Goal: Task Accomplishment & Management: Manage account settings

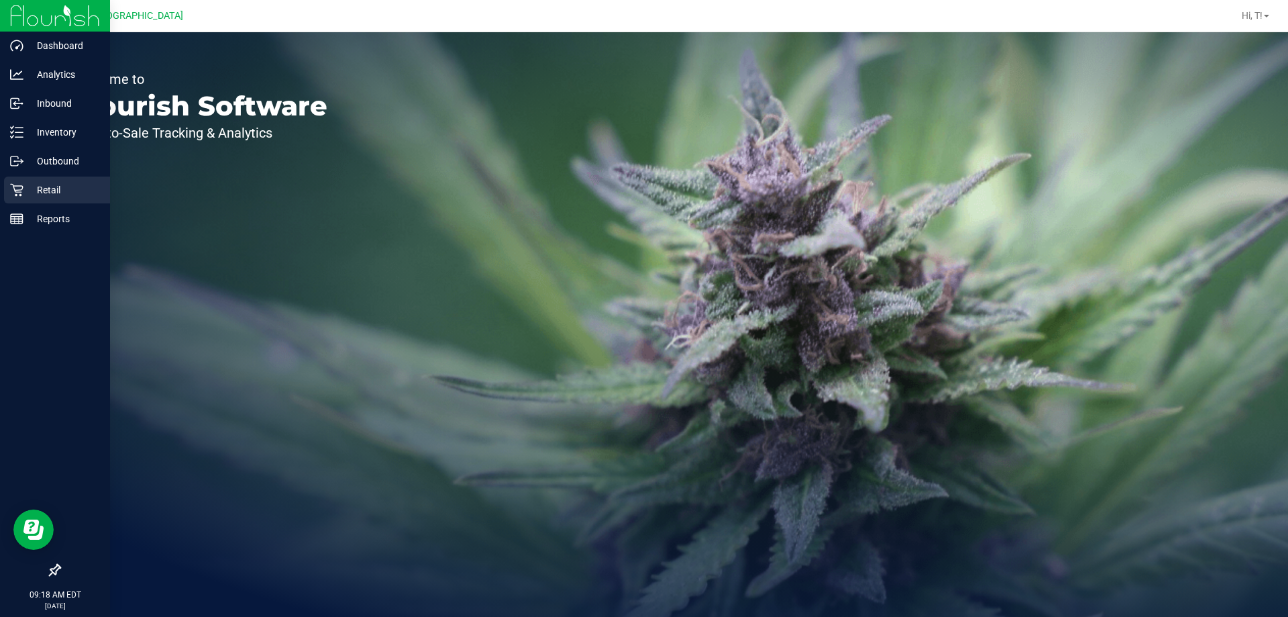
click at [28, 187] on p "Retail" at bounding box center [63, 190] width 81 height 16
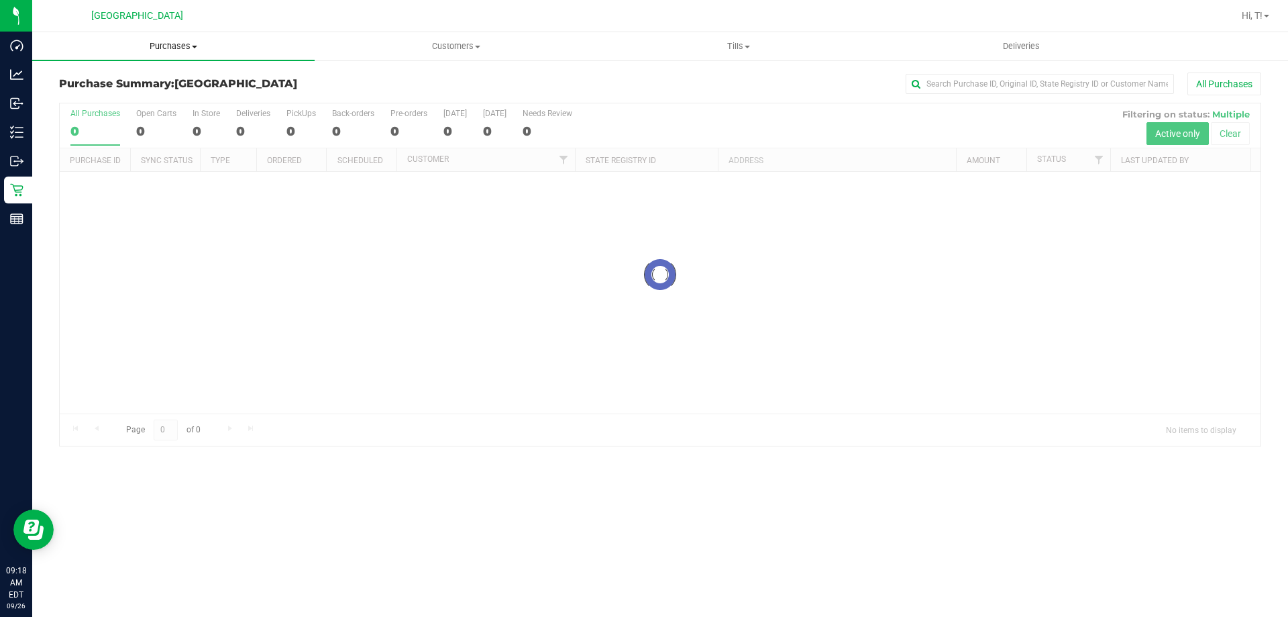
click at [162, 50] on span "Purchases" at bounding box center [173, 46] width 283 height 12
click at [124, 97] on li "Fulfillment" at bounding box center [173, 97] width 283 height 16
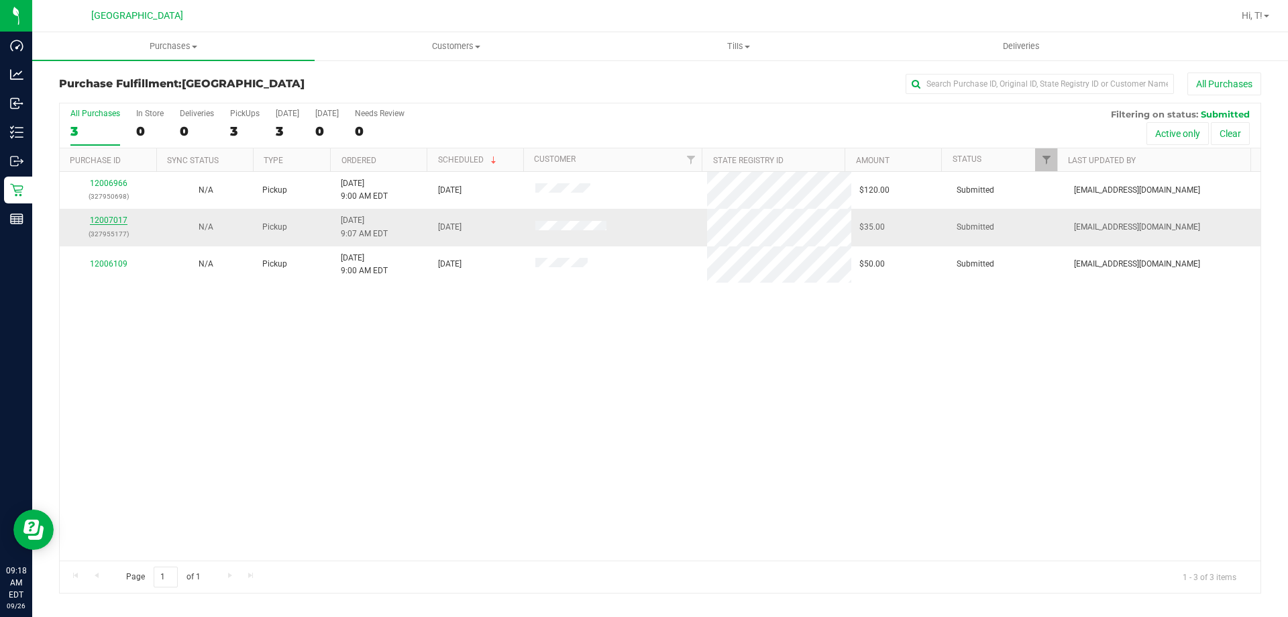
click at [96, 219] on link "12007017" at bounding box center [109, 219] width 38 height 9
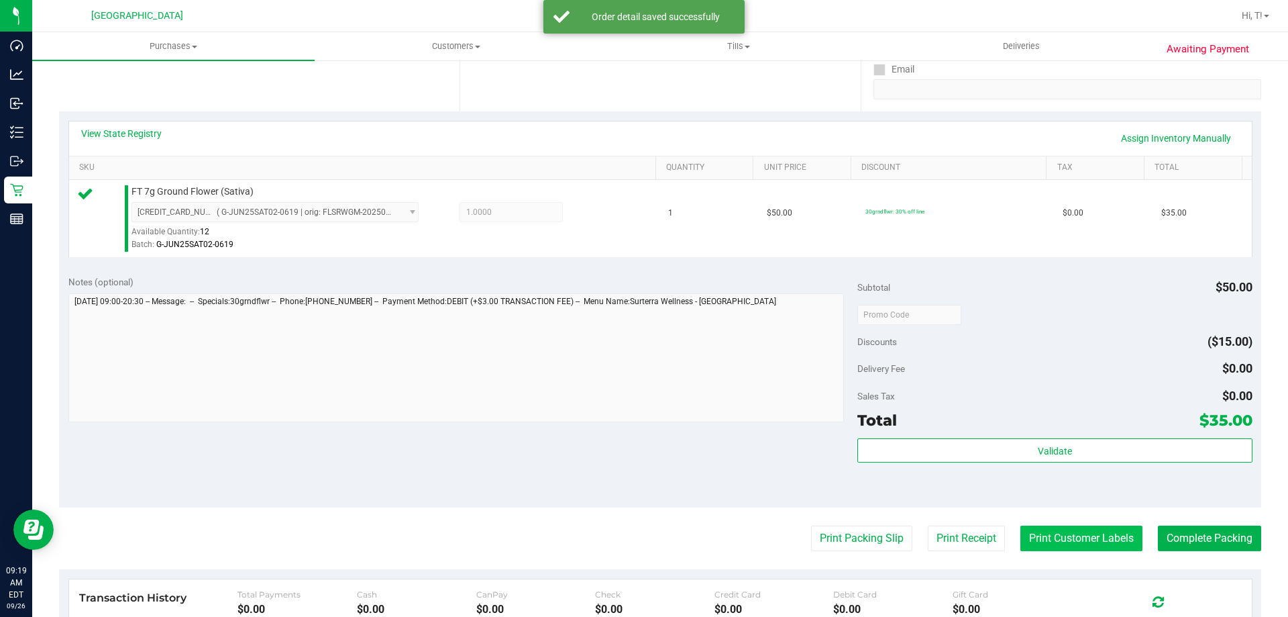
scroll to position [336, 0]
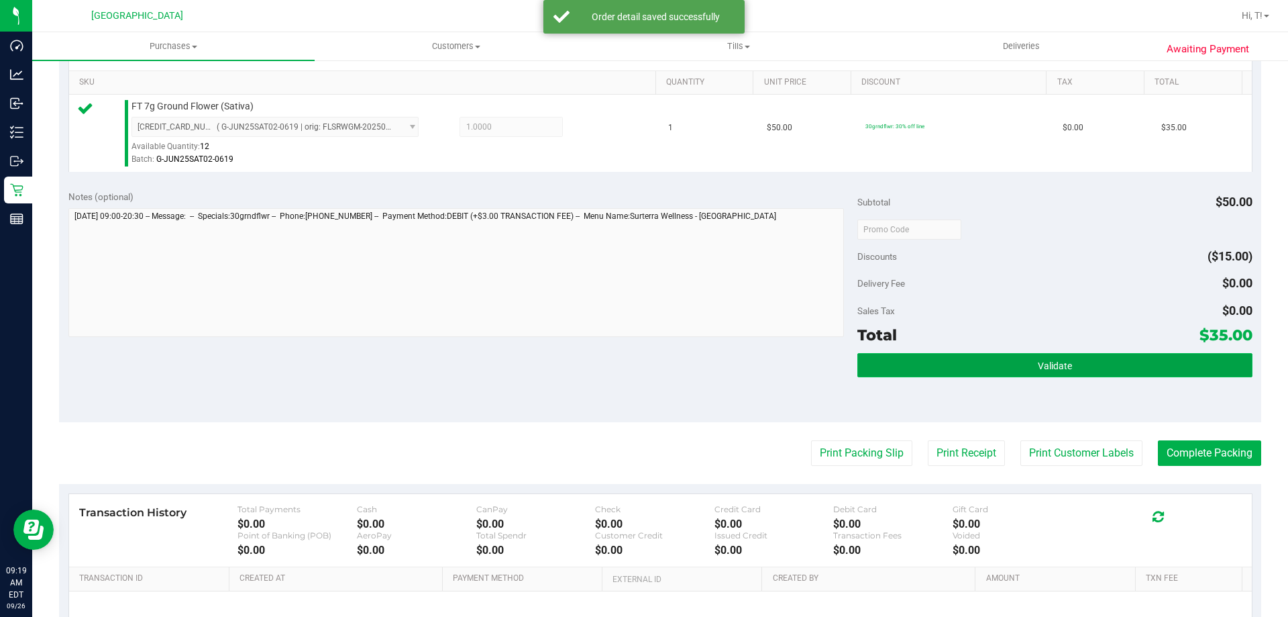
click at [1049, 366] on span "Validate" at bounding box center [1055, 365] width 34 height 11
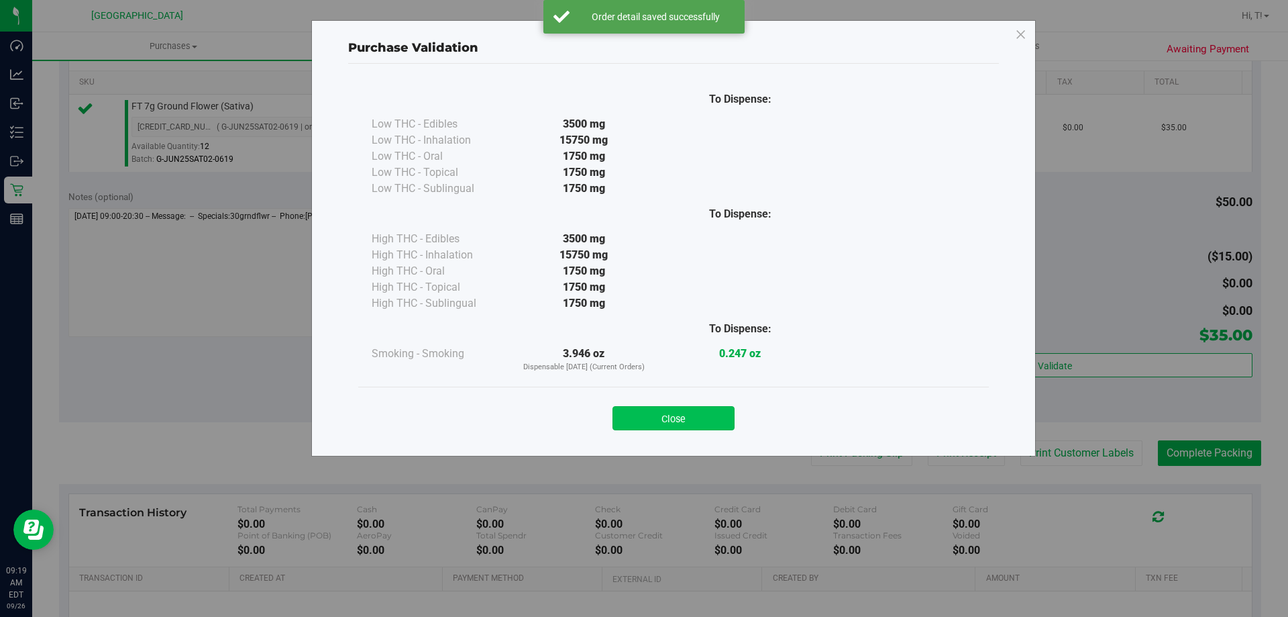
click at [694, 425] on button "Close" at bounding box center [674, 418] width 122 height 24
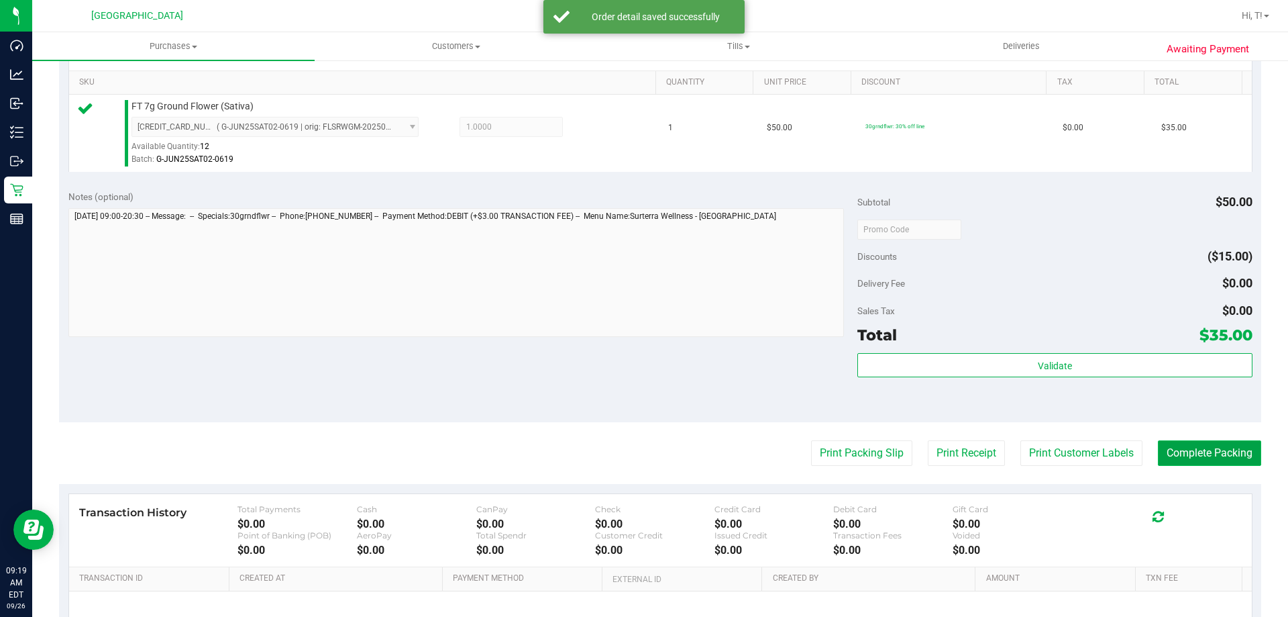
click at [1227, 458] on button "Complete Packing" at bounding box center [1209, 452] width 103 height 25
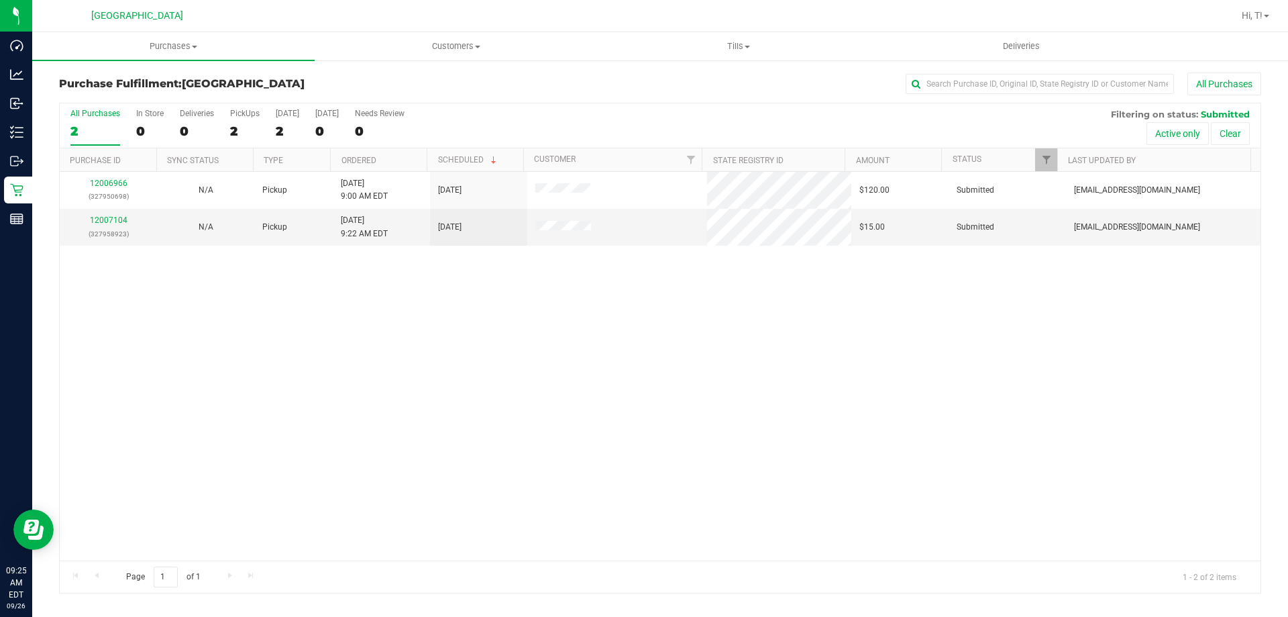
click at [239, 394] on div "All Purchases 2 In Store 0 Deliveries 0 PickUps 2 Today 2 Tomorrow 0 Needs Revi…" at bounding box center [660, 348] width 1202 height 491
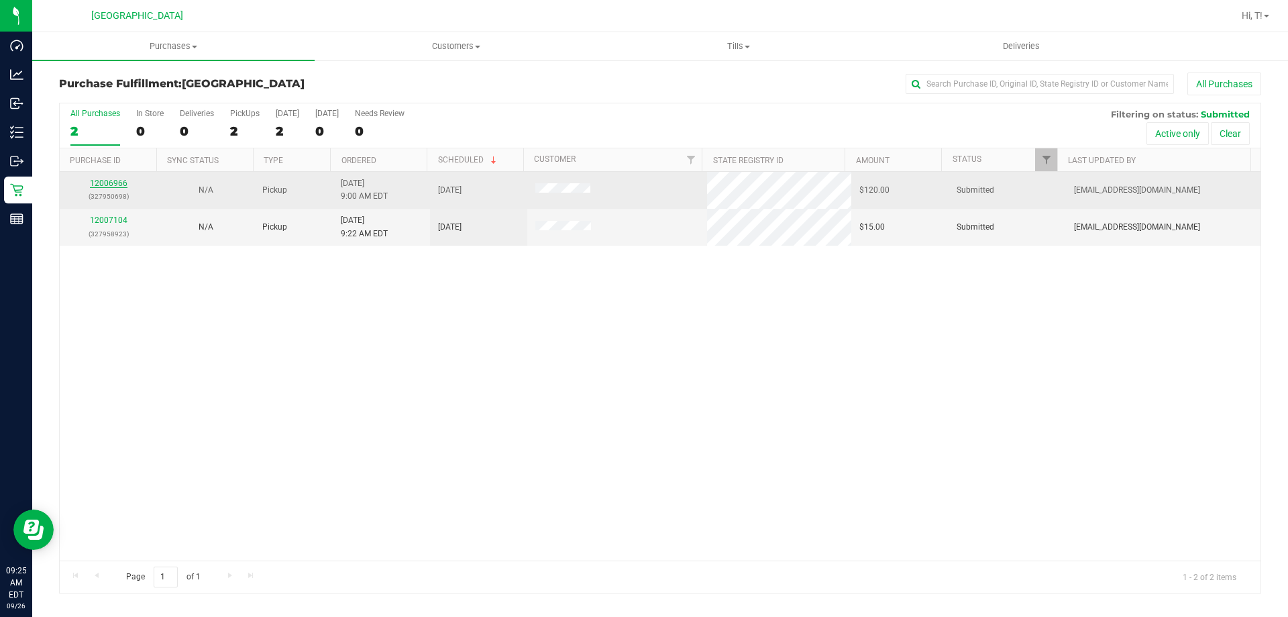
click at [117, 180] on link "12006966" at bounding box center [109, 182] width 38 height 9
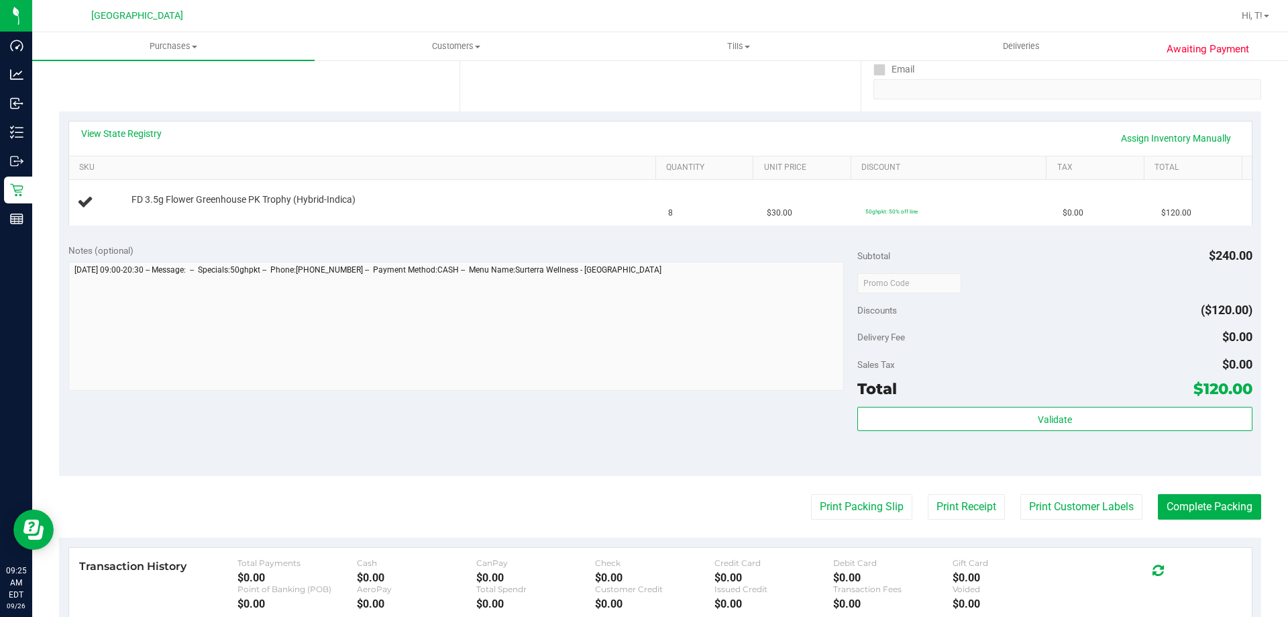
scroll to position [403, 0]
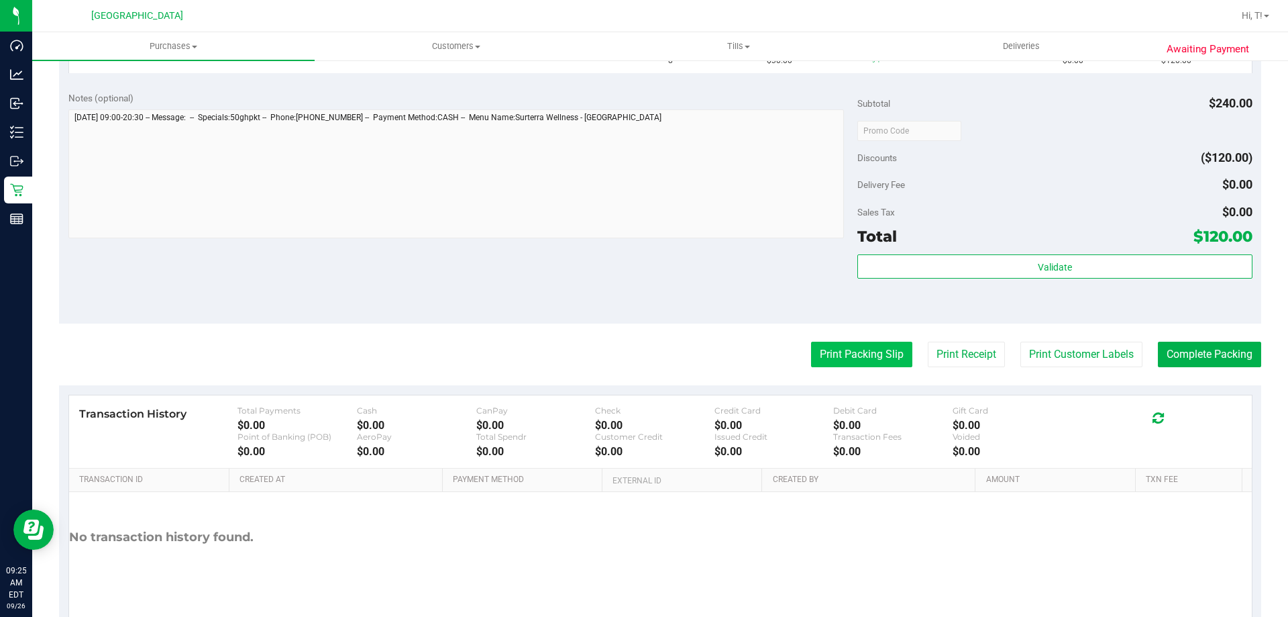
click at [848, 354] on button "Print Packing Slip" at bounding box center [861, 354] width 101 height 25
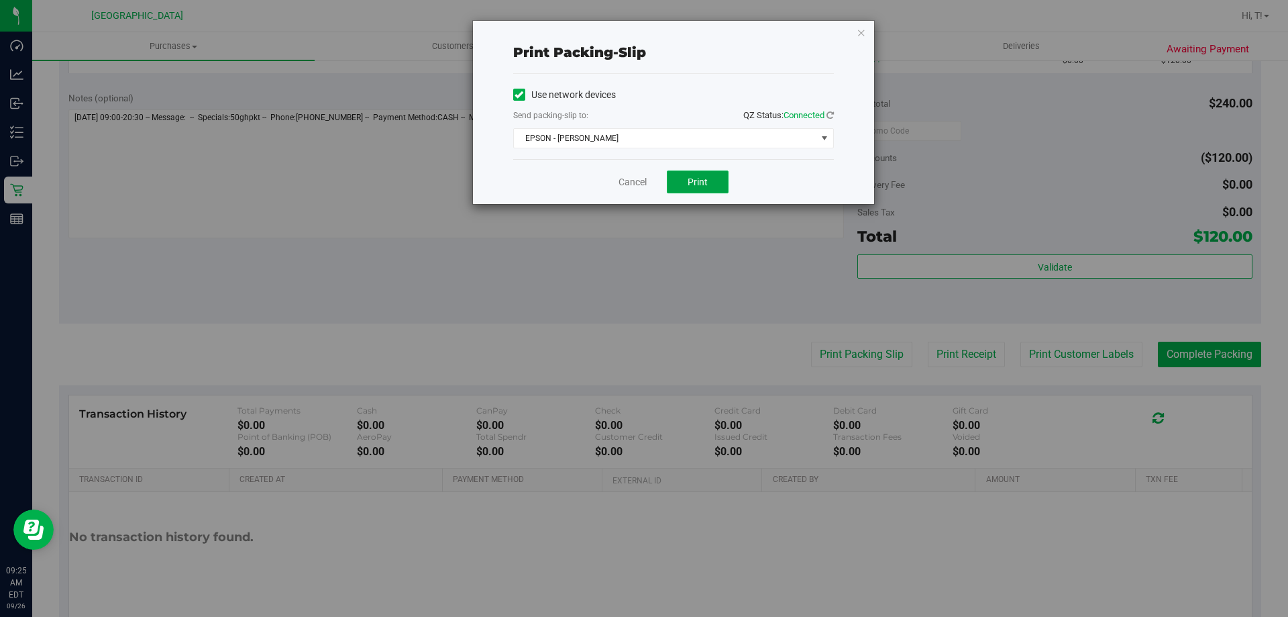
click at [701, 181] on span "Print" at bounding box center [698, 181] width 20 height 11
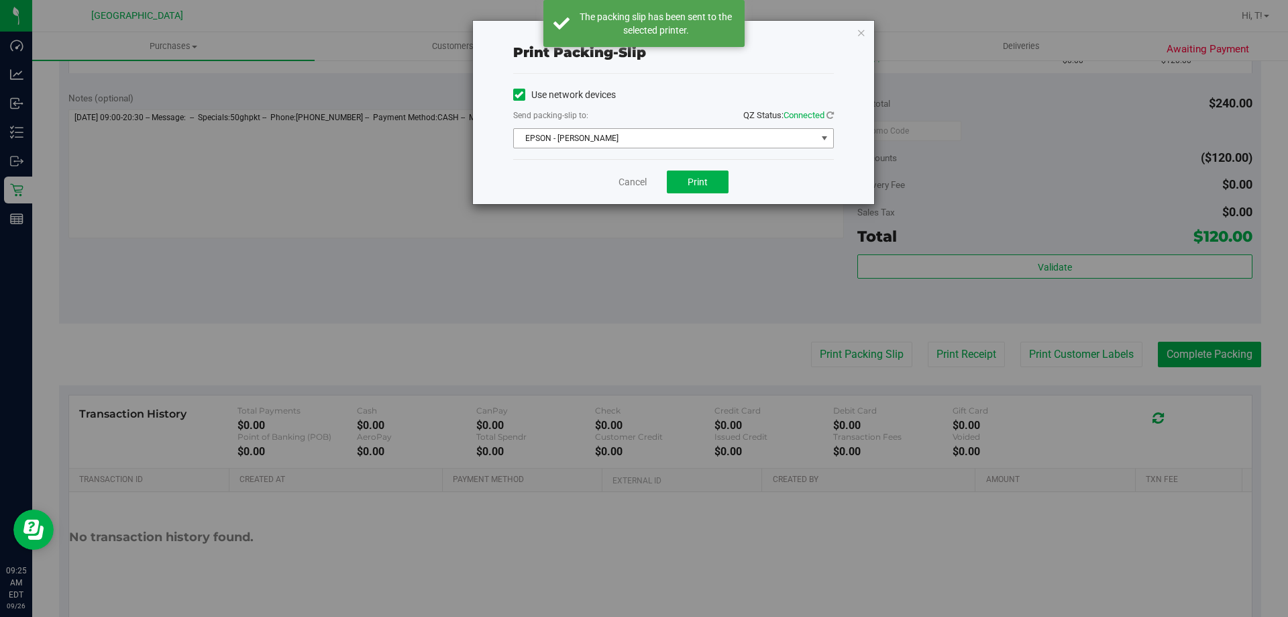
click at [764, 143] on span "EPSON - JYPSI" at bounding box center [665, 138] width 303 height 19
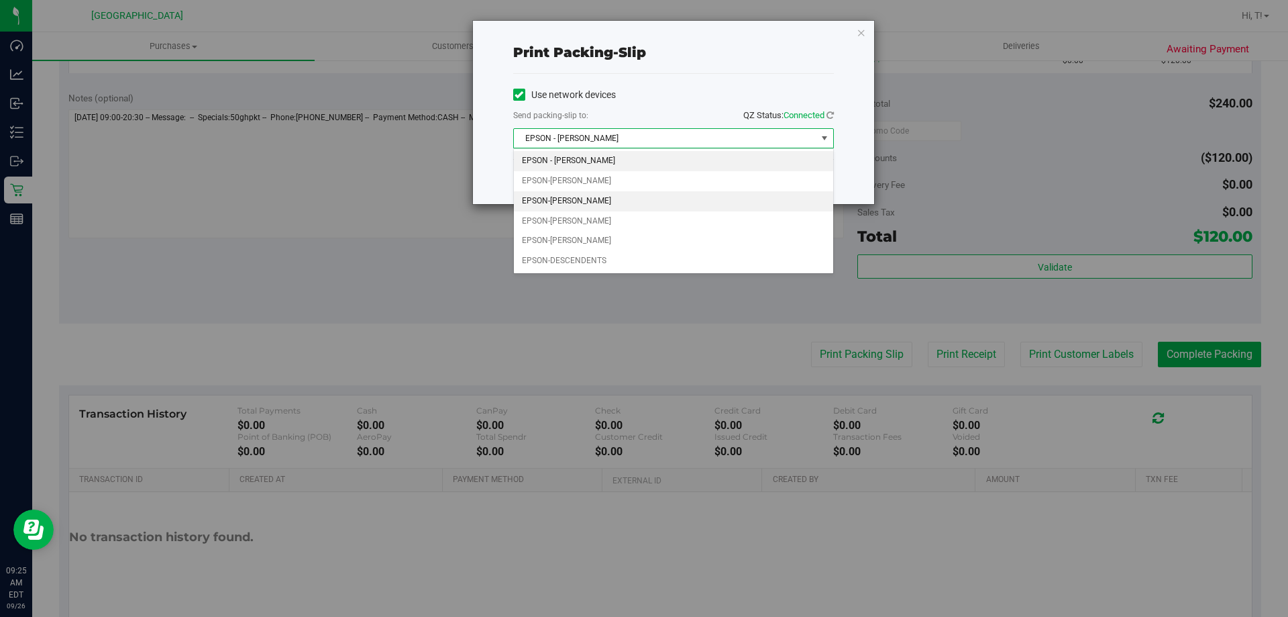
click at [602, 203] on li "EPSON-DENNIS-BROWN" at bounding box center [673, 201] width 319 height 20
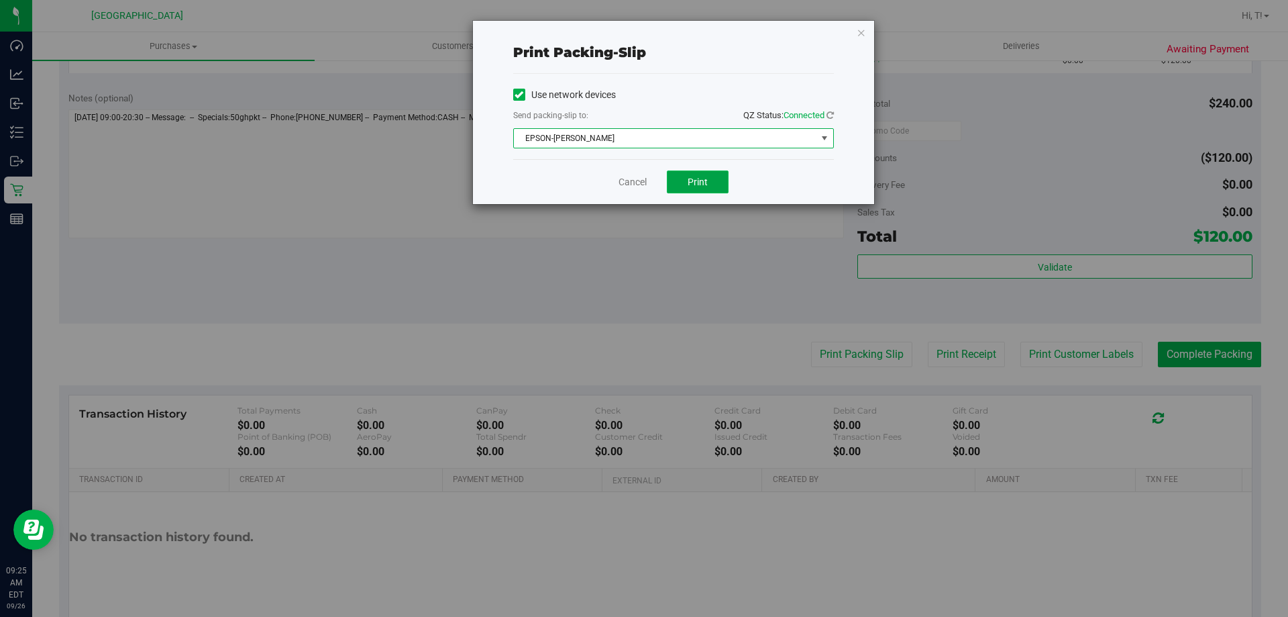
click at [700, 182] on span "Print" at bounding box center [698, 181] width 20 height 11
click at [697, 187] on span "Print" at bounding box center [698, 181] width 20 height 11
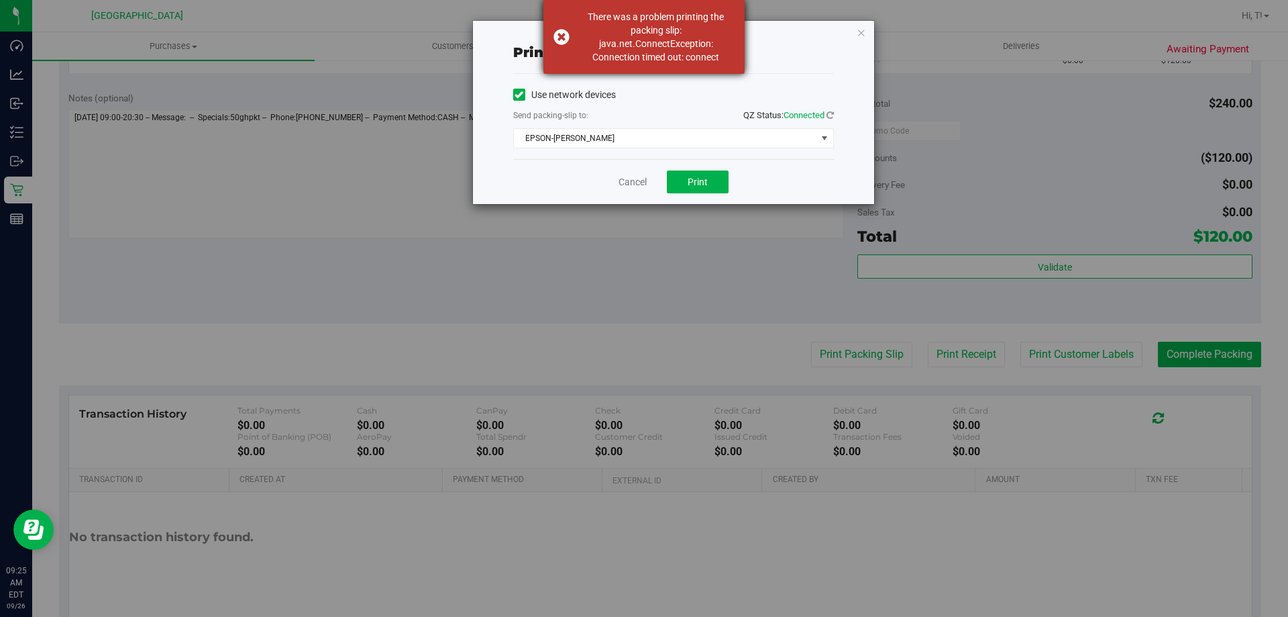
click at [558, 39] on div "There was a problem printing the packing slip: java.net.ConnectException: Conne…" at bounding box center [644, 37] width 201 height 74
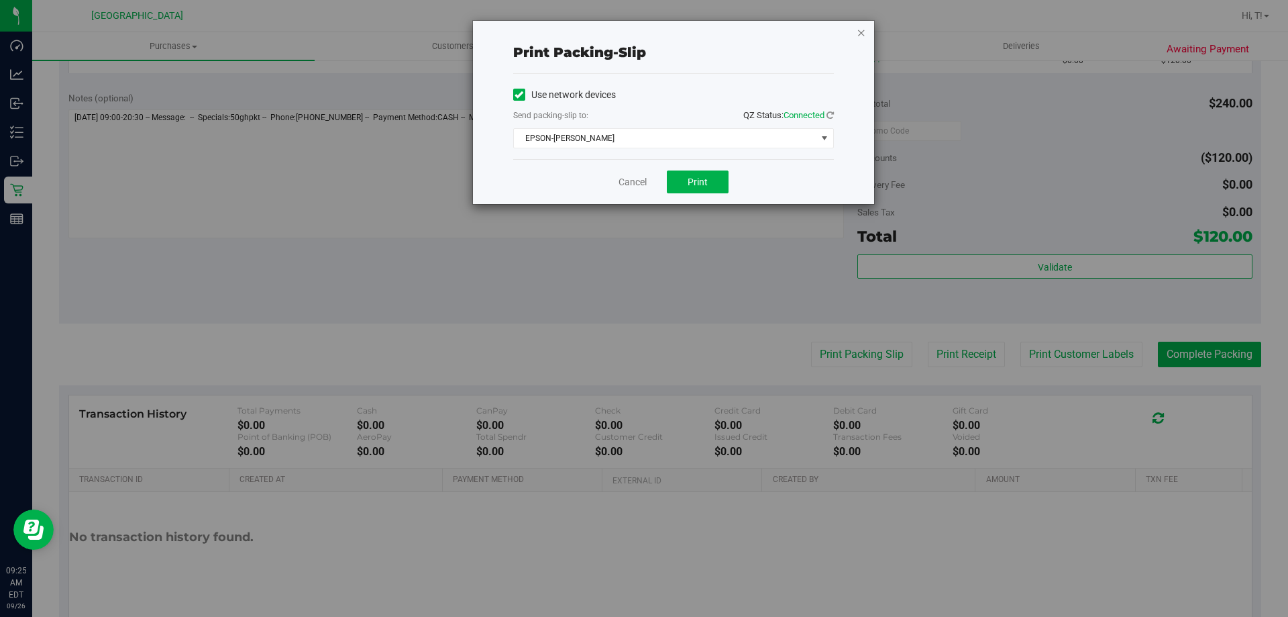
click at [865, 36] on icon "button" at bounding box center [861, 32] width 9 height 16
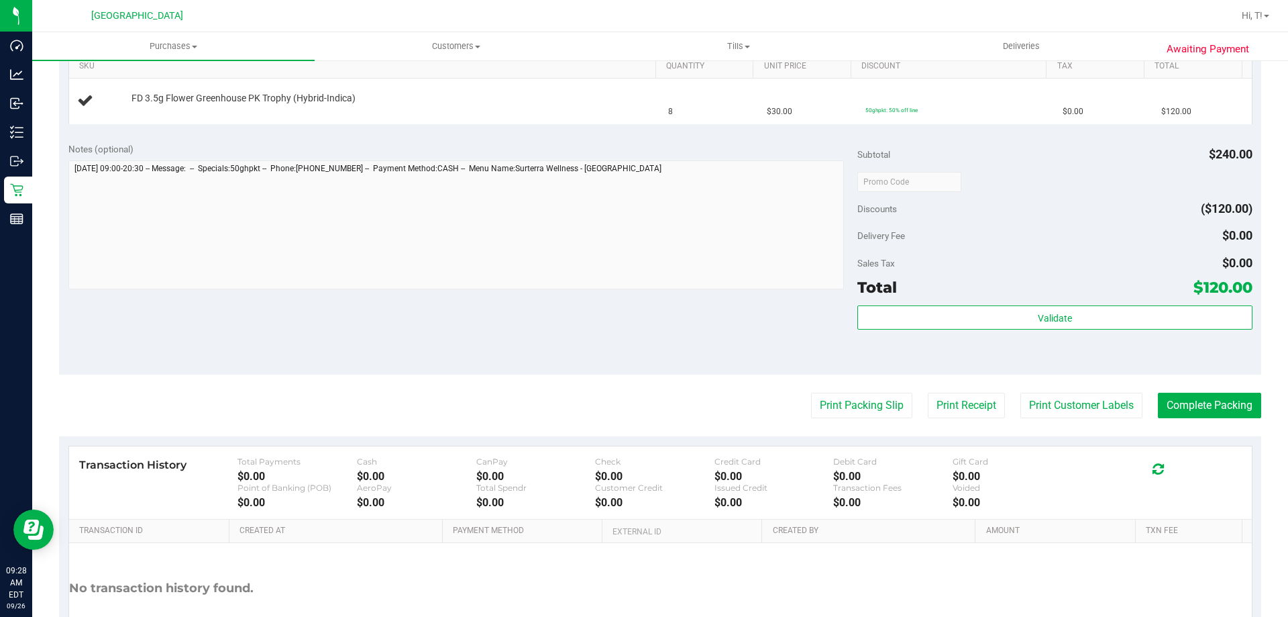
scroll to position [201, 0]
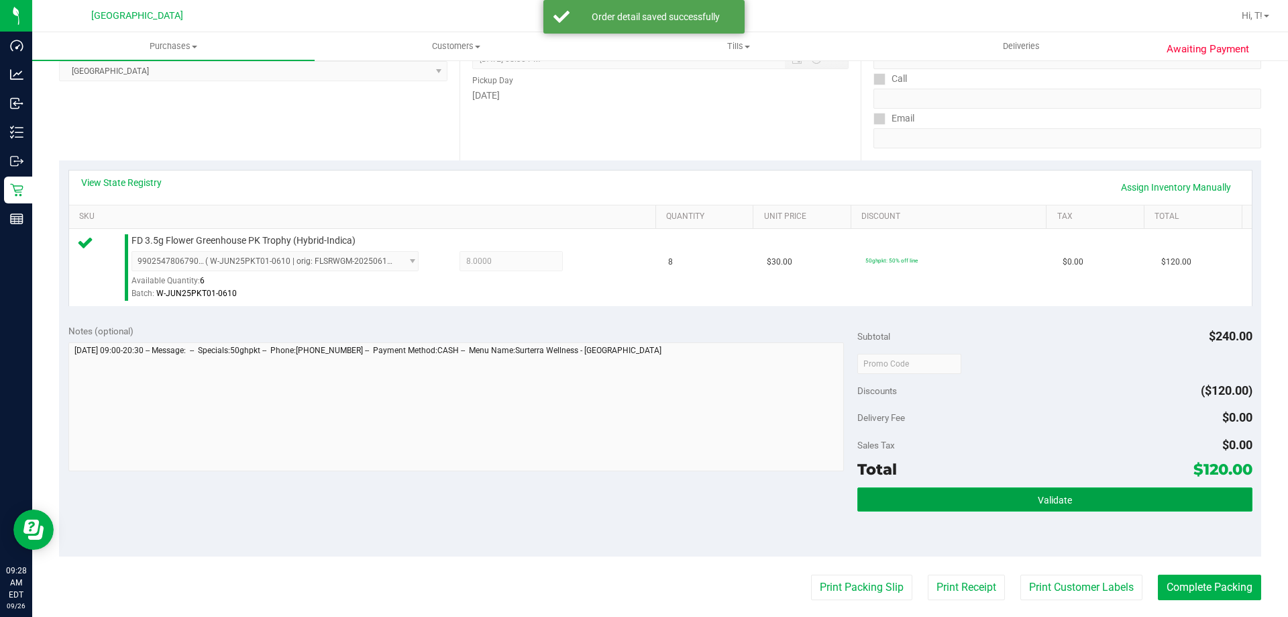
click at [1045, 502] on span "Validate" at bounding box center [1055, 500] width 34 height 11
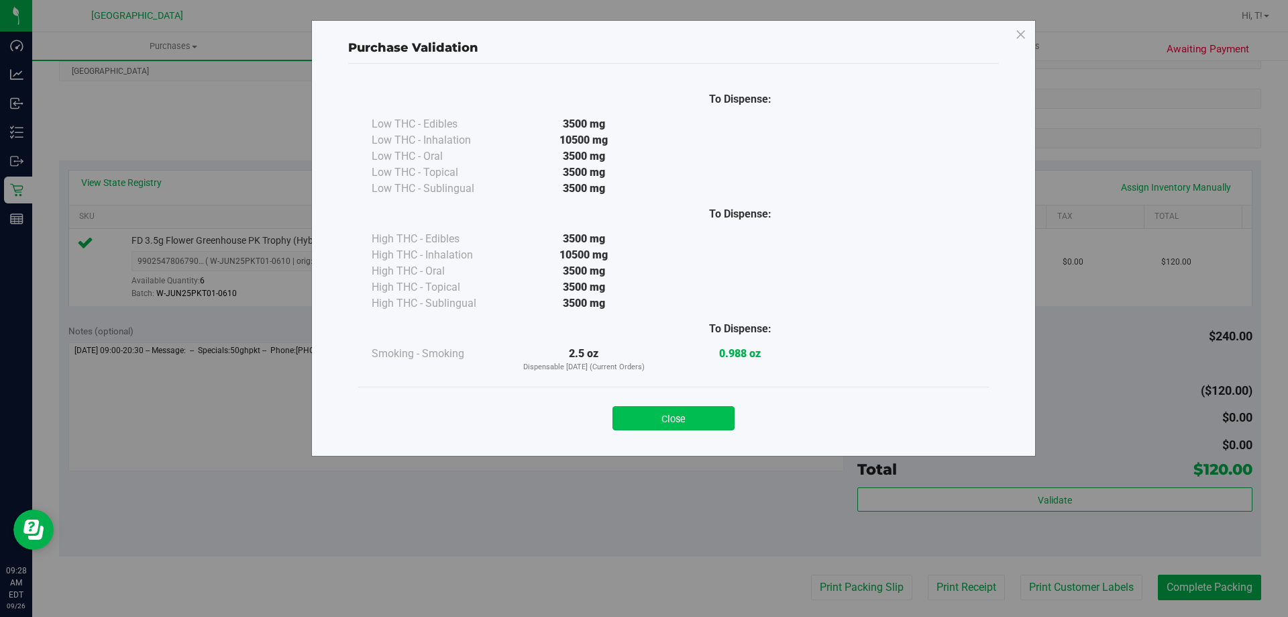
click at [675, 415] on button "Close" at bounding box center [674, 418] width 122 height 24
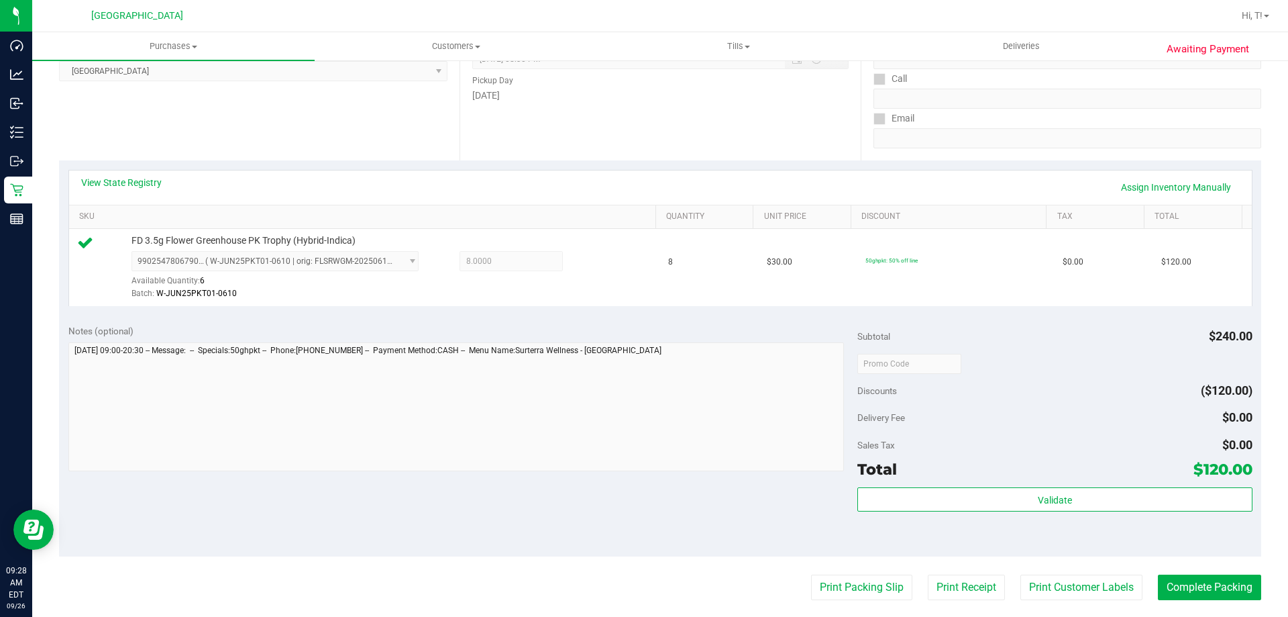
click at [1060, 515] on div "Validate" at bounding box center [1055, 517] width 395 height 60
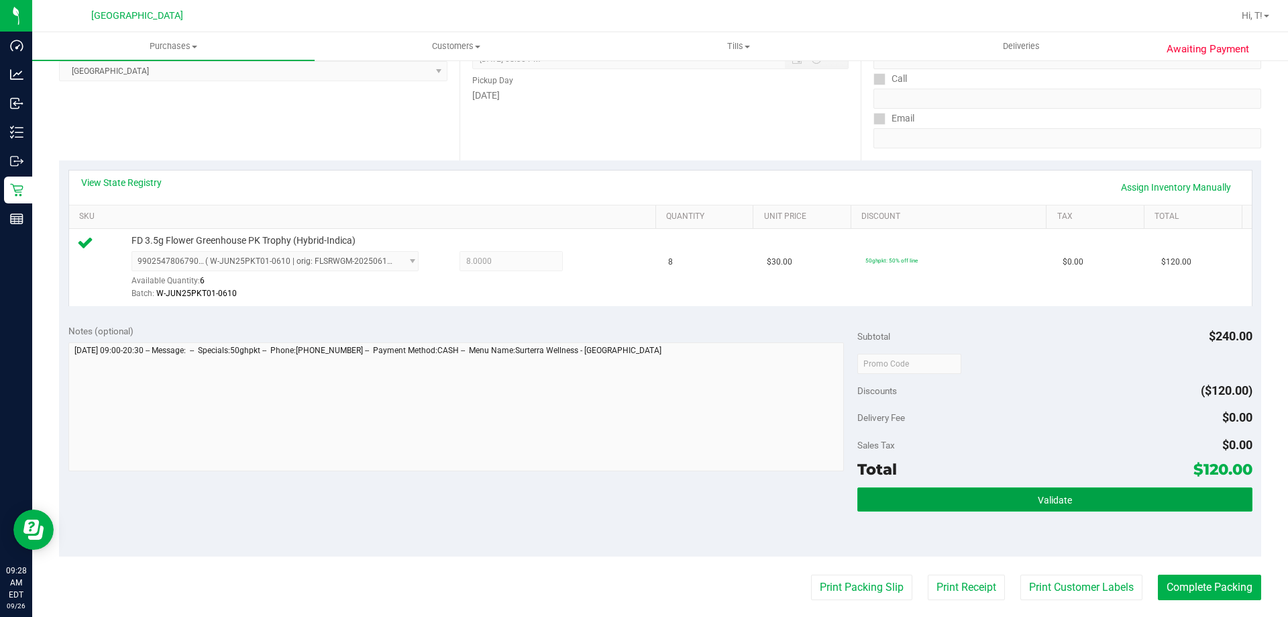
click at [1053, 500] on span "Validate" at bounding box center [1055, 500] width 34 height 11
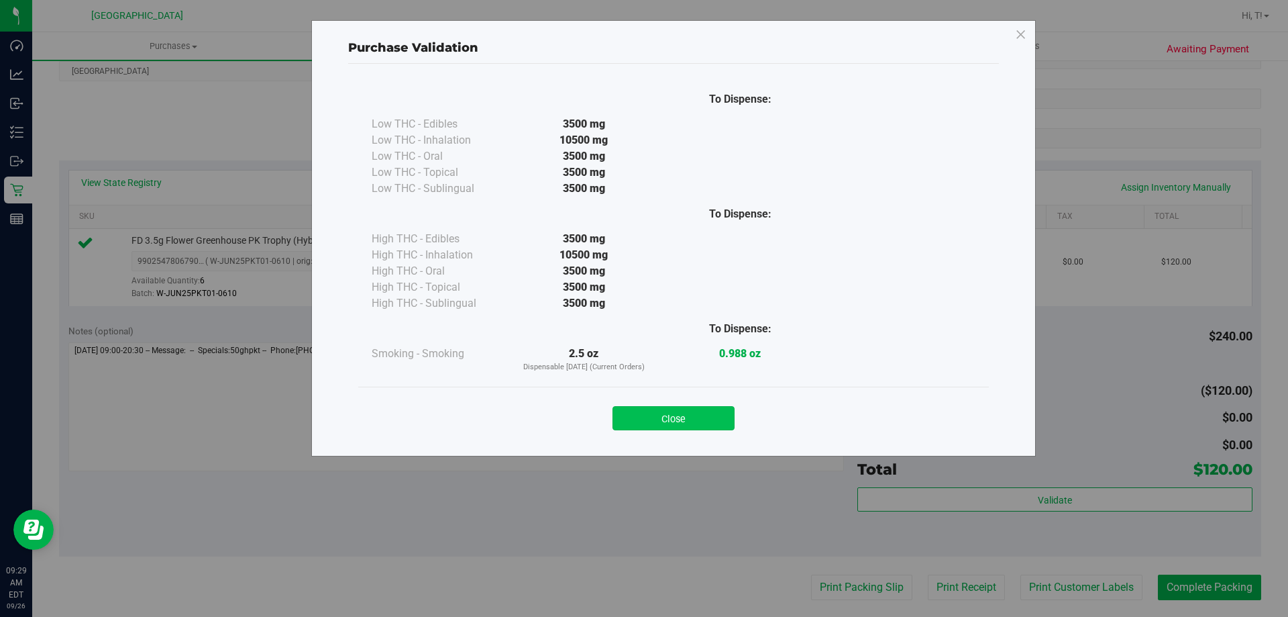
click at [684, 419] on button "Close" at bounding box center [674, 418] width 122 height 24
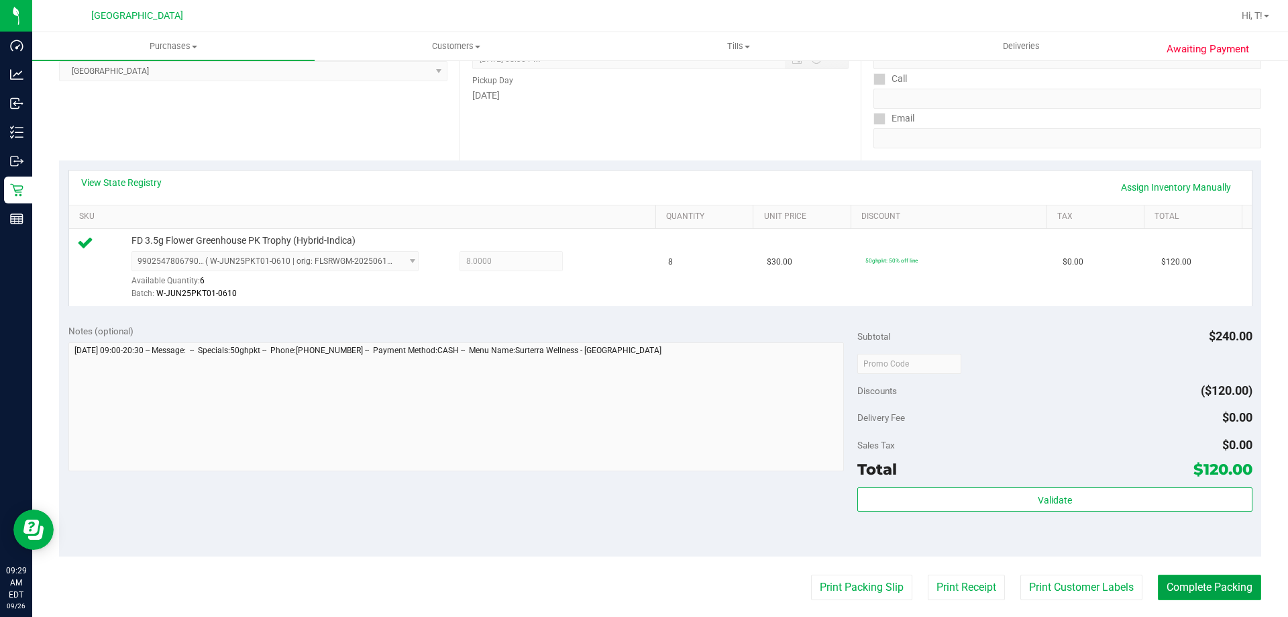
click at [1207, 578] on button "Complete Packing" at bounding box center [1209, 586] width 103 height 25
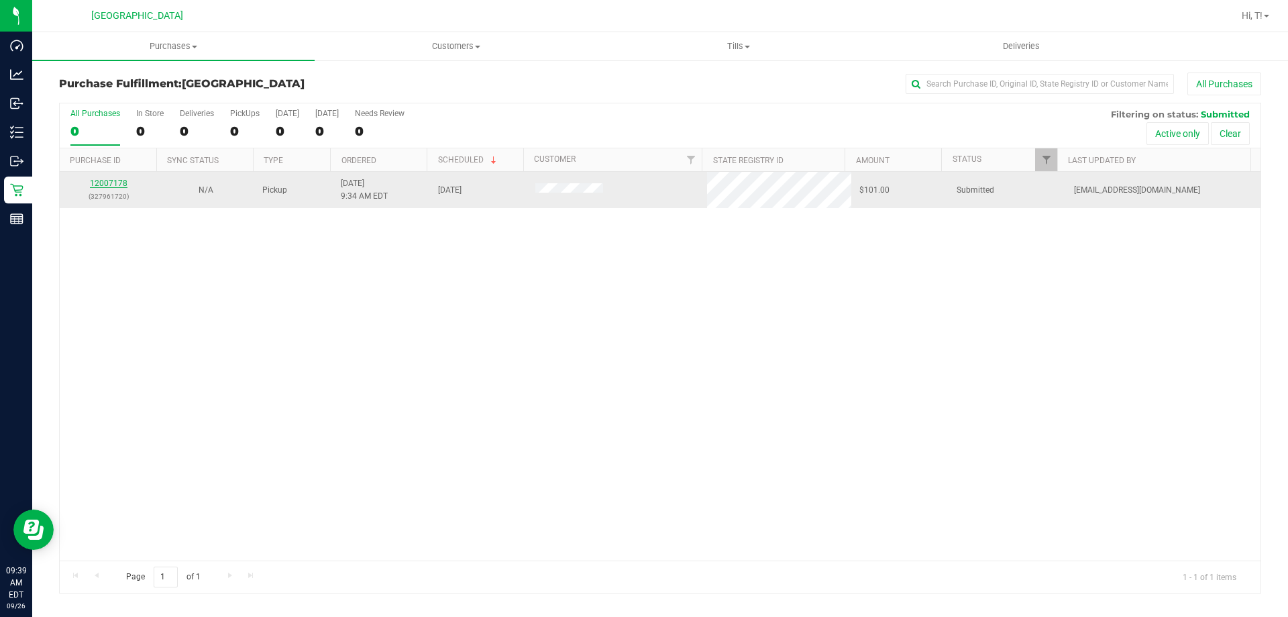
click at [112, 178] on link "12007178" at bounding box center [109, 182] width 38 height 9
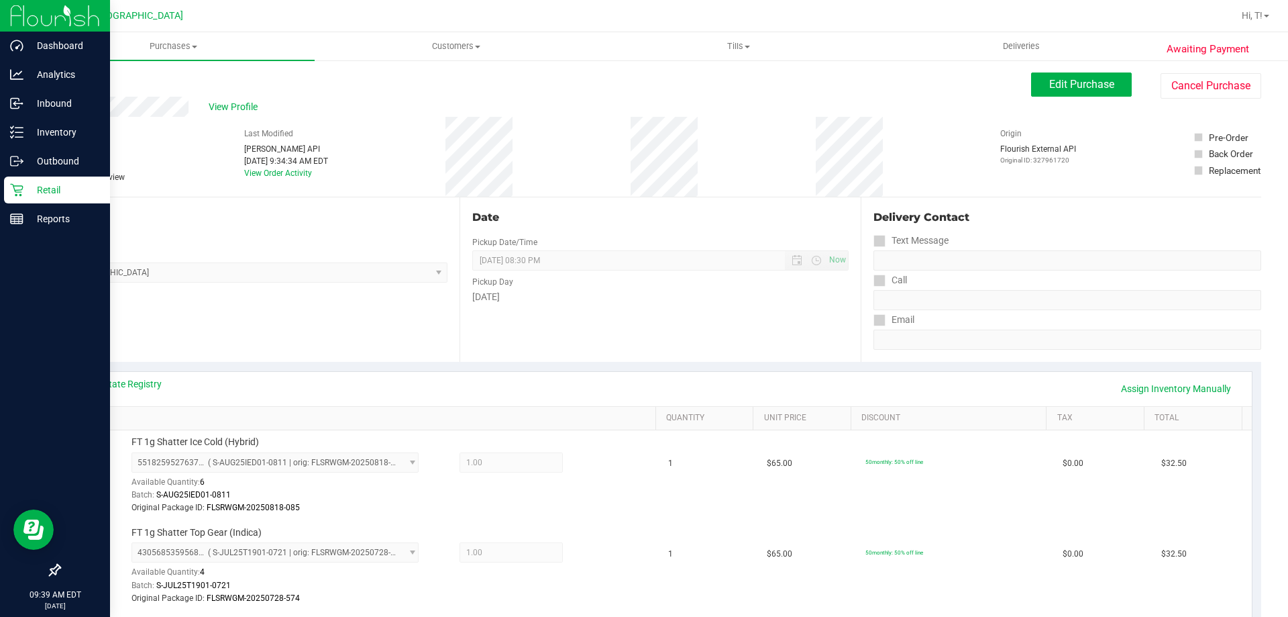
click at [19, 190] on icon at bounding box center [16, 190] width 13 height 13
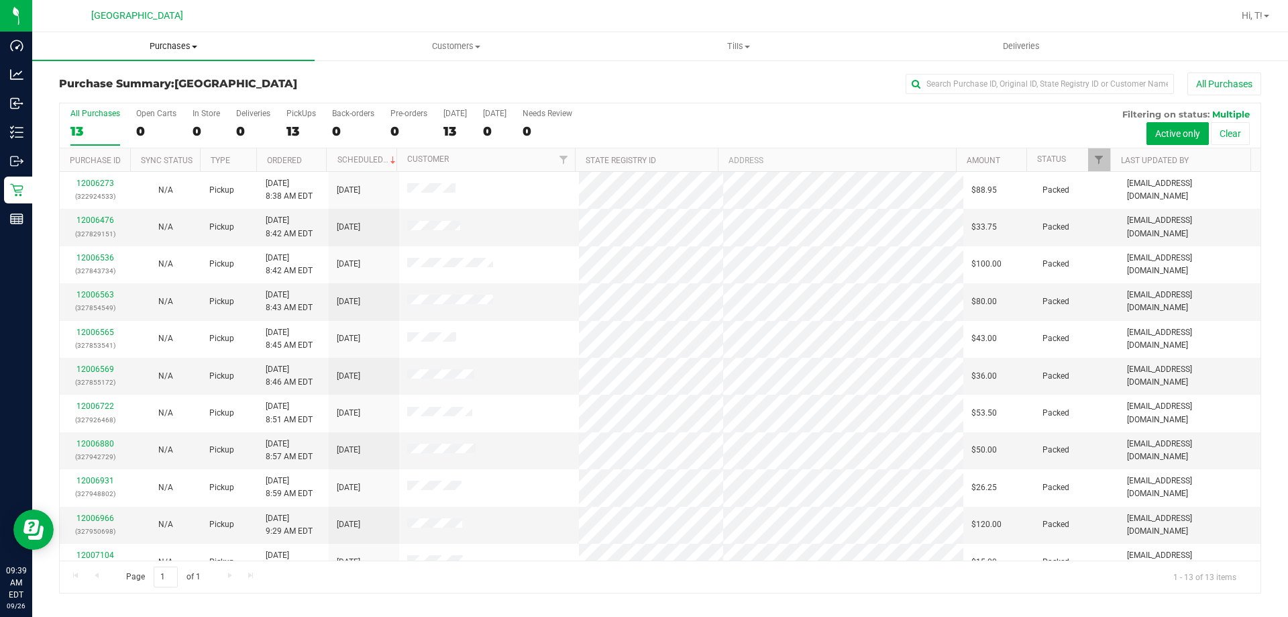
click at [164, 40] on uib-tab-heading "Purchases Summary of purchases Fulfillment All purchases" at bounding box center [173, 46] width 283 height 28
click at [74, 101] on span "Fulfillment" at bounding box center [73, 96] width 83 height 11
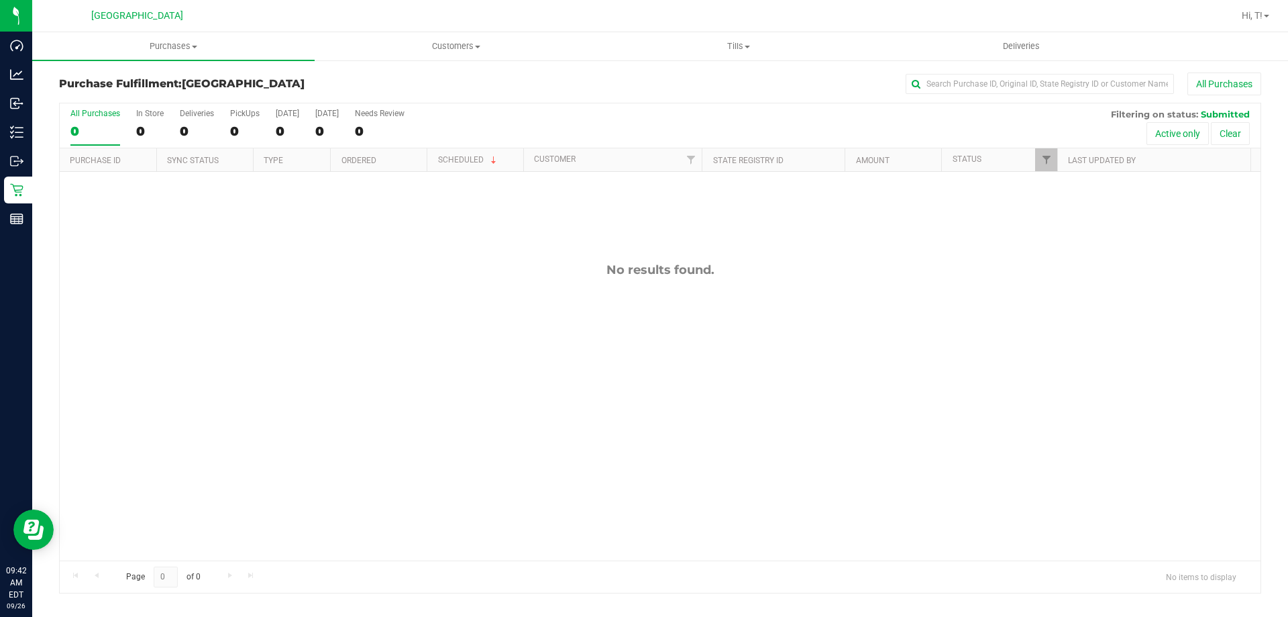
click at [91, 262] on div "No results found." at bounding box center [660, 411] width 1201 height 479
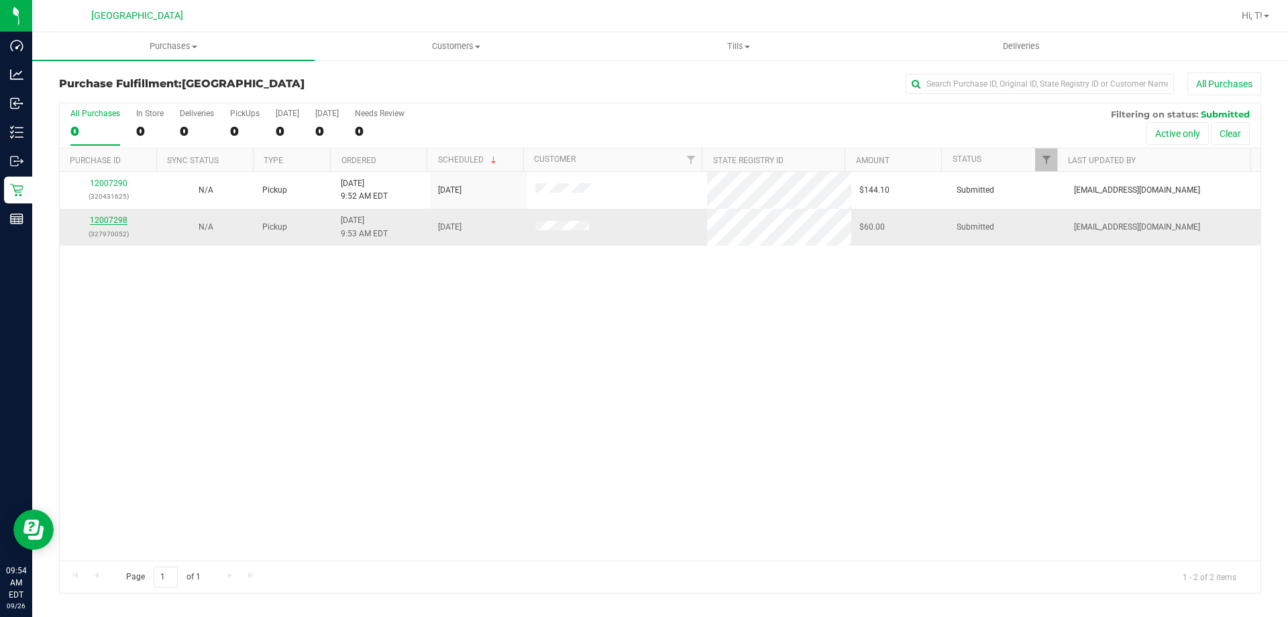
click at [98, 217] on link "12007298" at bounding box center [109, 219] width 38 height 9
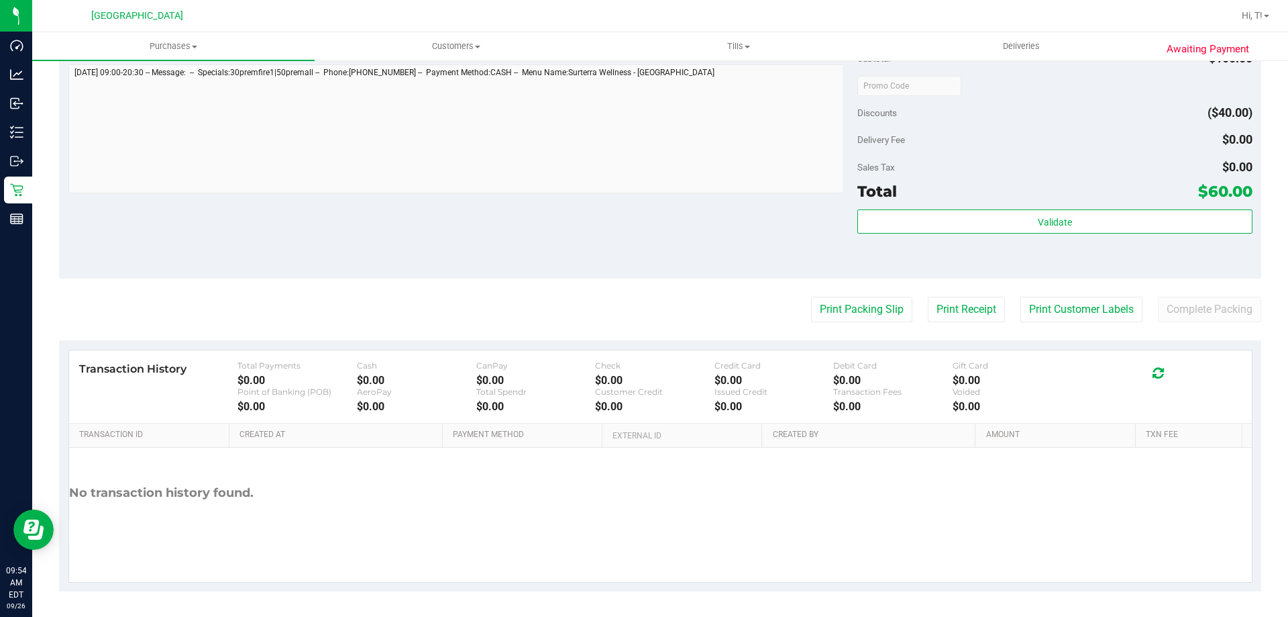
scroll to position [495, 0]
click at [868, 322] on purchase-details "Back Edit Purchase Cancel Purchase View Profile # 12007298 BioTrack ID: - Submi…" at bounding box center [660, 84] width 1202 height 1012
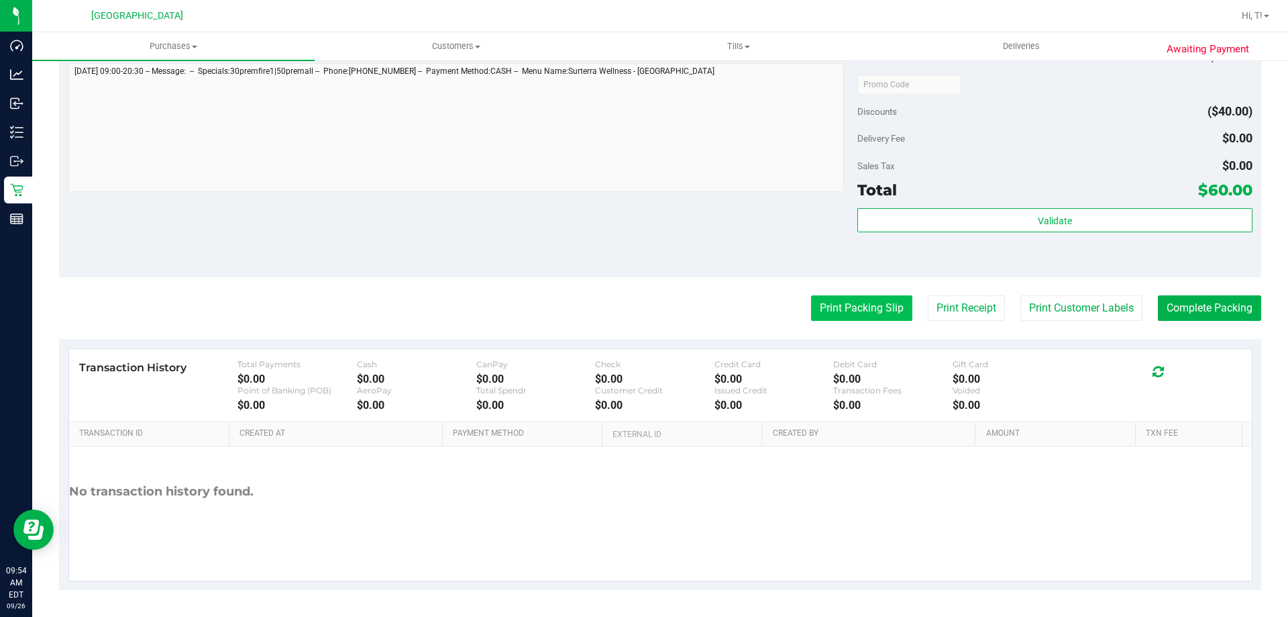
click at [865, 313] on button "Print Packing Slip" at bounding box center [861, 307] width 101 height 25
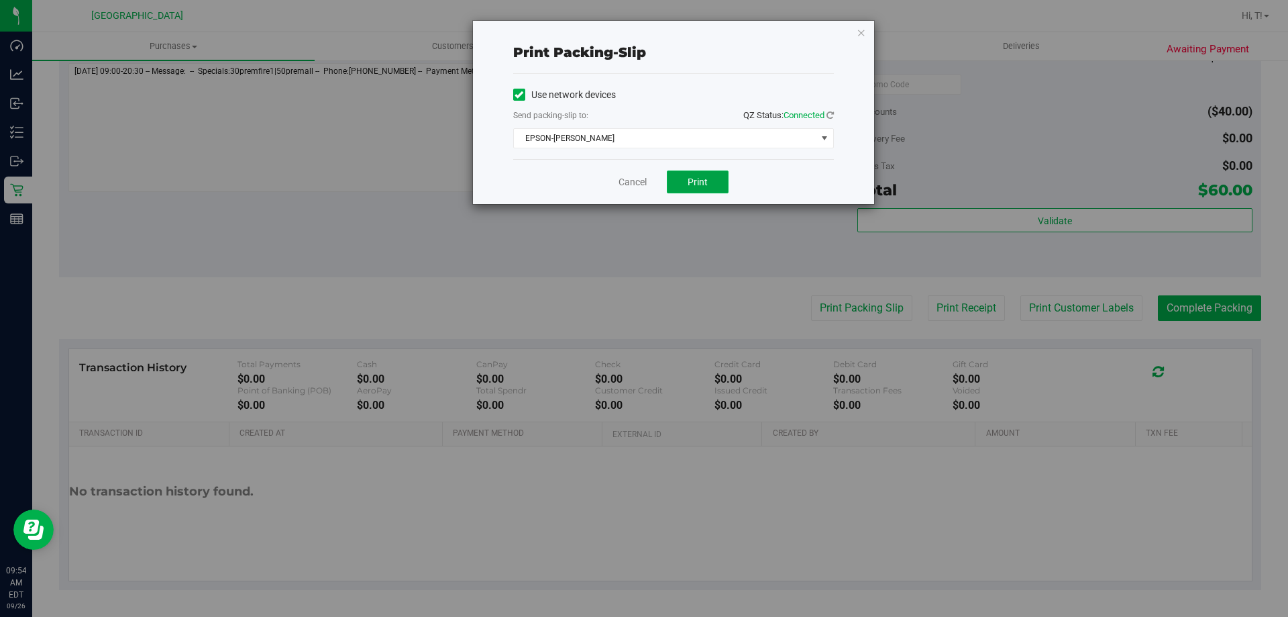
click at [692, 183] on span "Print" at bounding box center [698, 181] width 20 height 11
click at [641, 185] on link "Cancel" at bounding box center [633, 182] width 28 height 14
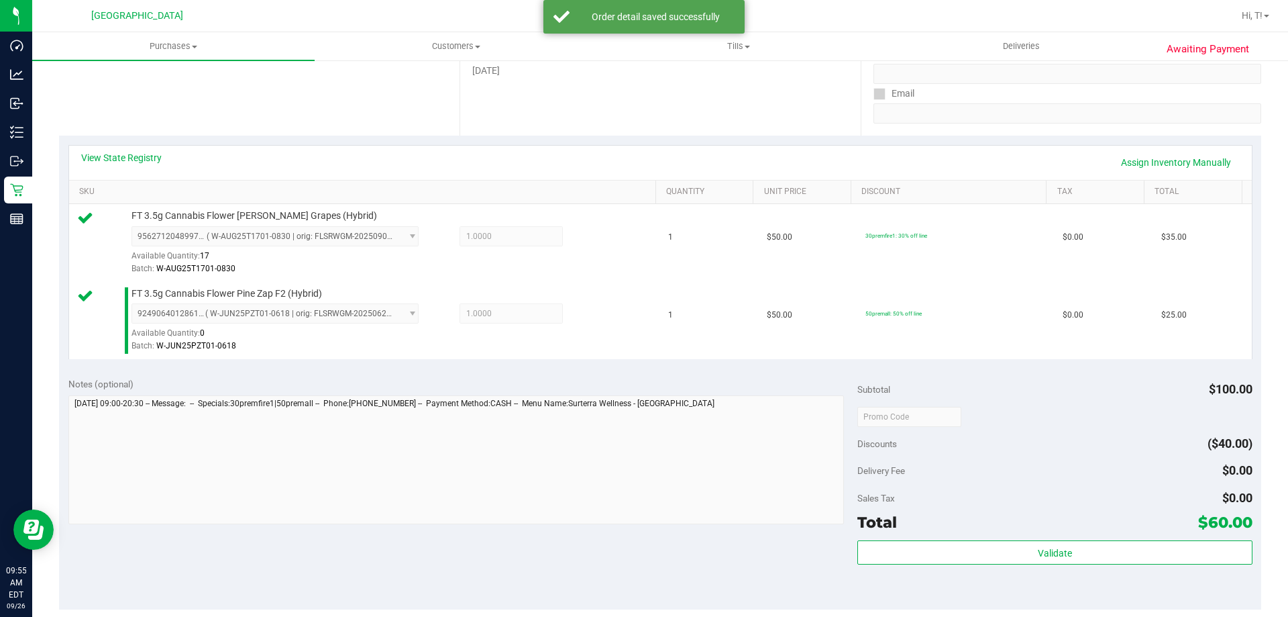
scroll to position [427, 0]
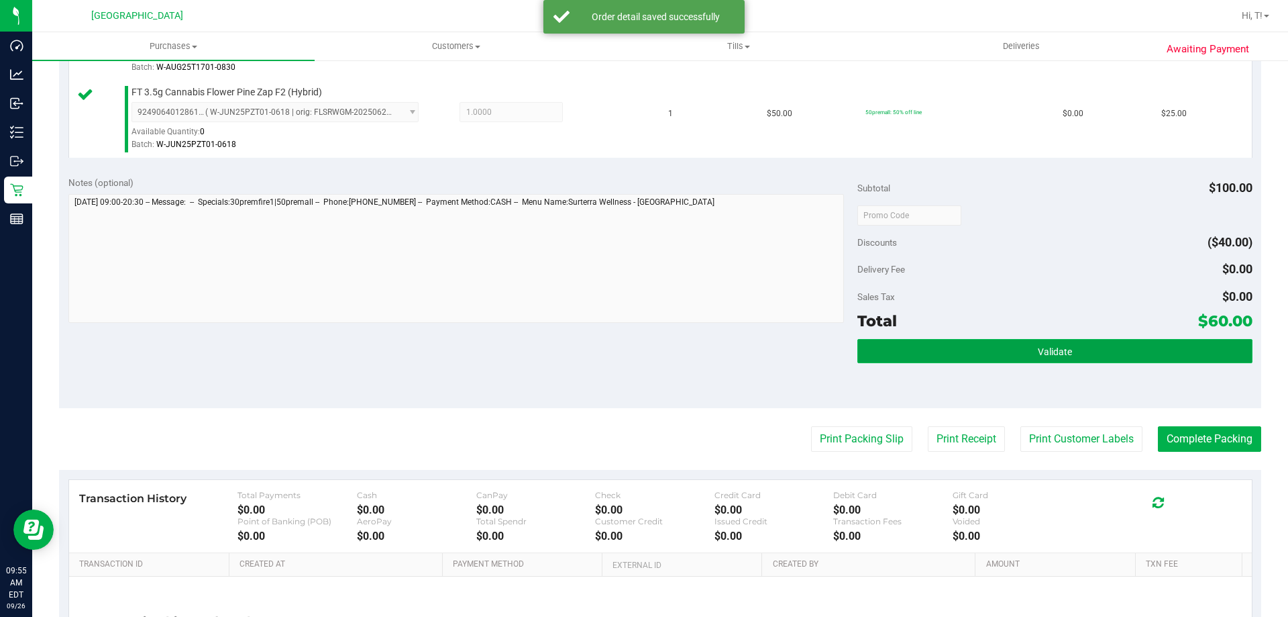
click at [1054, 346] on span "Validate" at bounding box center [1055, 351] width 34 height 11
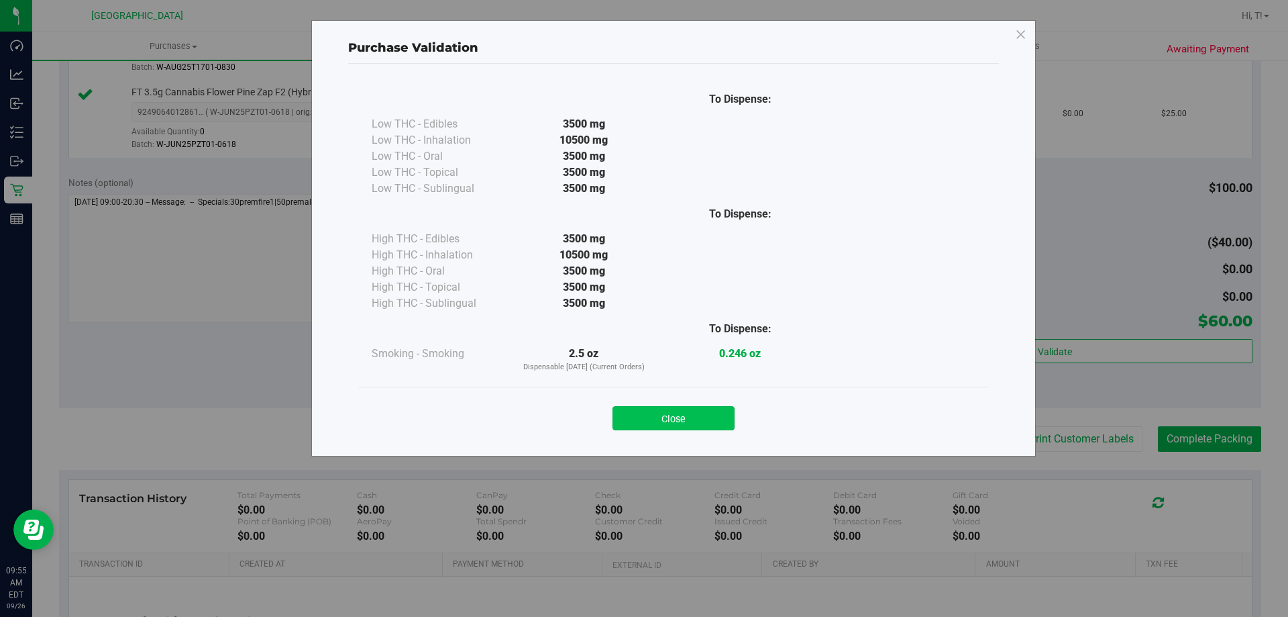
click at [658, 417] on button "Close" at bounding box center [674, 418] width 122 height 24
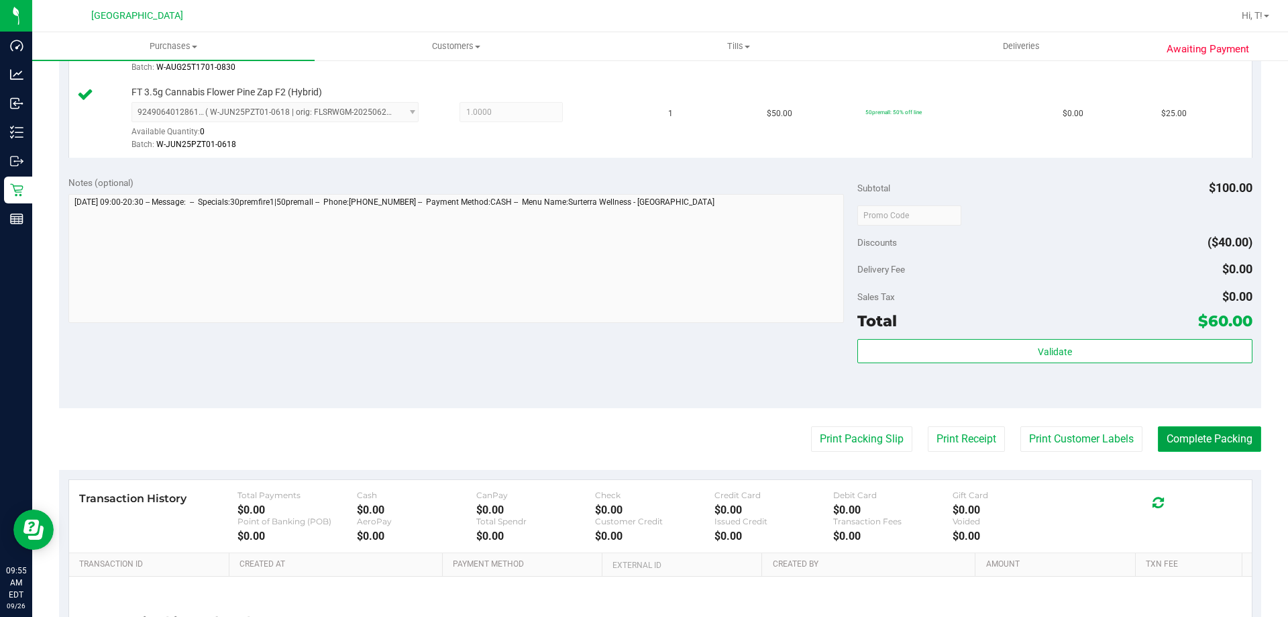
click at [1192, 440] on button "Complete Packing" at bounding box center [1209, 438] width 103 height 25
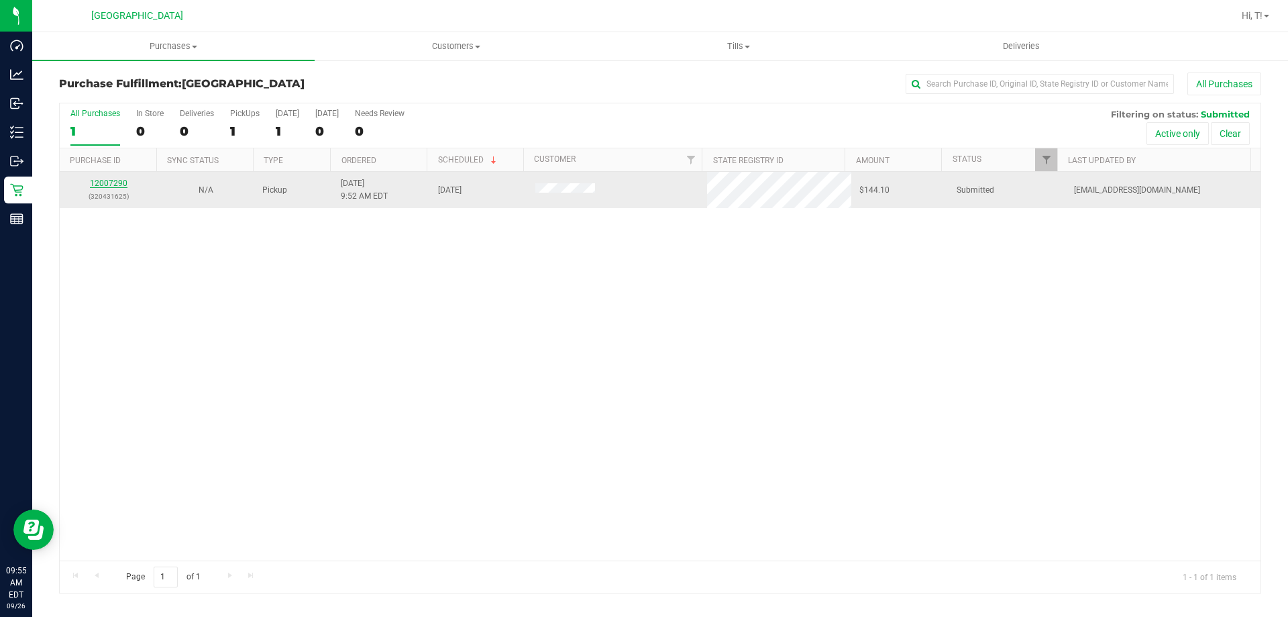
click at [100, 182] on link "12007290" at bounding box center [109, 182] width 38 height 9
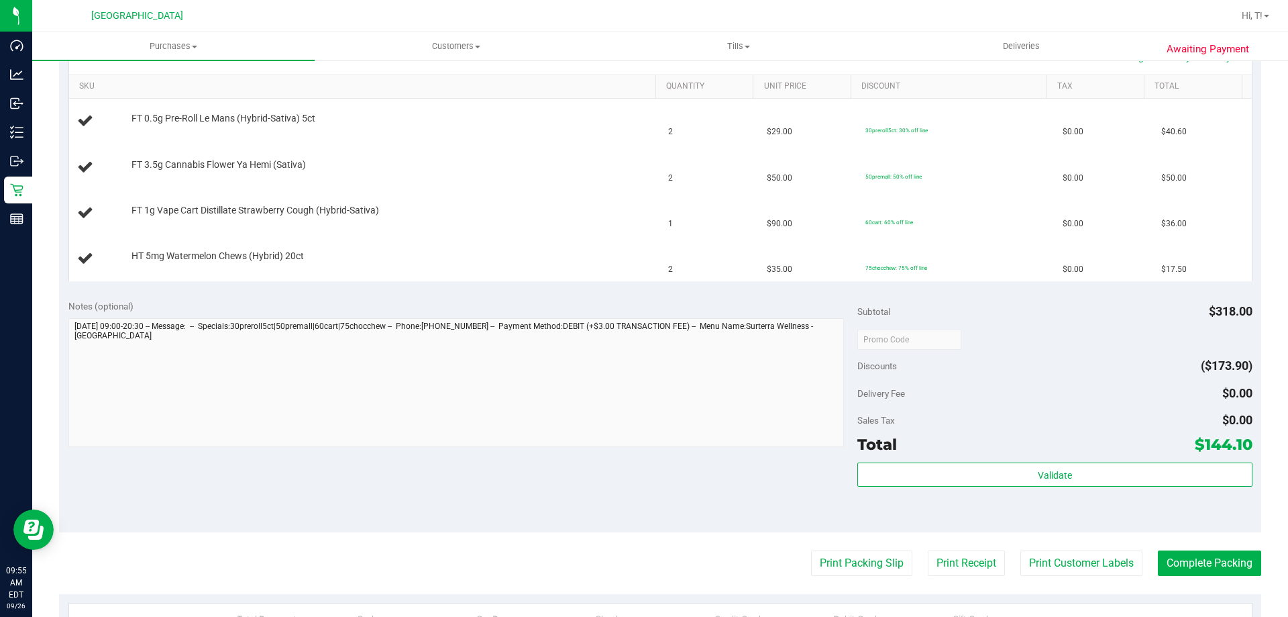
scroll to position [537, 0]
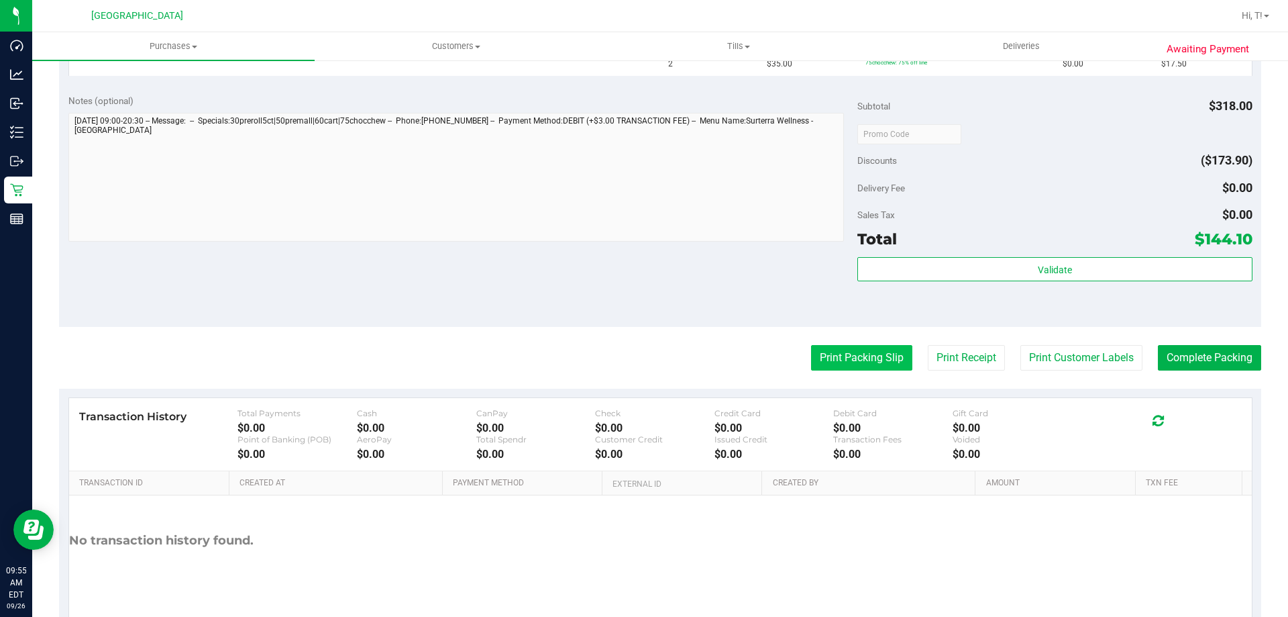
click at [846, 348] on button "Print Packing Slip" at bounding box center [861, 357] width 101 height 25
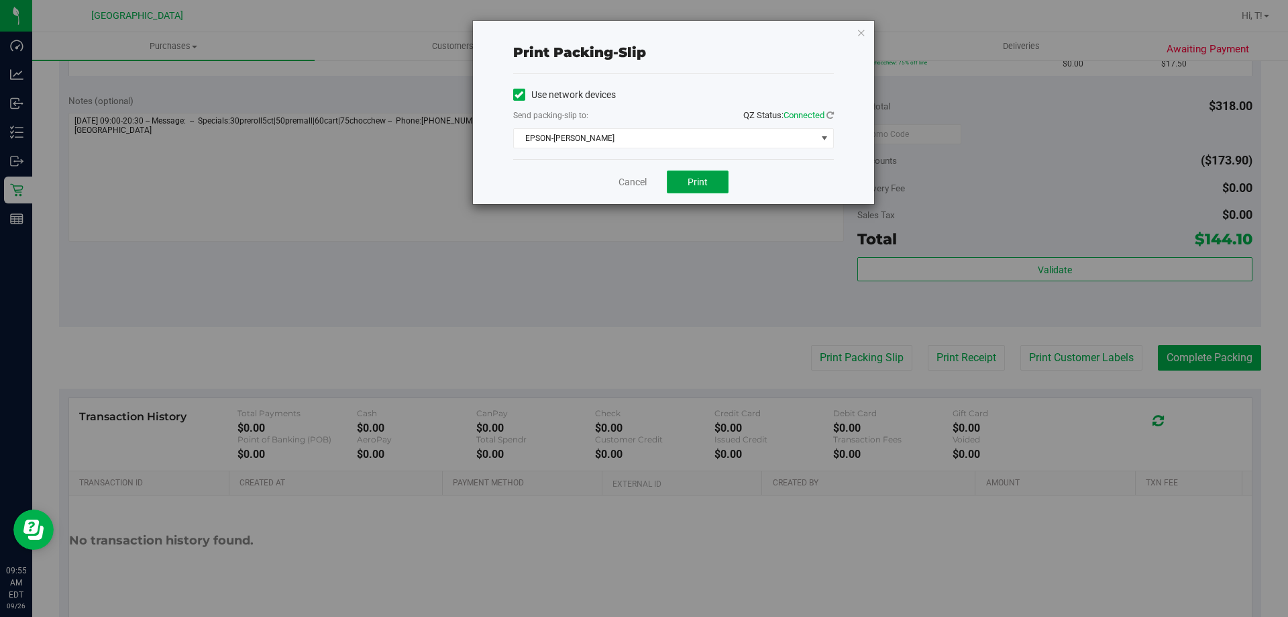
click at [695, 179] on span "Print" at bounding box center [698, 181] width 20 height 11
click at [637, 178] on link "Cancel" at bounding box center [633, 182] width 28 height 14
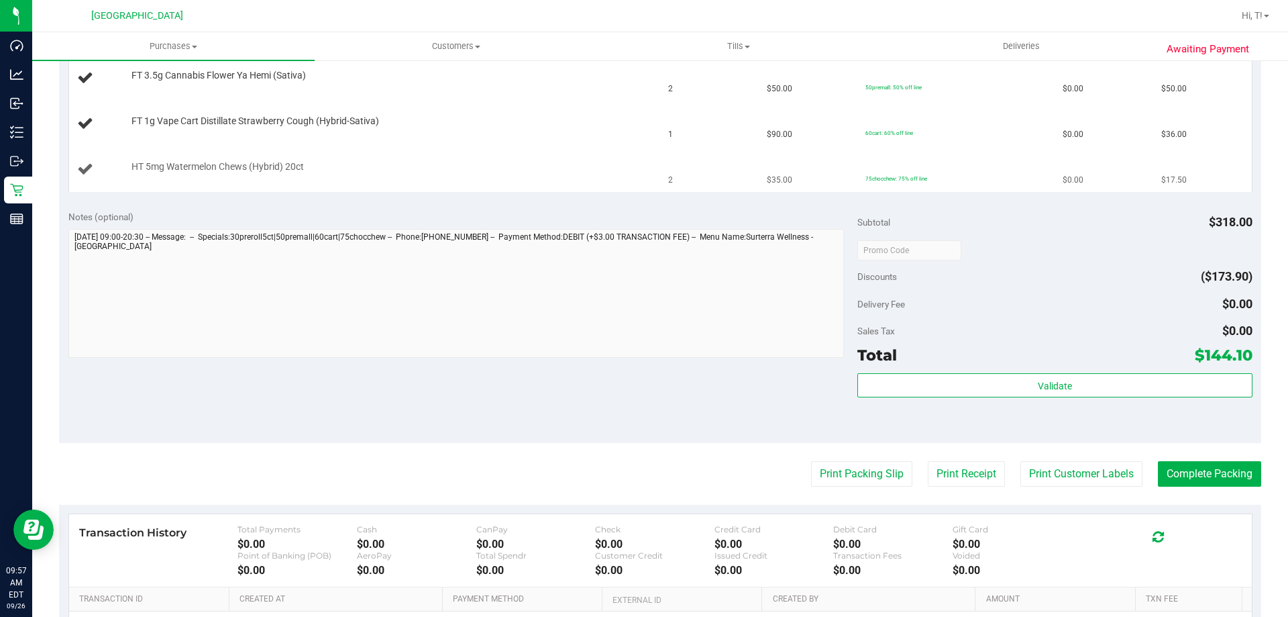
scroll to position [268, 0]
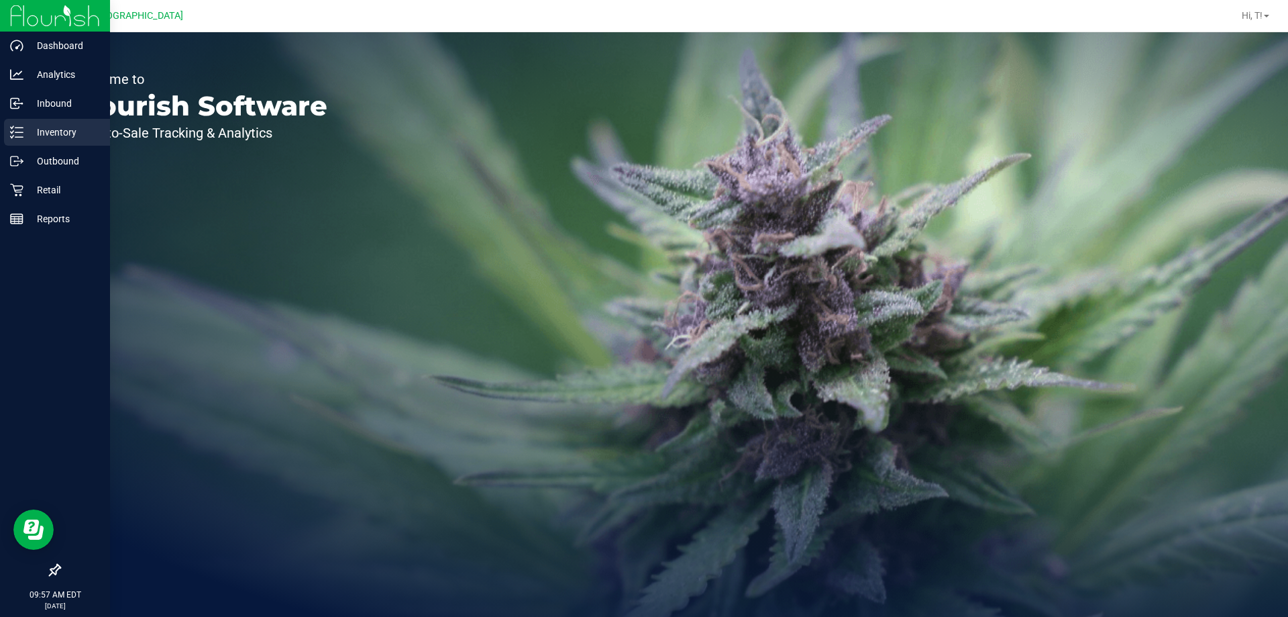
click at [65, 130] on p "Inventory" at bounding box center [63, 132] width 81 height 16
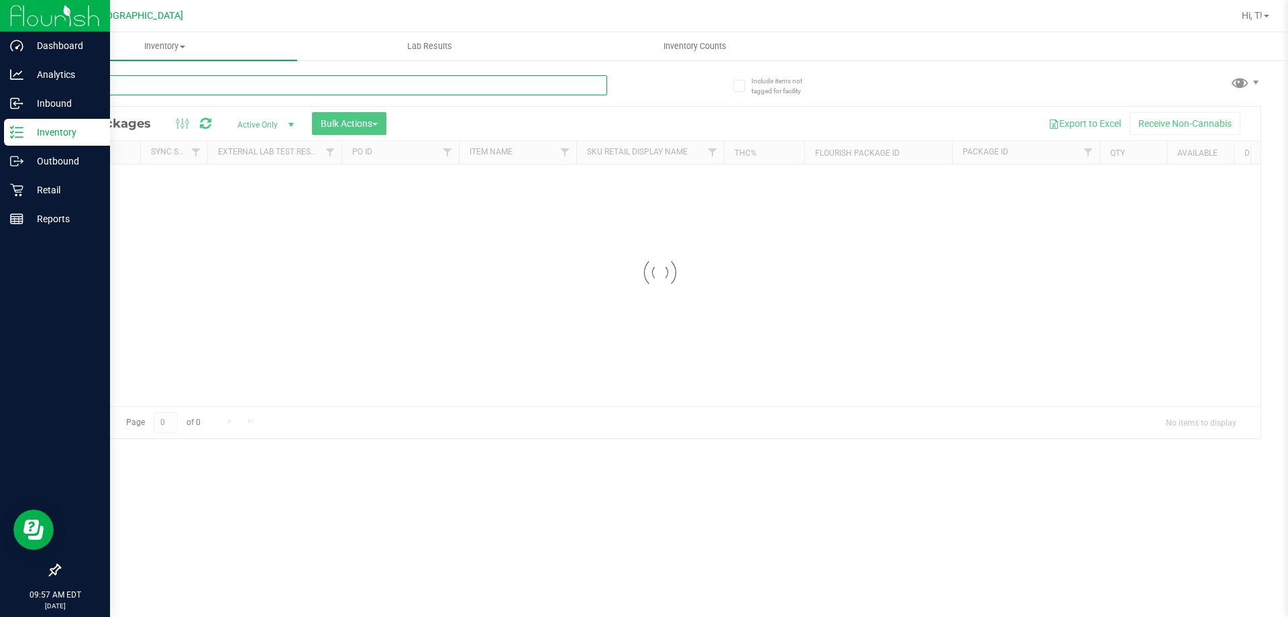
click at [384, 84] on input "text" at bounding box center [333, 85] width 548 height 20
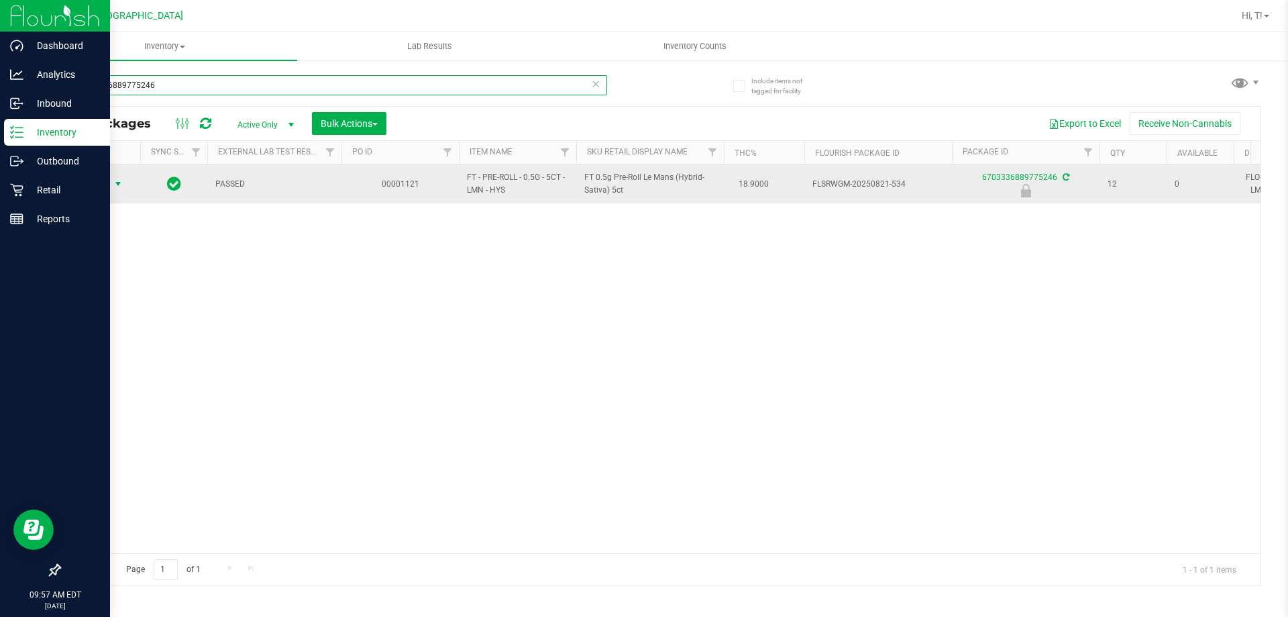
type input "6703336889775246"
click at [115, 181] on span "select" at bounding box center [118, 183] width 11 height 11
click at [114, 189] on span "select" at bounding box center [118, 183] width 11 height 11
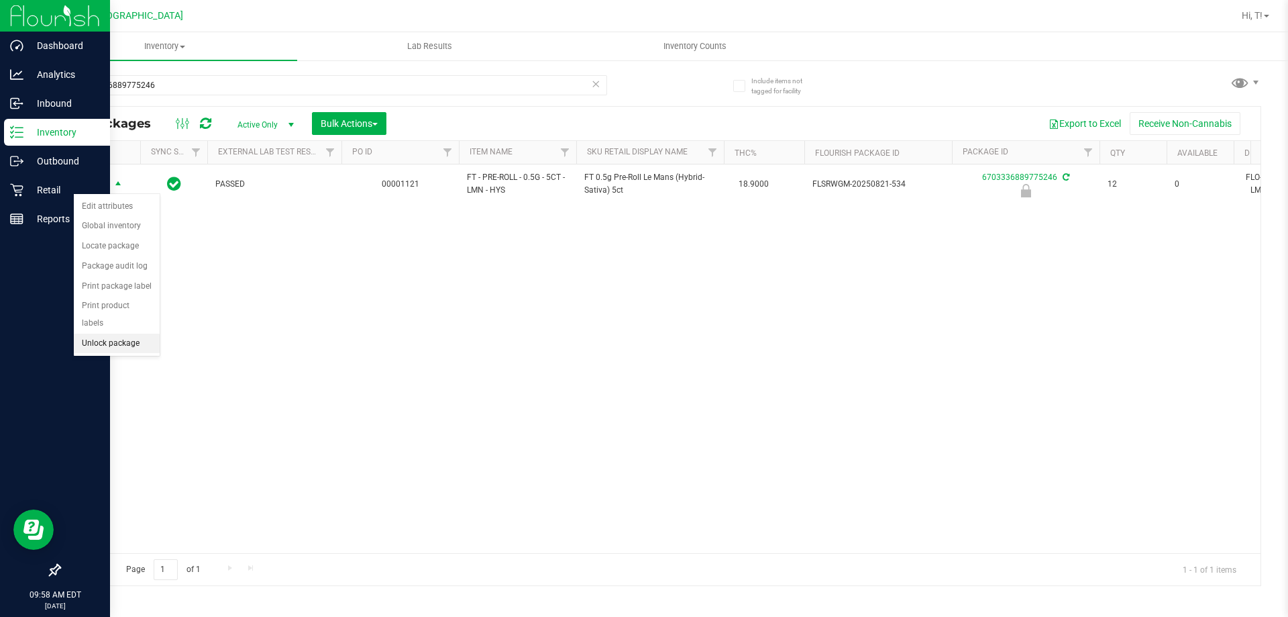
click at [118, 334] on li "Unlock package" at bounding box center [117, 344] width 86 height 20
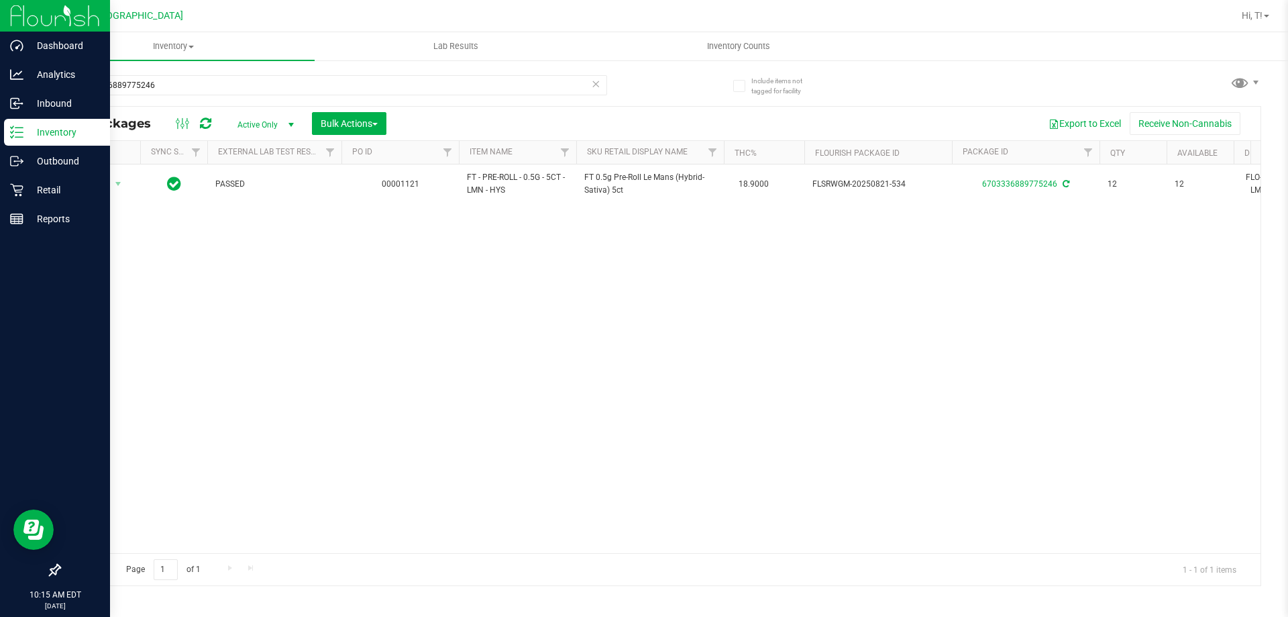
click at [595, 89] on icon at bounding box center [595, 83] width 9 height 16
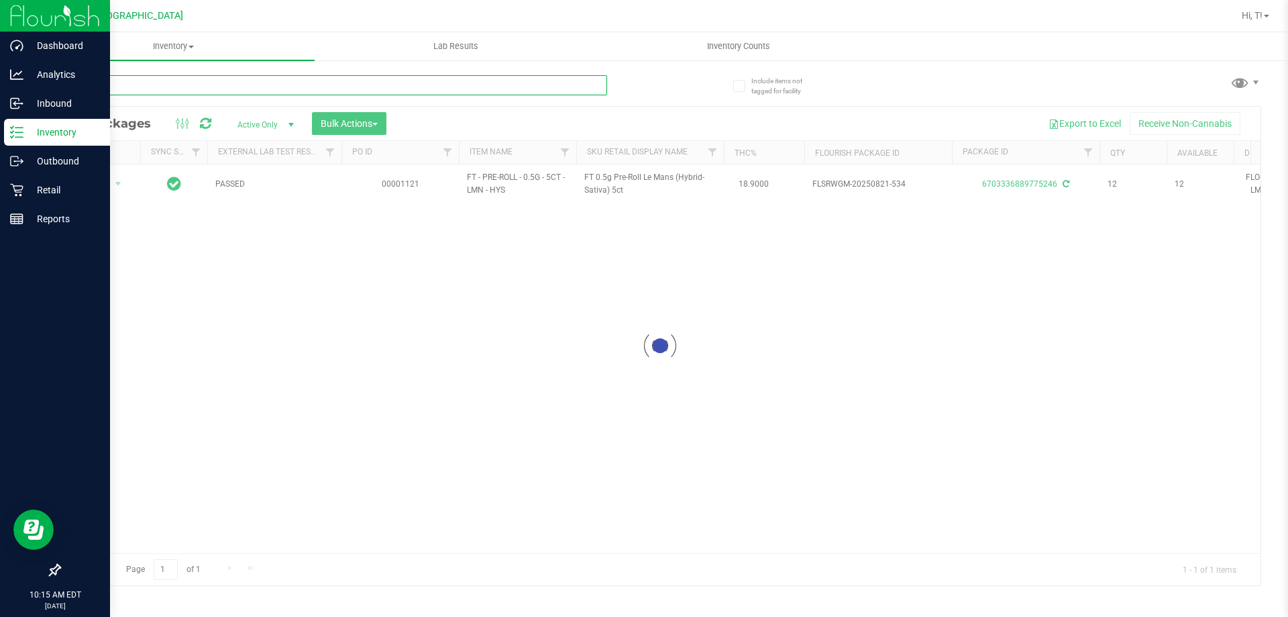
click at [570, 83] on input "text" at bounding box center [333, 85] width 548 height 20
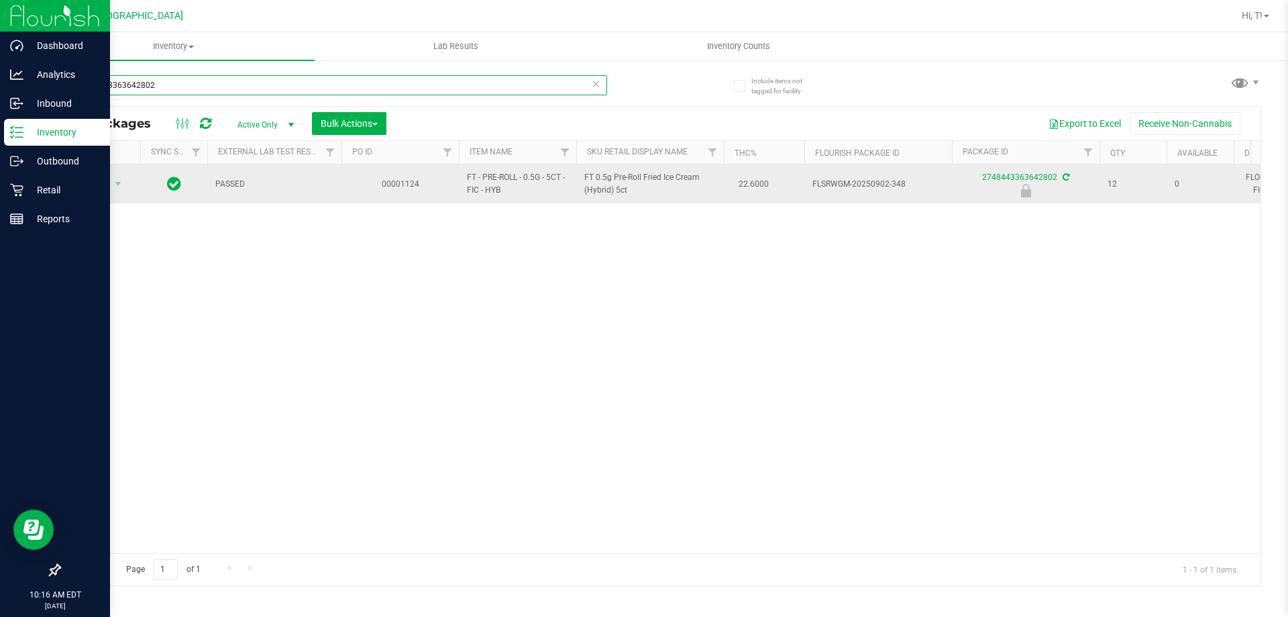
type input "2748443363642802"
click at [96, 189] on span "Action" at bounding box center [91, 183] width 36 height 19
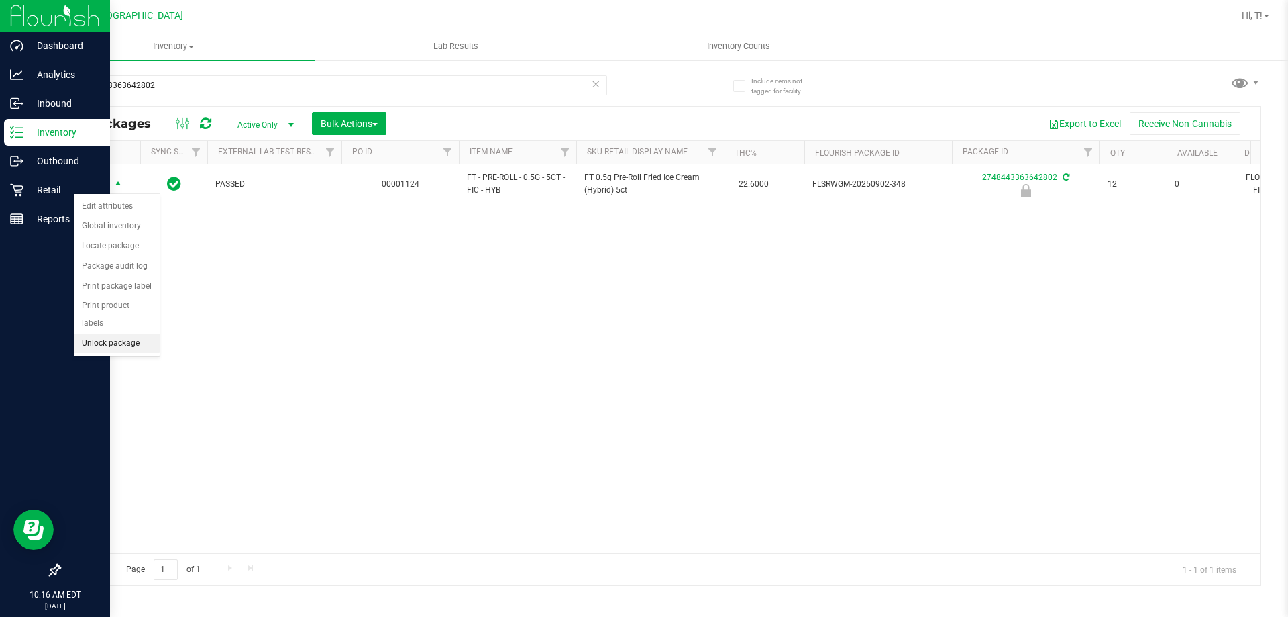
click at [118, 334] on li "Unlock package" at bounding box center [117, 344] width 86 height 20
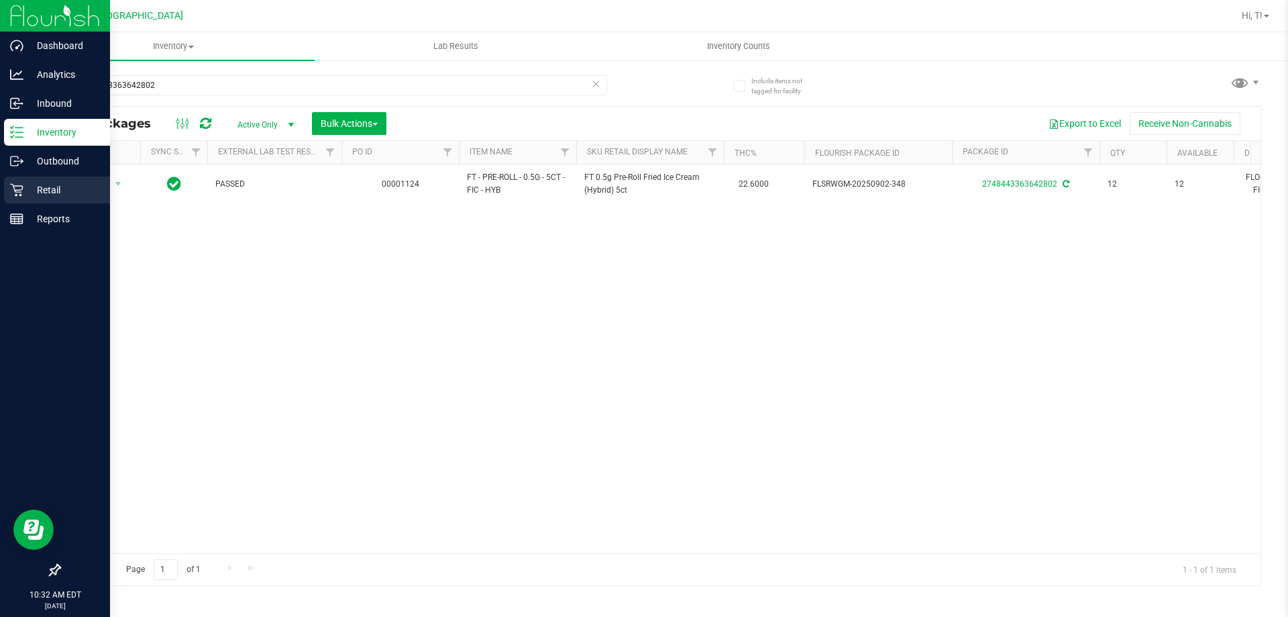
click at [56, 196] on p "Retail" at bounding box center [63, 190] width 81 height 16
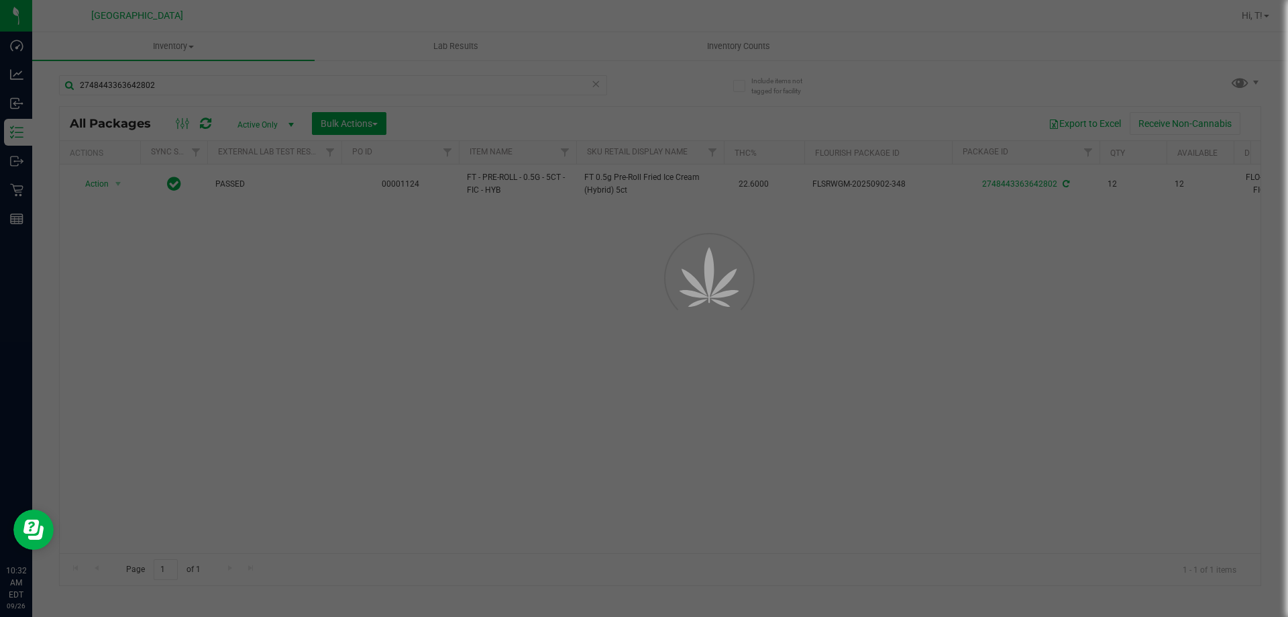
click at [185, 48] on div at bounding box center [644, 308] width 1288 height 617
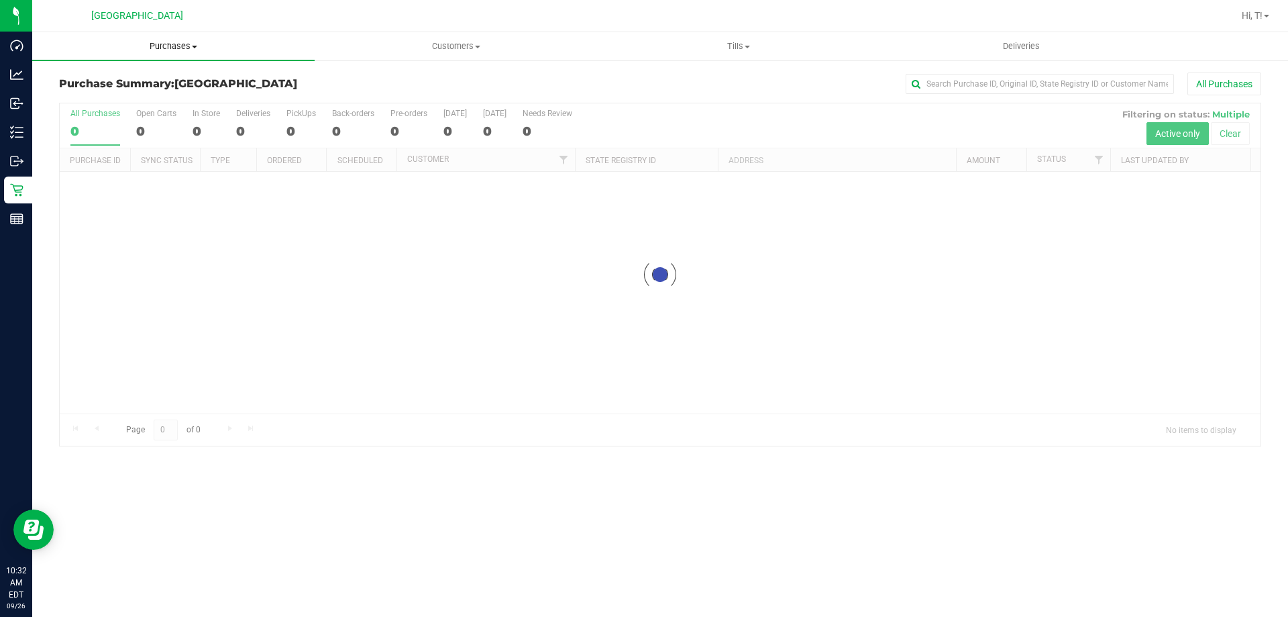
click at [178, 48] on span "Purchases" at bounding box center [173, 46] width 283 height 12
click at [134, 99] on li "Fulfillment" at bounding box center [173, 97] width 283 height 16
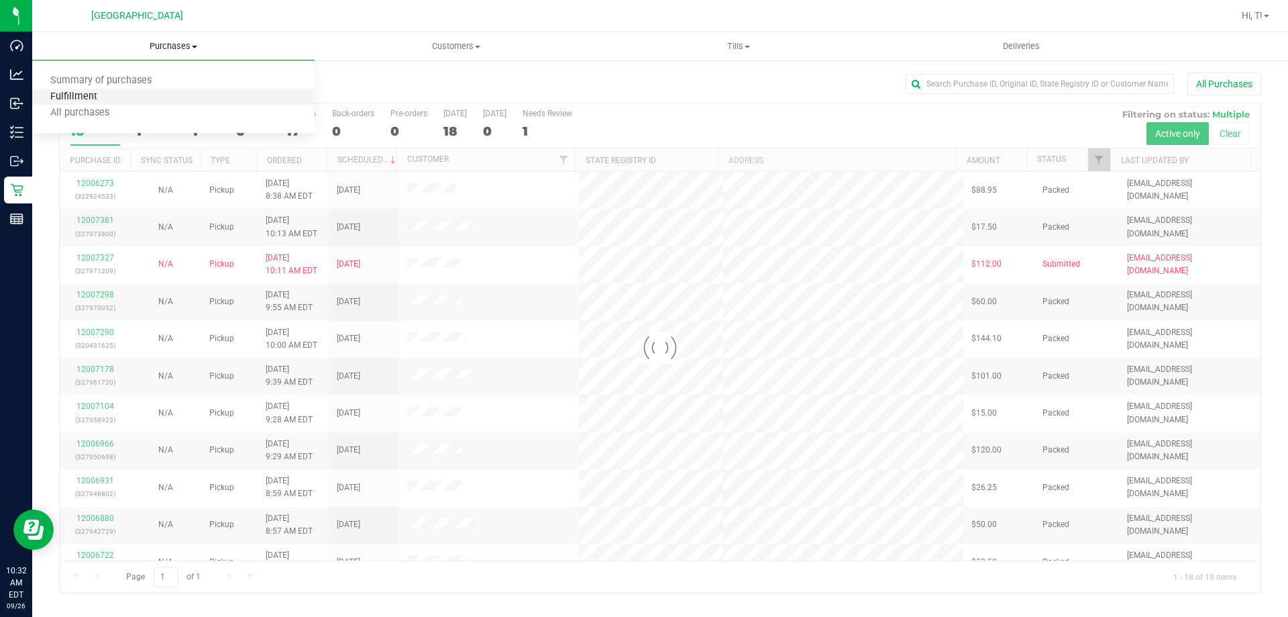
click at [90, 99] on span "Fulfillment" at bounding box center [73, 96] width 83 height 11
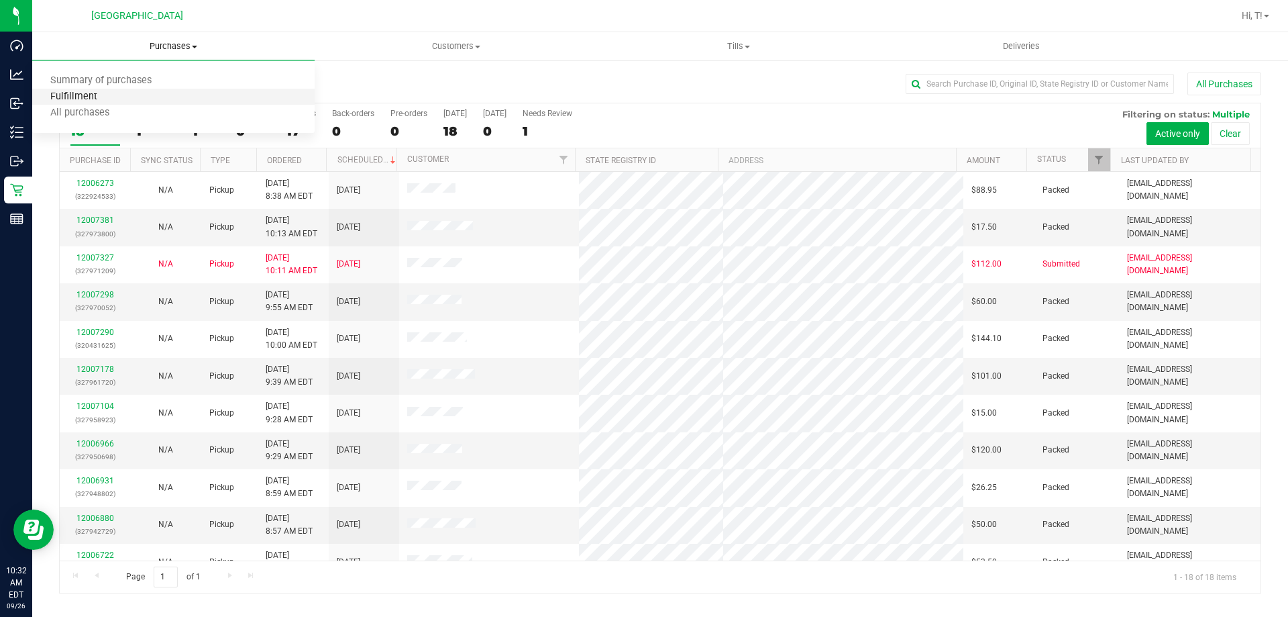
click at [90, 99] on span "Fulfillment" at bounding box center [73, 96] width 83 height 11
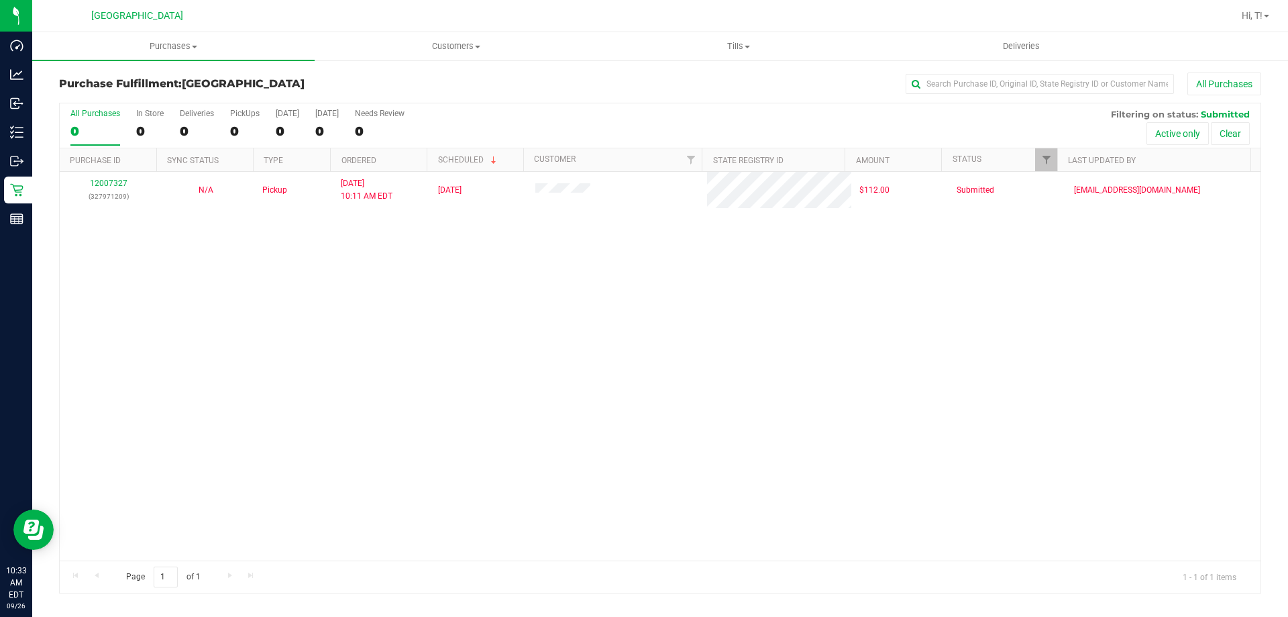
click at [460, 280] on div "12007327 (327971209) N/A Pickup 9/26/2025 10:11 AM EDT 9/26/2025 $112.00 Submit…" at bounding box center [660, 366] width 1201 height 389
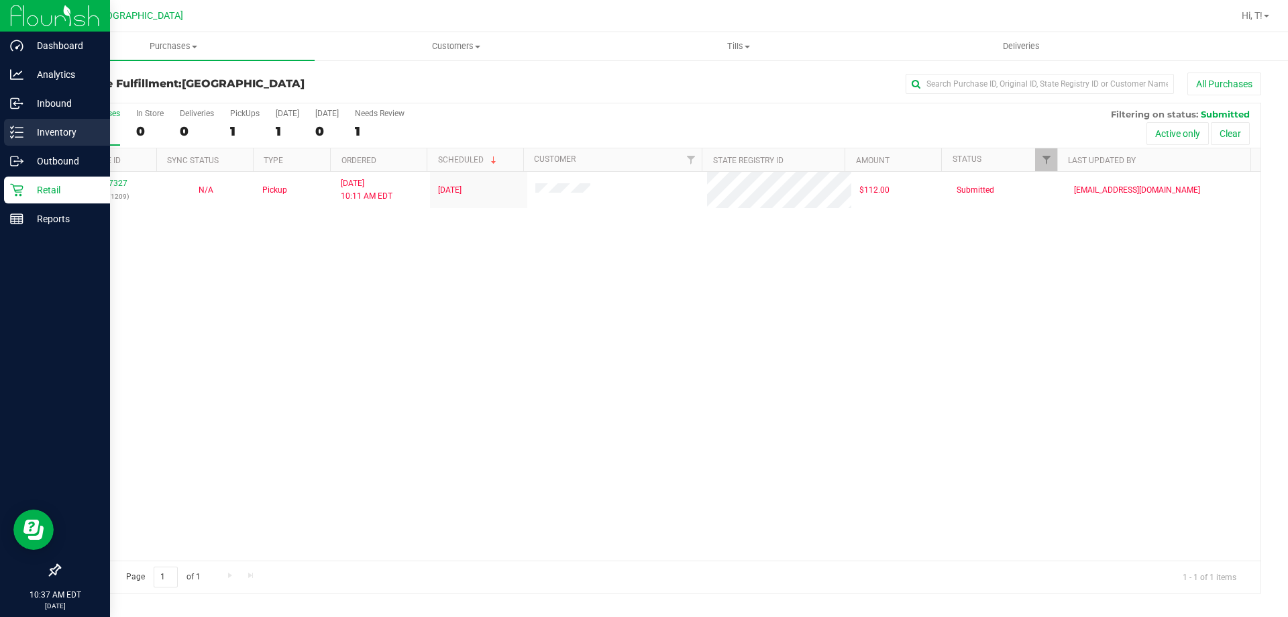
click at [55, 136] on p "Inventory" at bounding box center [63, 132] width 81 height 16
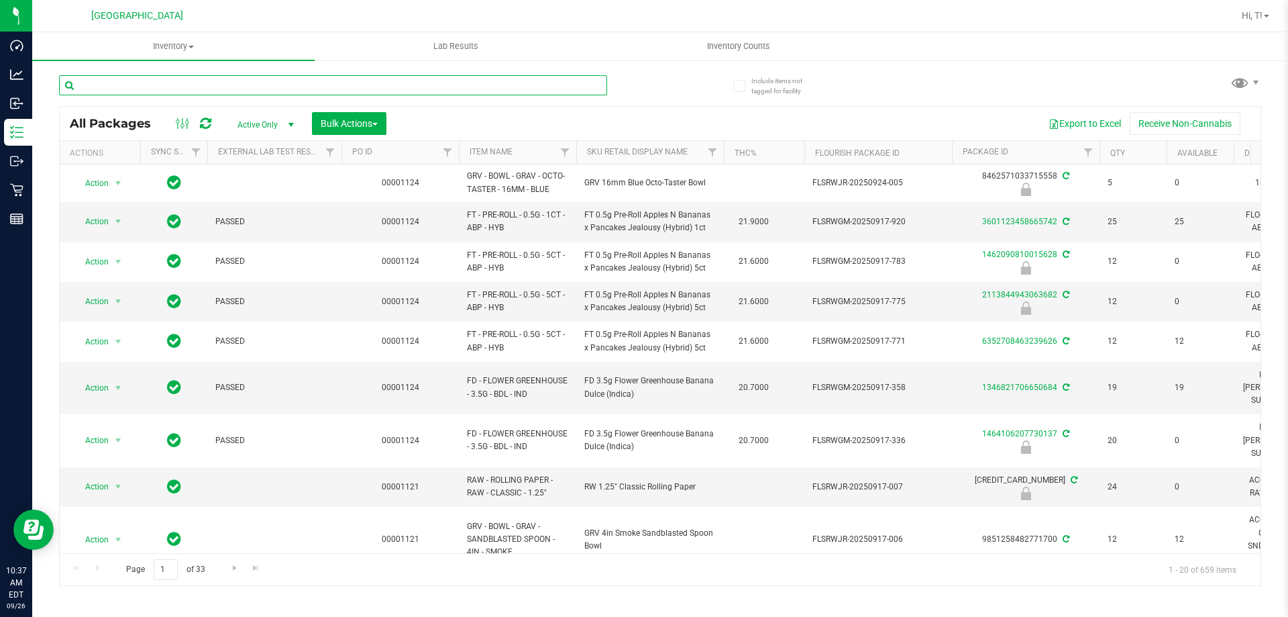
click at [294, 85] on input "text" at bounding box center [333, 85] width 548 height 20
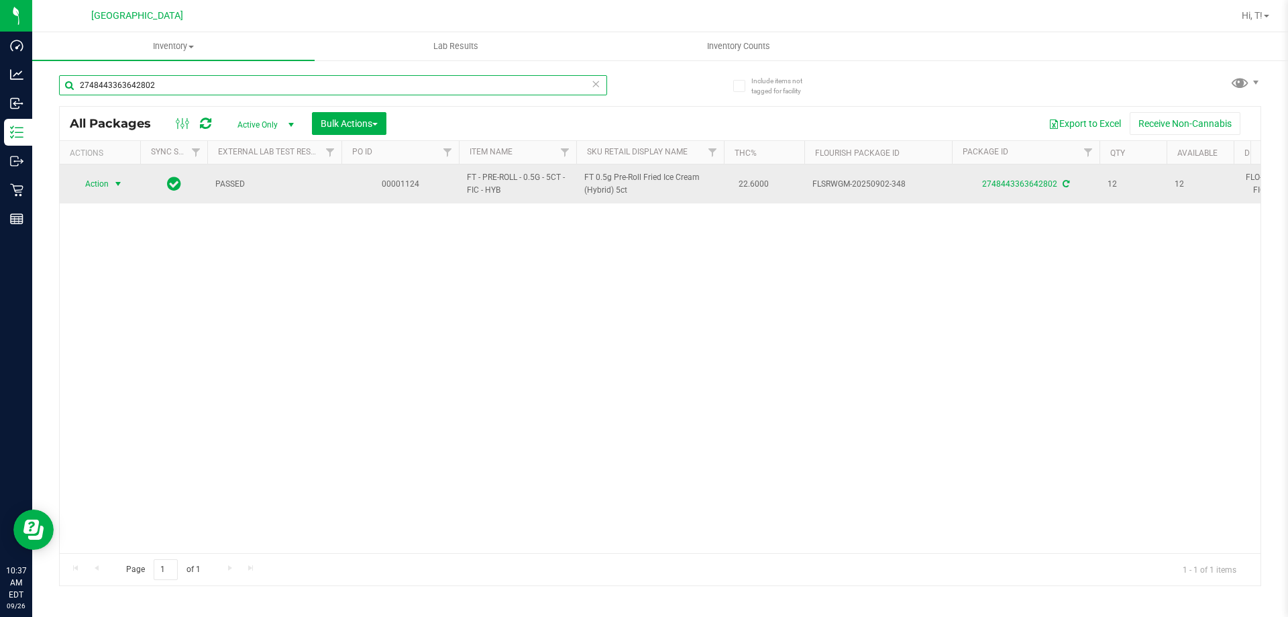
type input "2748443363642802"
click at [111, 187] on span "select" at bounding box center [118, 183] width 17 height 19
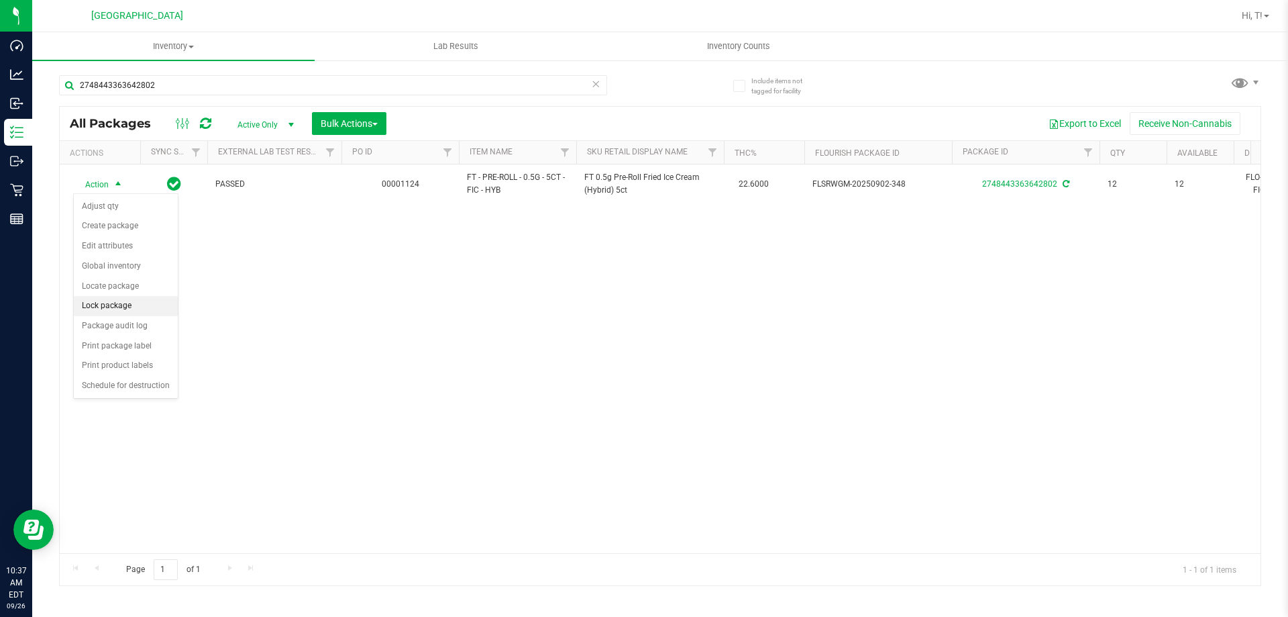
click at [124, 306] on li "Lock package" at bounding box center [126, 306] width 104 height 20
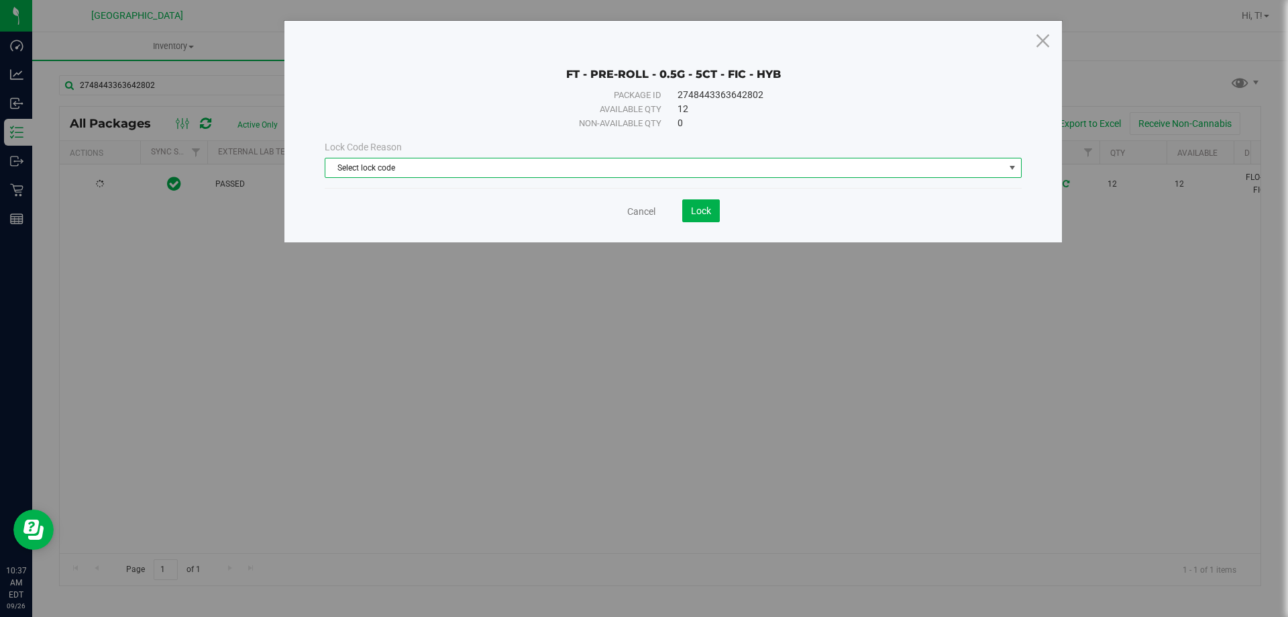
click at [436, 166] on span "Select lock code" at bounding box center [664, 167] width 679 height 19
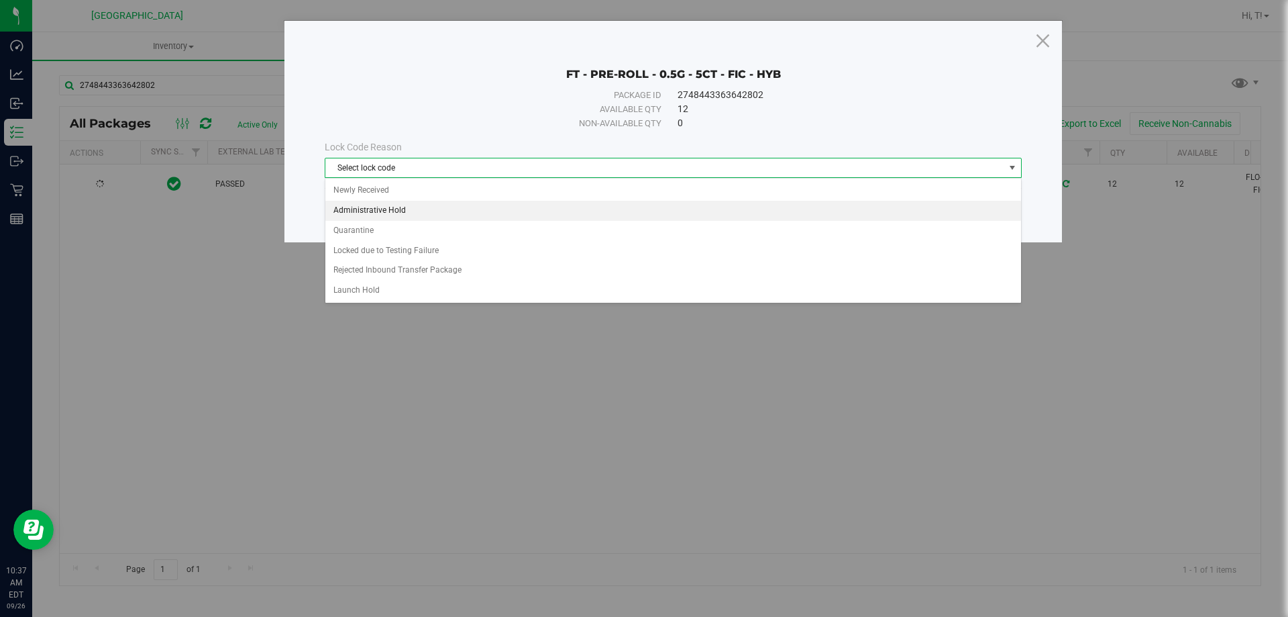
click at [404, 215] on li "Administrative Hold" at bounding box center [673, 211] width 696 height 20
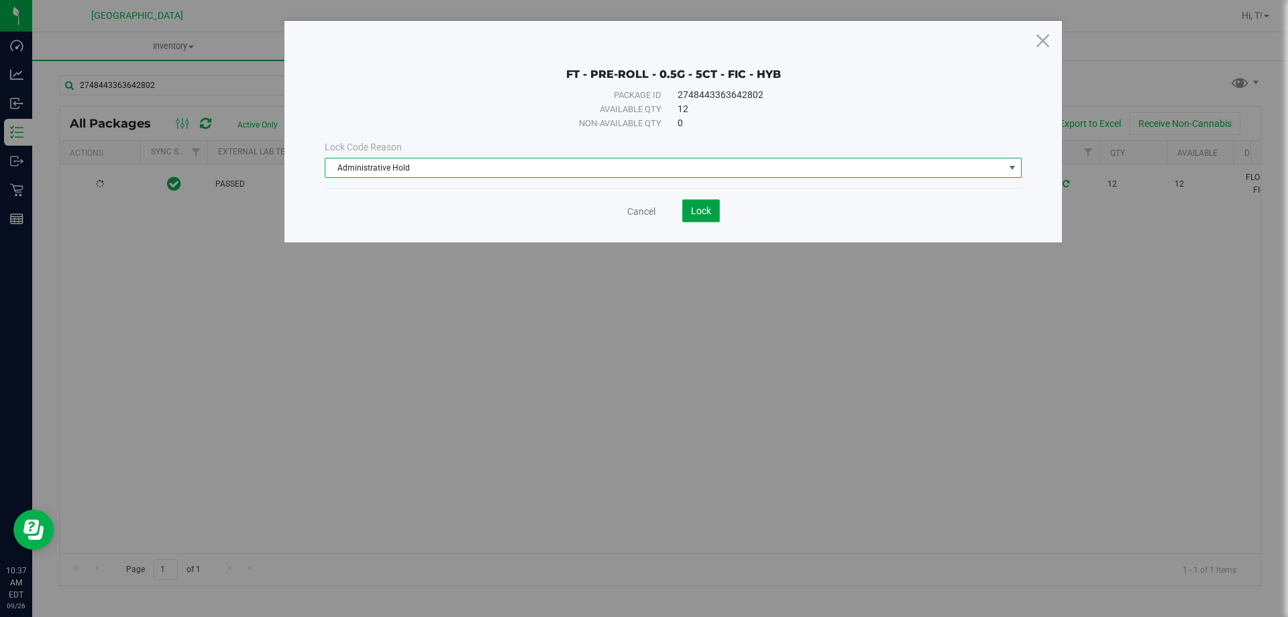
click at [699, 210] on span "Lock" at bounding box center [701, 210] width 20 height 11
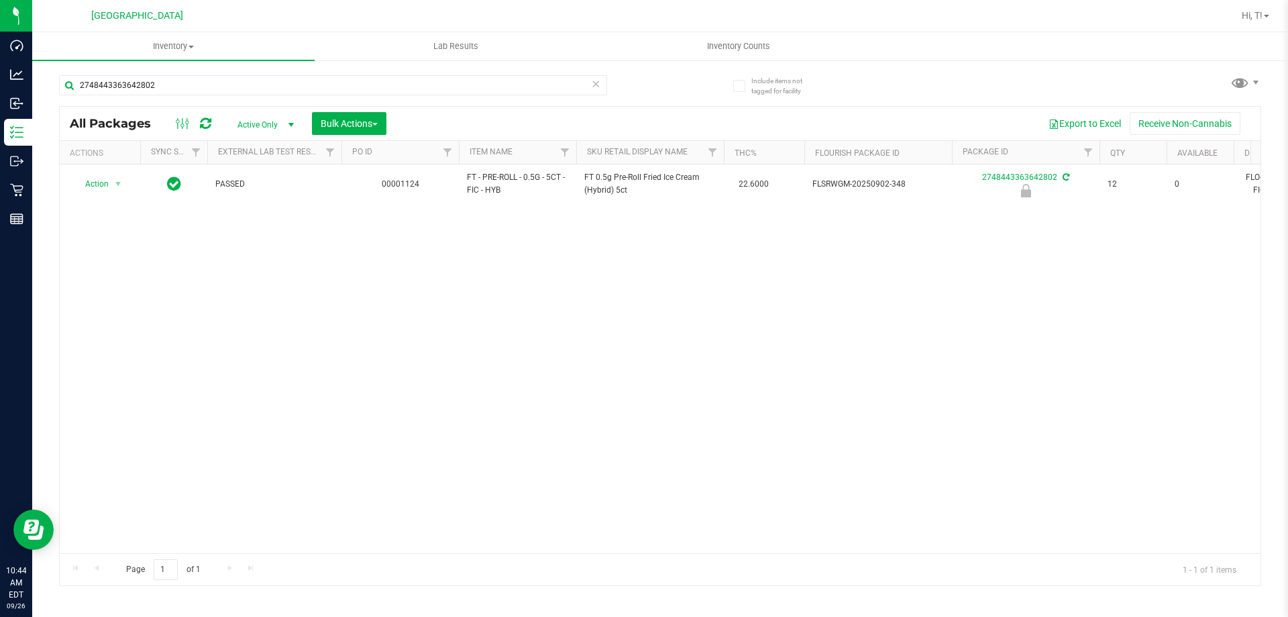
drag, startPoint x: 279, startPoint y: 410, endPoint x: 104, endPoint y: 21, distance: 426.8
click at [279, 410] on div "Action Action Edit attributes Global inventory Locate package Package audit log…" at bounding box center [660, 358] width 1201 height 389
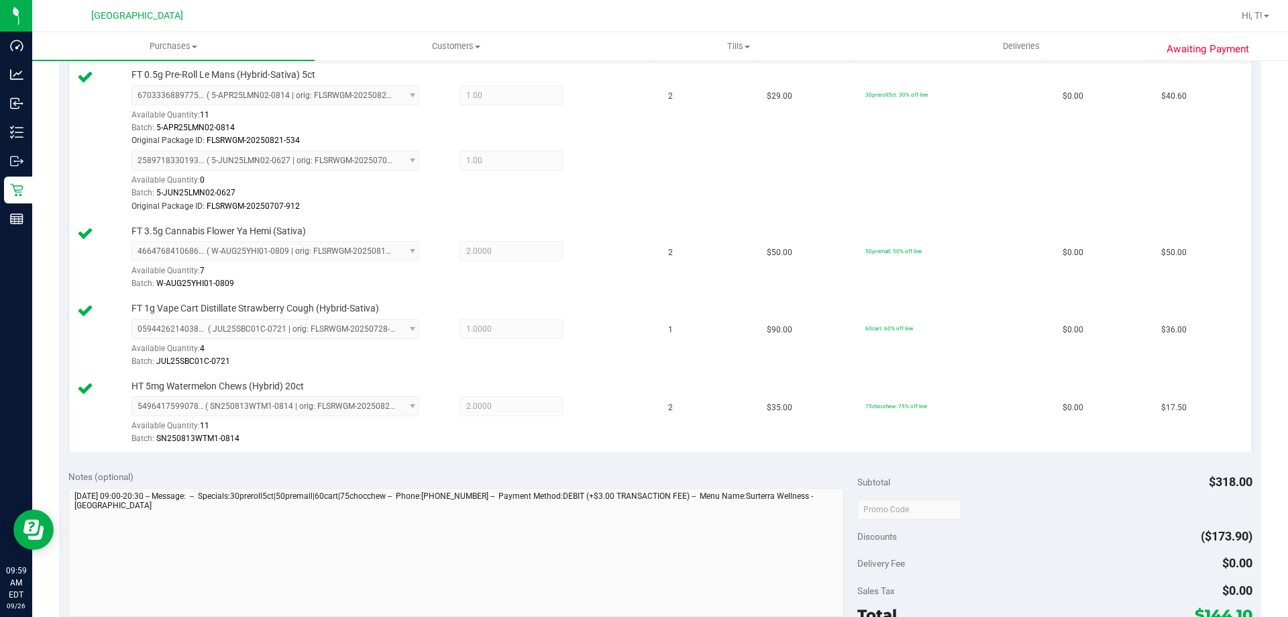
scroll to position [604, 0]
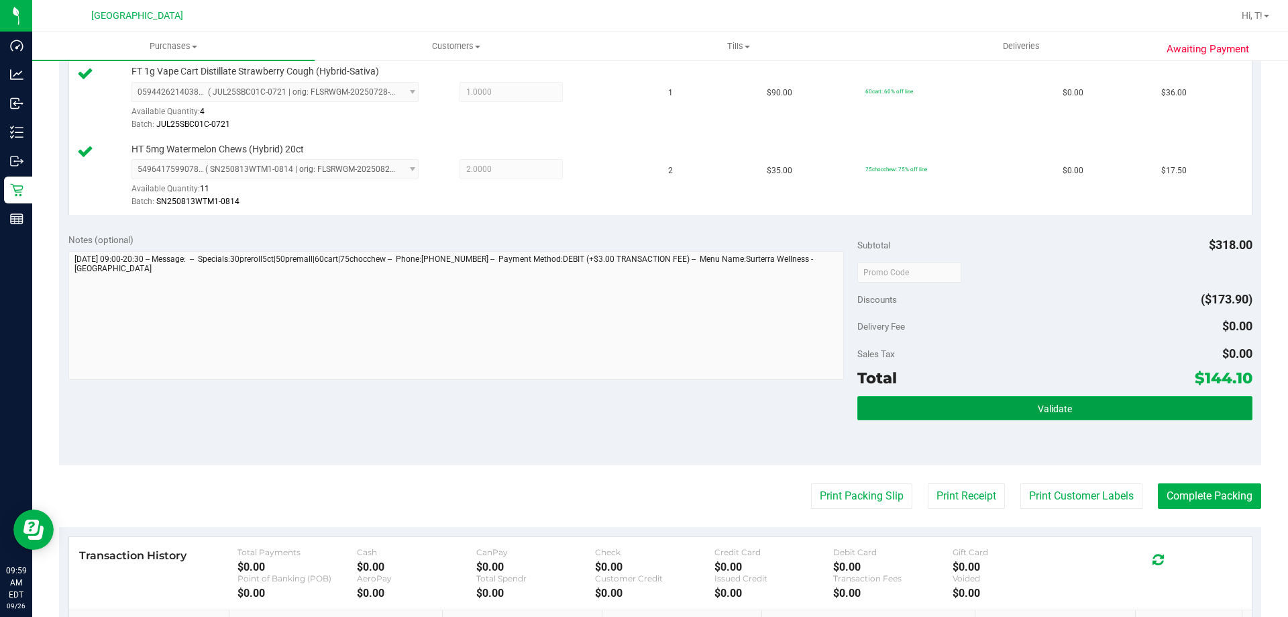
click at [1093, 418] on button "Validate" at bounding box center [1055, 408] width 395 height 24
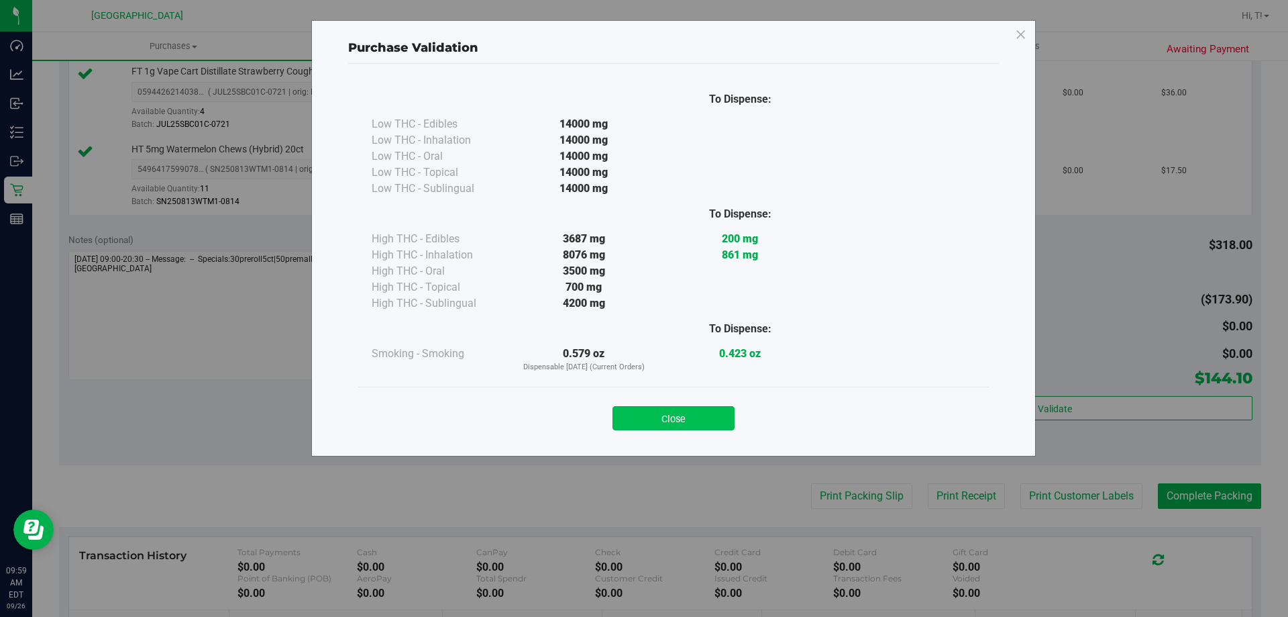
click at [674, 418] on button "Close" at bounding box center [674, 418] width 122 height 24
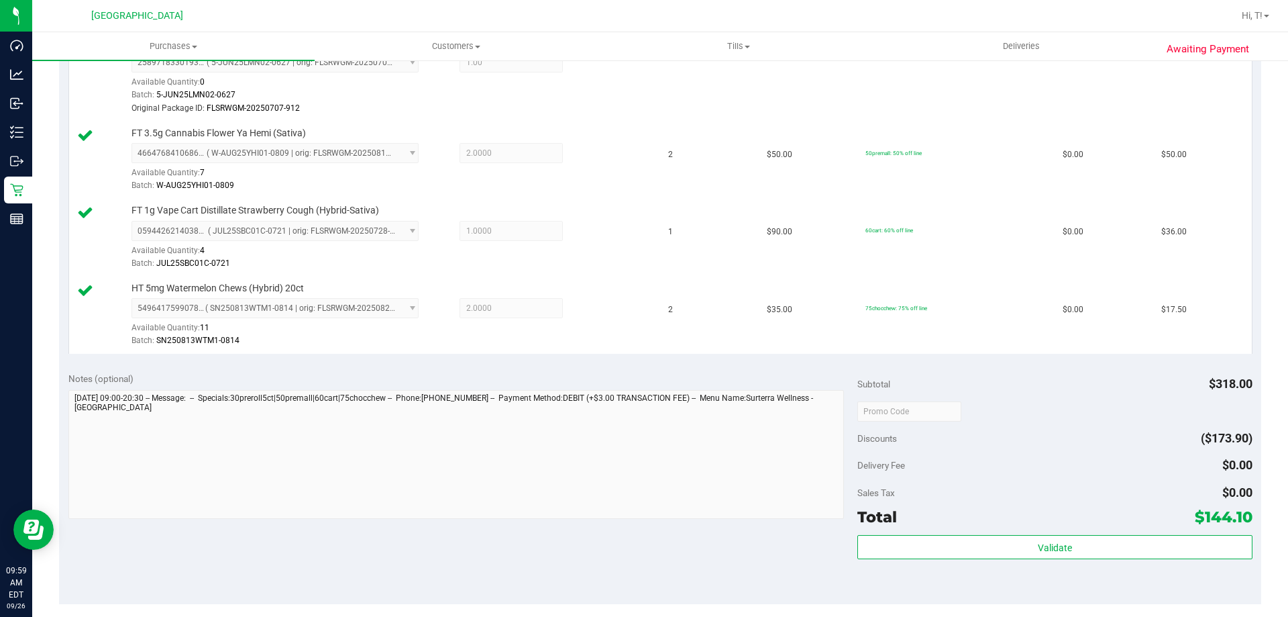
scroll to position [470, 0]
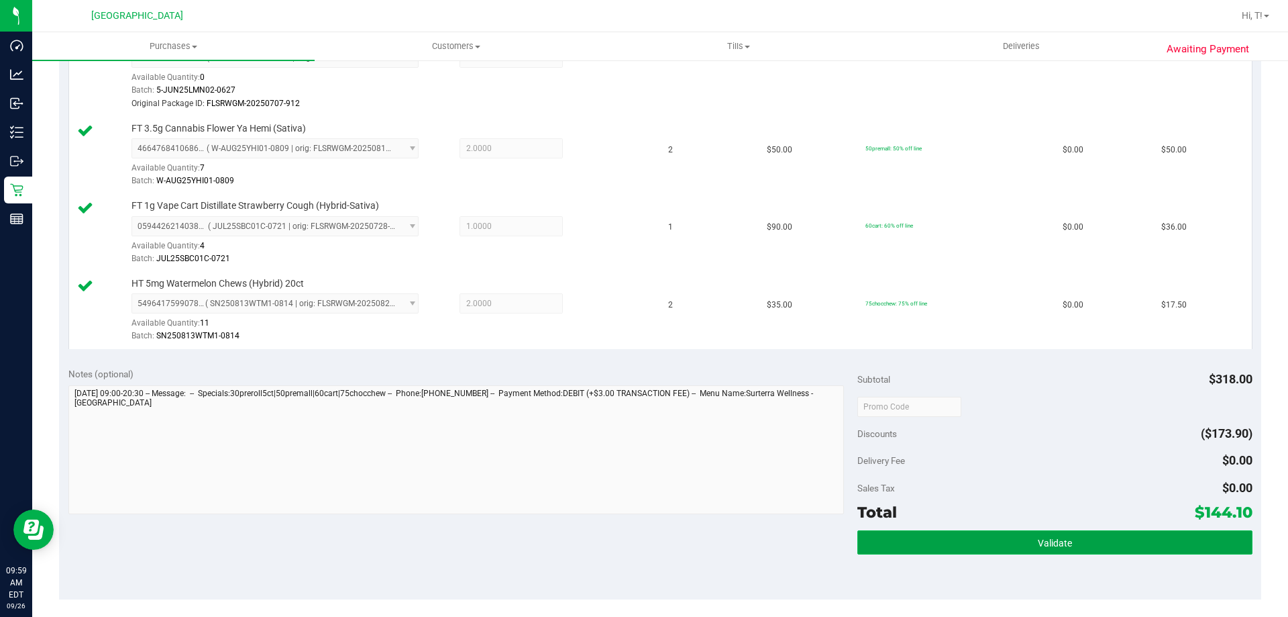
click at [1076, 544] on button "Validate" at bounding box center [1055, 542] width 395 height 24
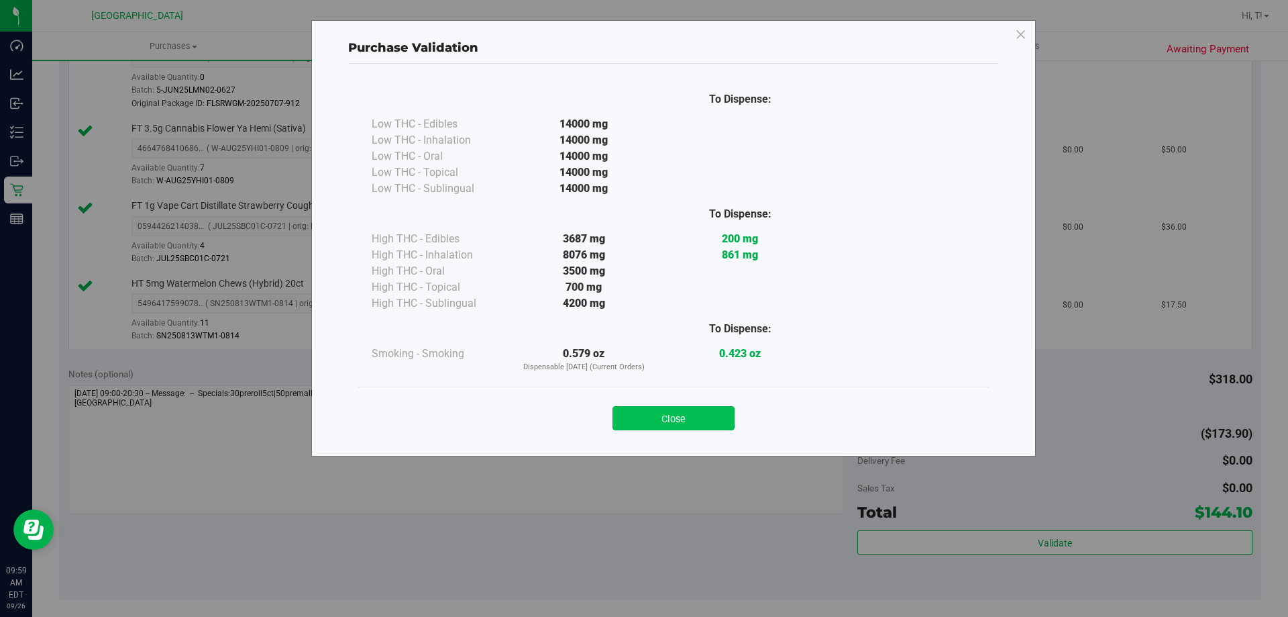
click at [679, 423] on button "Close" at bounding box center [674, 418] width 122 height 24
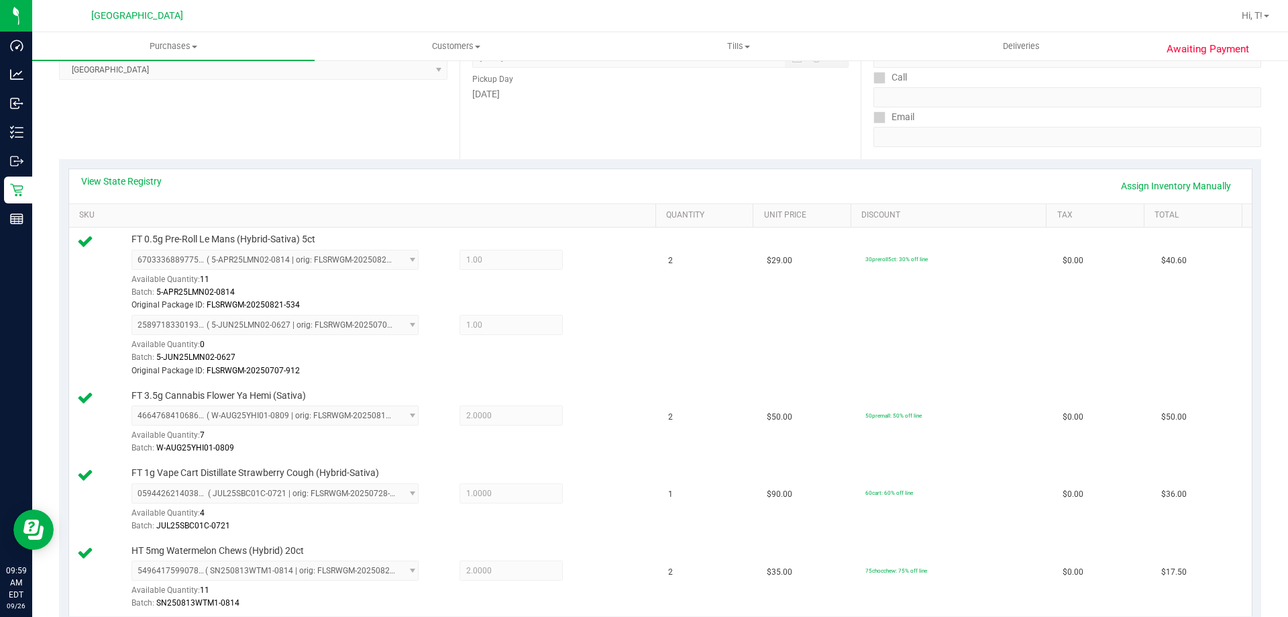
scroll to position [201, 0]
click at [101, 181] on link "View State Registry" at bounding box center [121, 182] width 81 height 13
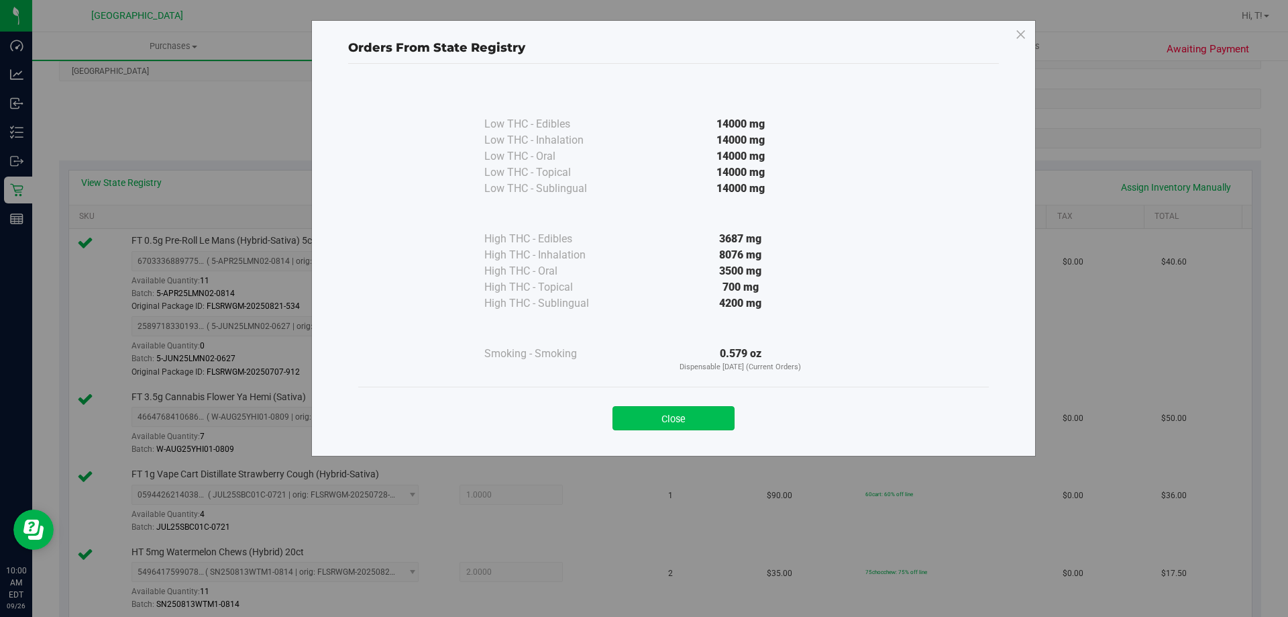
click at [684, 417] on button "Close" at bounding box center [674, 418] width 122 height 24
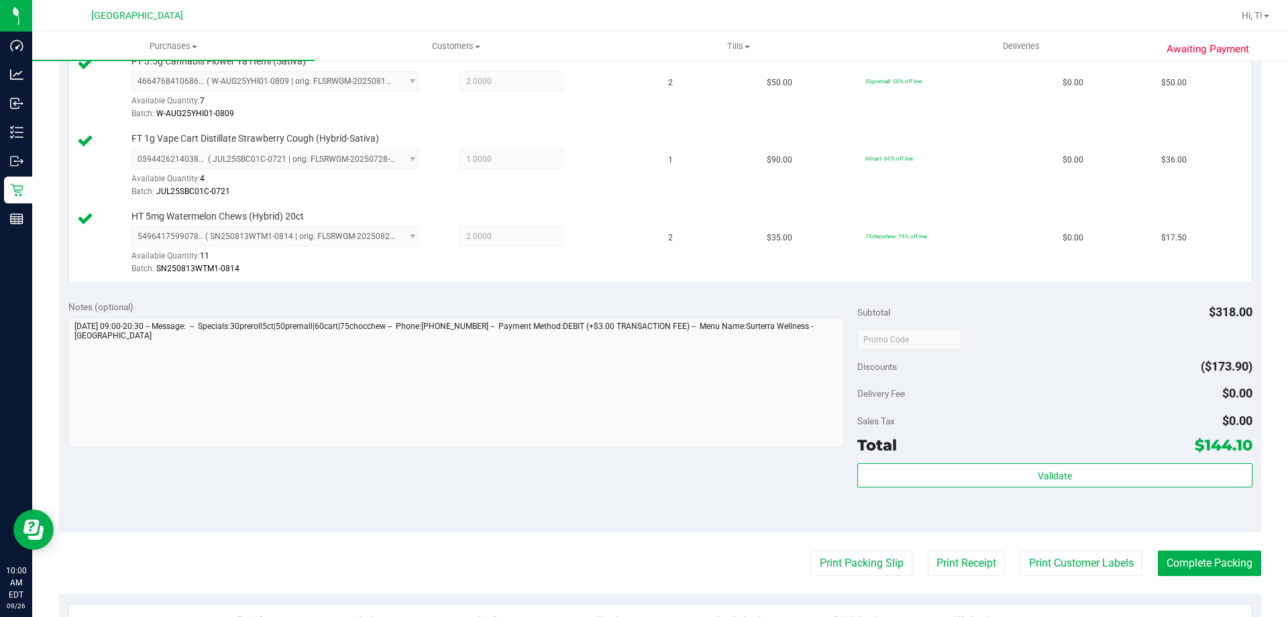
scroll to position [268, 0]
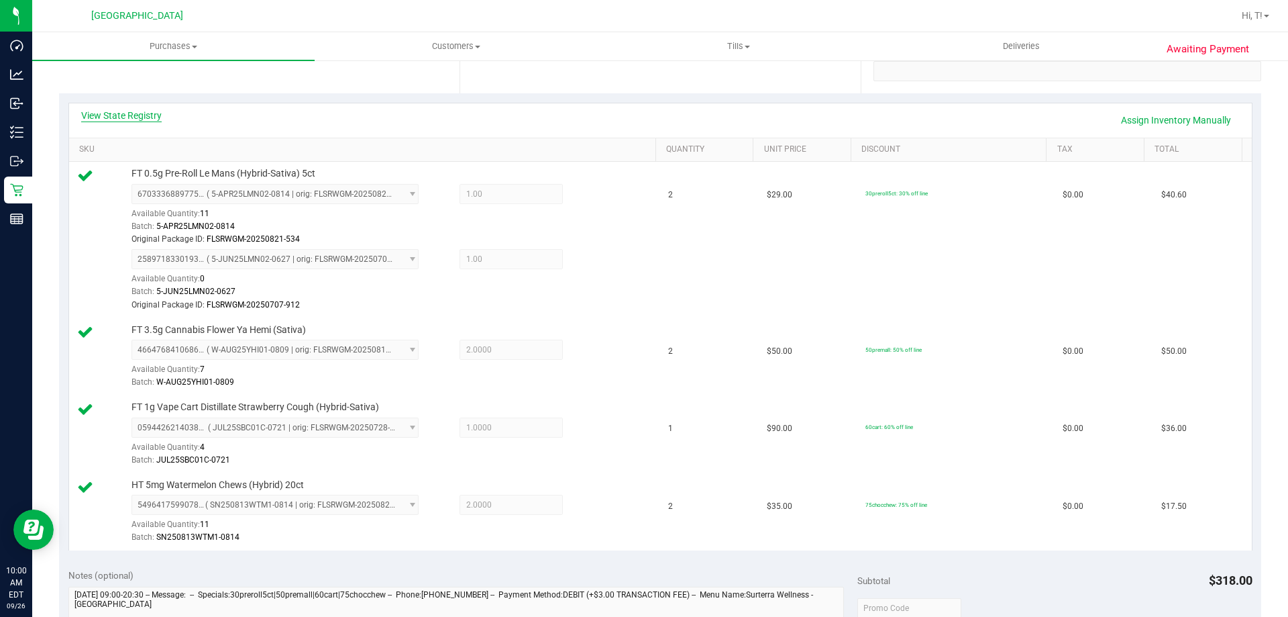
click at [123, 113] on link "View State Registry" at bounding box center [121, 115] width 81 height 13
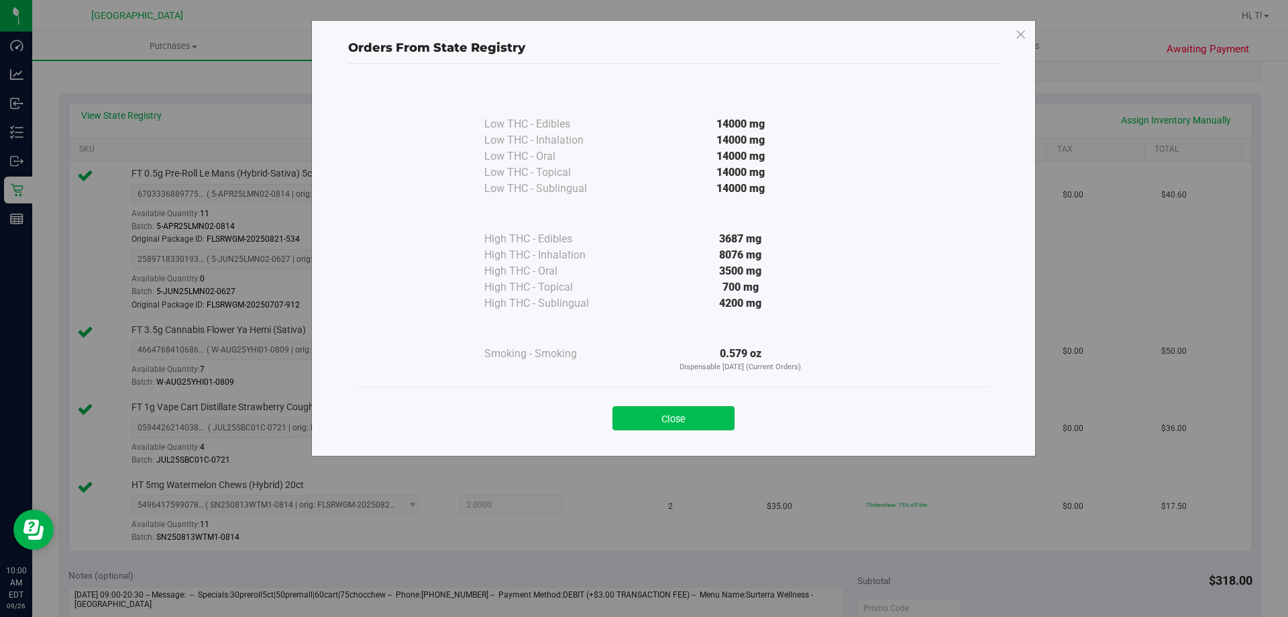
click at [676, 421] on button "Close" at bounding box center [674, 418] width 122 height 24
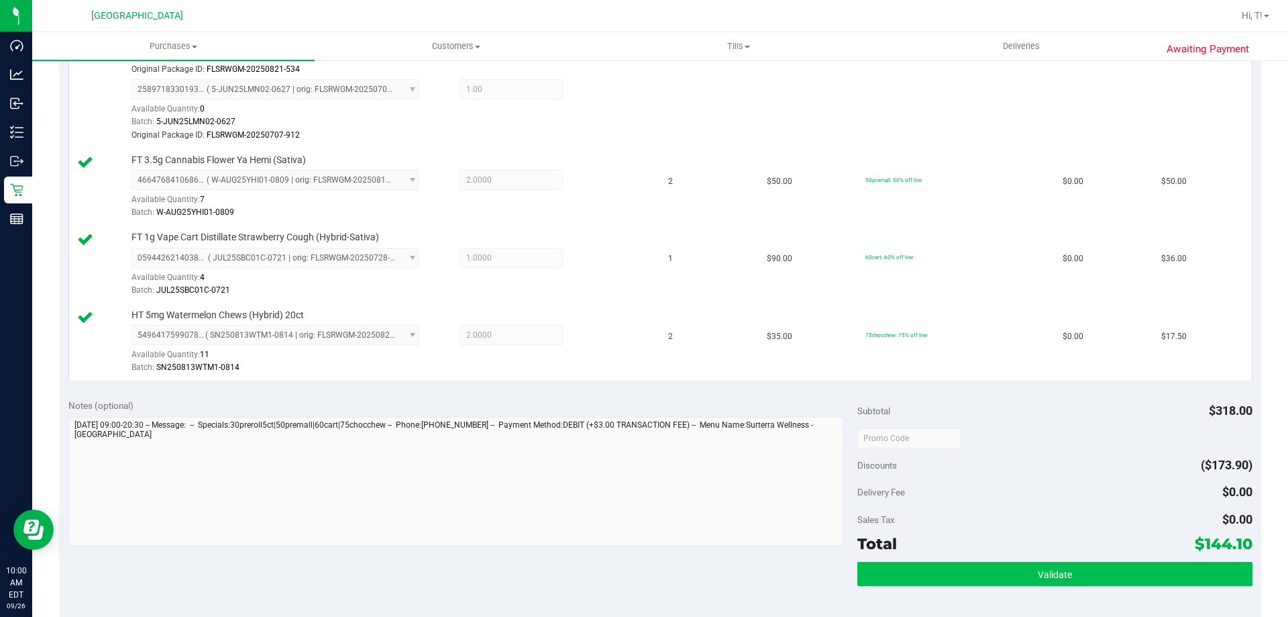
scroll to position [604, 0]
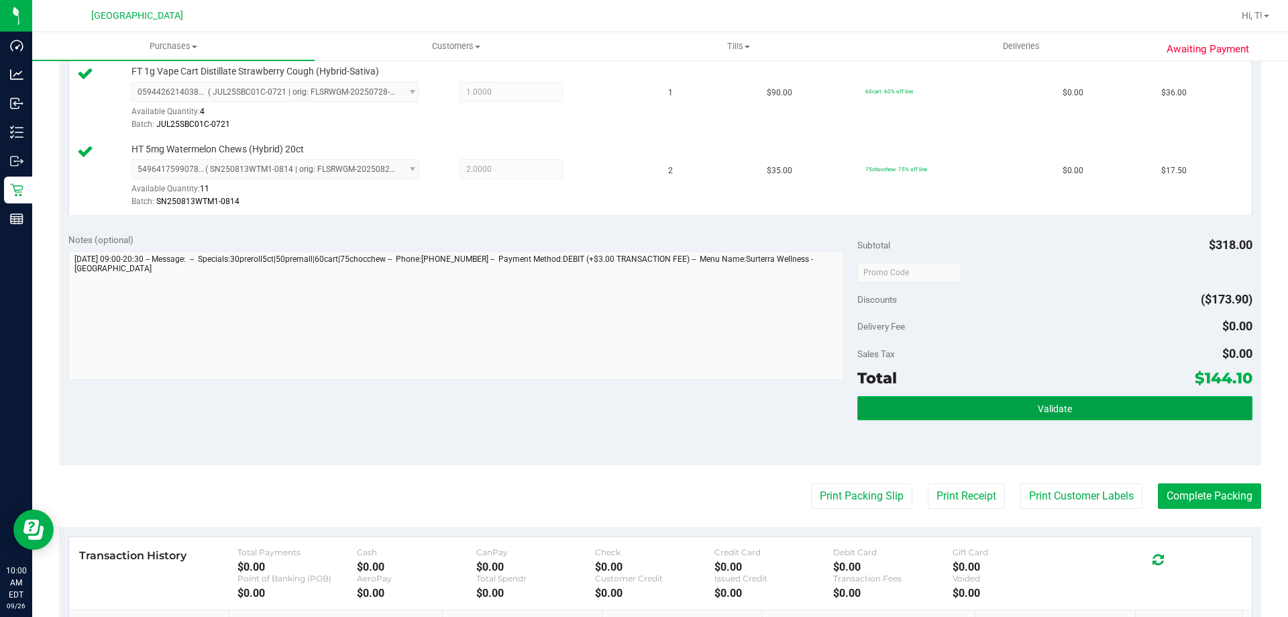
click at [1029, 405] on button "Validate" at bounding box center [1055, 408] width 395 height 24
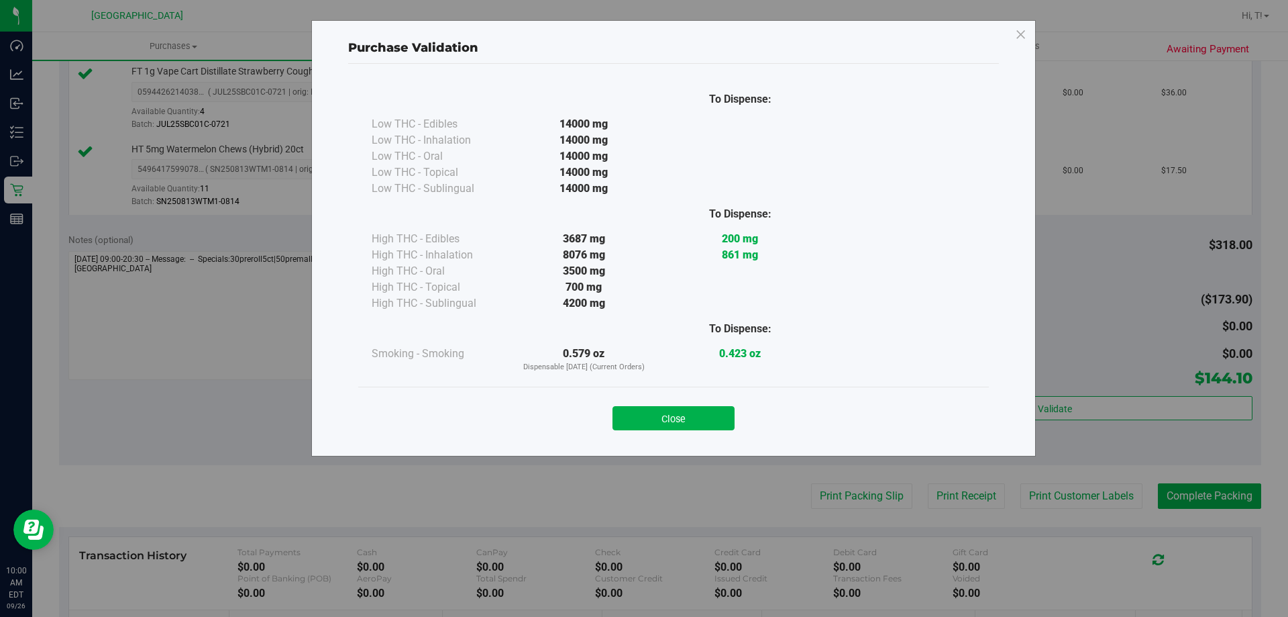
click at [846, 133] on div at bounding box center [897, 140] width 156 height 16
click at [672, 421] on button "Close" at bounding box center [674, 418] width 122 height 24
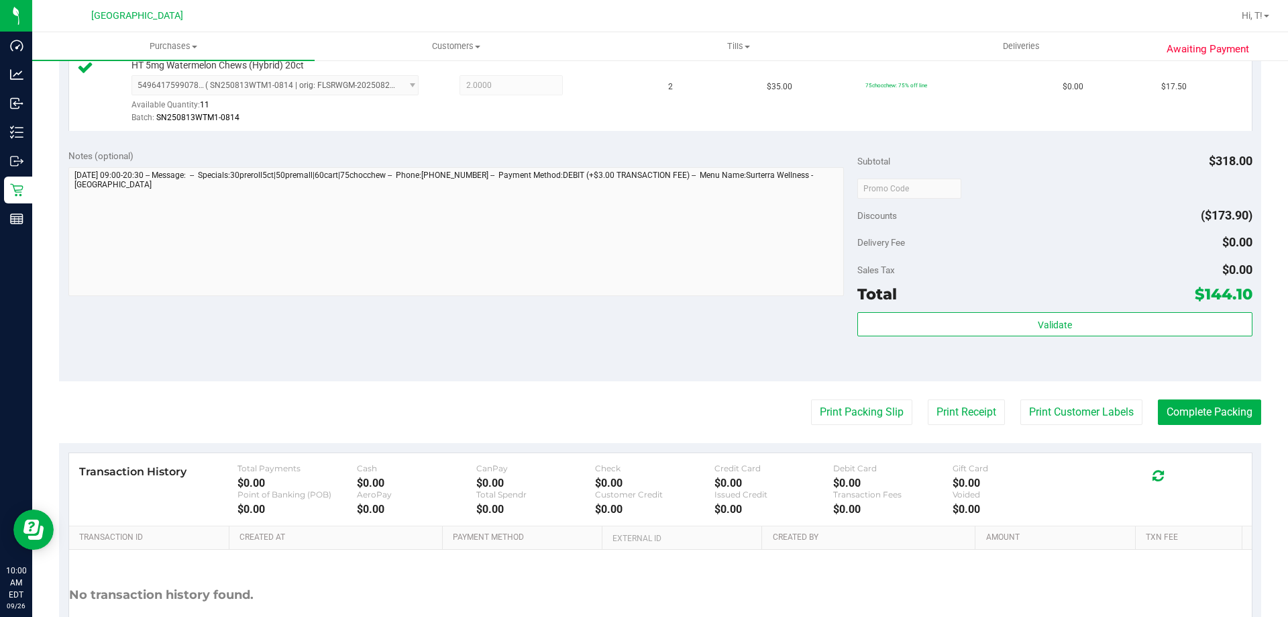
scroll to position [792, 0]
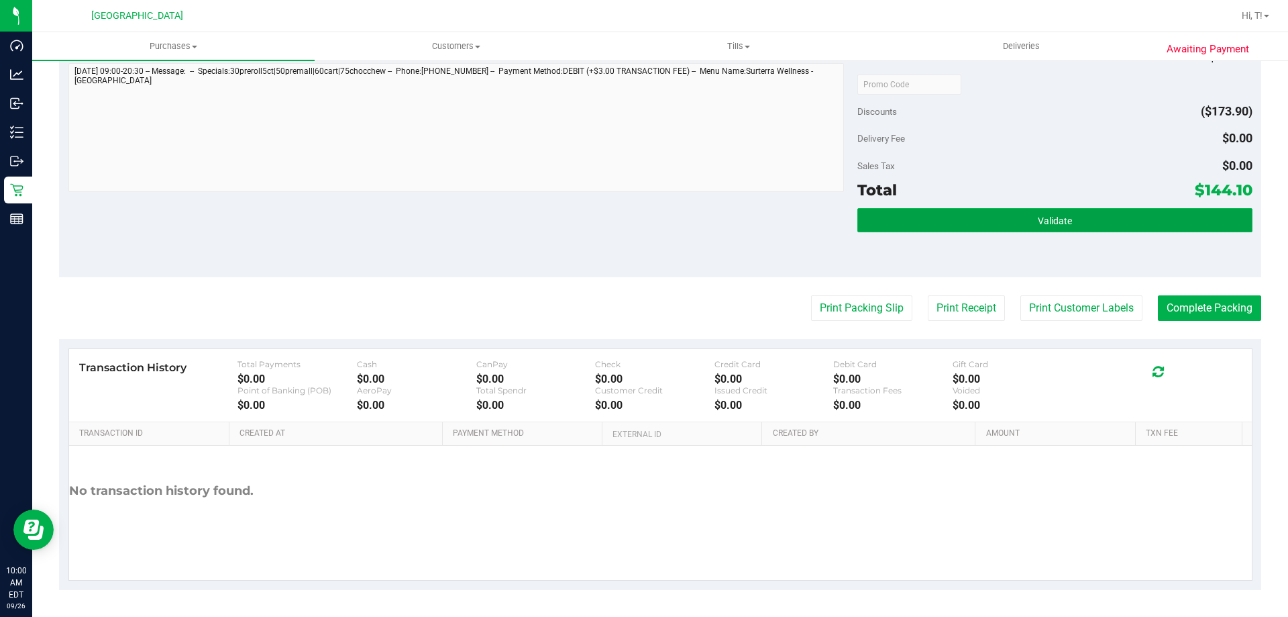
click at [1038, 219] on span "Validate" at bounding box center [1055, 220] width 34 height 11
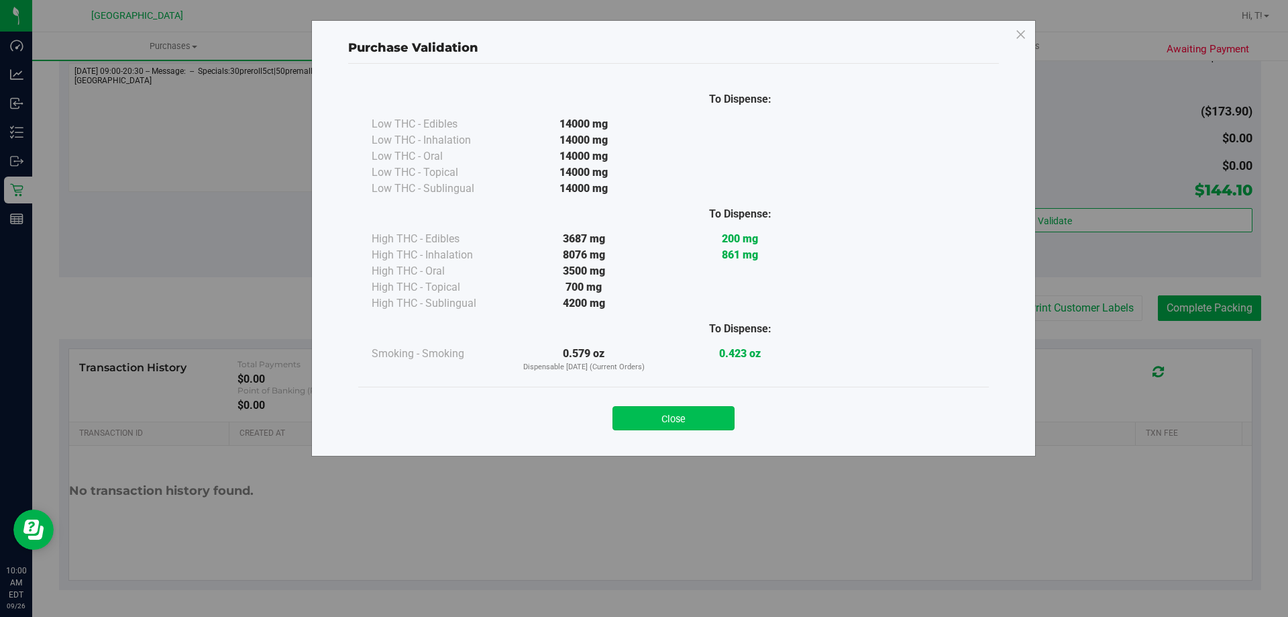
click at [682, 417] on button "Close" at bounding box center [674, 418] width 122 height 24
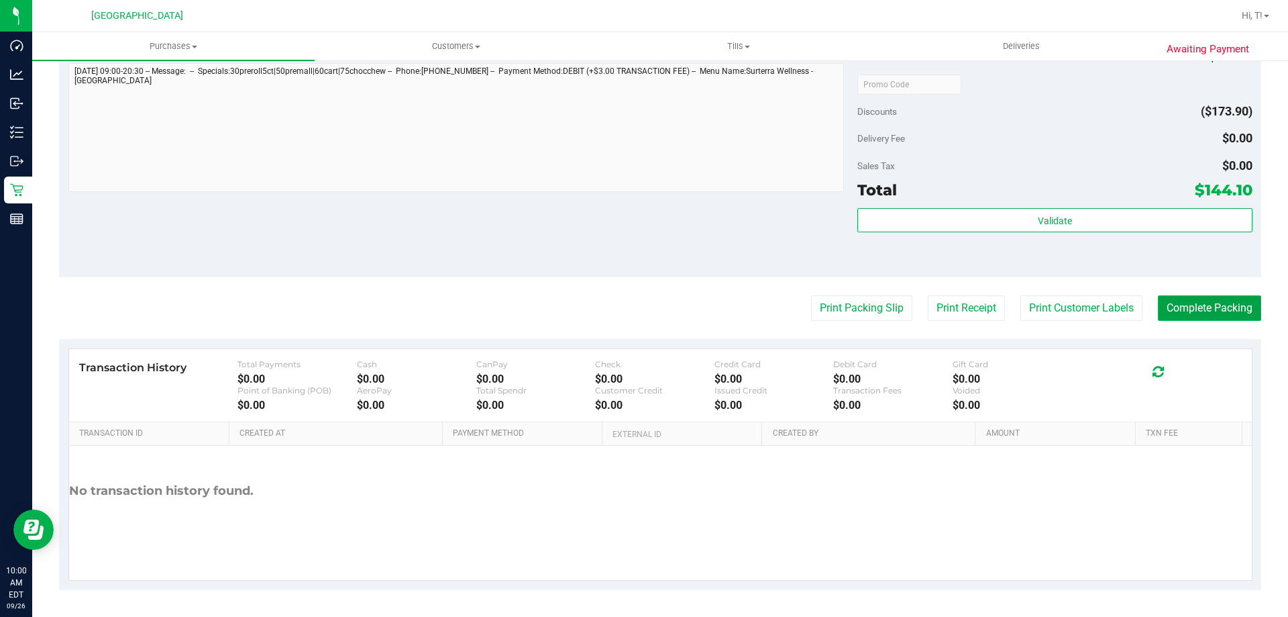
click at [1206, 315] on button "Complete Packing" at bounding box center [1209, 307] width 103 height 25
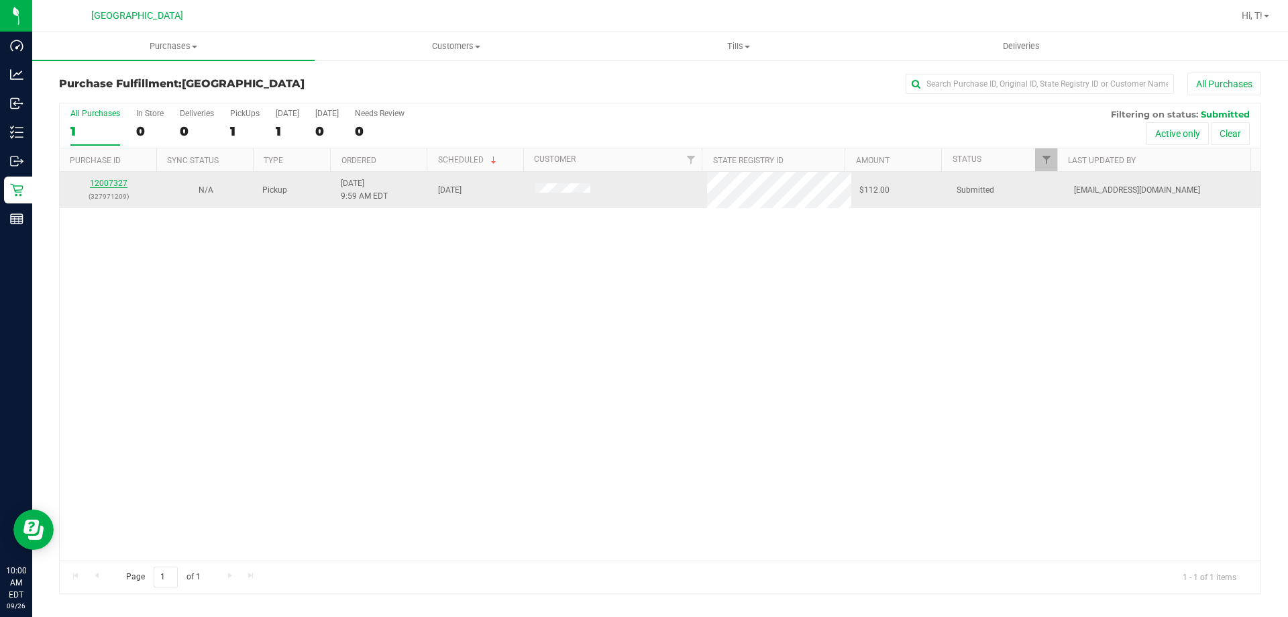
click at [111, 186] on link "12007327" at bounding box center [109, 182] width 38 height 9
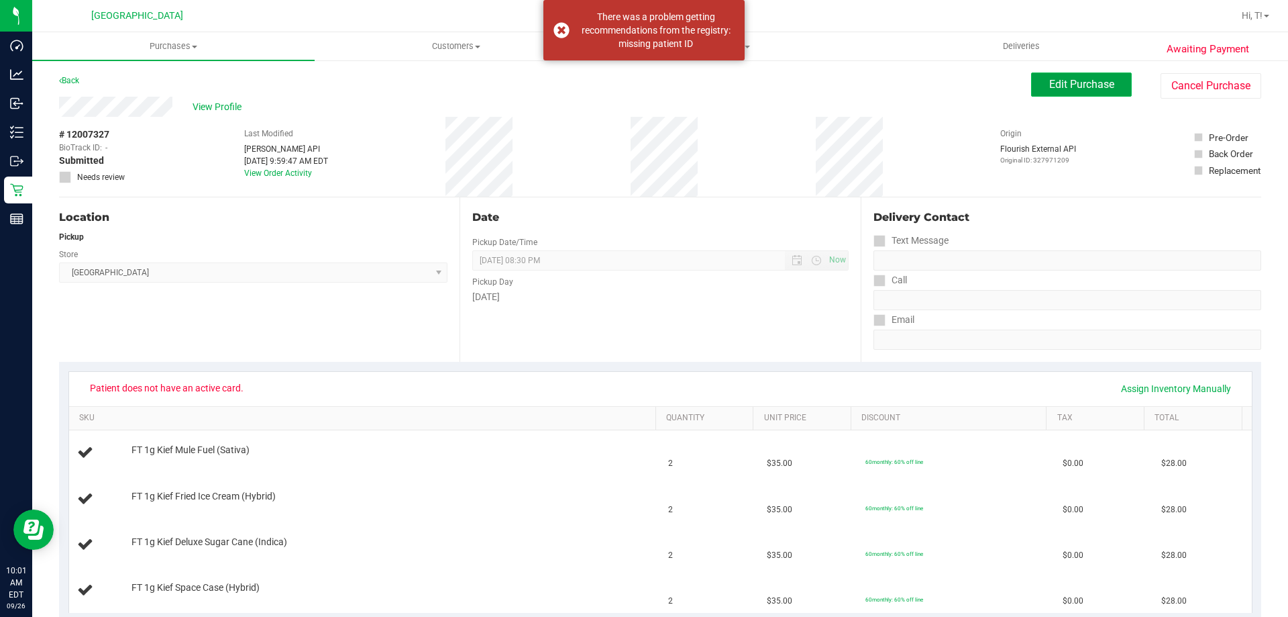
click at [1069, 91] on button "Edit Purchase" at bounding box center [1081, 84] width 101 height 24
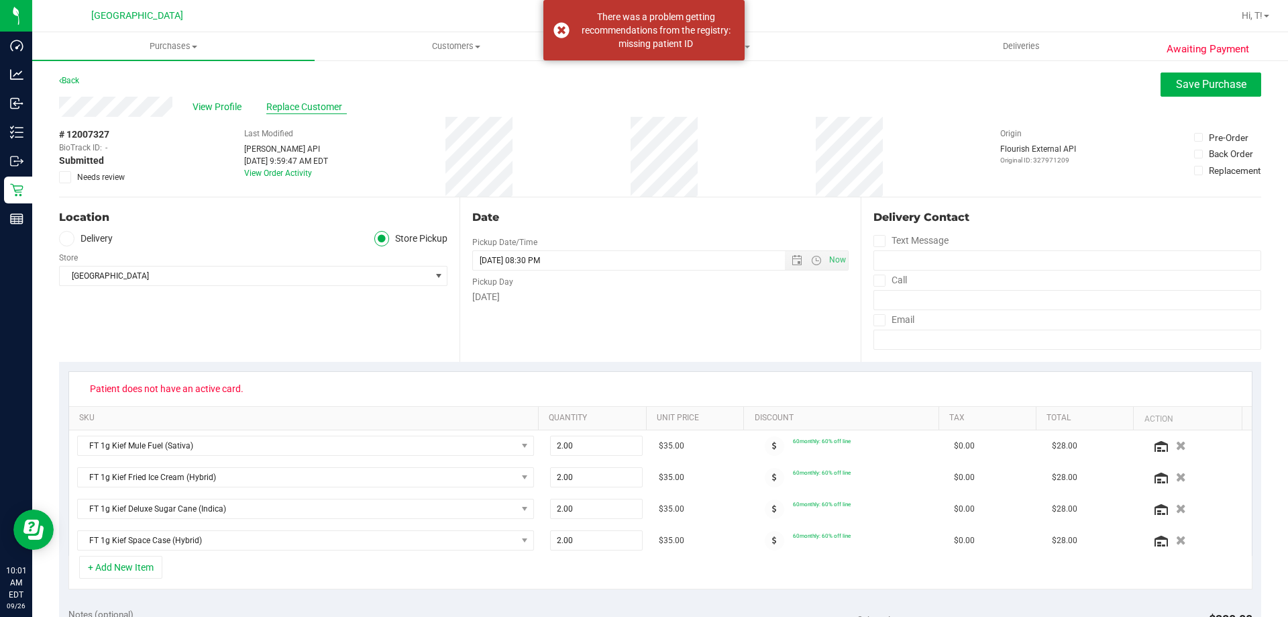
click at [300, 107] on span "Replace Customer" at bounding box center [306, 107] width 81 height 14
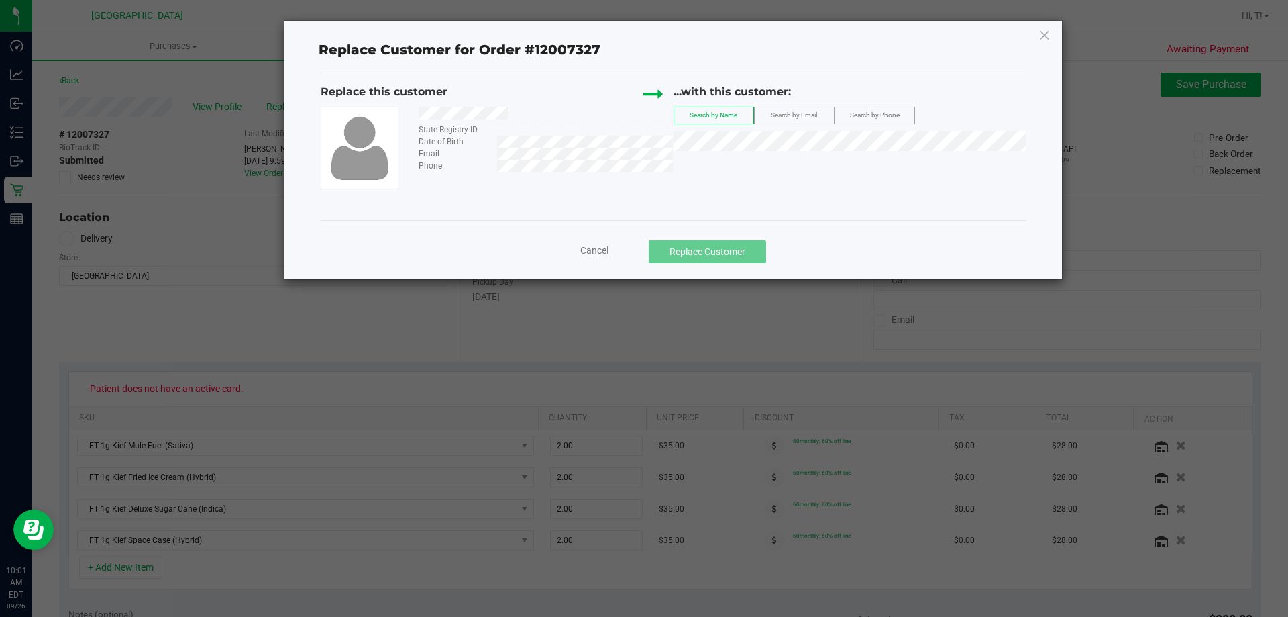
click at [793, 119] on span "Search by Email" at bounding box center [794, 114] width 46 height 7
click at [876, 117] on span "Search by Phone" at bounding box center [875, 114] width 50 height 7
click at [639, 180] on div "State Registry ID Date of Birth Email Phone" at bounding box center [497, 148] width 353 height 83
click at [599, 248] on span "Cancel" at bounding box center [594, 250] width 28 height 11
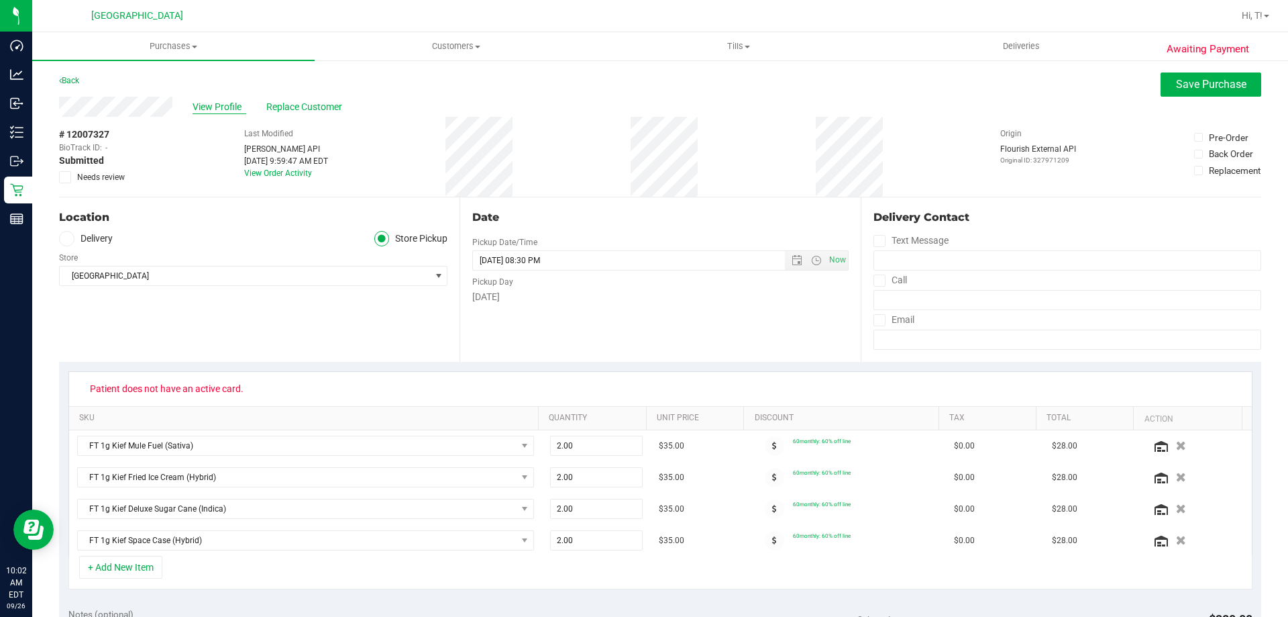
click at [211, 106] on span "View Profile" at bounding box center [220, 107] width 54 height 14
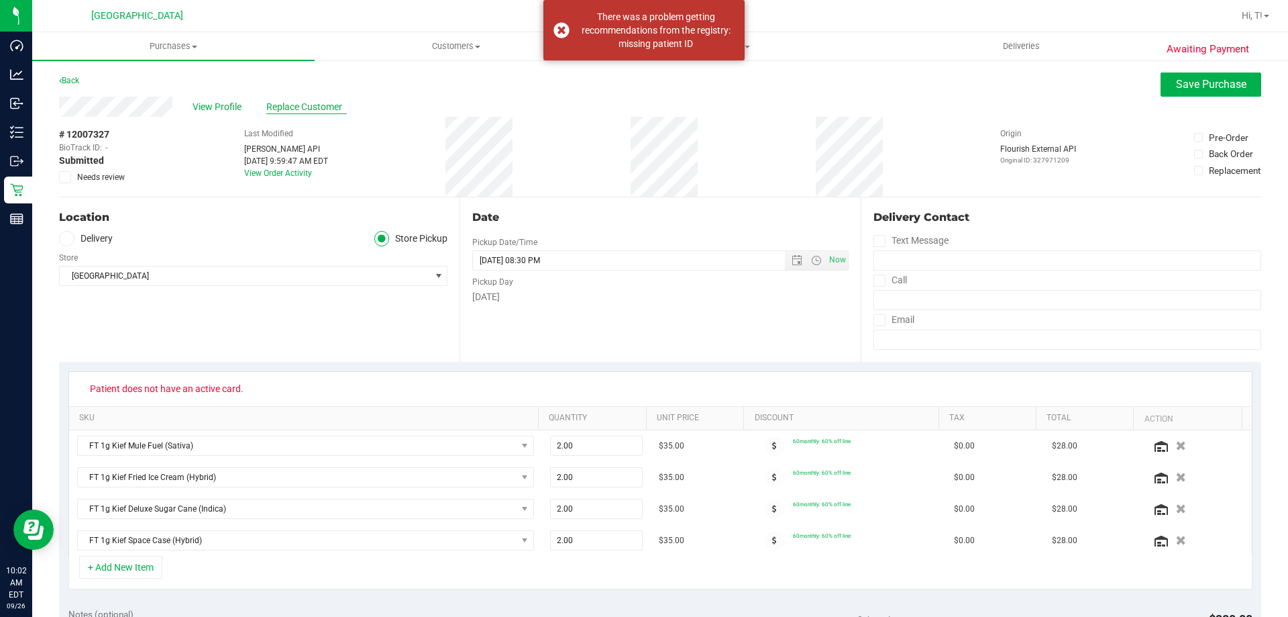
click at [299, 110] on span "Replace Customer" at bounding box center [306, 107] width 81 height 14
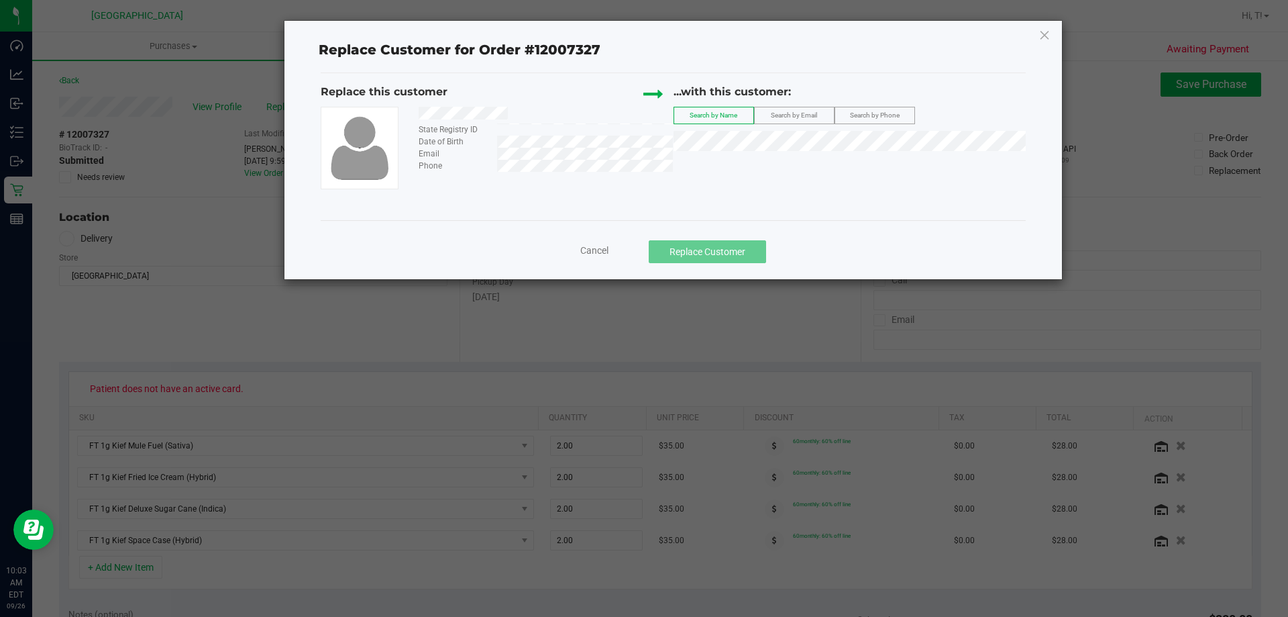
click at [827, 125] on div "...with this customer: Search by Name Search by Email Search by Phone" at bounding box center [850, 121] width 353 height 74
click at [805, 109] on label "Search by Email" at bounding box center [794, 115] width 79 height 16
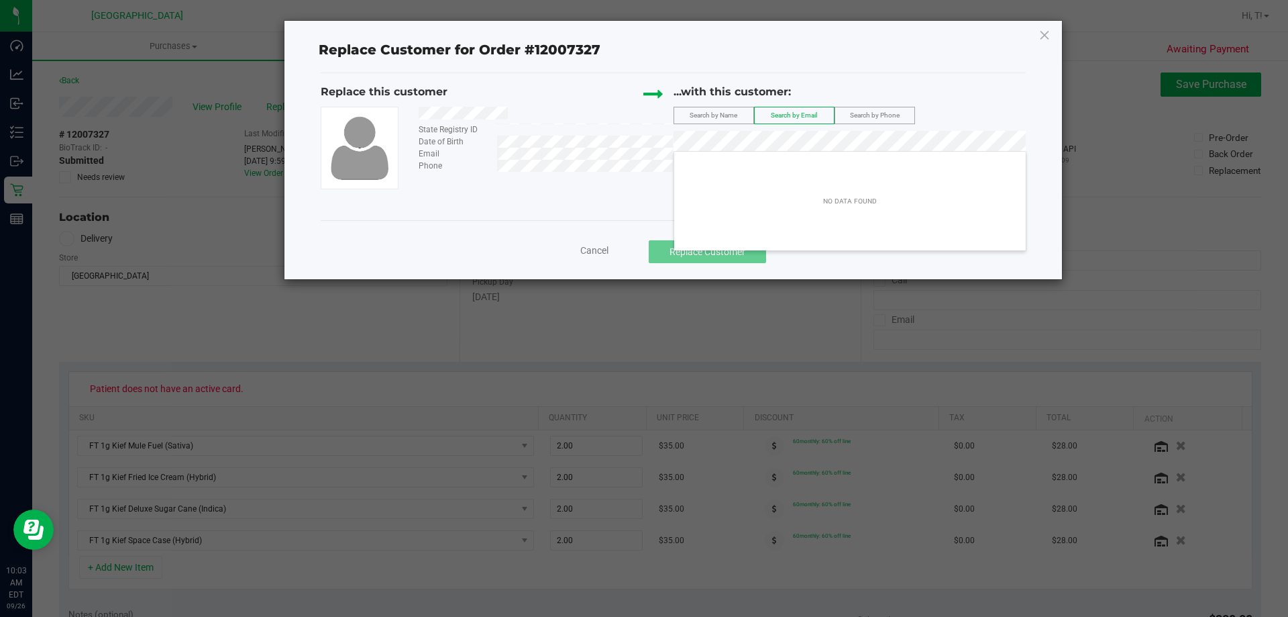
click at [572, 195] on div "Replace this customer State Registry ID Date of Birth Email Phone ...with this …" at bounding box center [673, 146] width 705 height 147
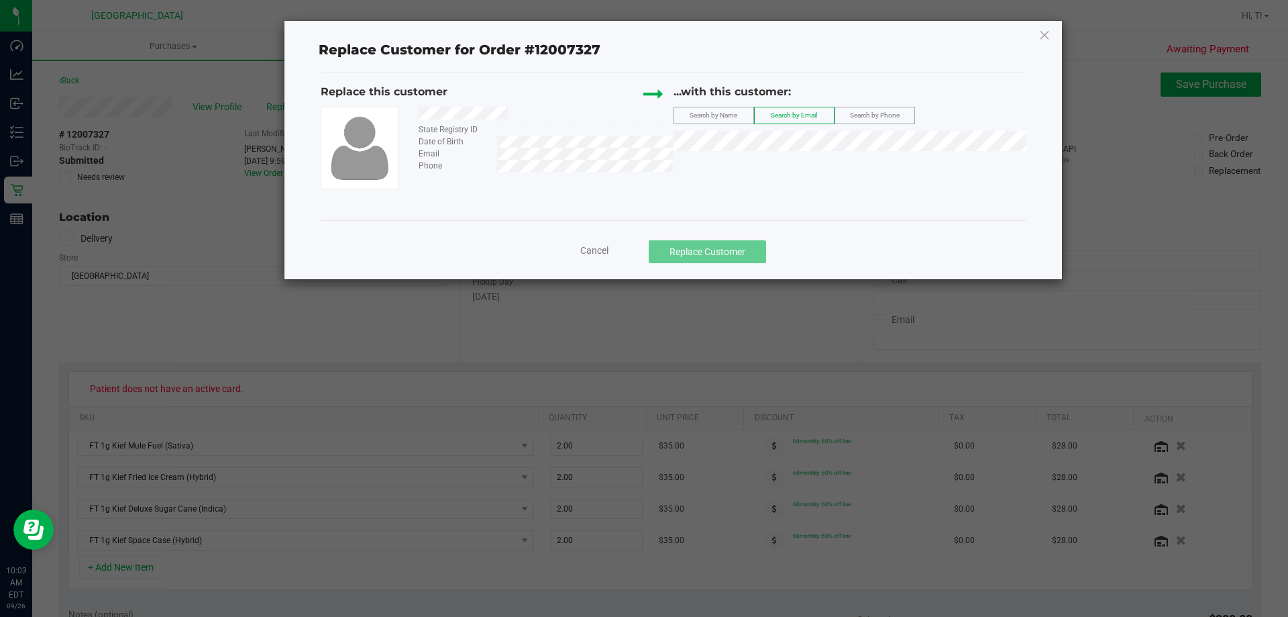
click at [612, 249] on div "Cancel Replace Customer" at bounding box center [673, 251] width 685 height 23
click at [597, 253] on span "Cancel" at bounding box center [594, 250] width 28 height 11
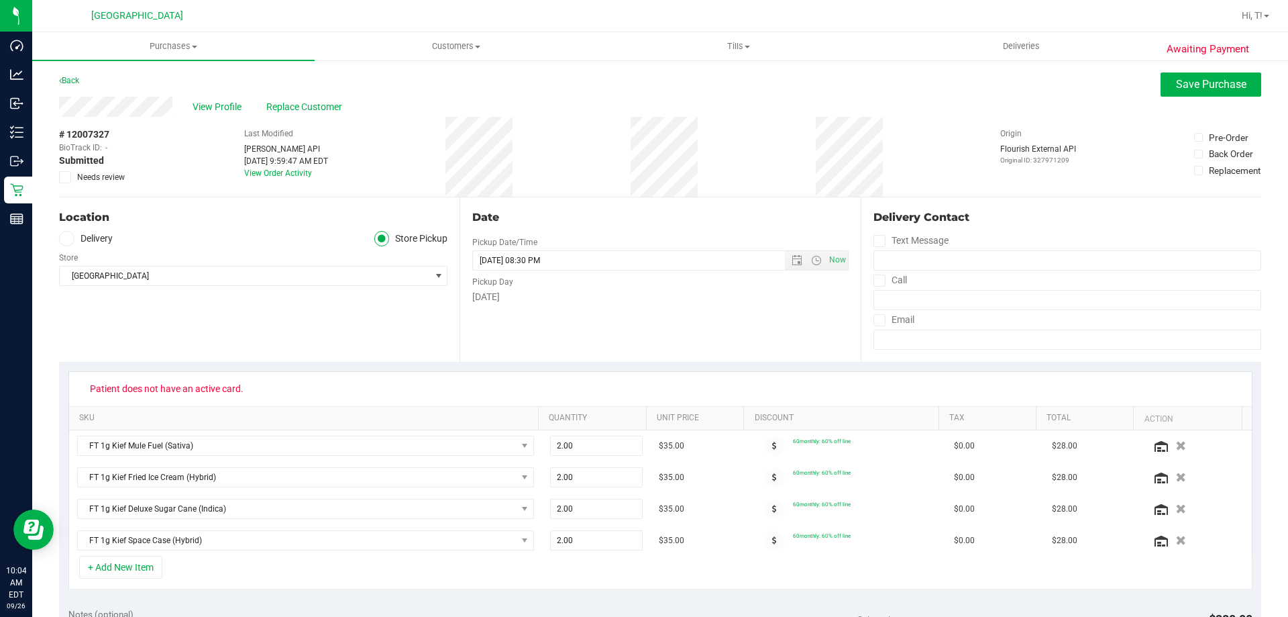
drag, startPoint x: 268, startPoint y: 221, endPoint x: 260, endPoint y: 215, distance: 11.0
click at [268, 221] on div "Location" at bounding box center [253, 217] width 389 height 16
click at [222, 104] on span "View Profile" at bounding box center [220, 107] width 54 height 14
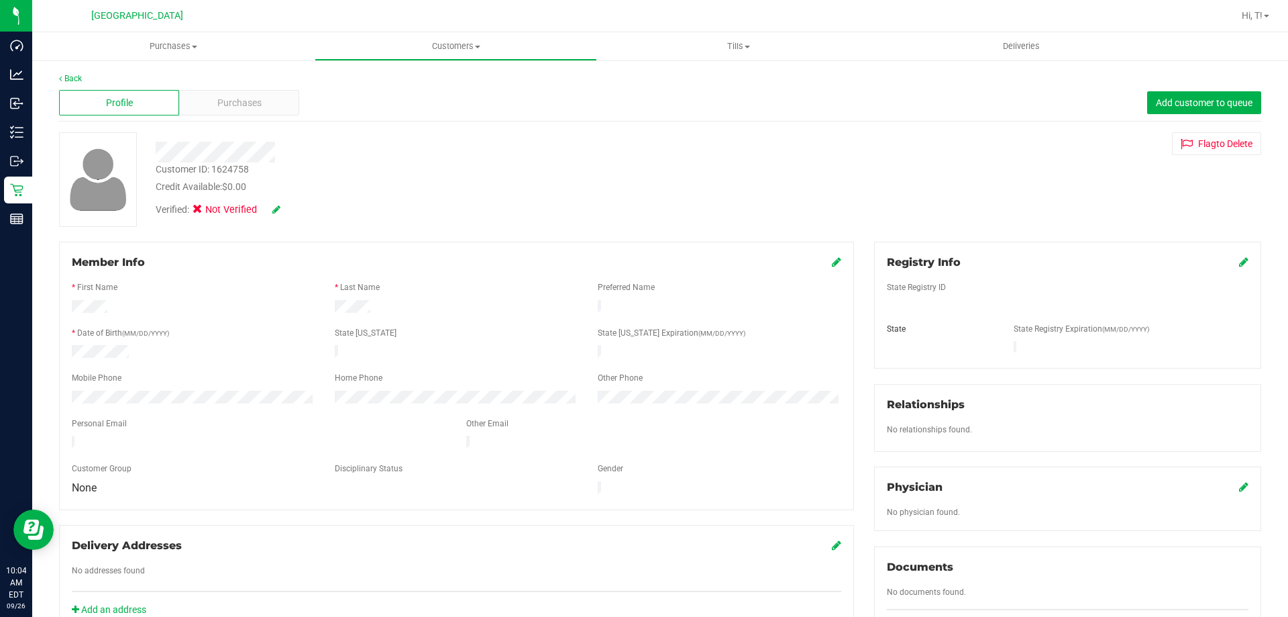
click at [227, 169] on div "Customer ID: 1624758" at bounding box center [202, 169] width 93 height 14
copy div "1624758"
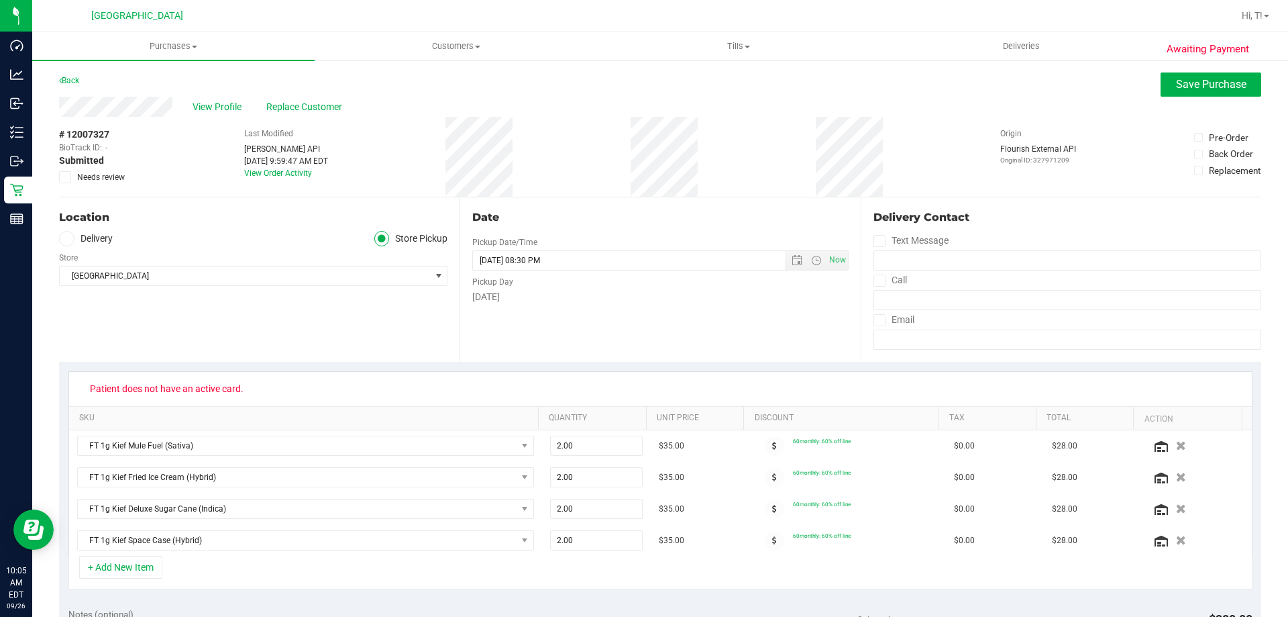
click at [342, 319] on div "Location Delivery Store Pickup Store Palm Bay WC Select Store Bonita Springs WC…" at bounding box center [259, 279] width 401 height 164
click at [85, 136] on span "# 12007327" at bounding box center [84, 134] width 50 height 14
copy span "12007327"
drag, startPoint x: 397, startPoint y: 301, endPoint x: 120, endPoint y: 9, distance: 402.5
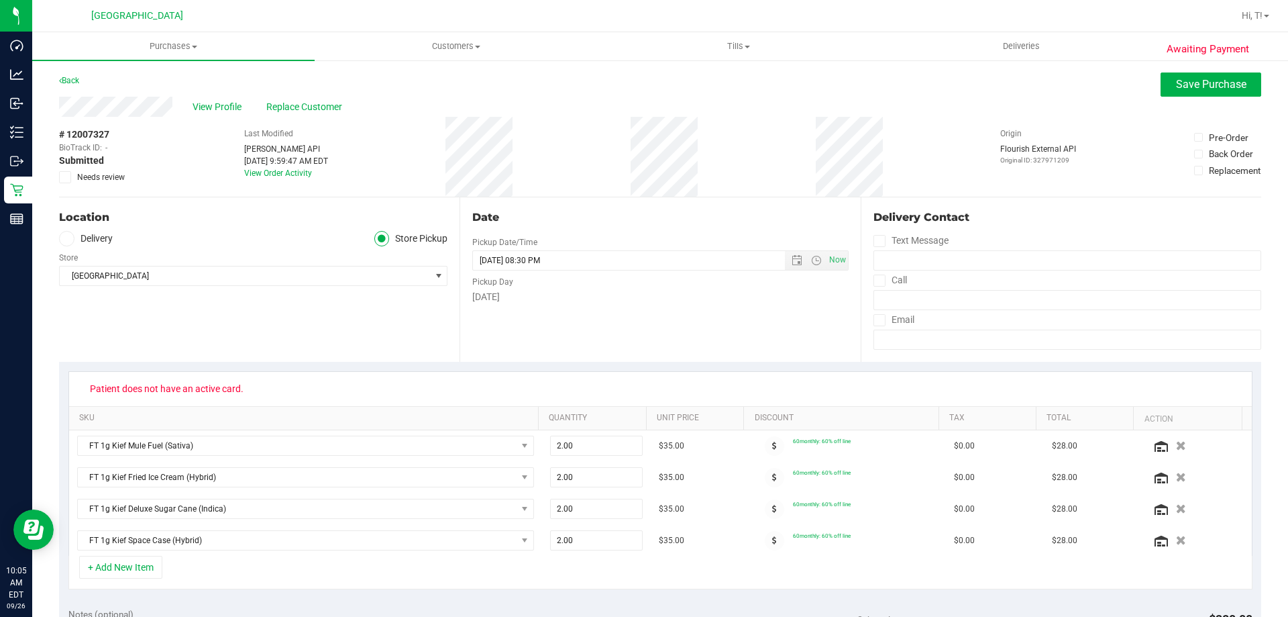
click at [397, 301] on div "Location Delivery Store Pickup Store Palm Bay WC Select Store Bonita Springs WC…" at bounding box center [259, 279] width 401 height 164
click at [60, 180] on span at bounding box center [65, 177] width 12 height 12
click at [0, 0] on input "Needs review" at bounding box center [0, 0] width 0 height 0
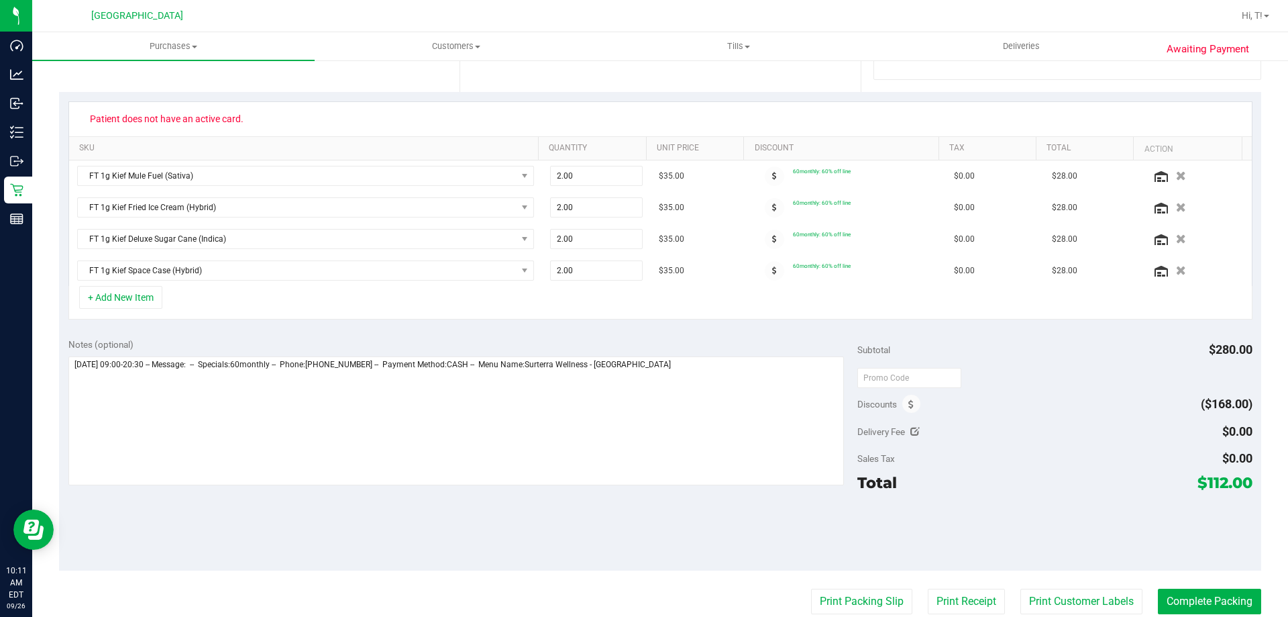
scroll to position [336, 0]
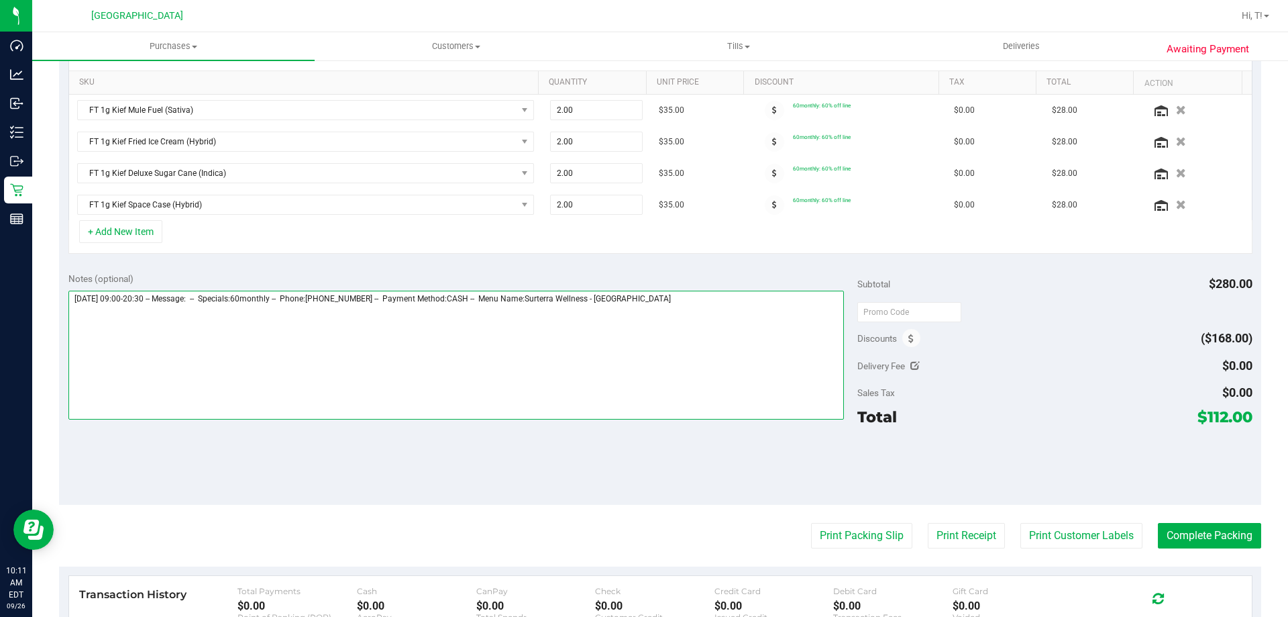
click at [720, 322] on textarea at bounding box center [456, 355] width 776 height 129
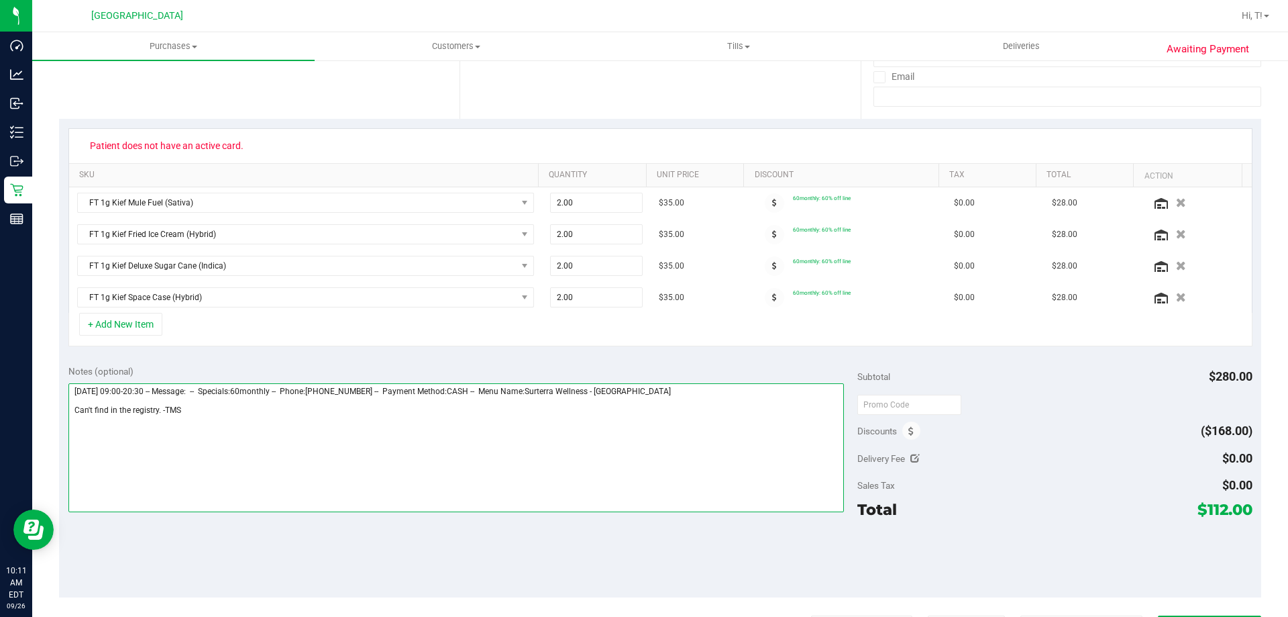
scroll to position [0, 0]
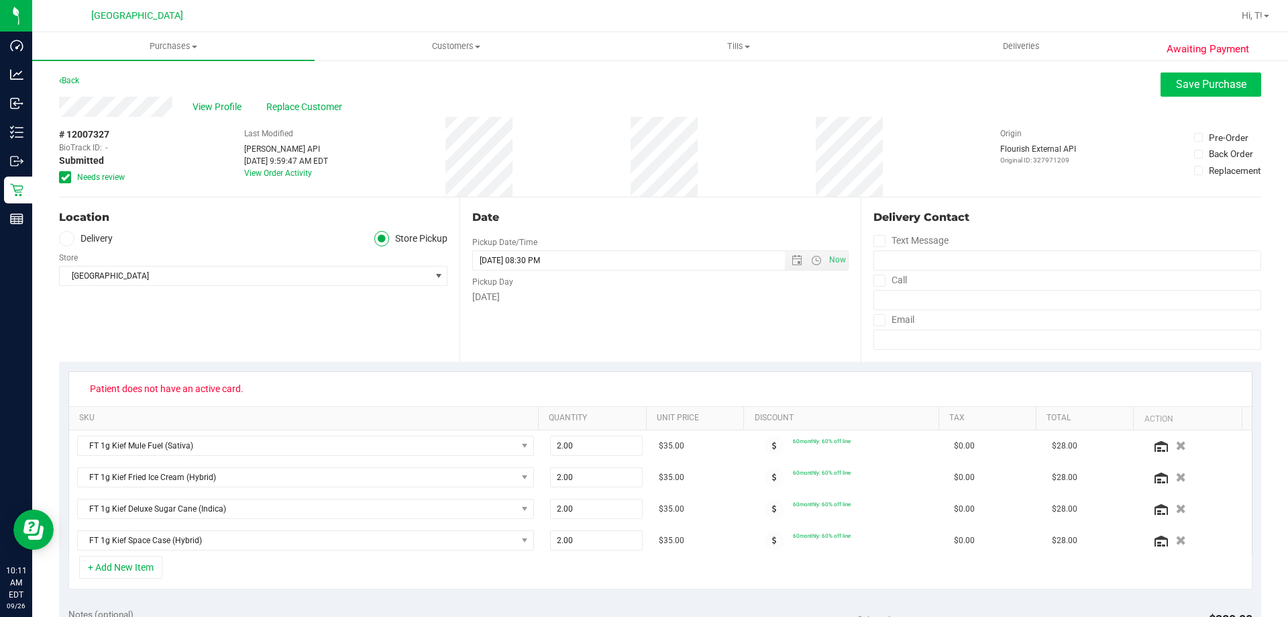
type textarea "Friday 09/26/2025 09:00-20:30 -- Message: -- Specials:60monthly -- Phone:321381…"
click at [1162, 87] on button "Save Purchase" at bounding box center [1211, 84] width 101 height 24
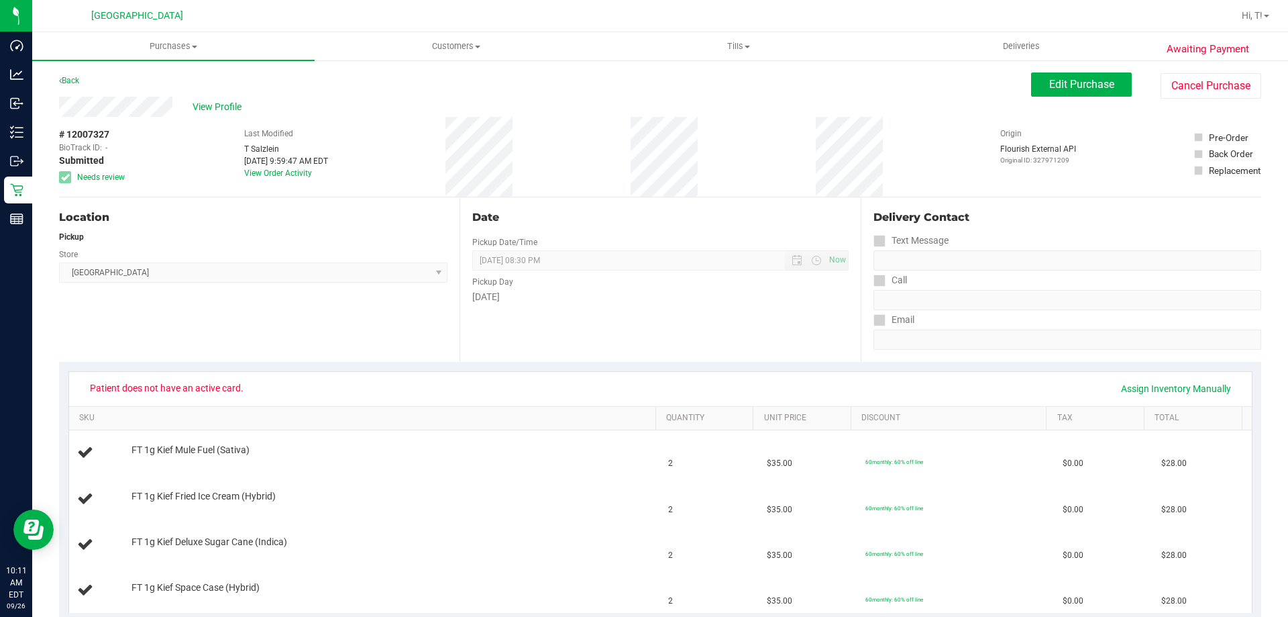
click at [250, 310] on div "Location Pickup Store Palm Bay WC Select Store Bonita Springs WC Boynton Beach …" at bounding box center [259, 279] width 401 height 164
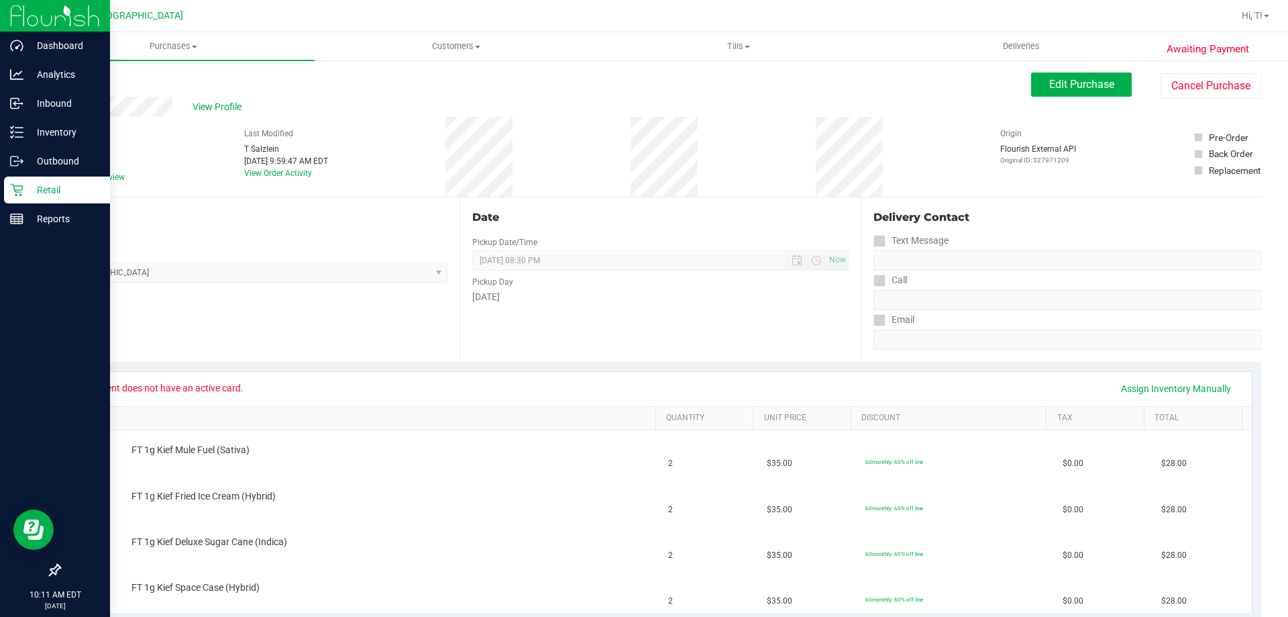
click at [50, 199] on div "Retail" at bounding box center [57, 189] width 106 height 27
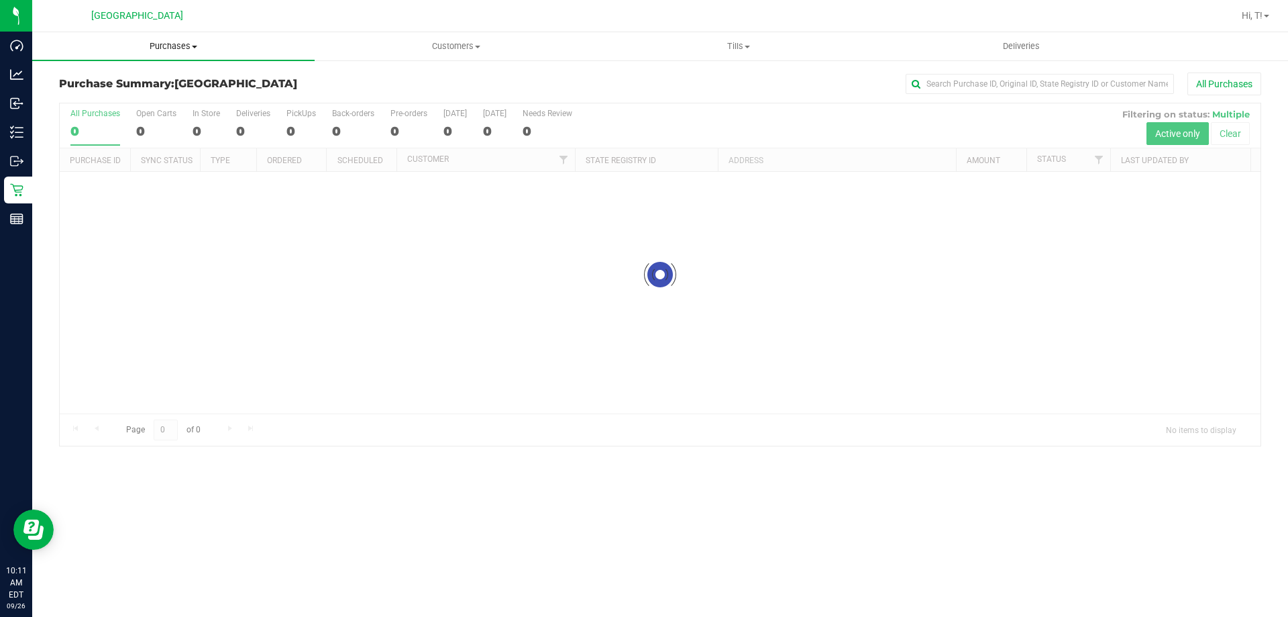
click at [181, 37] on uib-tab-heading "Purchases Summary of purchases Fulfillment All purchases" at bounding box center [173, 46] width 283 height 28
click at [180, 41] on span "Purchases" at bounding box center [173, 46] width 283 height 12
click at [178, 40] on span "Purchases" at bounding box center [173, 46] width 283 height 12
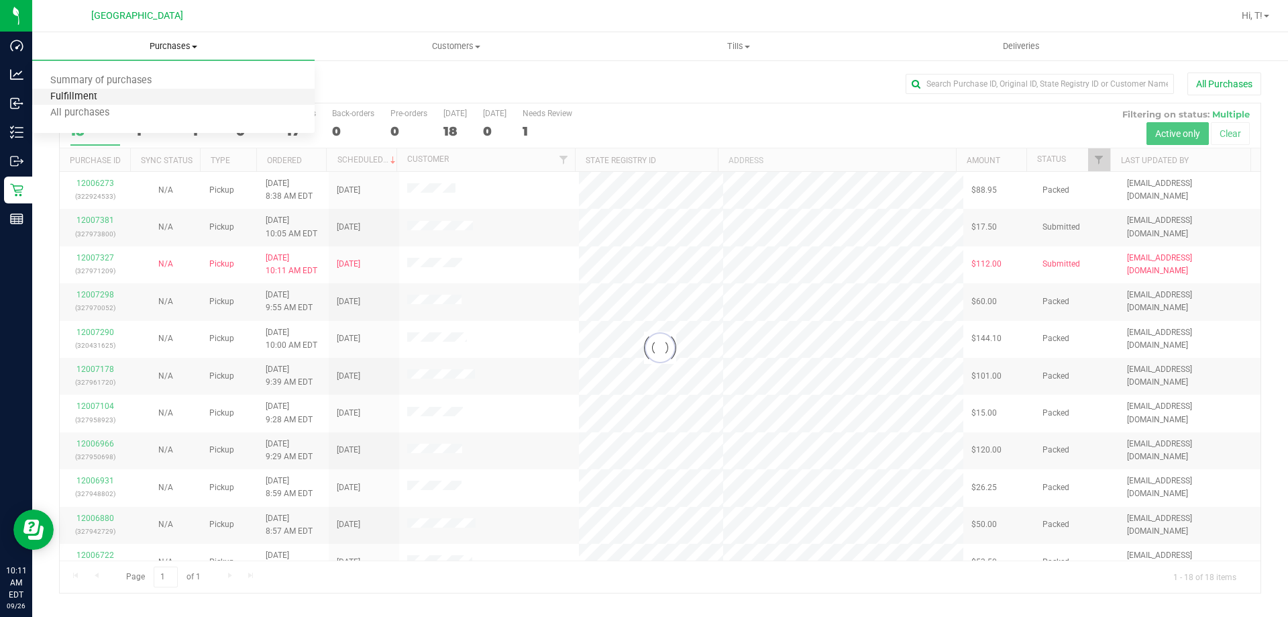
click at [60, 98] on span "Fulfillment" at bounding box center [73, 96] width 83 height 11
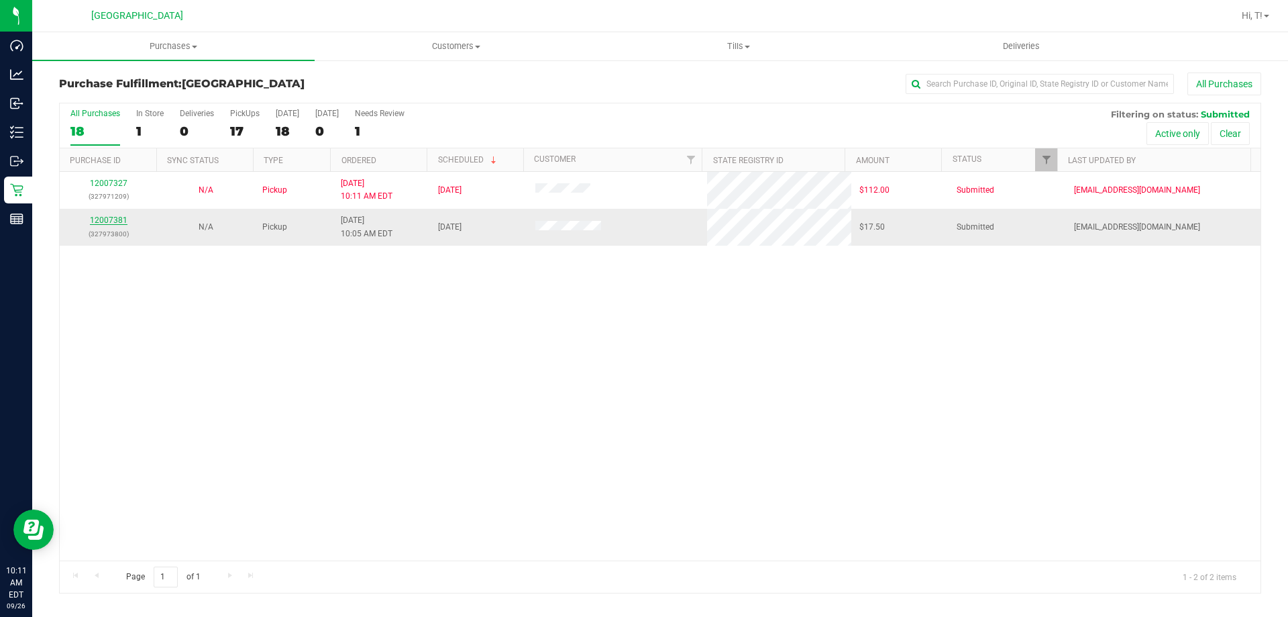
click at [111, 219] on link "12007381" at bounding box center [109, 219] width 38 height 9
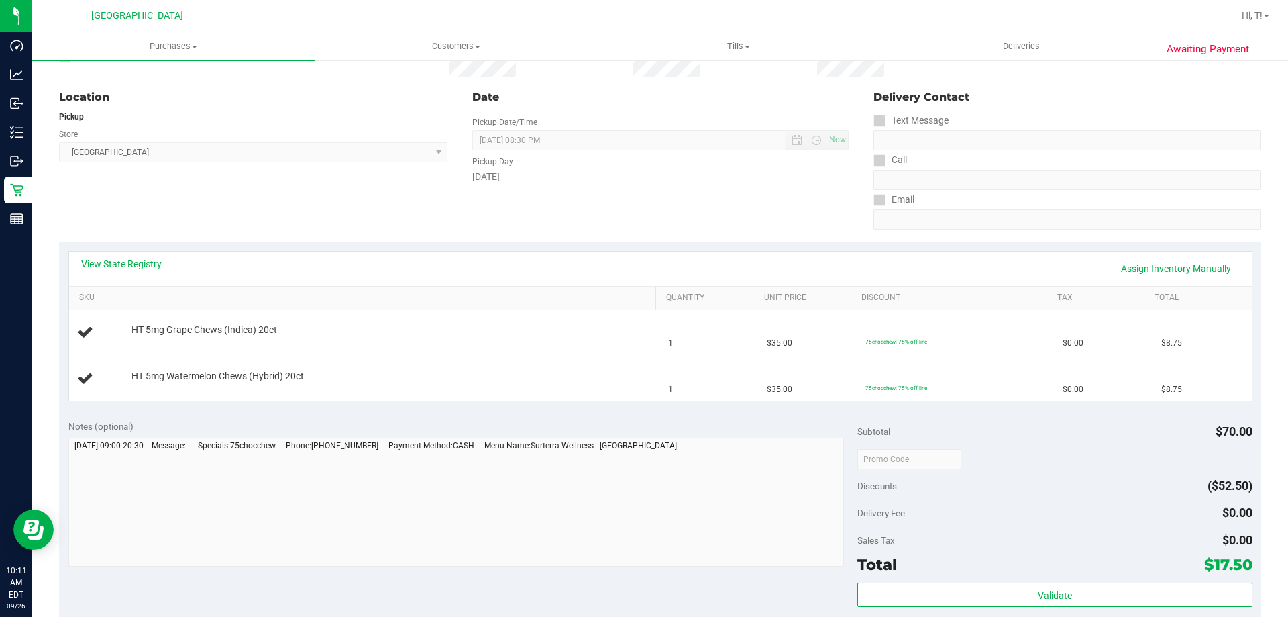
scroll to position [268, 0]
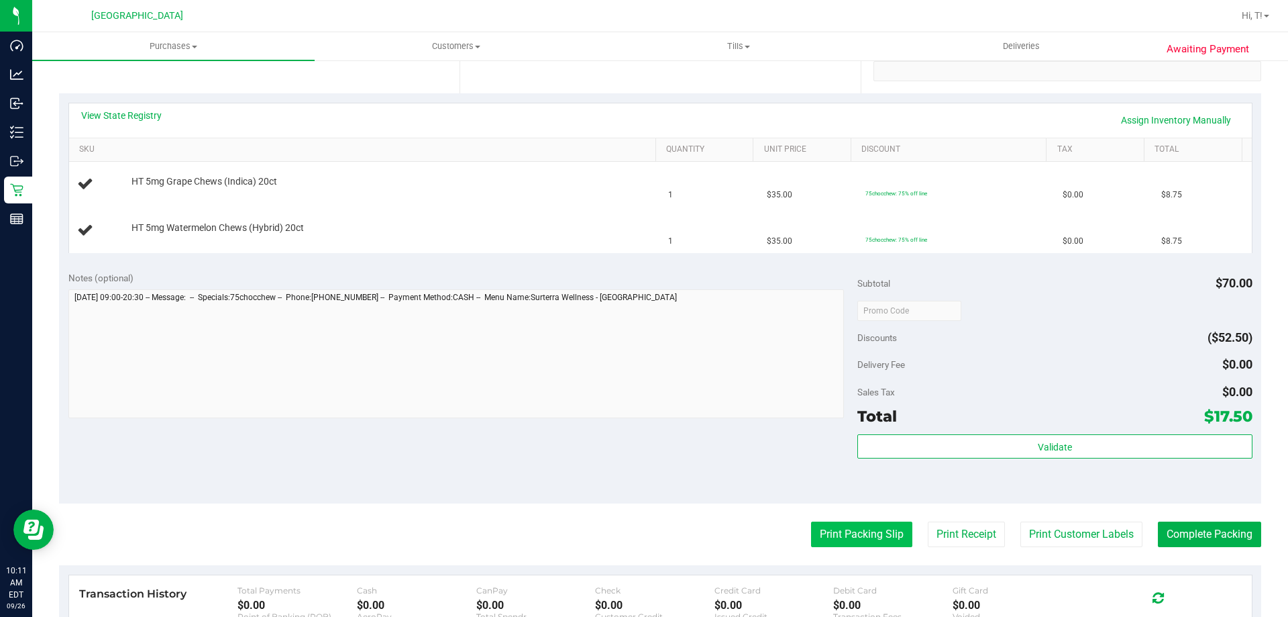
click at [854, 533] on button "Print Packing Slip" at bounding box center [861, 533] width 101 height 25
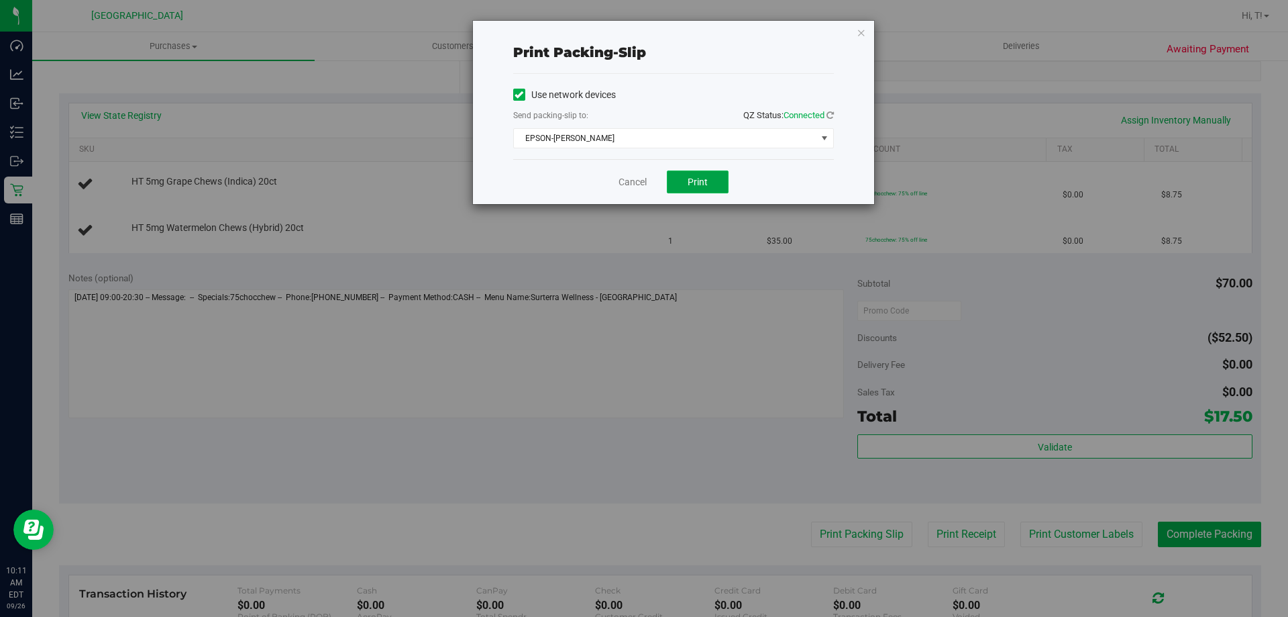
click at [714, 189] on button "Print" at bounding box center [698, 181] width 62 height 23
click at [626, 186] on link "Cancel" at bounding box center [633, 182] width 28 height 14
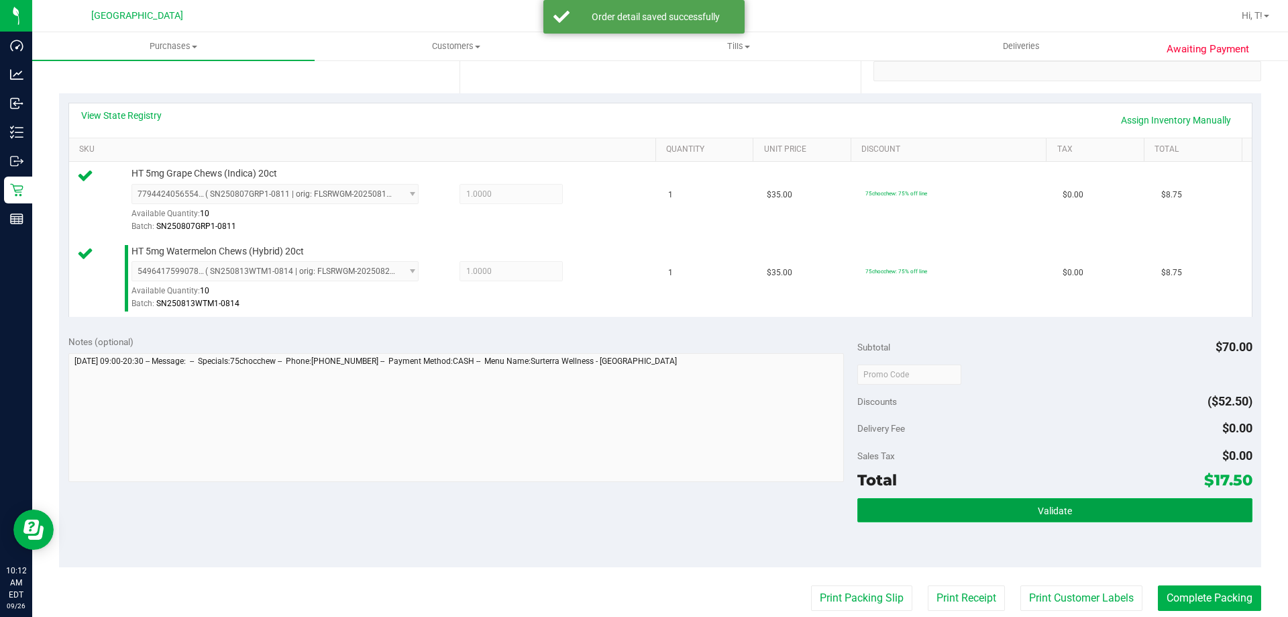
click at [1051, 498] on button "Validate" at bounding box center [1055, 510] width 395 height 24
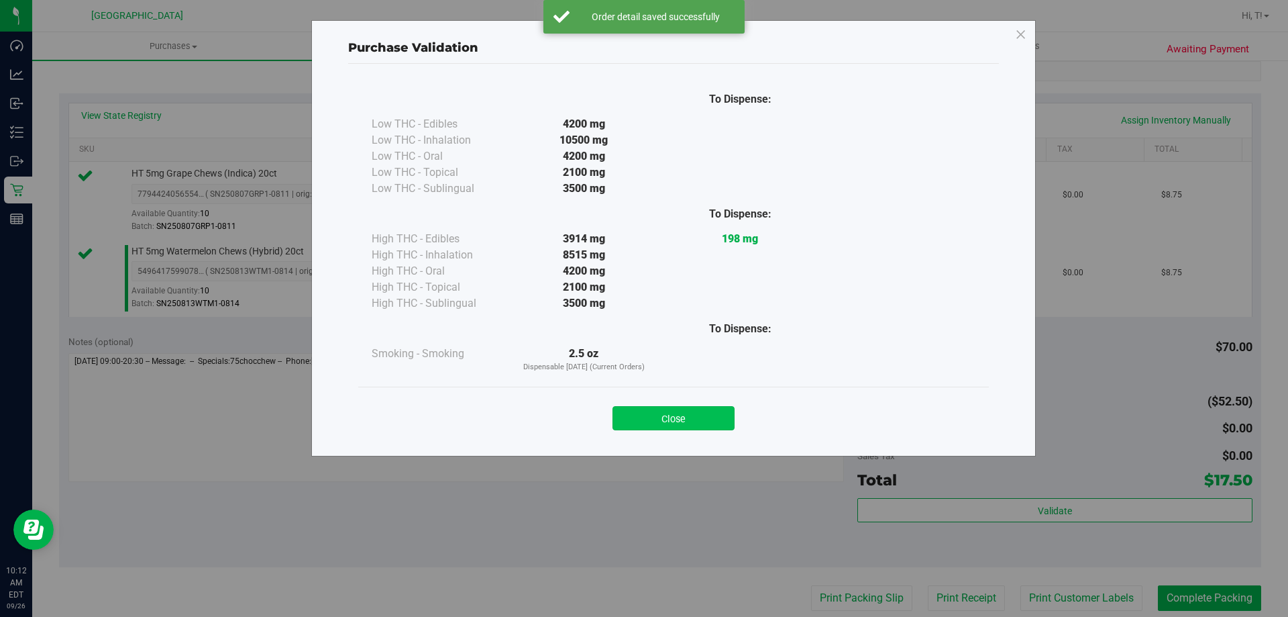
click at [657, 415] on button "Close" at bounding box center [674, 418] width 122 height 24
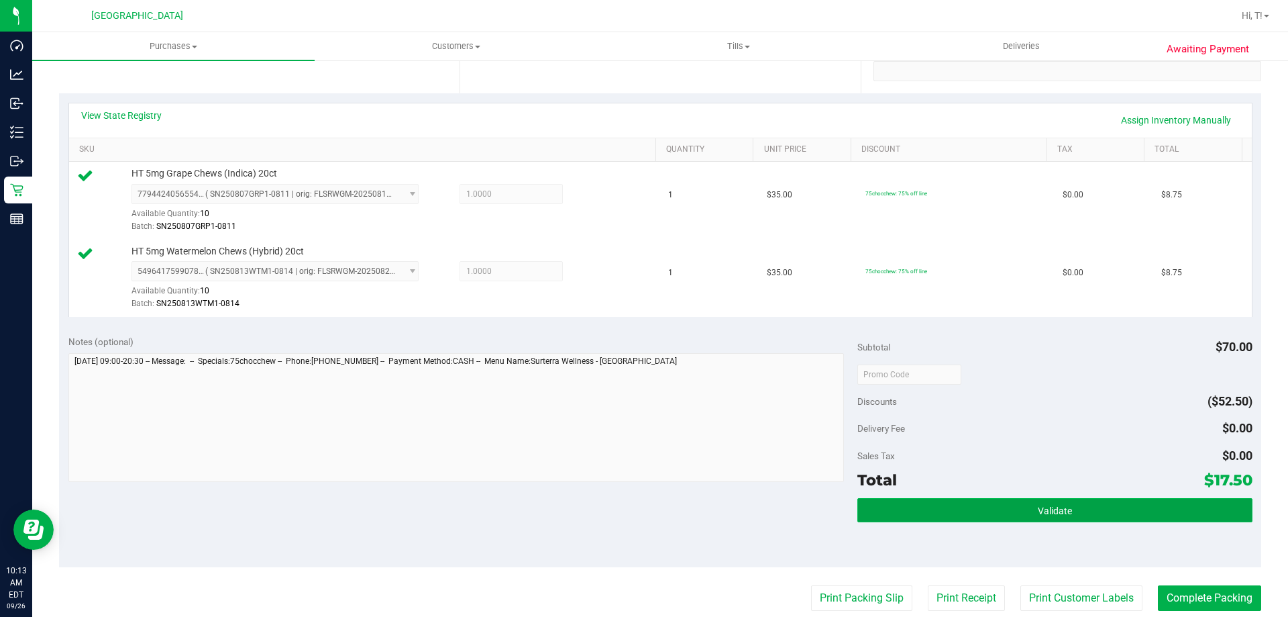
click at [1038, 510] on span "Validate" at bounding box center [1055, 510] width 34 height 11
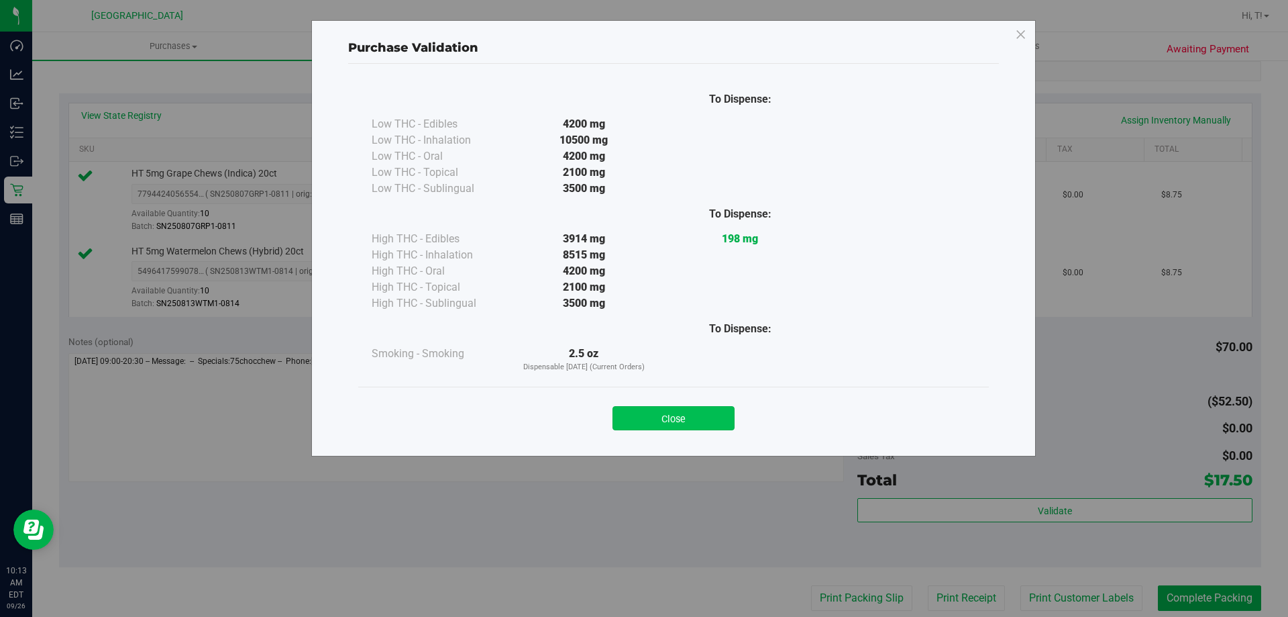
click at [676, 413] on button "Close" at bounding box center [674, 418] width 122 height 24
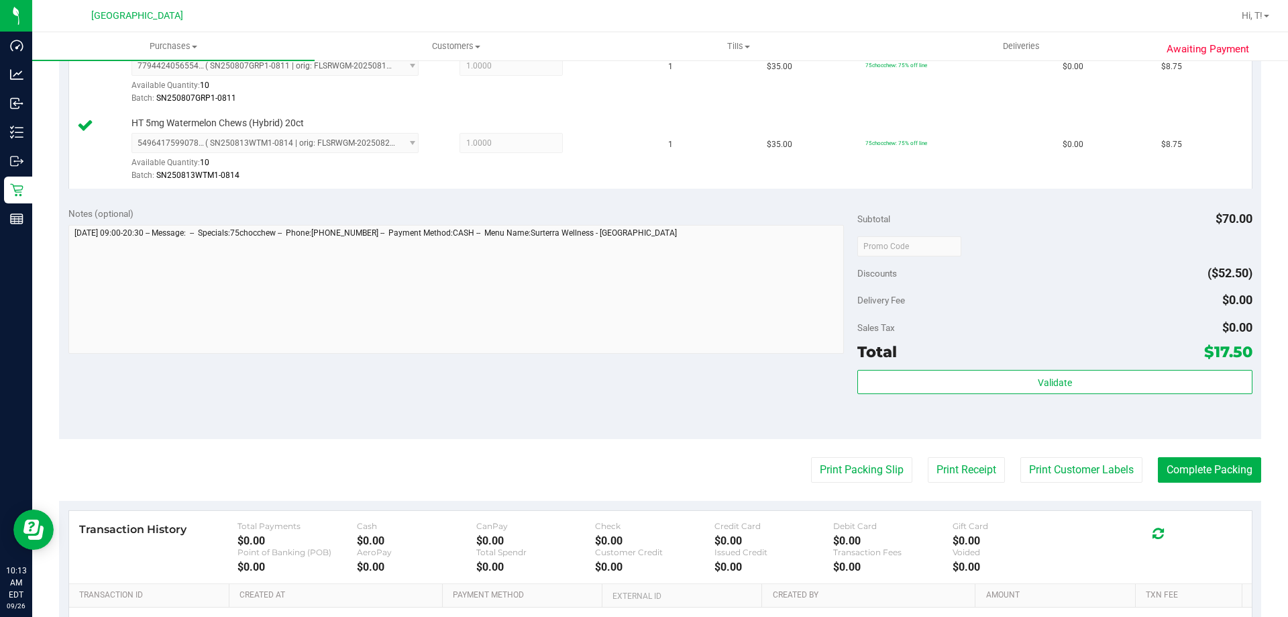
scroll to position [403, 0]
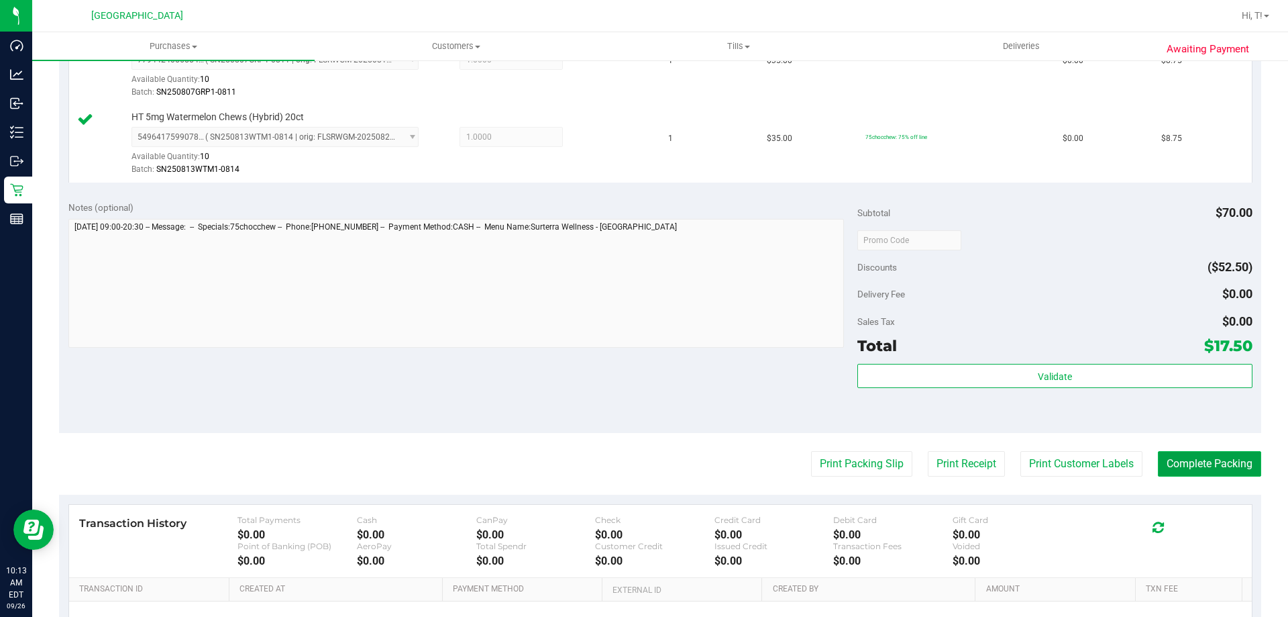
click at [1201, 461] on button "Complete Packing" at bounding box center [1209, 463] width 103 height 25
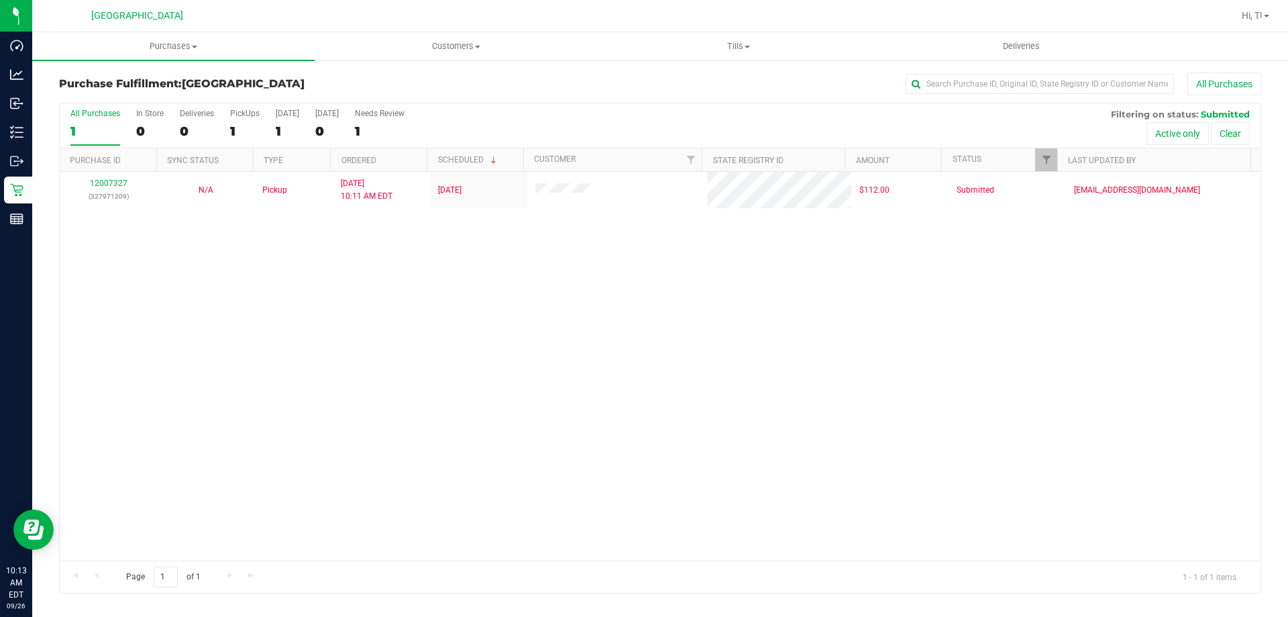
click at [212, 392] on div "12007327 (327971209) N/A Pickup 9/26/2025 10:11 AM EDT 9/26/2025 $112.00 Submit…" at bounding box center [660, 366] width 1201 height 389
click at [441, 51] on span "Customers" at bounding box center [455, 46] width 281 height 12
click at [371, 75] on span "All customers" at bounding box center [363, 80] width 97 height 11
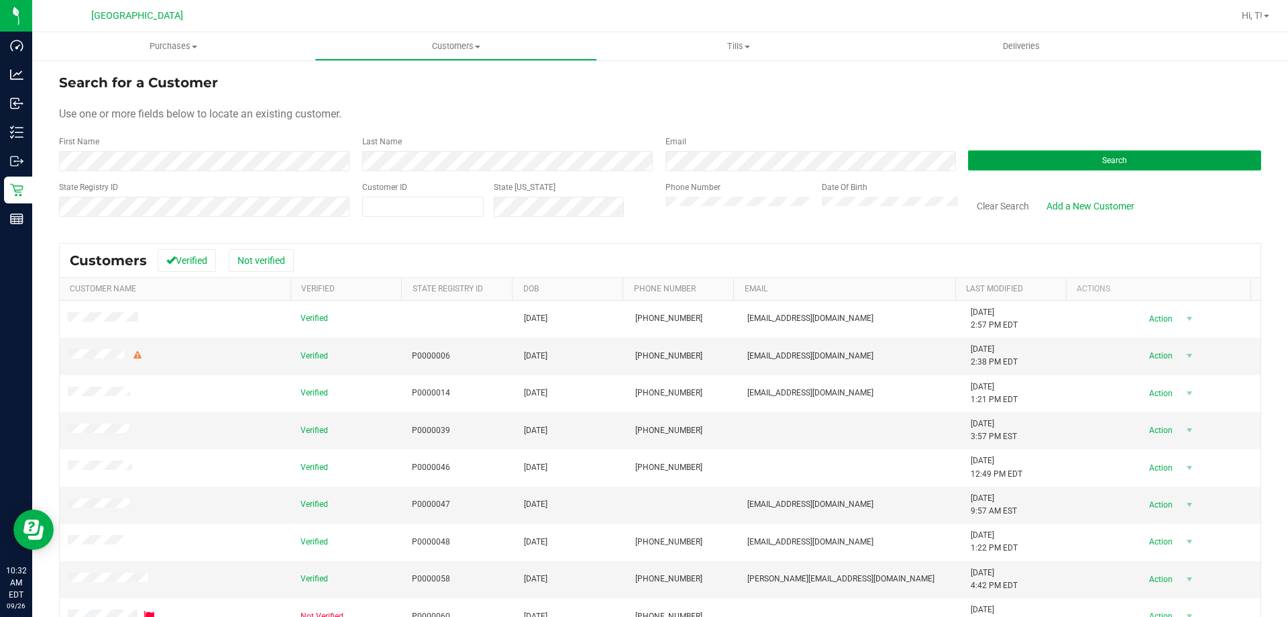
click at [1052, 155] on button "Search" at bounding box center [1114, 160] width 293 height 20
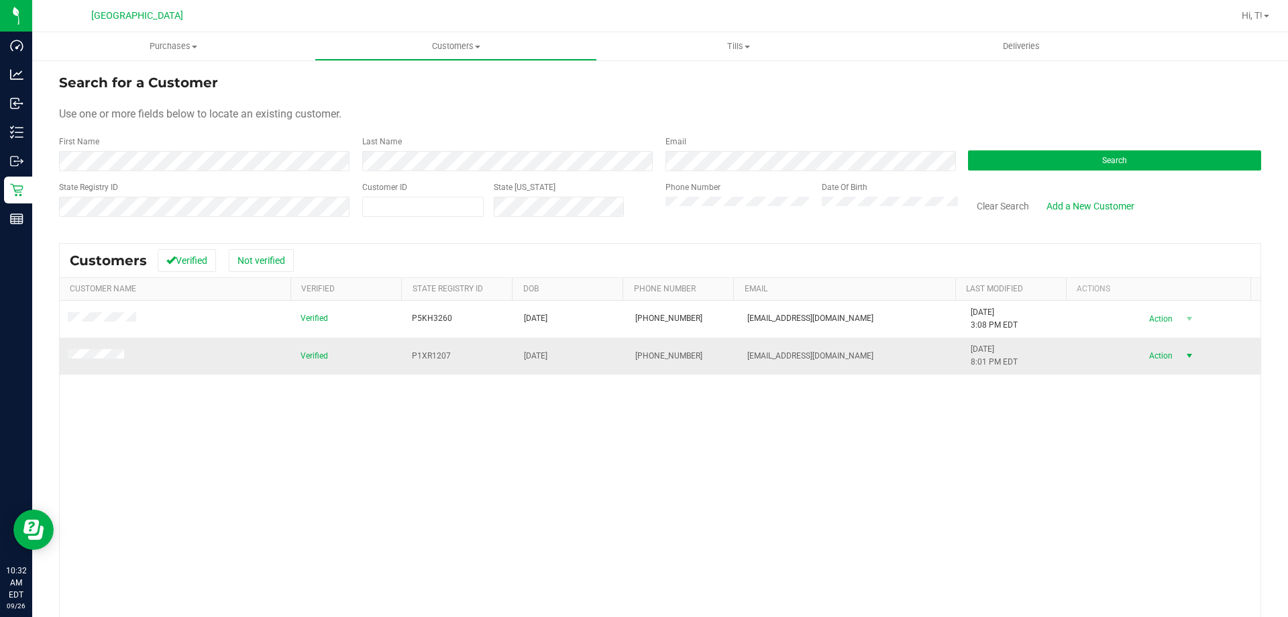
click at [1151, 364] on span "Action" at bounding box center [1159, 355] width 44 height 19
click at [833, 532] on div "Verified P5KH3260 06/11/1980 (239) 822-5345 levelincluded@gmail.com 8/4/2020 3:…" at bounding box center [660, 495] width 1201 height 389
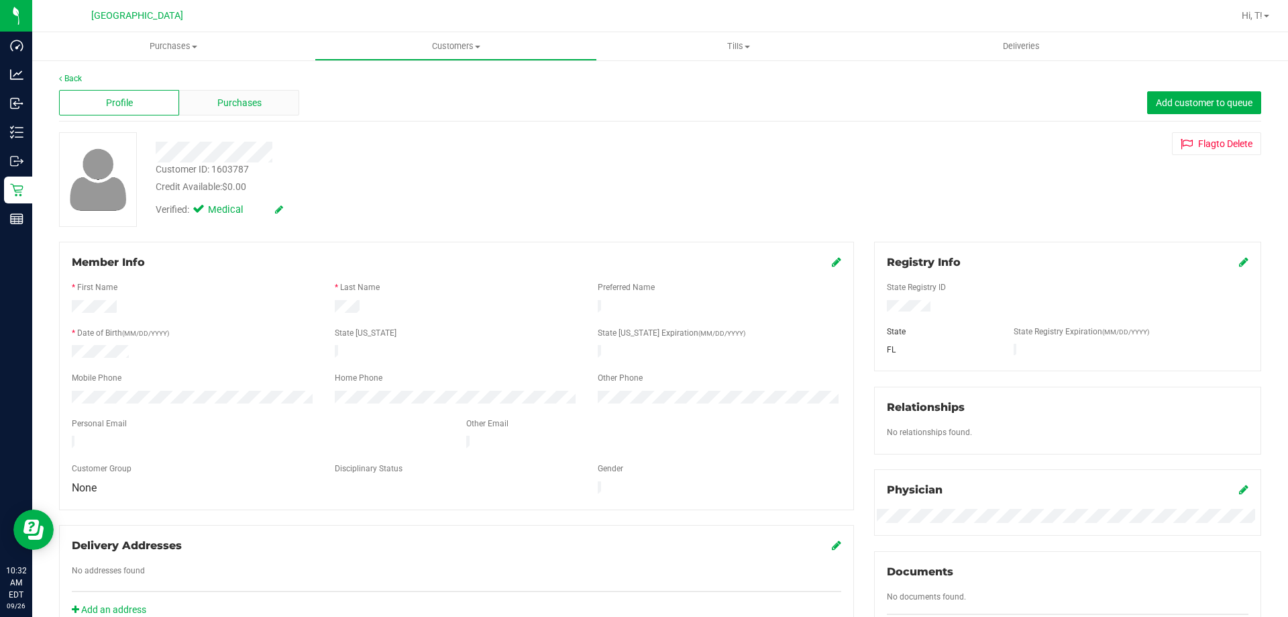
click at [225, 99] on span "Purchases" at bounding box center [239, 103] width 44 height 14
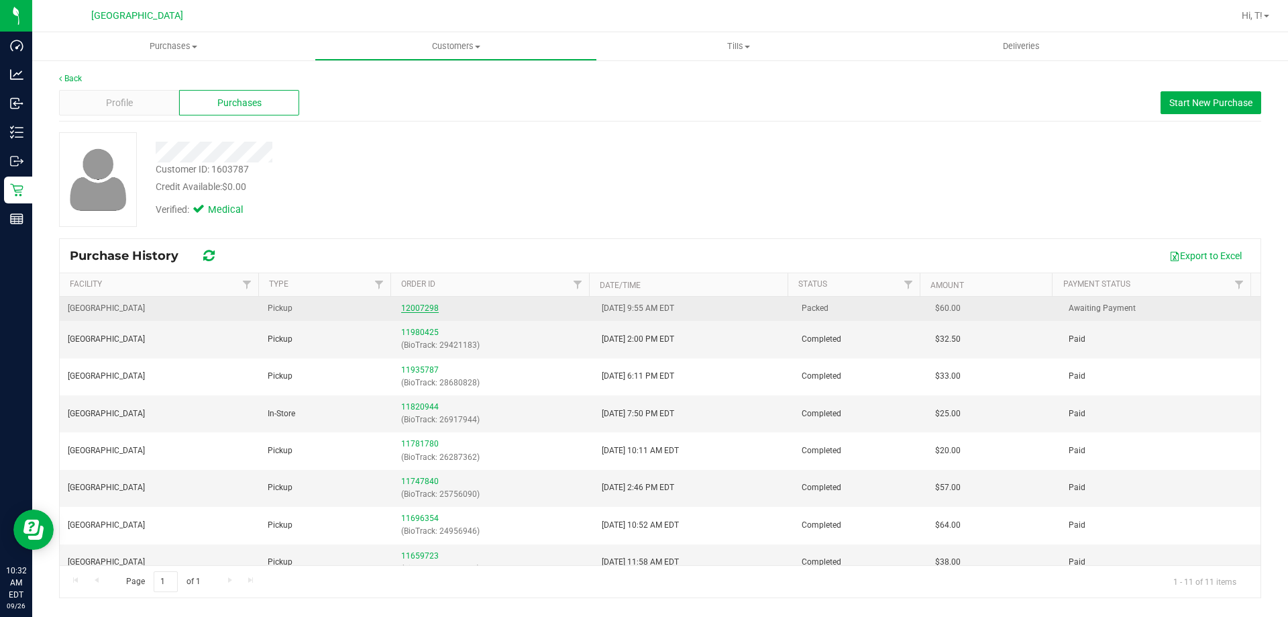
click at [431, 305] on link "12007298" at bounding box center [420, 307] width 38 height 9
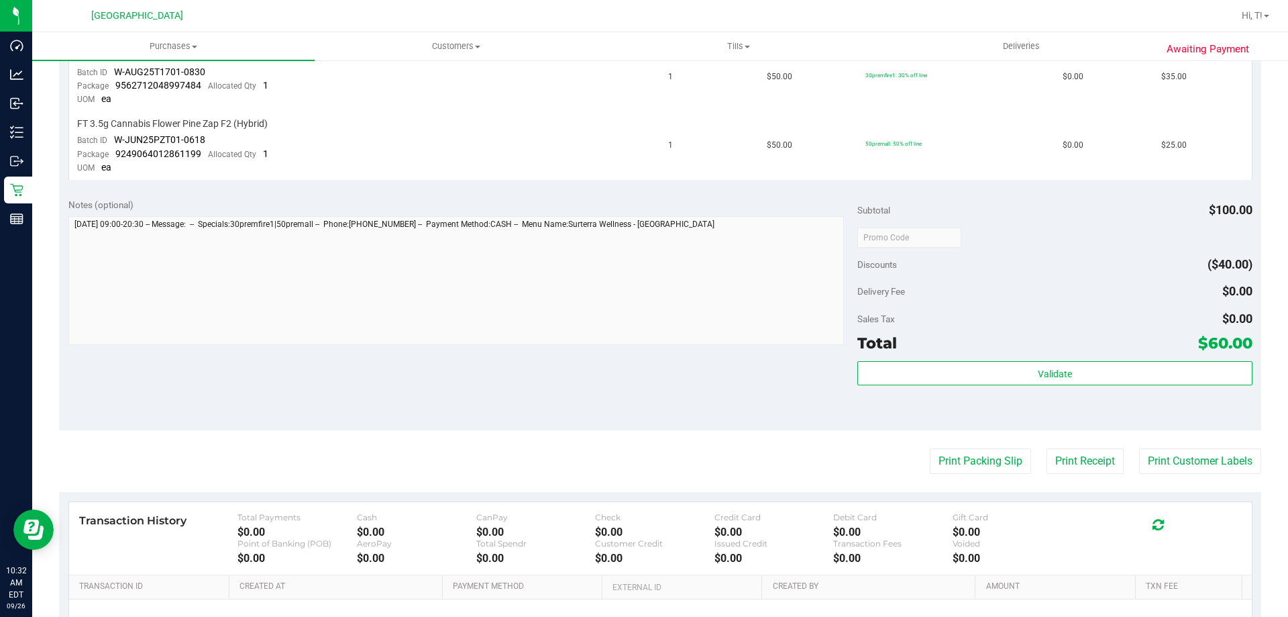
scroll to position [403, 0]
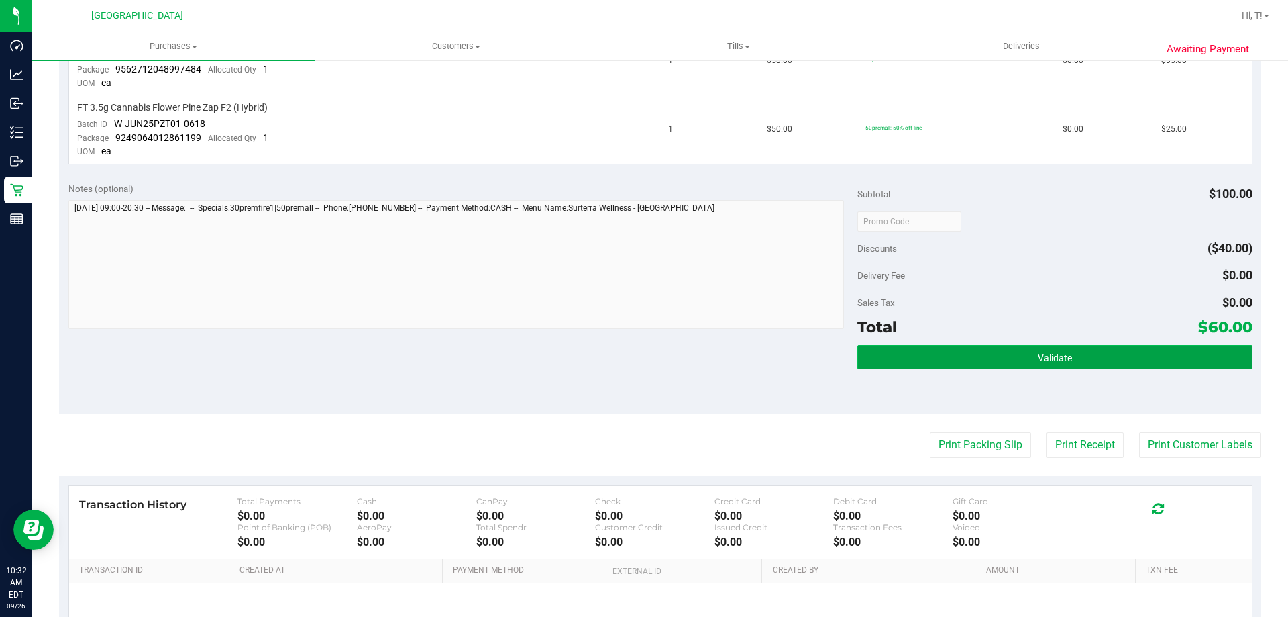
click at [1051, 362] on span "Validate" at bounding box center [1055, 357] width 34 height 11
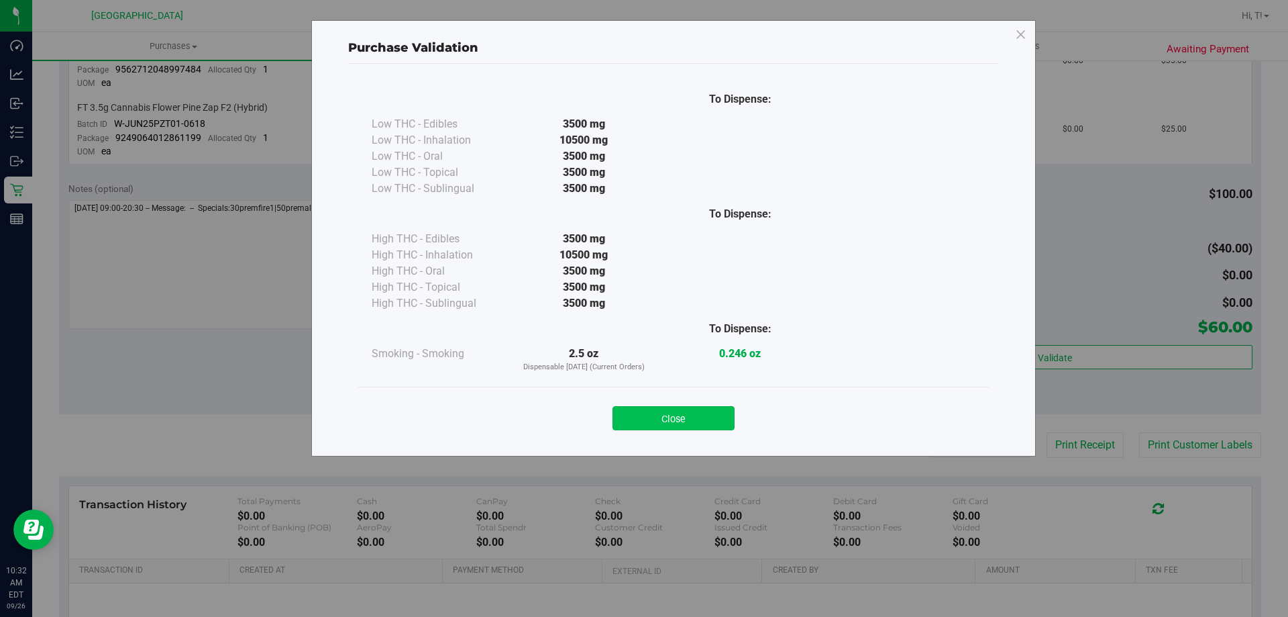
click at [672, 421] on button "Close" at bounding box center [674, 418] width 122 height 24
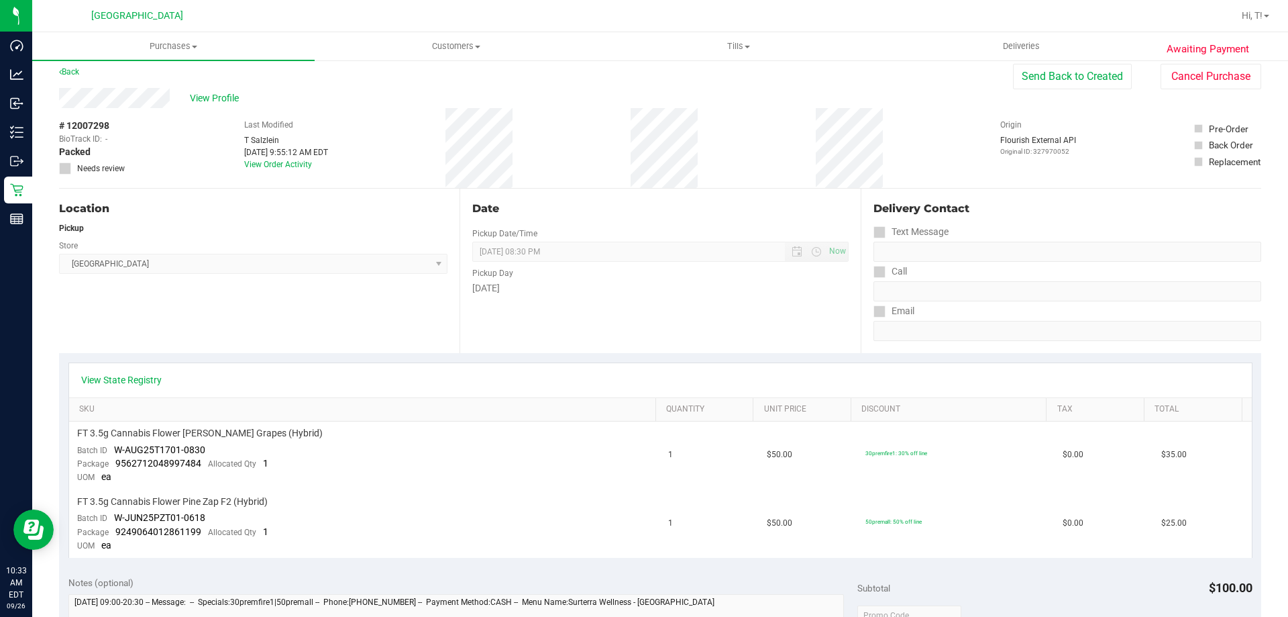
scroll to position [0, 0]
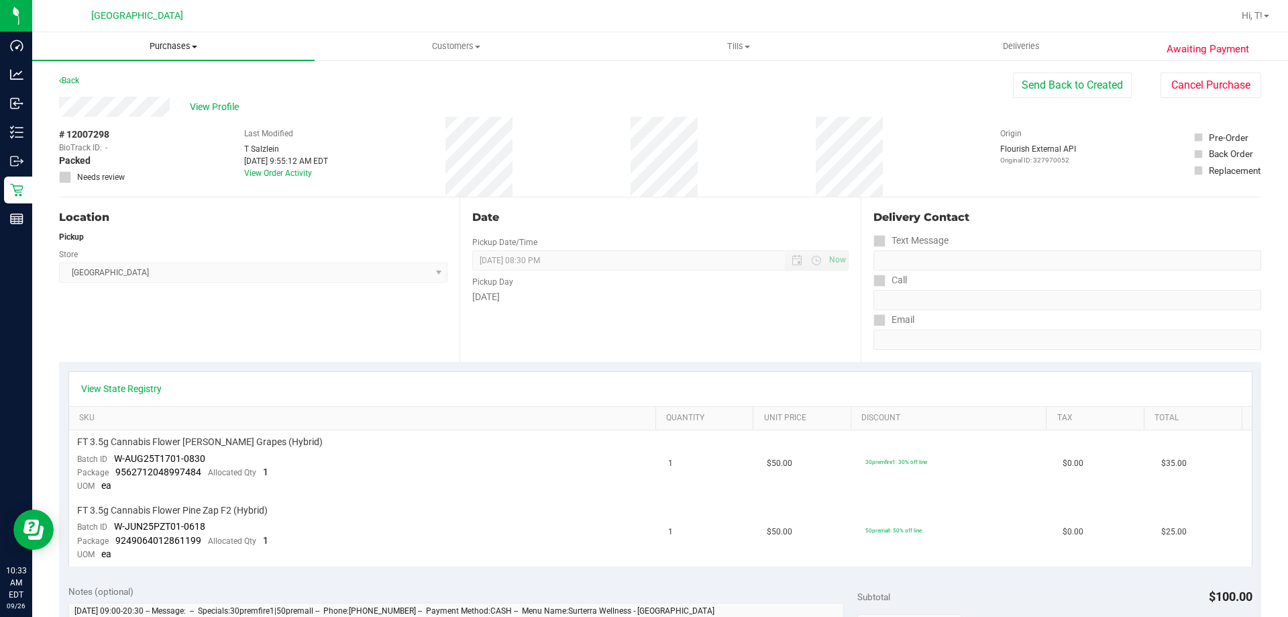
click at [168, 46] on span "Purchases" at bounding box center [173, 46] width 283 height 12
click at [130, 93] on li "Fulfillment" at bounding box center [173, 97] width 283 height 16
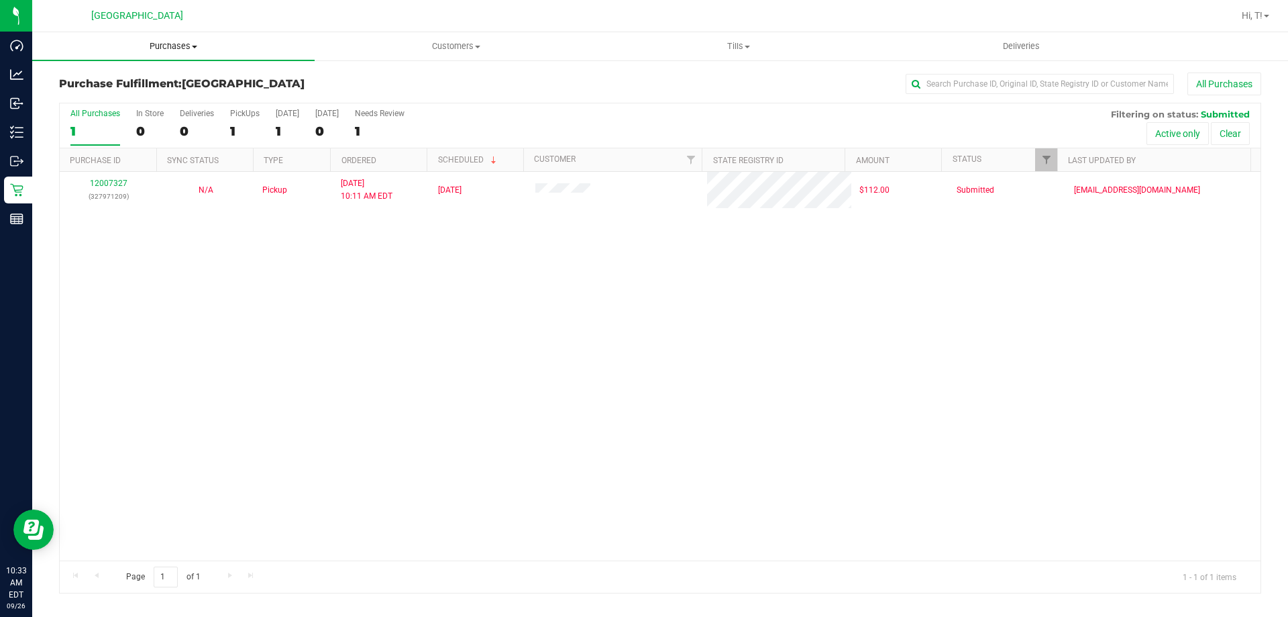
click at [176, 44] on span "Purchases" at bounding box center [173, 46] width 283 height 12
click at [109, 83] on span "Summary of purchases" at bounding box center [101, 80] width 138 height 11
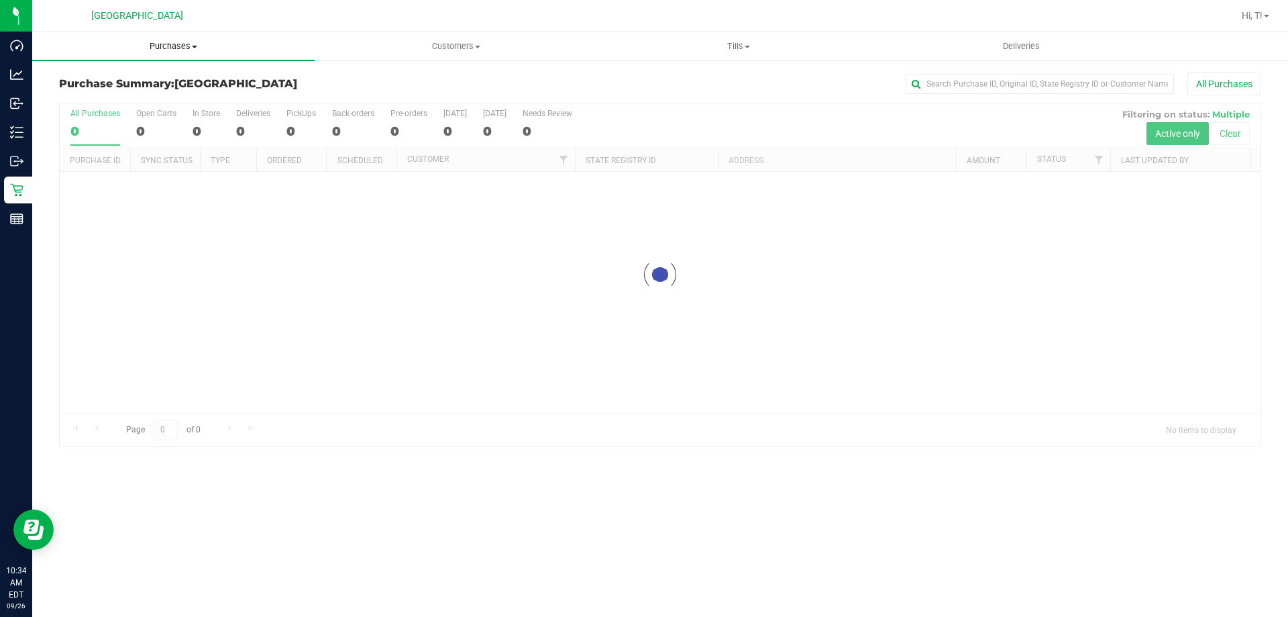
drag, startPoint x: 109, startPoint y: 83, endPoint x: 264, endPoint y: 39, distance: 161.0
click at [264, 39] on uib-tab-heading "Purchases Summary of purchases Fulfillment All purchases" at bounding box center [173, 46] width 283 height 28
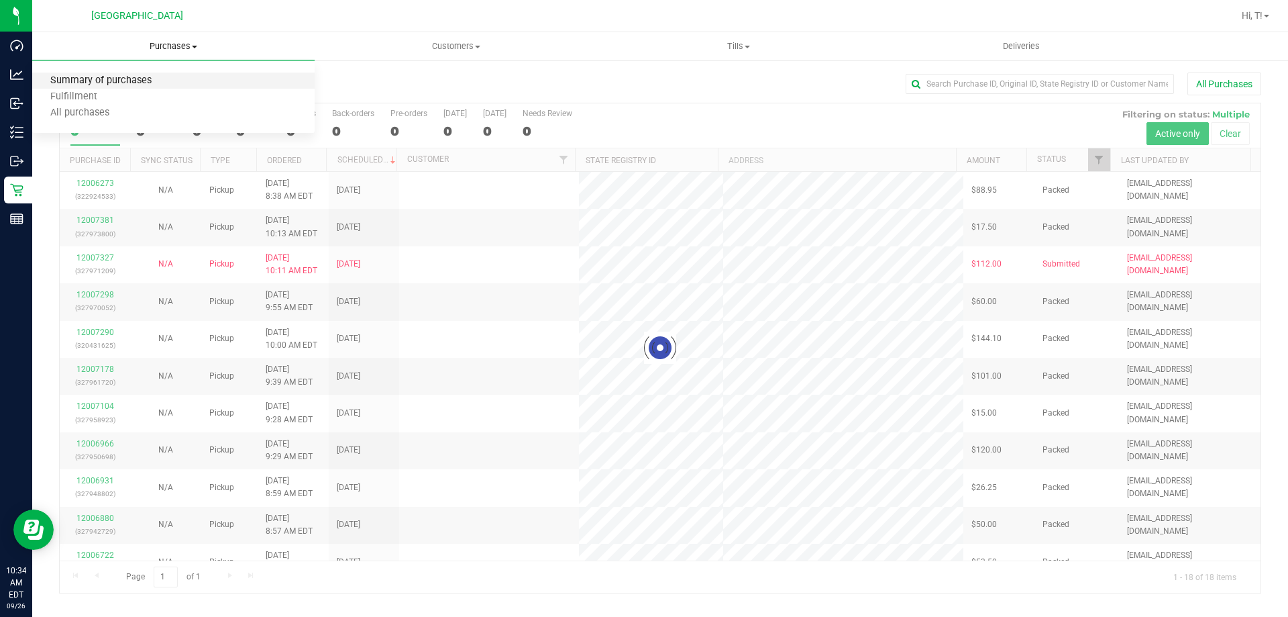
click at [135, 77] on span "Summary of purchases" at bounding box center [101, 80] width 138 height 11
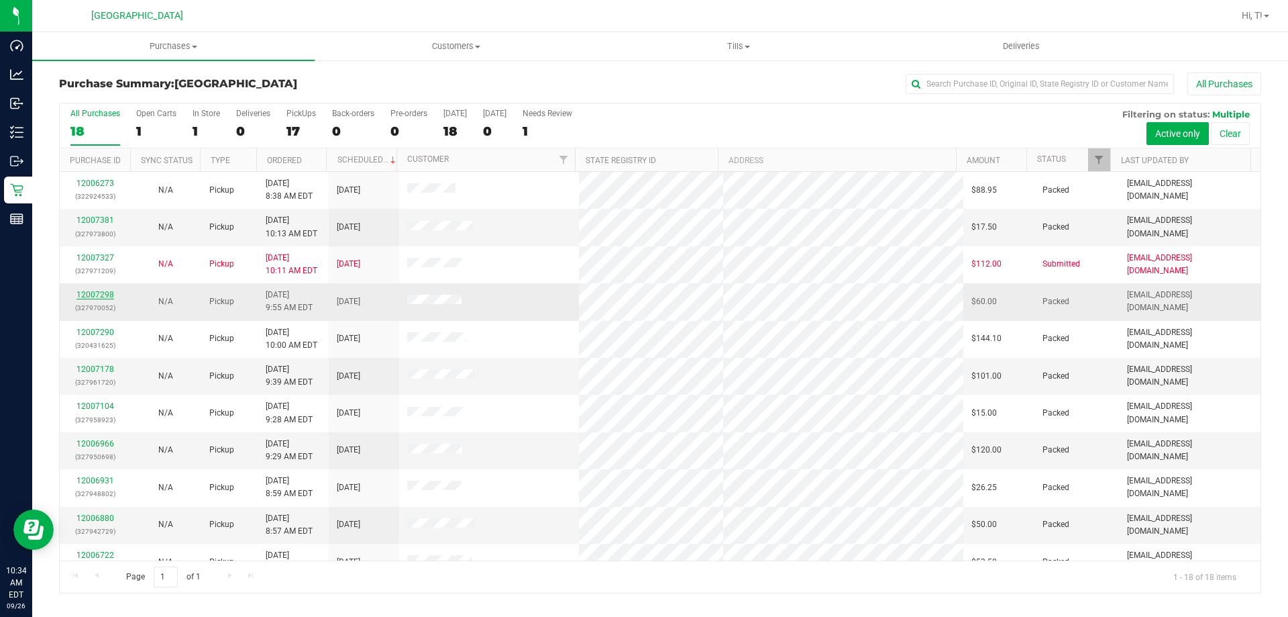
click at [105, 292] on link "12007298" at bounding box center [95, 294] width 38 height 9
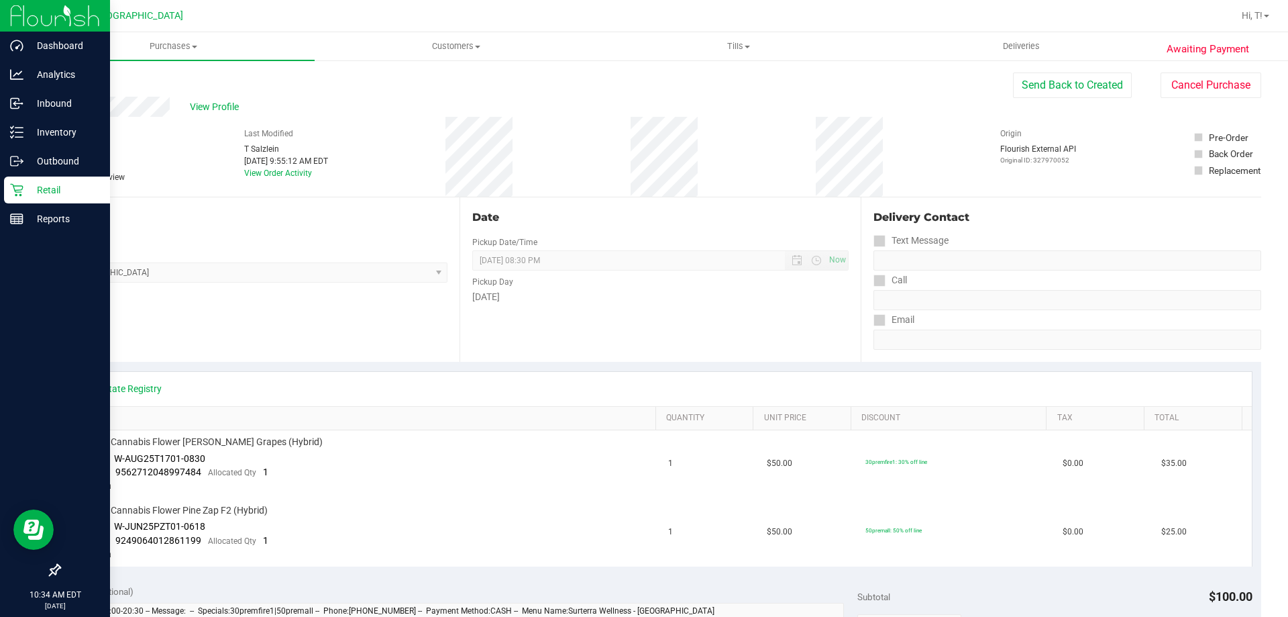
click at [22, 184] on icon at bounding box center [16, 189] width 13 height 13
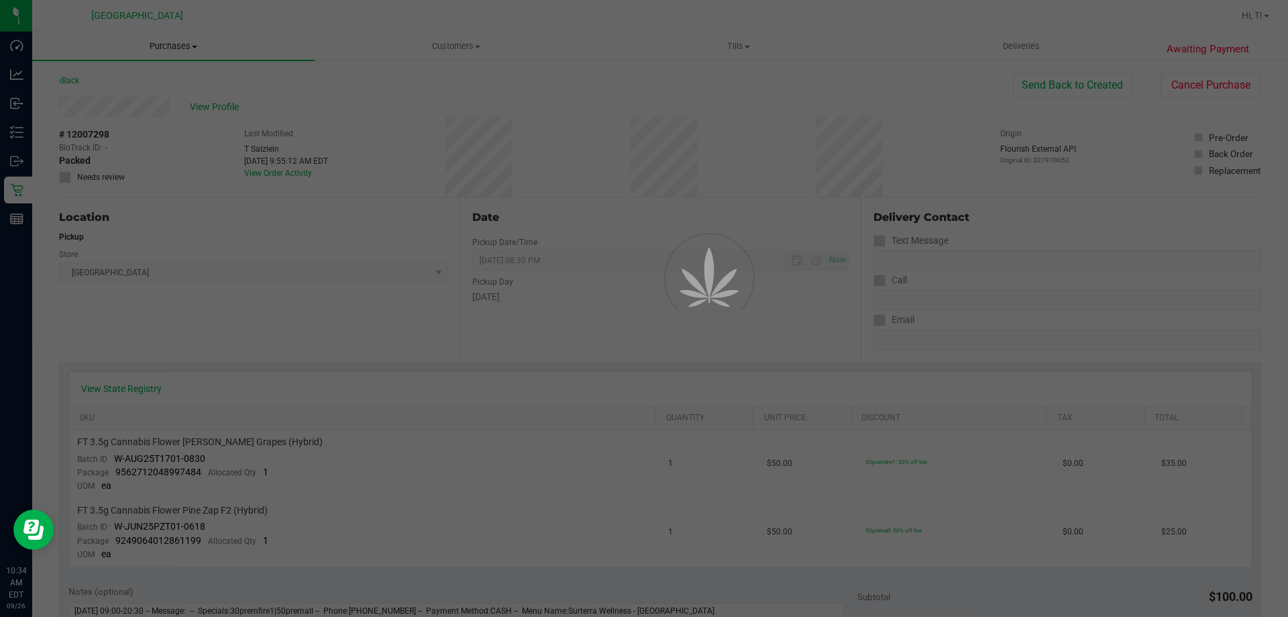
click at [188, 49] on span "Purchases" at bounding box center [173, 46] width 283 height 12
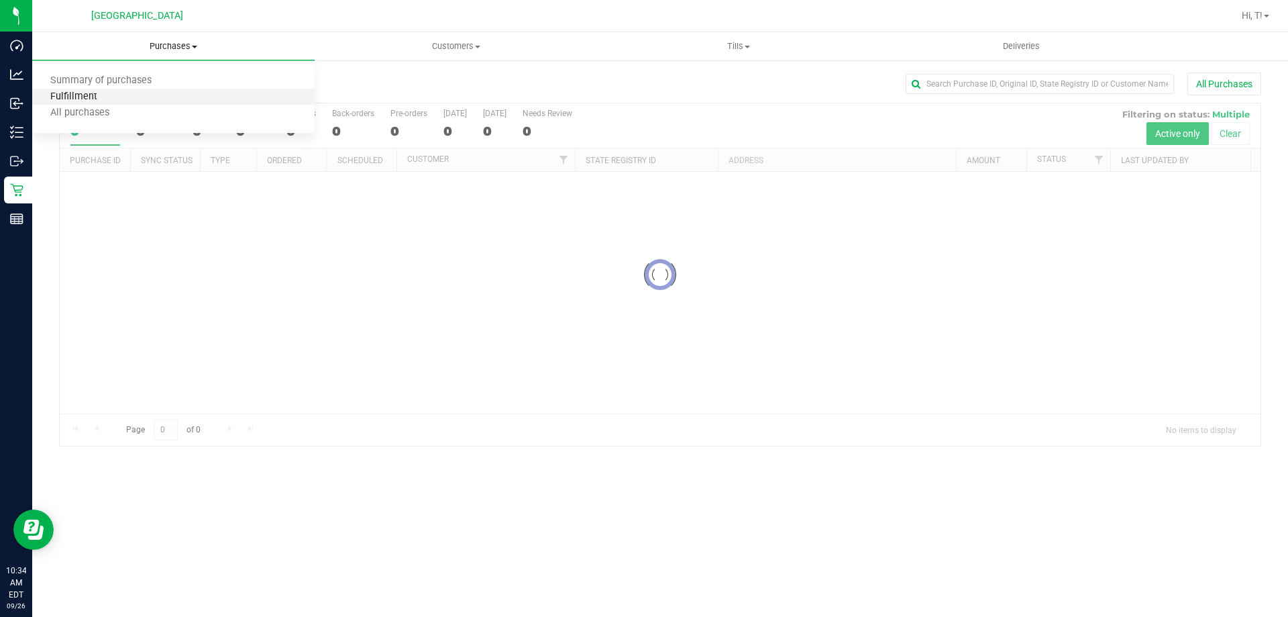
click at [101, 97] on span "Fulfillment" at bounding box center [73, 96] width 83 height 11
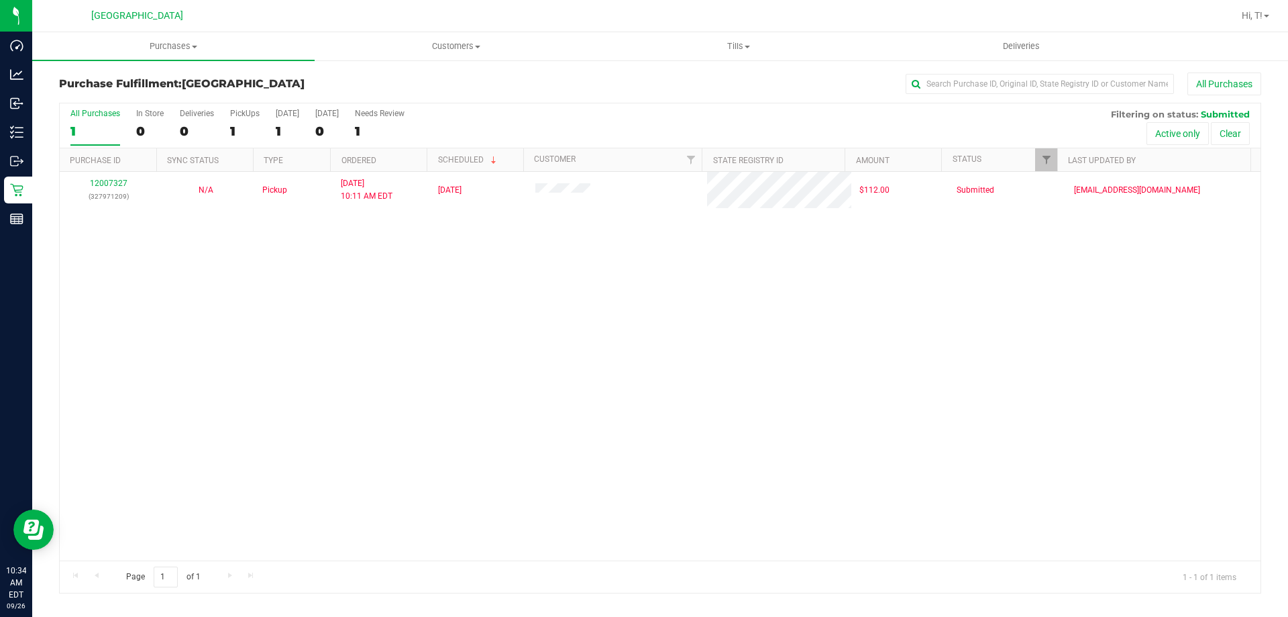
click at [601, 489] on div "12007327 (327971209) N/A Pickup 9/26/2025 10:11 AM EDT 9/26/2025 $112.00 Submit…" at bounding box center [660, 366] width 1201 height 389
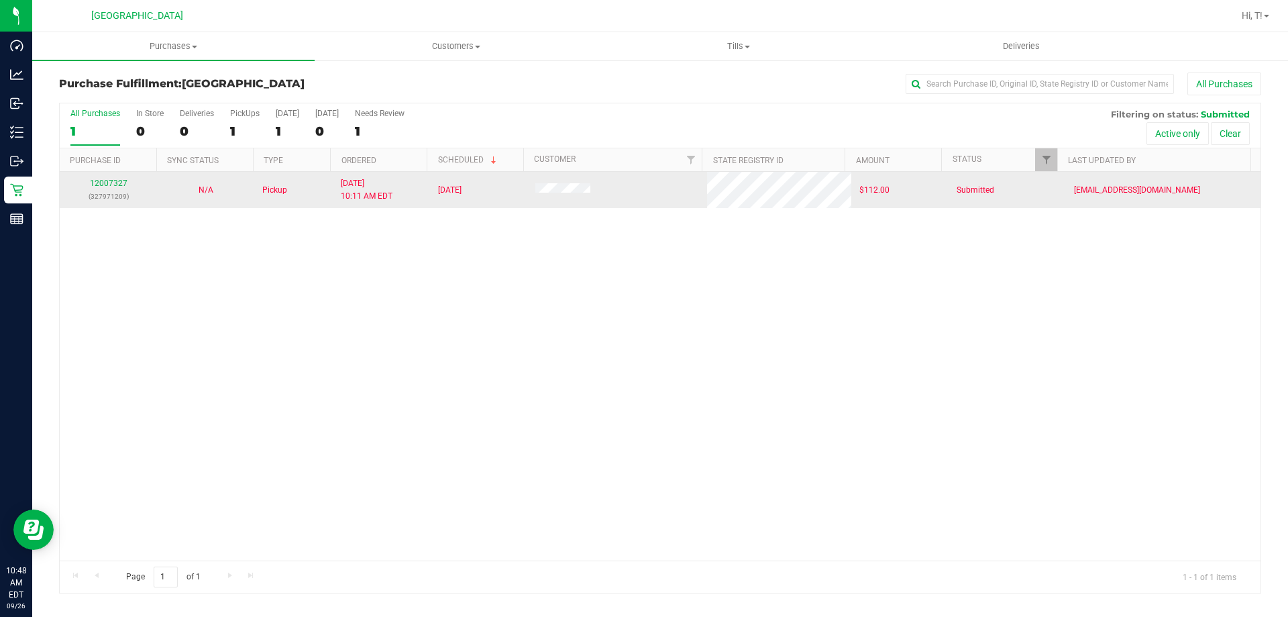
drag, startPoint x: 1025, startPoint y: 339, endPoint x: 515, endPoint y: 193, distance: 530.6
click at [1025, 339] on div "12007327 (327971209) N/A Pickup 9/26/2025 10:11 AM EDT 9/26/2025 $112.00 Submit…" at bounding box center [660, 366] width 1201 height 389
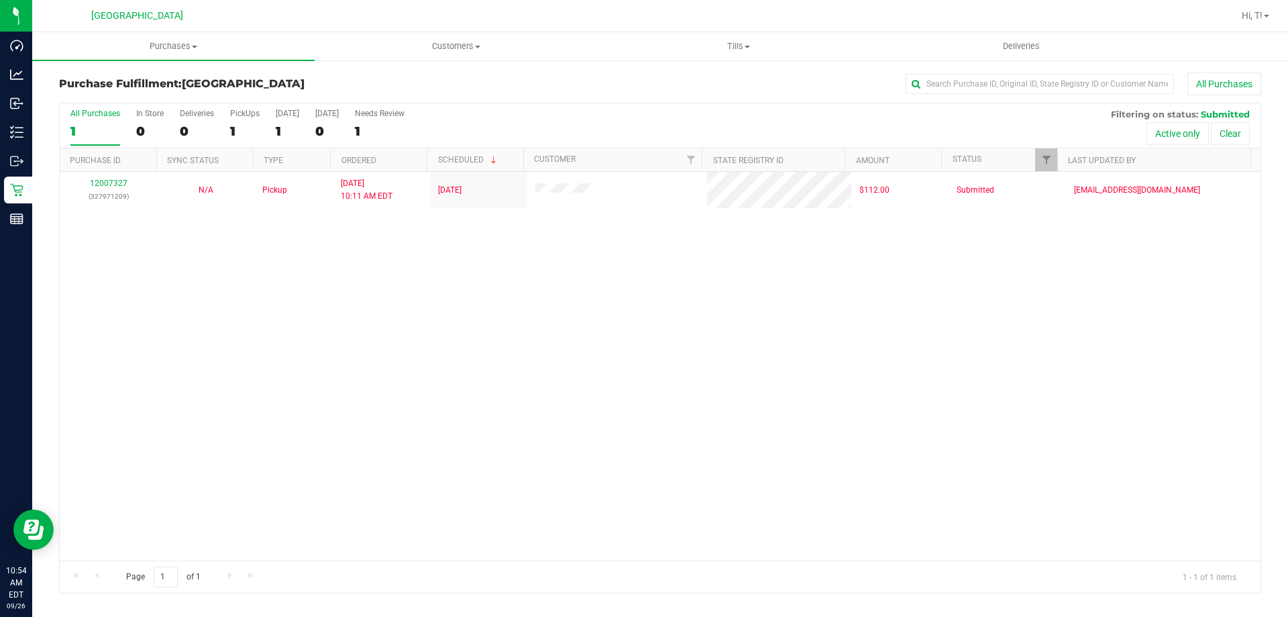
click at [390, 289] on div "12007327 (327971209) N/A Pickup 9/26/2025 10:11 AM EDT 9/26/2025 $112.00 Submit…" at bounding box center [660, 366] width 1201 height 389
click at [587, 441] on div "12007327 (327971209) N/A Pickup 9/26/2025 10:11 AM EDT 9/26/2025 $112.00 Submit…" at bounding box center [660, 366] width 1201 height 389
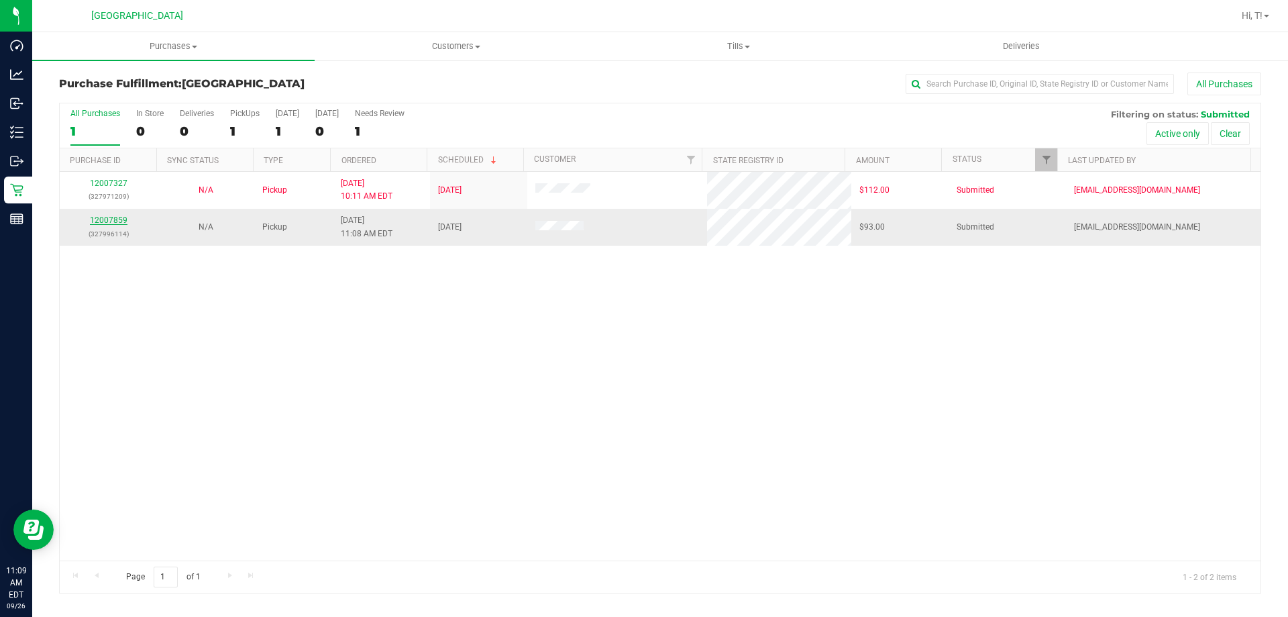
click at [107, 220] on link "12007859" at bounding box center [109, 219] width 38 height 9
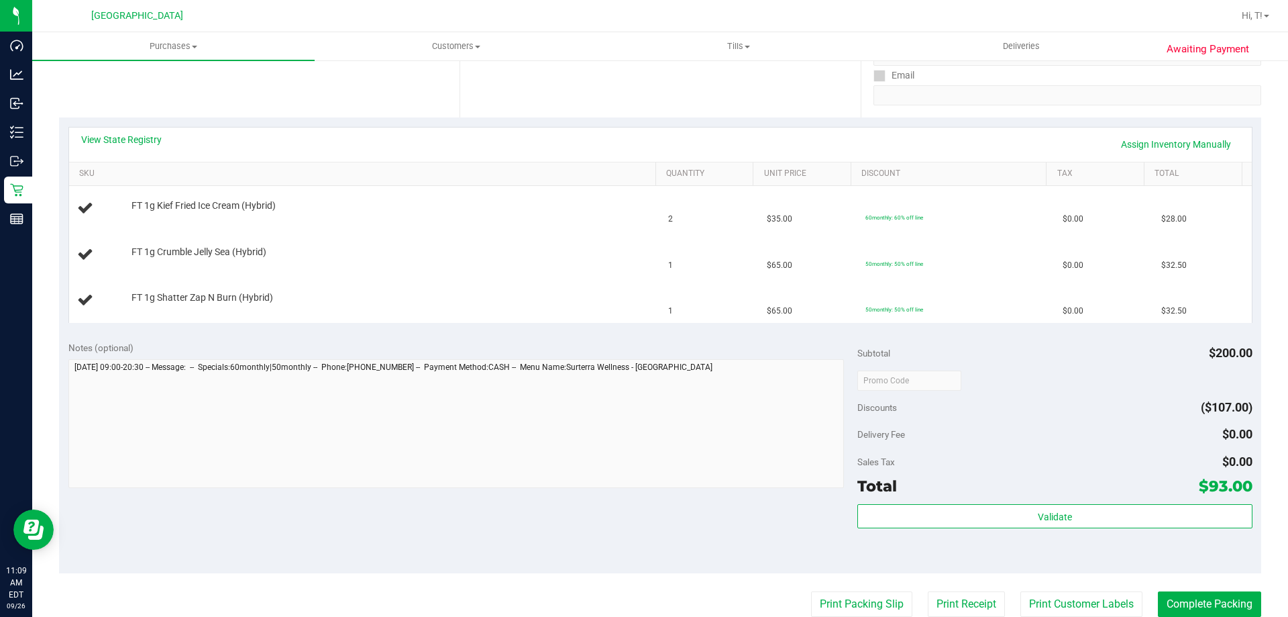
scroll to position [268, 0]
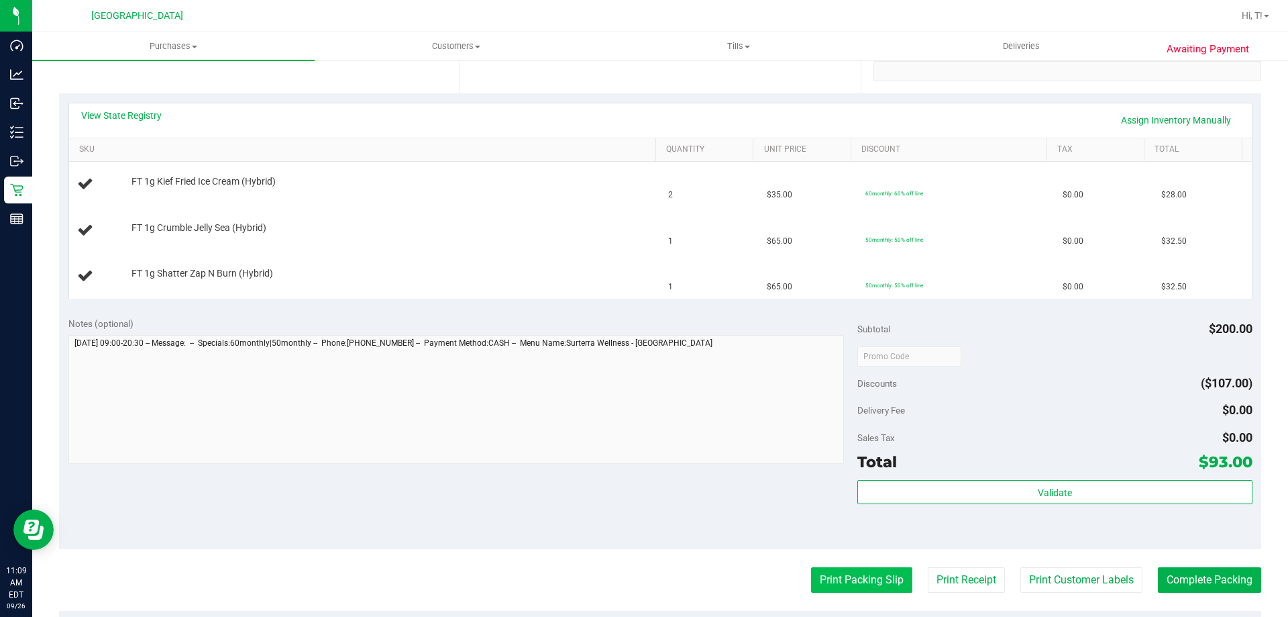
click at [866, 574] on button "Print Packing Slip" at bounding box center [861, 579] width 101 height 25
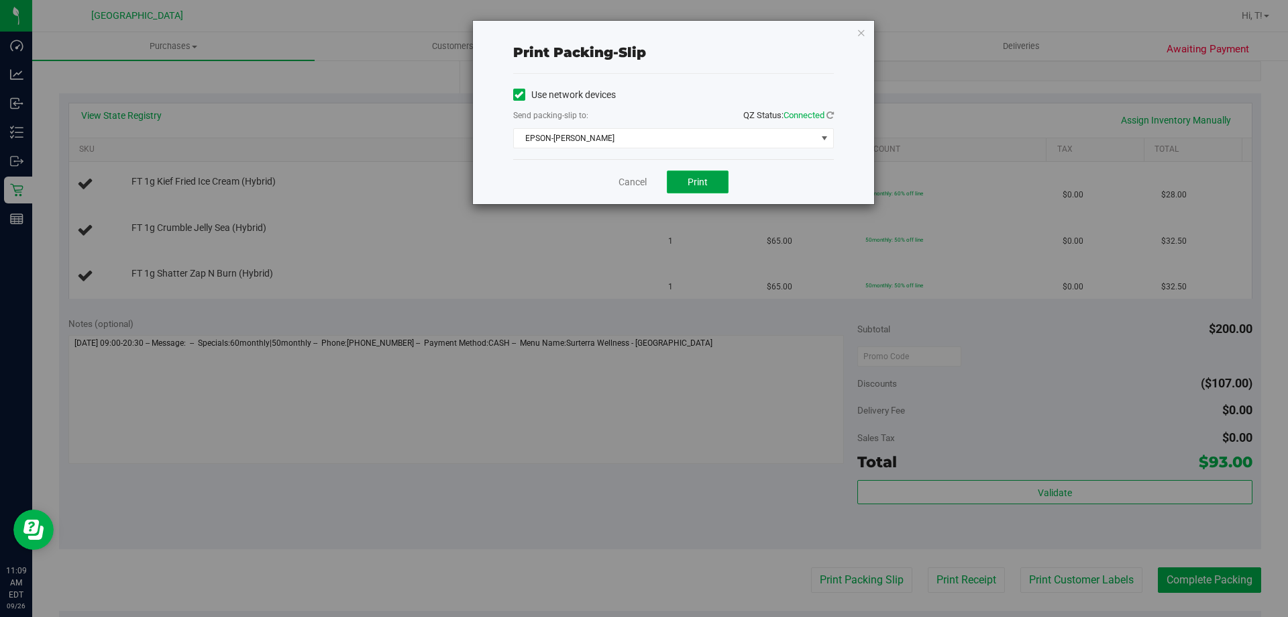
click at [708, 176] on button "Print" at bounding box center [698, 181] width 62 height 23
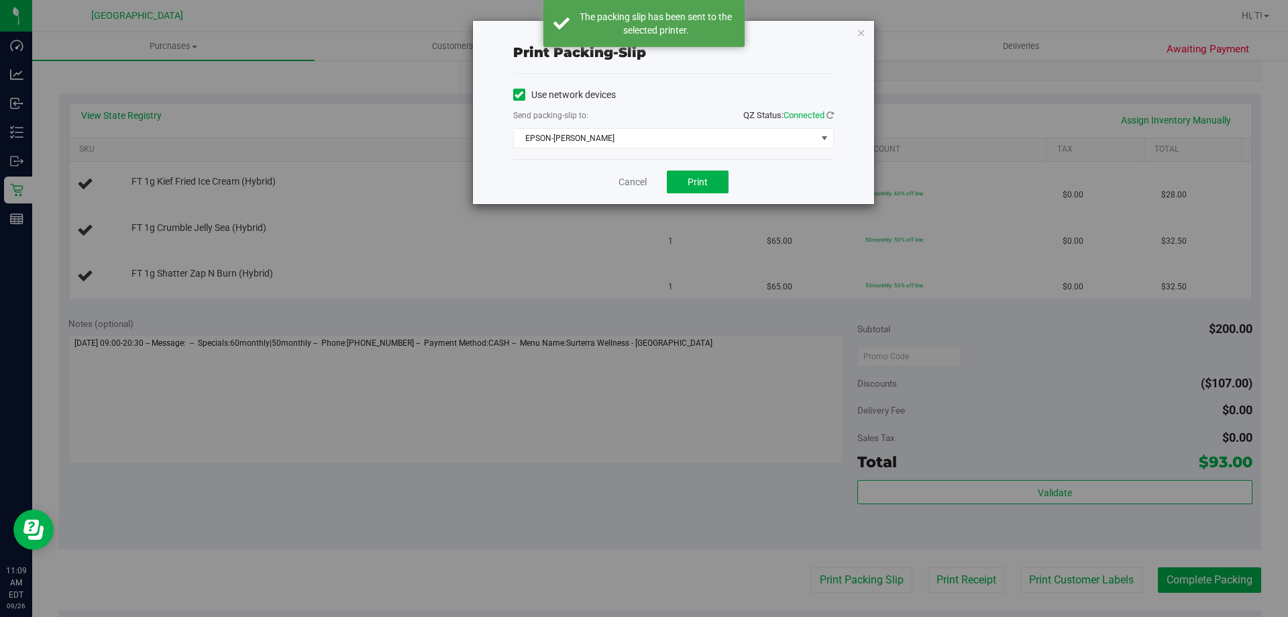
click at [868, 34] on div "Print packing-slip Use network devices Send packing-slip to: QZ Status: Connect…" at bounding box center [673, 112] width 401 height 183
click at [862, 36] on icon "button" at bounding box center [861, 32] width 9 height 16
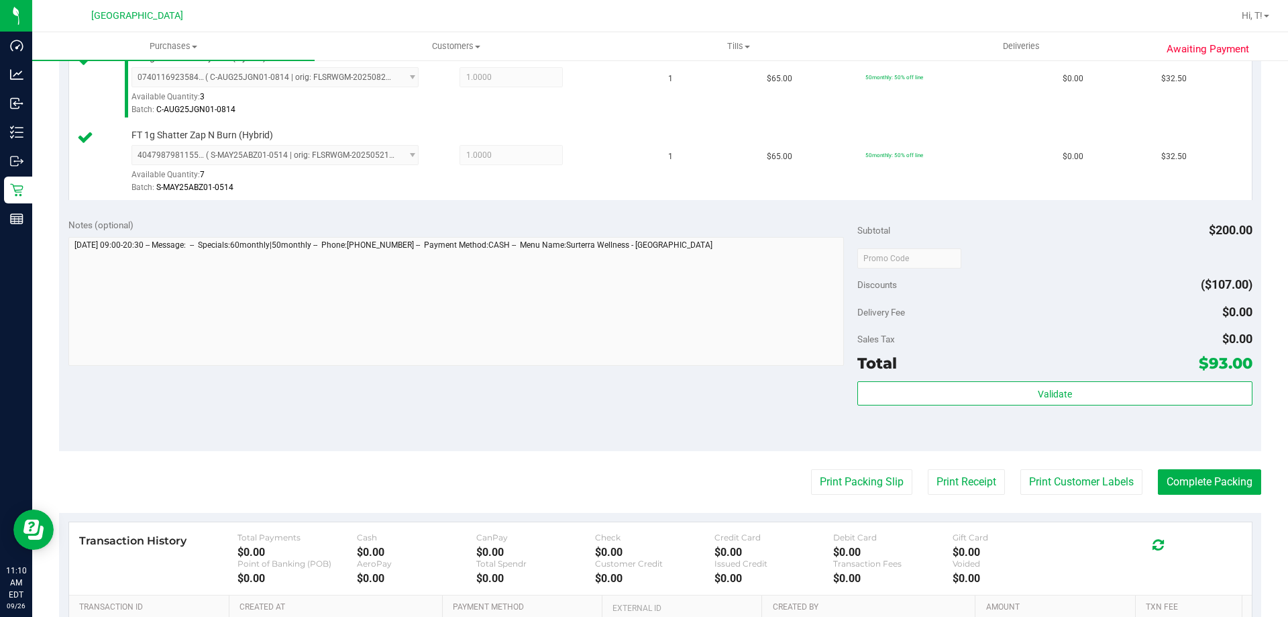
scroll to position [470, 0]
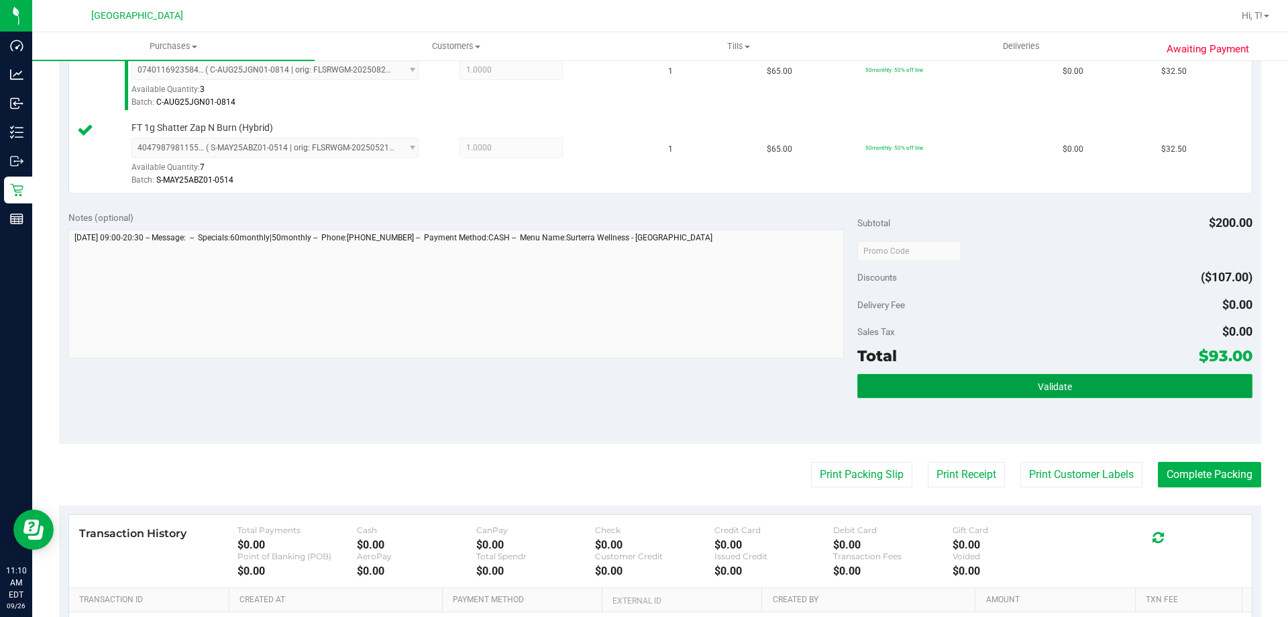
click at [1043, 390] on span "Validate" at bounding box center [1055, 386] width 34 height 11
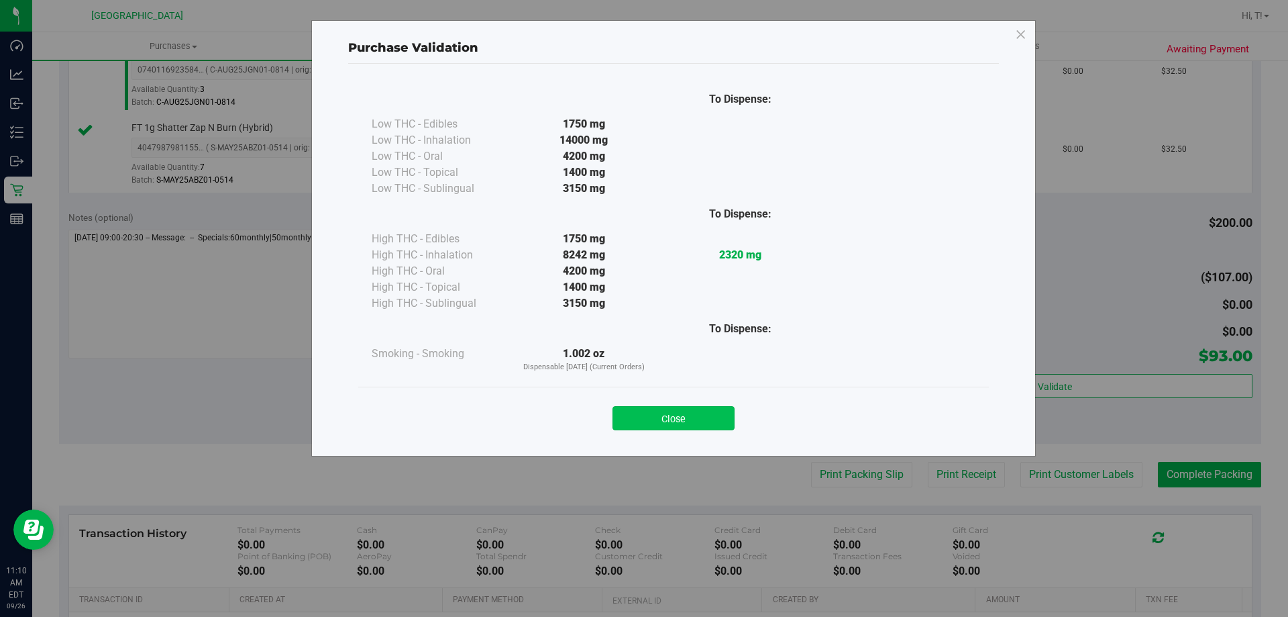
click at [674, 413] on button "Close" at bounding box center [674, 418] width 122 height 24
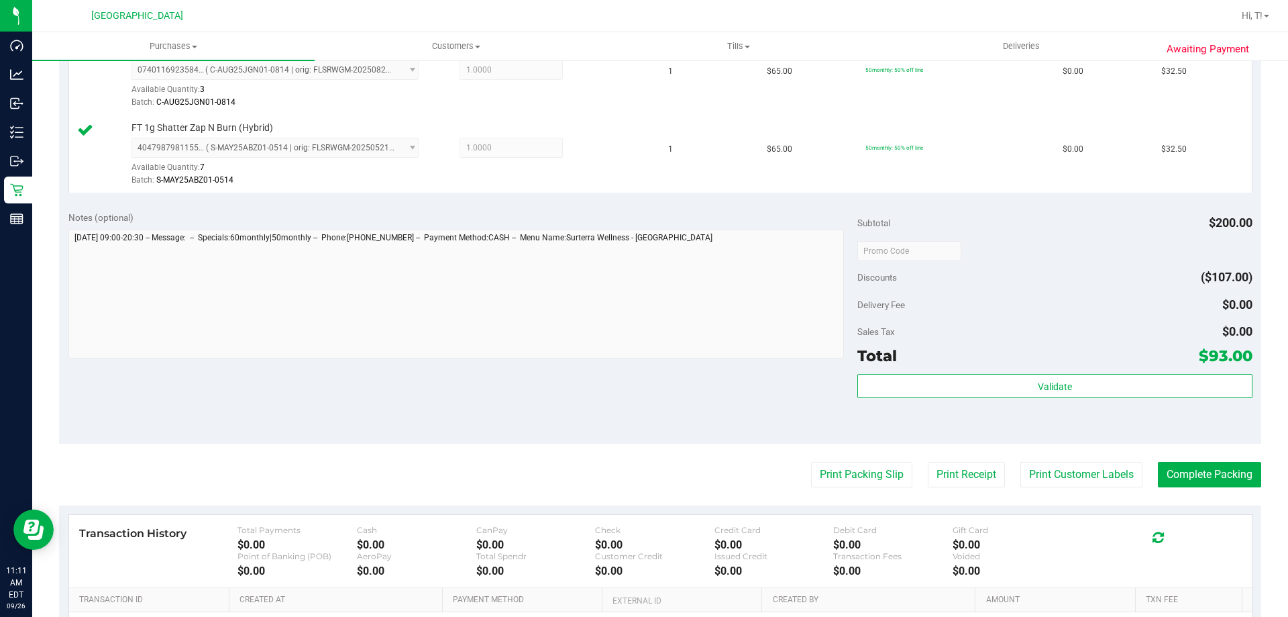
click at [1054, 399] on div "Validate" at bounding box center [1055, 404] width 395 height 60
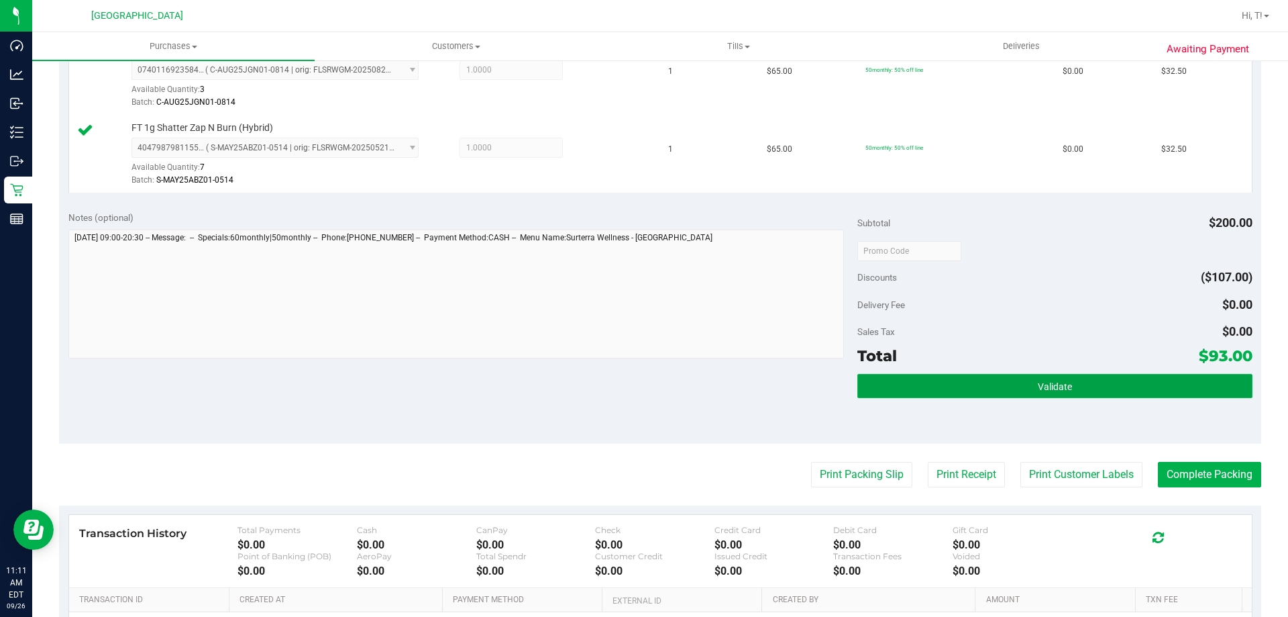
click at [1050, 385] on span "Validate" at bounding box center [1055, 386] width 34 height 11
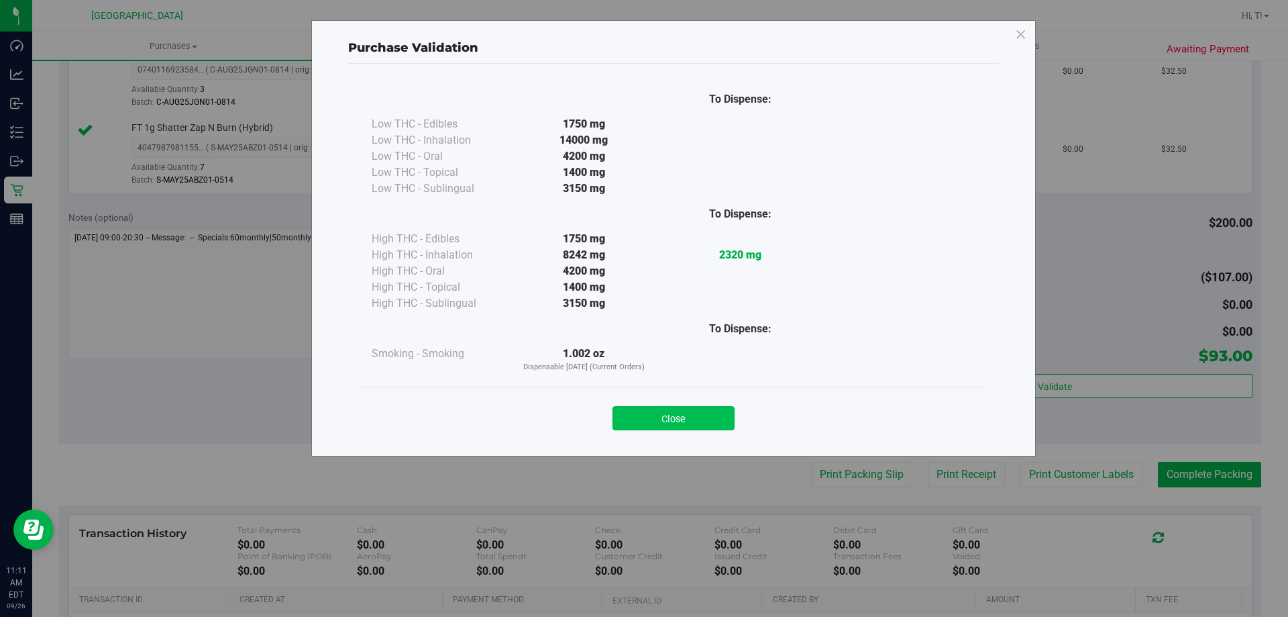
click at [676, 419] on button "Close" at bounding box center [674, 418] width 122 height 24
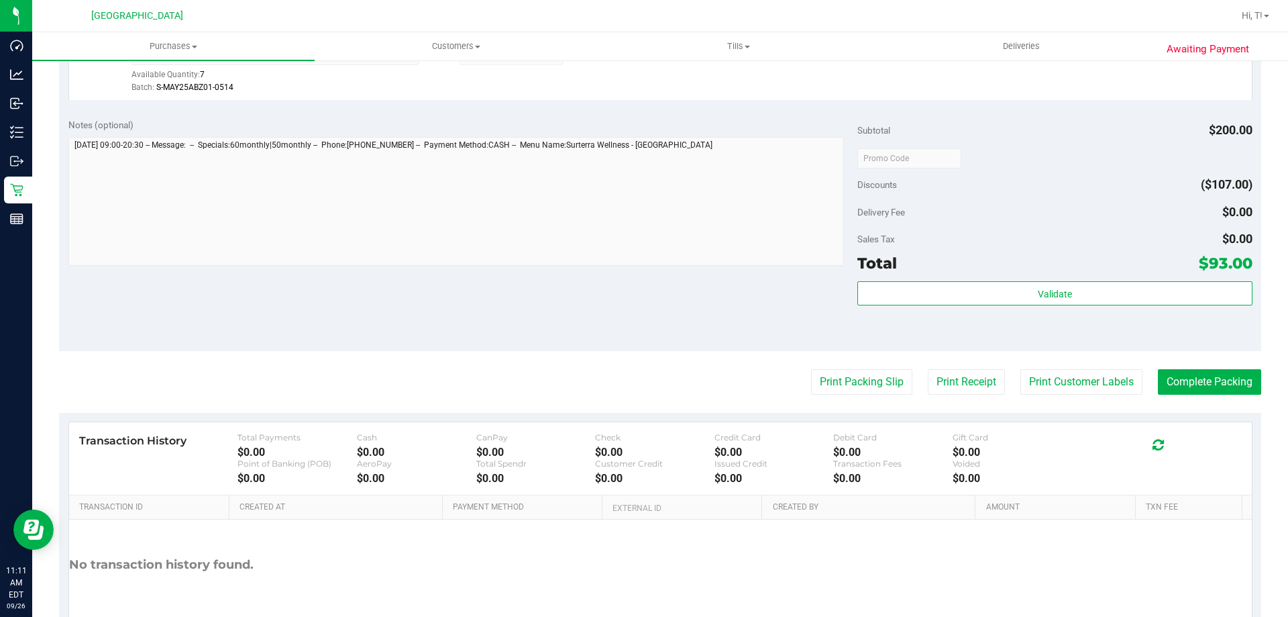
scroll to position [636, 0]
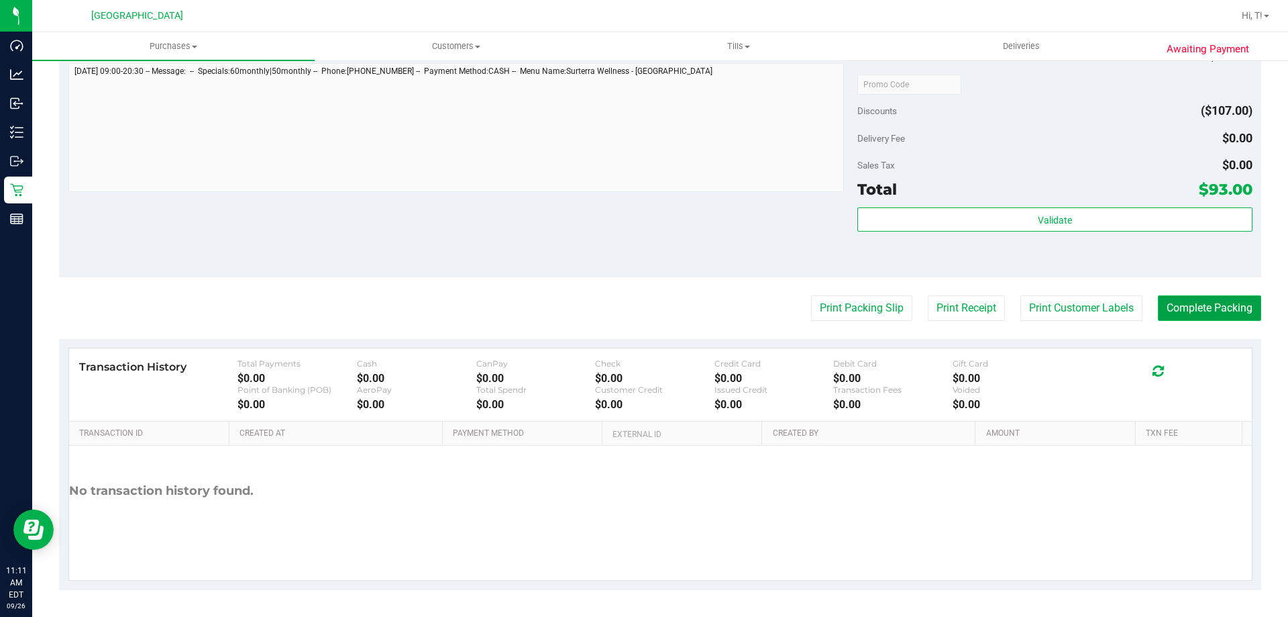
click at [1184, 304] on button "Complete Packing" at bounding box center [1209, 307] width 103 height 25
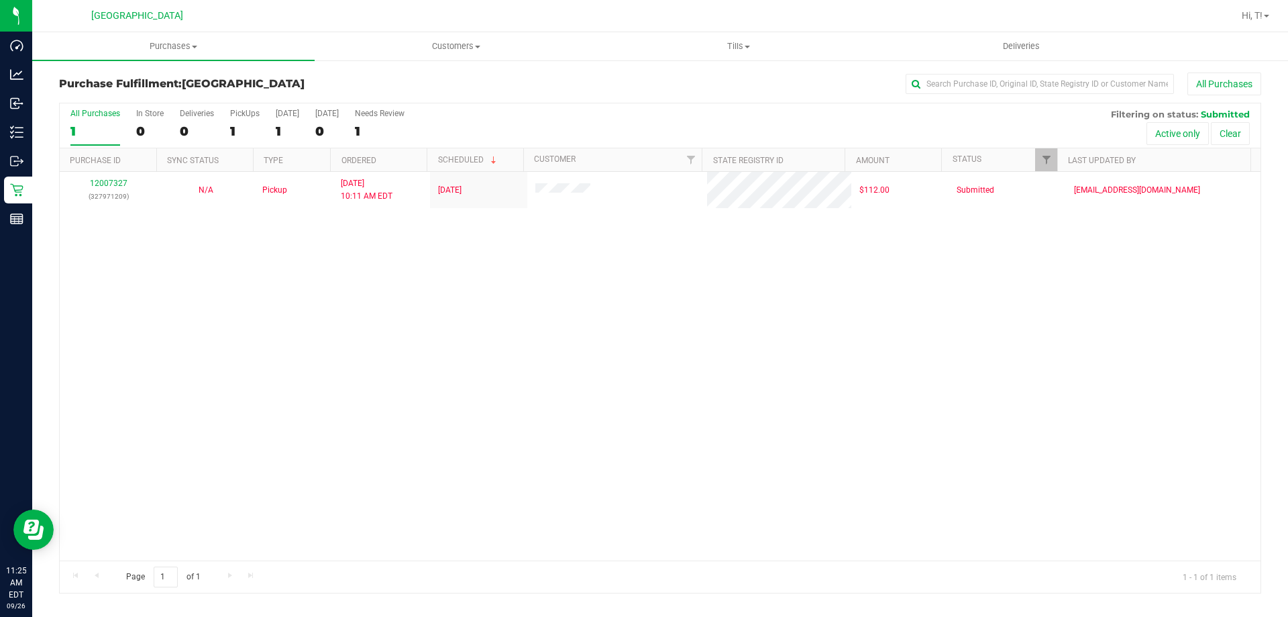
click at [83, 287] on div "12007327 (327971209) N/A Pickup 9/26/2025 10:11 AM EDT 9/26/2025 $112.00 Submit…" at bounding box center [660, 366] width 1201 height 389
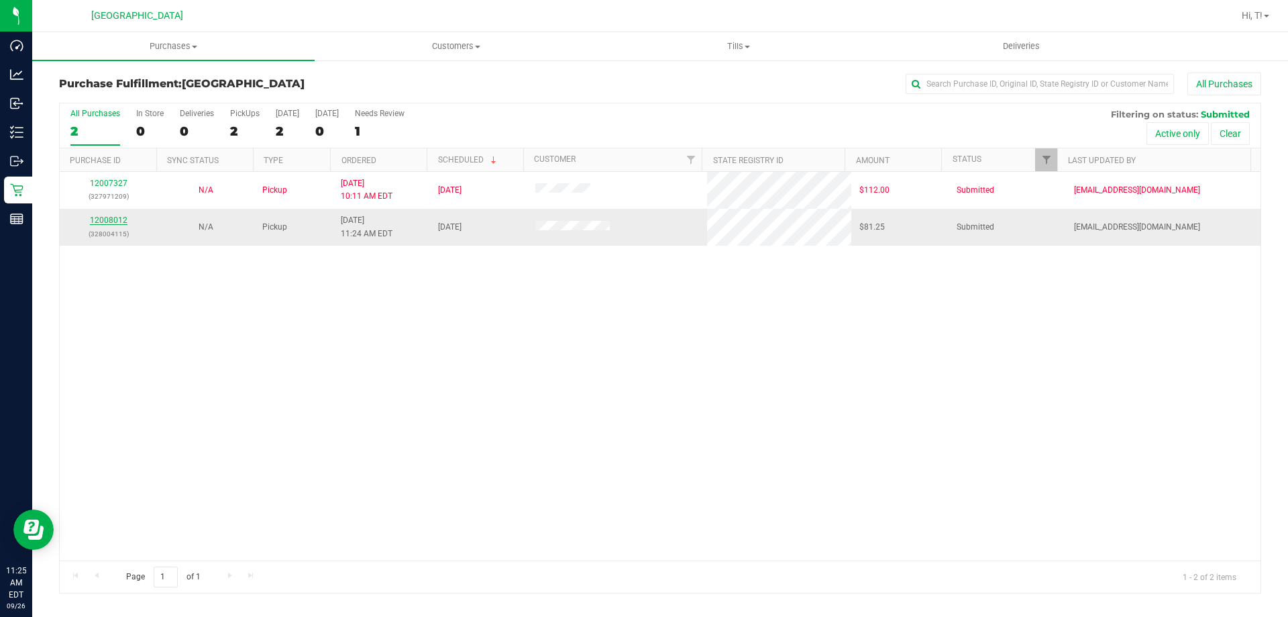
click at [119, 221] on link "12008012" at bounding box center [109, 219] width 38 height 9
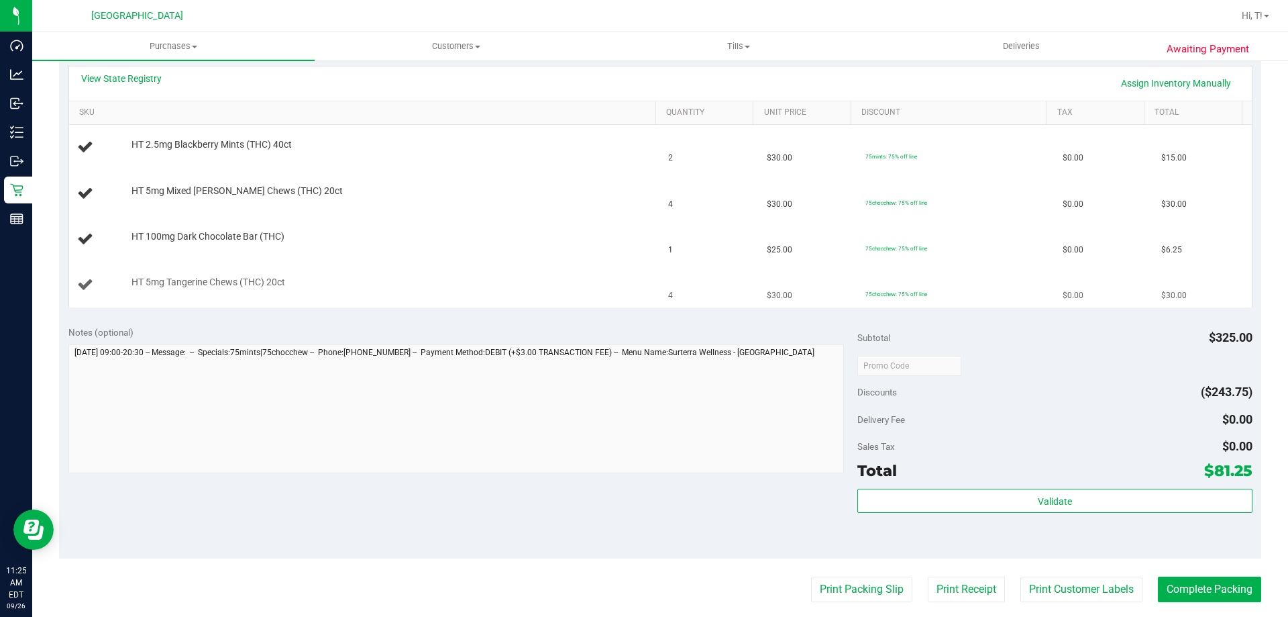
scroll to position [336, 0]
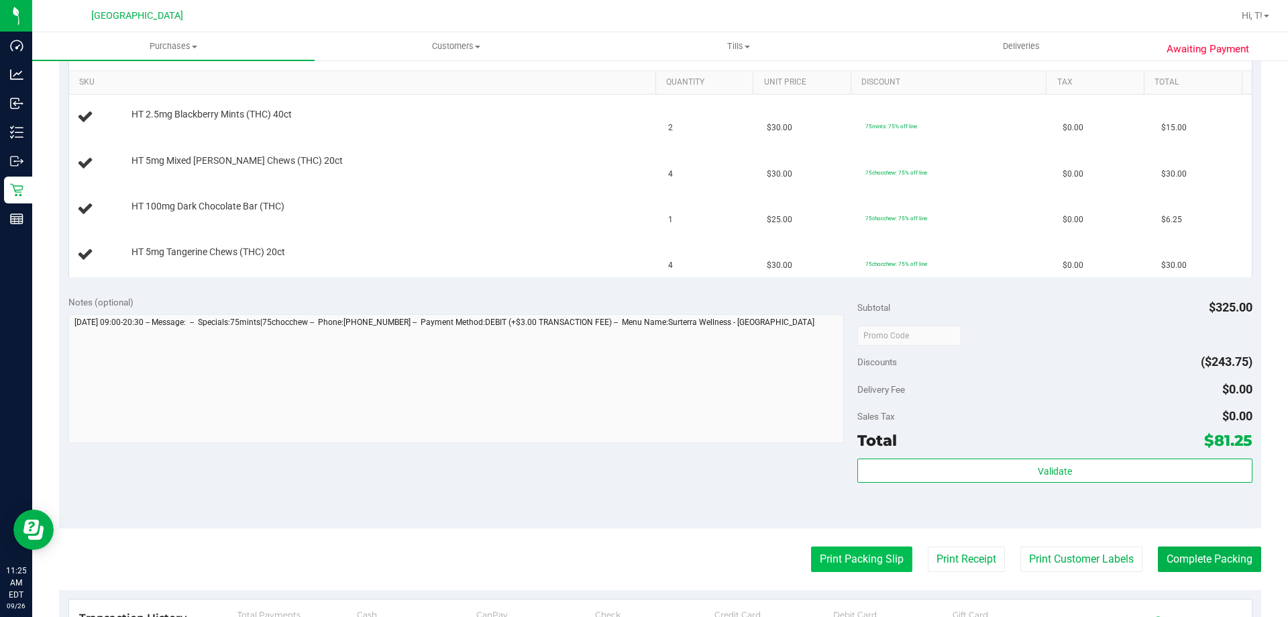
click at [851, 563] on button "Print Packing Slip" at bounding box center [861, 558] width 101 height 25
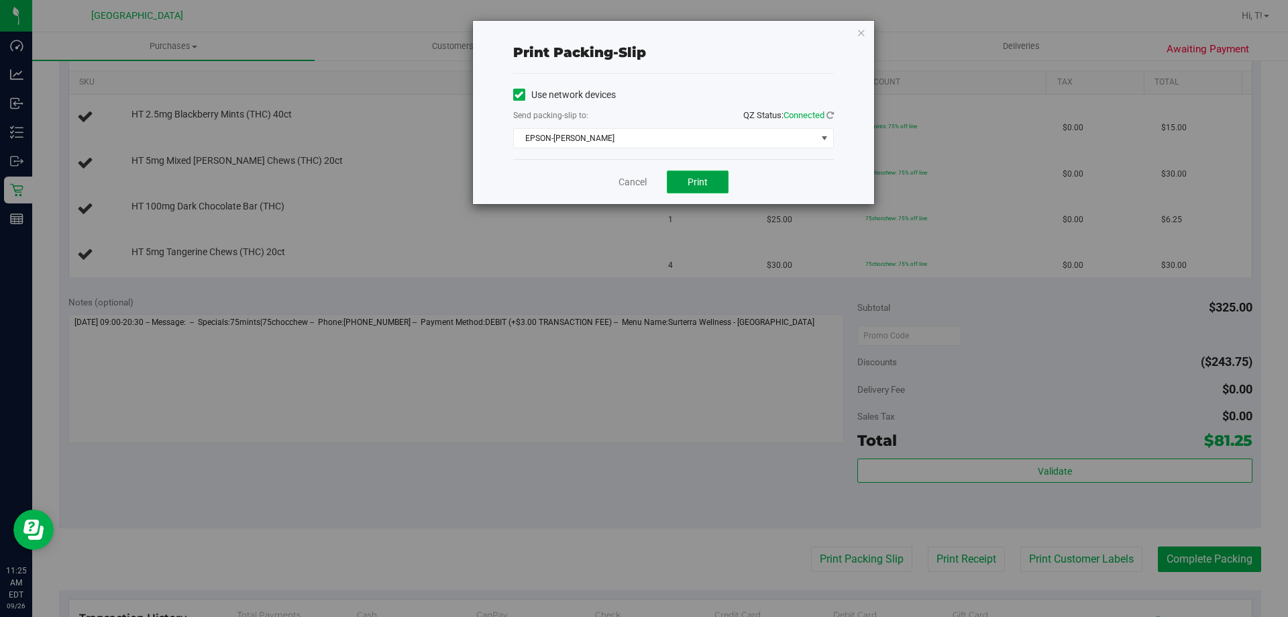
click at [695, 187] on span "Print" at bounding box center [698, 181] width 20 height 11
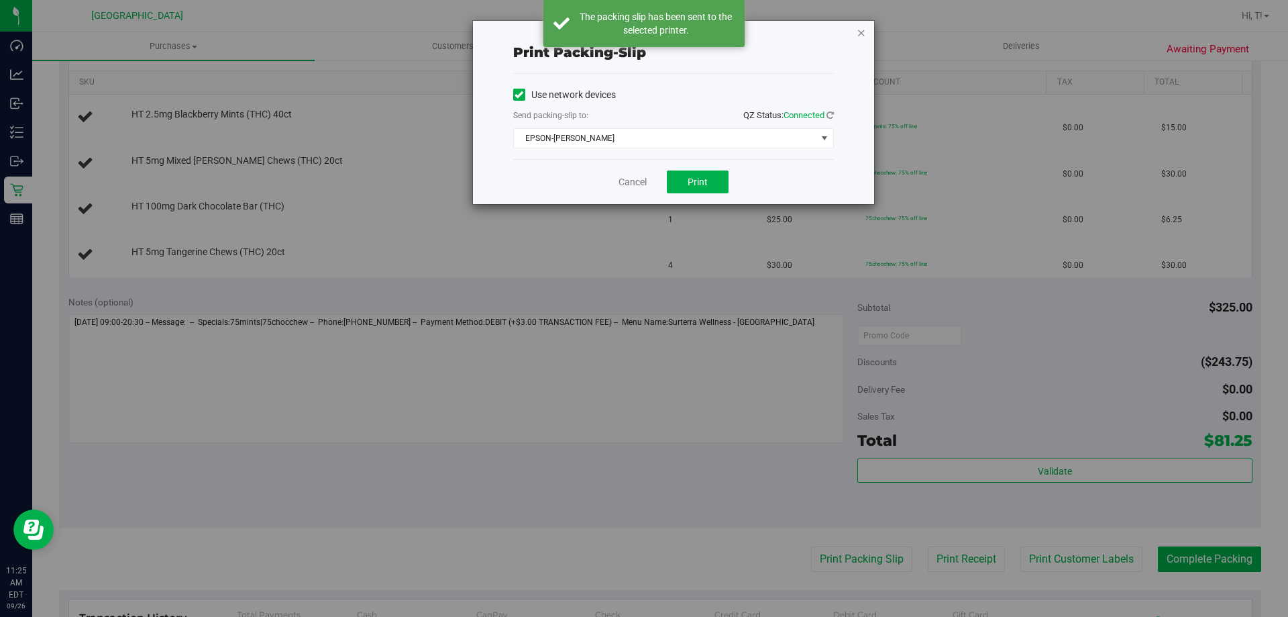
click at [862, 31] on icon "button" at bounding box center [861, 32] width 9 height 16
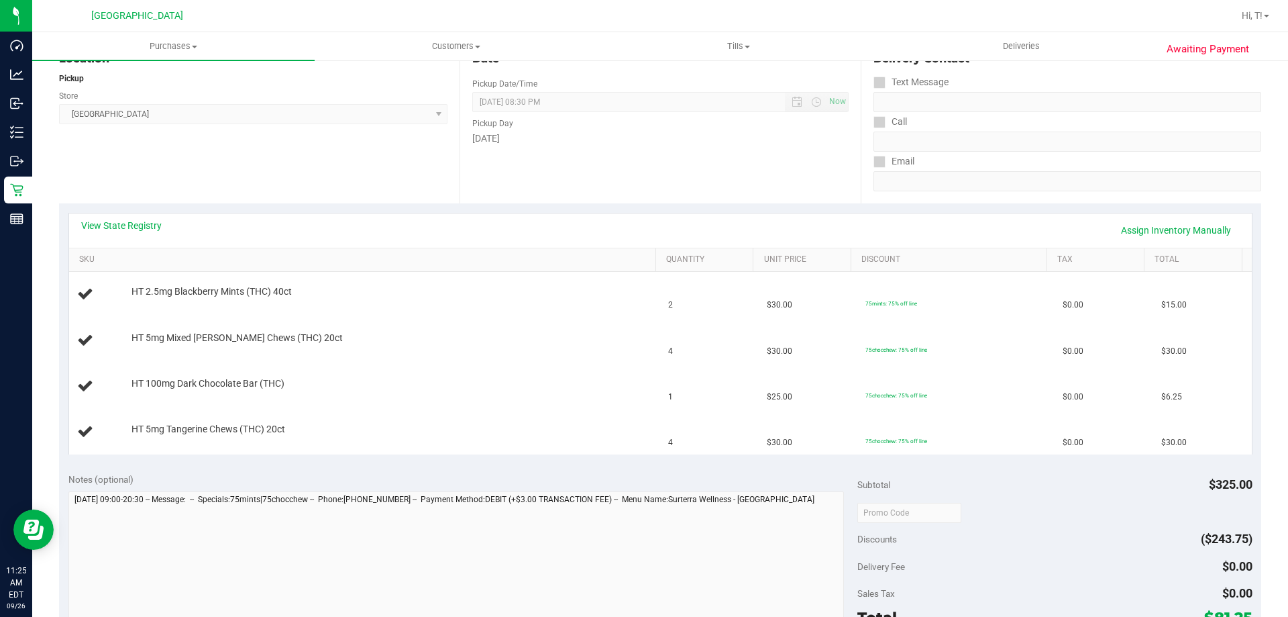
scroll to position [268, 0]
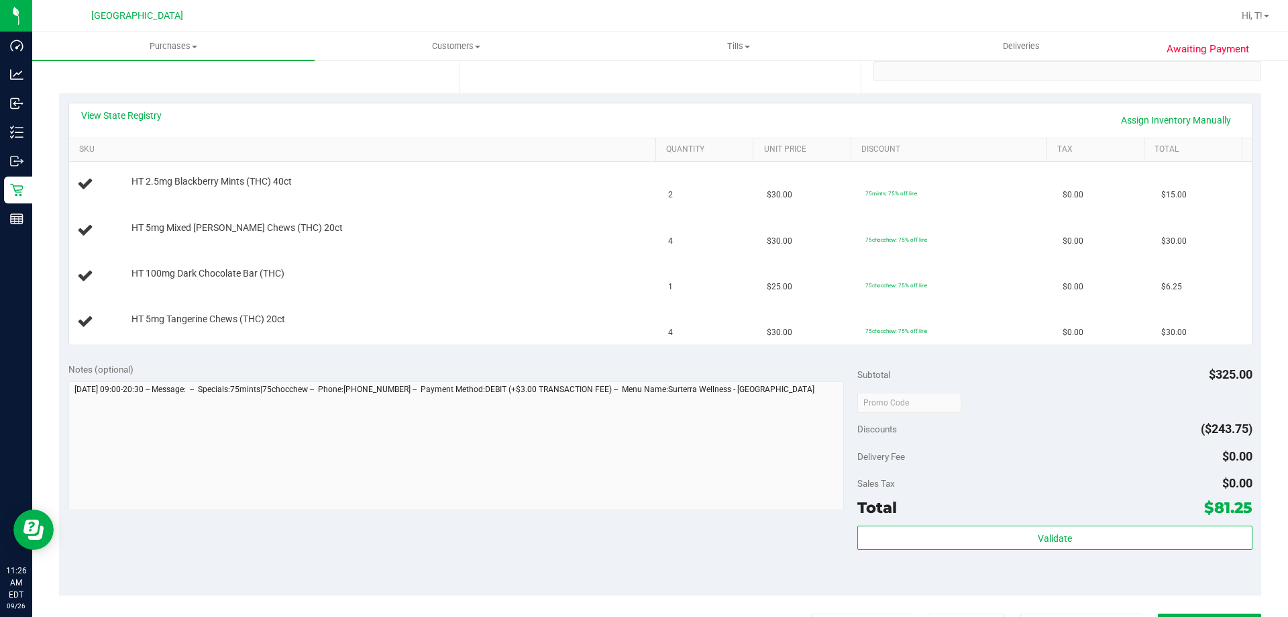
click at [1070, 427] on div "Discounts ($243.75)" at bounding box center [1055, 429] width 395 height 24
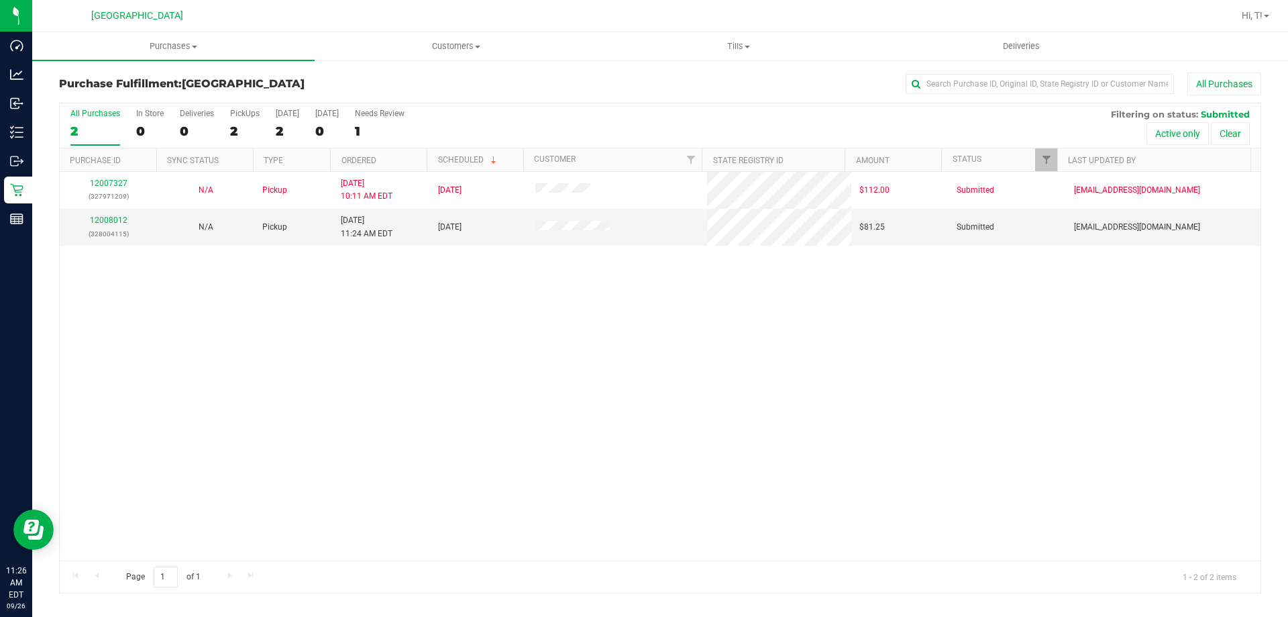
click at [343, 336] on div "12007327 (327971209) N/A Pickup 9/26/2025 10:11 AM EDT 9/26/2025 $112.00 Submit…" at bounding box center [660, 366] width 1201 height 389
click at [1135, 432] on div "12007327 (327971209) N/A Pickup 9/26/2025 10:11 AM EDT 9/26/2025 $112.00 Submit…" at bounding box center [660, 366] width 1201 height 389
click at [979, 352] on div "12007327 (327971209) N/A Pickup 9/26/2025 10:11 AM EDT 9/26/2025 $112.00 Submit…" at bounding box center [660, 366] width 1201 height 389
click at [76, 366] on div "12007327 (327971209) N/A Pickup 9/26/2025 10:11 AM EDT 9/26/2025 $112.00 Submit…" at bounding box center [660, 366] width 1201 height 389
click at [571, 351] on div "12007327 (327971209) N/A Pickup 9/26/2025 10:11 AM EDT 9/26/2025 $112.00 Submit…" at bounding box center [660, 366] width 1201 height 389
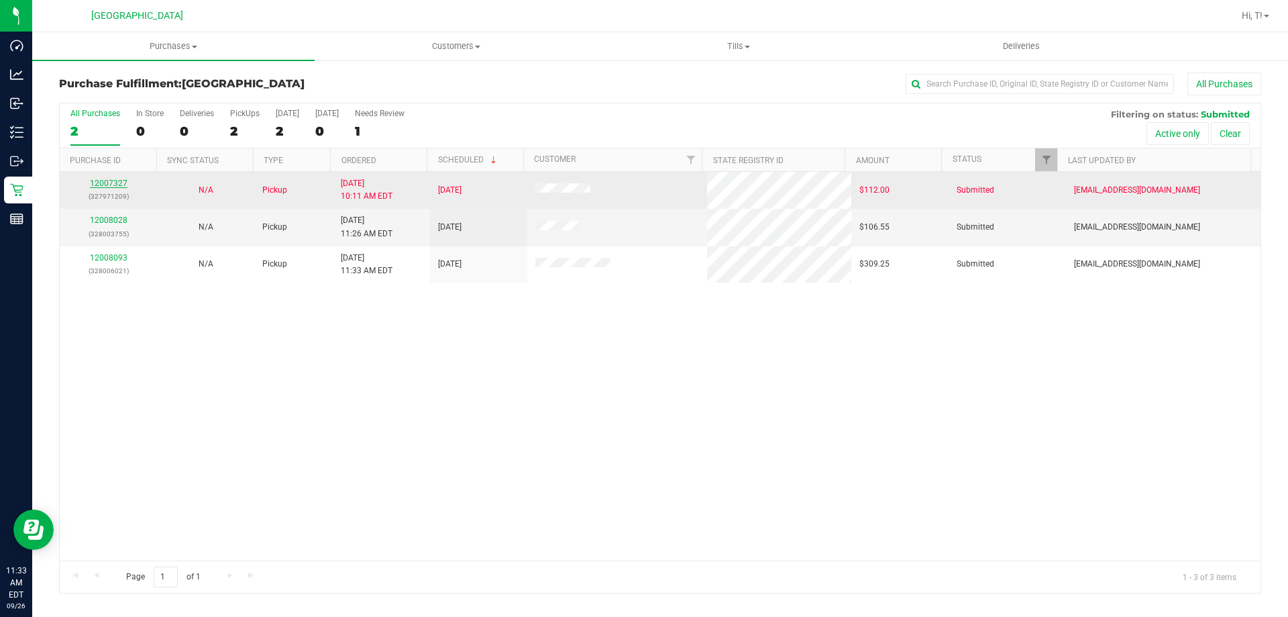
click at [103, 185] on link "12007327" at bounding box center [109, 182] width 38 height 9
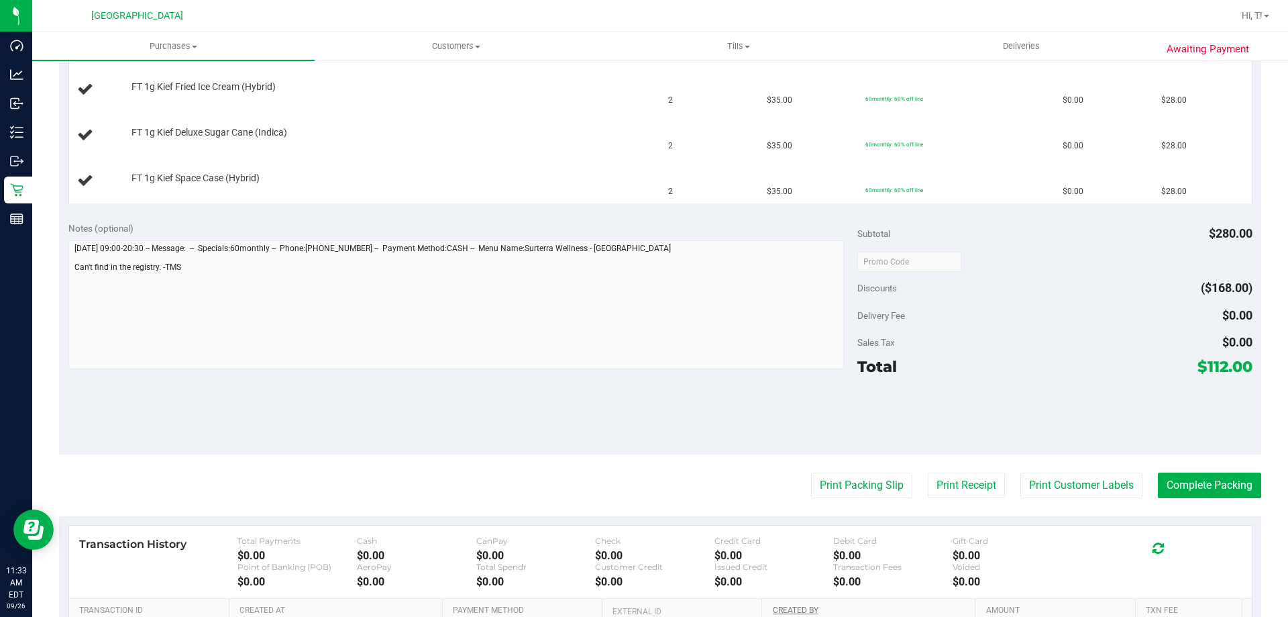
scroll to position [586, 0]
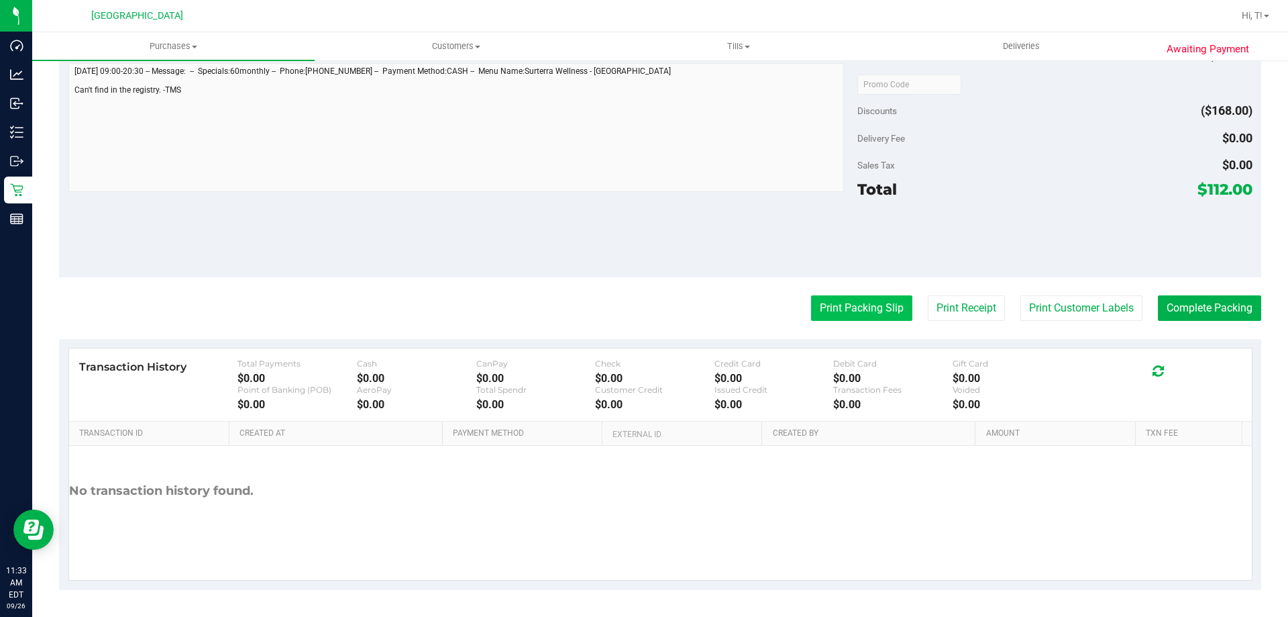
click at [876, 313] on button "Print Packing Slip" at bounding box center [861, 307] width 101 height 25
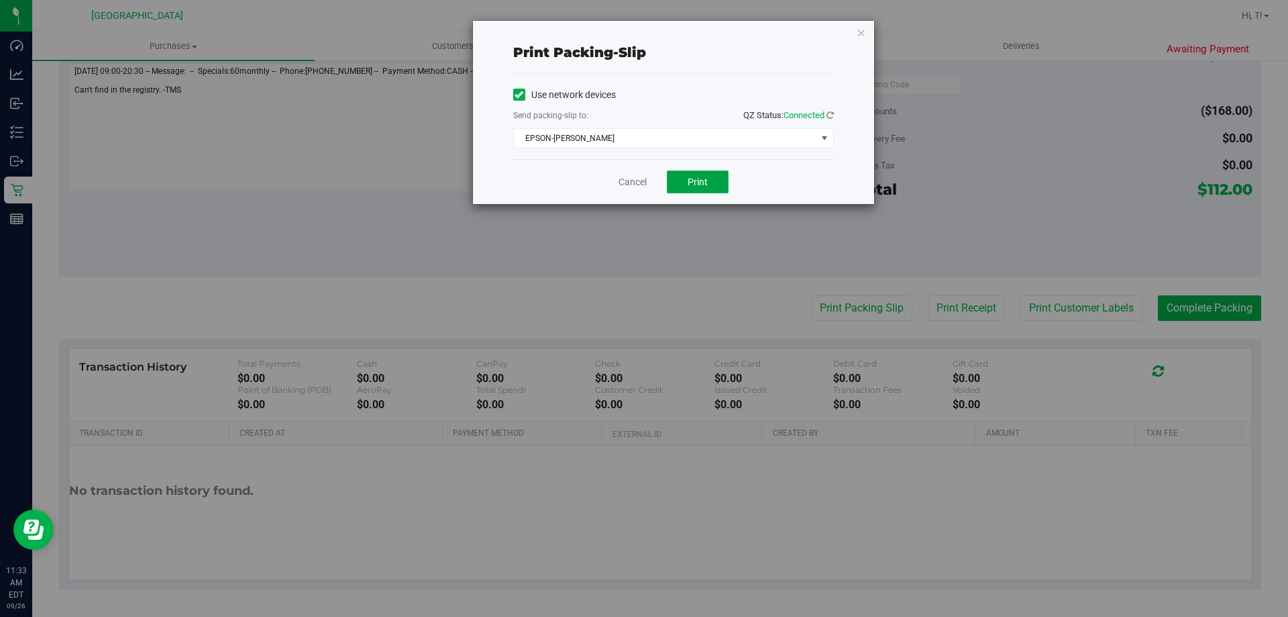
click at [703, 181] on span "Print" at bounding box center [698, 181] width 20 height 11
click at [858, 37] on icon "button" at bounding box center [861, 32] width 9 height 16
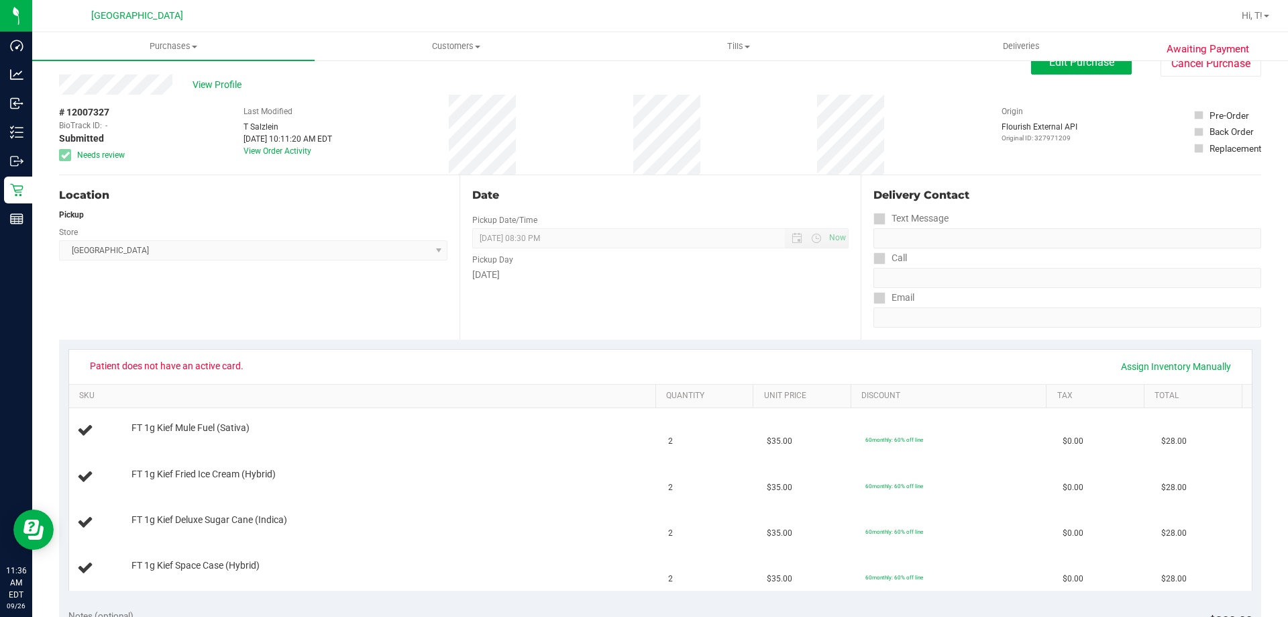
scroll to position [0, 0]
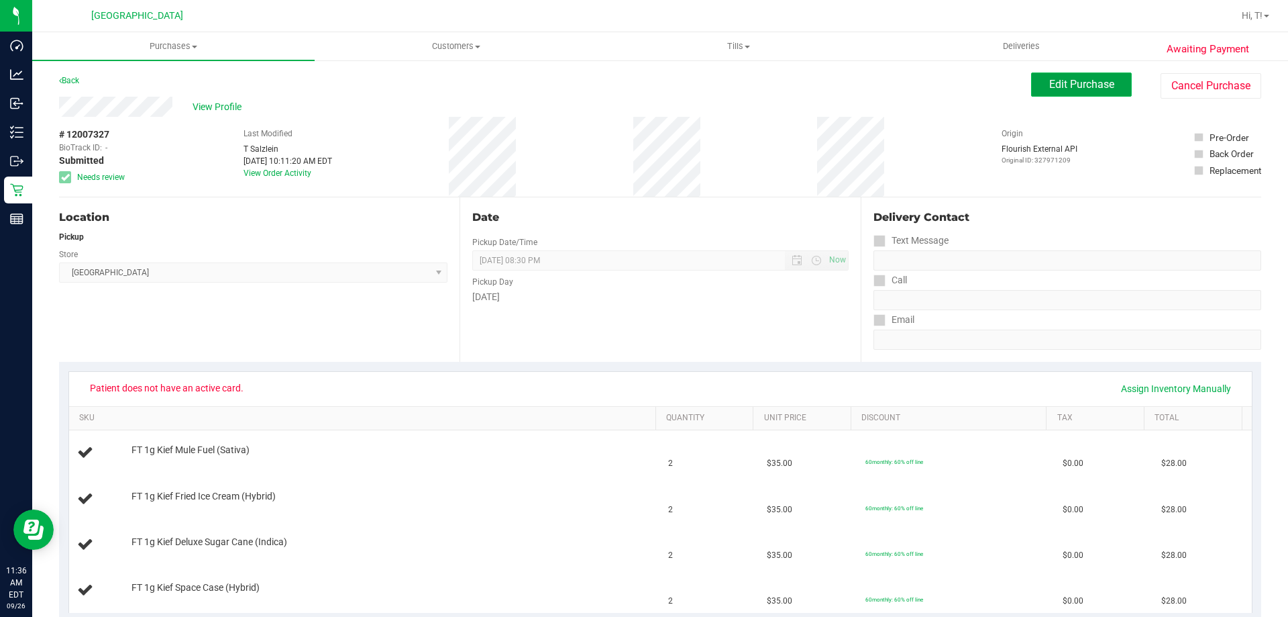
click at [1056, 88] on span "Edit Purchase" at bounding box center [1081, 84] width 65 height 13
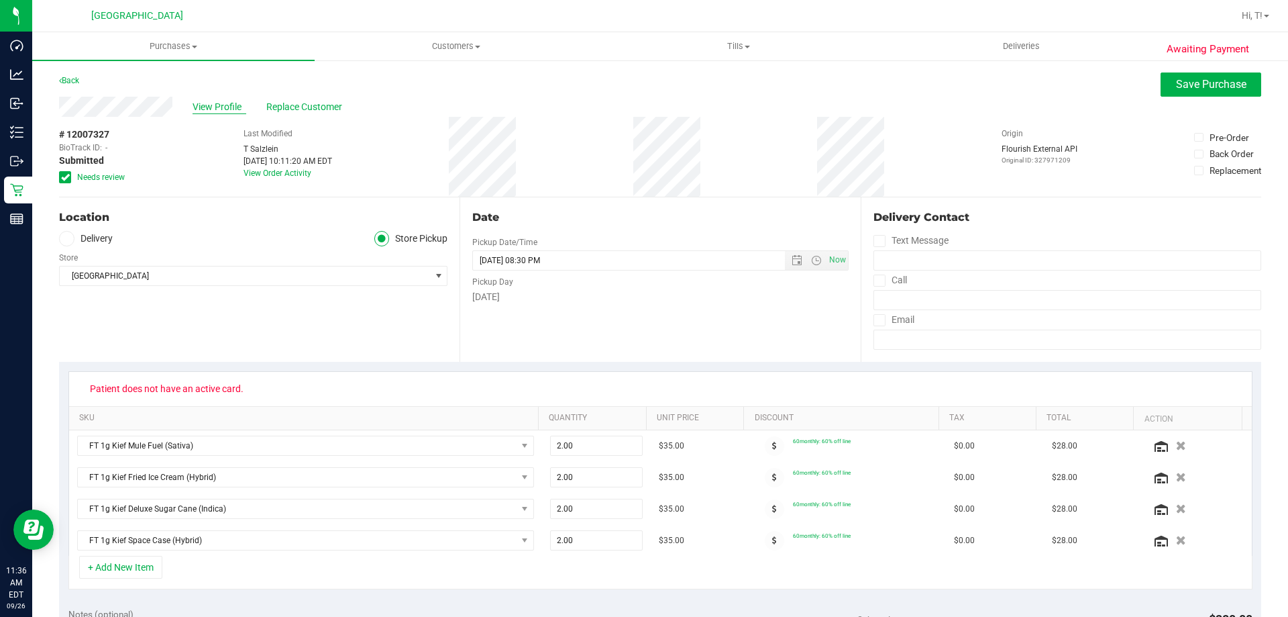
click at [203, 109] on span "View Profile" at bounding box center [220, 107] width 54 height 14
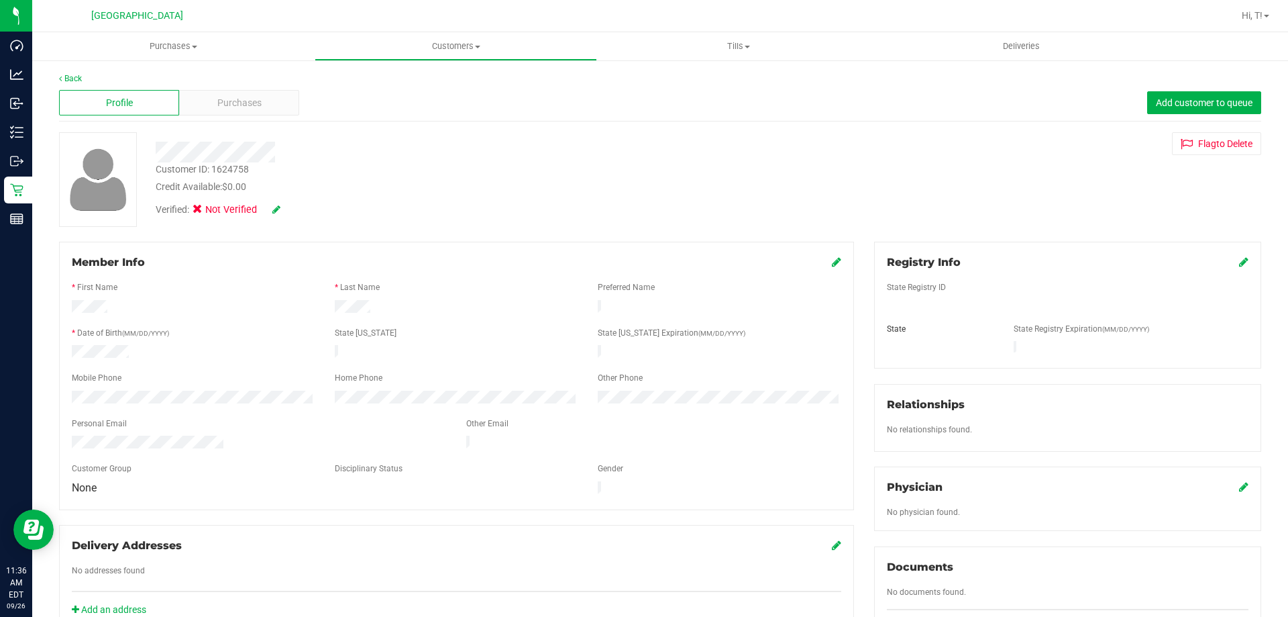
click at [1239, 260] on icon at bounding box center [1243, 261] width 9 height 11
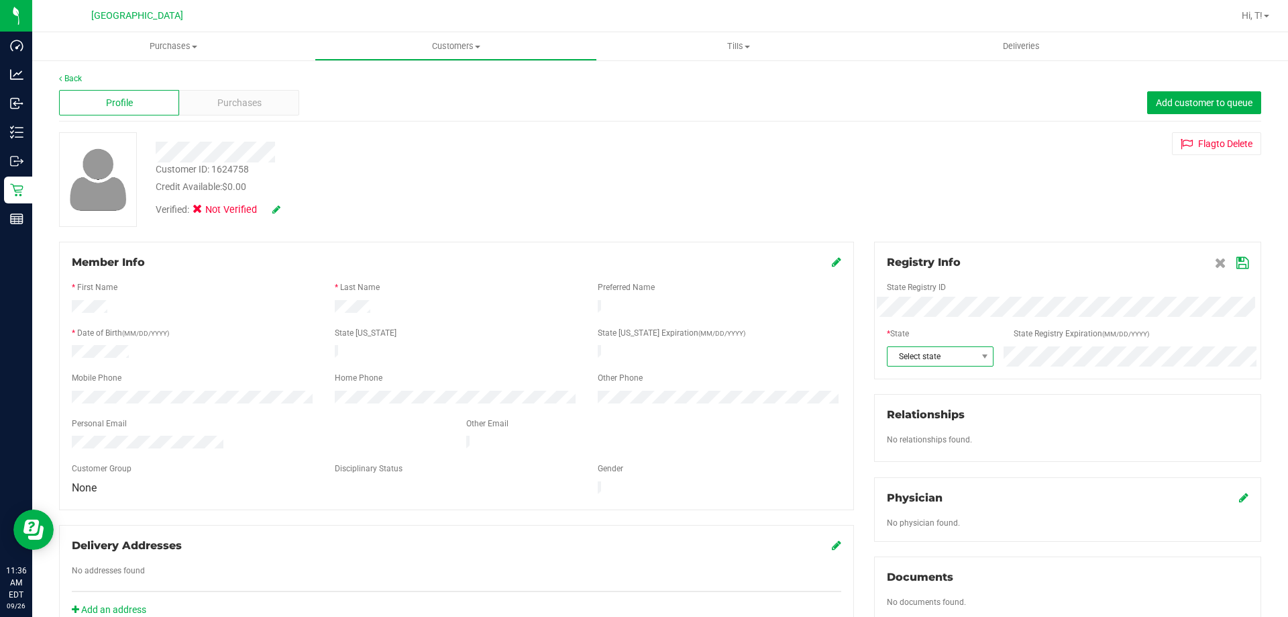
click at [965, 362] on span "Select state" at bounding box center [932, 356] width 89 height 19
click at [913, 521] on li "FL" at bounding box center [933, 518] width 105 height 23
click at [1237, 264] on icon at bounding box center [1243, 263] width 12 height 11
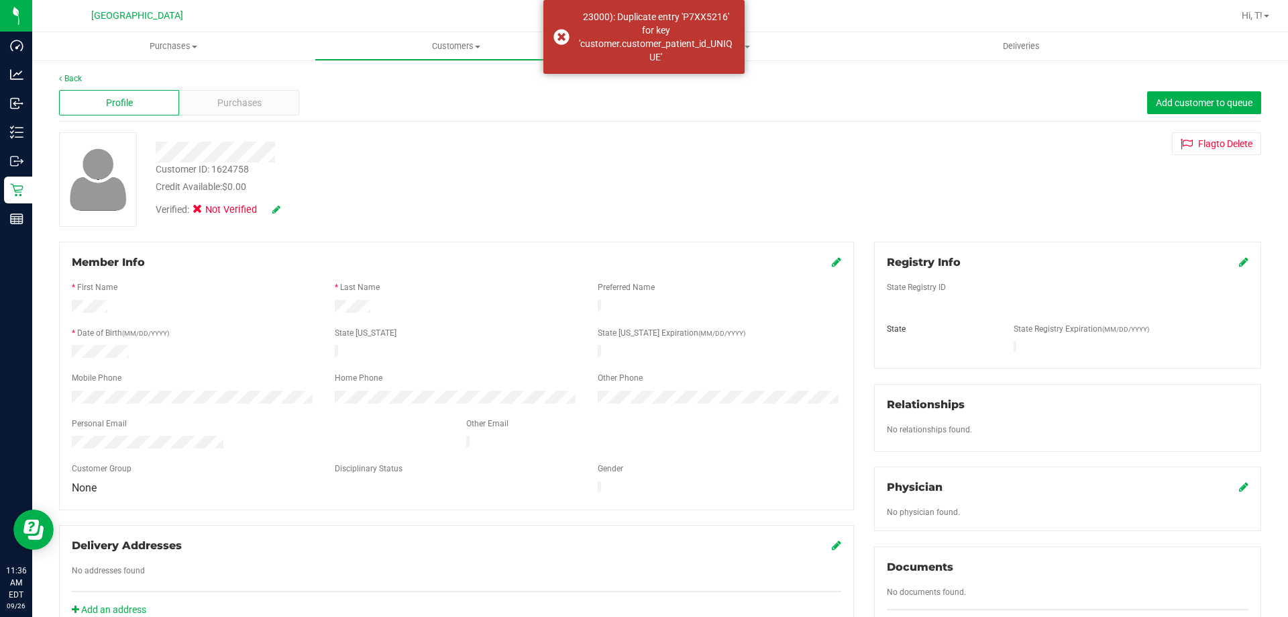
click at [272, 204] on div "Verified: Not Verified" at bounding box center [218, 210] width 125 height 15
click at [278, 207] on icon at bounding box center [276, 209] width 8 height 9
click at [291, 211] on icon at bounding box center [294, 209] width 11 height 9
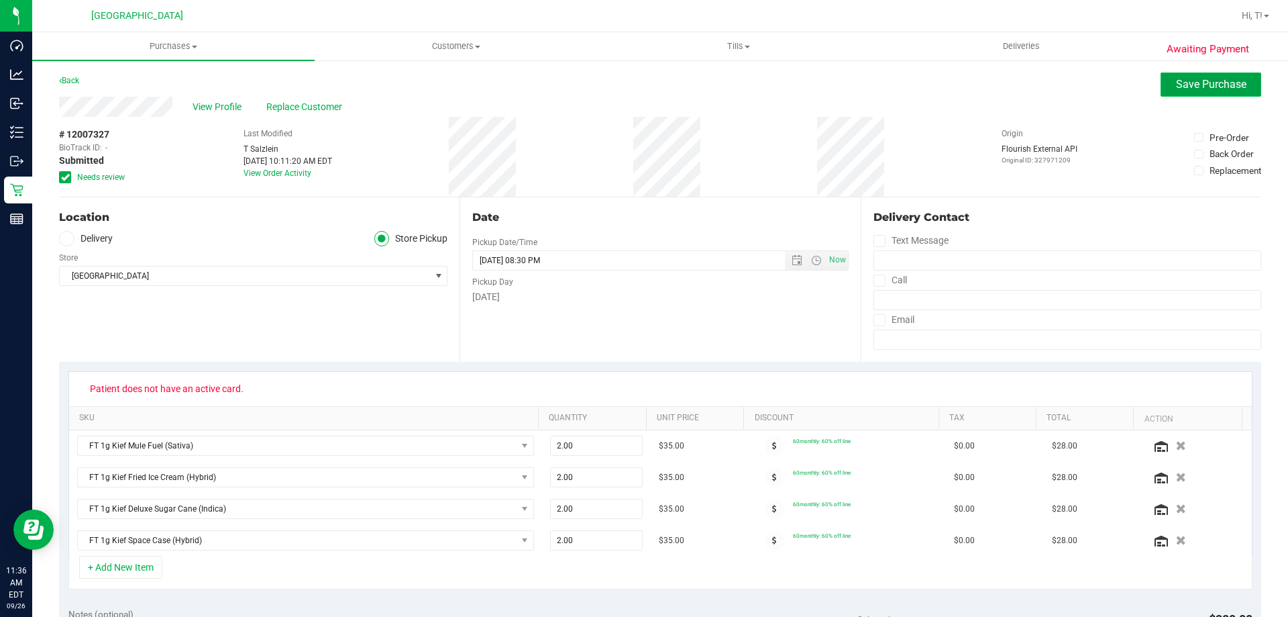
click at [1203, 74] on button "Save Purchase" at bounding box center [1211, 84] width 101 height 24
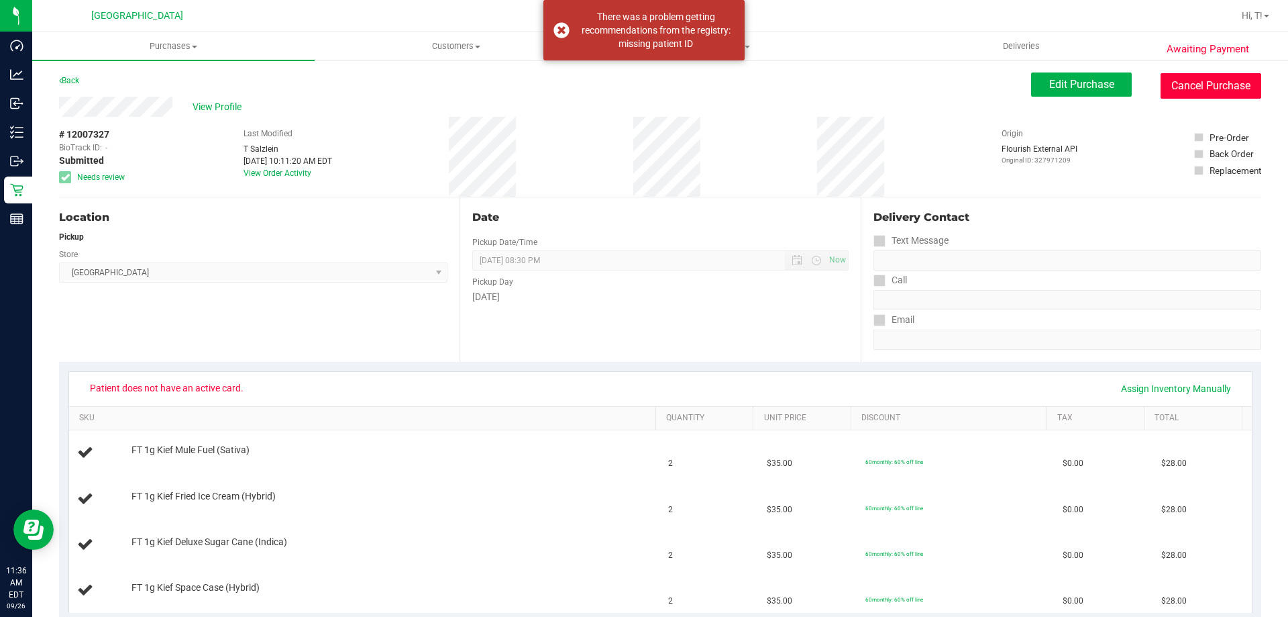
click at [1220, 76] on button "Cancel Purchase" at bounding box center [1211, 85] width 101 height 25
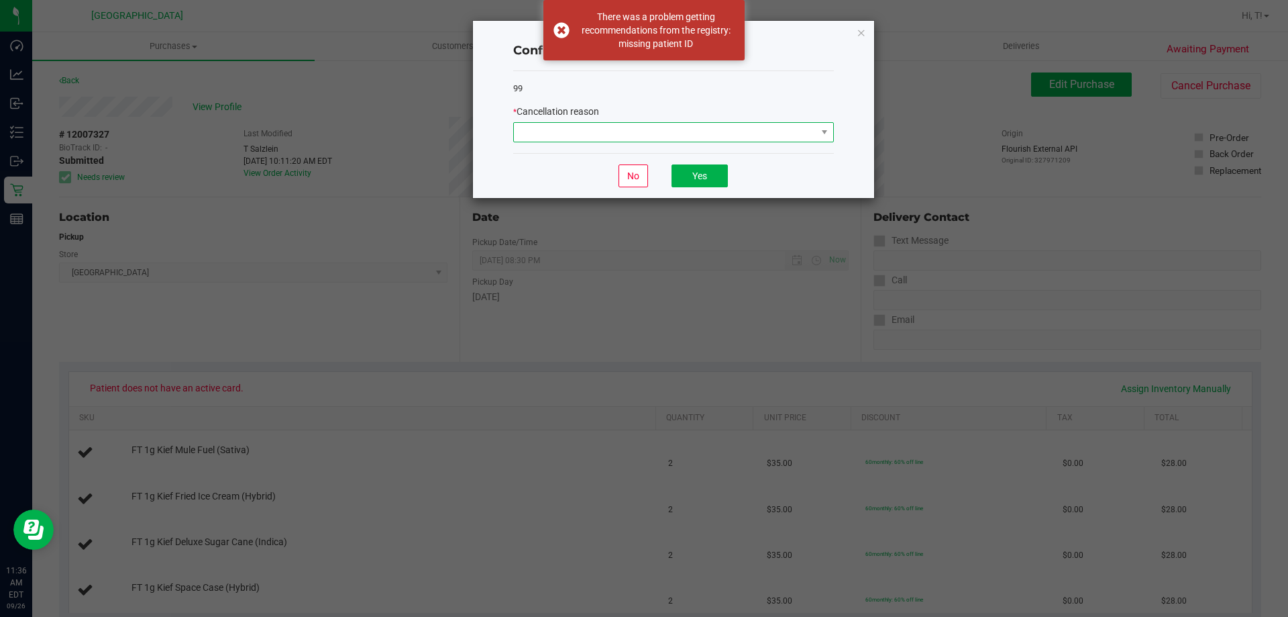
click at [677, 142] on span at bounding box center [673, 132] width 321 height 20
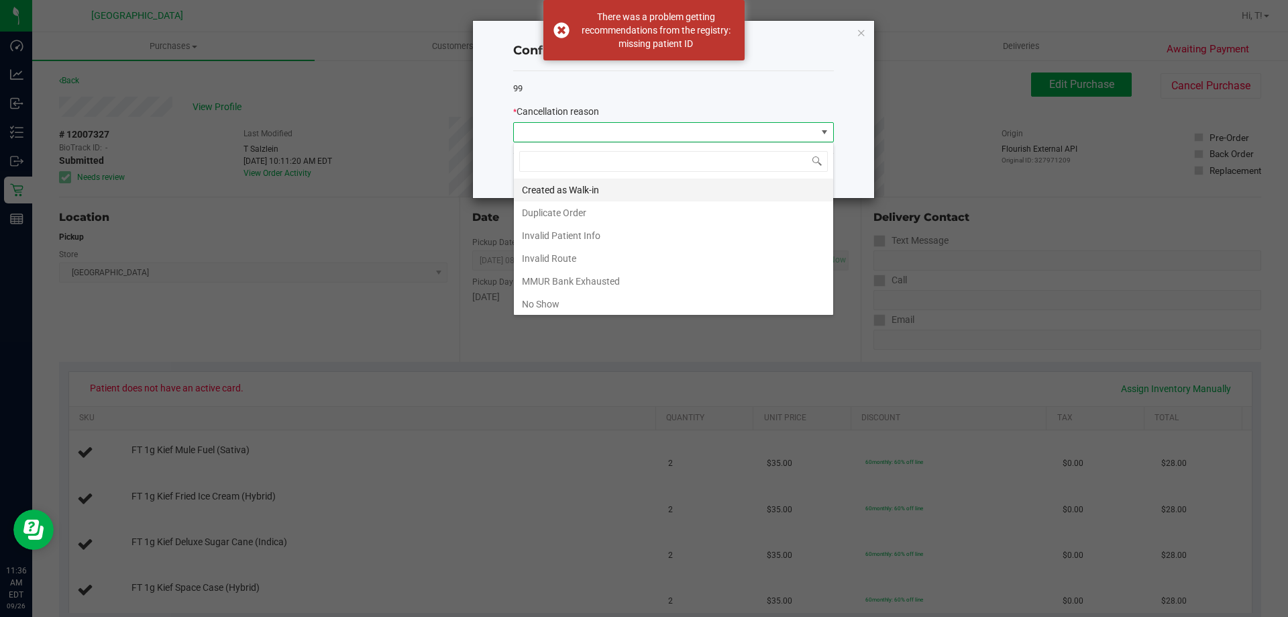
scroll to position [20, 321]
click at [609, 195] on li "Created as Walk-in" at bounding box center [673, 189] width 319 height 23
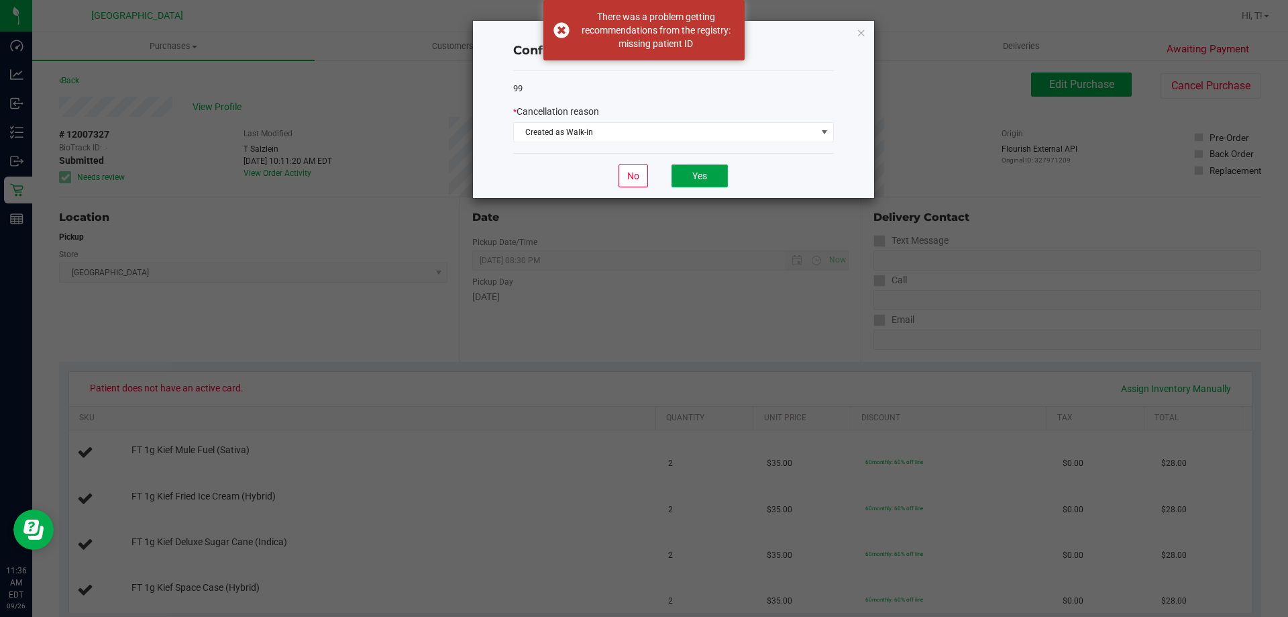
click at [695, 183] on button "Yes" at bounding box center [700, 175] width 56 height 23
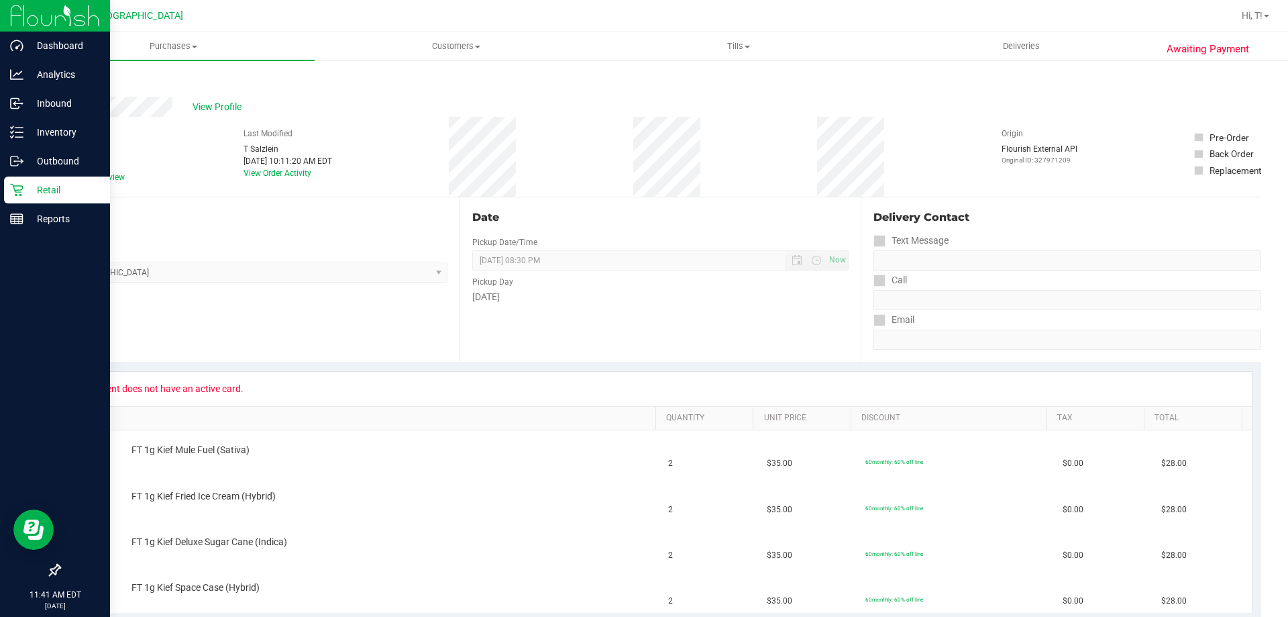
click at [19, 187] on icon at bounding box center [16, 189] width 13 height 13
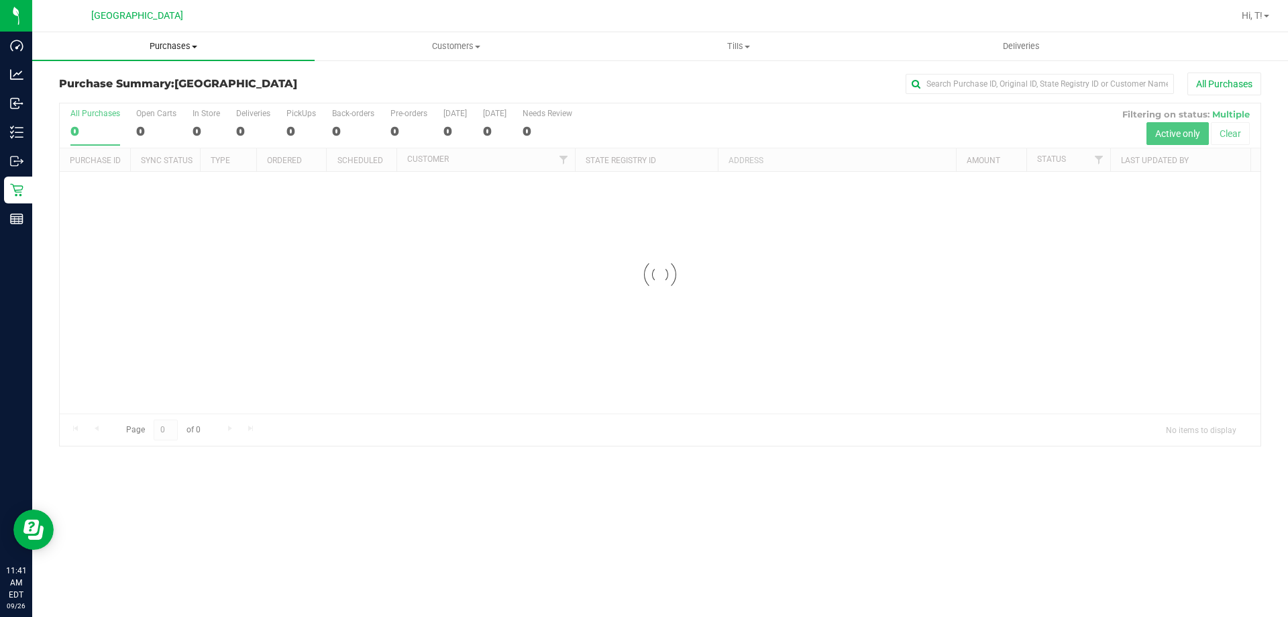
click at [170, 45] on span "Purchases" at bounding box center [173, 46] width 283 height 12
click at [95, 97] on span "Fulfillment" at bounding box center [73, 96] width 83 height 11
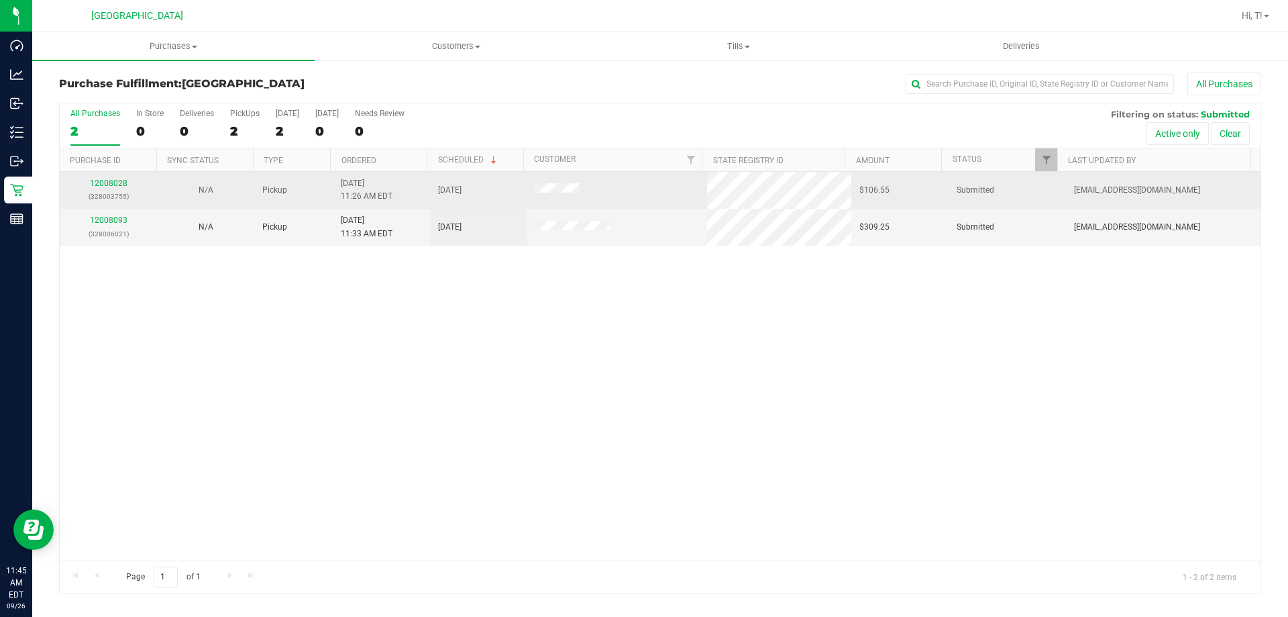
click at [115, 177] on div "12008028 (328003755)" at bounding box center [108, 189] width 81 height 25
click at [111, 187] on link "12008028" at bounding box center [109, 182] width 38 height 9
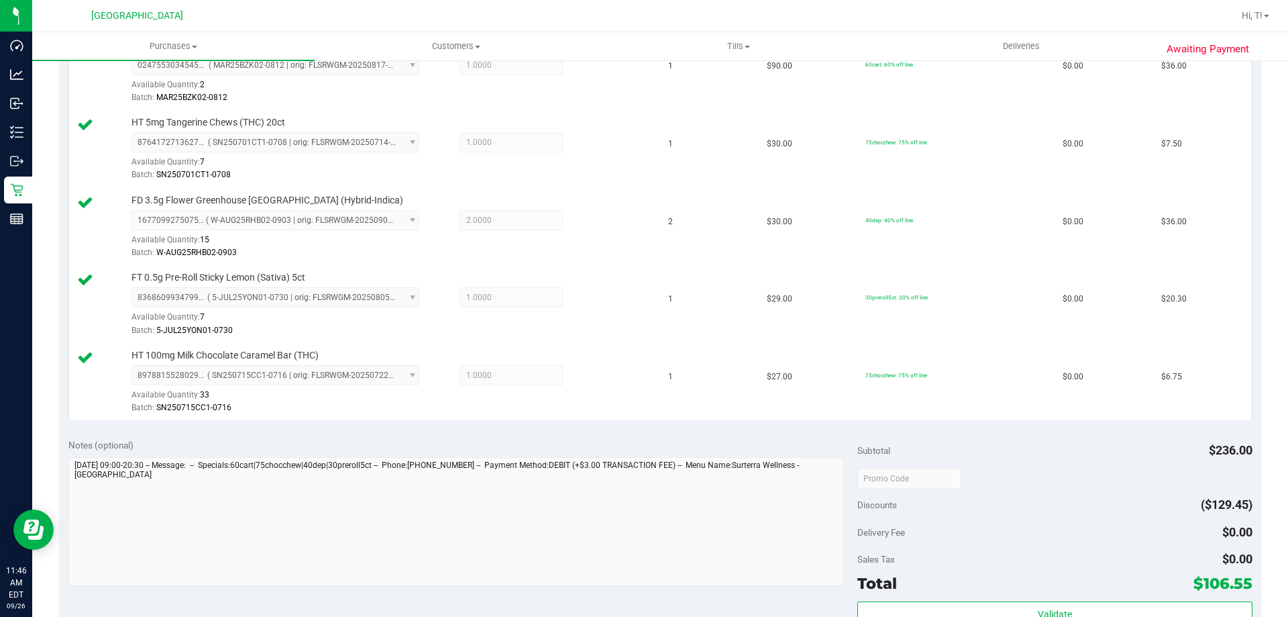
scroll to position [537, 0]
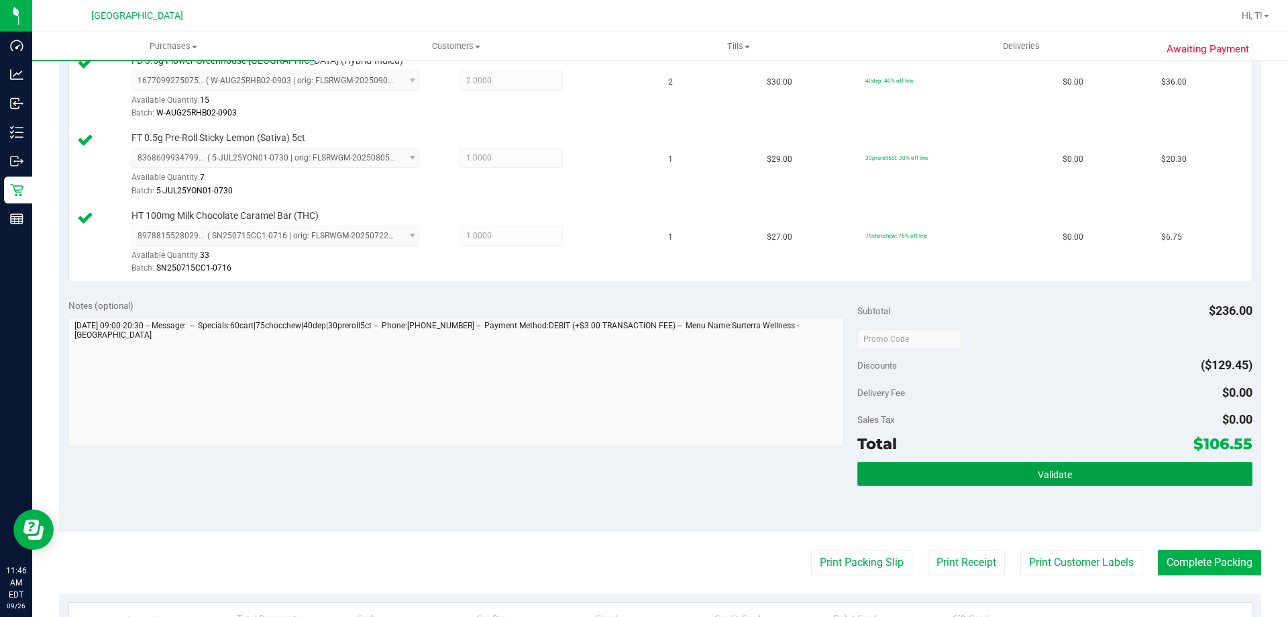
click at [1054, 480] on button "Validate" at bounding box center [1055, 474] width 395 height 24
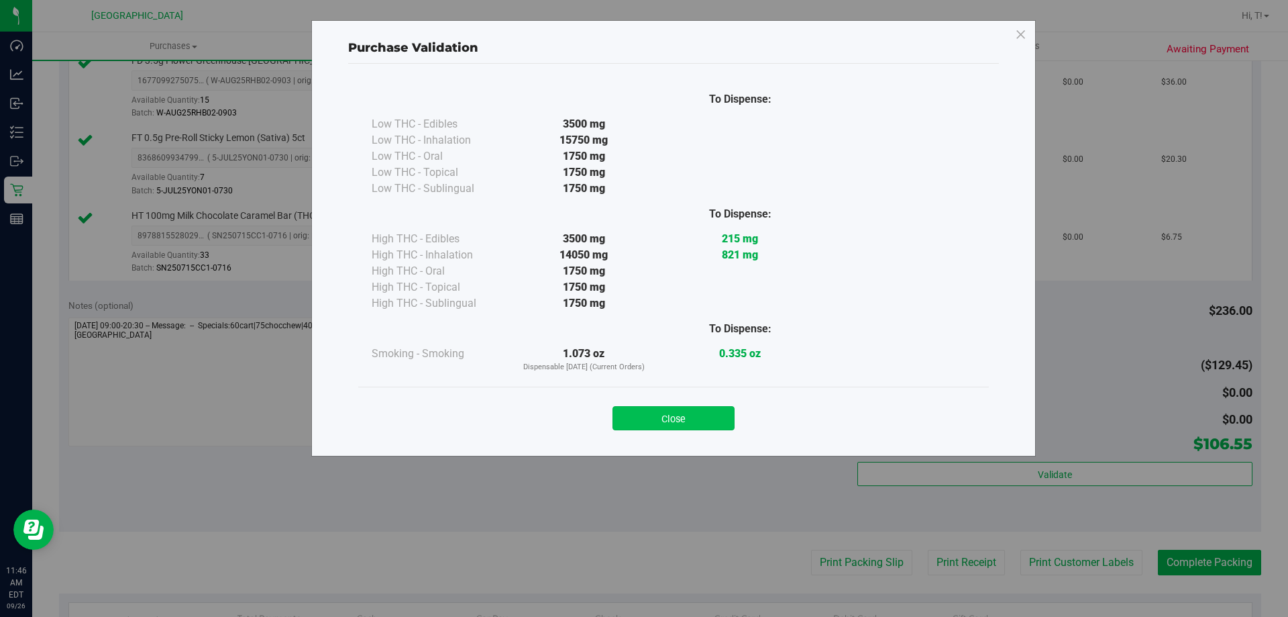
click at [695, 418] on button "Close" at bounding box center [674, 418] width 122 height 24
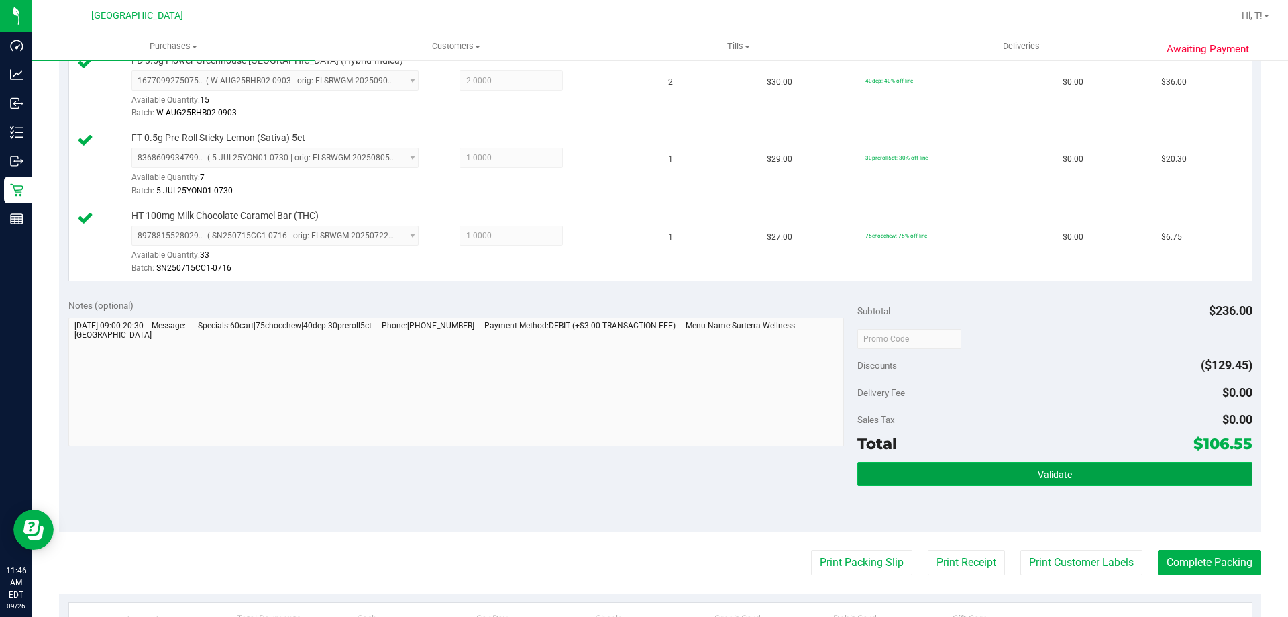
click at [1029, 480] on button "Validate" at bounding box center [1055, 474] width 395 height 24
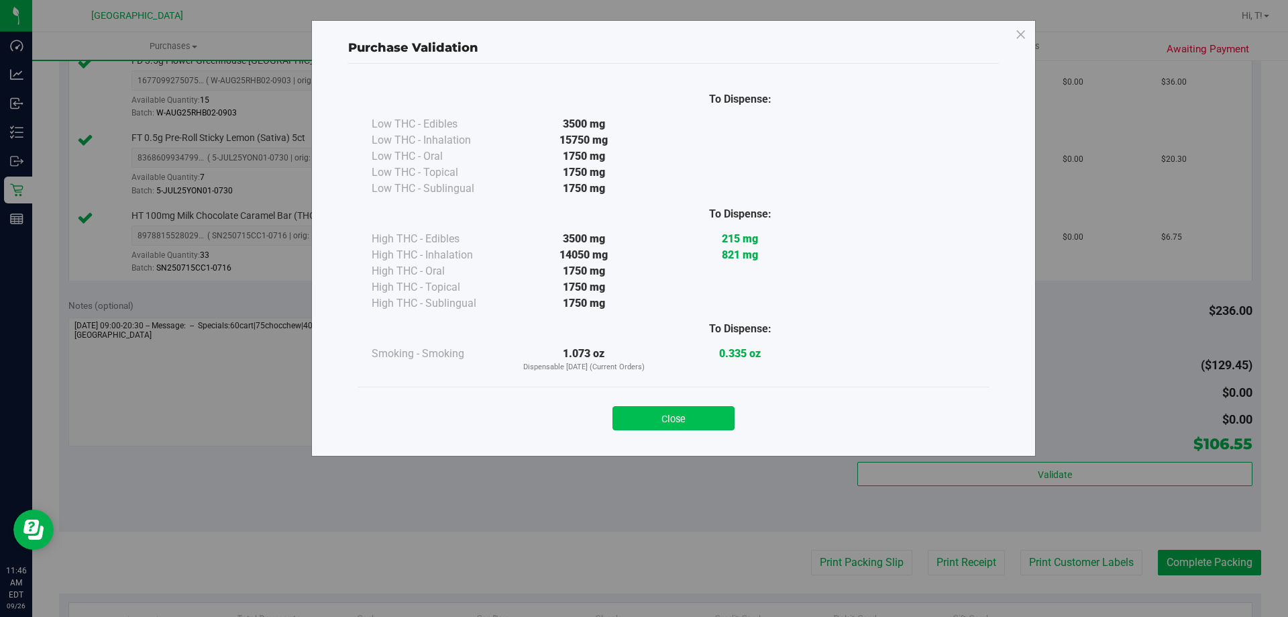
click at [684, 414] on button "Close" at bounding box center [674, 418] width 122 height 24
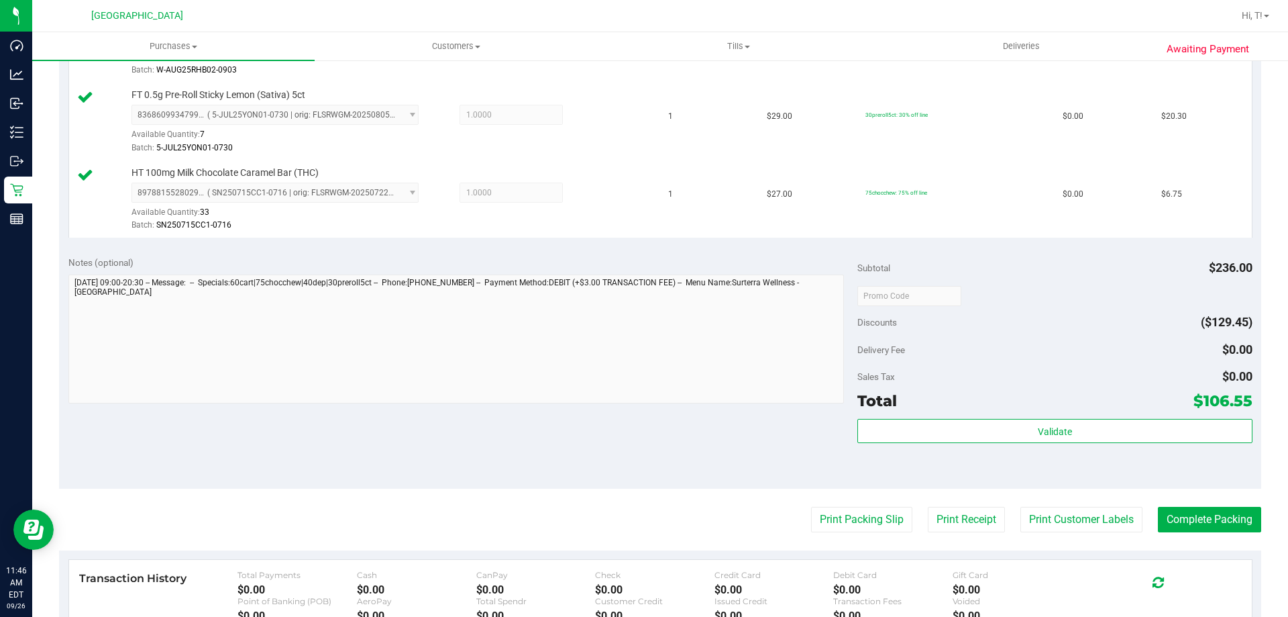
scroll to position [604, 0]
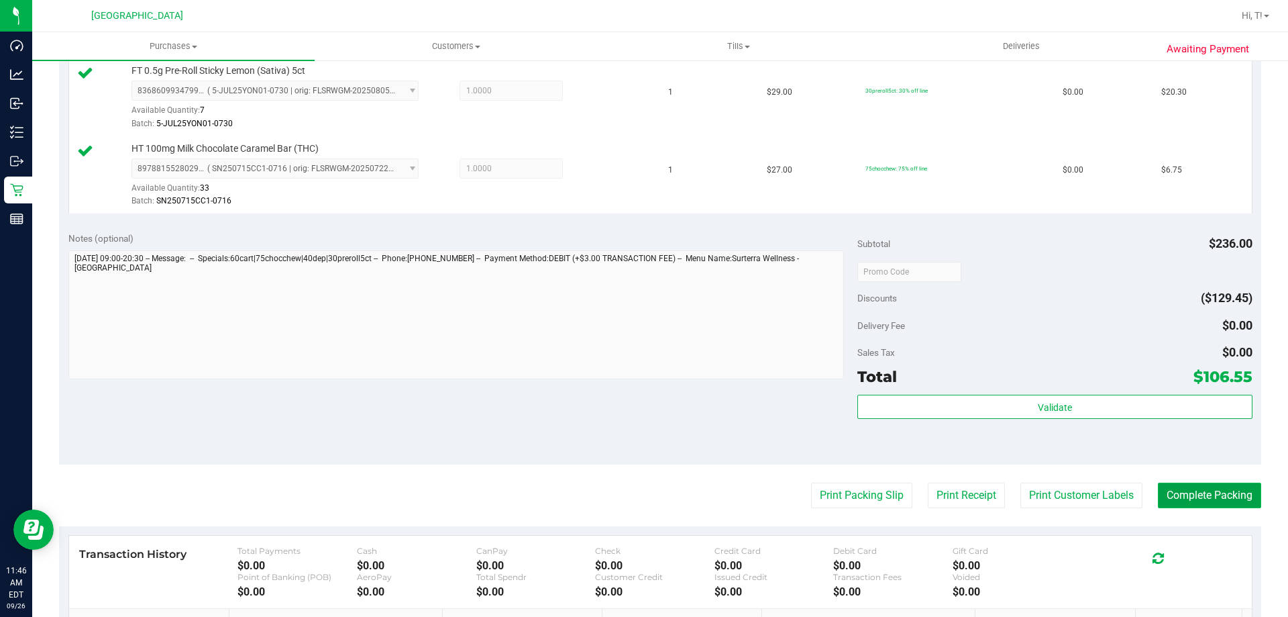
click at [1219, 493] on button "Complete Packing" at bounding box center [1209, 494] width 103 height 25
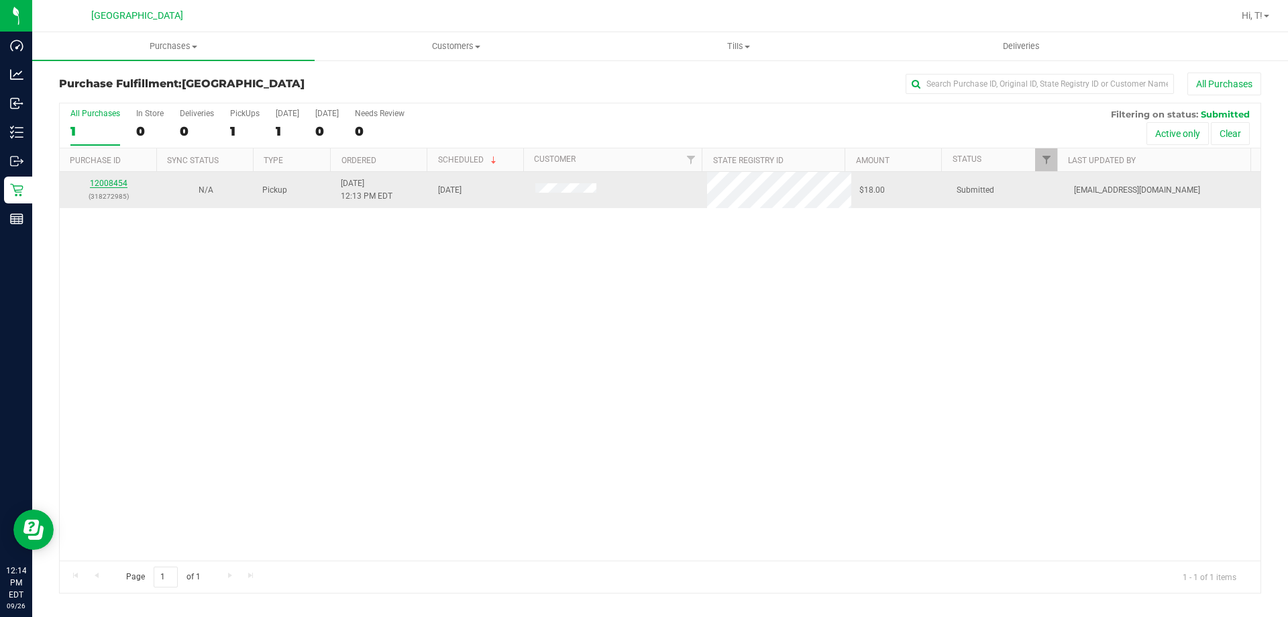
click at [115, 178] on link "12008454" at bounding box center [109, 182] width 38 height 9
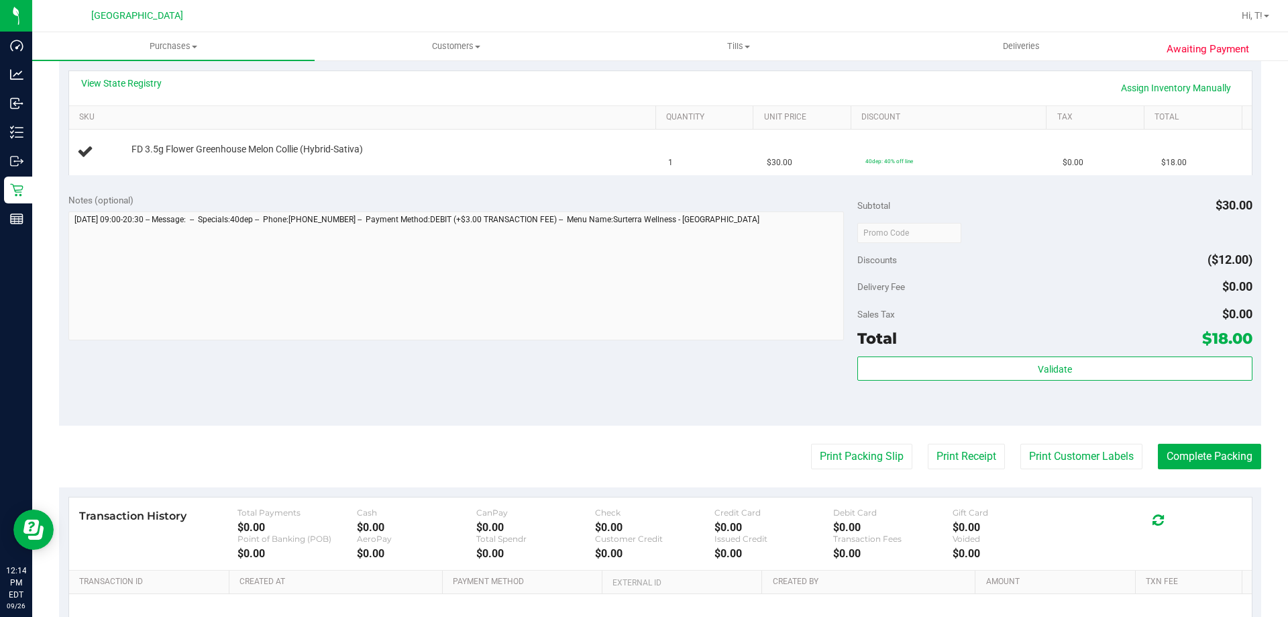
scroll to position [325, 0]
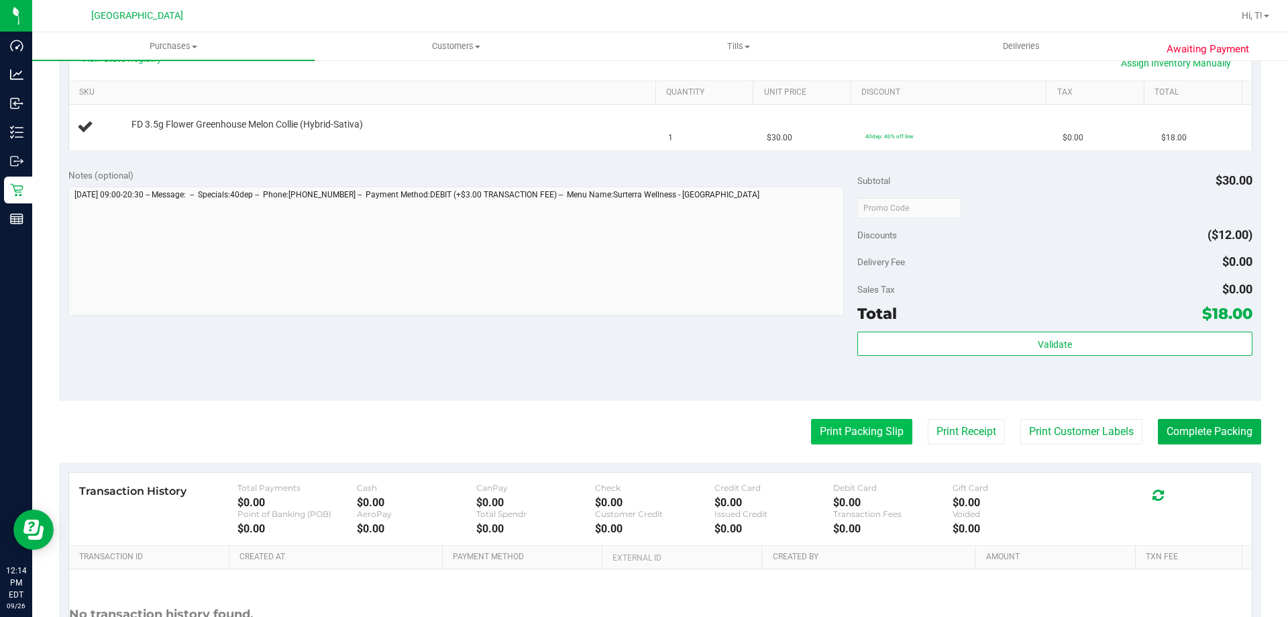
click at [833, 438] on button "Print Packing Slip" at bounding box center [861, 431] width 101 height 25
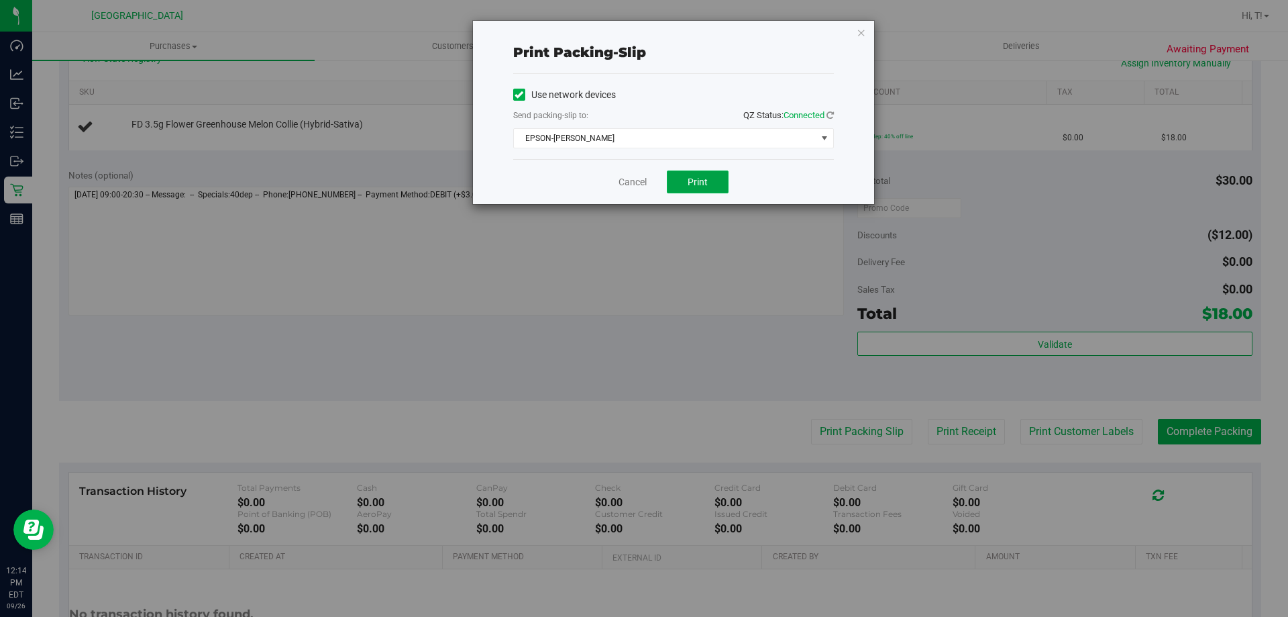
click at [693, 181] on span "Print" at bounding box center [698, 181] width 20 height 11
click at [624, 181] on link "Cancel" at bounding box center [633, 182] width 28 height 14
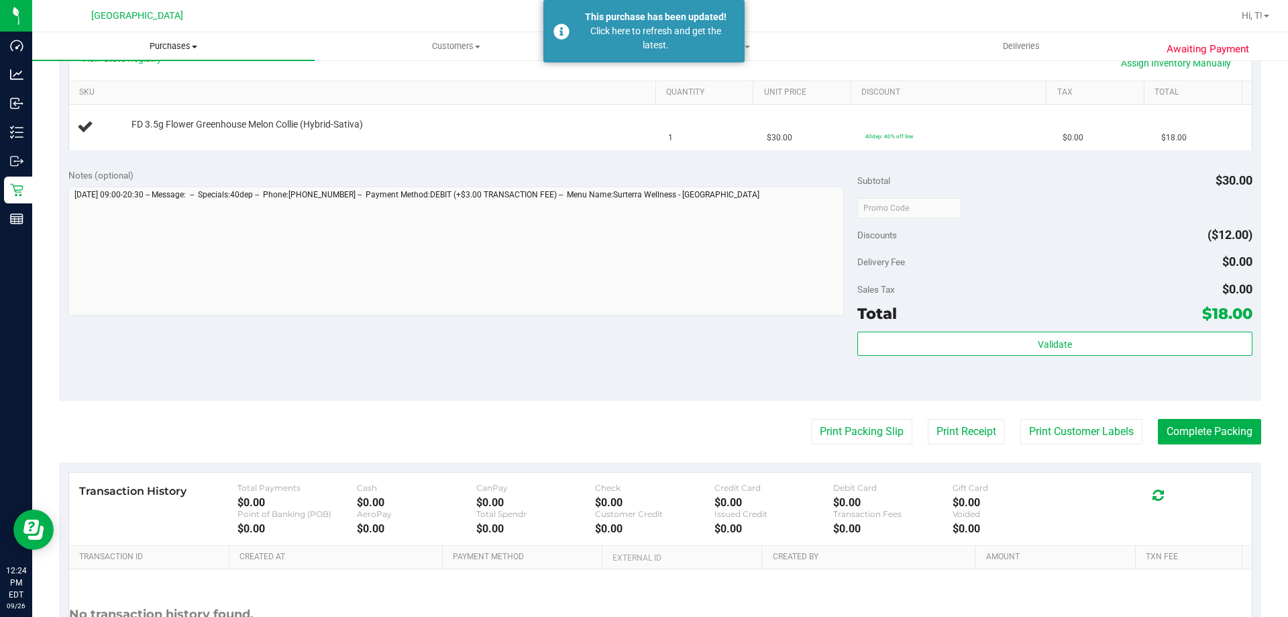
click at [170, 45] on span "Purchases" at bounding box center [173, 46] width 283 height 12
click at [168, 95] on li "Fulfillment" at bounding box center [173, 97] width 283 height 16
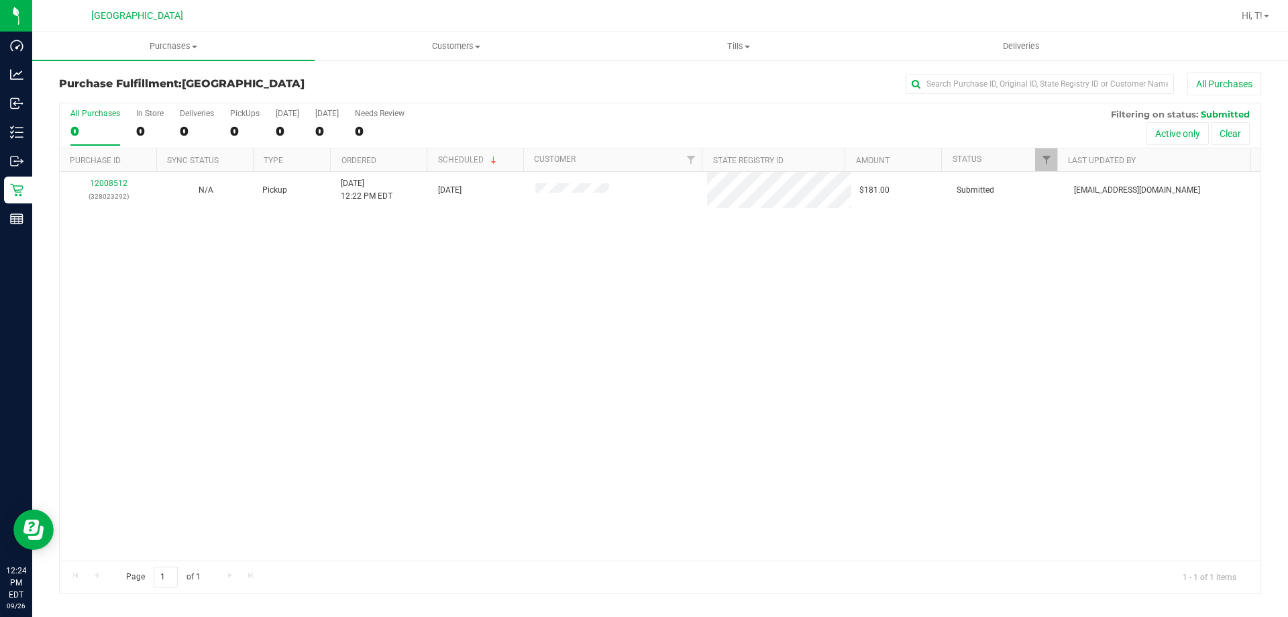
click at [433, 304] on div "12008512 (328023292) N/A Pickup 9/26/2025 12:22 PM EDT 9/26/2025 $181.00 Submit…" at bounding box center [660, 366] width 1201 height 389
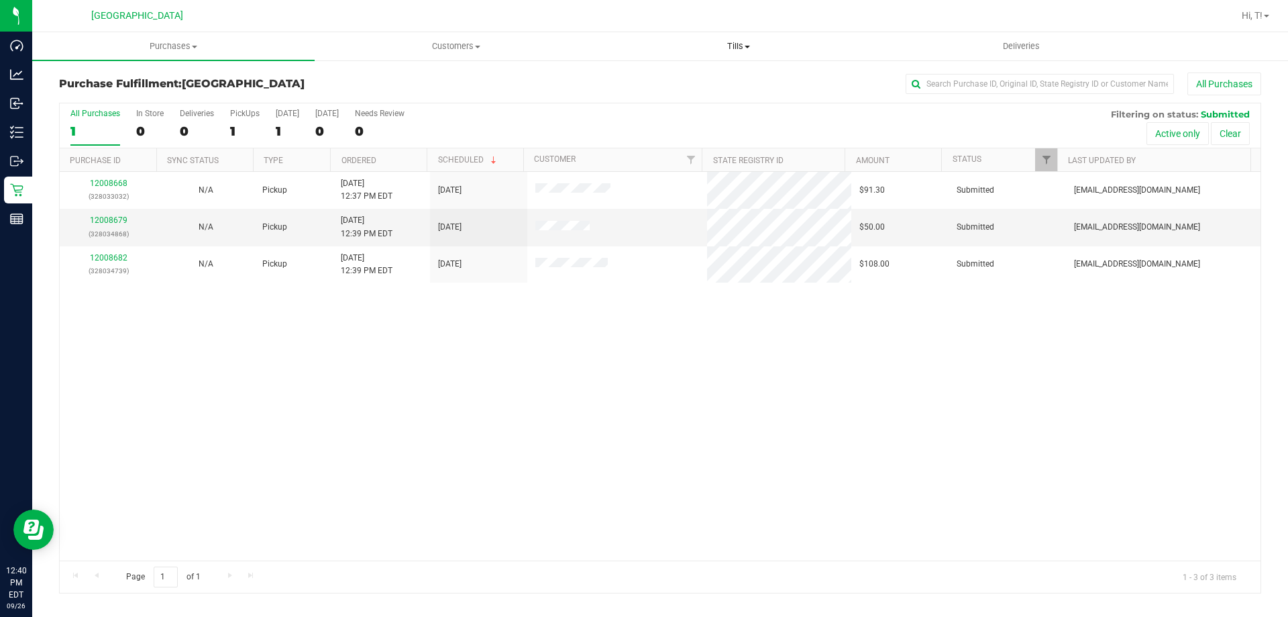
click at [740, 49] on span "Tills" at bounding box center [738, 46] width 281 height 12
click at [666, 83] on span "Manage tills" at bounding box center [642, 80] width 91 height 11
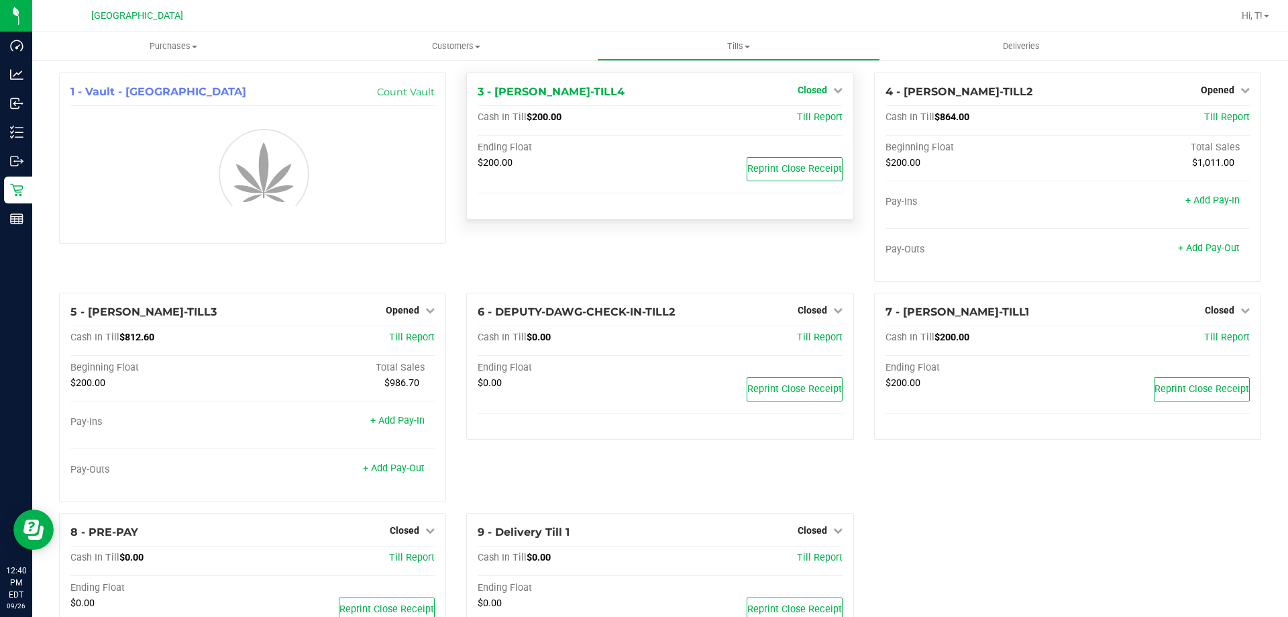
click at [819, 89] on span "Closed" at bounding box center [813, 90] width 30 height 11
click at [812, 116] on link "Open Till" at bounding box center [813, 118] width 36 height 11
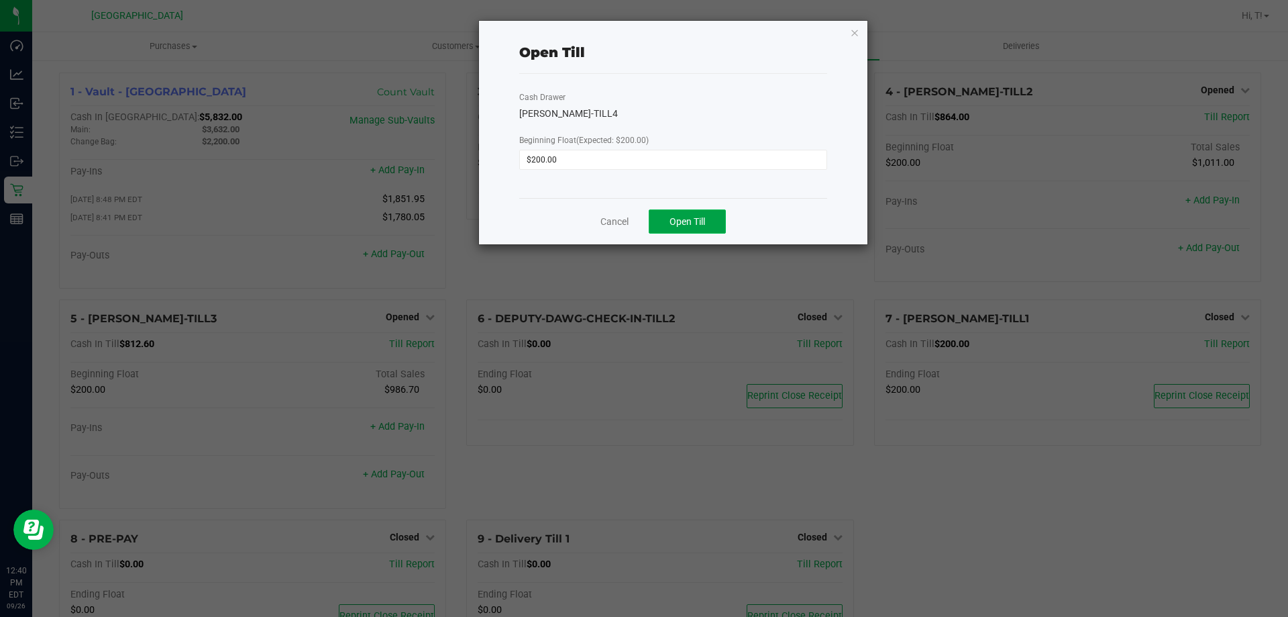
click at [691, 223] on span "Open Till" at bounding box center [688, 221] width 36 height 11
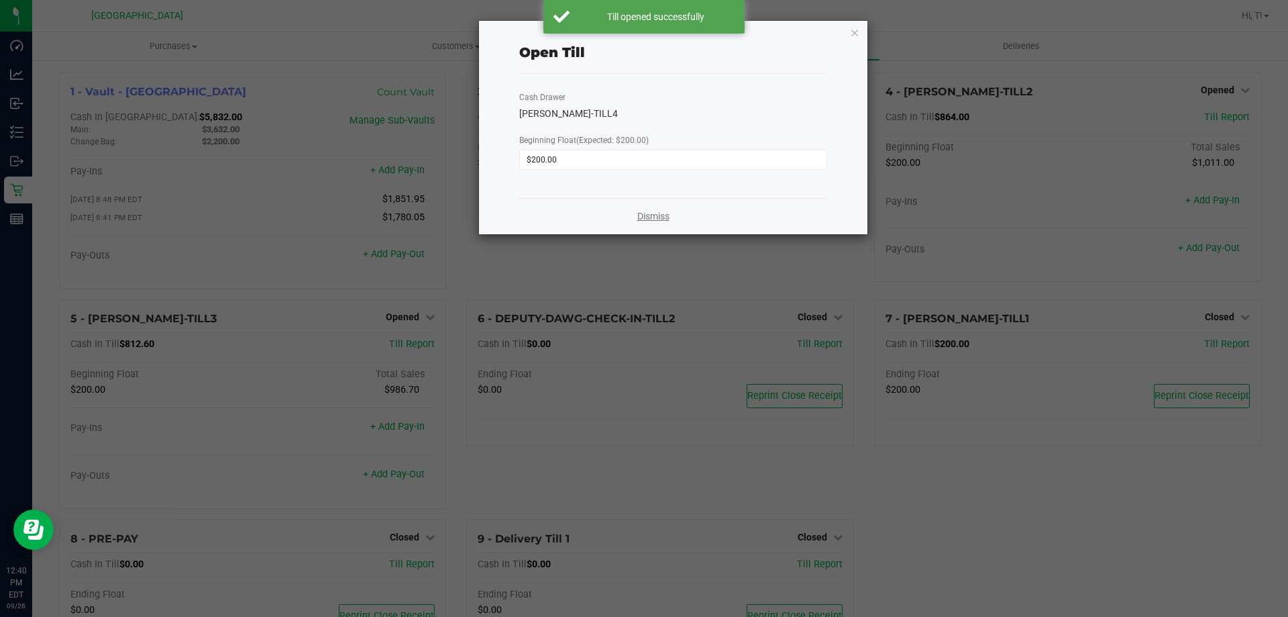
click at [656, 213] on link "Dismiss" at bounding box center [653, 216] width 32 height 14
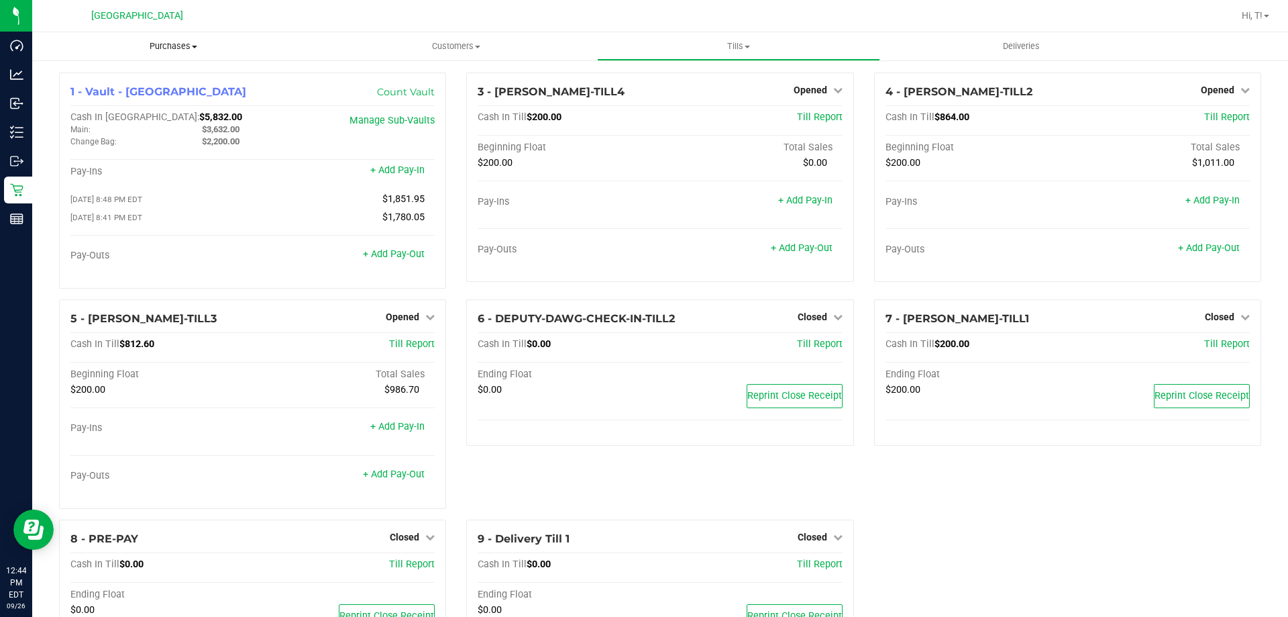
click at [185, 47] on span "Purchases" at bounding box center [173, 46] width 283 height 12
click at [82, 94] on span "Fulfillment" at bounding box center [73, 96] width 83 height 11
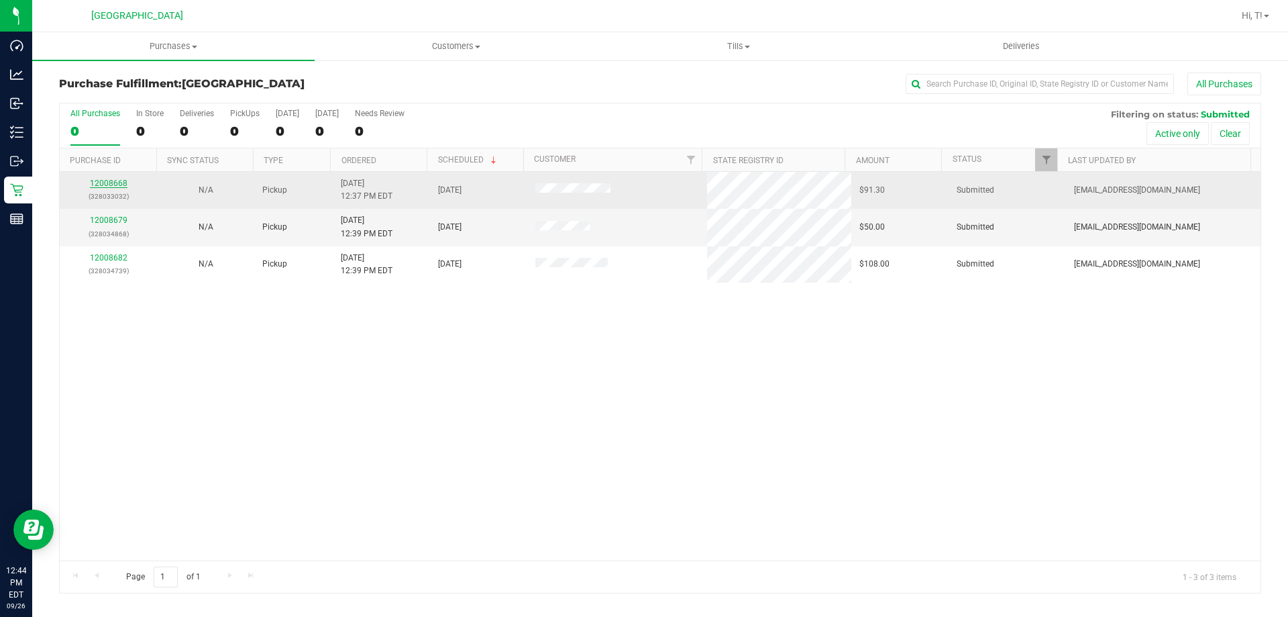
click at [115, 178] on link "12008668" at bounding box center [109, 182] width 38 height 9
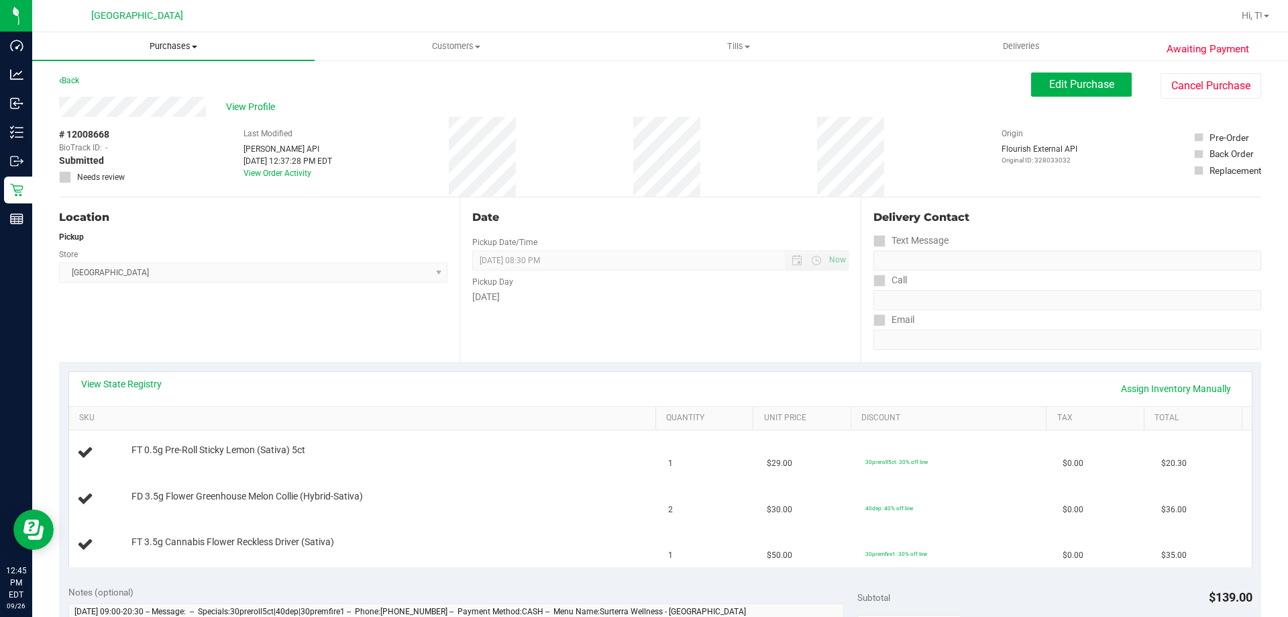
click at [162, 48] on span "Purchases" at bounding box center [173, 46] width 283 height 12
click at [77, 98] on span "Fulfillment" at bounding box center [73, 96] width 83 height 11
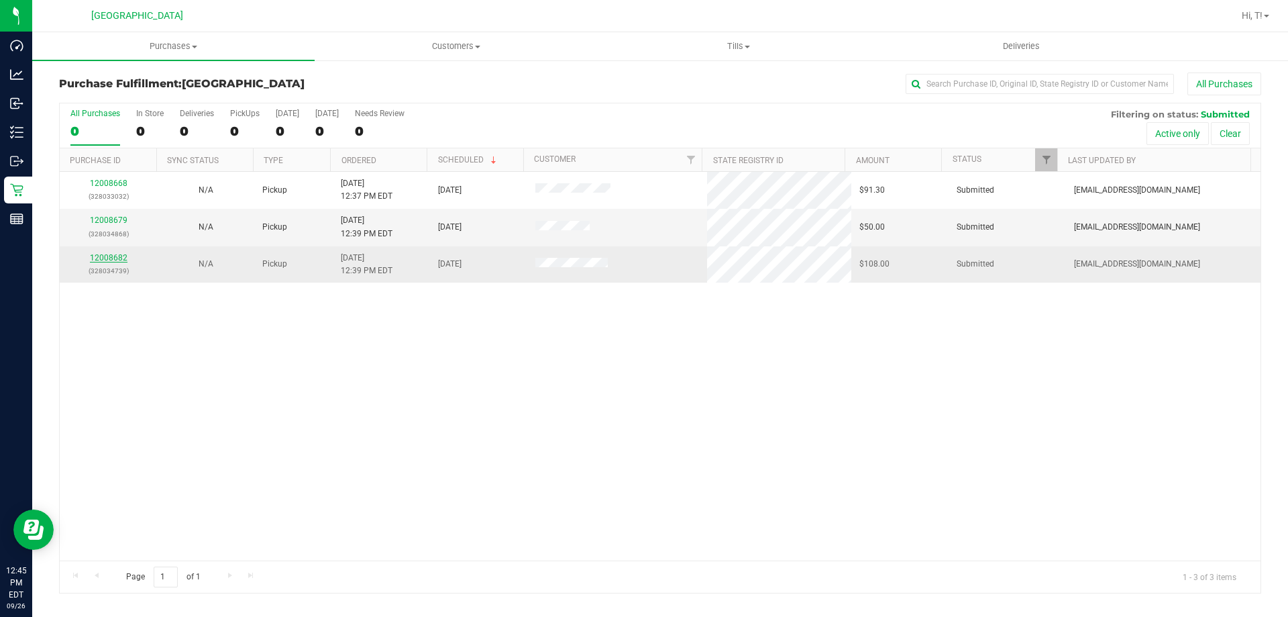
click at [102, 259] on link "12008682" at bounding box center [109, 257] width 38 height 9
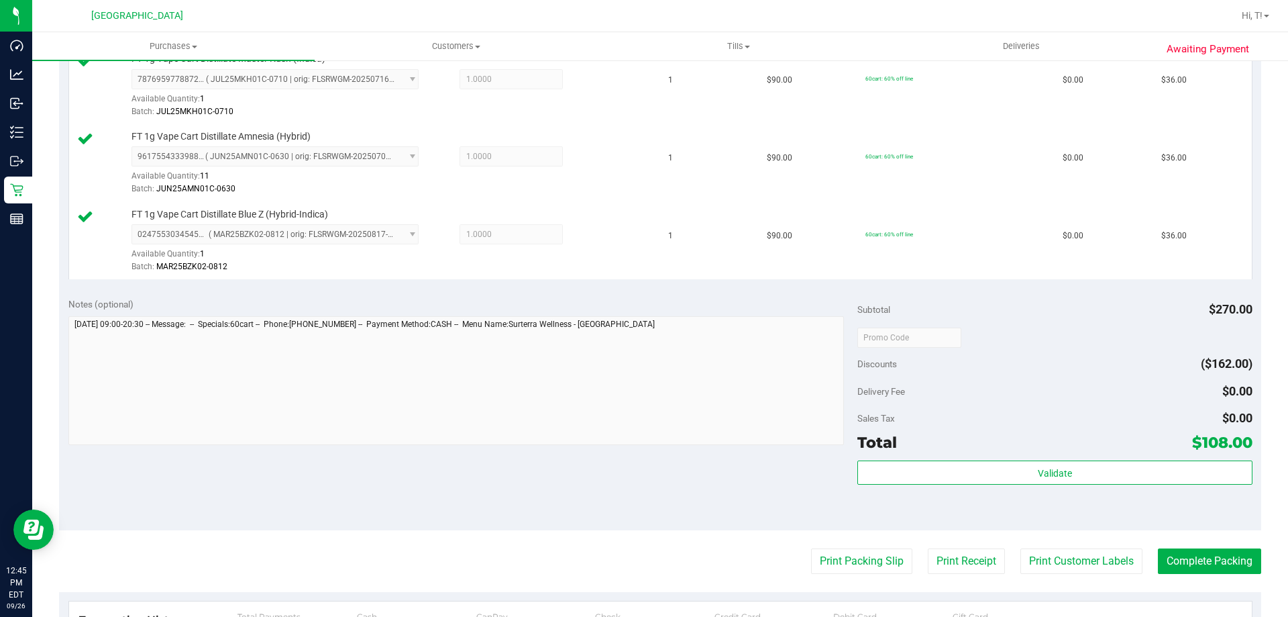
scroll to position [390, 0]
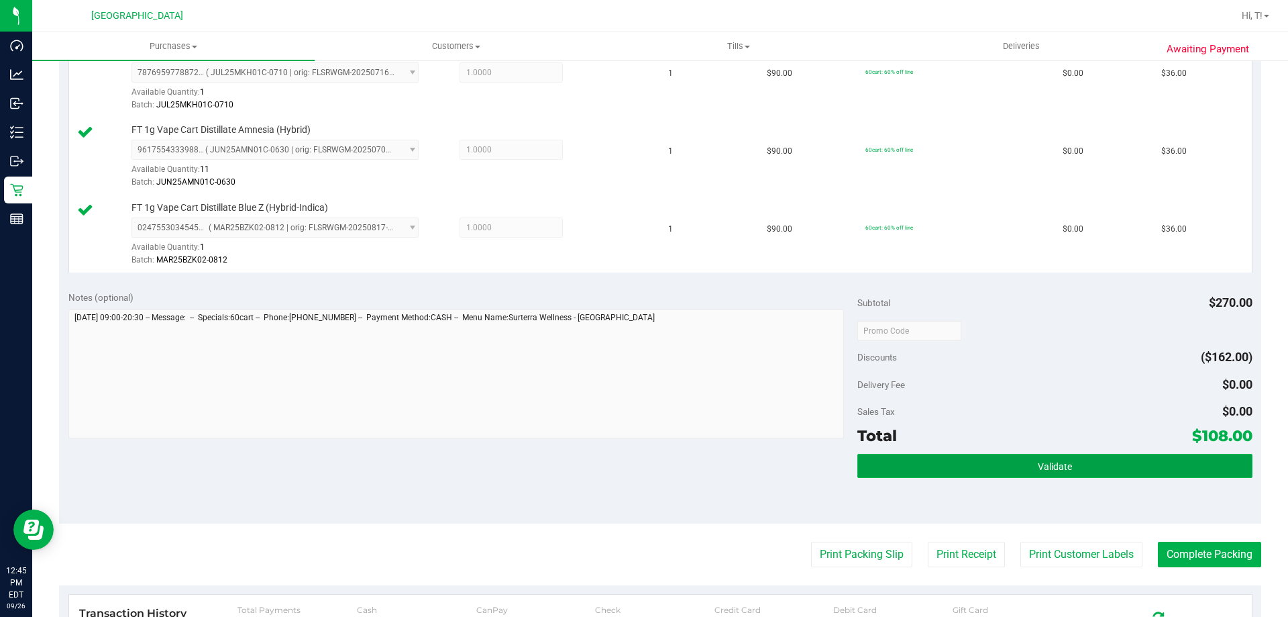
click at [1094, 471] on button "Validate" at bounding box center [1055, 466] width 395 height 24
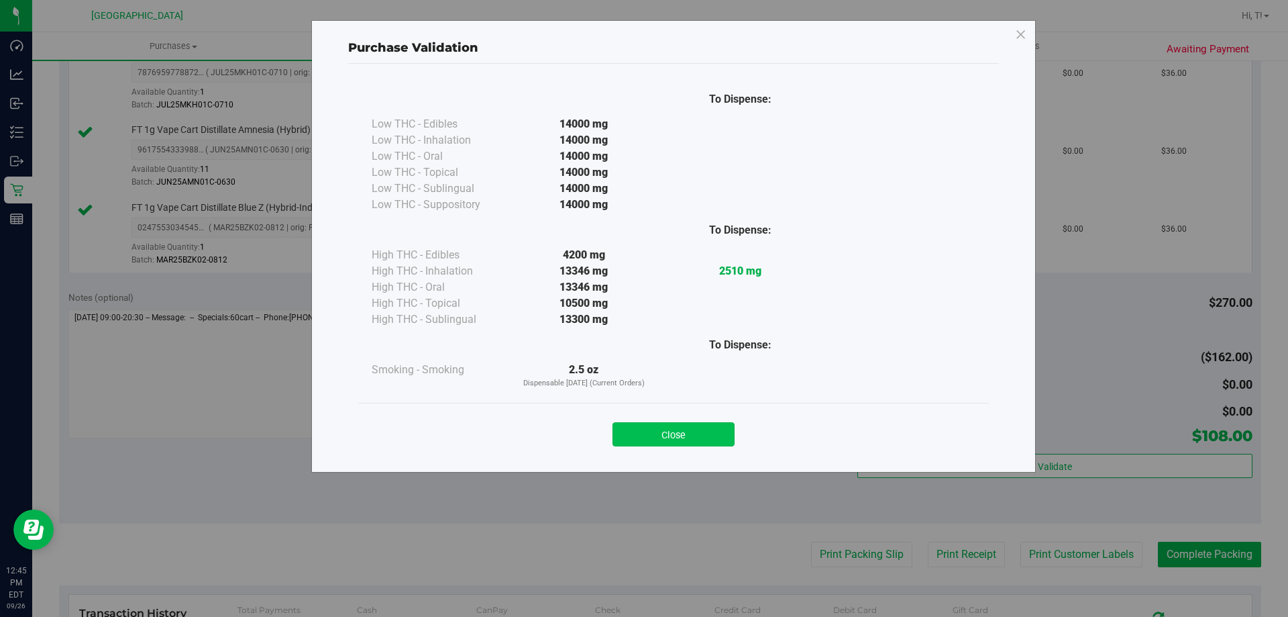
click at [678, 425] on button "Close" at bounding box center [674, 434] width 122 height 24
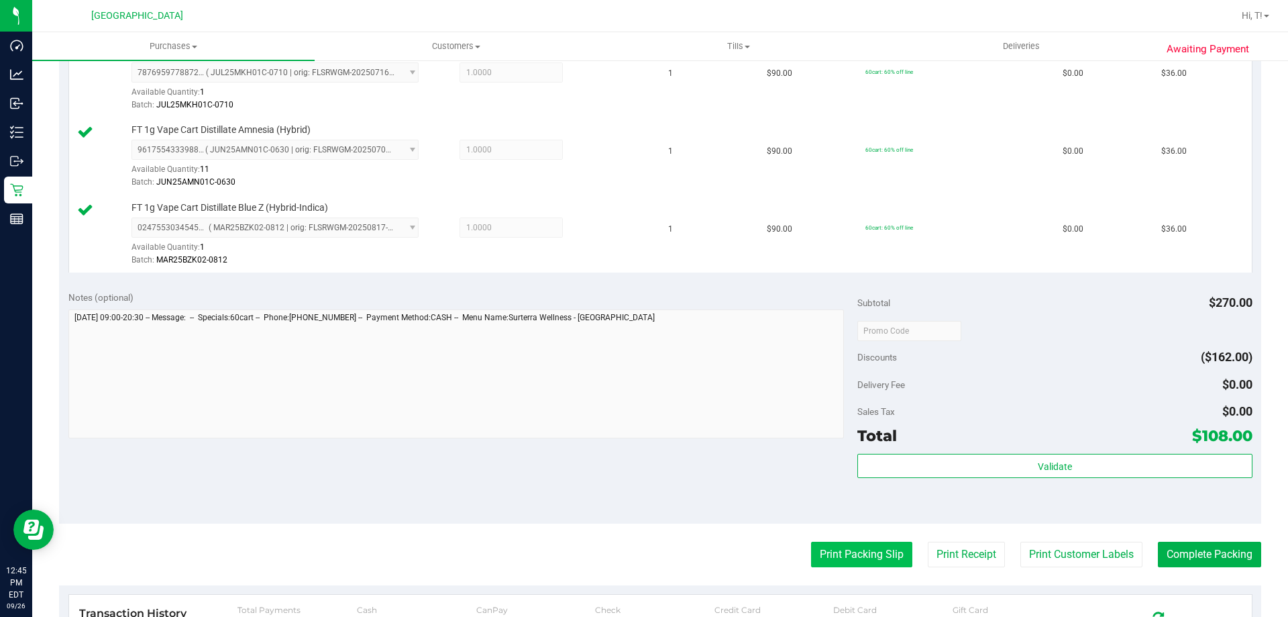
click at [861, 561] on button "Print Packing Slip" at bounding box center [861, 554] width 101 height 25
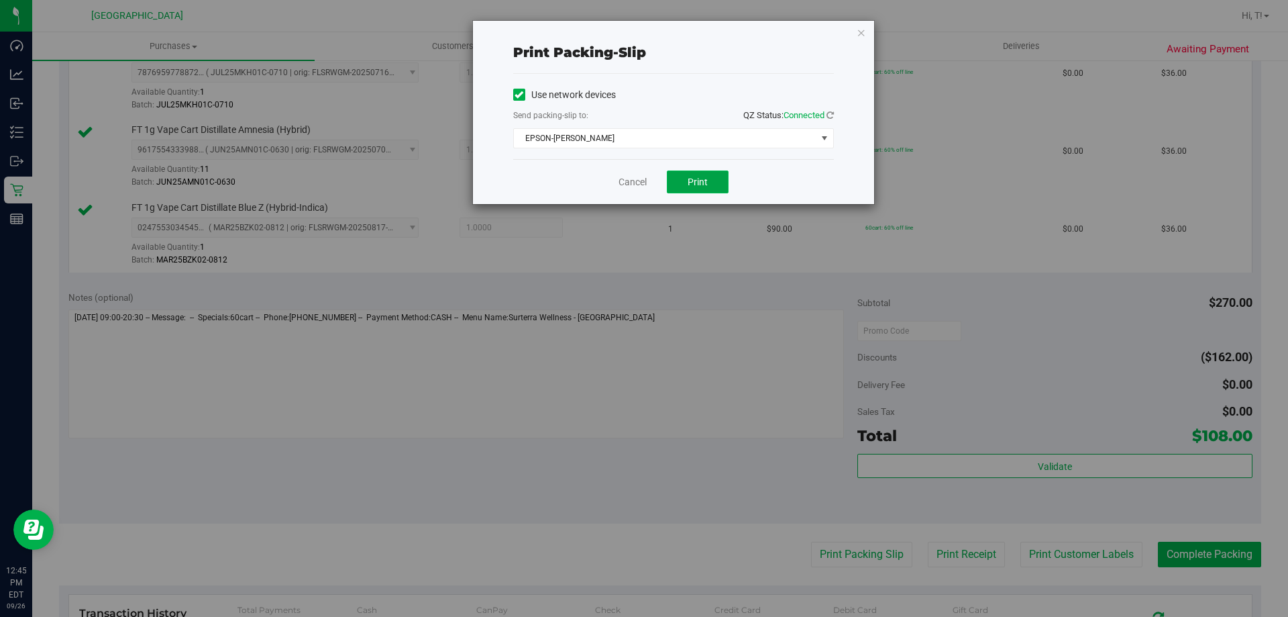
click at [683, 181] on button "Print" at bounding box center [698, 181] width 62 height 23
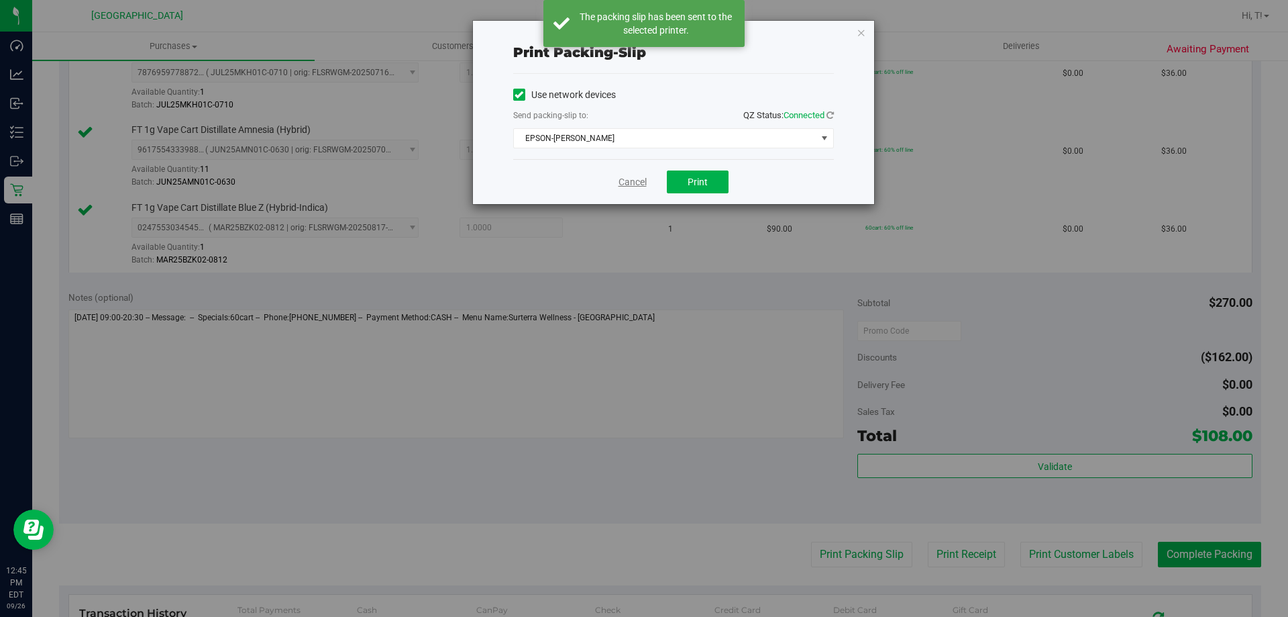
click at [631, 184] on link "Cancel" at bounding box center [633, 182] width 28 height 14
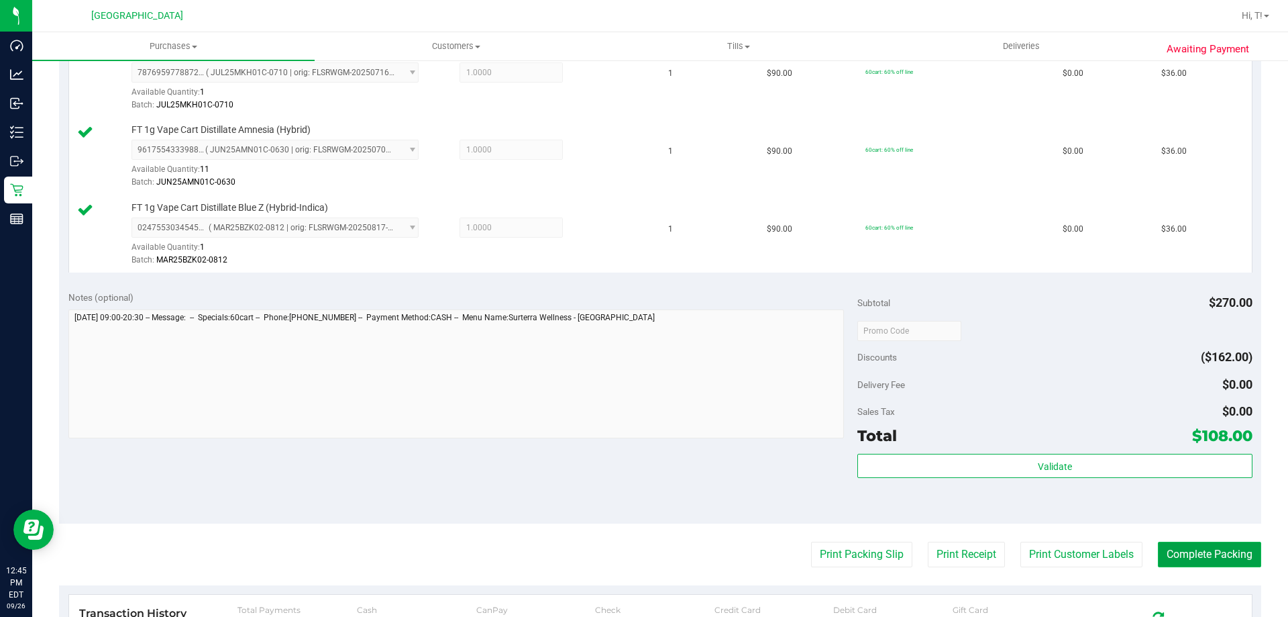
click at [1196, 548] on button "Complete Packing" at bounding box center [1209, 554] width 103 height 25
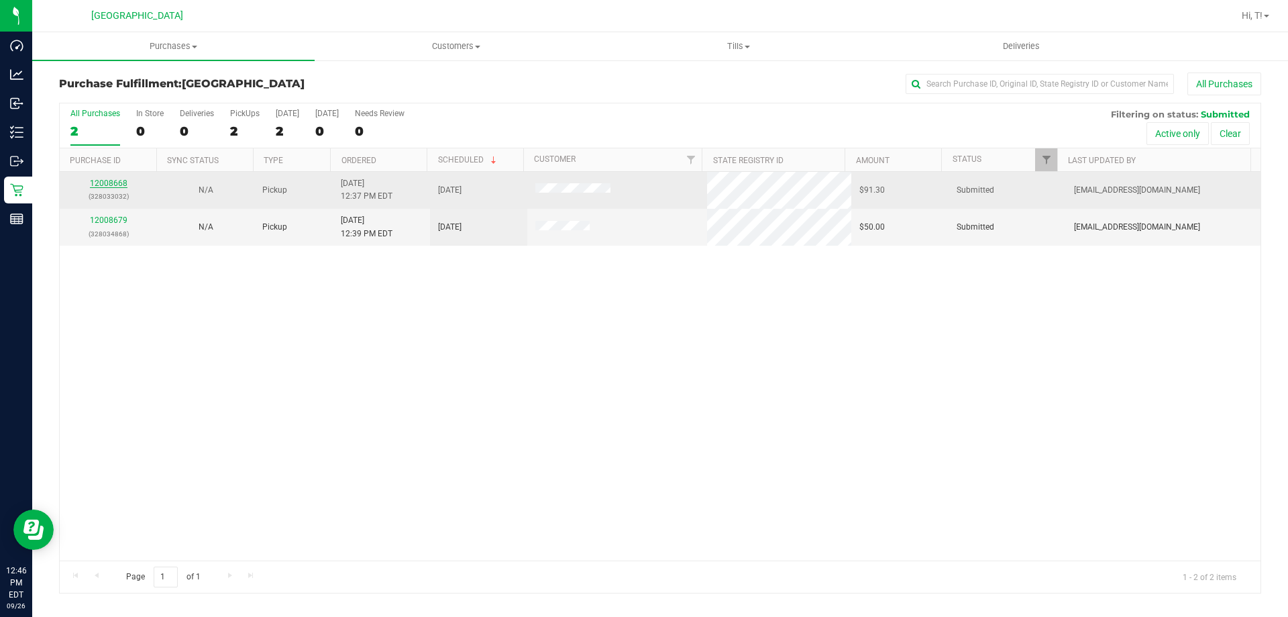
click at [113, 185] on link "12008668" at bounding box center [109, 182] width 38 height 9
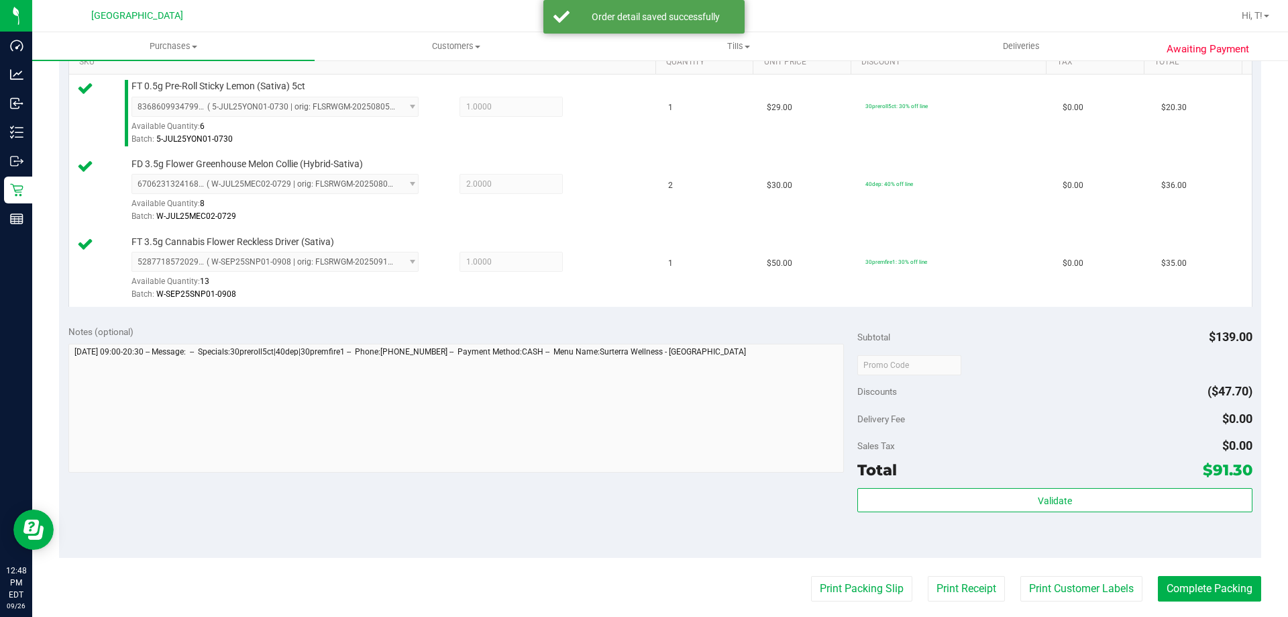
scroll to position [362, 0]
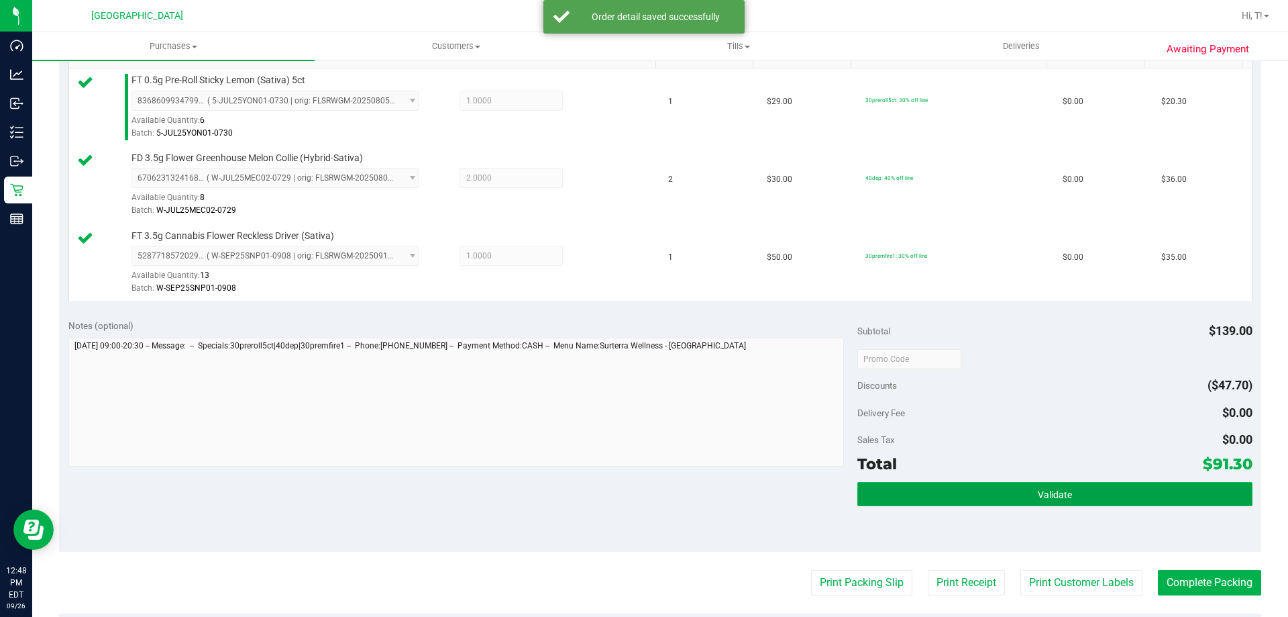
click at [1126, 501] on button "Validate" at bounding box center [1055, 494] width 395 height 24
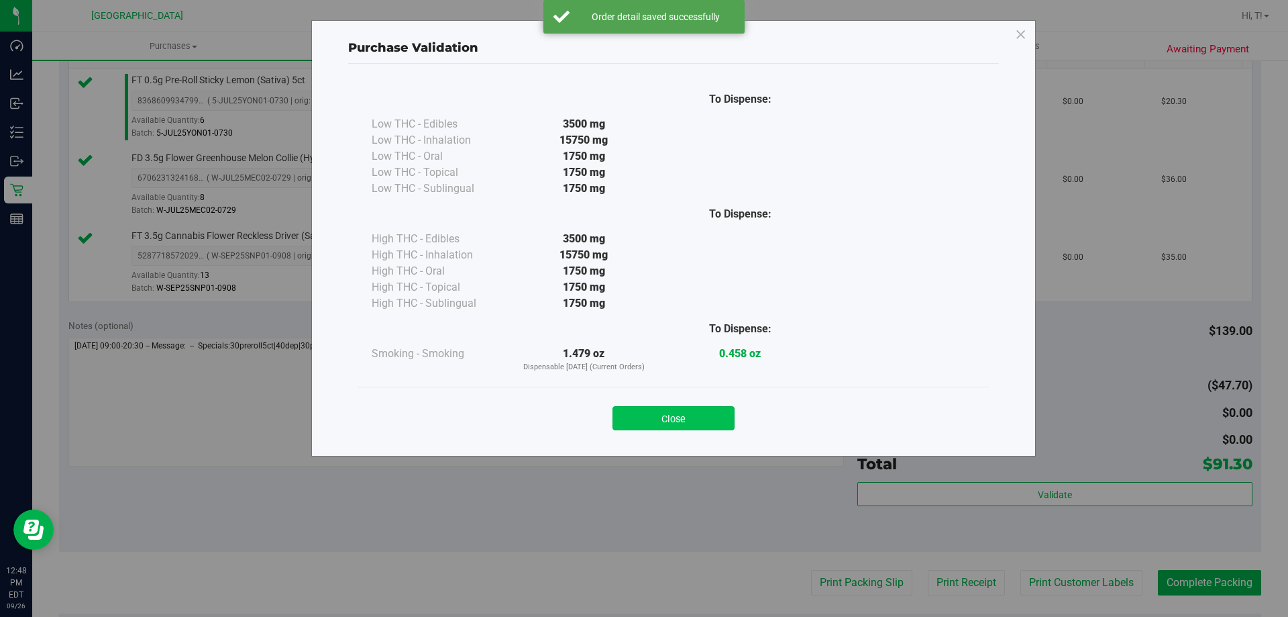
click at [658, 423] on button "Close" at bounding box center [674, 418] width 122 height 24
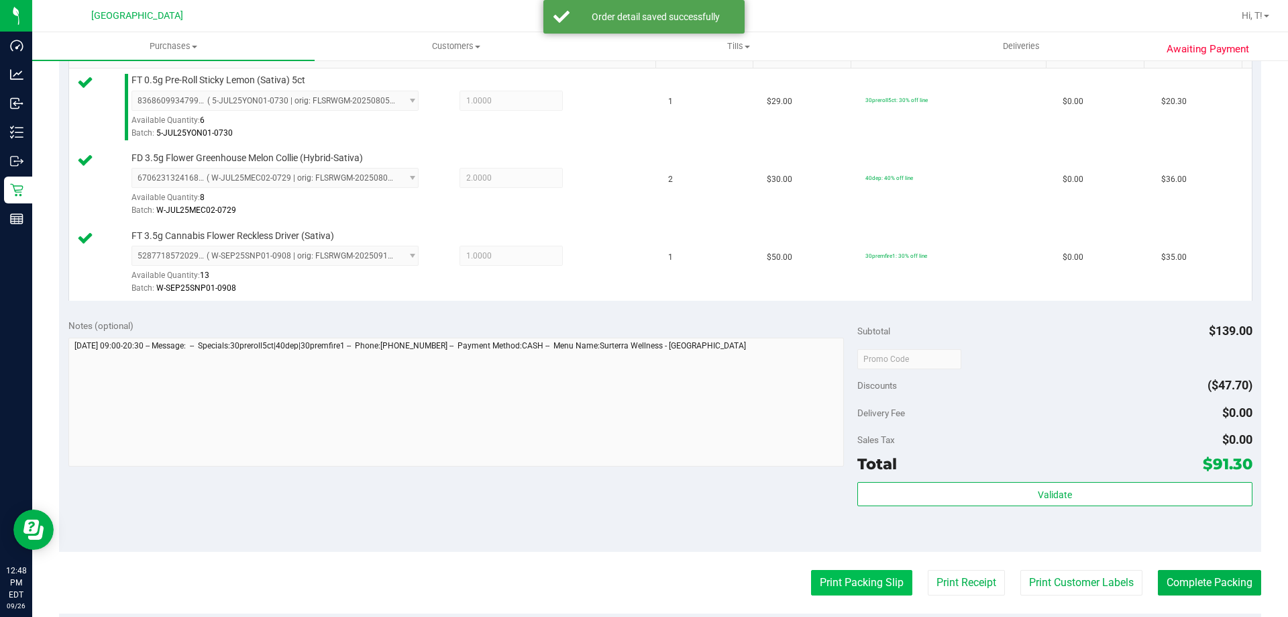
click at [854, 576] on button "Print Packing Slip" at bounding box center [861, 582] width 101 height 25
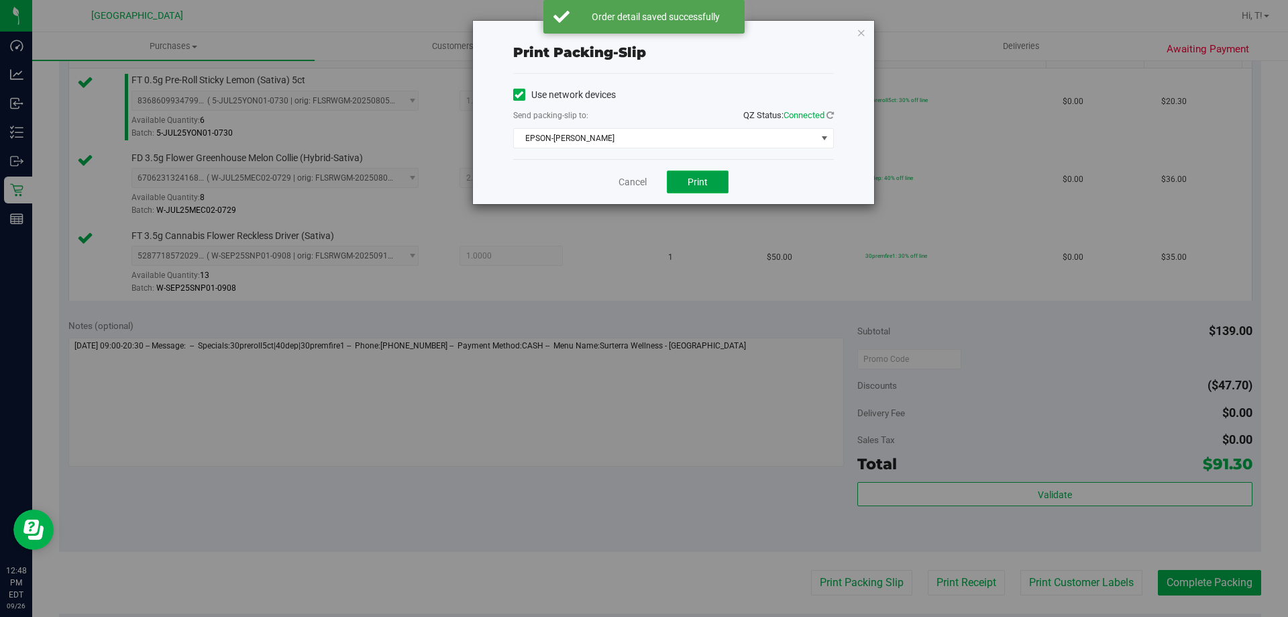
click at [694, 190] on button "Print" at bounding box center [698, 181] width 62 height 23
click at [623, 182] on link "Cancel" at bounding box center [633, 182] width 28 height 14
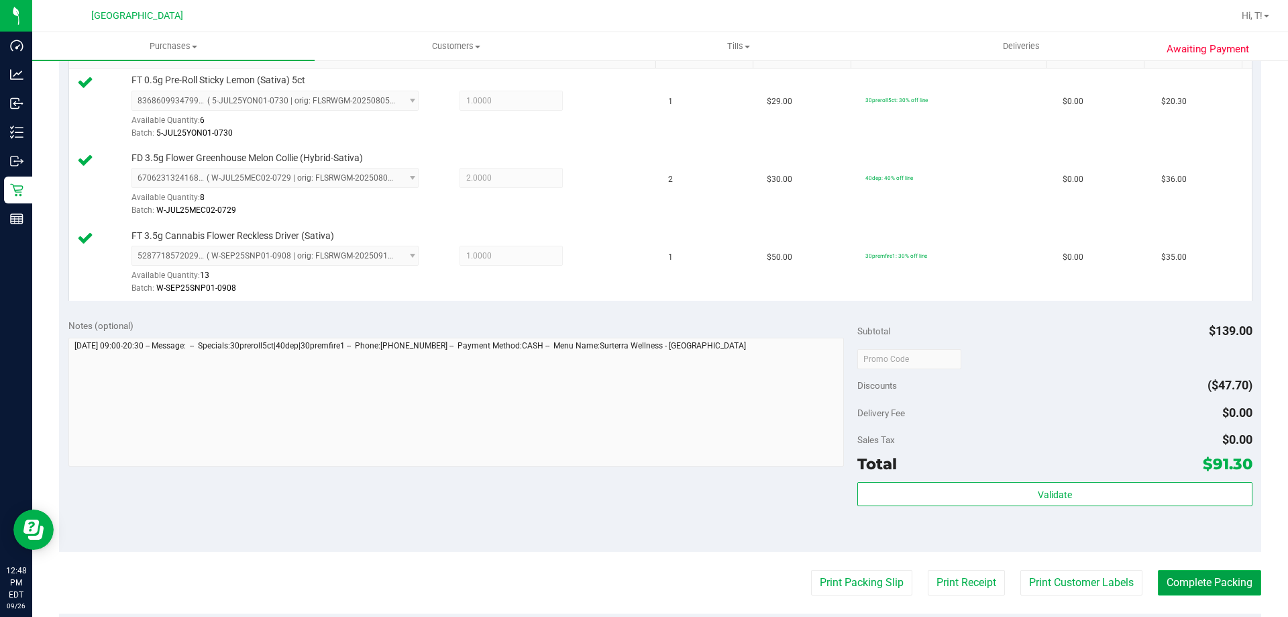
click at [1217, 577] on button "Complete Packing" at bounding box center [1209, 582] width 103 height 25
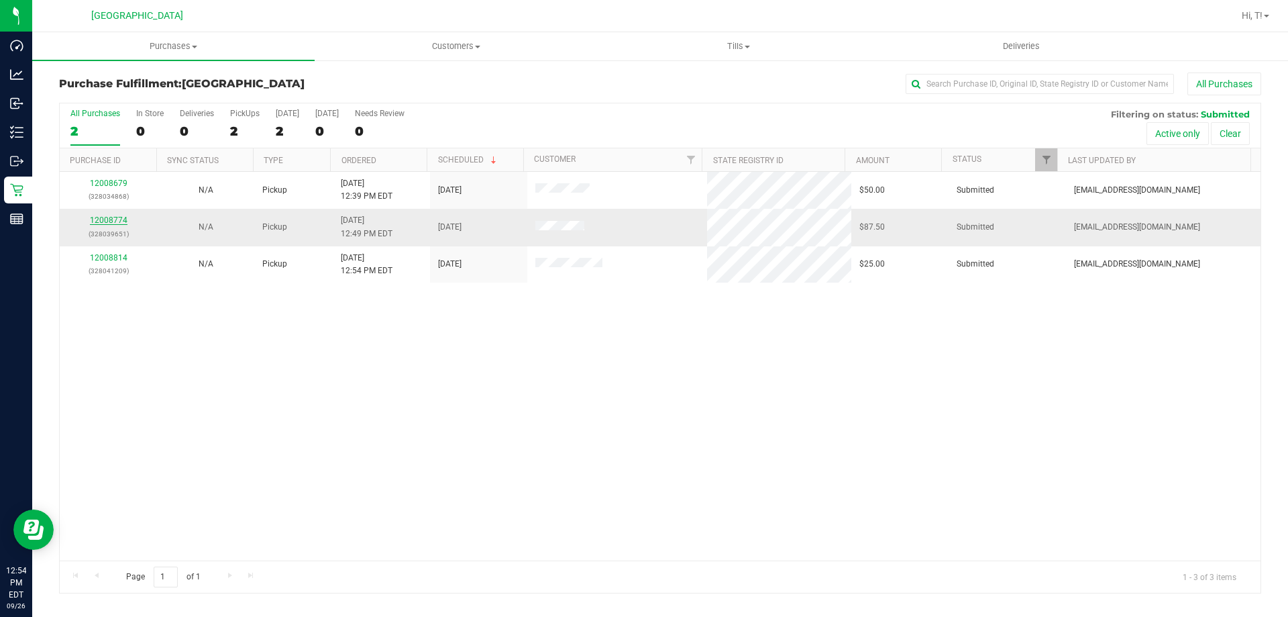
click at [99, 220] on link "12008774" at bounding box center [109, 219] width 38 height 9
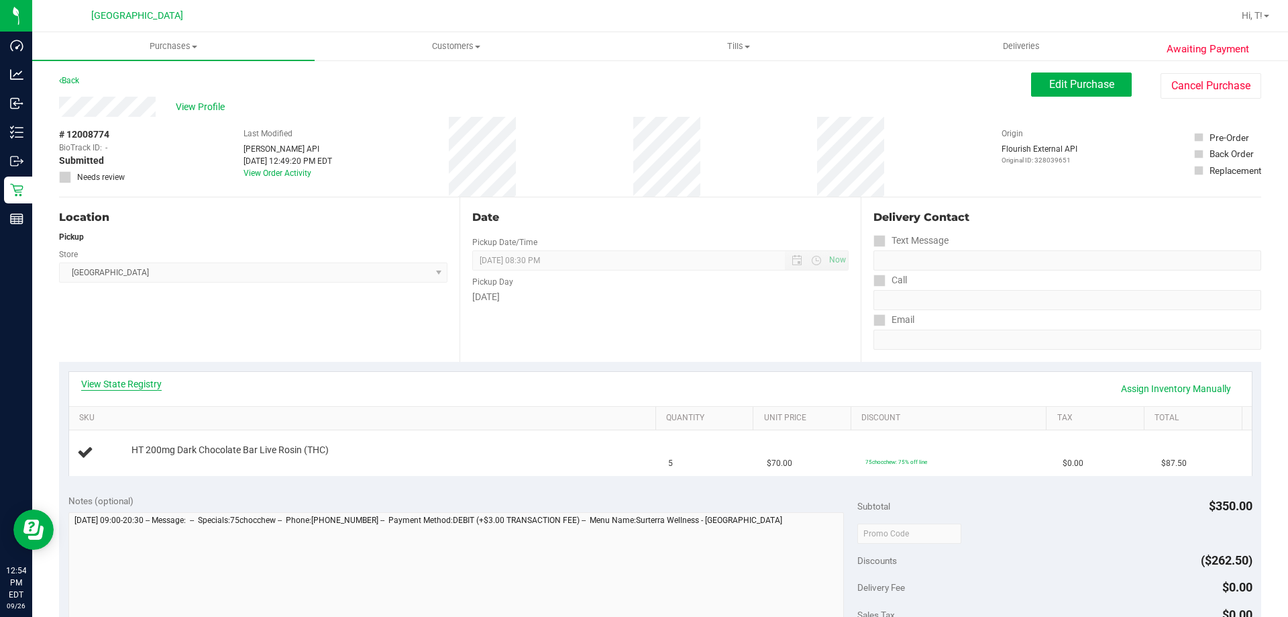
click at [126, 387] on link "View State Registry" at bounding box center [121, 383] width 81 height 13
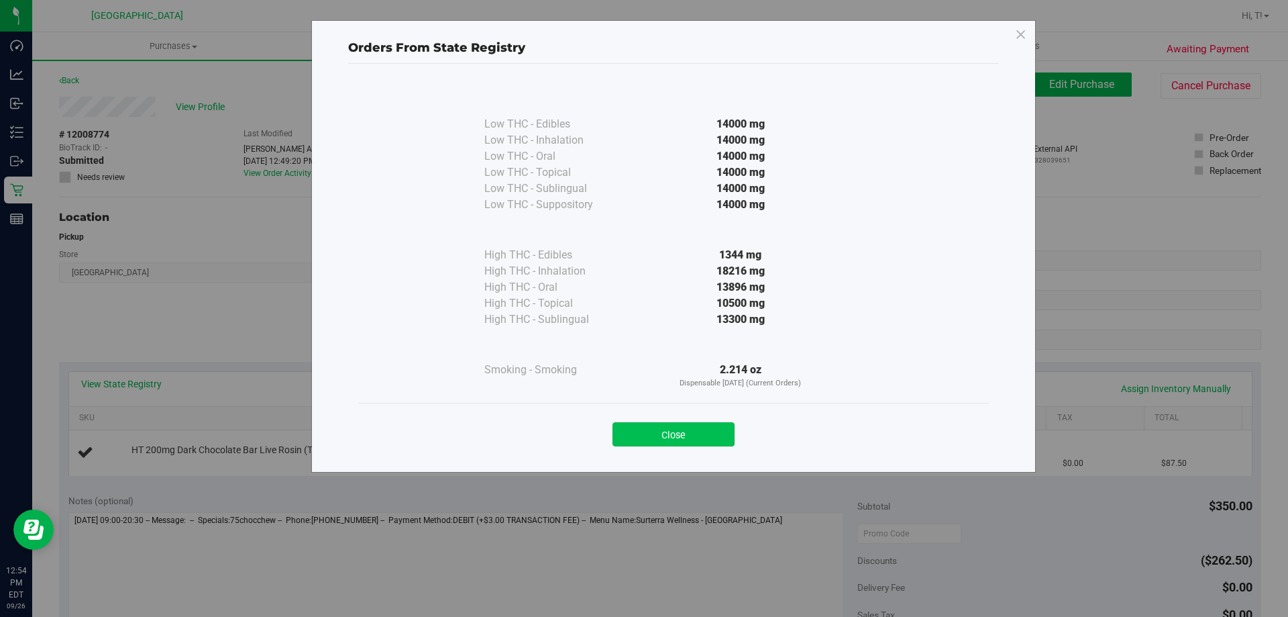
click at [694, 444] on button "Close" at bounding box center [674, 434] width 122 height 24
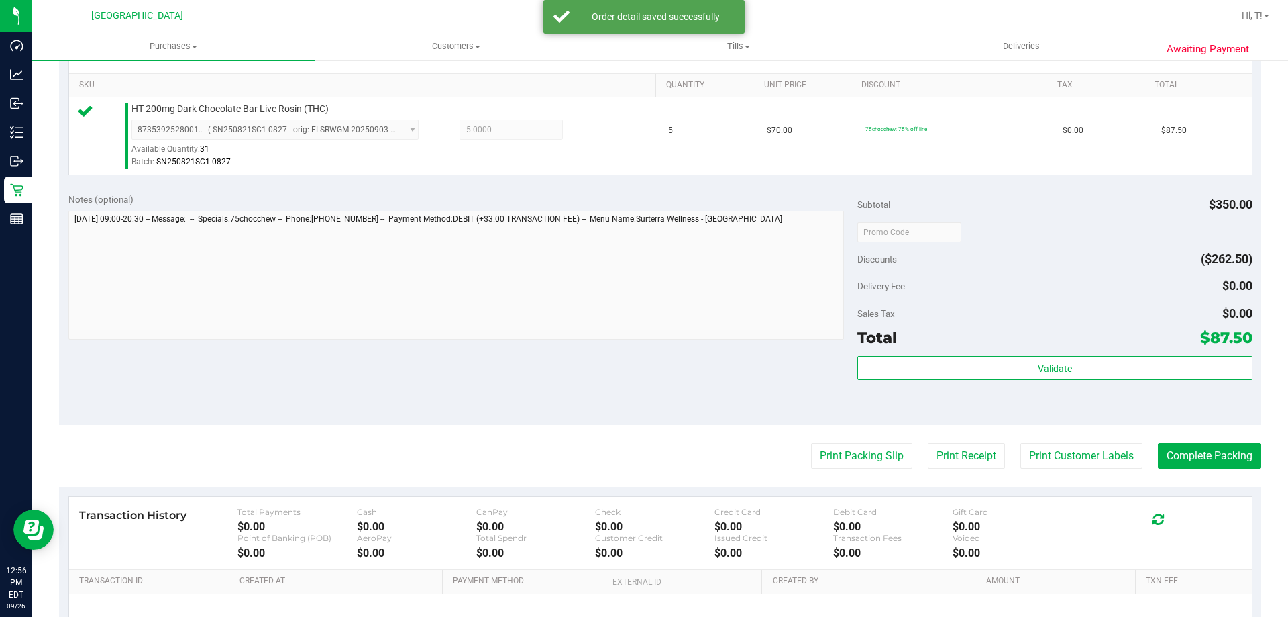
scroll to position [346, 0]
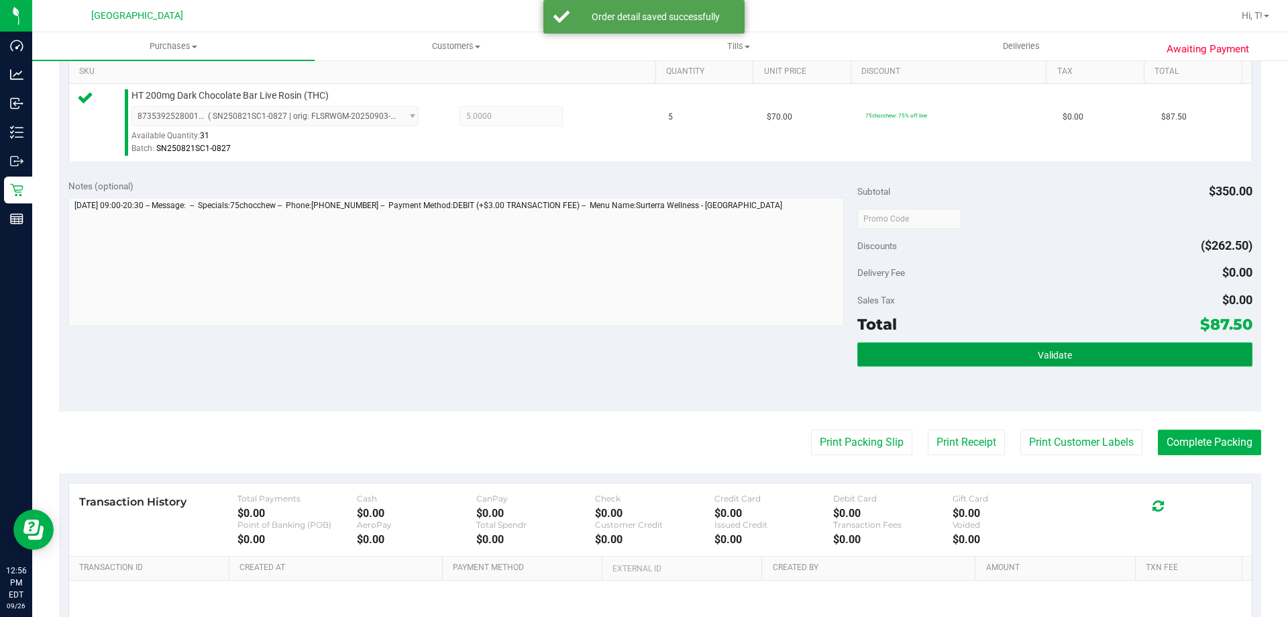
click at [1067, 358] on button "Validate" at bounding box center [1055, 354] width 395 height 24
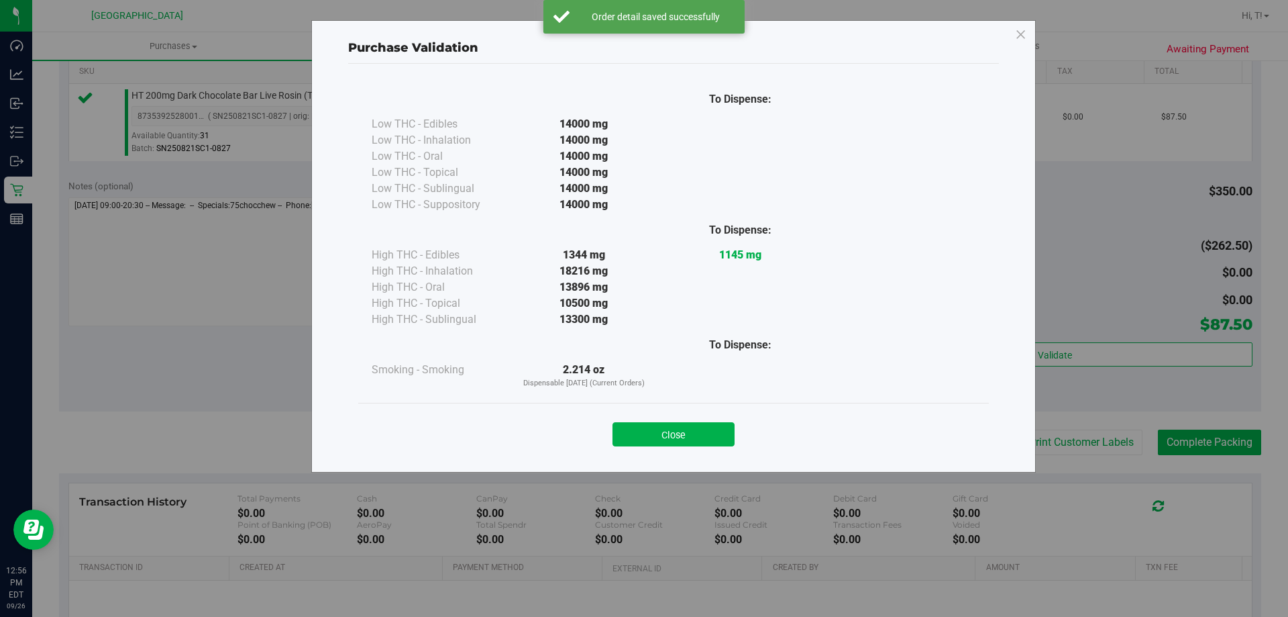
click at [656, 407] on div "Close" at bounding box center [673, 430] width 631 height 54
click at [704, 442] on button "Close" at bounding box center [674, 434] width 122 height 24
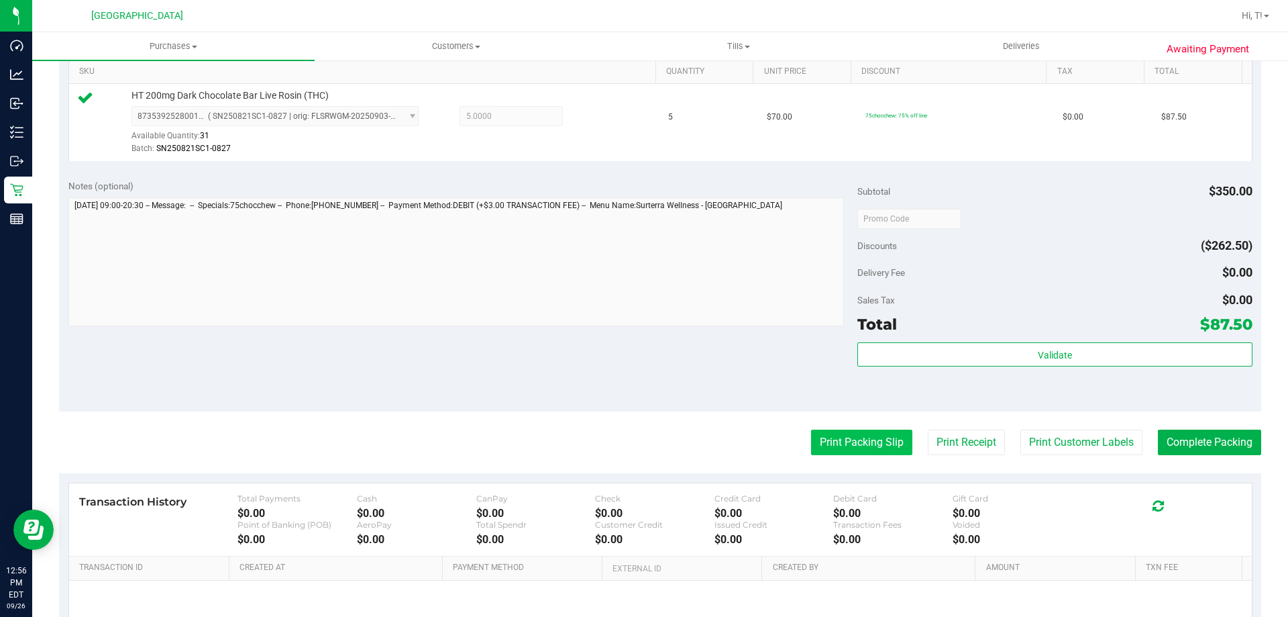
click at [876, 444] on button "Print Packing Slip" at bounding box center [861, 441] width 101 height 25
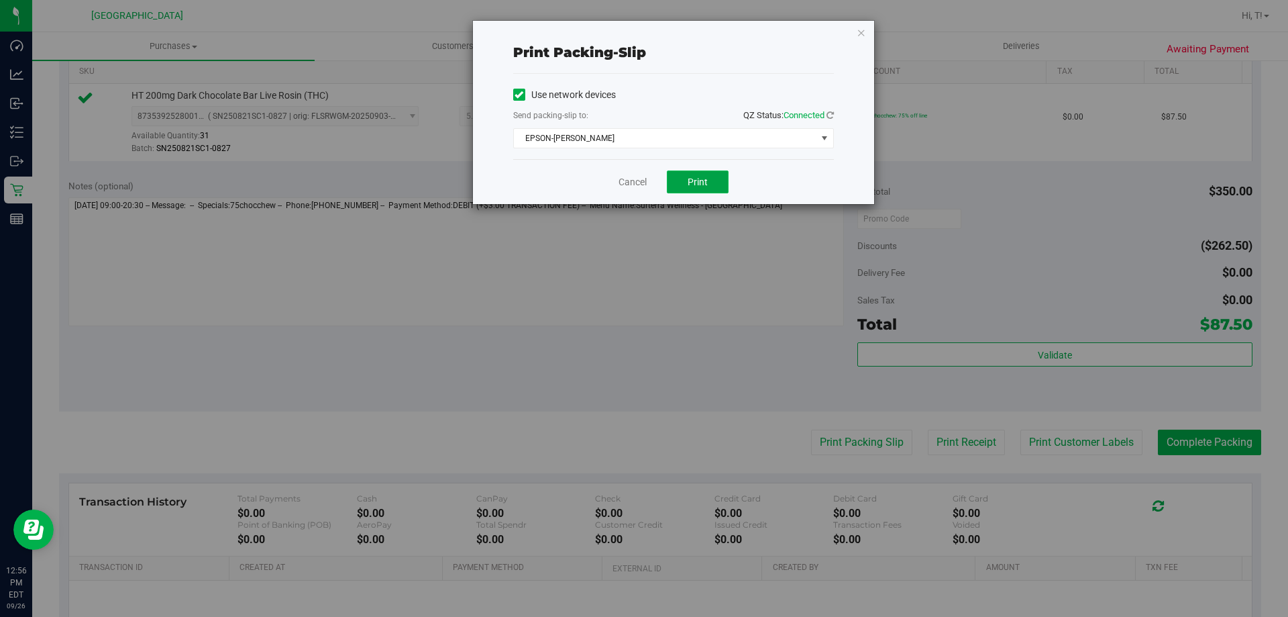
click at [696, 185] on span "Print" at bounding box center [698, 181] width 20 height 11
click at [701, 172] on button "Print" at bounding box center [698, 181] width 62 height 23
click at [630, 183] on link "Cancel" at bounding box center [633, 182] width 28 height 14
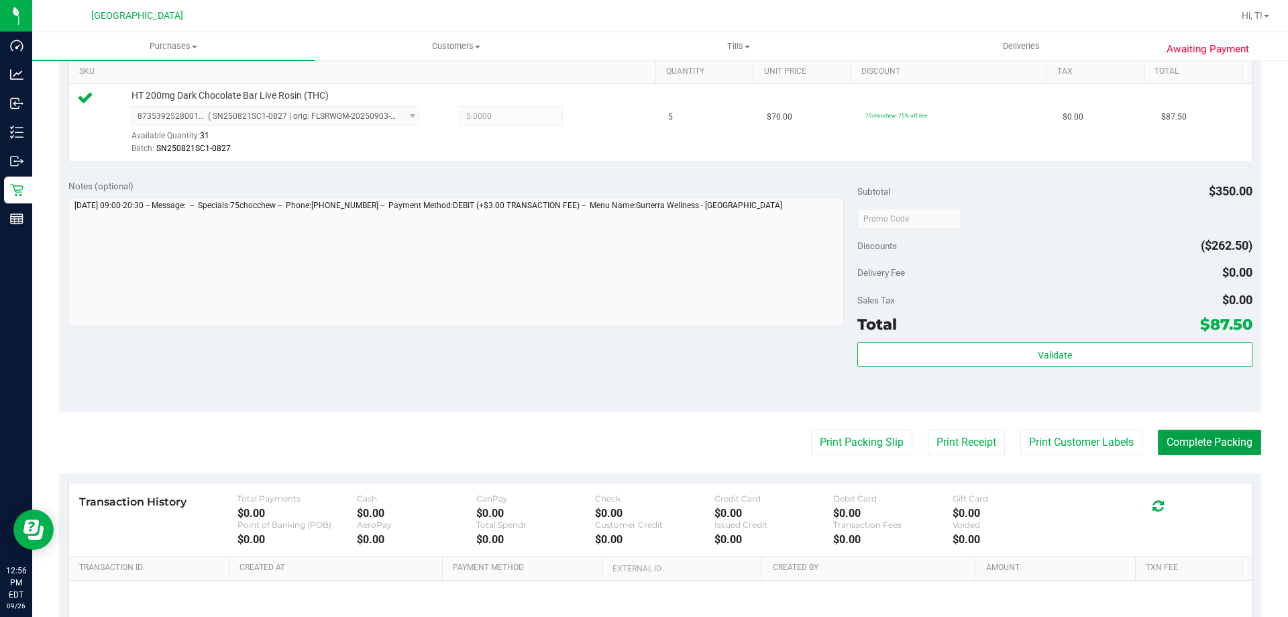
click at [1225, 445] on button "Complete Packing" at bounding box center [1209, 441] width 103 height 25
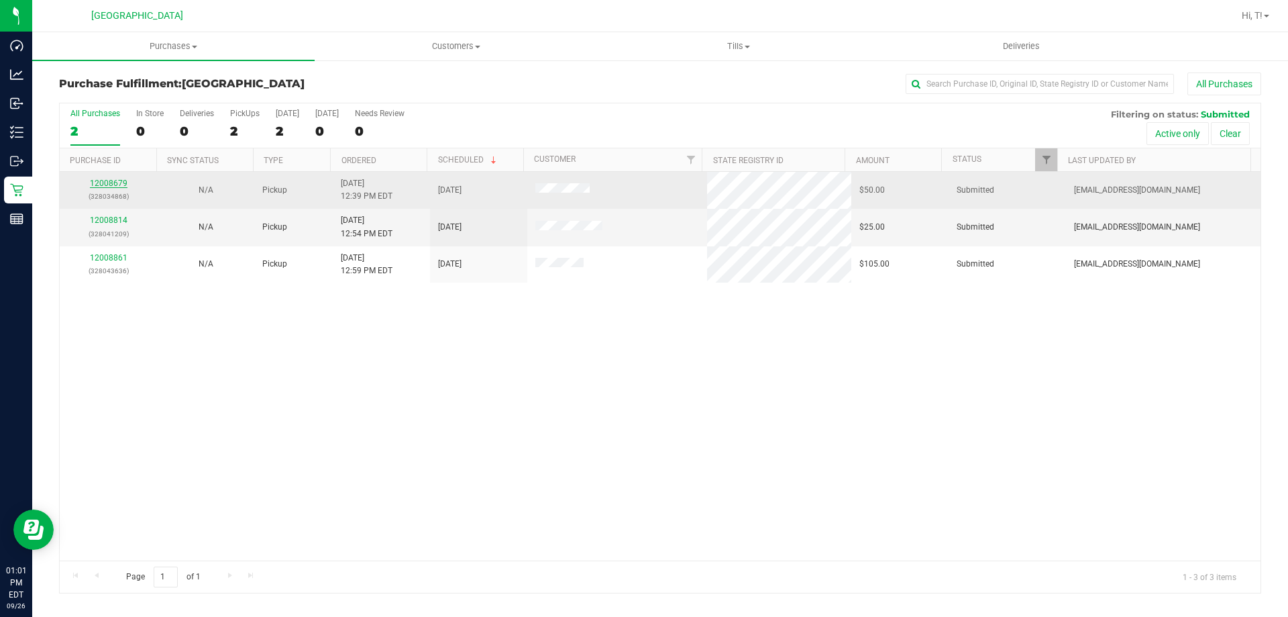
click at [115, 182] on link "12008679" at bounding box center [109, 182] width 38 height 9
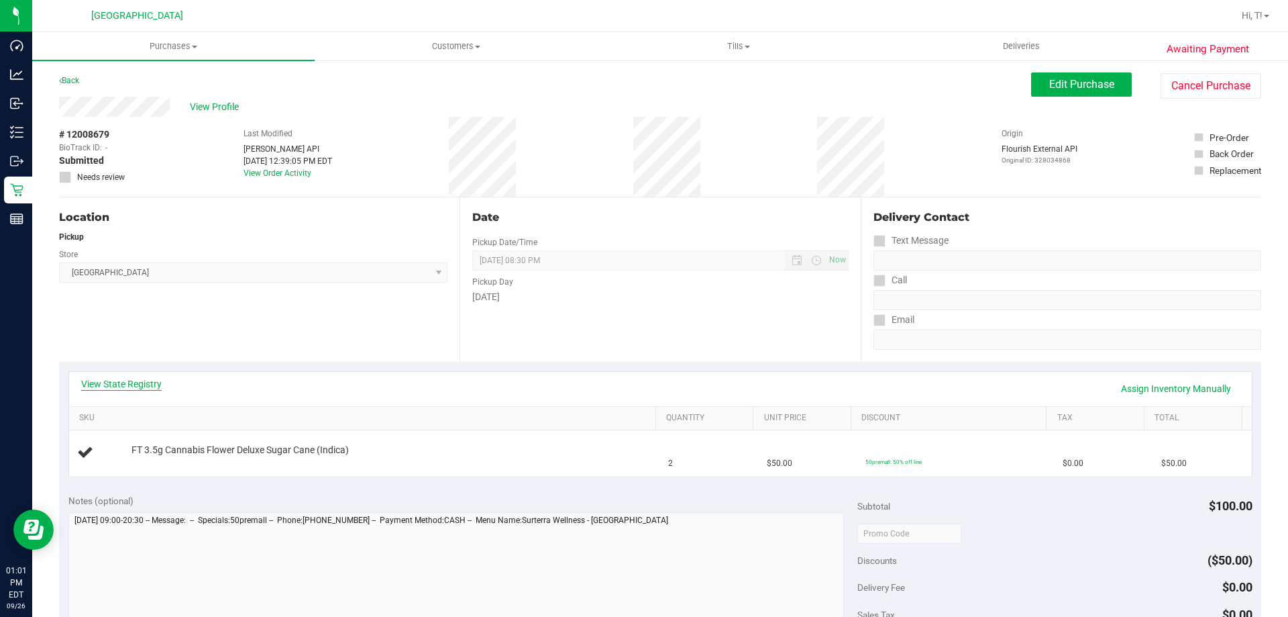
click at [121, 382] on link "View State Registry" at bounding box center [121, 383] width 81 height 13
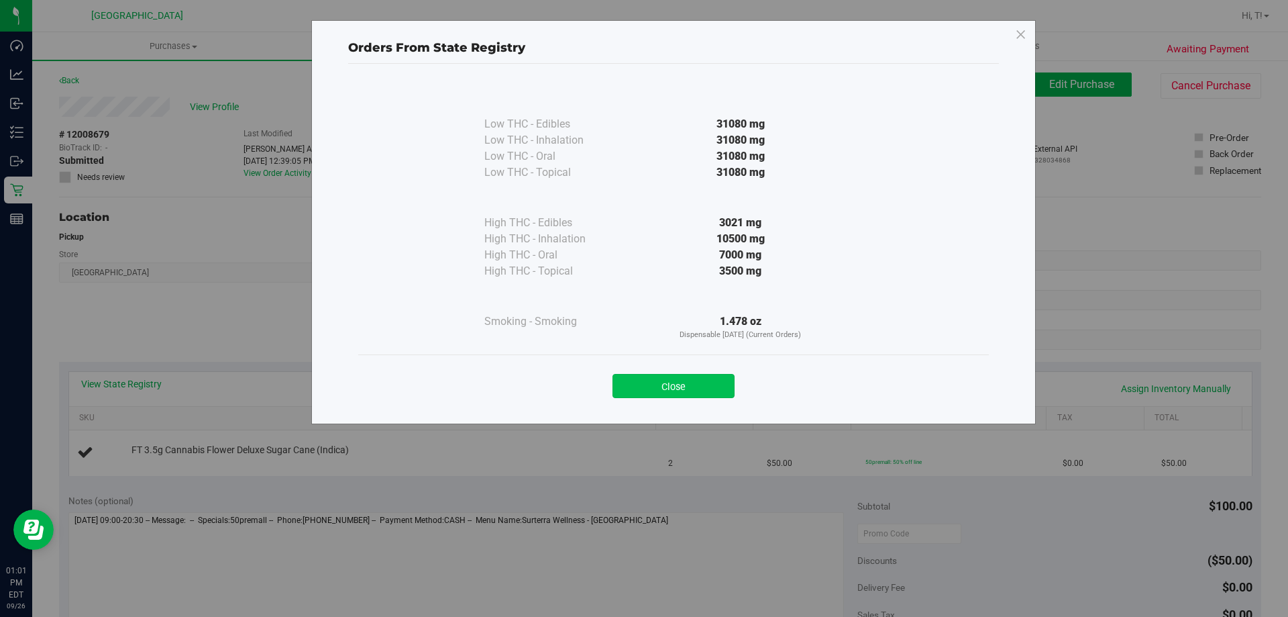
click at [683, 389] on button "Close" at bounding box center [674, 386] width 122 height 24
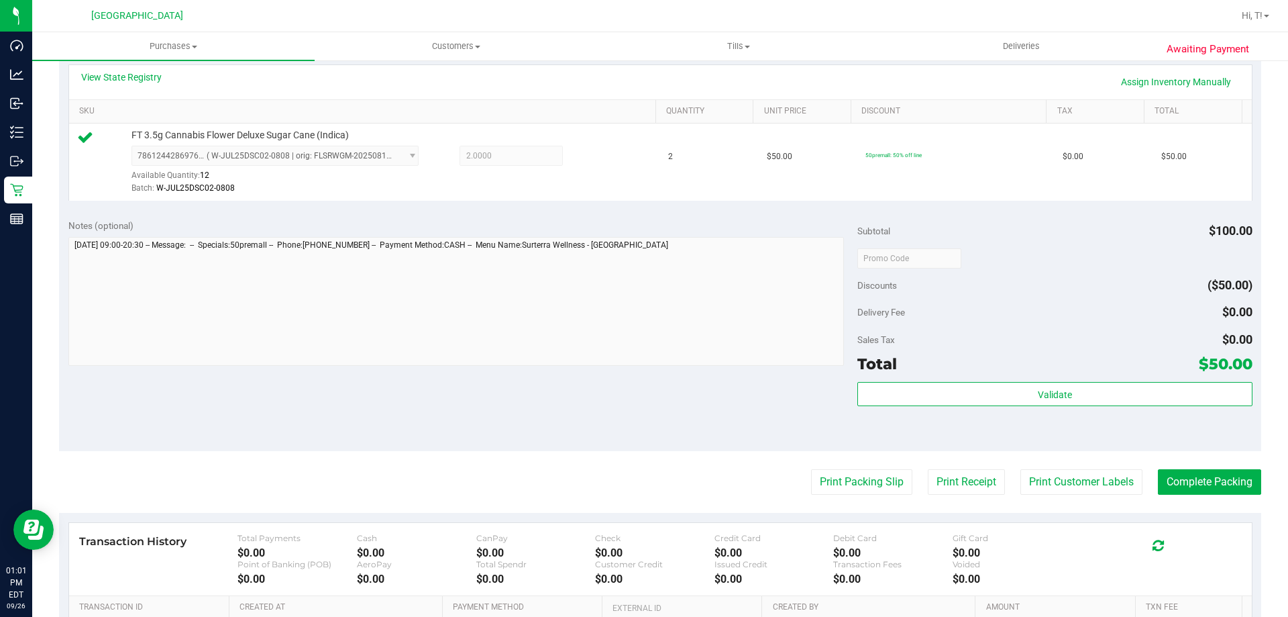
scroll to position [316, 0]
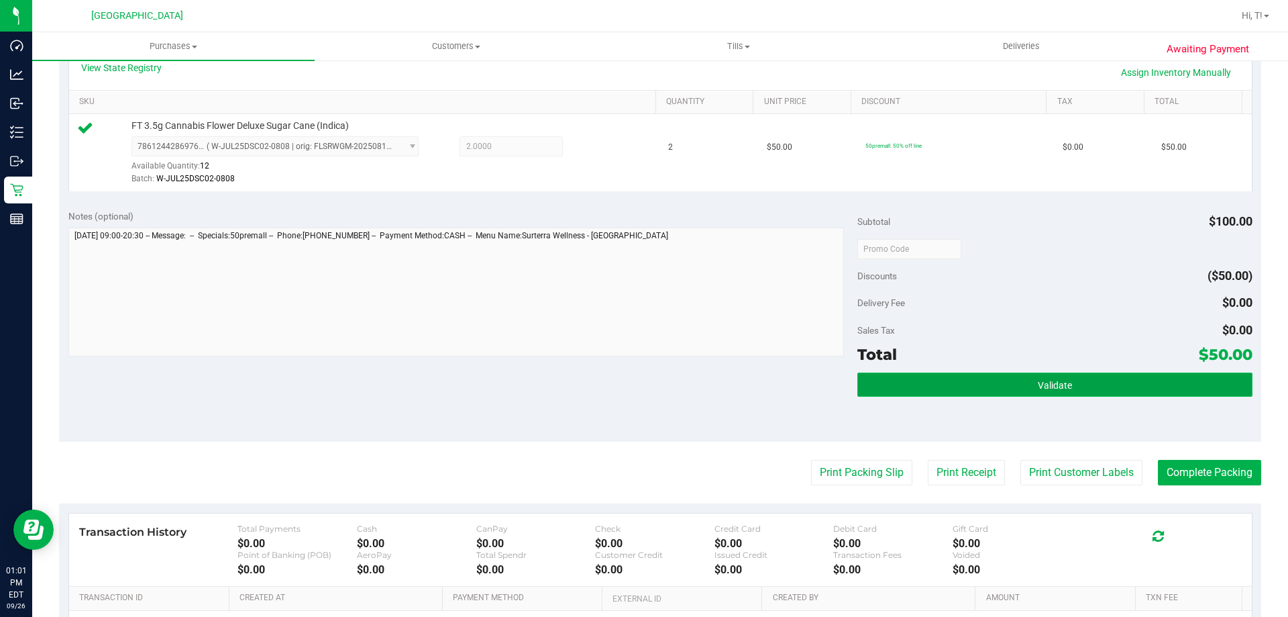
click at [1078, 382] on button "Validate" at bounding box center [1055, 384] width 395 height 24
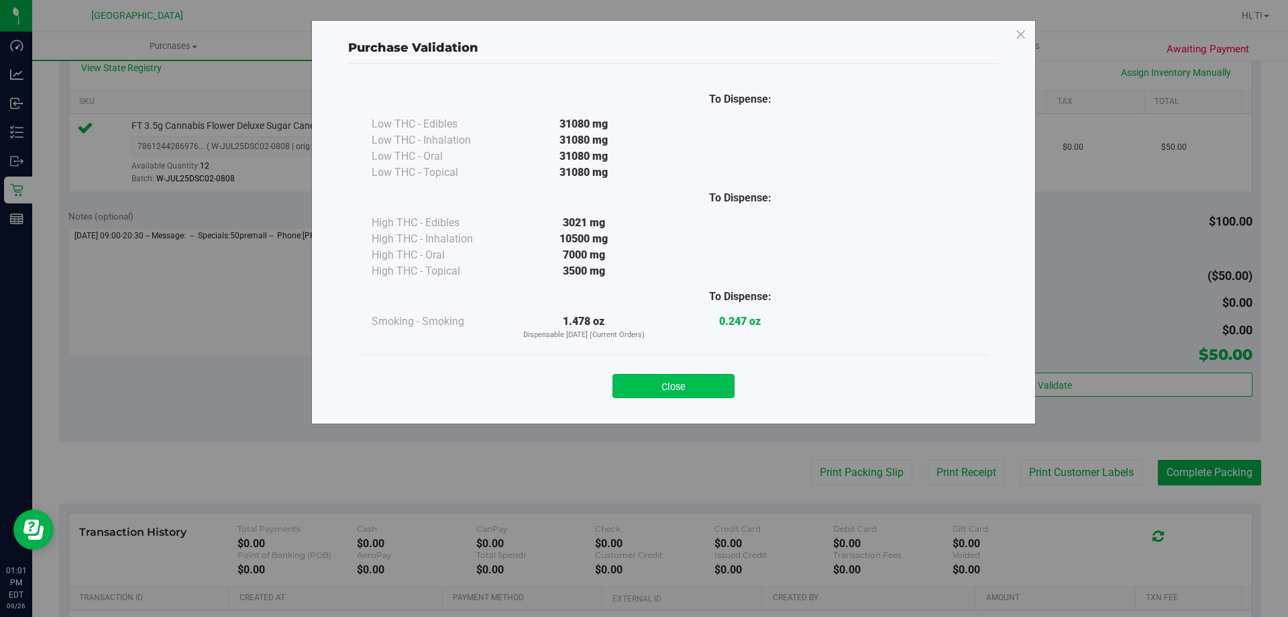
click at [686, 378] on button "Close" at bounding box center [674, 386] width 122 height 24
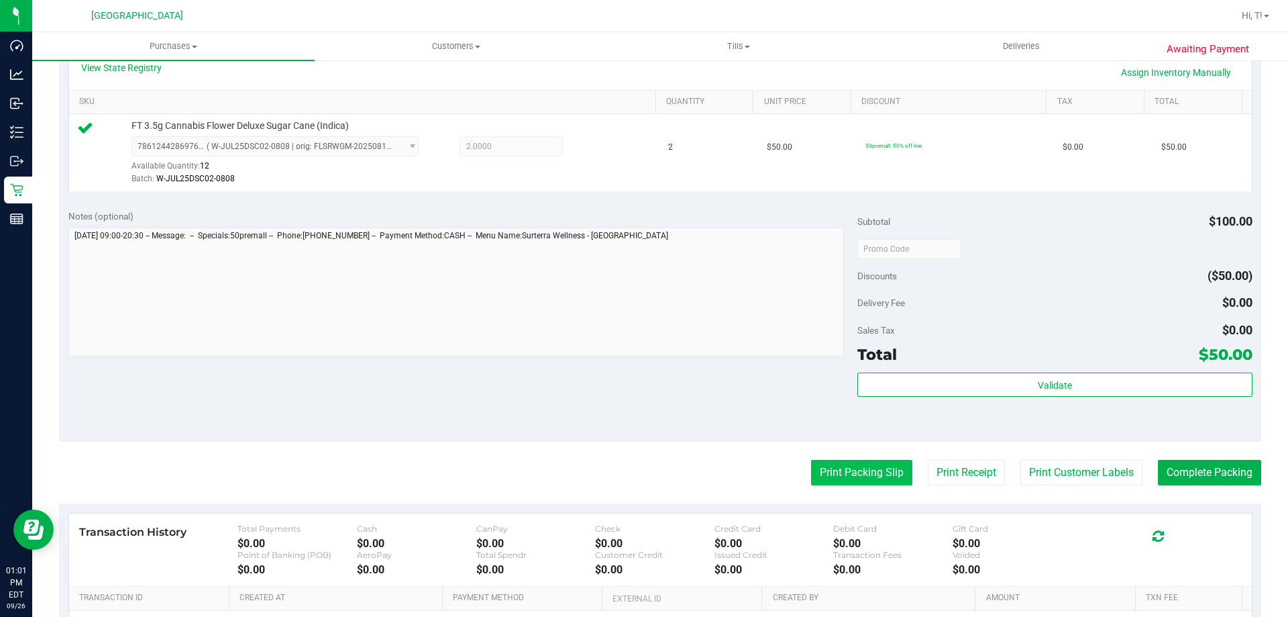
click at [867, 473] on button "Print Packing Slip" at bounding box center [861, 472] width 101 height 25
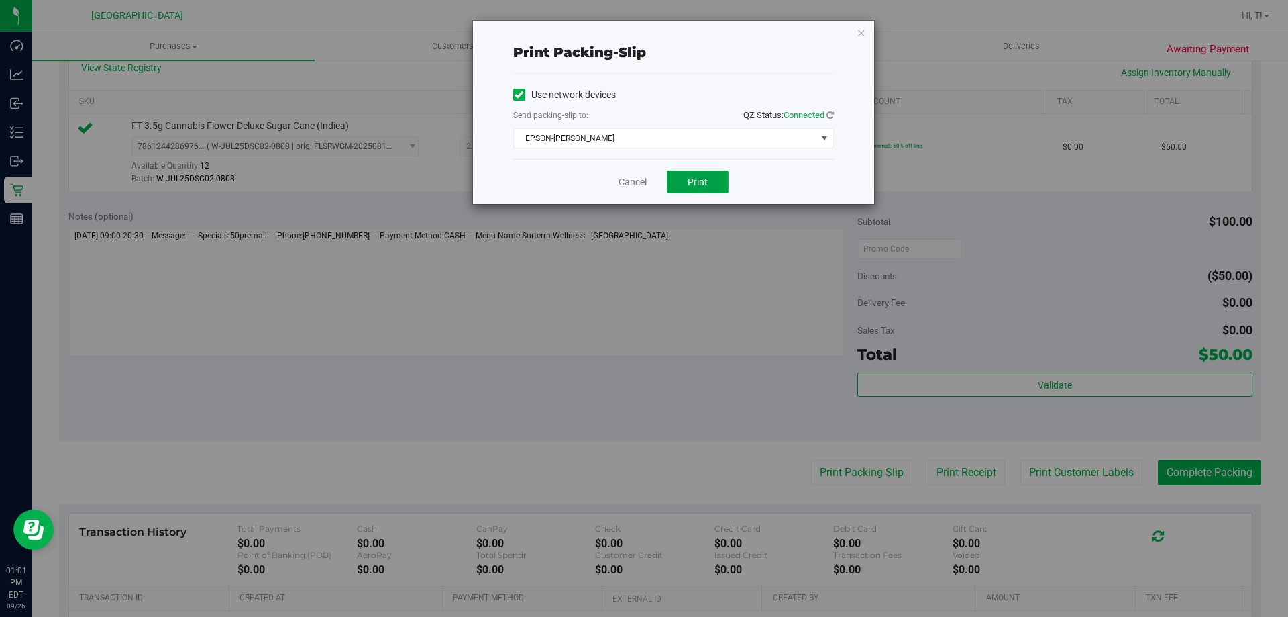
click at [700, 175] on button "Print" at bounding box center [698, 181] width 62 height 23
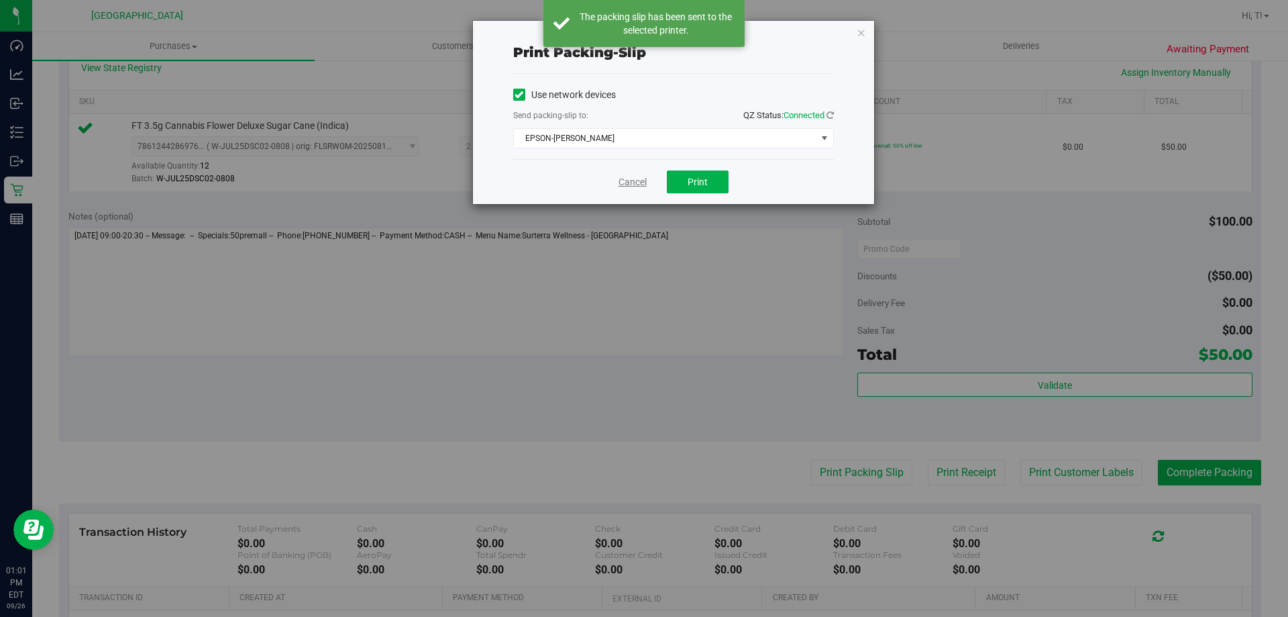
click at [633, 182] on link "Cancel" at bounding box center [633, 182] width 28 height 14
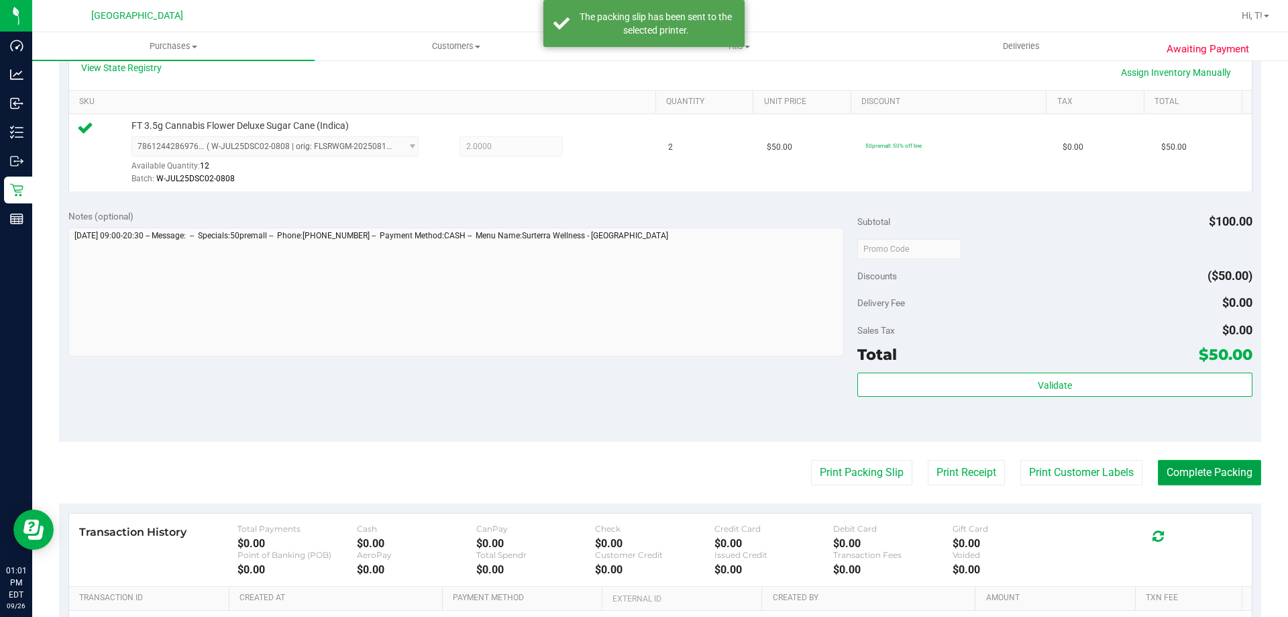
click at [1237, 469] on button "Complete Packing" at bounding box center [1209, 472] width 103 height 25
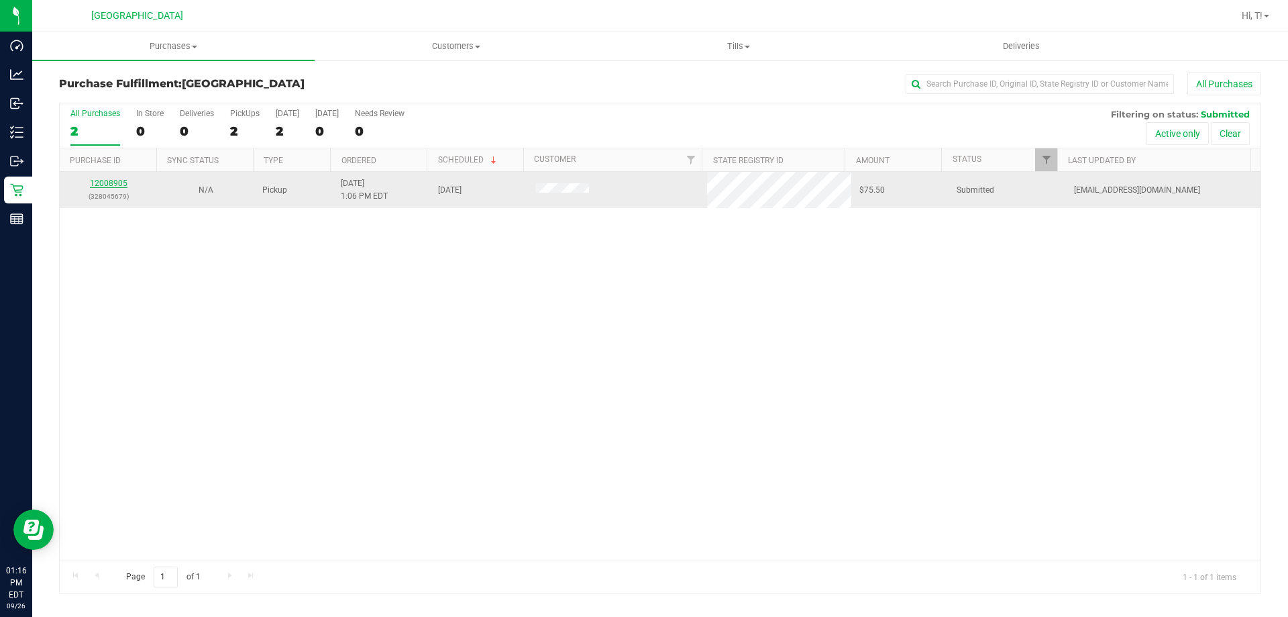
click at [112, 182] on link "12008905" at bounding box center [109, 182] width 38 height 9
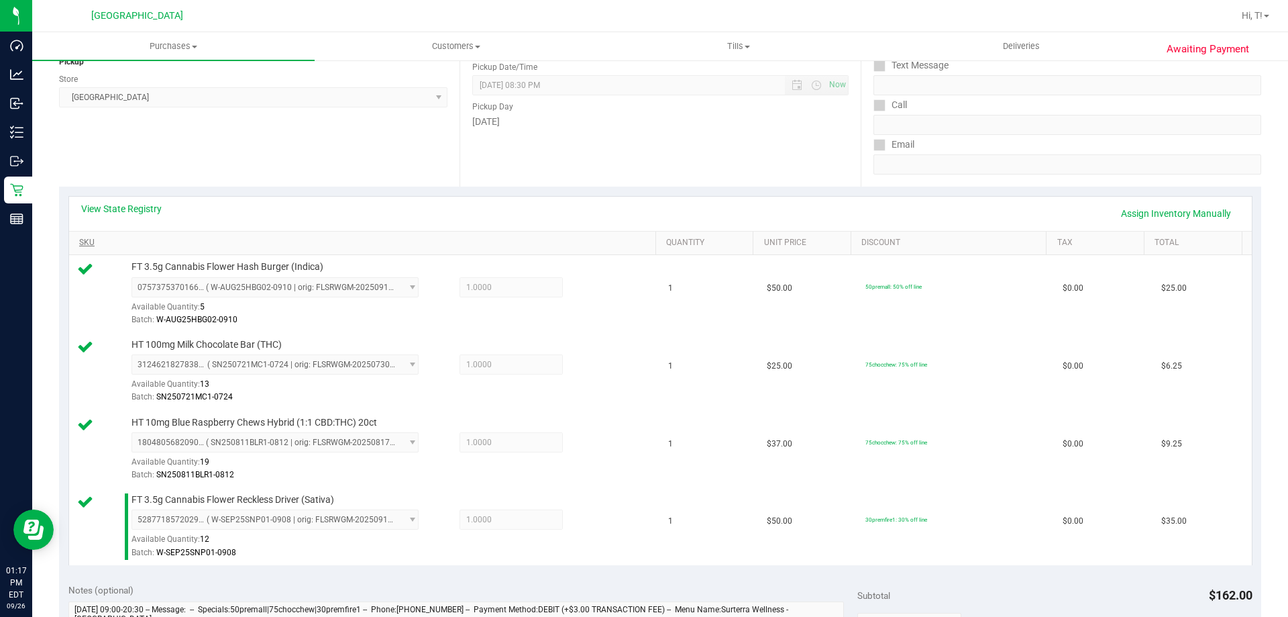
scroll to position [537, 0]
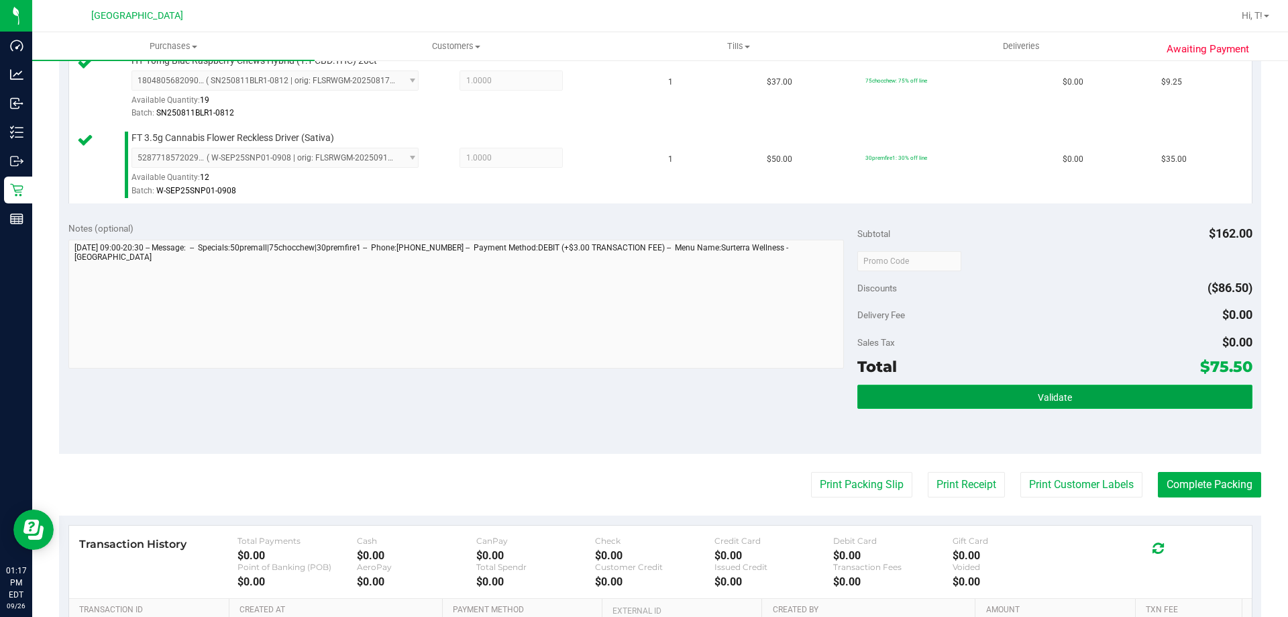
click at [1063, 392] on span "Validate" at bounding box center [1055, 397] width 34 height 11
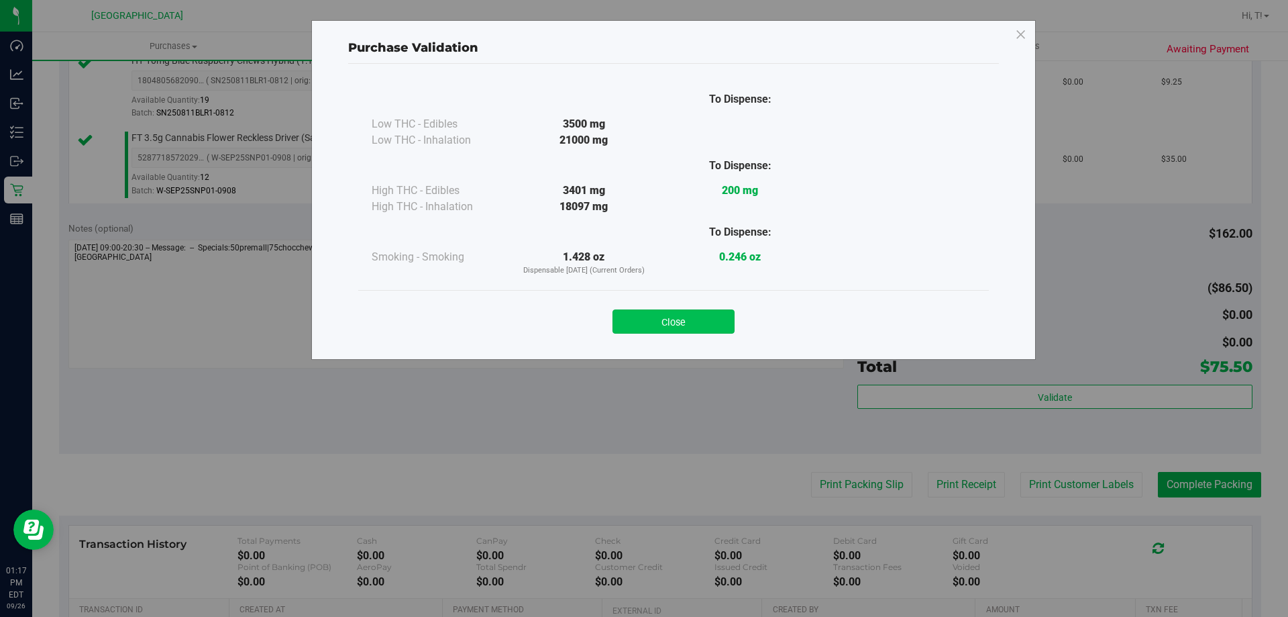
click at [664, 319] on button "Close" at bounding box center [674, 321] width 122 height 24
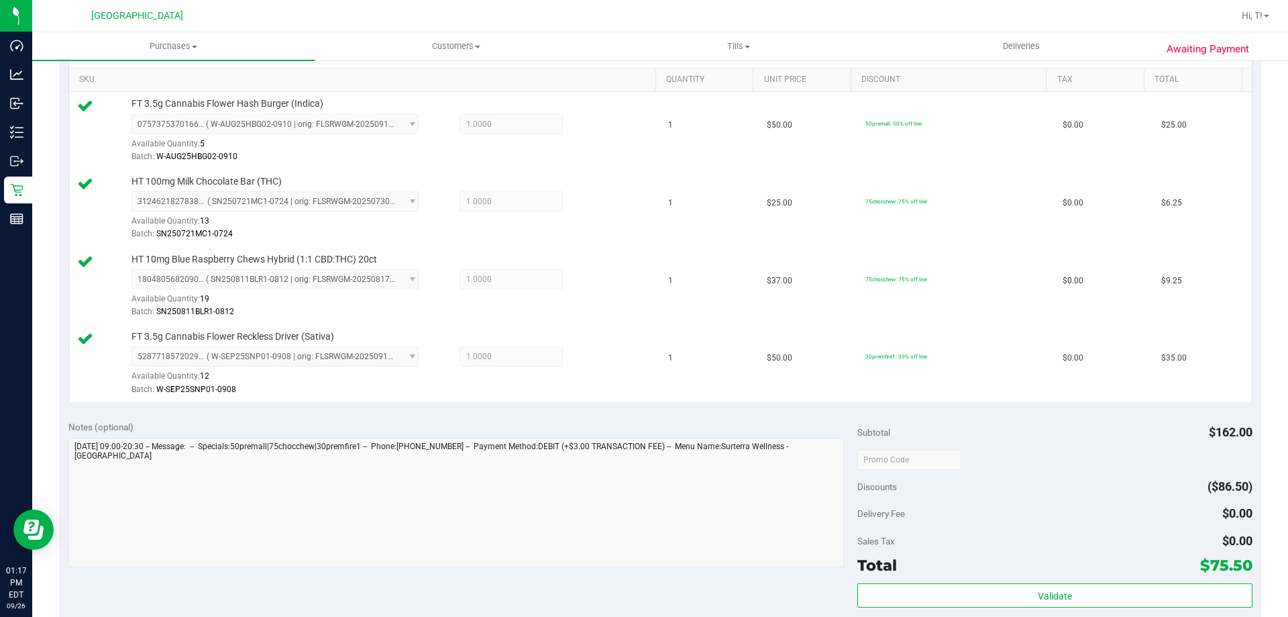
scroll to position [403, 0]
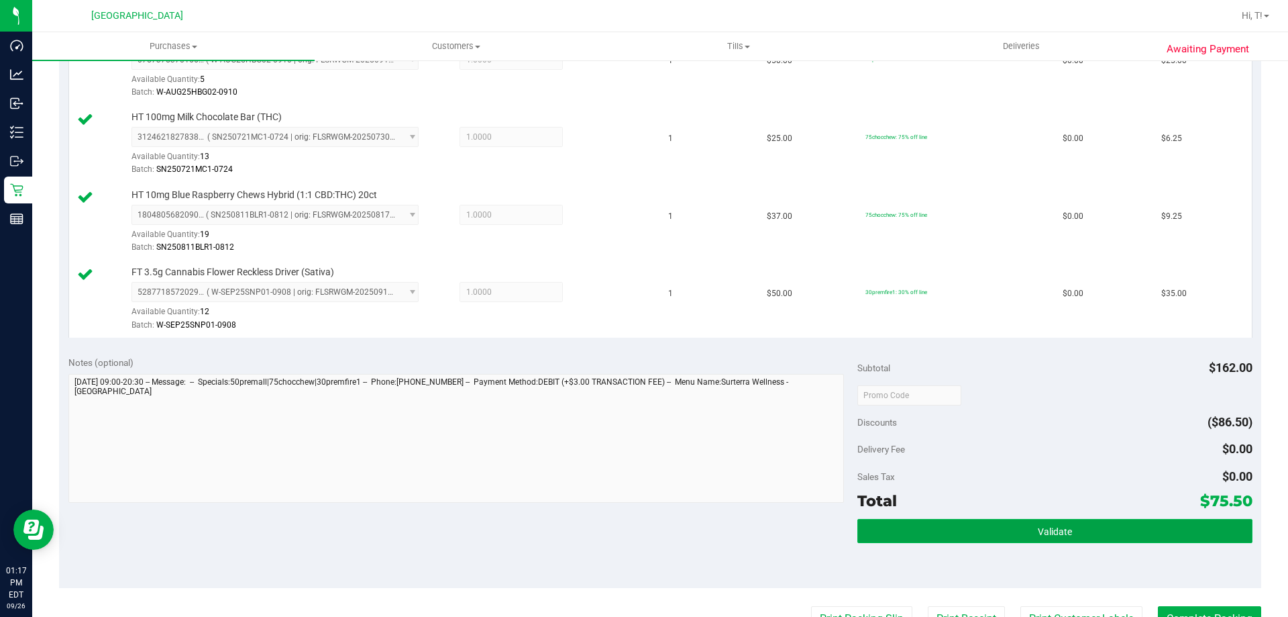
click at [1062, 533] on span "Validate" at bounding box center [1055, 531] width 34 height 11
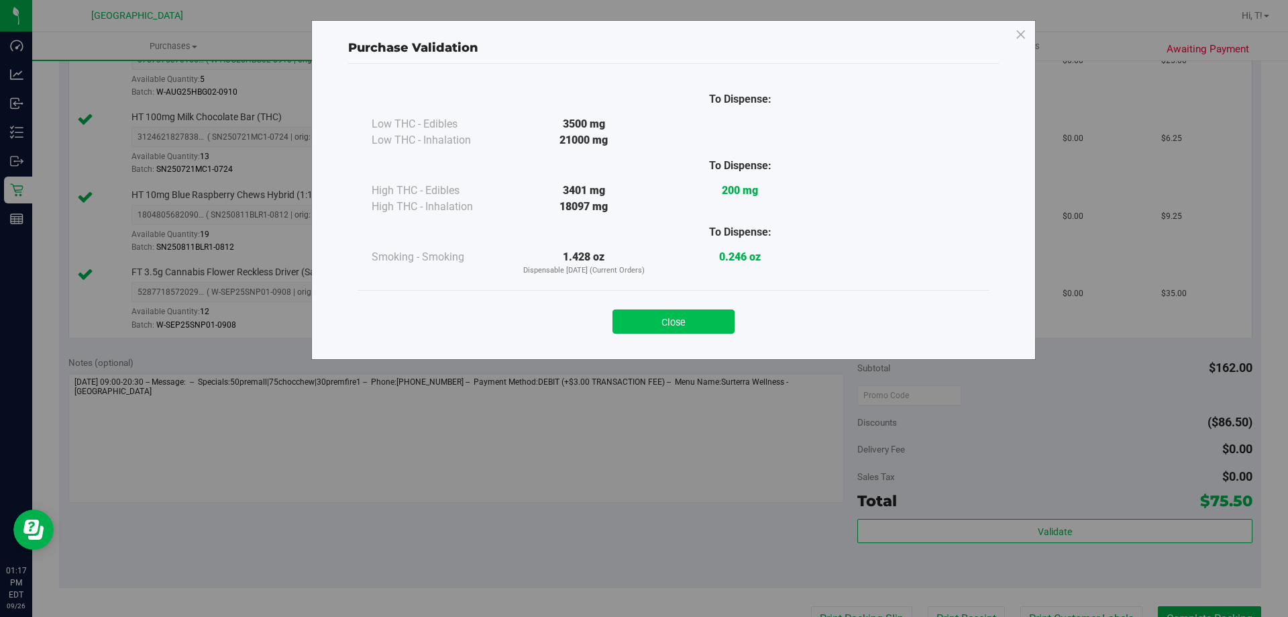
click at [695, 321] on button "Close" at bounding box center [674, 321] width 122 height 24
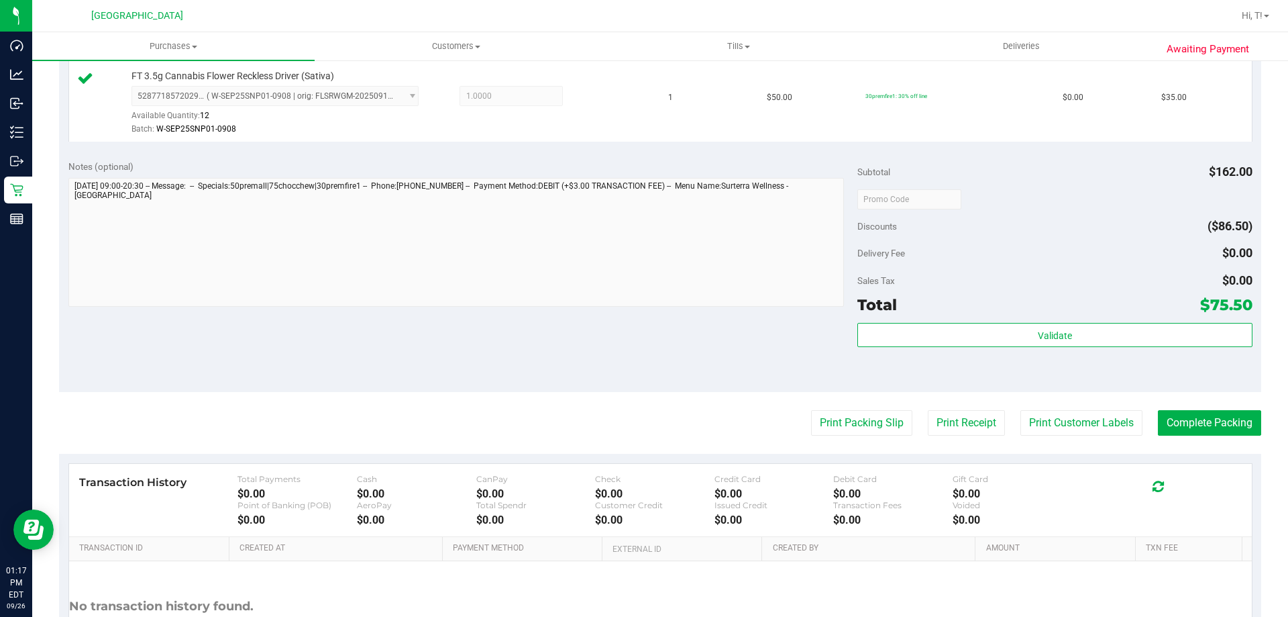
scroll to position [671, 0]
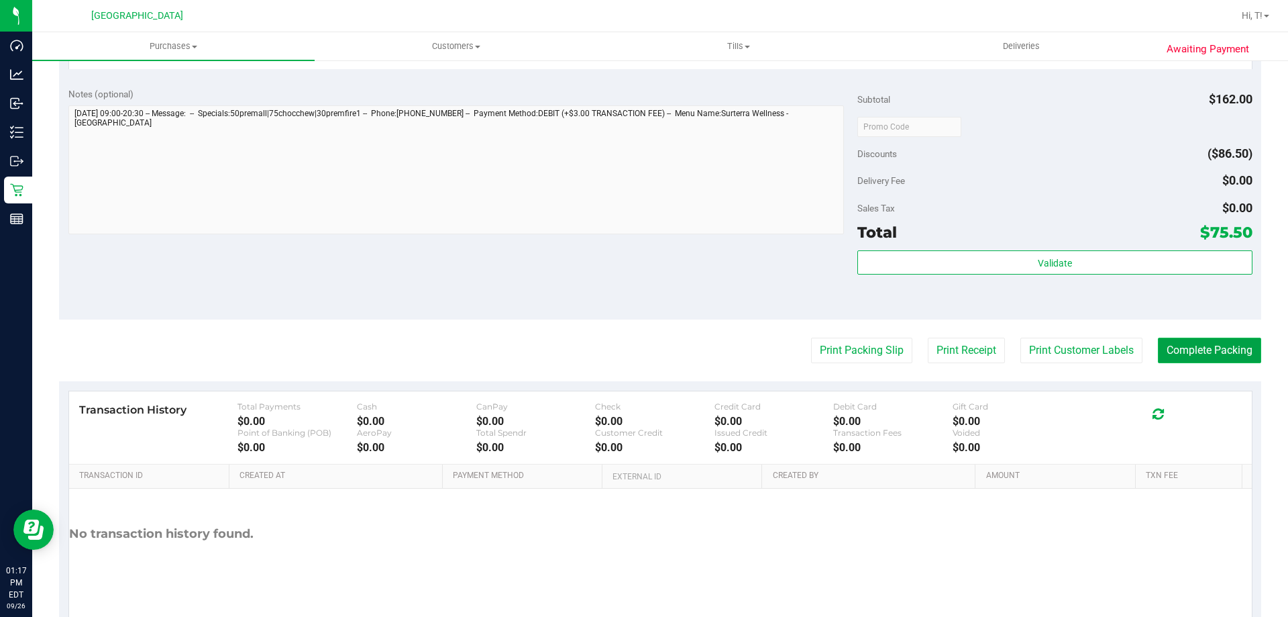
click at [1223, 354] on button "Complete Packing" at bounding box center [1209, 350] width 103 height 25
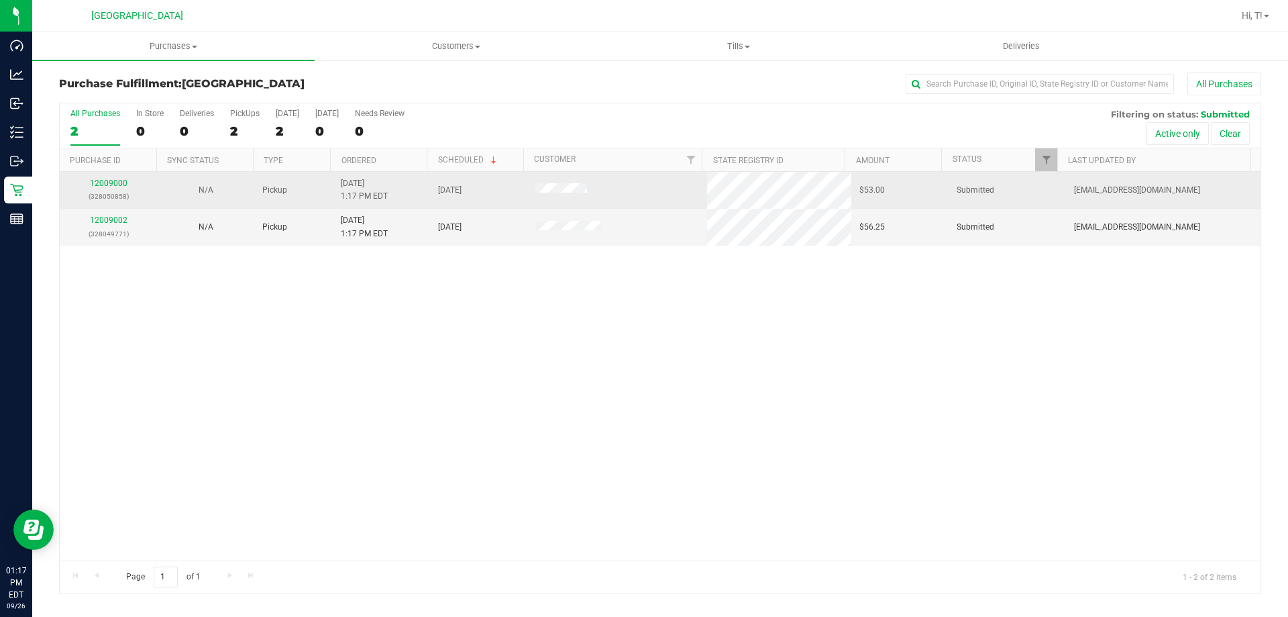
click at [124, 190] on p "(328050858)" at bounding box center [108, 196] width 81 height 13
click at [118, 178] on link "12009000" at bounding box center [109, 182] width 38 height 9
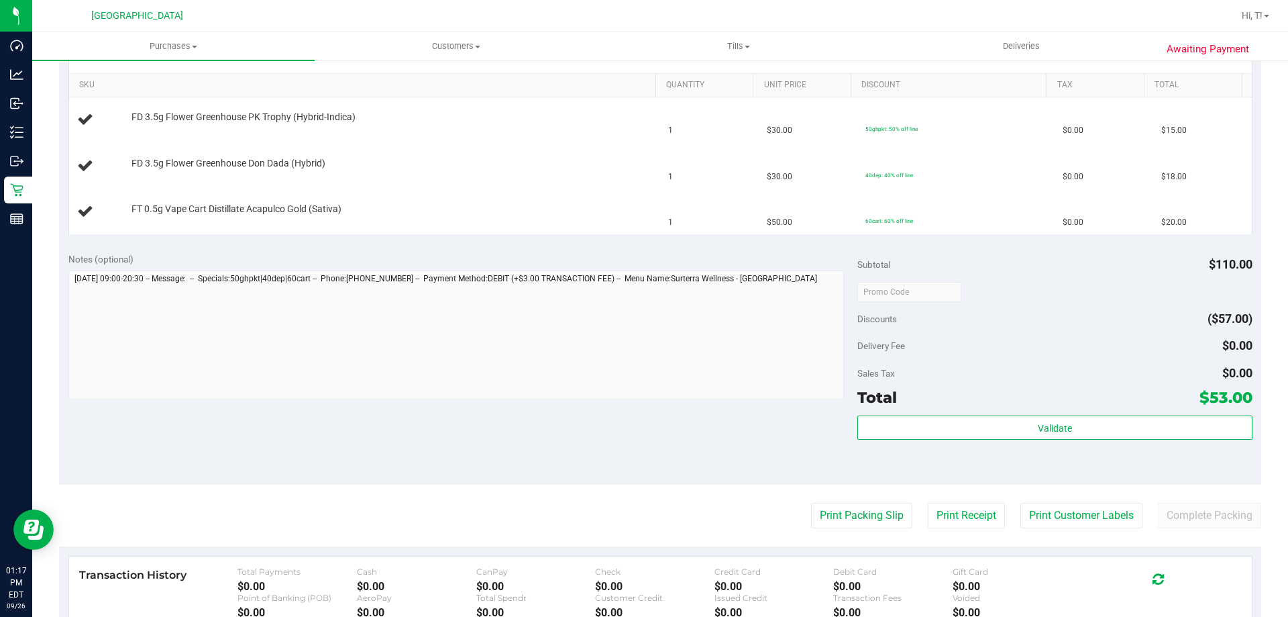
scroll to position [336, 0]
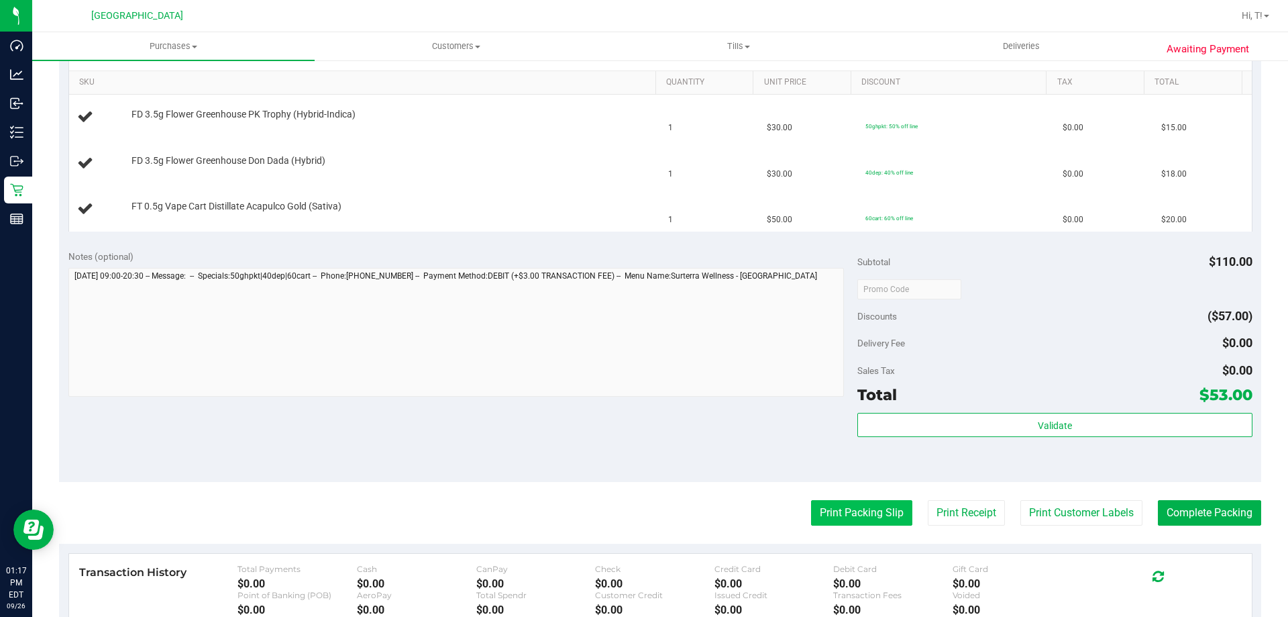
click at [868, 515] on button "Print Packing Slip" at bounding box center [861, 512] width 101 height 25
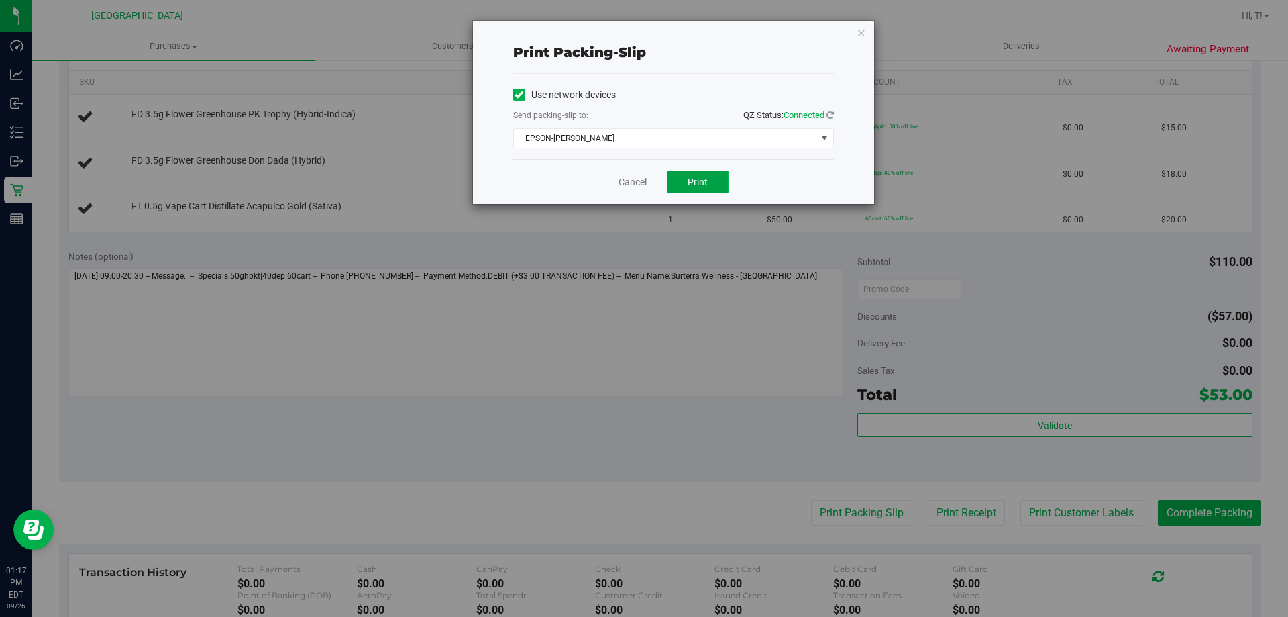
click at [699, 176] on span "Print" at bounding box center [698, 181] width 20 height 11
click at [860, 30] on icon "button" at bounding box center [861, 32] width 9 height 16
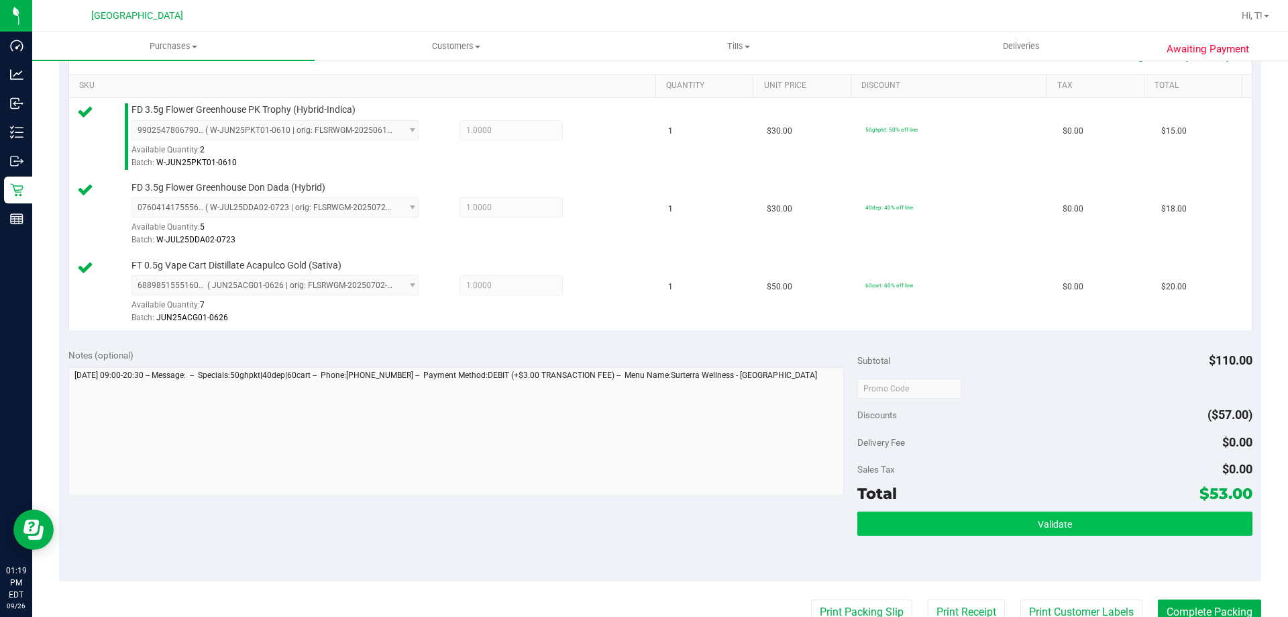
scroll to position [403, 0]
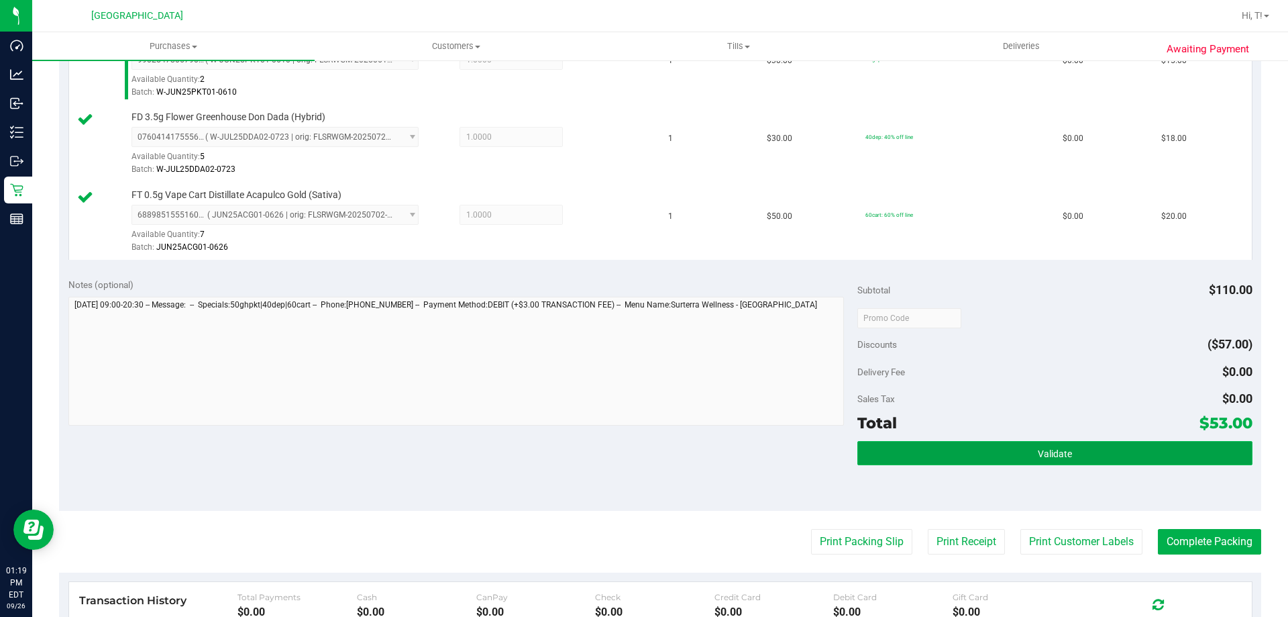
click at [1054, 452] on span "Validate" at bounding box center [1055, 453] width 34 height 11
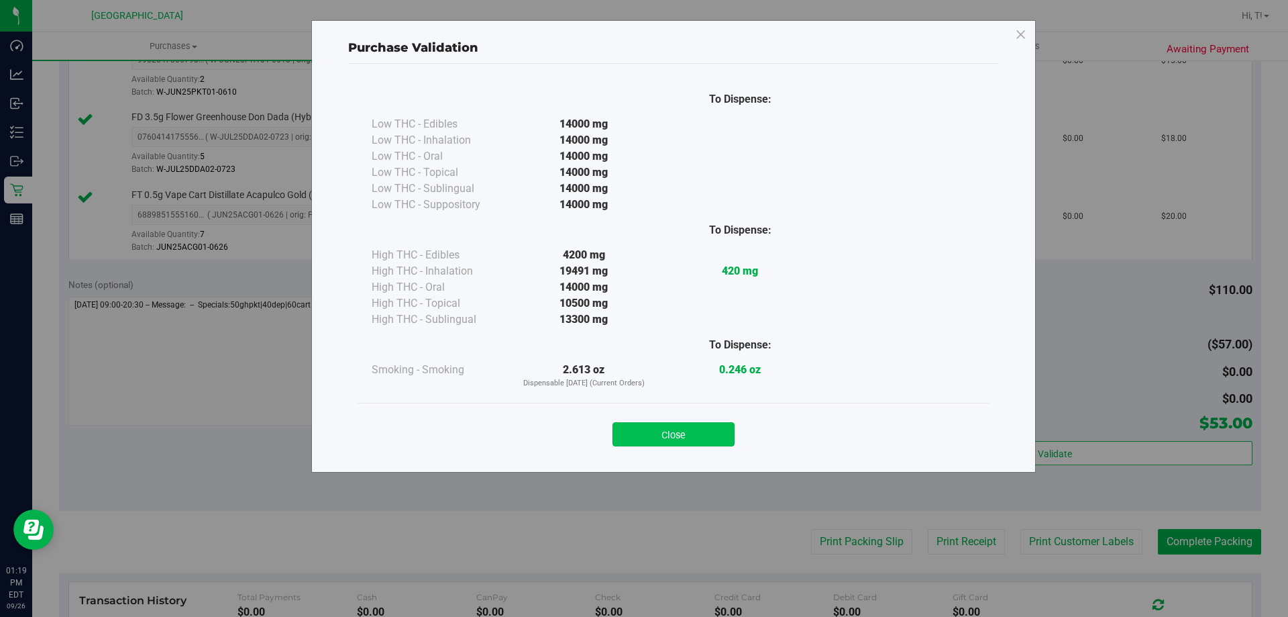
click at [673, 427] on button "Close" at bounding box center [674, 434] width 122 height 24
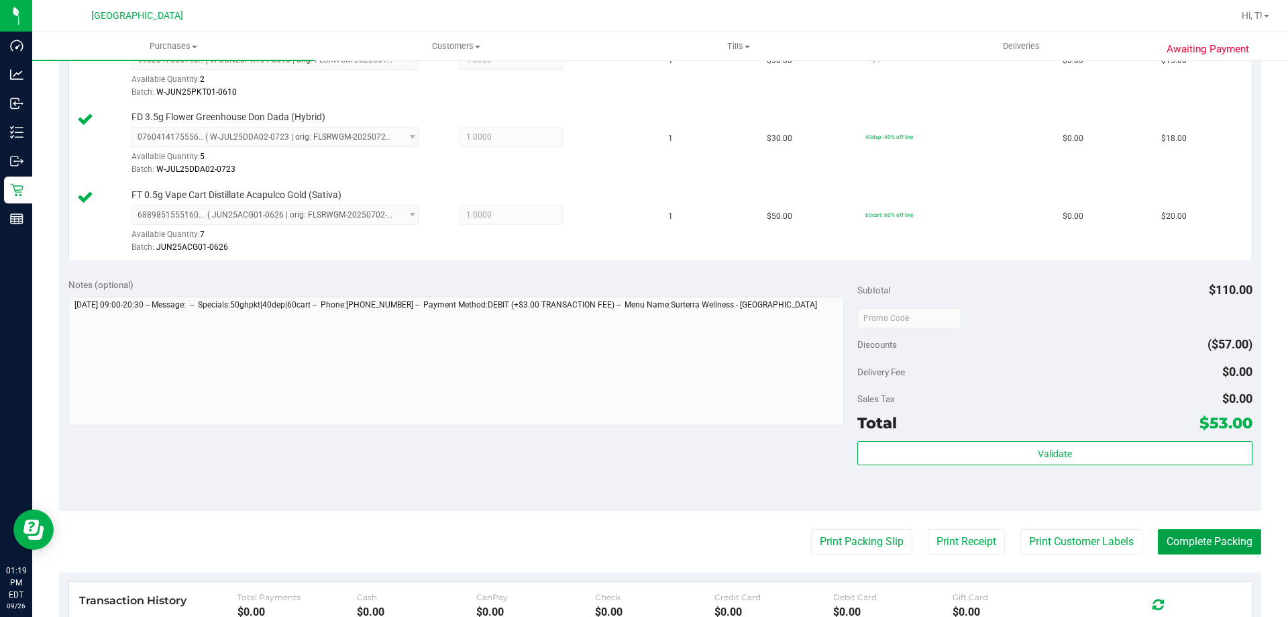
click at [1227, 540] on button "Complete Packing" at bounding box center [1209, 541] width 103 height 25
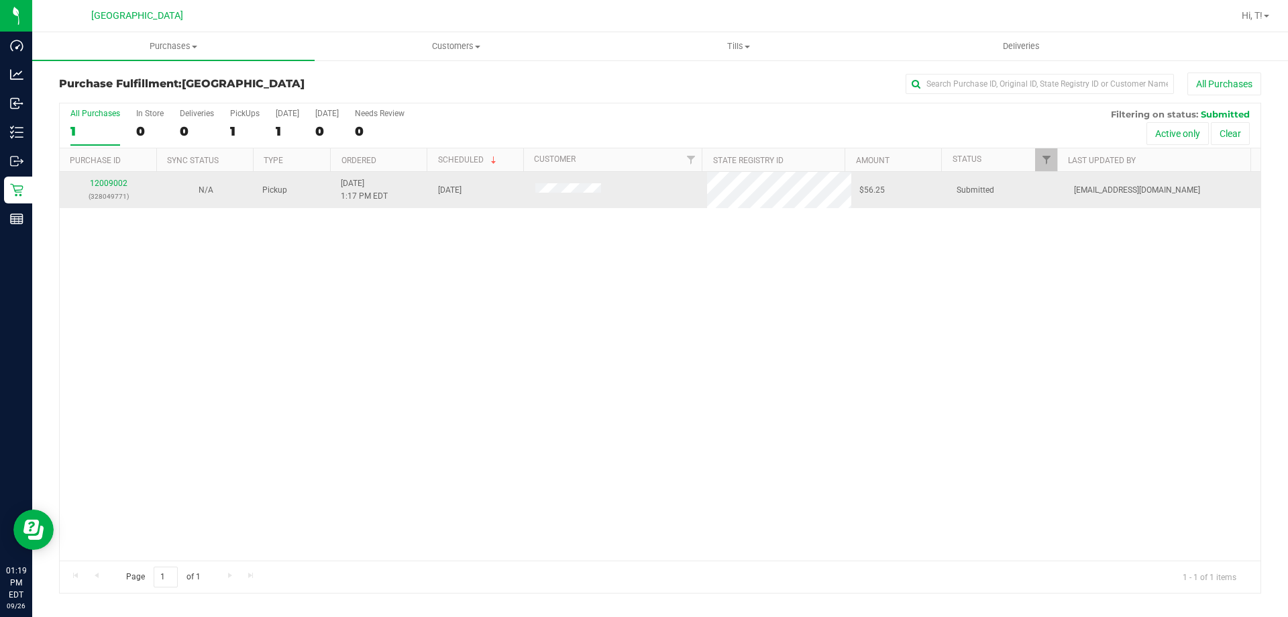
click at [112, 177] on div "12009002 (328049771)" at bounding box center [108, 189] width 81 height 25
click at [105, 186] on link "12009002" at bounding box center [109, 182] width 38 height 9
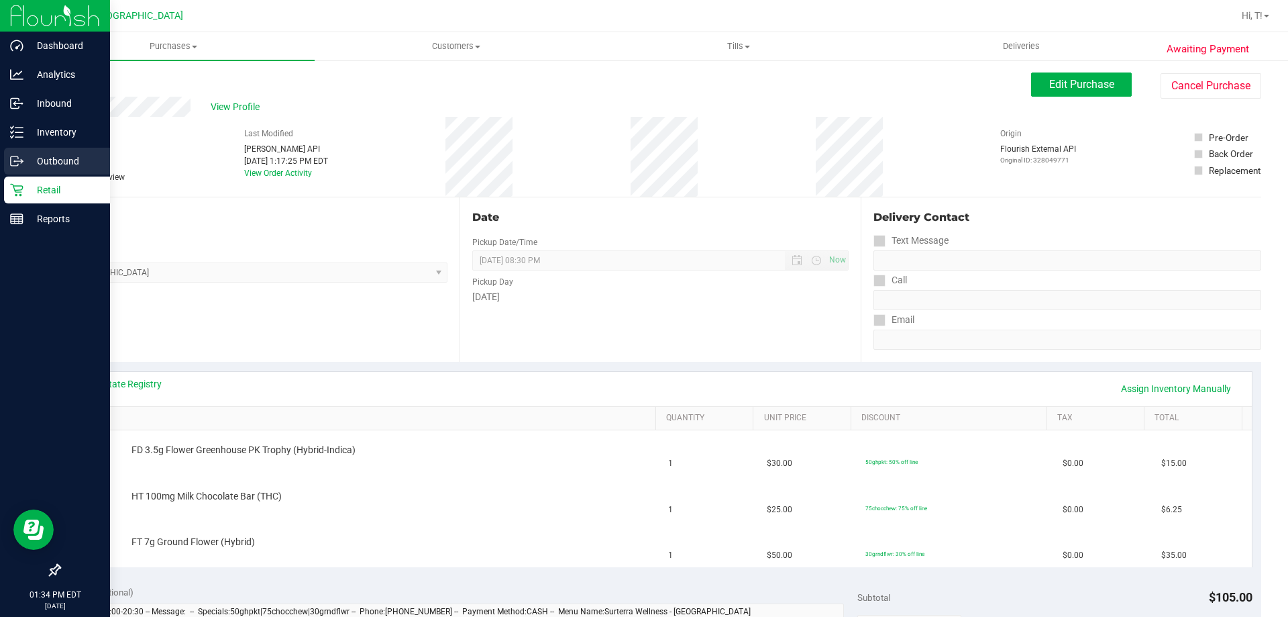
click at [17, 173] on div "Outbound" at bounding box center [57, 161] width 106 height 27
click at [17, 193] on icon at bounding box center [16, 189] width 13 height 13
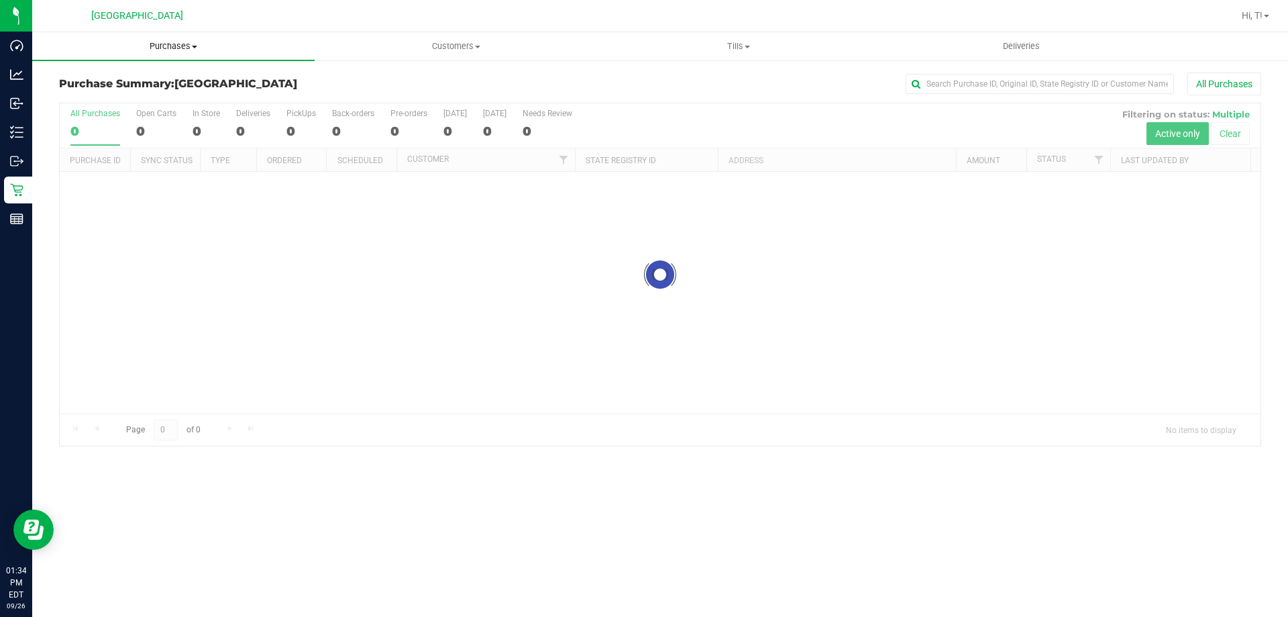
click at [181, 46] on span "Purchases" at bounding box center [173, 46] width 283 height 12
click at [121, 94] on li "Fulfillment" at bounding box center [173, 97] width 283 height 16
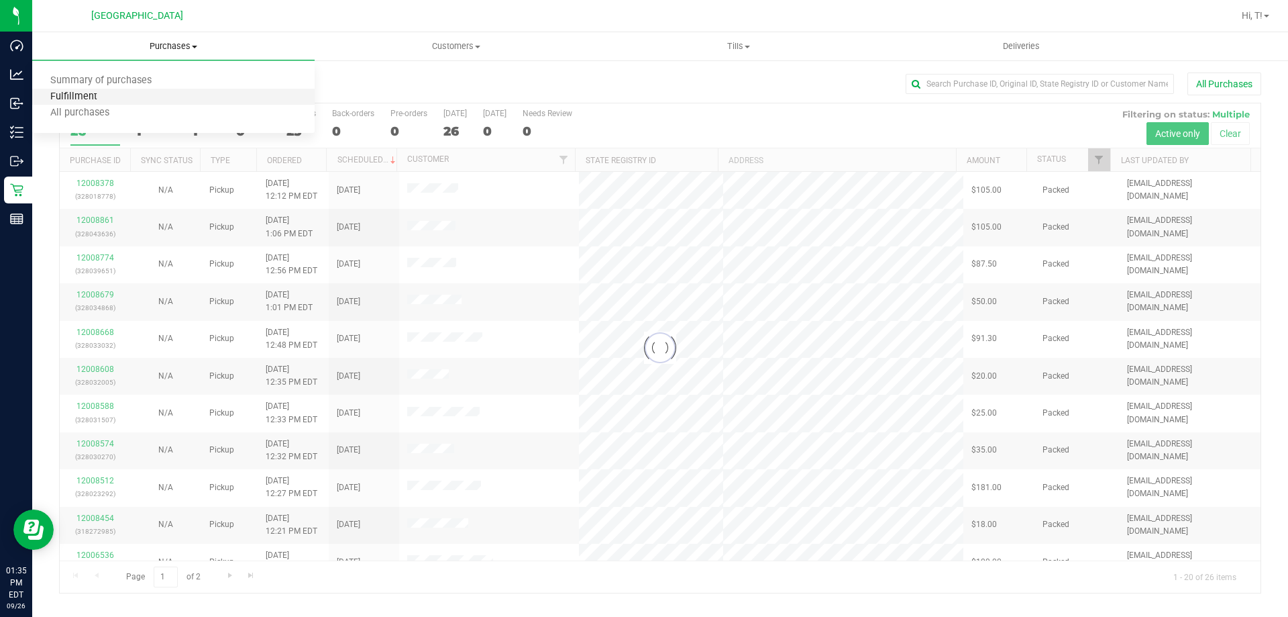
click at [81, 95] on span "Fulfillment" at bounding box center [73, 96] width 83 height 11
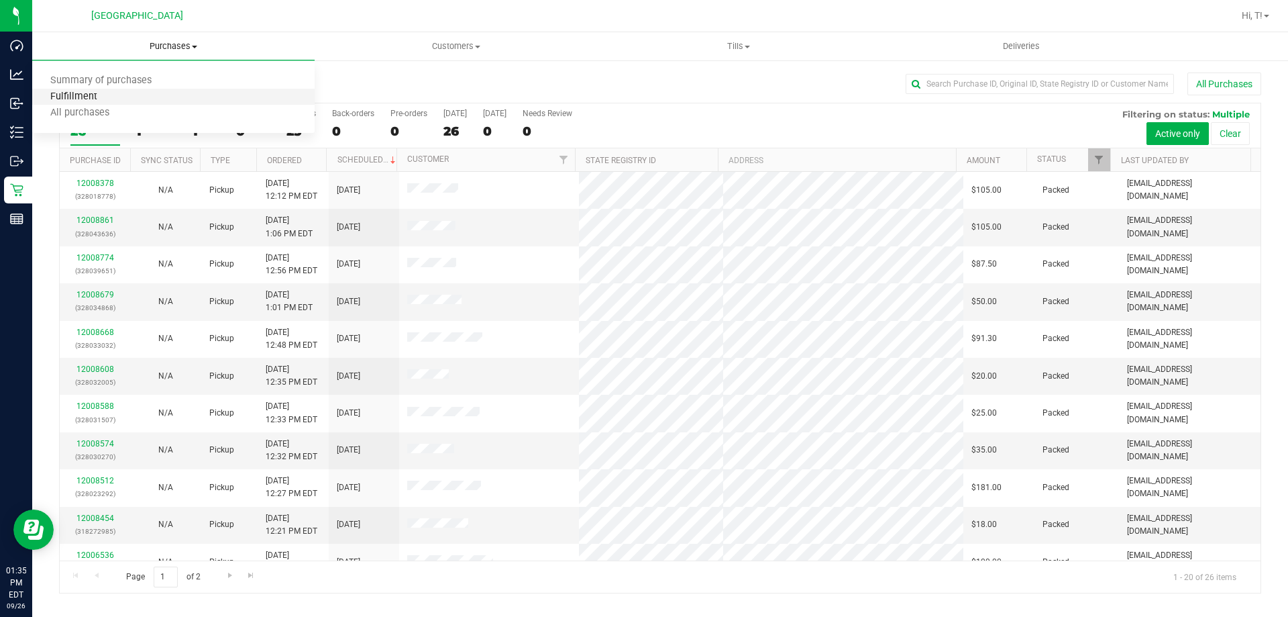
click at [79, 97] on span "Fulfillment" at bounding box center [73, 96] width 83 height 11
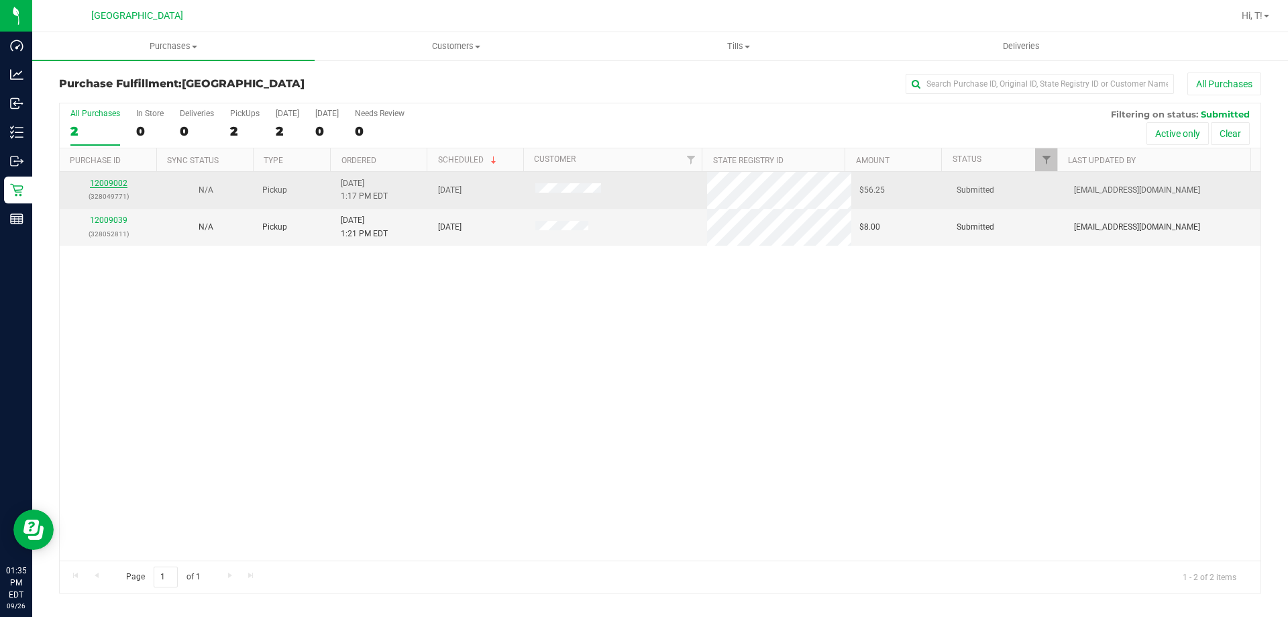
click at [109, 186] on link "12009002" at bounding box center [109, 182] width 38 height 9
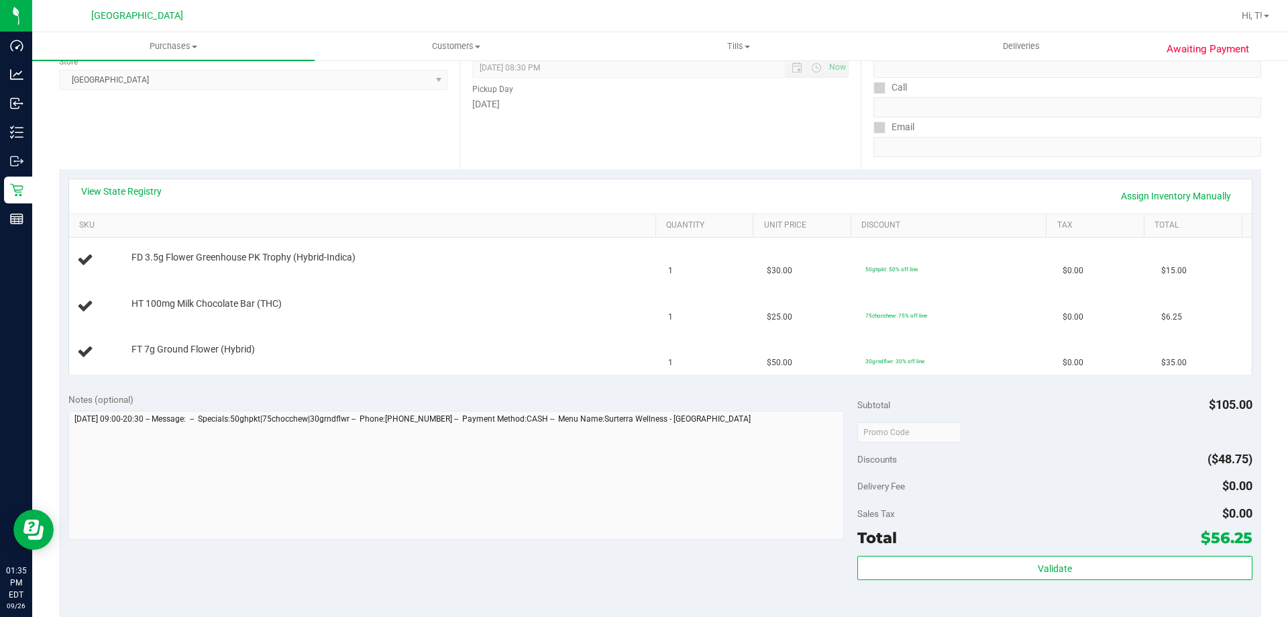
scroll to position [403, 0]
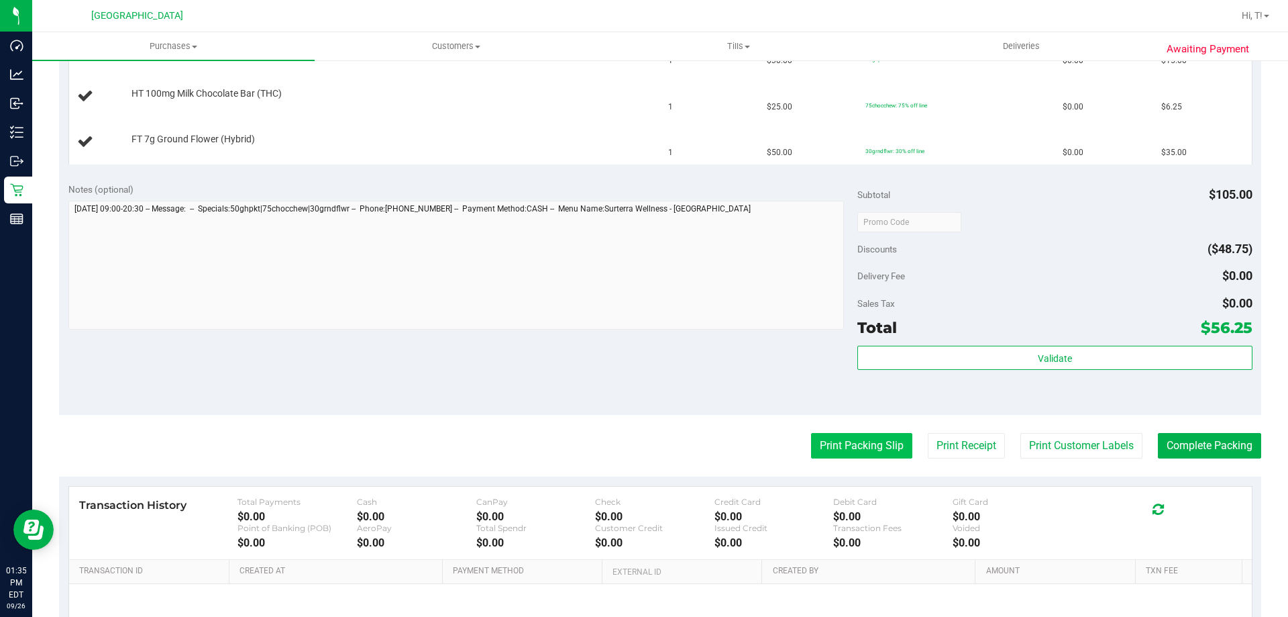
click at [847, 445] on button "Print Packing Slip" at bounding box center [861, 445] width 101 height 25
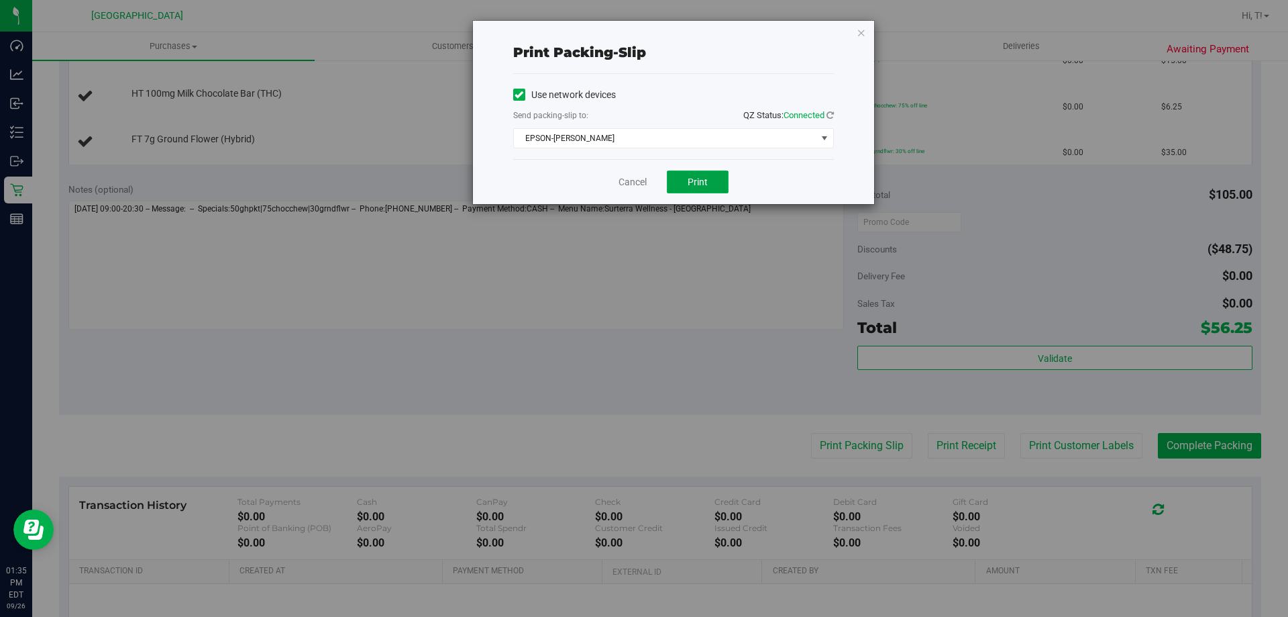
click at [698, 181] on span "Print" at bounding box center [698, 181] width 20 height 11
click at [635, 184] on link "Cancel" at bounding box center [633, 182] width 28 height 14
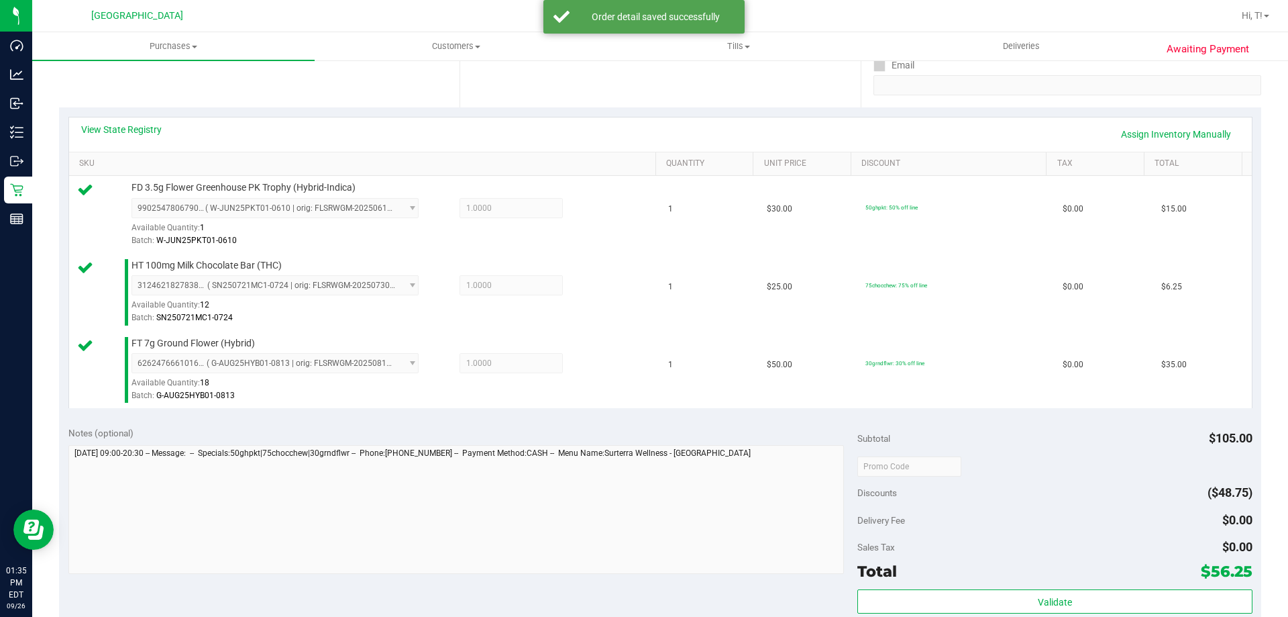
scroll to position [432, 0]
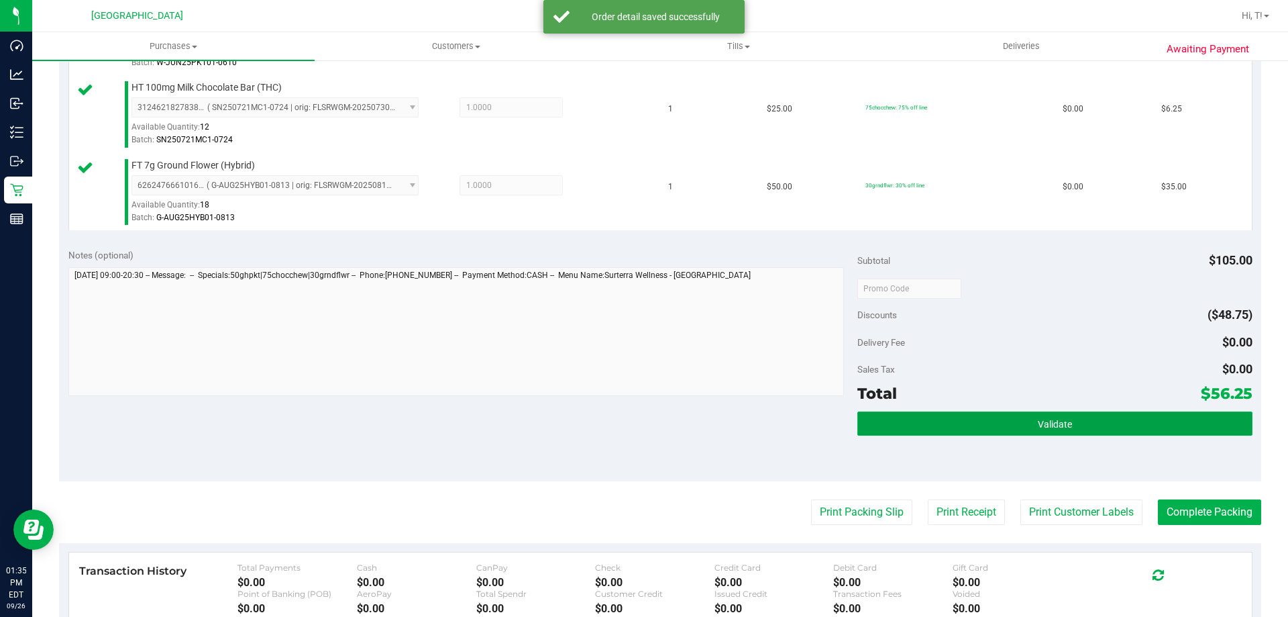
click at [1053, 423] on span "Validate" at bounding box center [1055, 424] width 34 height 11
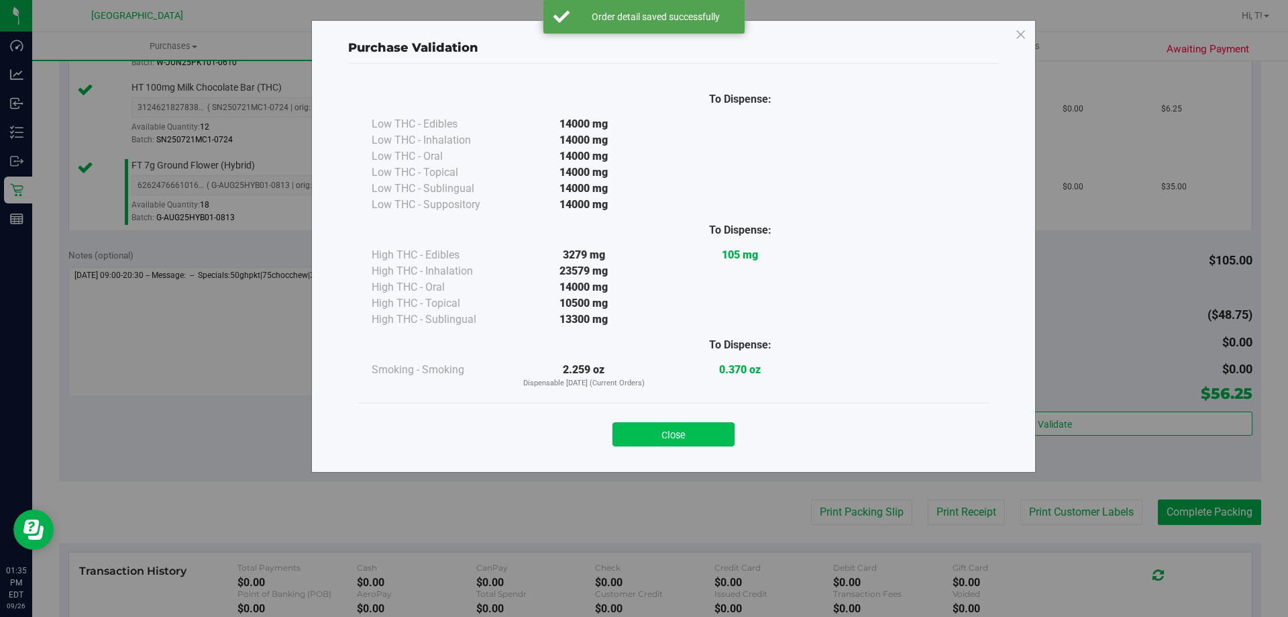
click at [685, 433] on button "Close" at bounding box center [674, 434] width 122 height 24
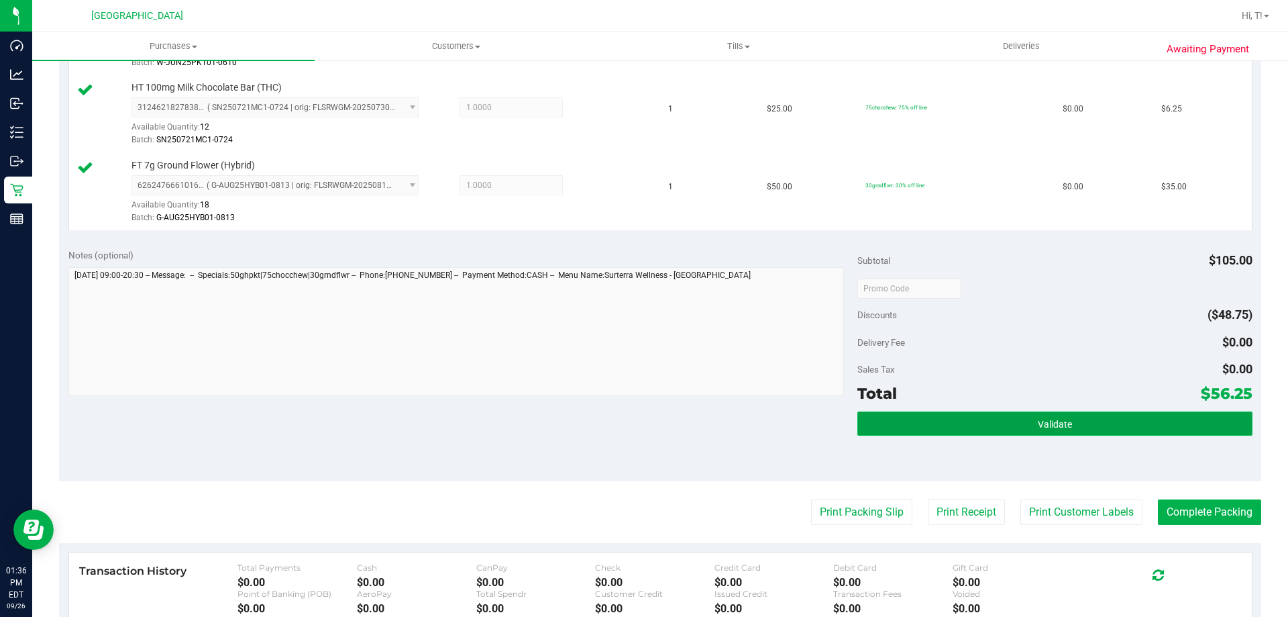
click at [1042, 427] on span "Validate" at bounding box center [1055, 424] width 34 height 11
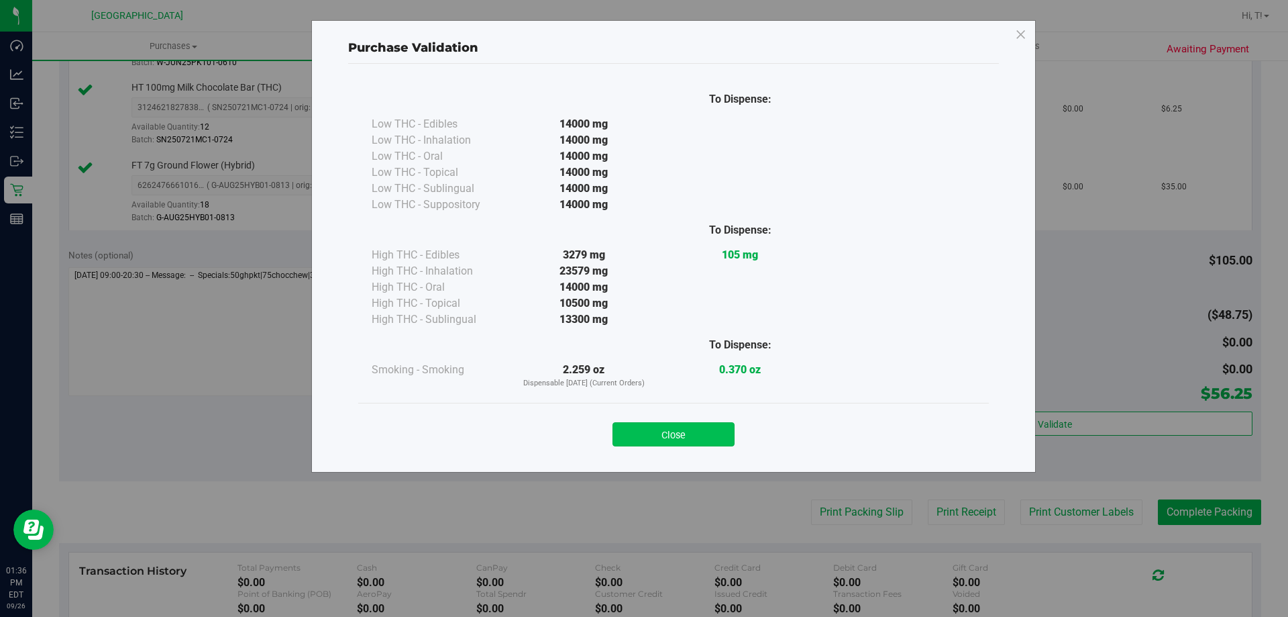
click at [678, 442] on button "Close" at bounding box center [674, 434] width 122 height 24
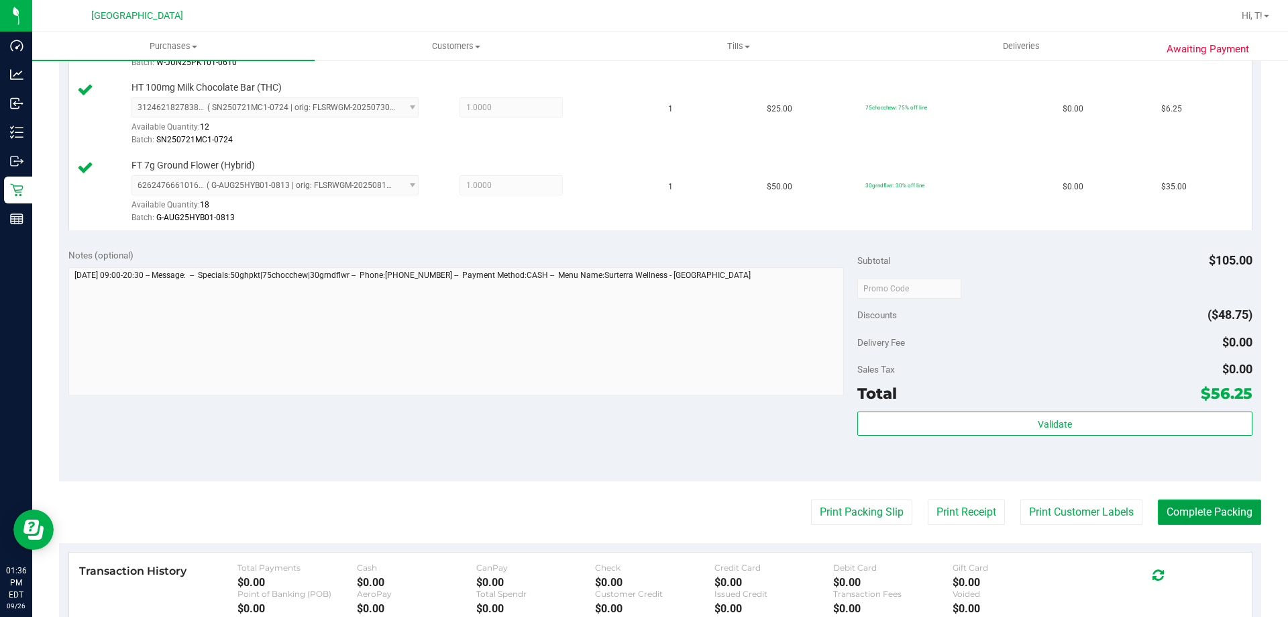
click at [1214, 515] on button "Complete Packing" at bounding box center [1209, 511] width 103 height 25
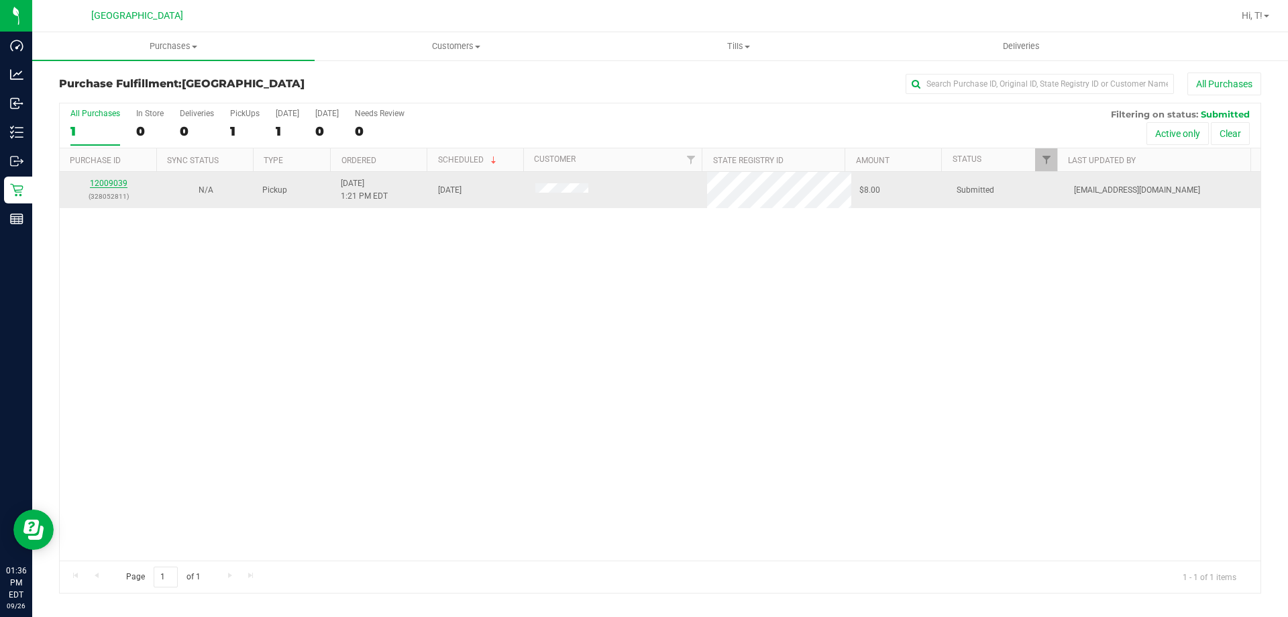
click at [114, 183] on link "12009039" at bounding box center [109, 182] width 38 height 9
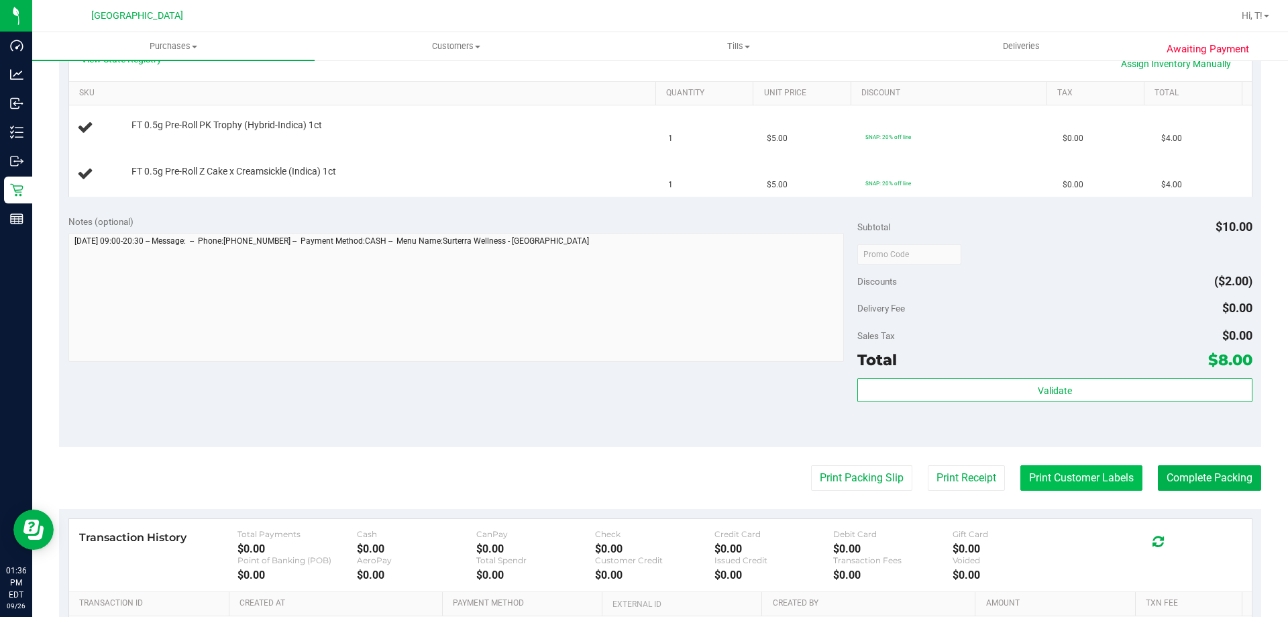
scroll to position [403, 0]
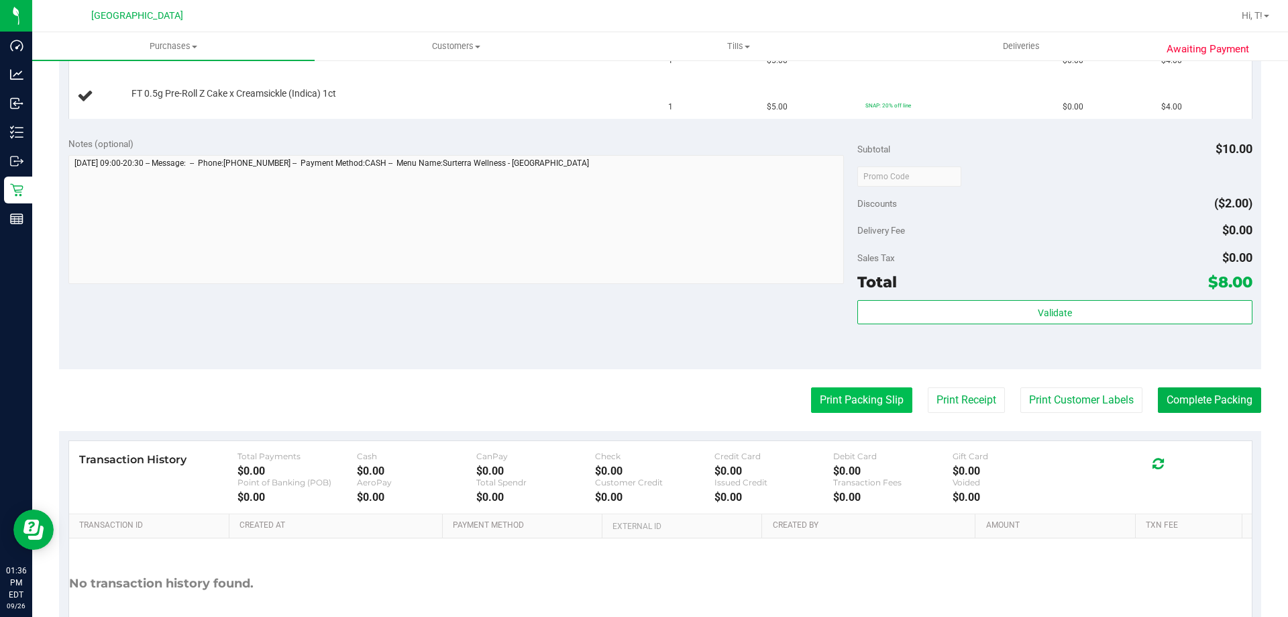
click at [867, 408] on button "Print Packing Slip" at bounding box center [861, 399] width 101 height 25
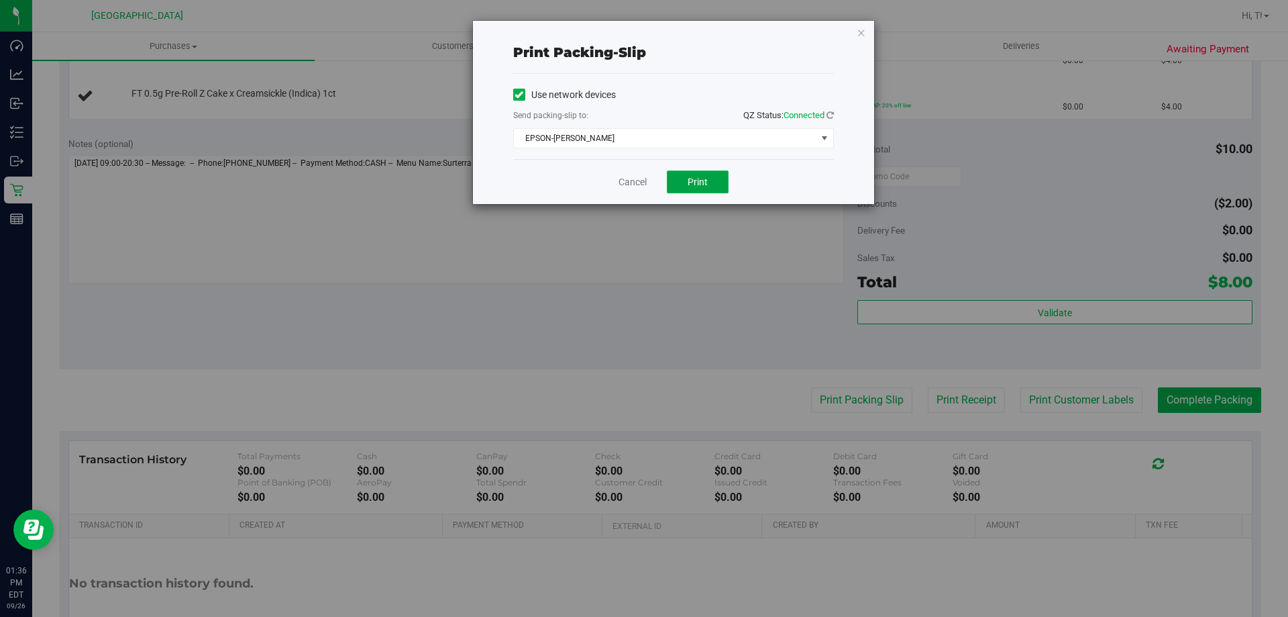
click at [692, 182] on span "Print" at bounding box center [698, 181] width 20 height 11
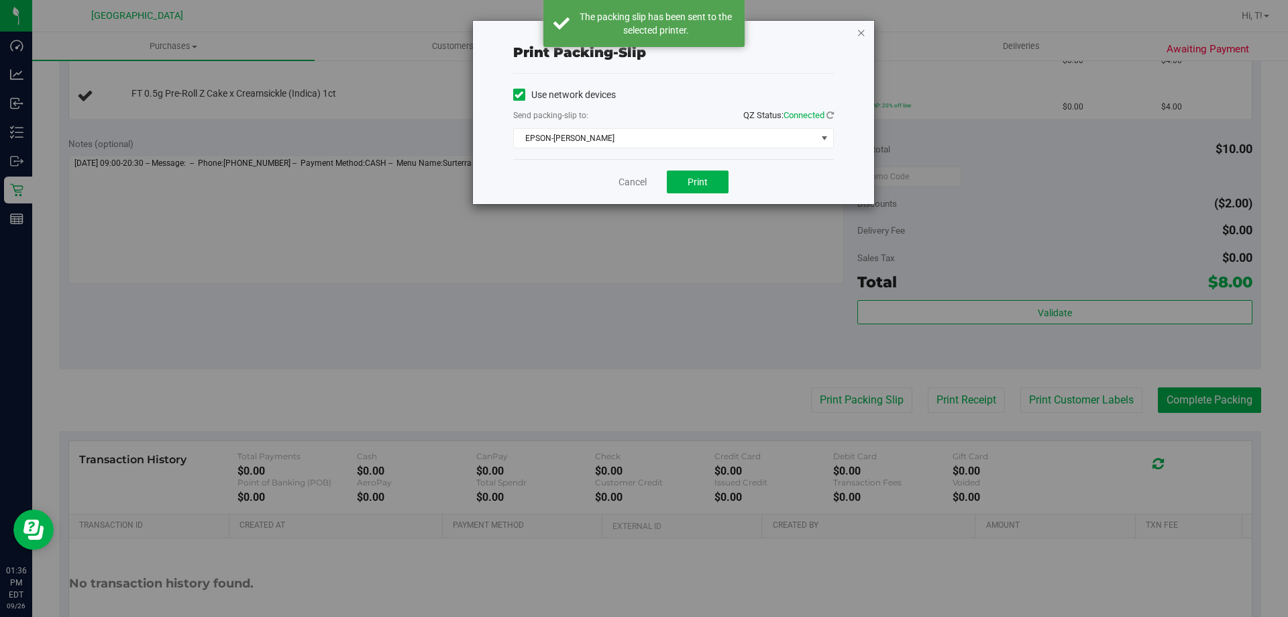
click at [860, 34] on icon "button" at bounding box center [861, 32] width 9 height 16
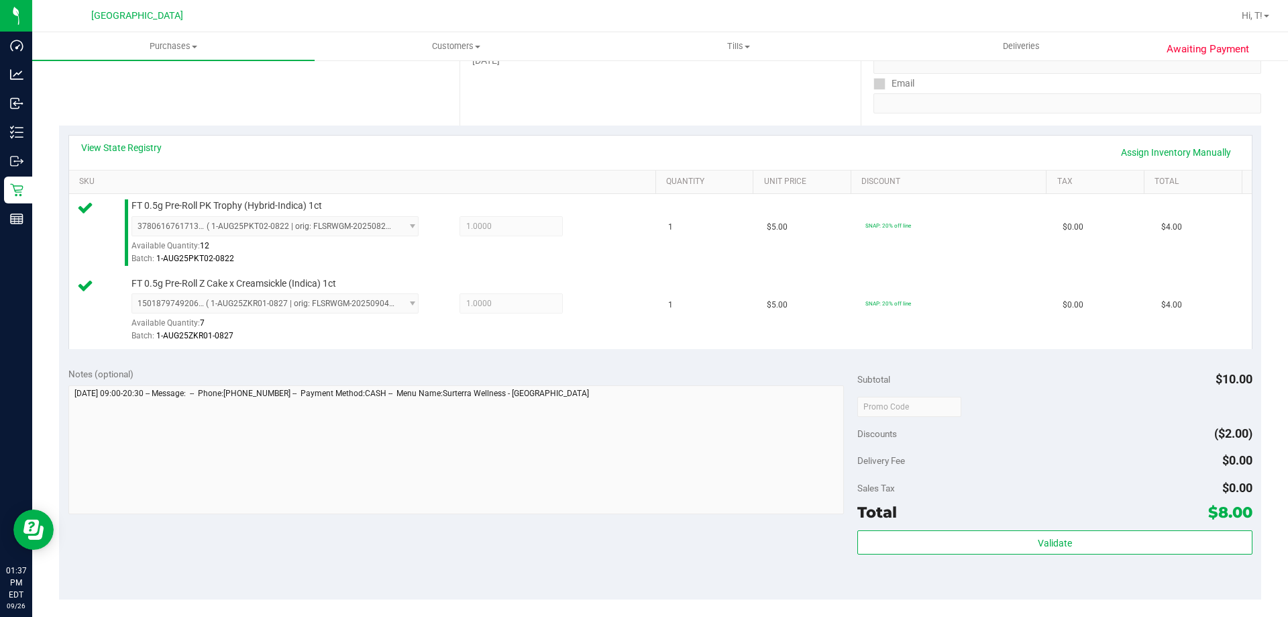
scroll to position [309, 0]
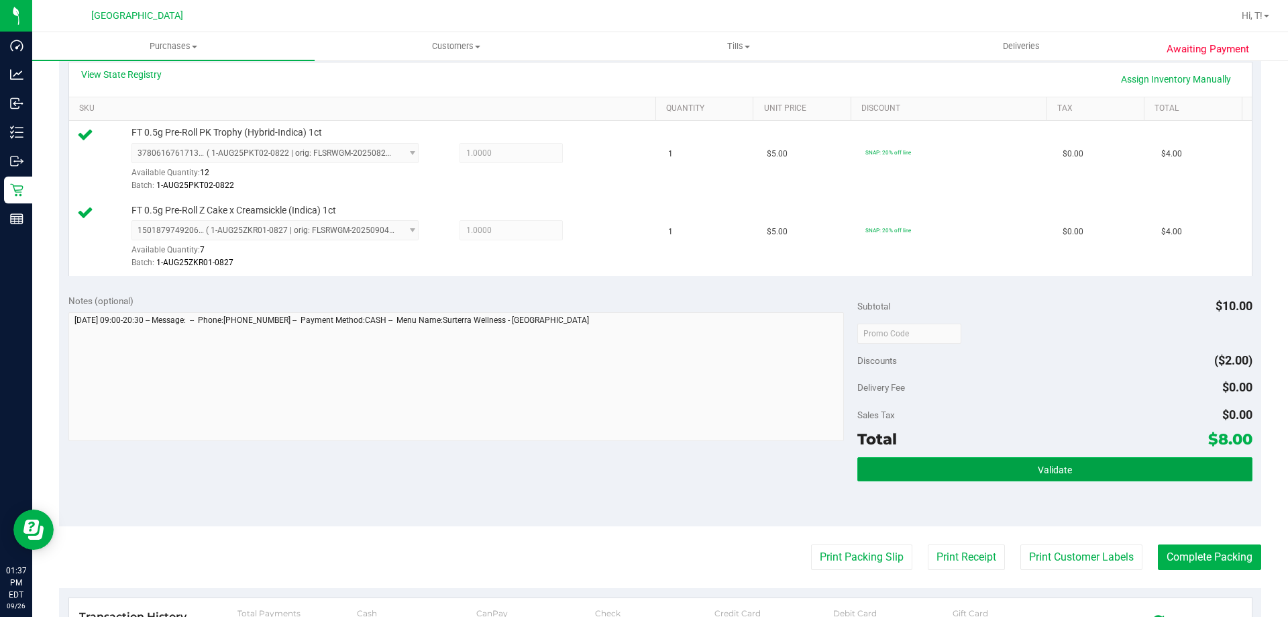
click at [1043, 477] on button "Validate" at bounding box center [1055, 469] width 395 height 24
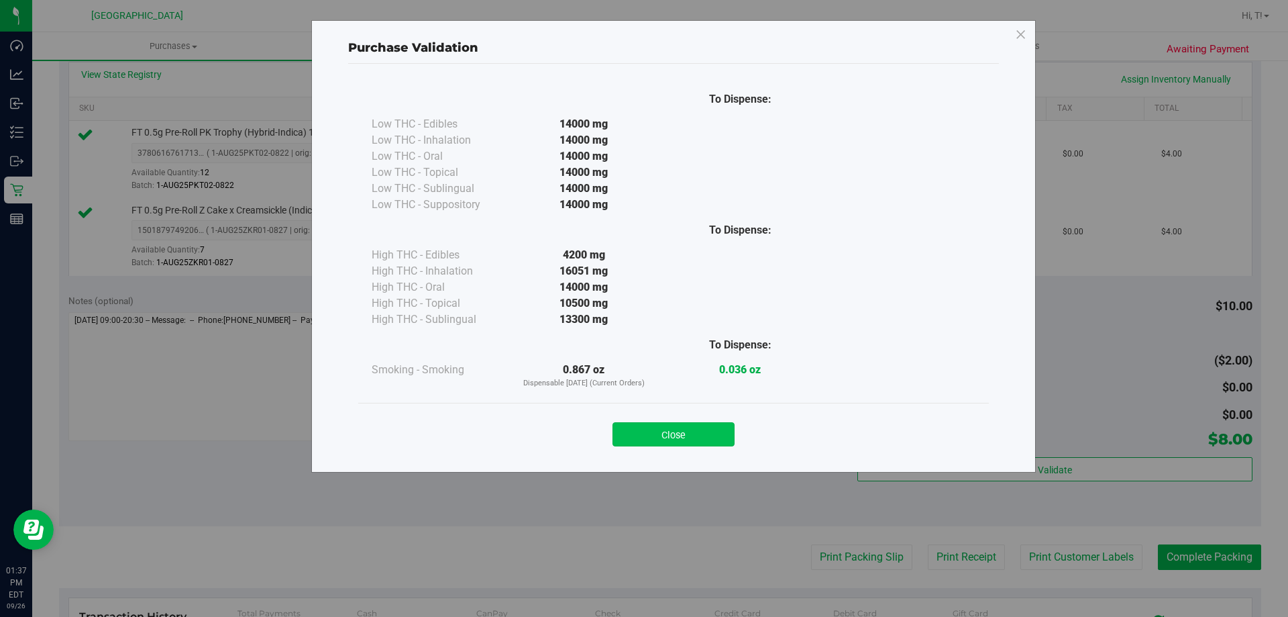
click at [642, 432] on button "Close" at bounding box center [674, 434] width 122 height 24
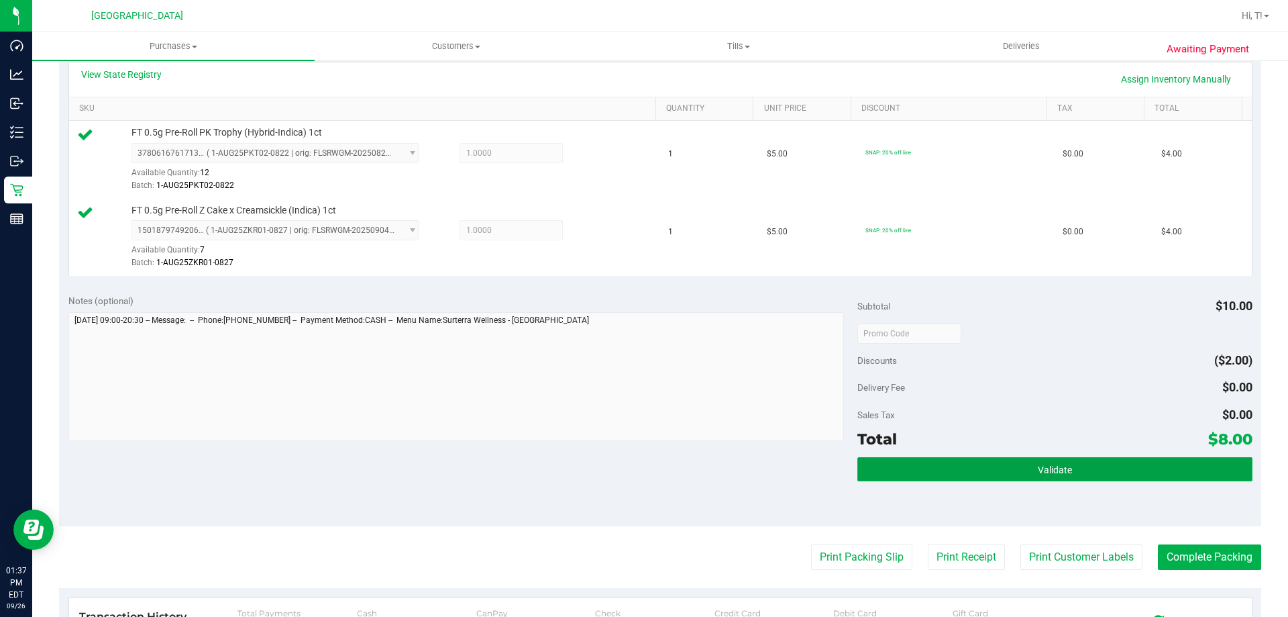
click at [1084, 469] on button "Validate" at bounding box center [1055, 469] width 395 height 24
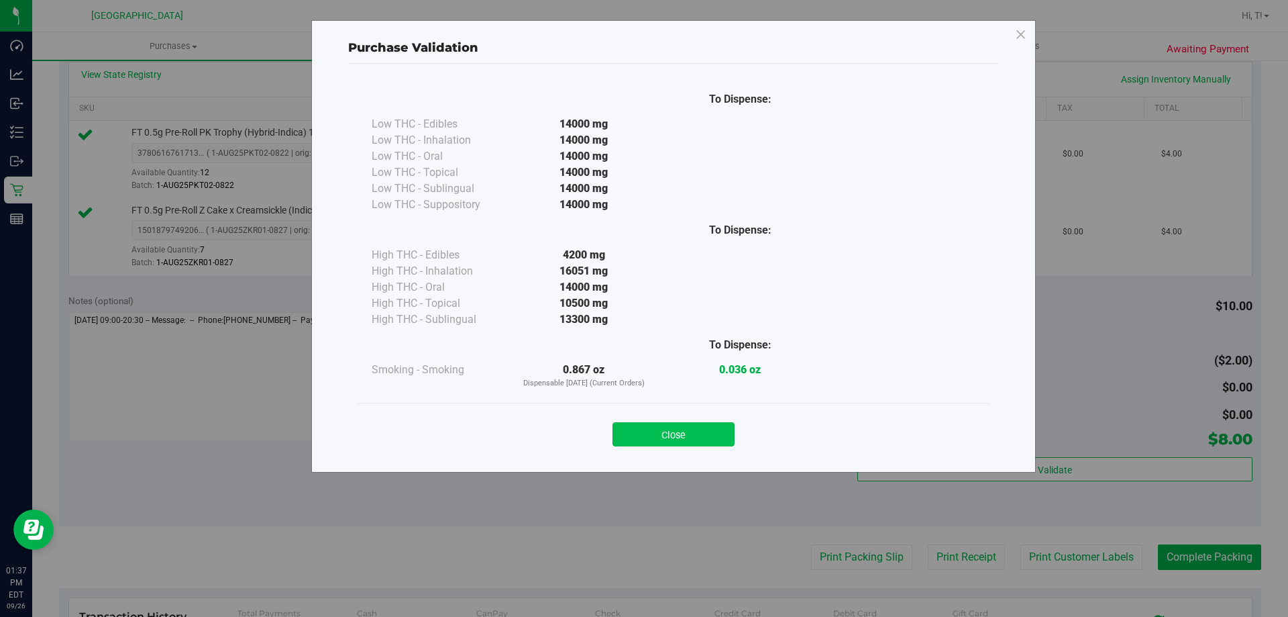
click at [660, 425] on button "Close" at bounding box center [674, 434] width 122 height 24
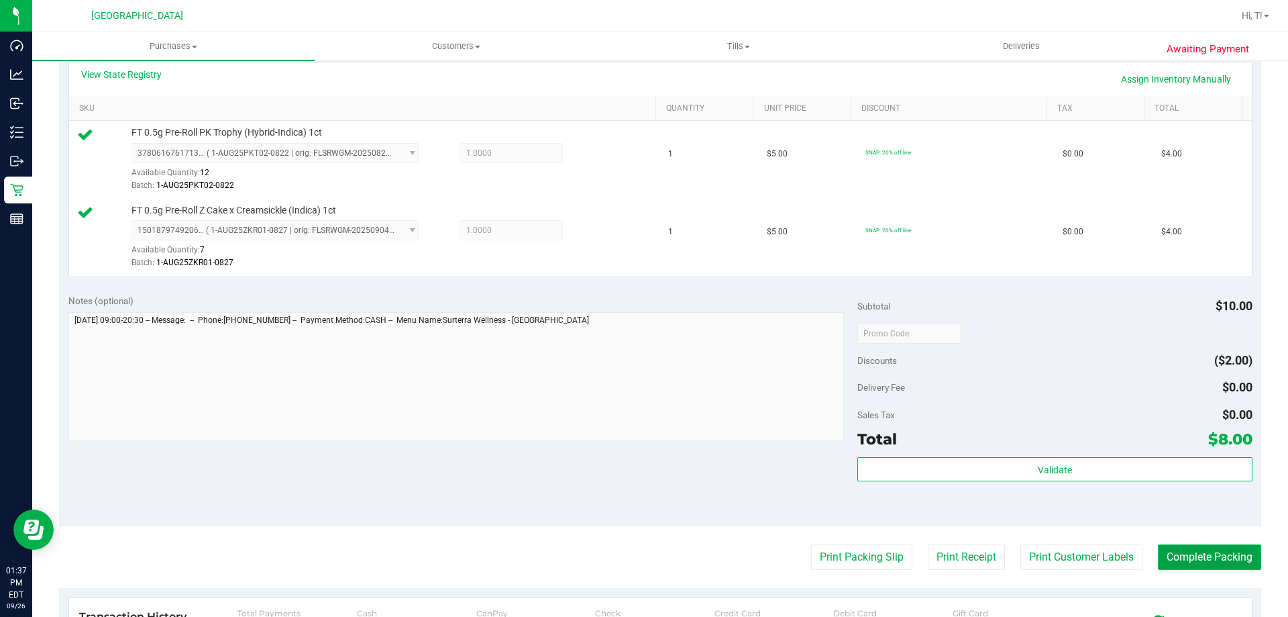
click at [1203, 553] on button "Complete Packing" at bounding box center [1209, 556] width 103 height 25
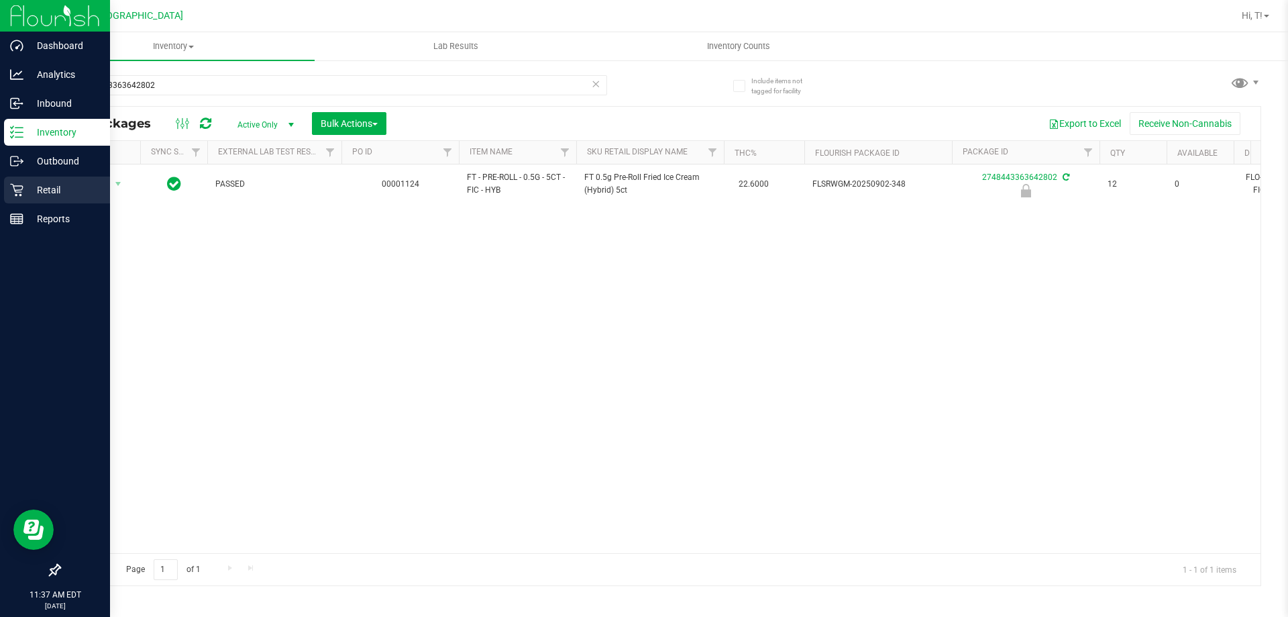
click at [66, 187] on p "Retail" at bounding box center [63, 190] width 81 height 16
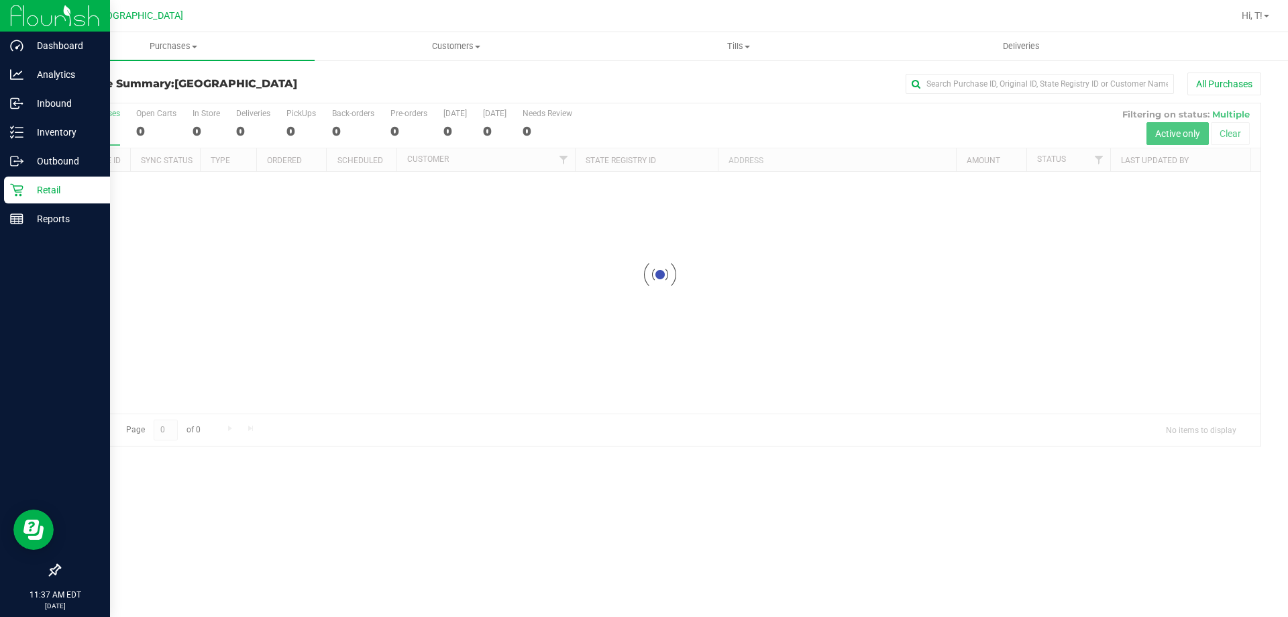
click at [262, 85] on h3 "Purchase Summary: [GEOGRAPHIC_DATA]" at bounding box center [259, 84] width 401 height 12
click at [74, 124] on p "Inventory" at bounding box center [63, 132] width 81 height 16
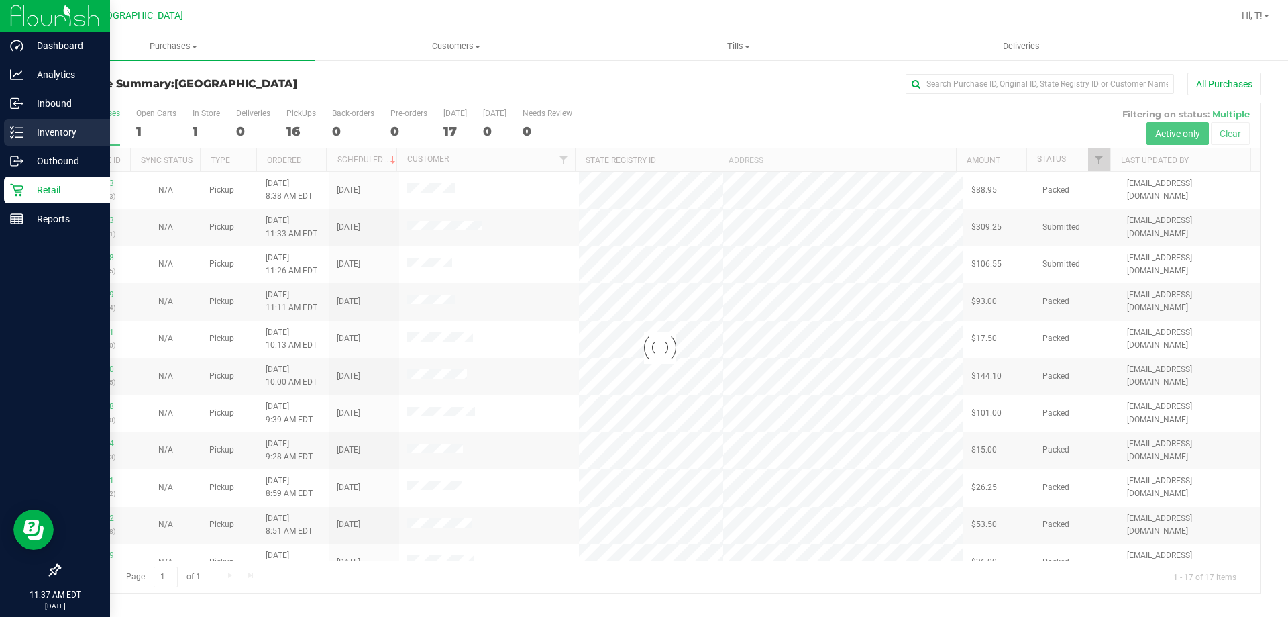
click at [70, 124] on p "Inventory" at bounding box center [63, 132] width 81 height 16
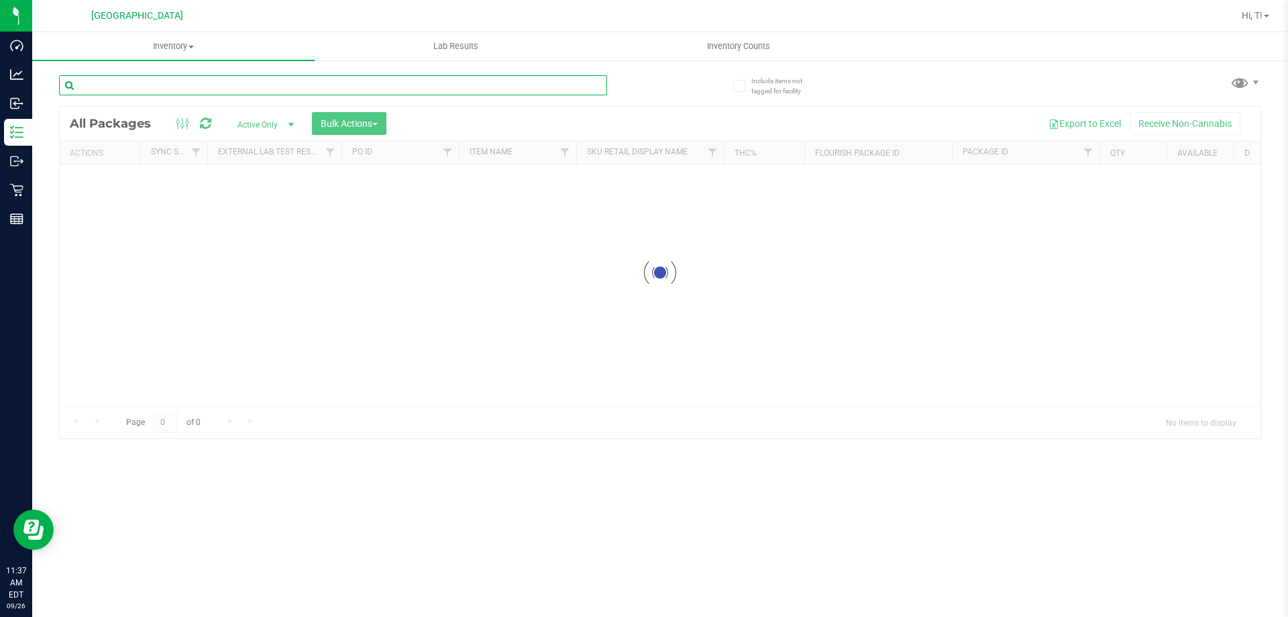
click at [200, 82] on div "Inventory All packages All inventory Waste log Create inventory Lab Results Inv…" at bounding box center [660, 324] width 1256 height 584
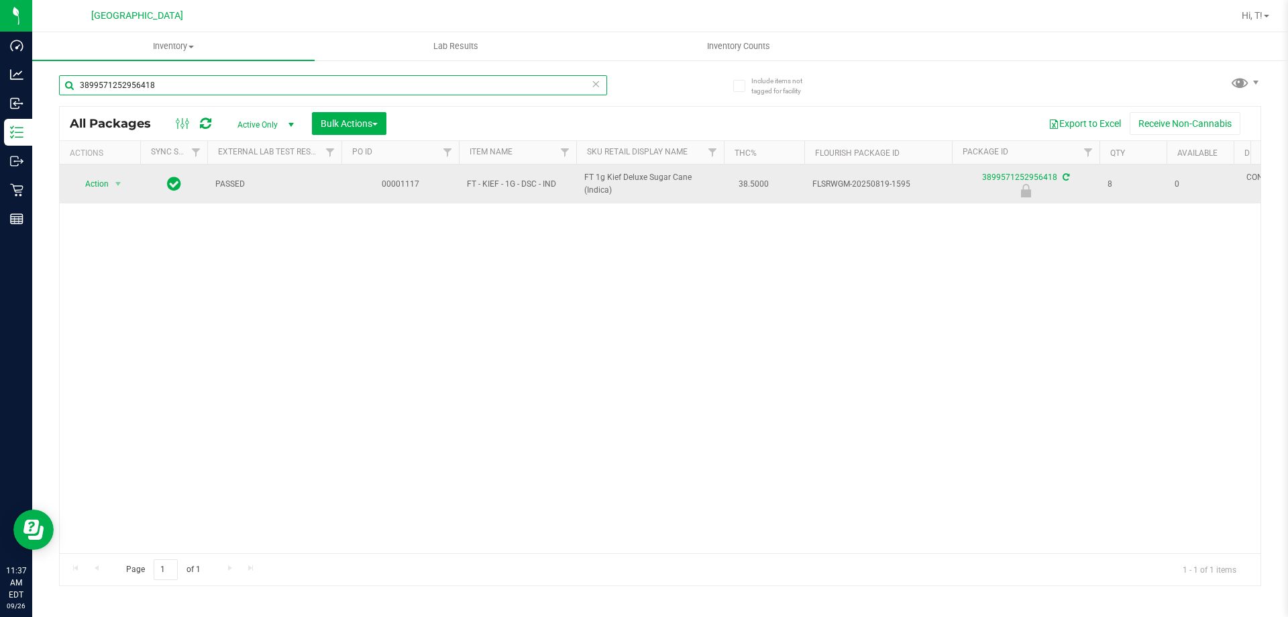
type input "3899571252956418"
click at [115, 178] on span "select" at bounding box center [118, 183] width 17 height 19
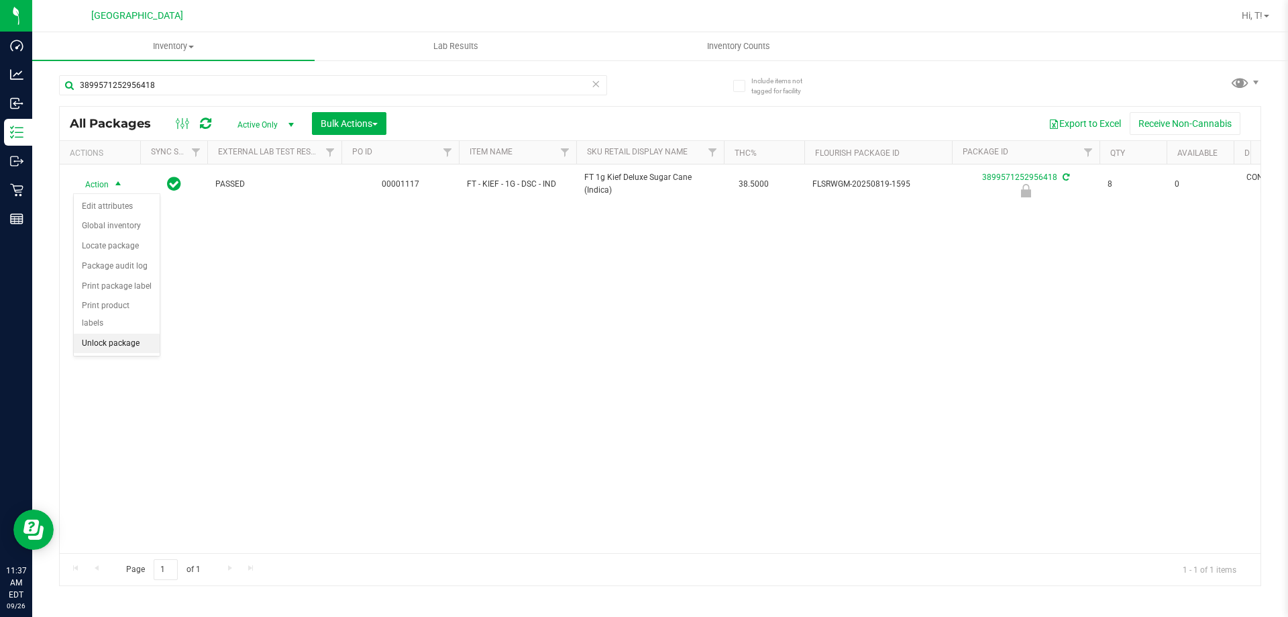
click at [111, 334] on li "Unlock package" at bounding box center [117, 344] width 86 height 20
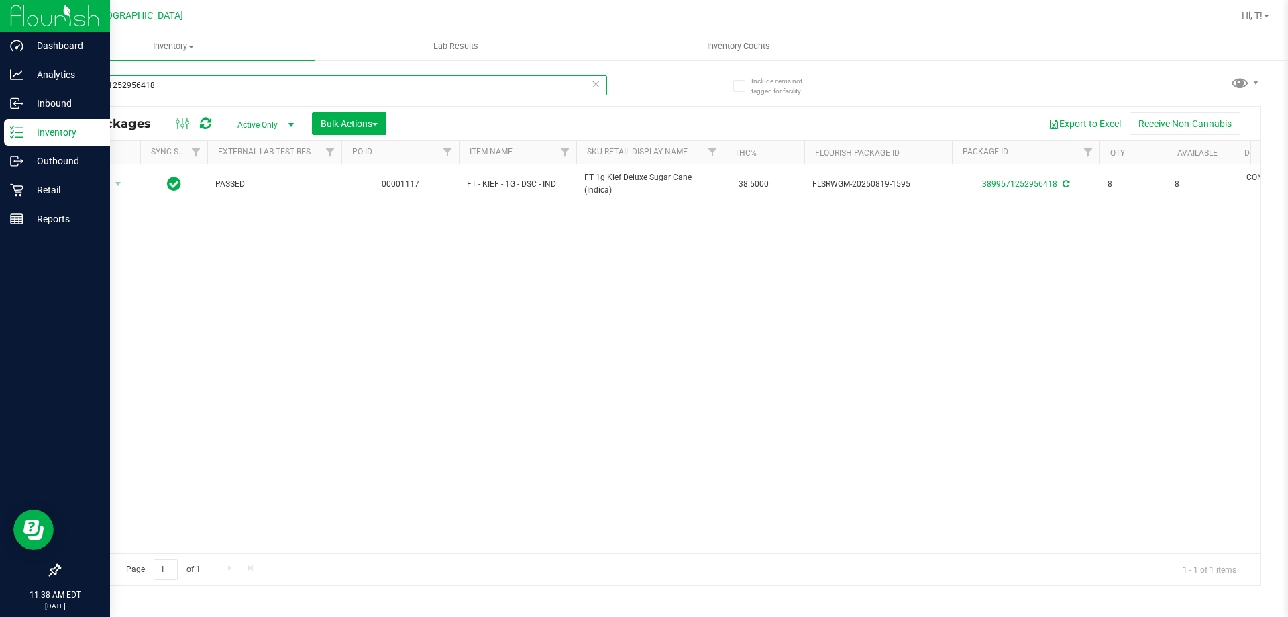
drag, startPoint x: 206, startPoint y: 87, endPoint x: 0, endPoint y: 120, distance: 208.7
click at [0, 120] on div "Dashboard Analytics Inbound Inventory Outbound Retail Reports 11:38 AM EDT [DAT…" at bounding box center [644, 308] width 1288 height 617
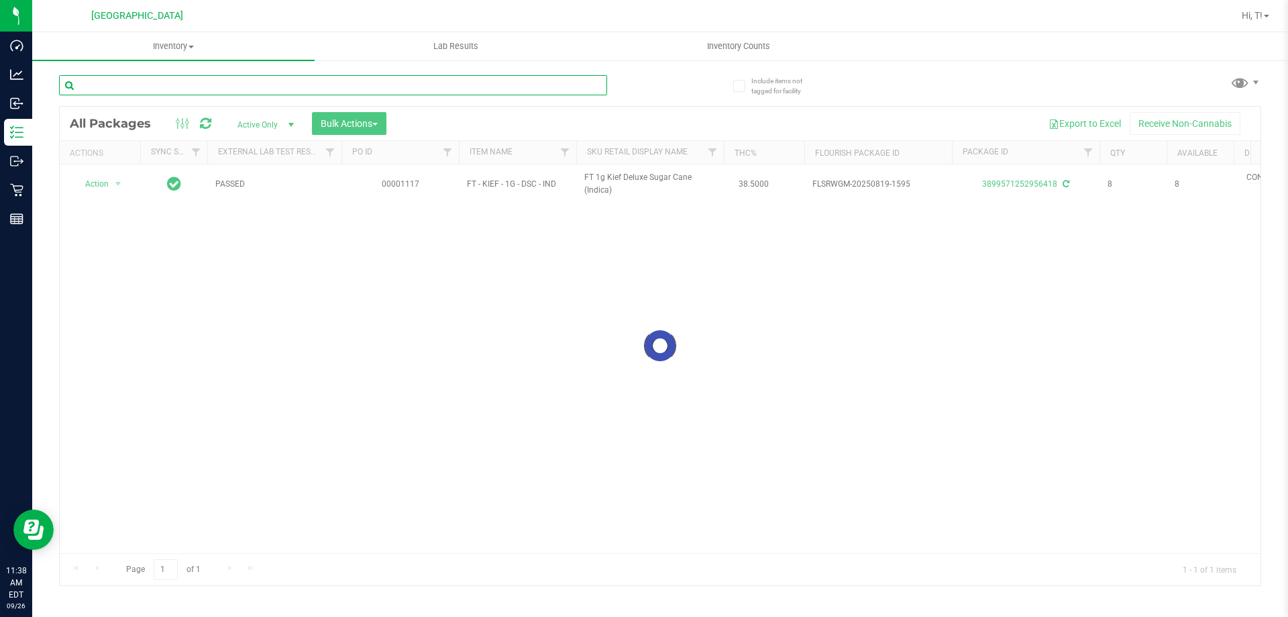
click at [325, 87] on input "text" at bounding box center [333, 85] width 548 height 20
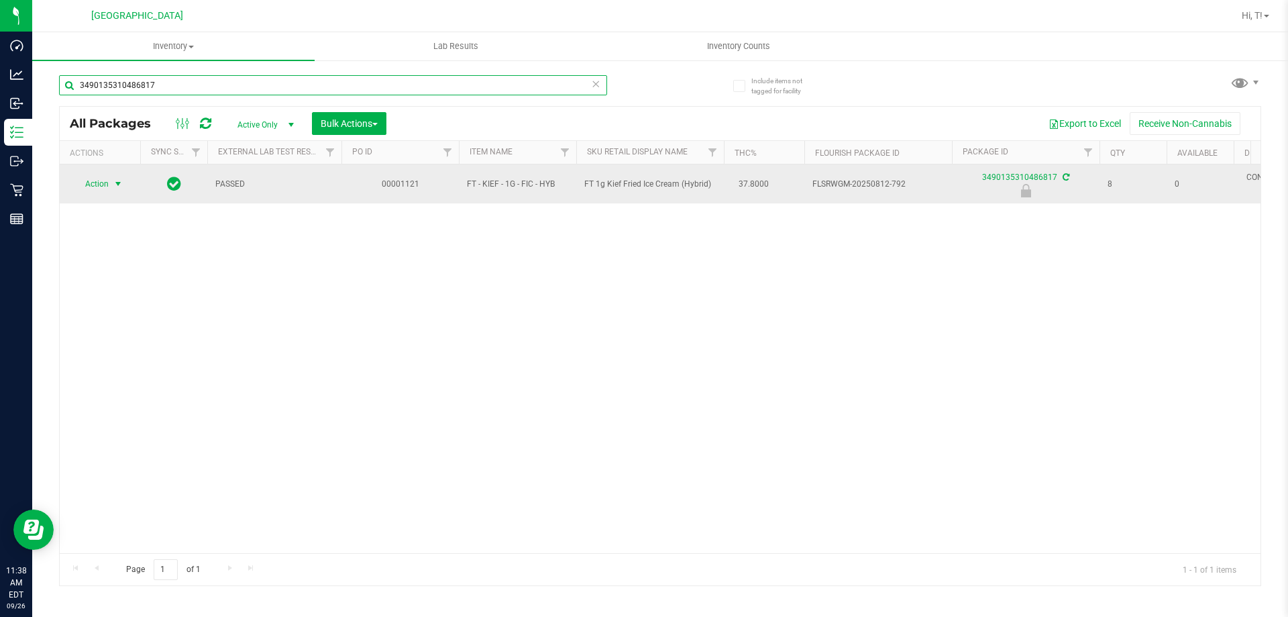
type input "3490135310486817"
click at [94, 183] on span "Action" at bounding box center [91, 183] width 36 height 19
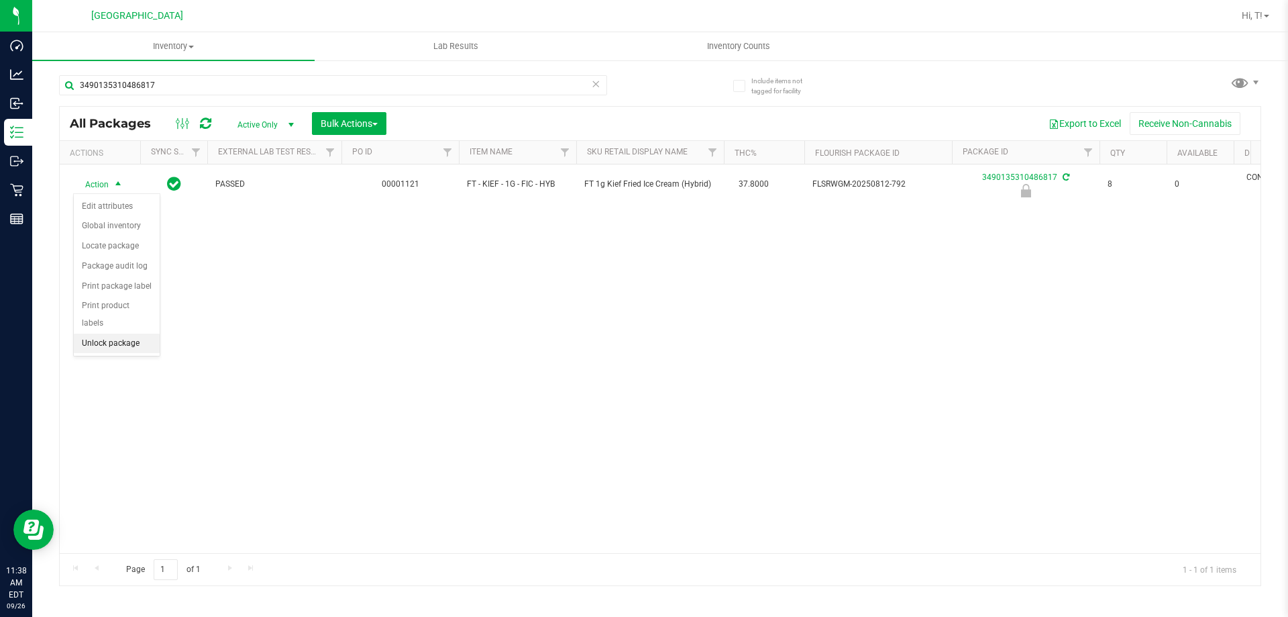
click at [141, 334] on li "Unlock package" at bounding box center [117, 344] width 86 height 20
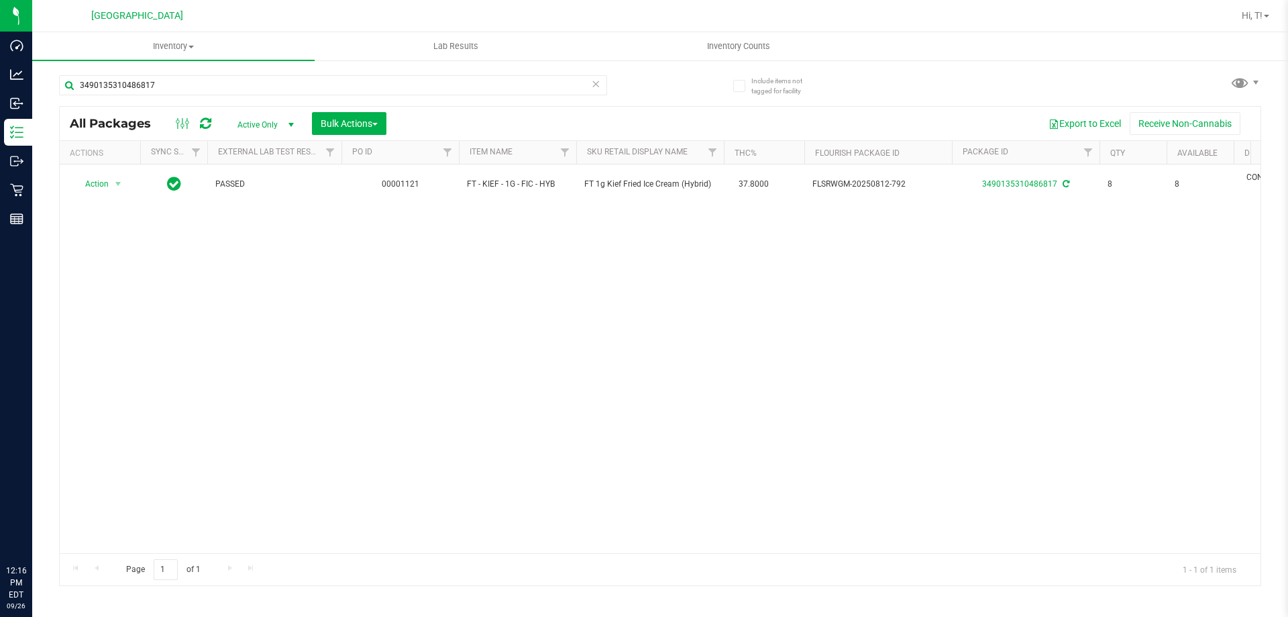
click at [268, 81] on input "3490135310486817" at bounding box center [333, 85] width 548 height 20
type input "3"
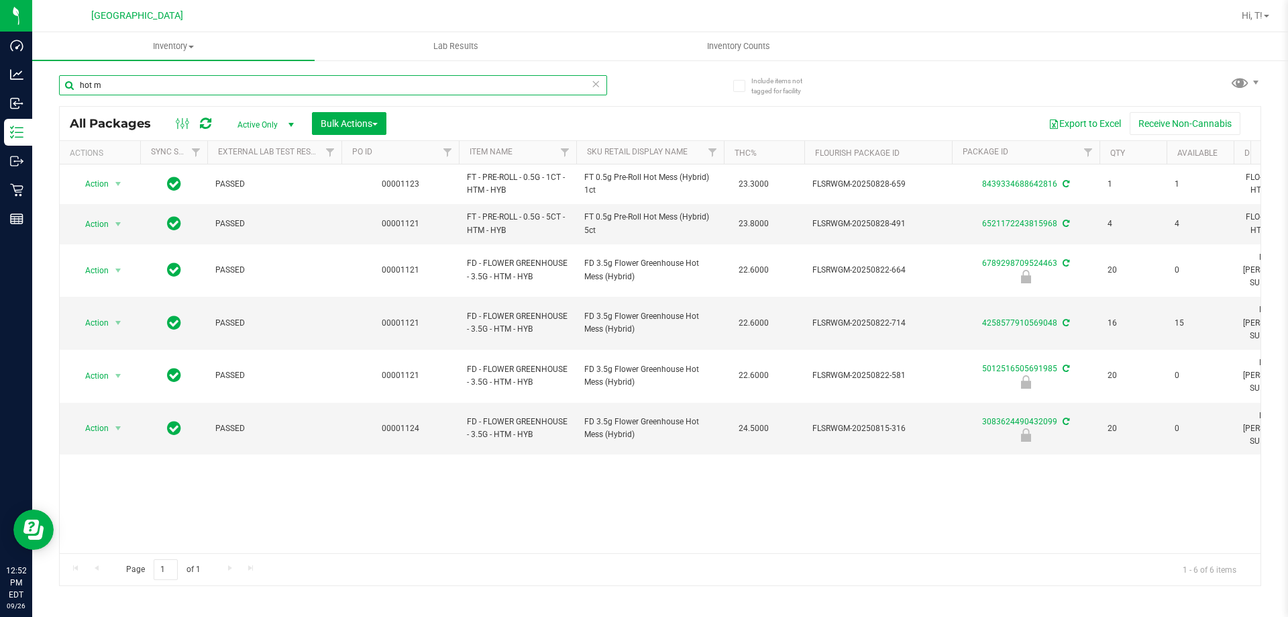
click at [148, 85] on input "hot m" at bounding box center [333, 85] width 548 height 20
type input "h"
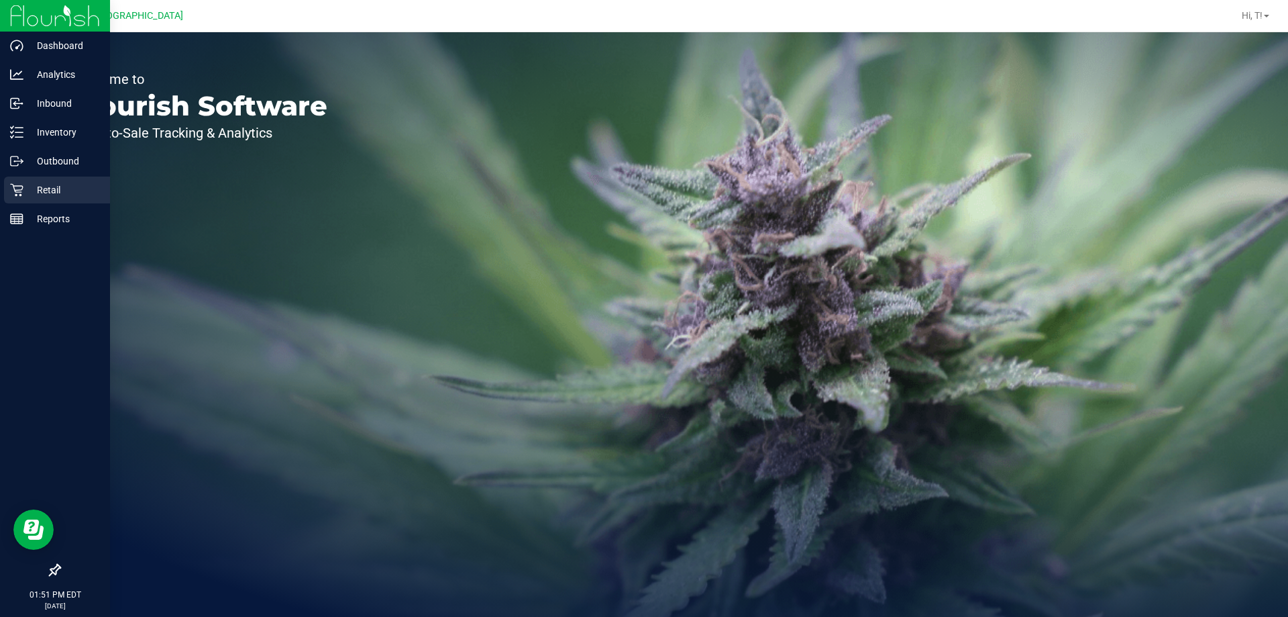
click at [60, 188] on p "Retail" at bounding box center [63, 190] width 81 height 16
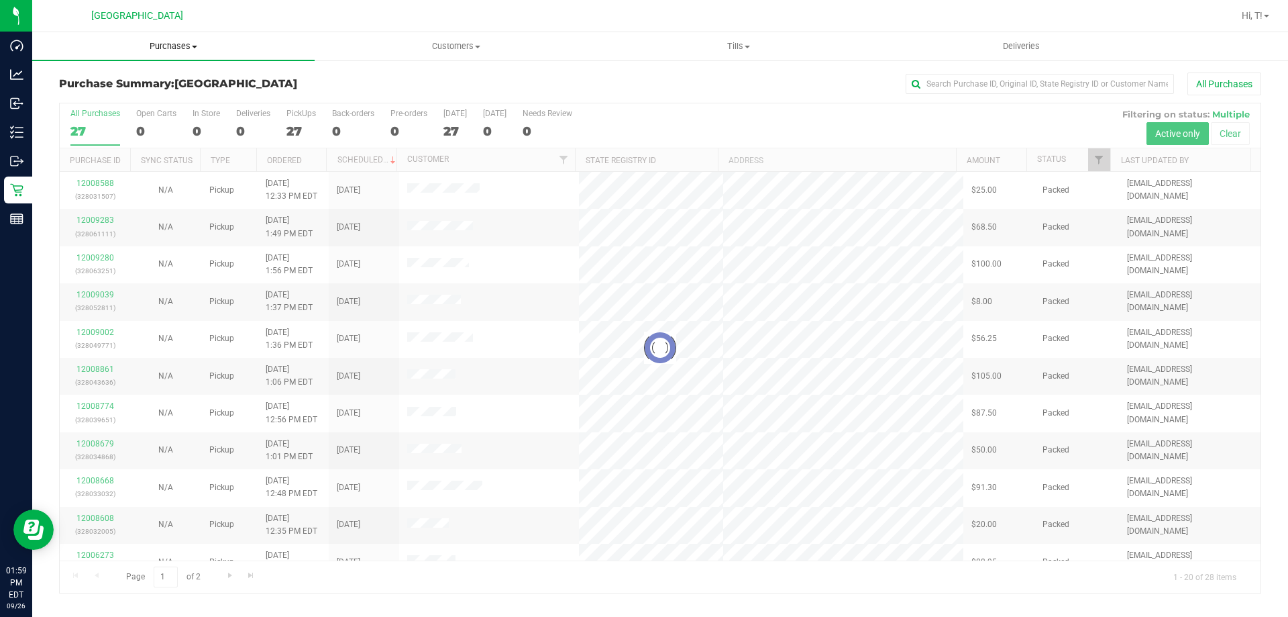
click at [187, 49] on span "Purchases" at bounding box center [173, 46] width 283 height 12
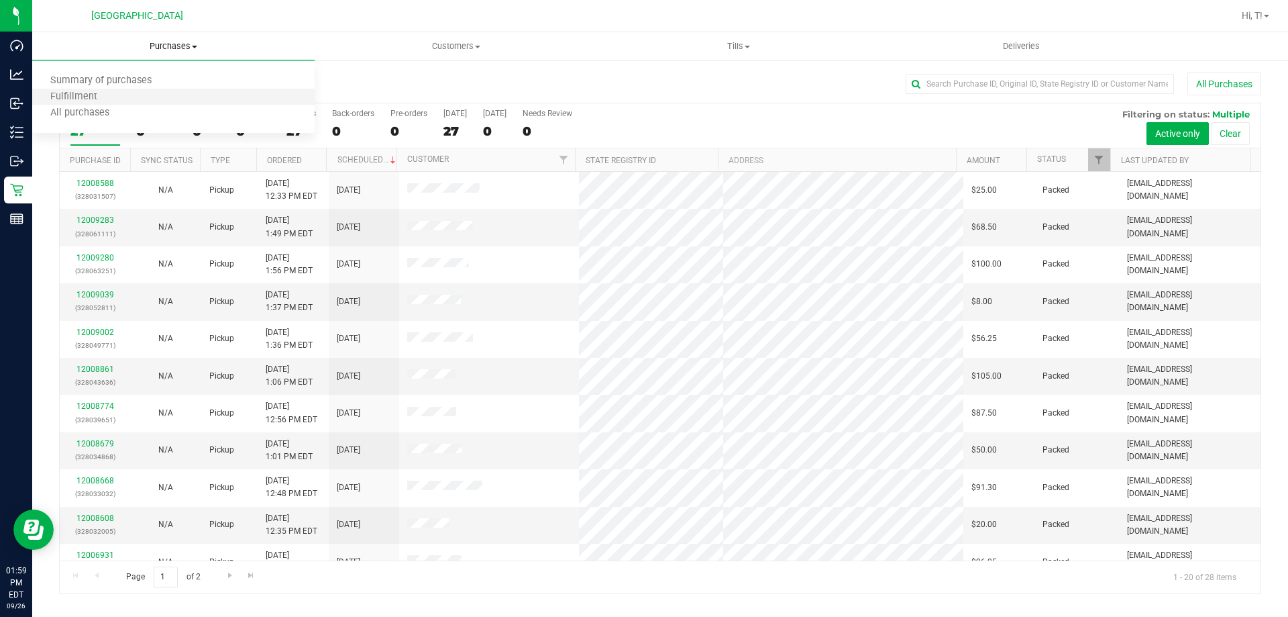
click at [167, 91] on li "Fulfillment" at bounding box center [173, 97] width 283 height 16
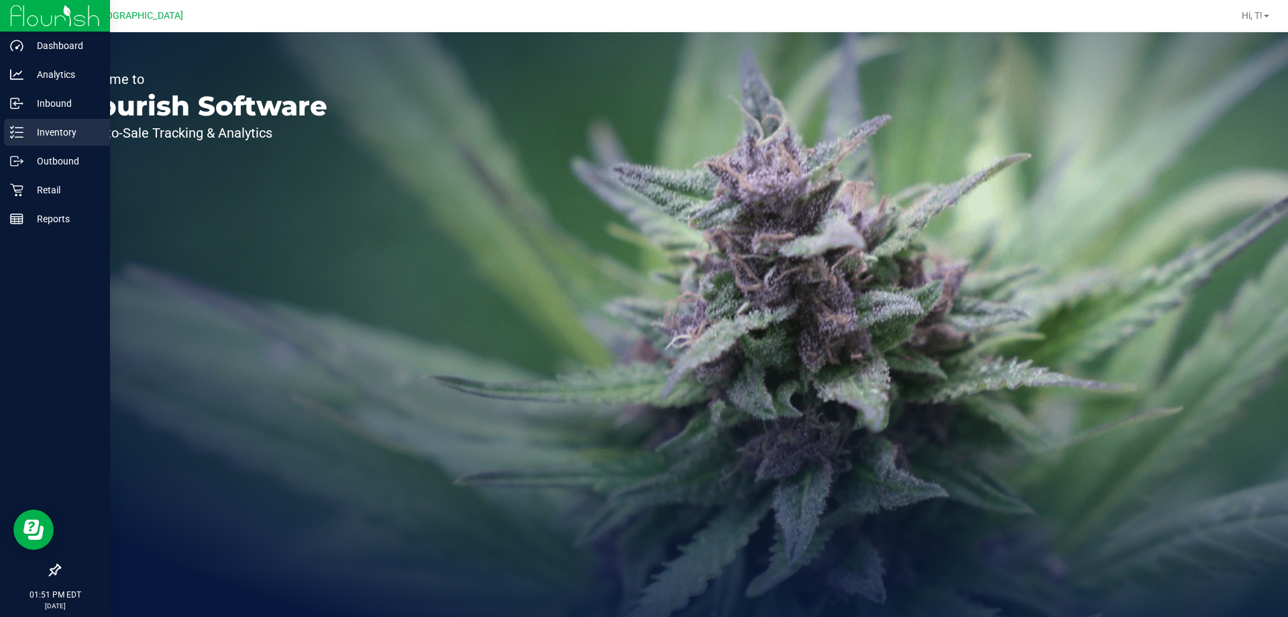
click at [66, 123] on div "Inventory" at bounding box center [57, 132] width 106 height 27
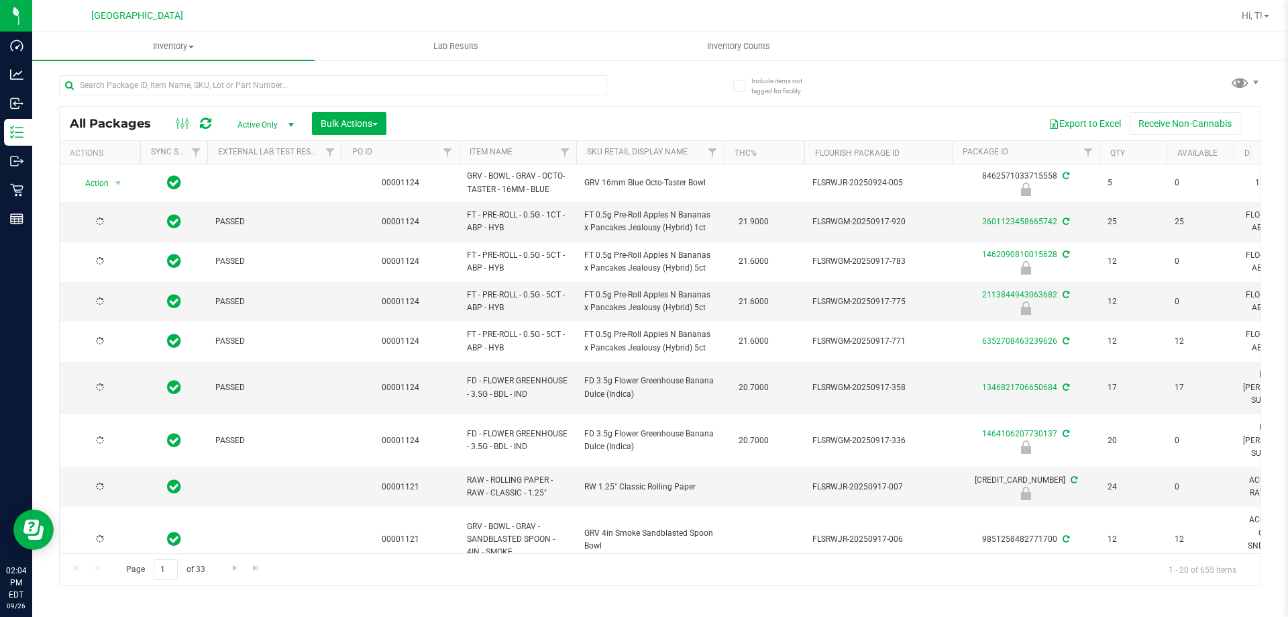
type input "2026-03-16"
click at [359, 78] on input "text" at bounding box center [333, 85] width 548 height 20
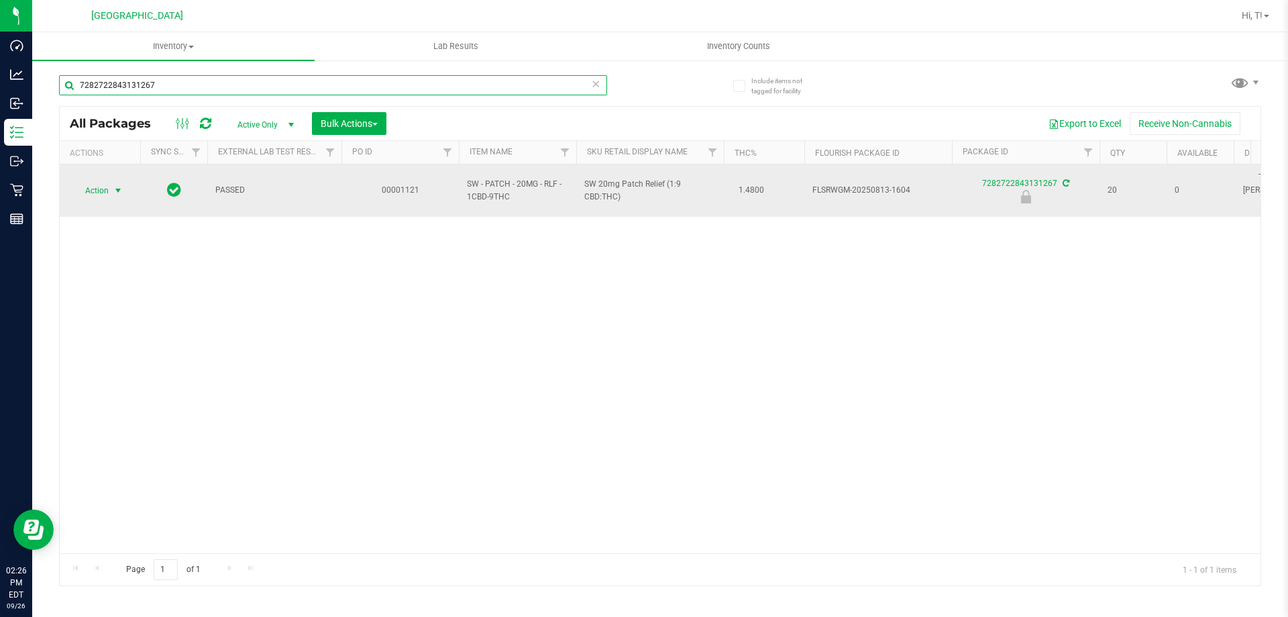
type input "7282722843131267"
click at [115, 185] on span "select" at bounding box center [118, 190] width 11 height 11
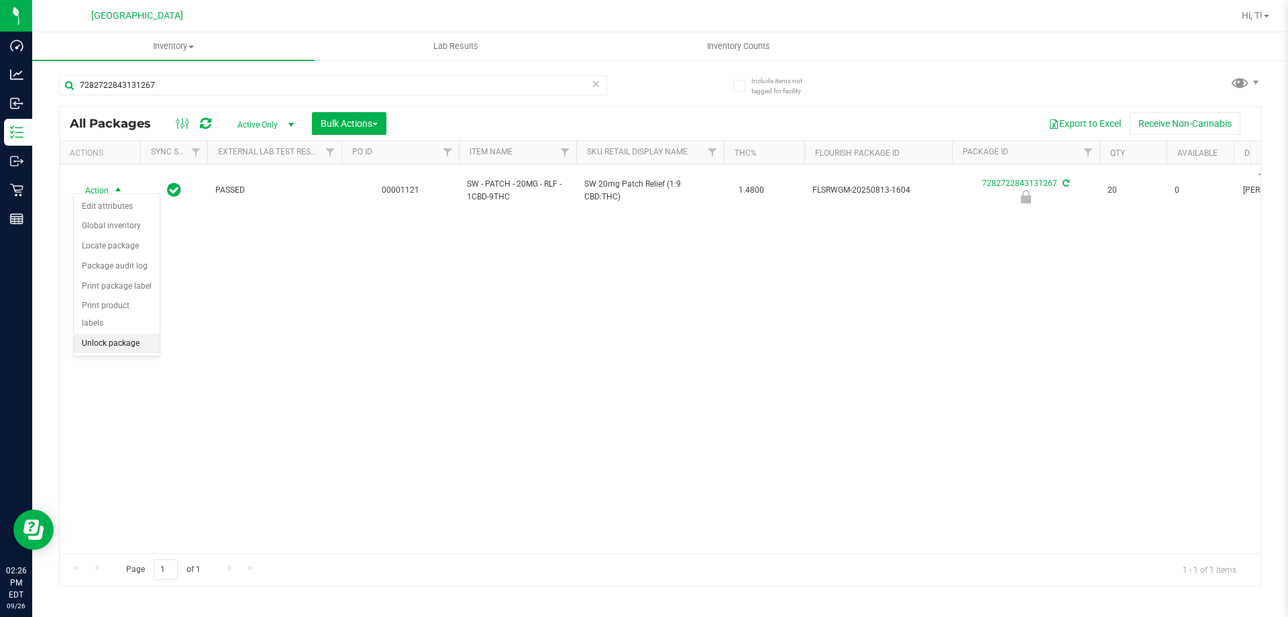
click at [115, 334] on li "Unlock package" at bounding box center [117, 344] width 86 height 20
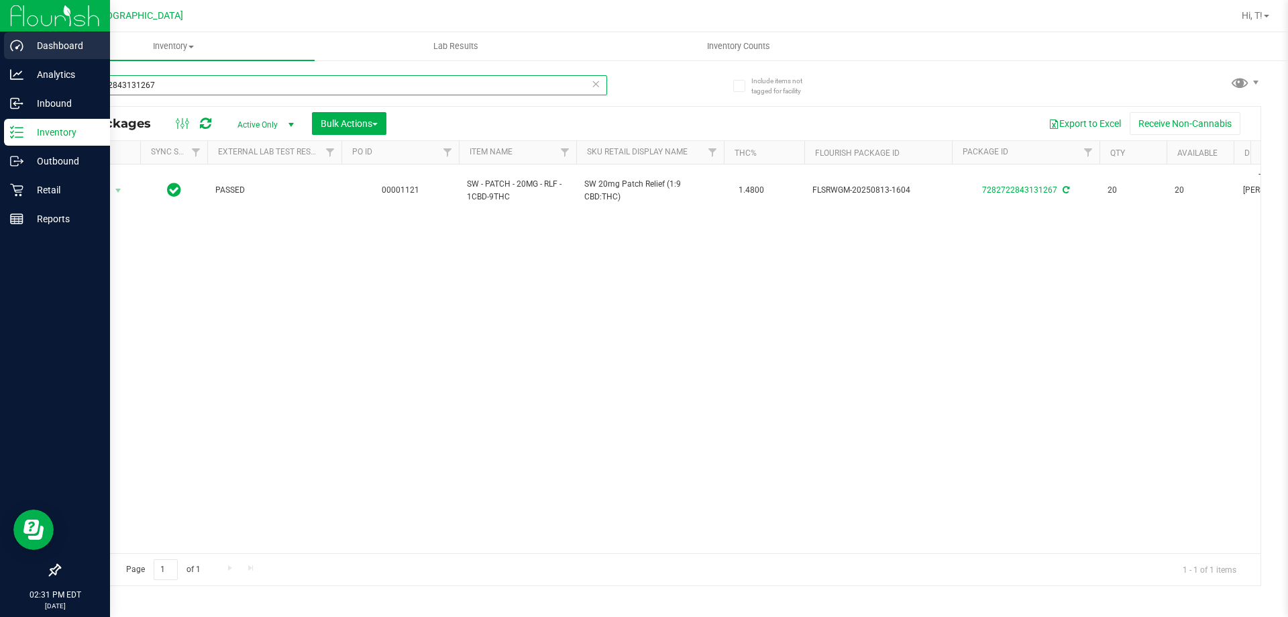
drag, startPoint x: 169, startPoint y: 84, endPoint x: 0, endPoint y: 53, distance: 171.9
click at [0, 53] on div "Dashboard Analytics Inbound Inventory Outbound Retail Reports 02:31 PM EDT 09/2…" at bounding box center [644, 308] width 1288 height 617
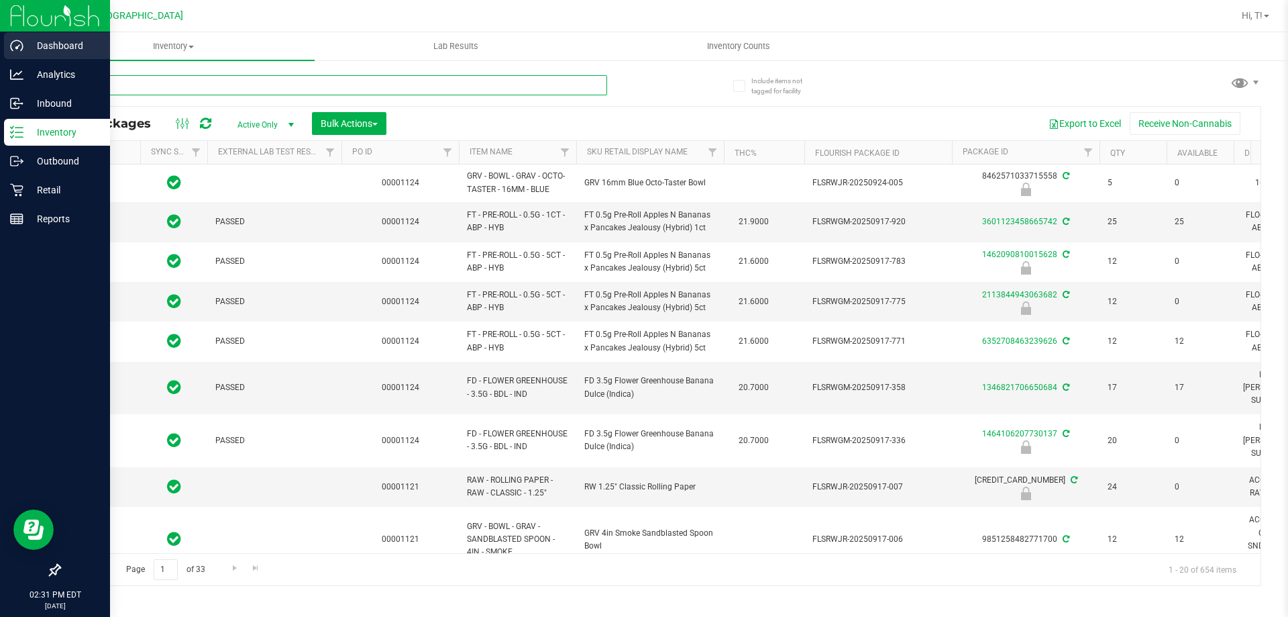
type input "2026-03-16"
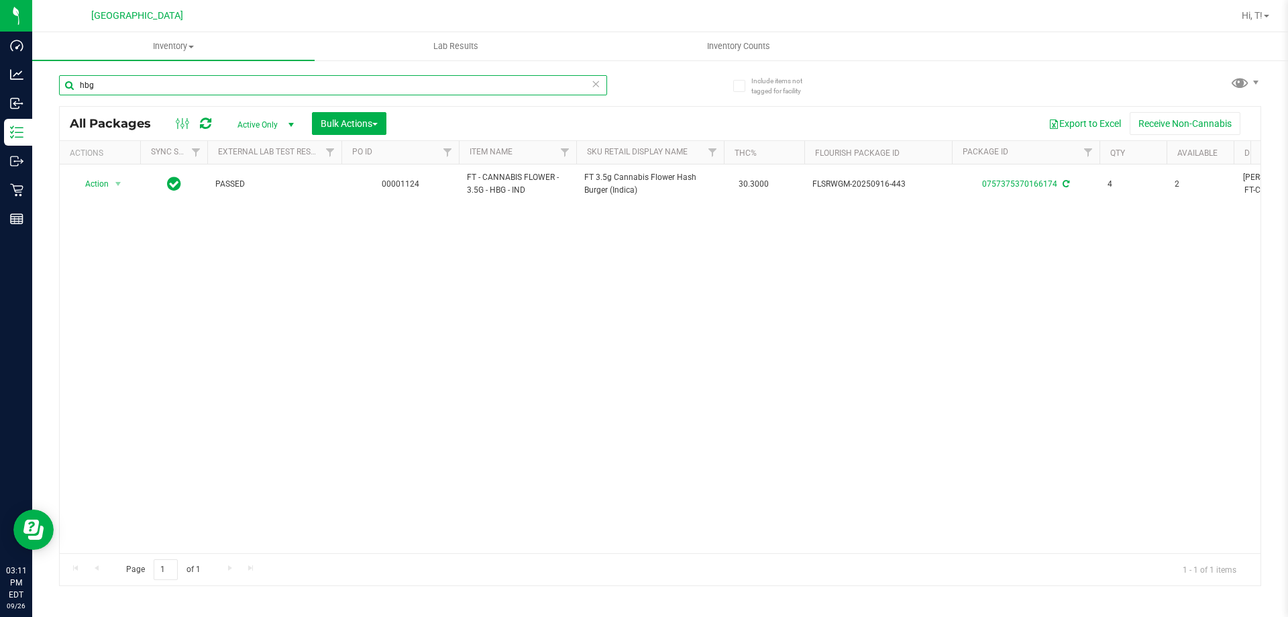
type input "hbg"
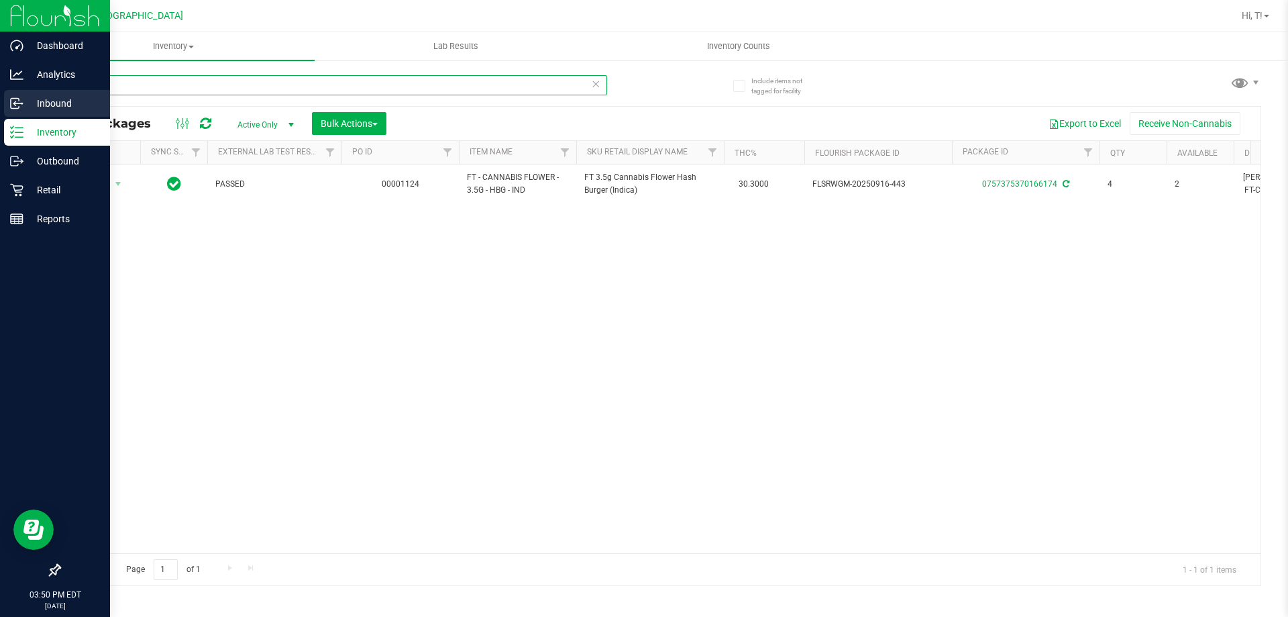
drag, startPoint x: 449, startPoint y: 92, endPoint x: 0, endPoint y: 116, distance: 449.6
click at [0, 120] on div "Dashboard Analytics Inbound Inventory Outbound Retail Reports 03:50 PM EDT 09/2…" at bounding box center [644, 308] width 1288 height 617
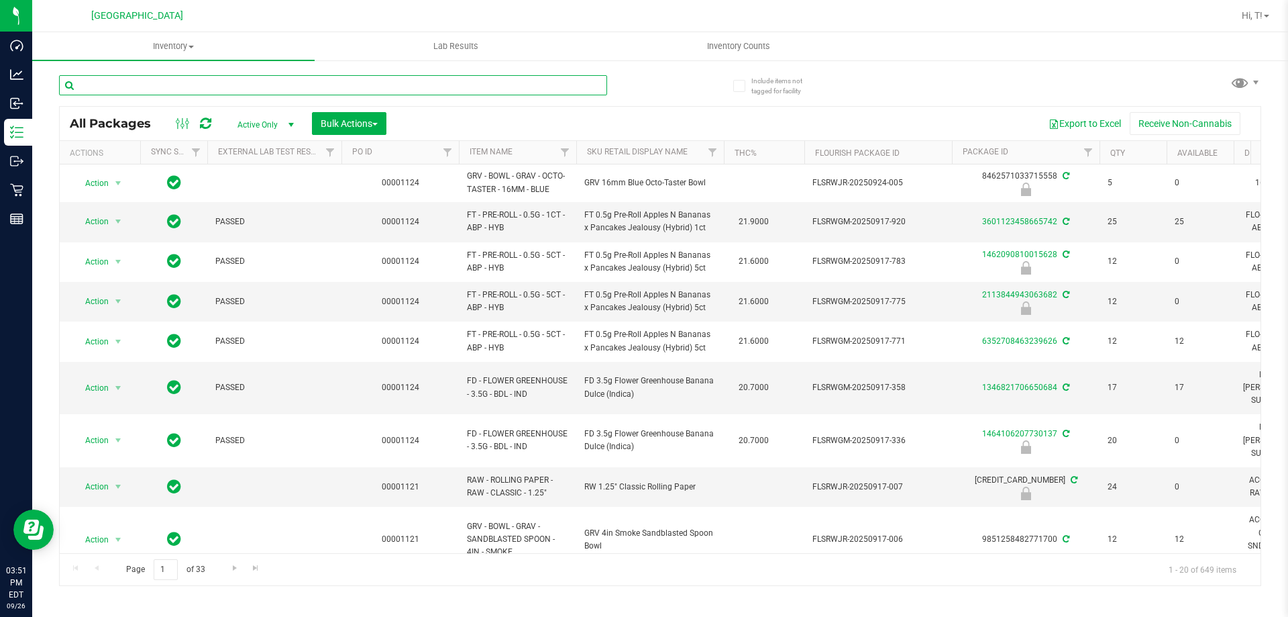
click at [119, 91] on input "text" at bounding box center [333, 85] width 548 height 20
type input "battery"
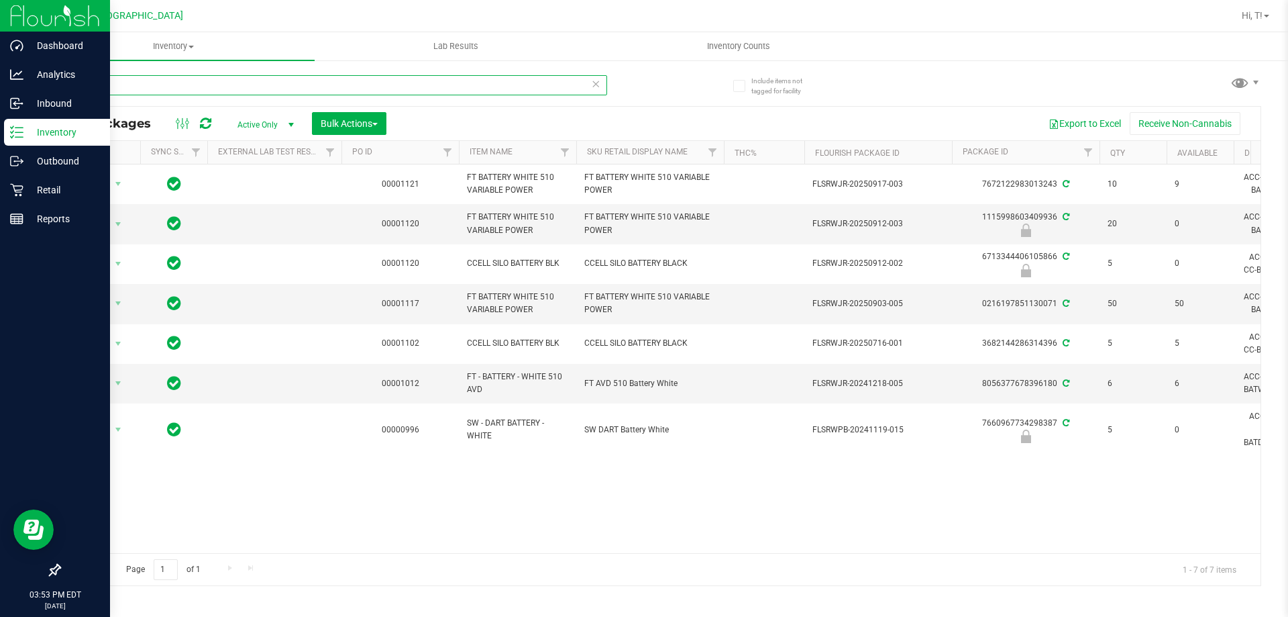
drag, startPoint x: 125, startPoint y: 88, endPoint x: 0, endPoint y: 3, distance: 151.7
click at [0, 3] on div "Dashboard Analytics Inbound Inventory Outbound Retail Reports 03:53 PM EDT 09/2…" at bounding box center [644, 308] width 1288 height 617
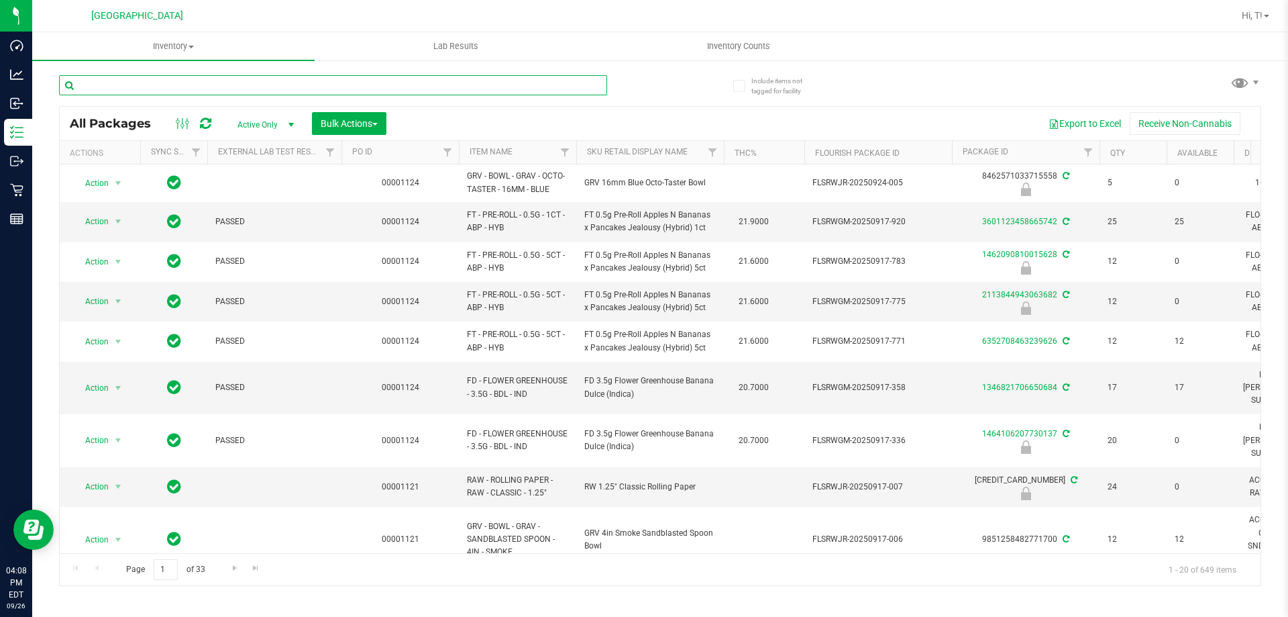
click at [352, 81] on input "text" at bounding box center [333, 85] width 548 height 20
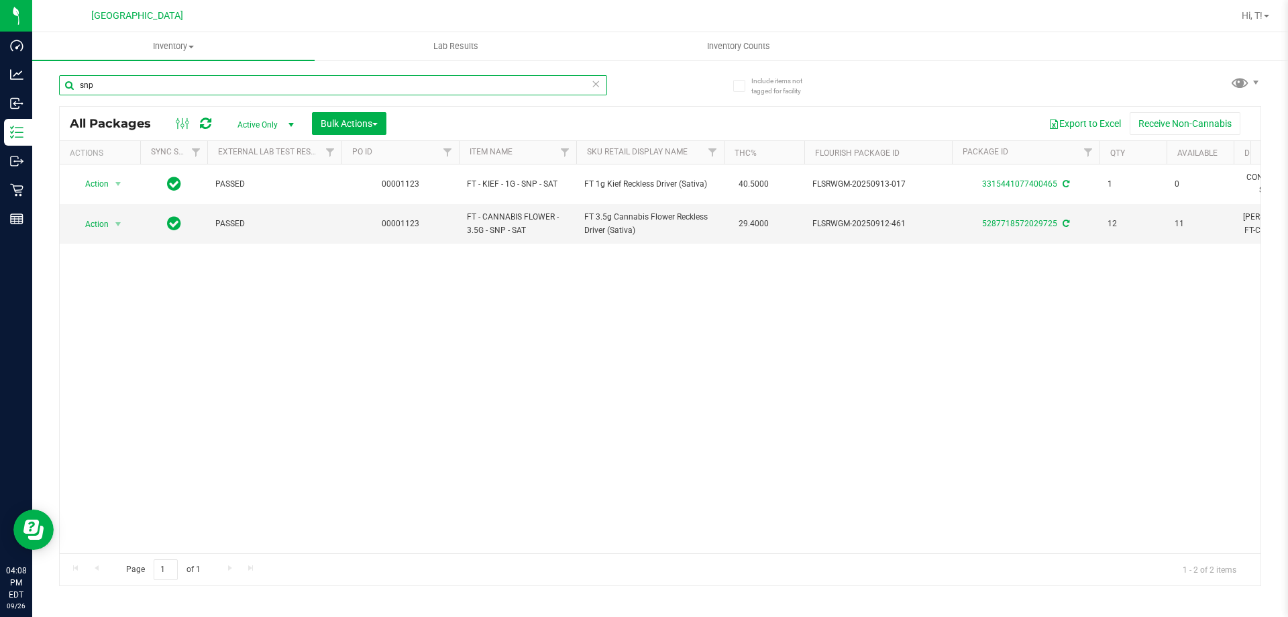
click at [297, 83] on input "snp" at bounding box center [333, 85] width 548 height 20
type input "s"
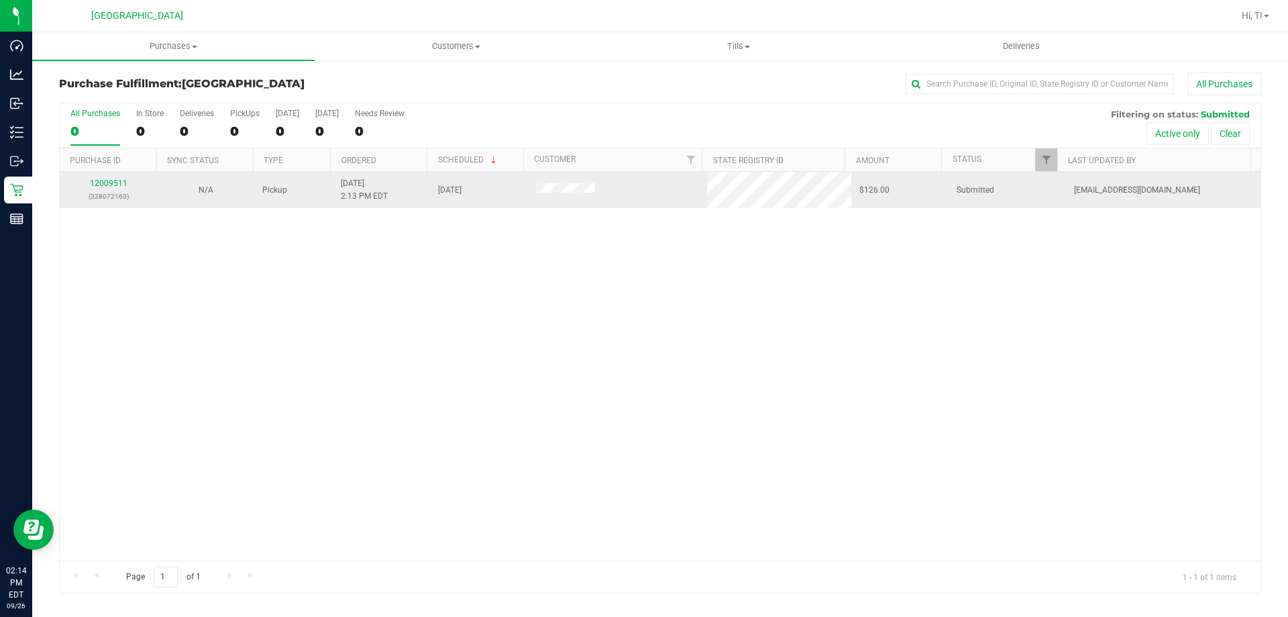
click at [119, 196] on p "(328072163)" at bounding box center [108, 196] width 81 height 13
click at [119, 190] on p "(328072163)" at bounding box center [108, 196] width 81 height 13
click at [118, 183] on link "12009511" at bounding box center [109, 182] width 38 height 9
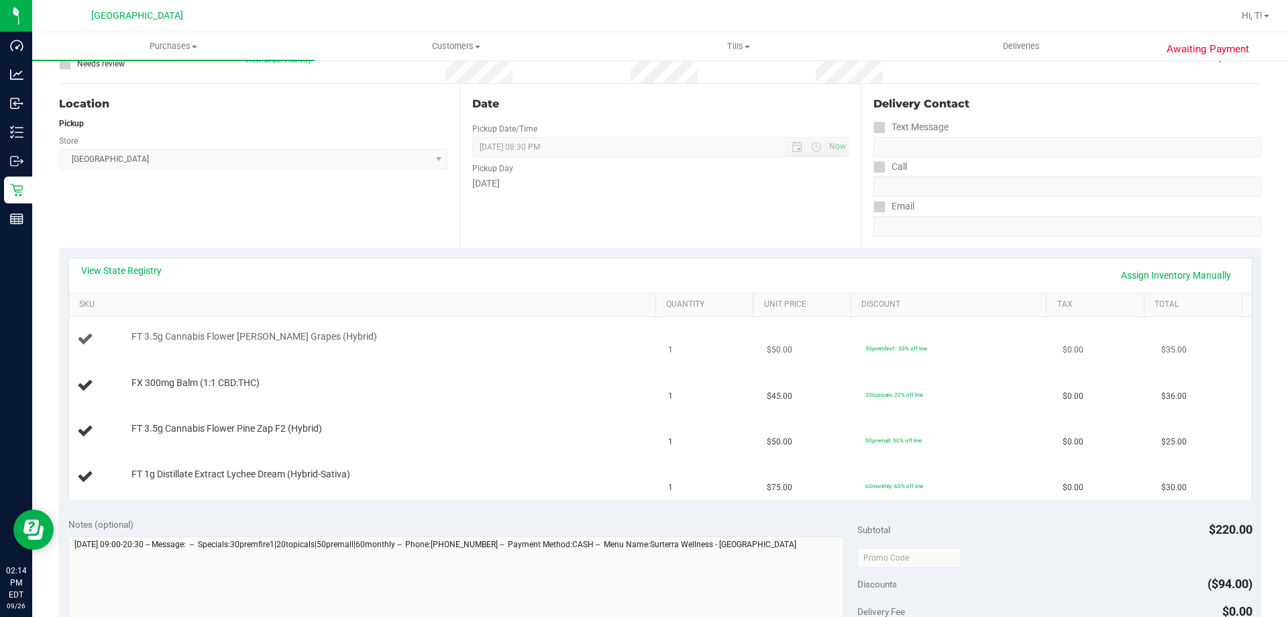
scroll to position [201, 0]
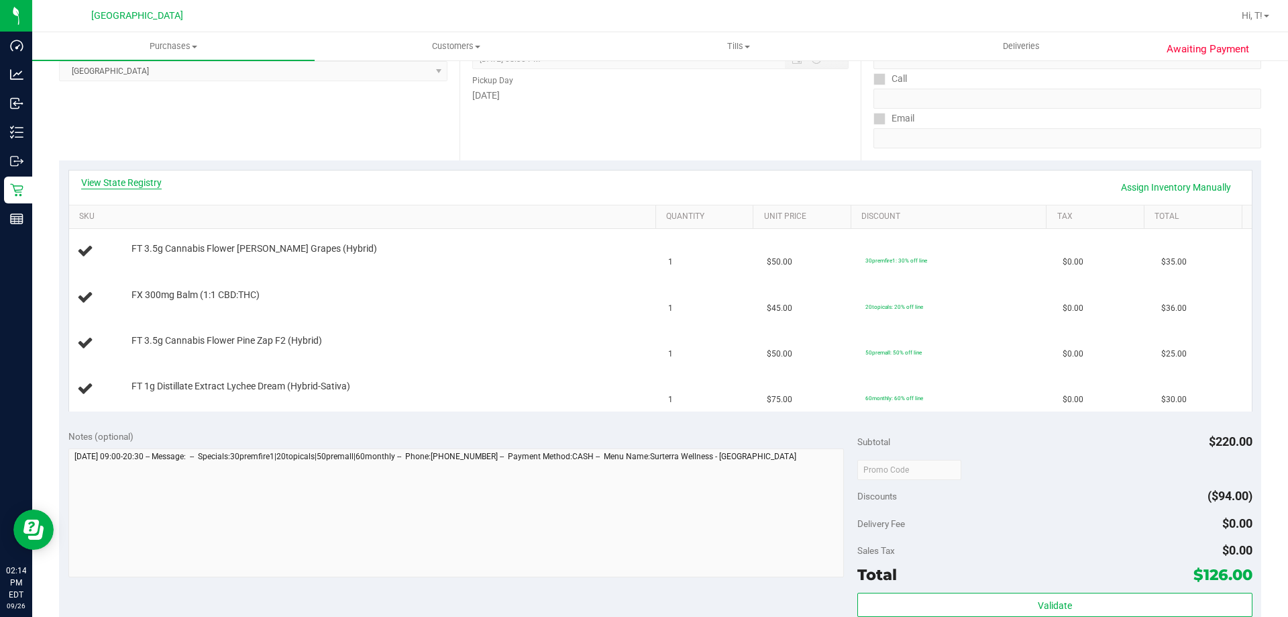
click at [136, 185] on link "View State Registry" at bounding box center [121, 182] width 81 height 13
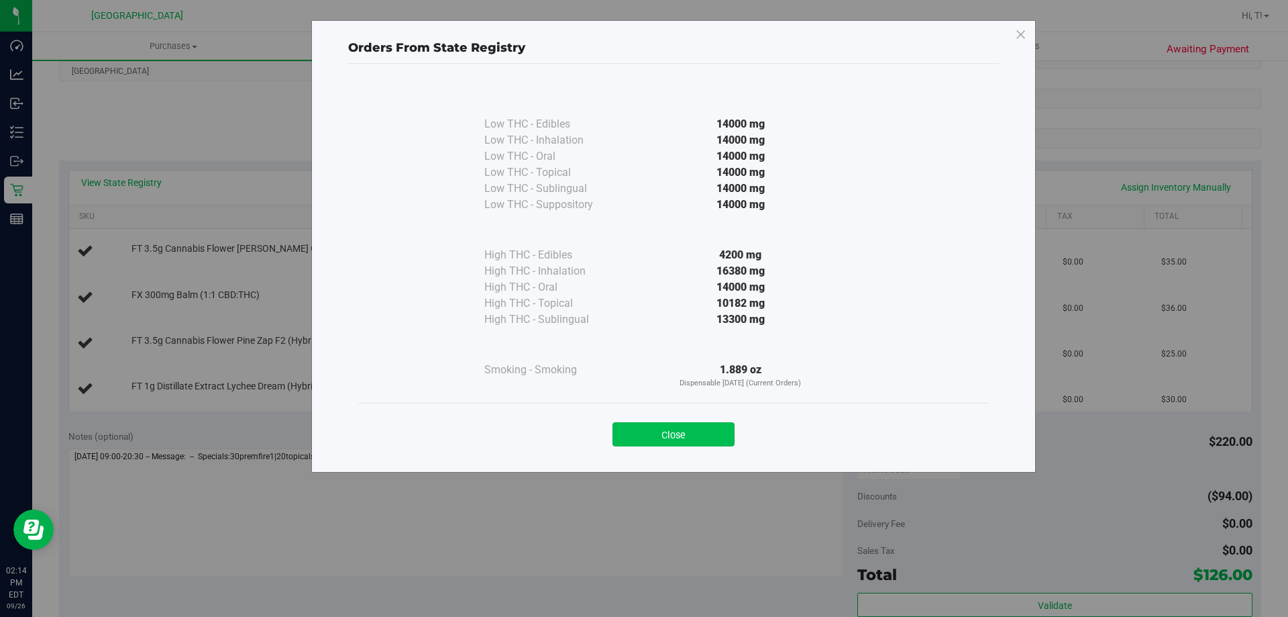
click at [643, 436] on button "Close" at bounding box center [674, 434] width 122 height 24
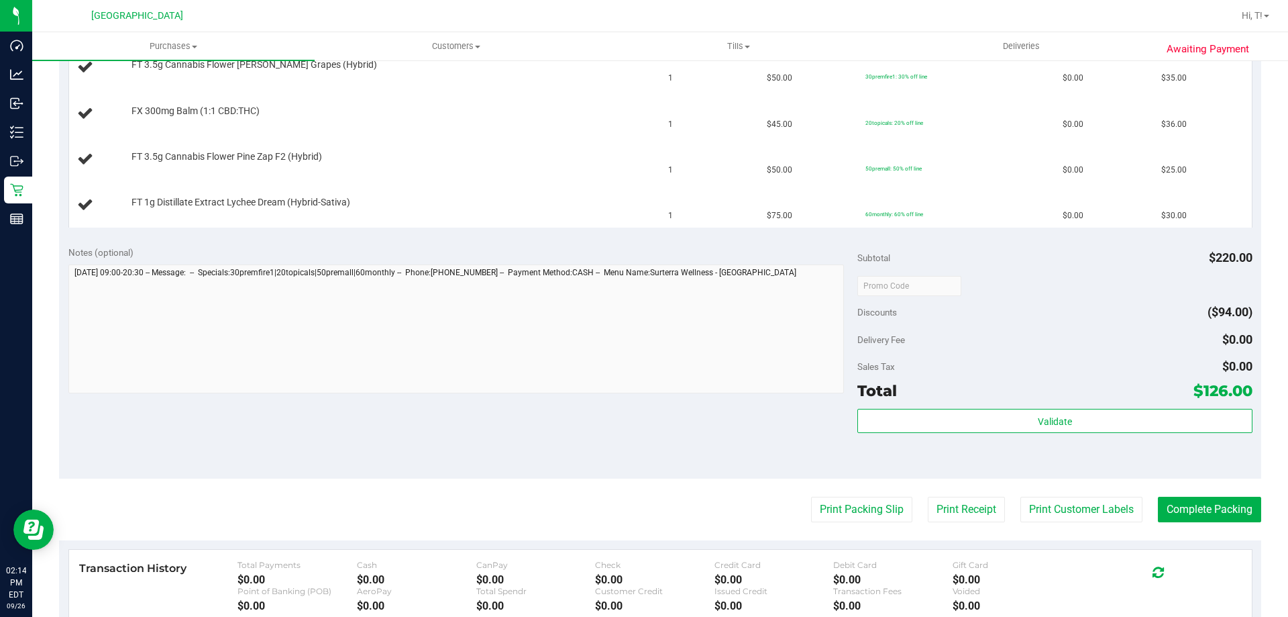
scroll to position [403, 0]
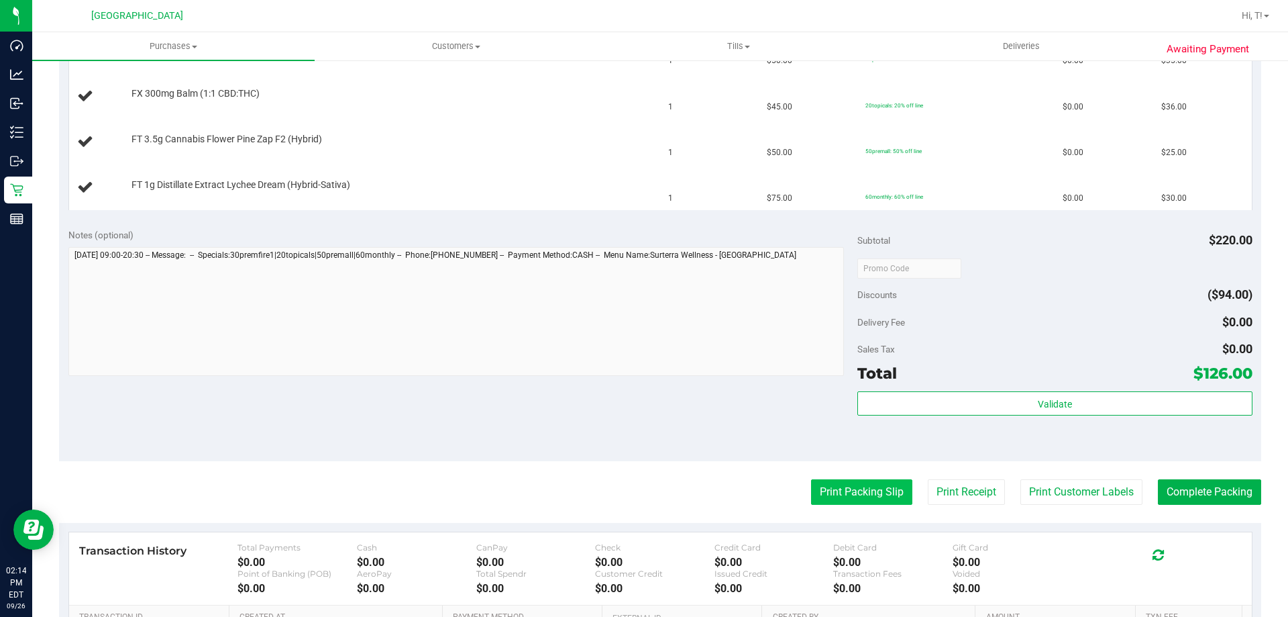
click at [846, 493] on button "Print Packing Slip" at bounding box center [861, 491] width 101 height 25
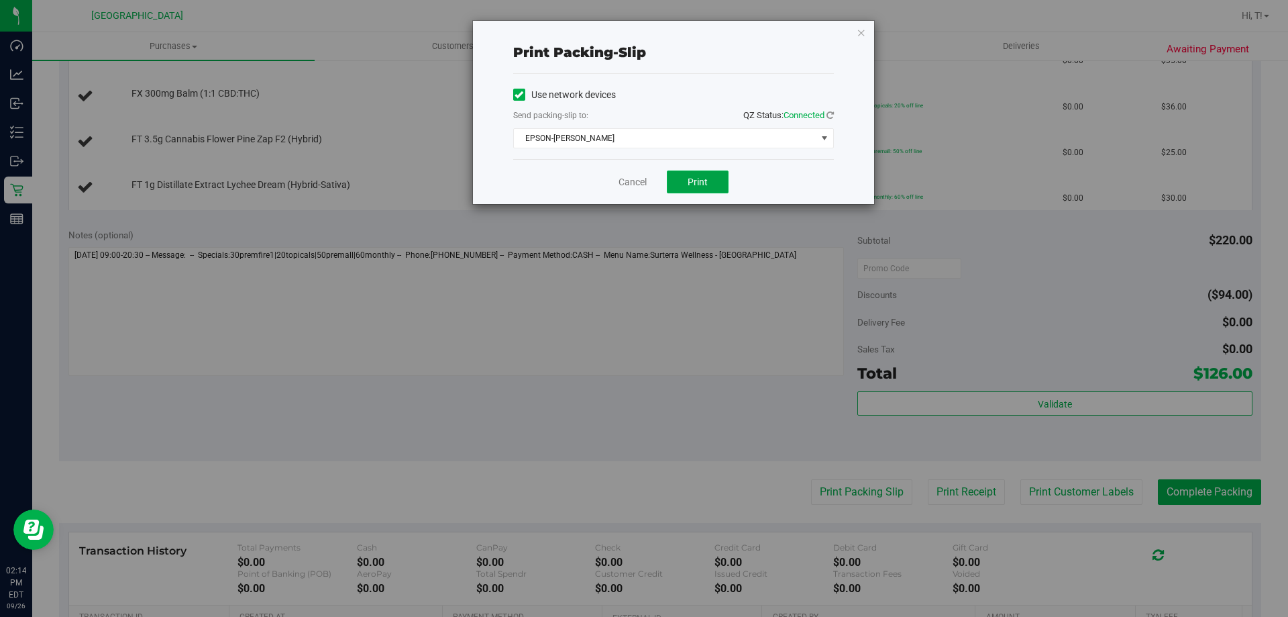
click at [714, 183] on button "Print" at bounding box center [698, 181] width 62 height 23
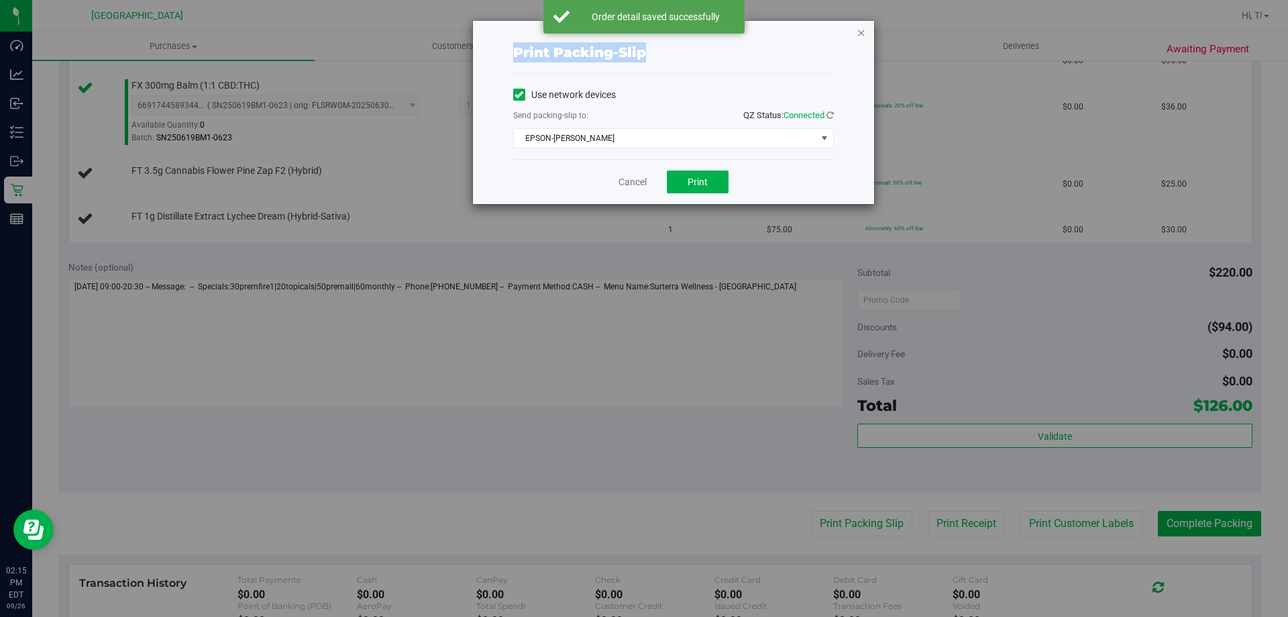
click at [864, 30] on div "Print packing-slip Use network devices Send packing-slip to: QZ Status: Connect…" at bounding box center [673, 112] width 401 height 183
click at [864, 30] on icon "button" at bounding box center [861, 32] width 9 height 16
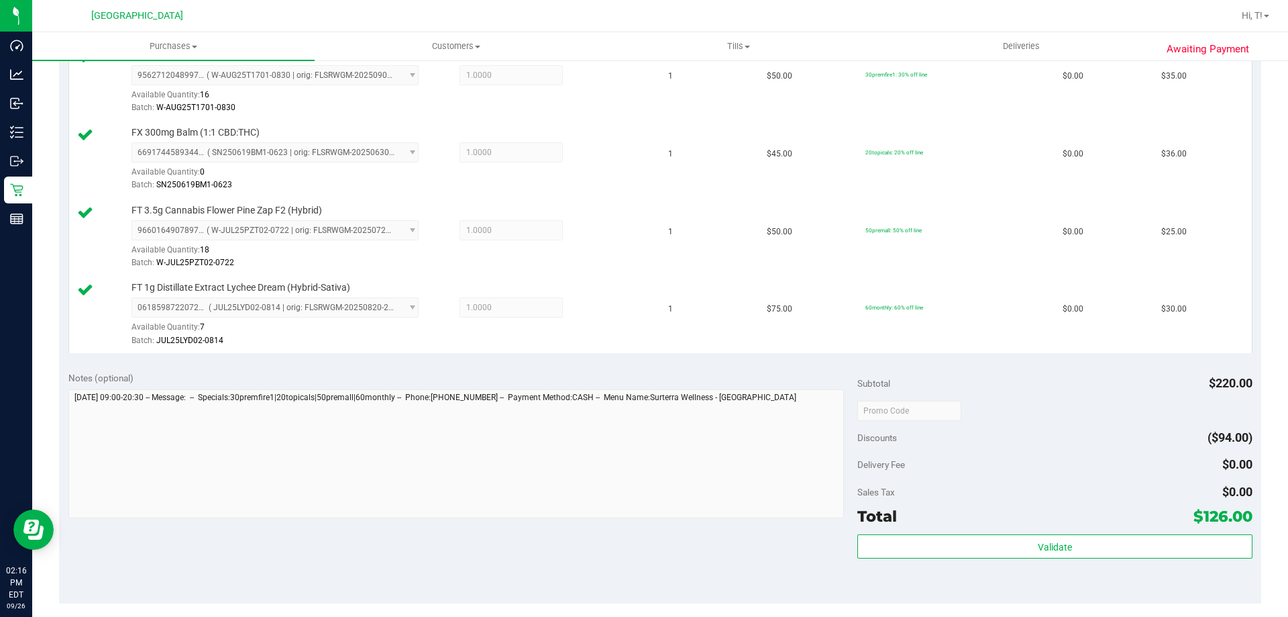
scroll to position [604, 0]
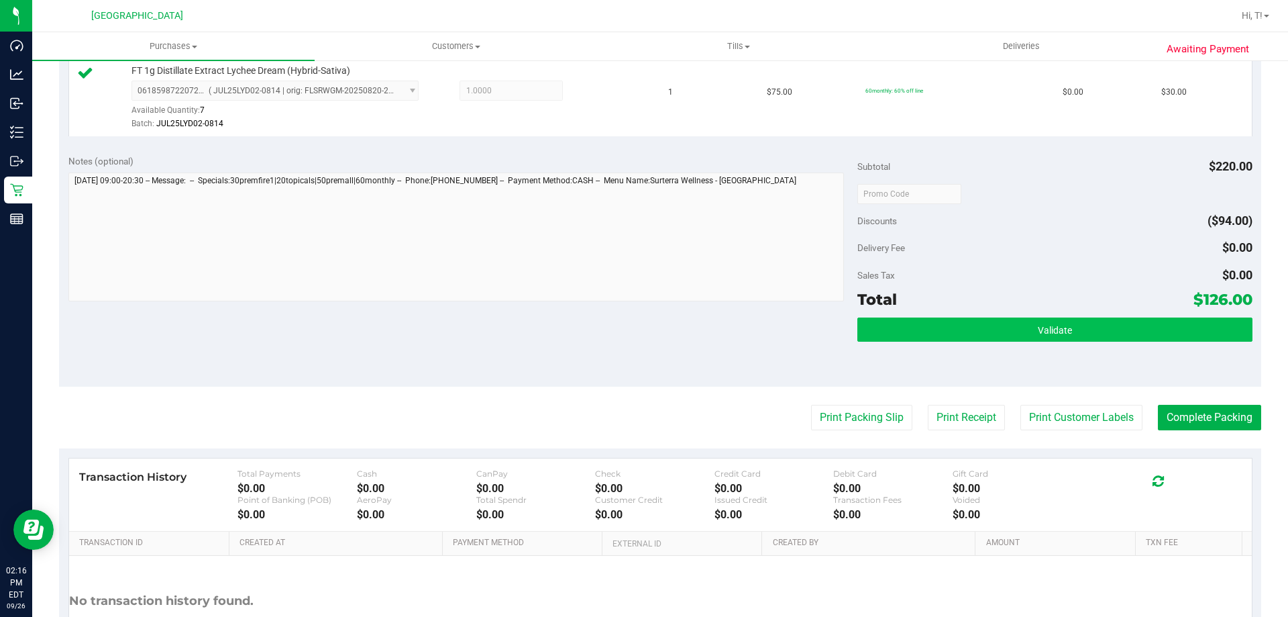
click at [1005, 341] on div "Validate" at bounding box center [1055, 347] width 395 height 60
click at [1009, 336] on button "Validate" at bounding box center [1055, 329] width 395 height 24
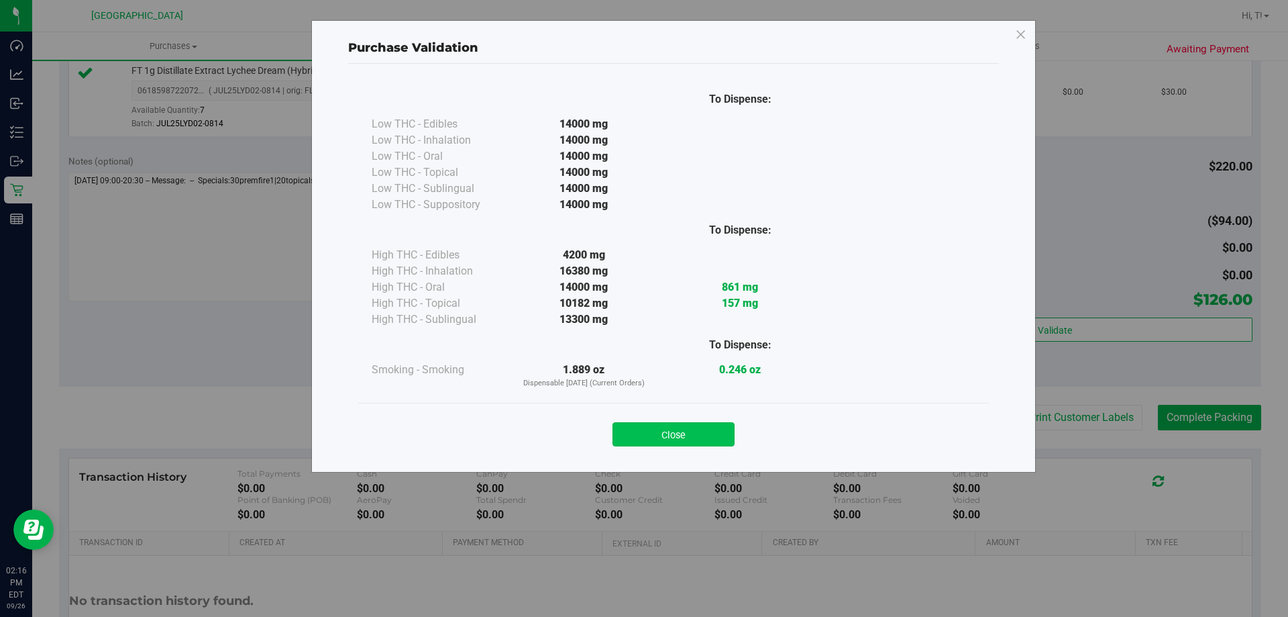
click at [680, 439] on button "Close" at bounding box center [674, 434] width 122 height 24
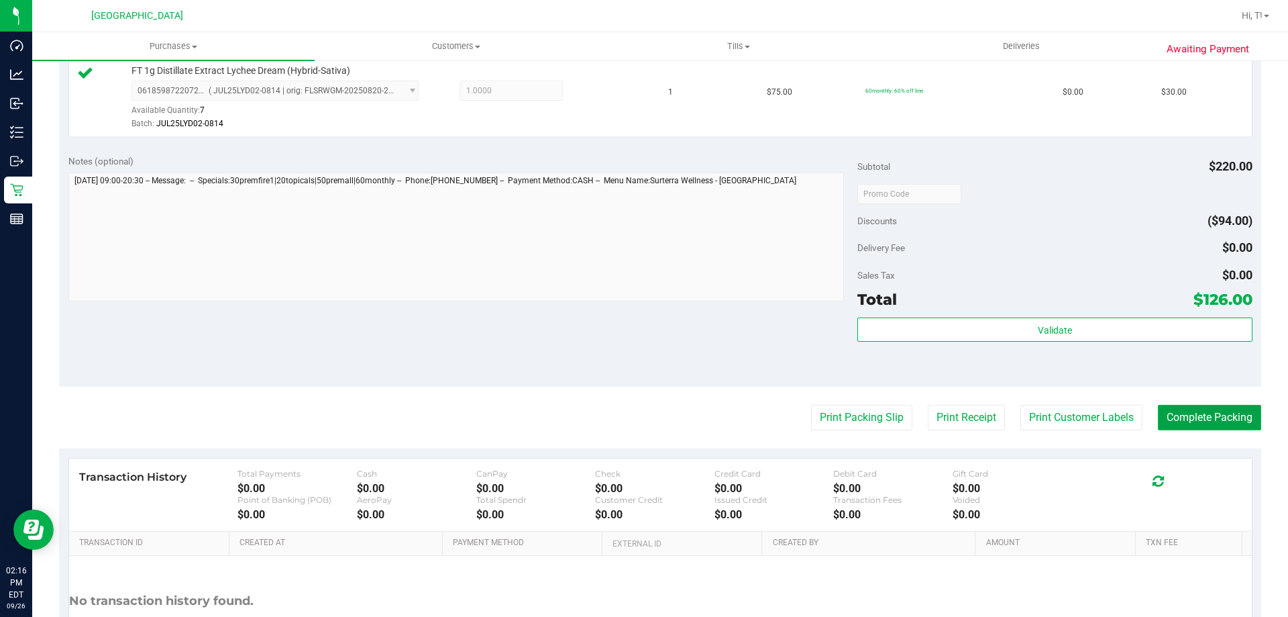
click at [1190, 409] on button "Complete Packing" at bounding box center [1209, 417] width 103 height 25
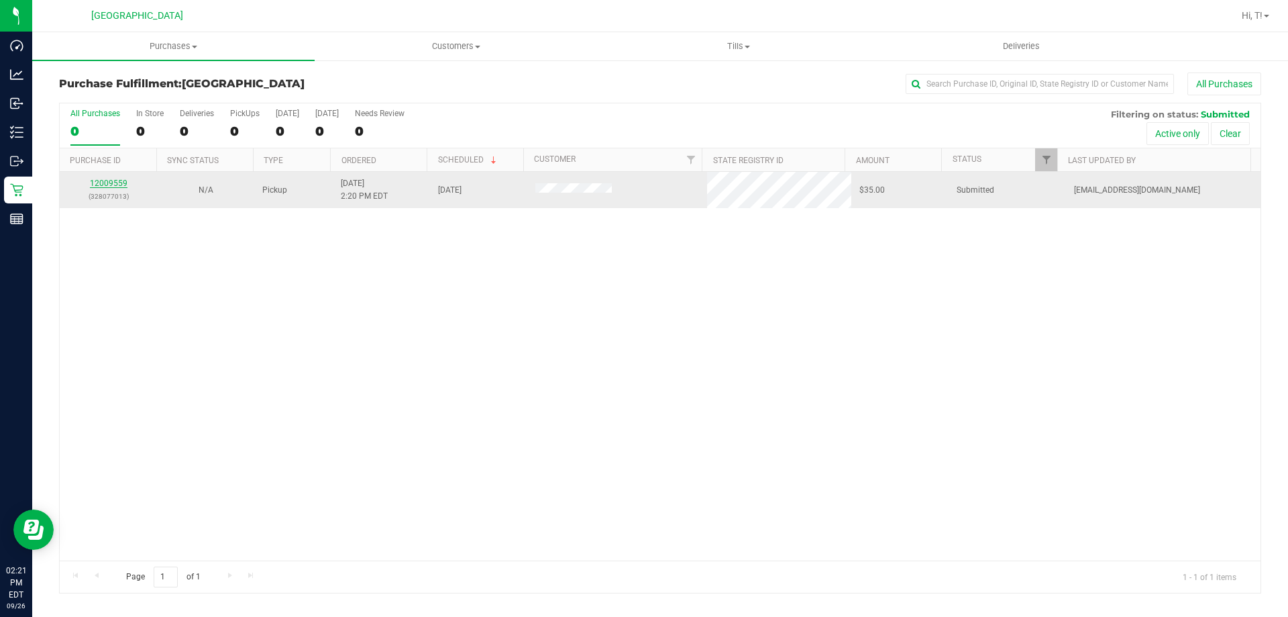
click at [119, 183] on link "12009559" at bounding box center [109, 182] width 38 height 9
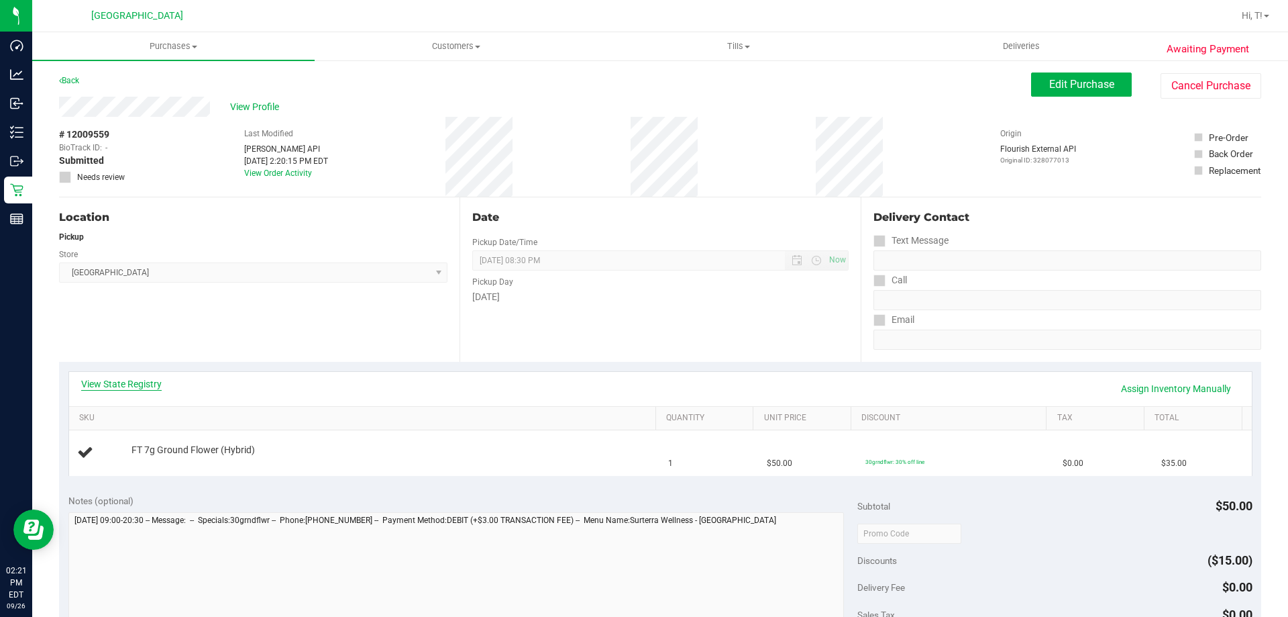
click at [149, 389] on link "View State Registry" at bounding box center [121, 383] width 81 height 13
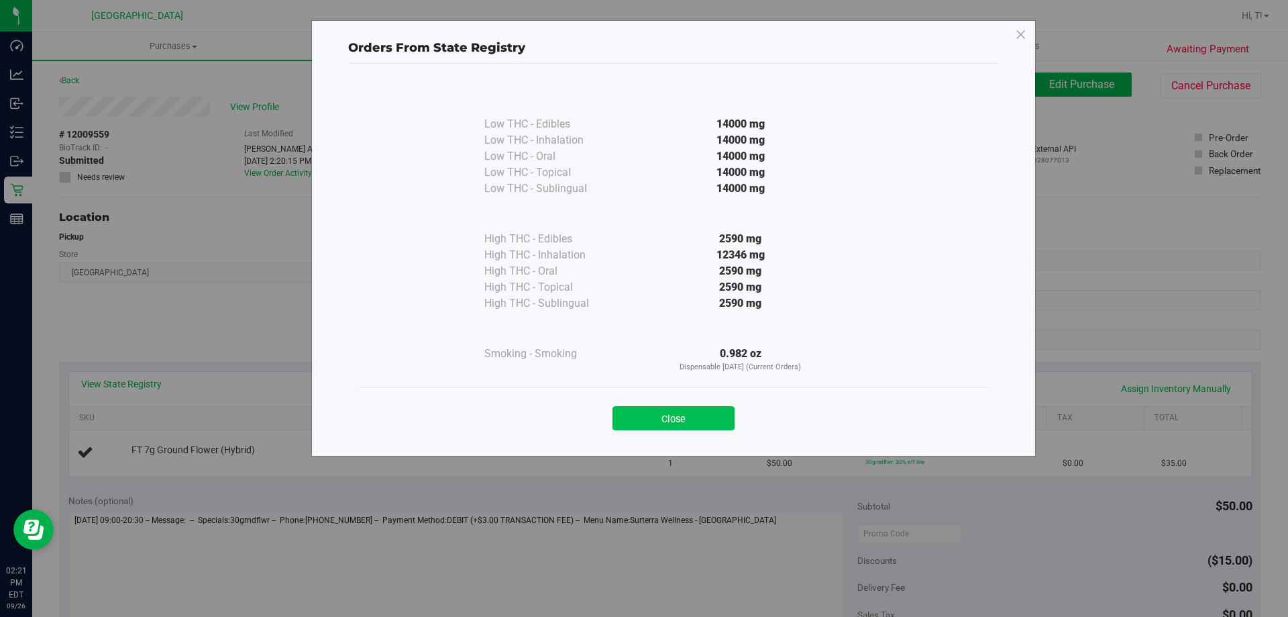
click at [699, 426] on button "Close" at bounding box center [674, 418] width 122 height 24
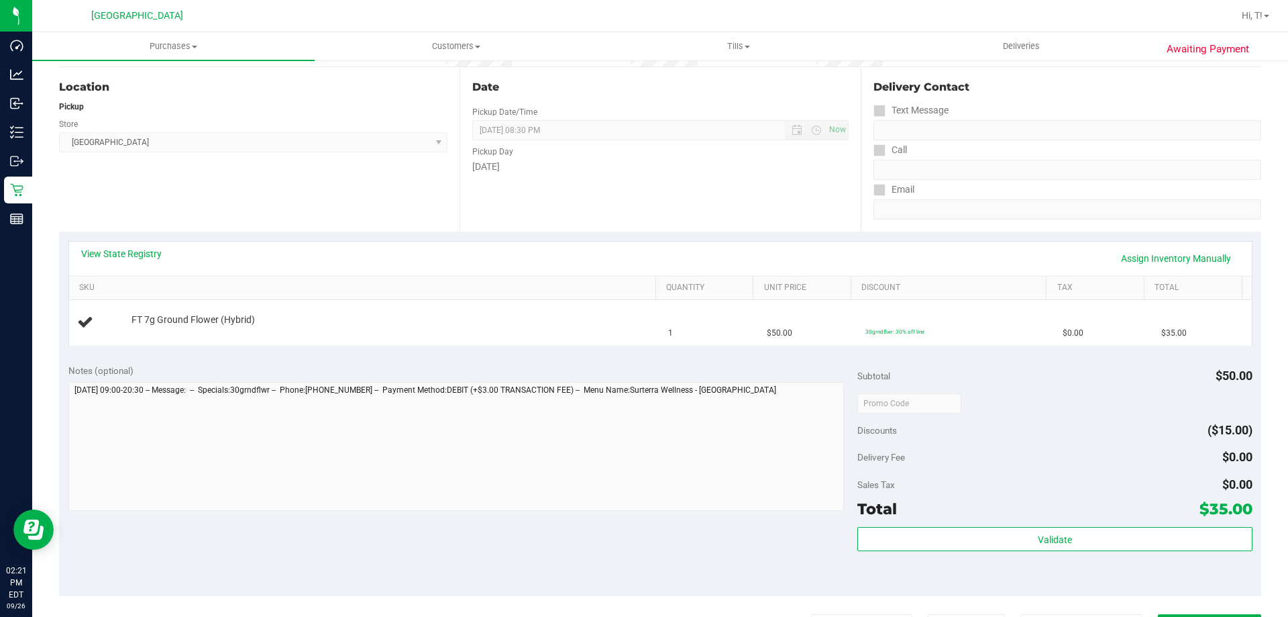
scroll to position [403, 0]
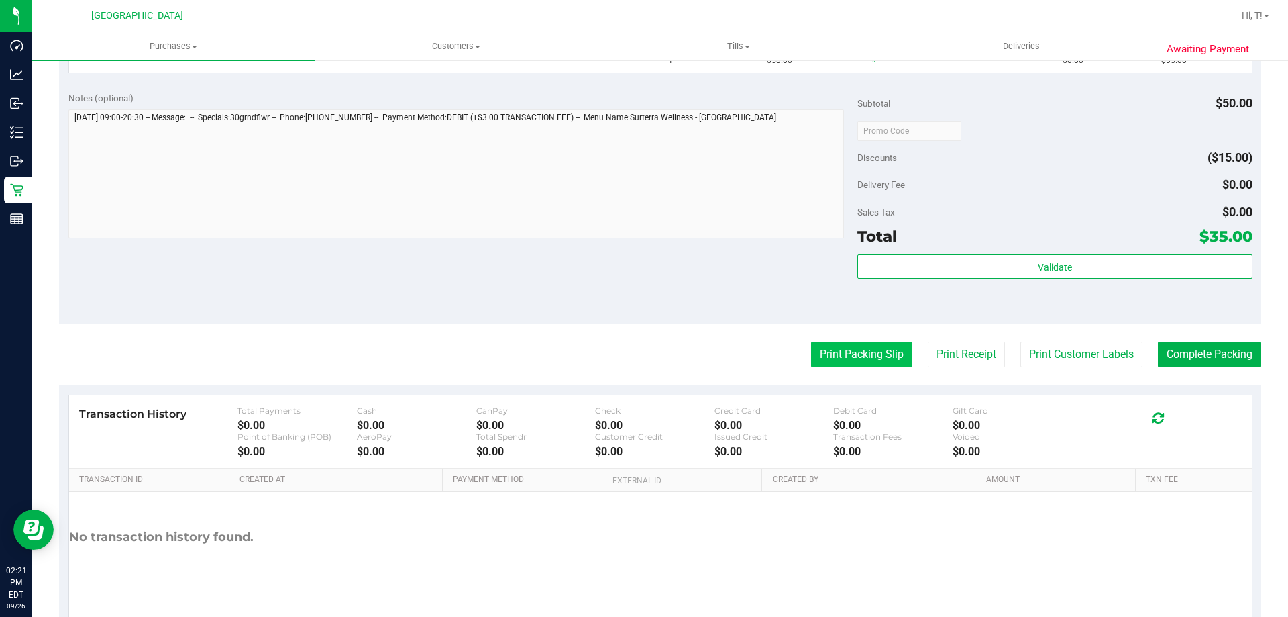
click at [864, 358] on button "Print Packing Slip" at bounding box center [861, 354] width 101 height 25
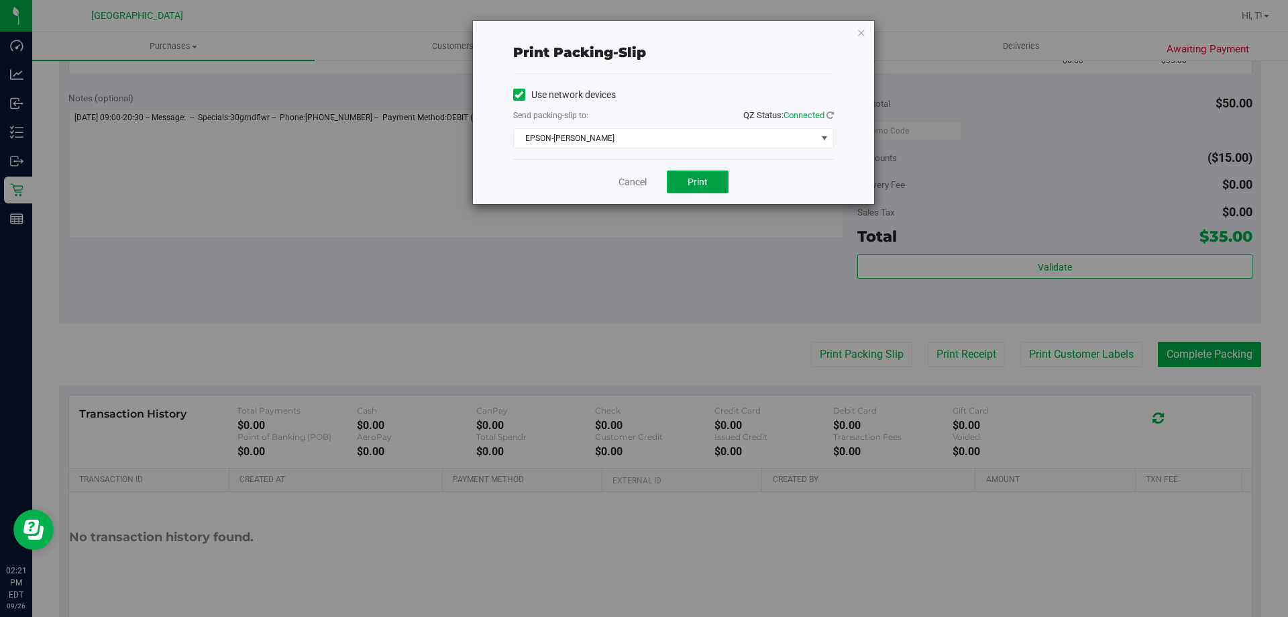
click at [705, 179] on span "Print" at bounding box center [698, 181] width 20 height 11
click at [862, 35] on icon "button" at bounding box center [861, 32] width 9 height 16
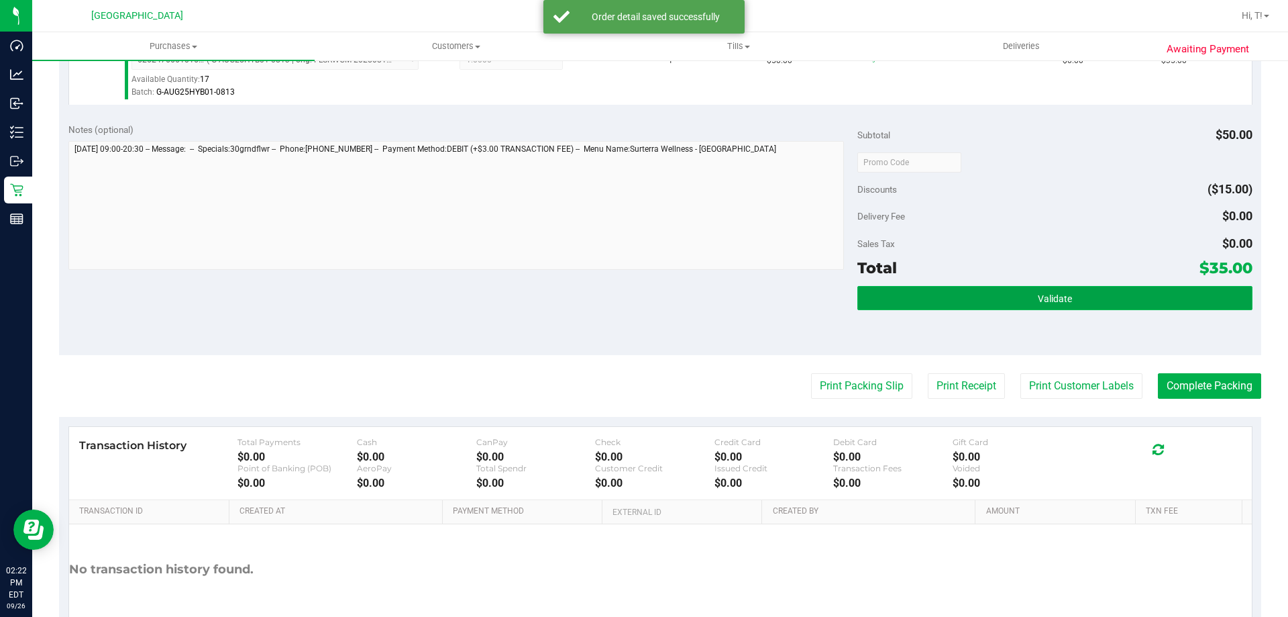
click at [997, 291] on button "Validate" at bounding box center [1055, 298] width 395 height 24
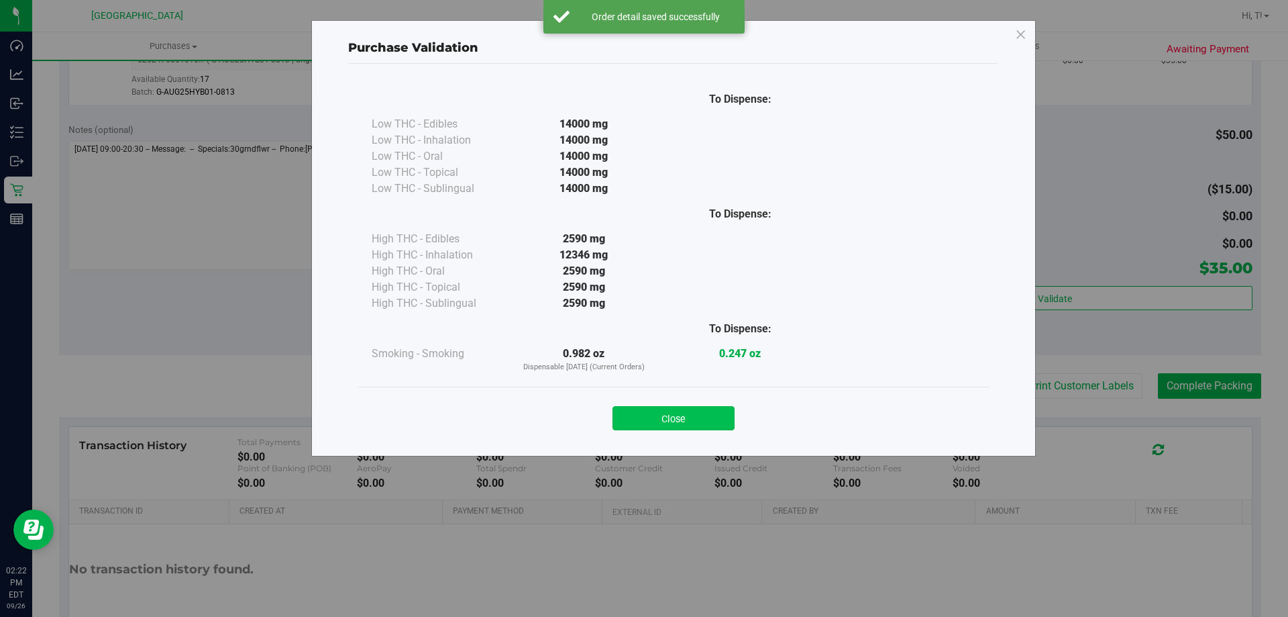
click at [662, 422] on button "Close" at bounding box center [674, 418] width 122 height 24
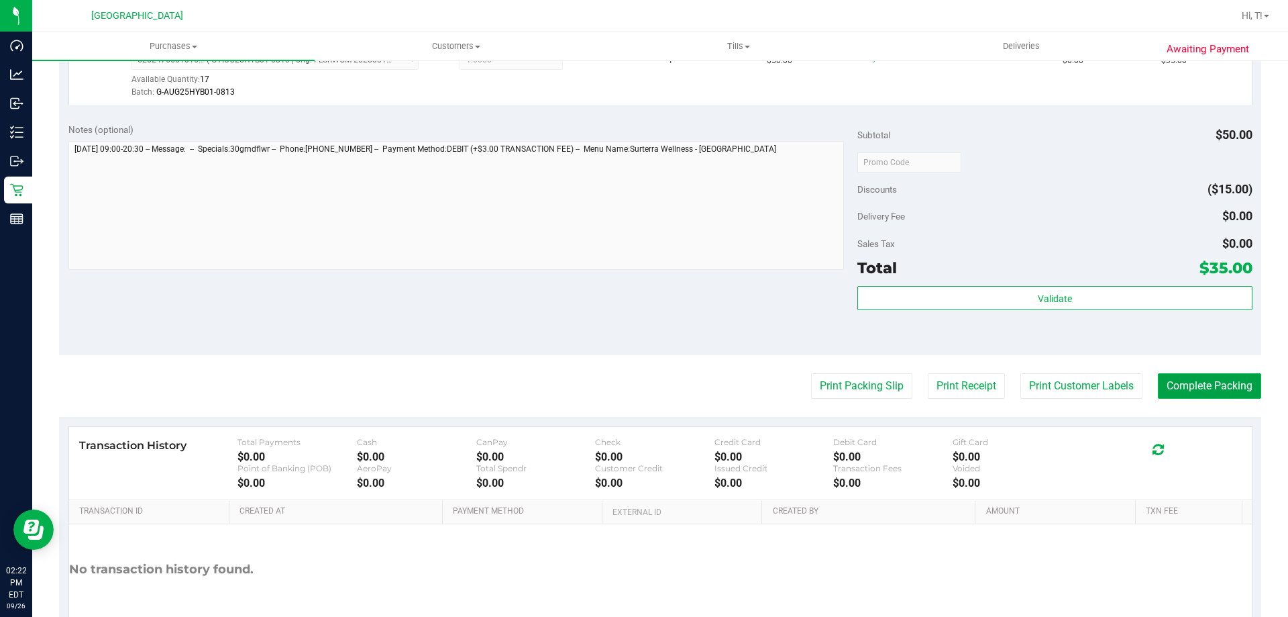
click at [1198, 385] on button "Complete Packing" at bounding box center [1209, 385] width 103 height 25
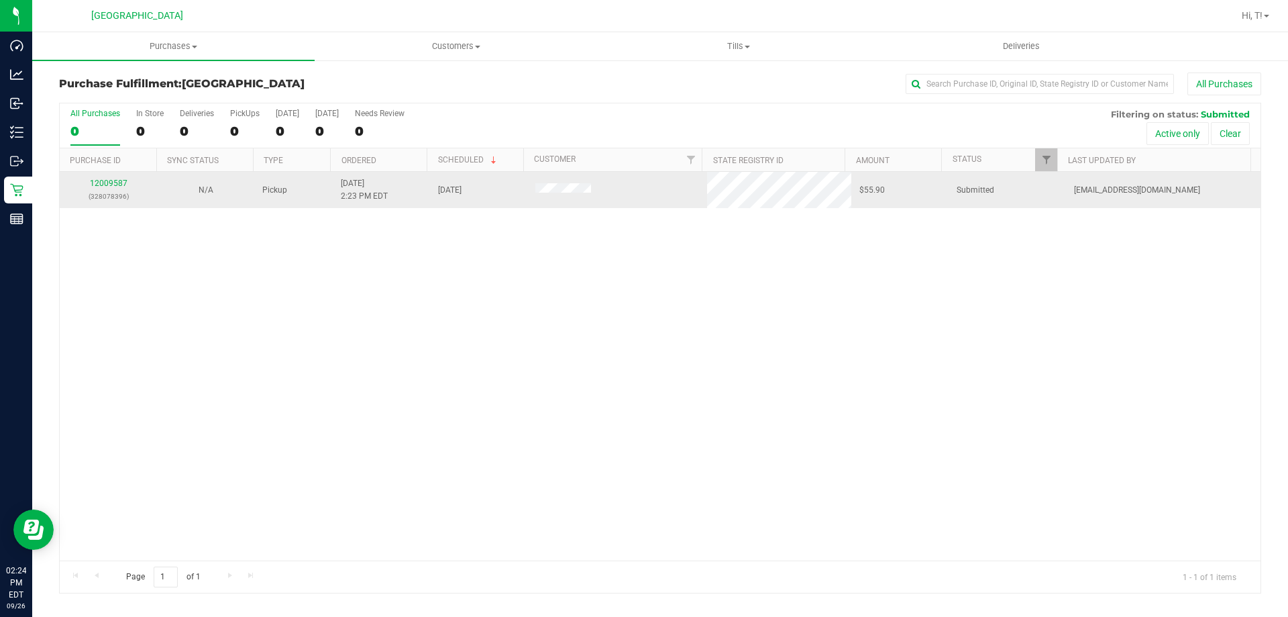
click at [114, 177] on div "12009587 (328078396)" at bounding box center [108, 189] width 81 height 25
click at [114, 183] on link "12009587" at bounding box center [109, 182] width 38 height 9
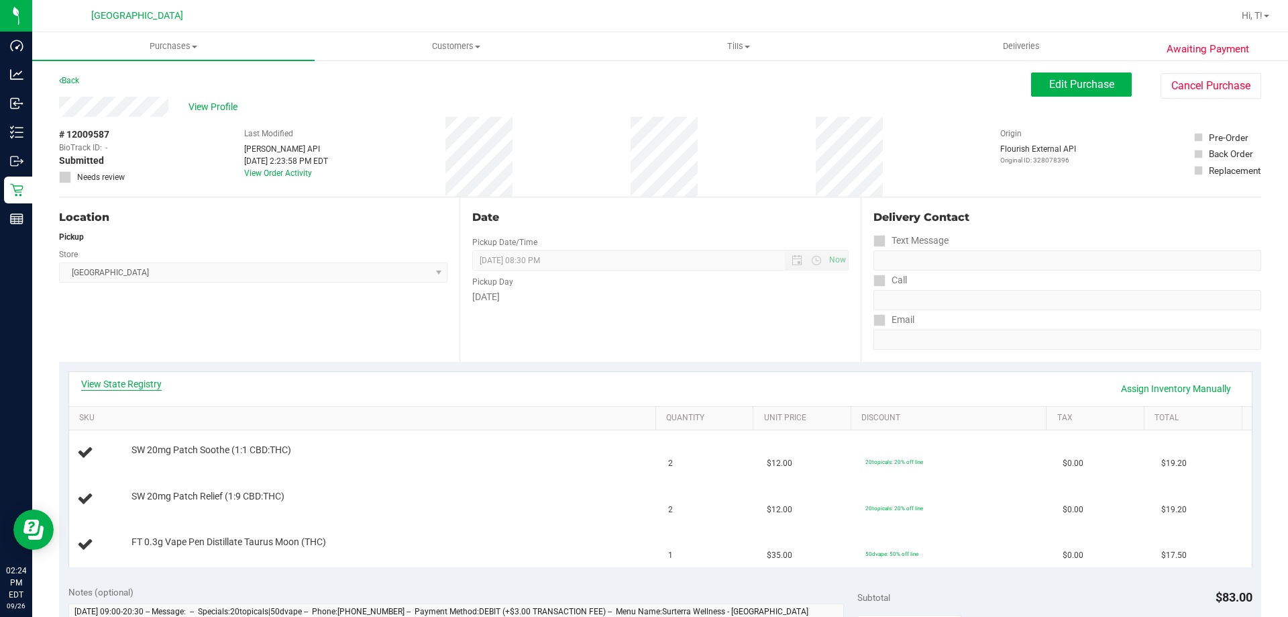
click at [144, 379] on link "View State Registry" at bounding box center [121, 383] width 81 height 13
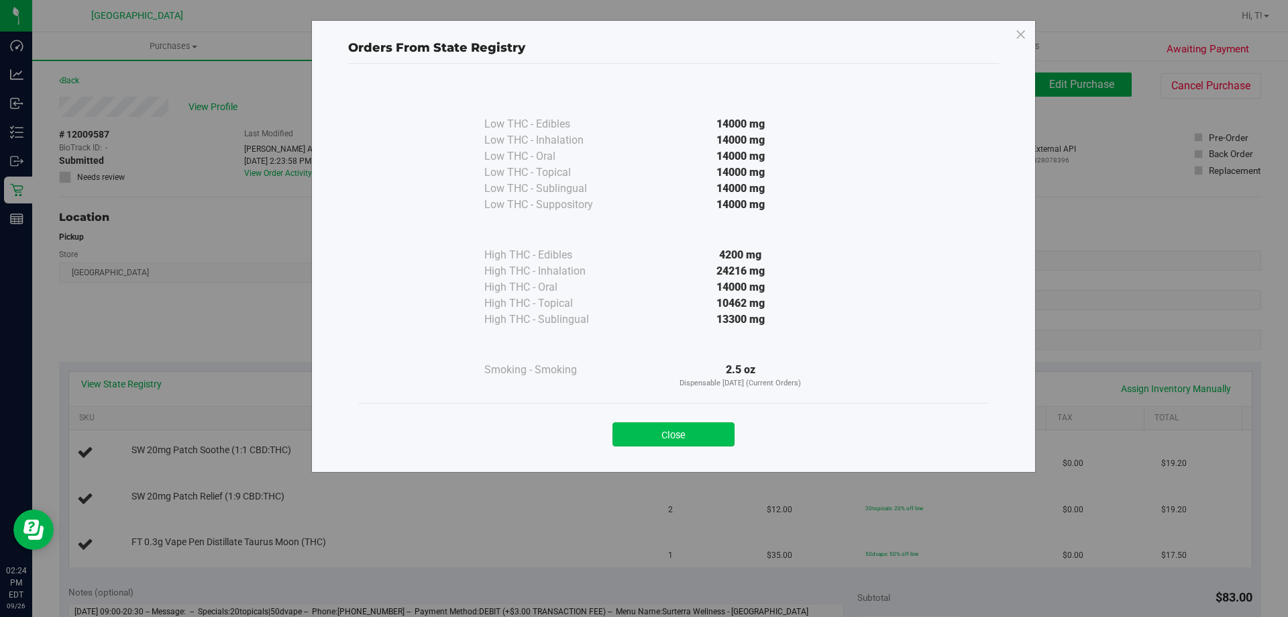
click at [705, 431] on button "Close" at bounding box center [674, 434] width 122 height 24
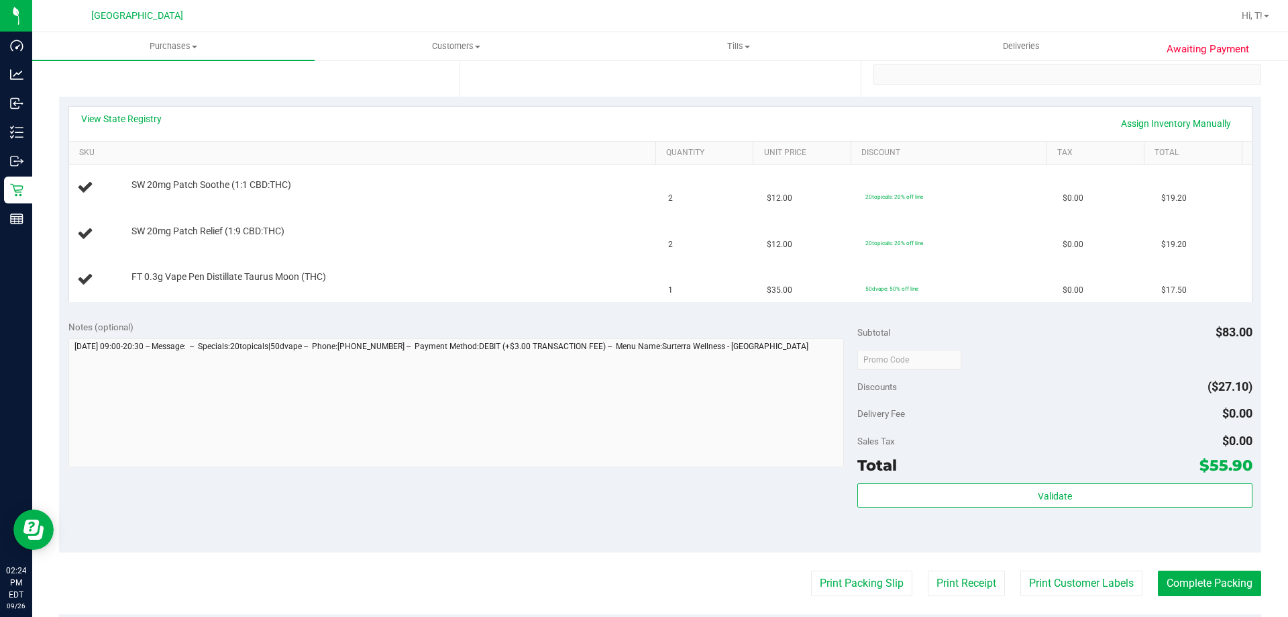
scroll to position [268, 0]
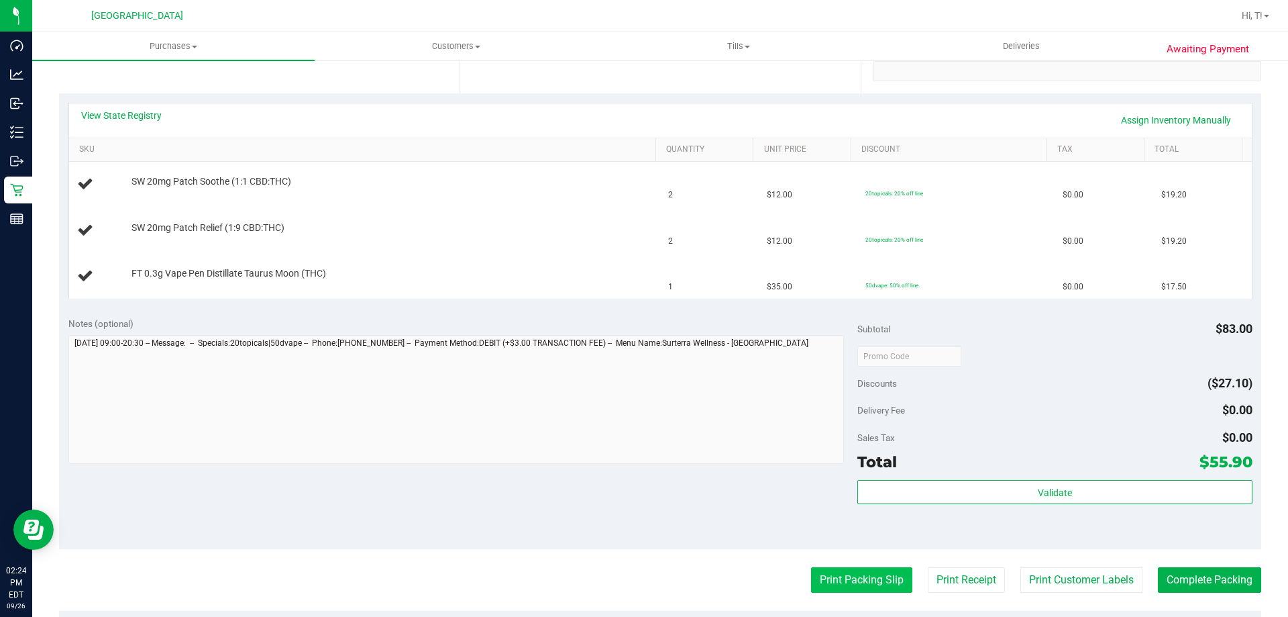
click at [812, 571] on button "Print Packing Slip" at bounding box center [861, 579] width 101 height 25
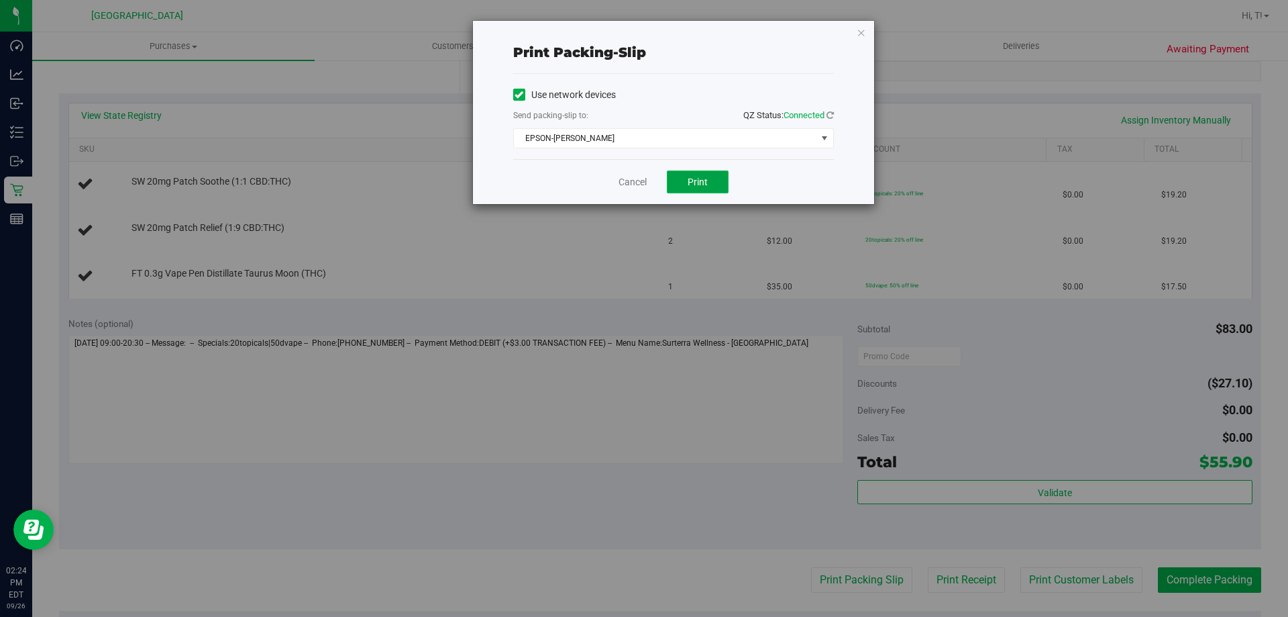
click at [685, 193] on button "Print" at bounding box center [698, 181] width 62 height 23
click at [863, 27] on icon "button" at bounding box center [861, 32] width 9 height 16
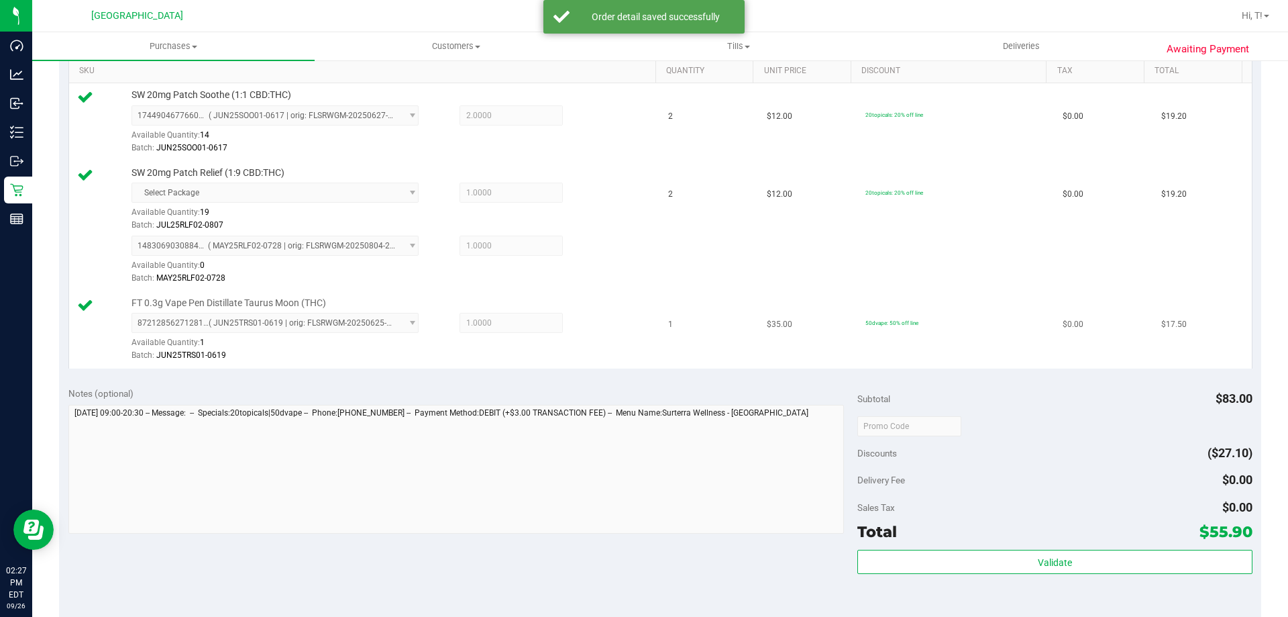
scroll to position [470, 0]
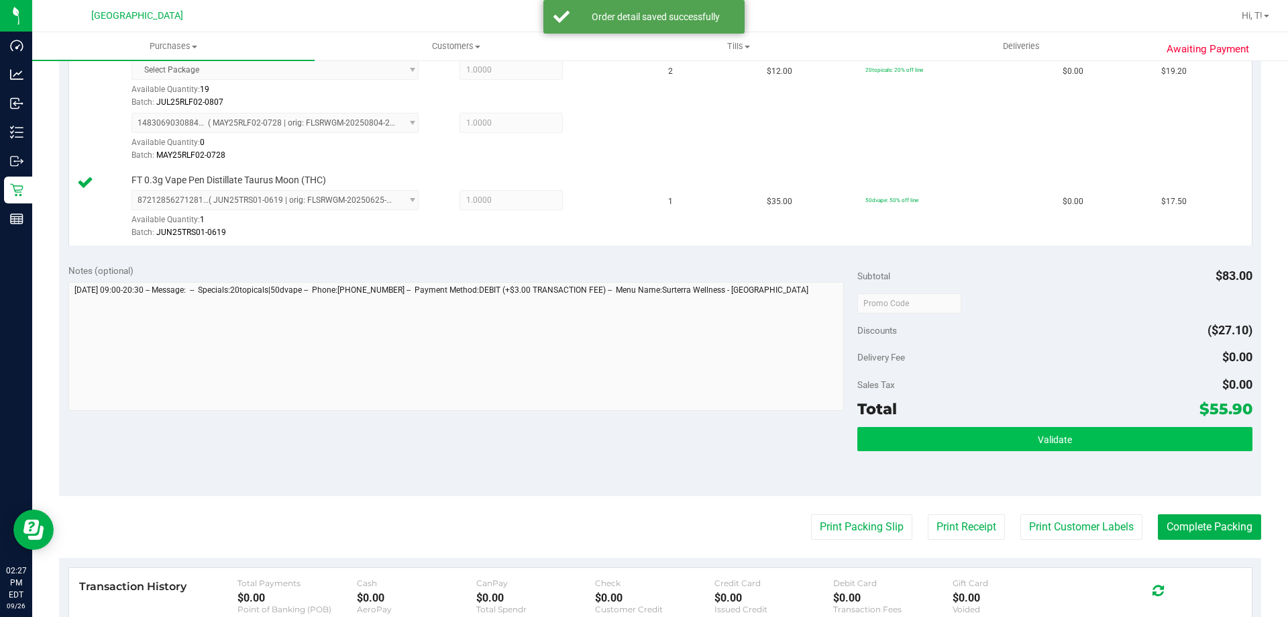
click at [1052, 451] on div "Validate" at bounding box center [1055, 457] width 395 height 60
click at [1052, 446] on button "Validate" at bounding box center [1055, 439] width 395 height 24
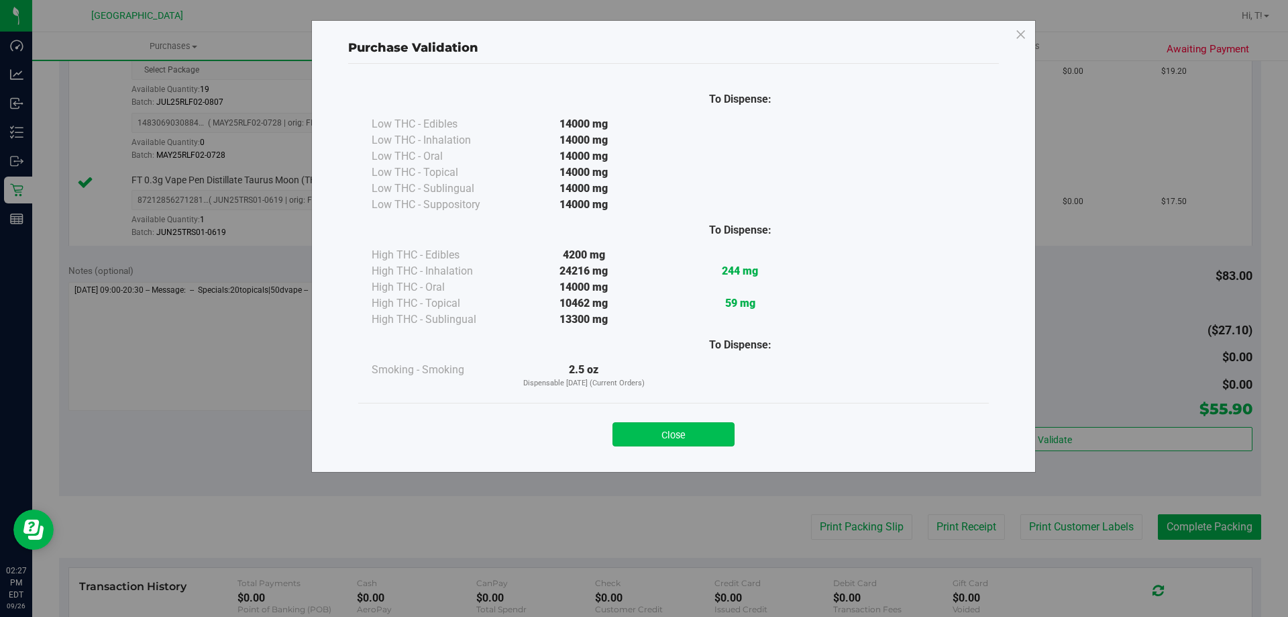
click at [705, 427] on button "Close" at bounding box center [674, 434] width 122 height 24
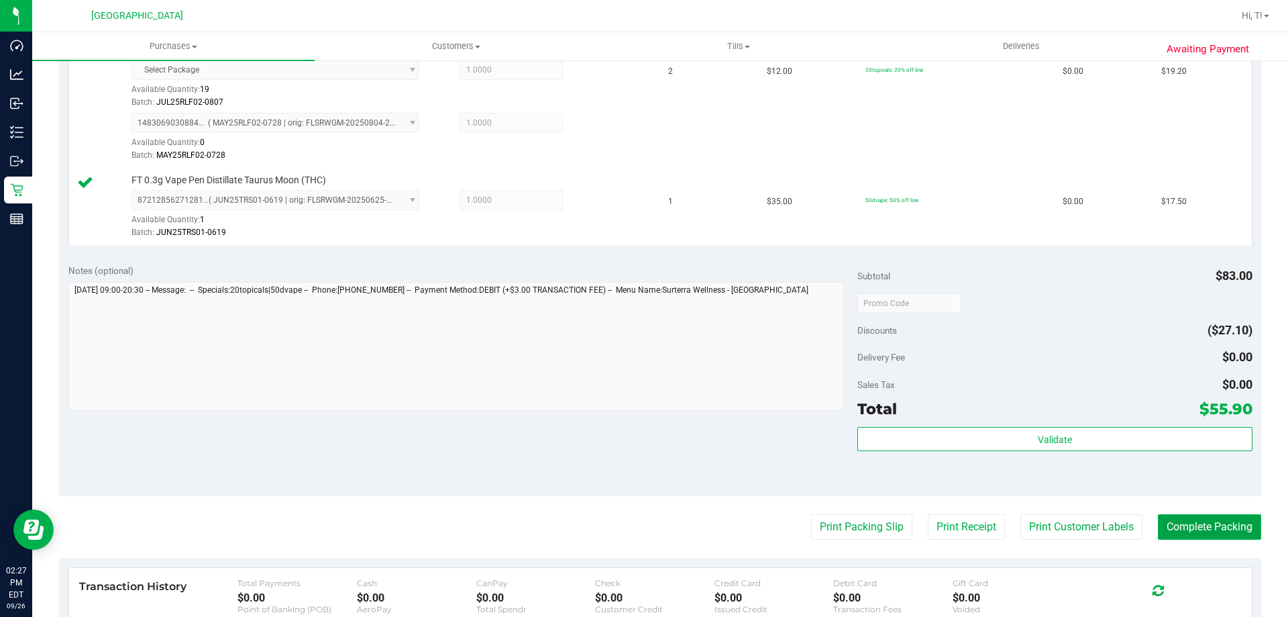
click at [1207, 529] on button "Complete Packing" at bounding box center [1209, 526] width 103 height 25
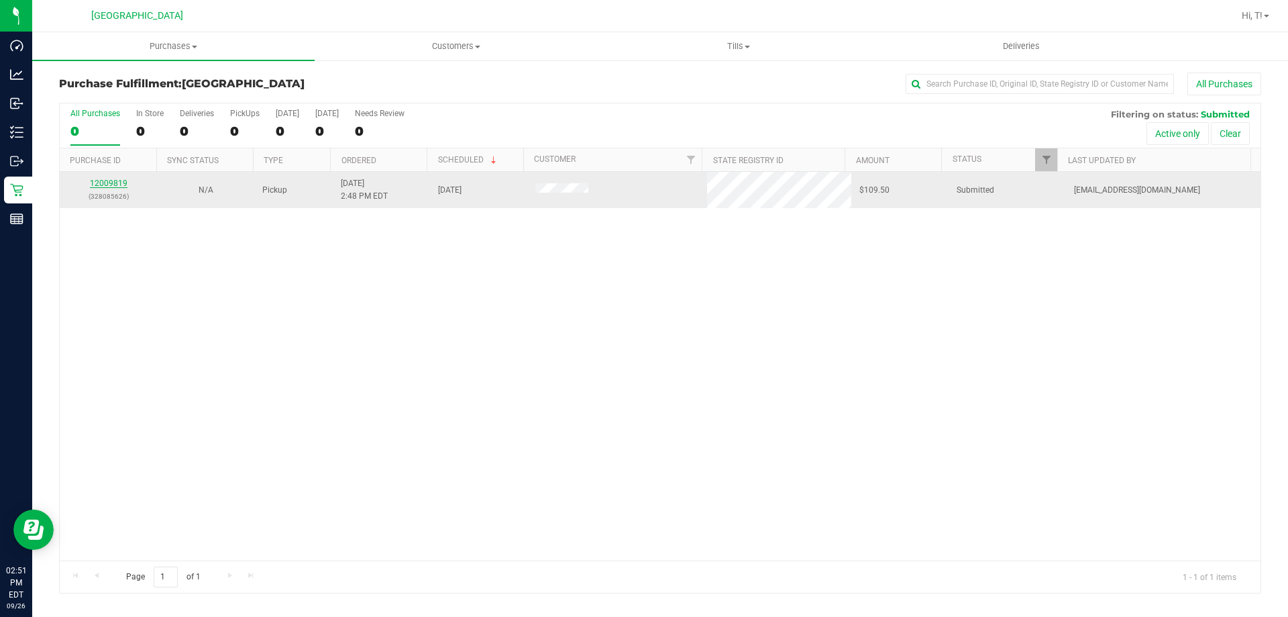
click at [108, 181] on link "12009819" at bounding box center [109, 182] width 38 height 9
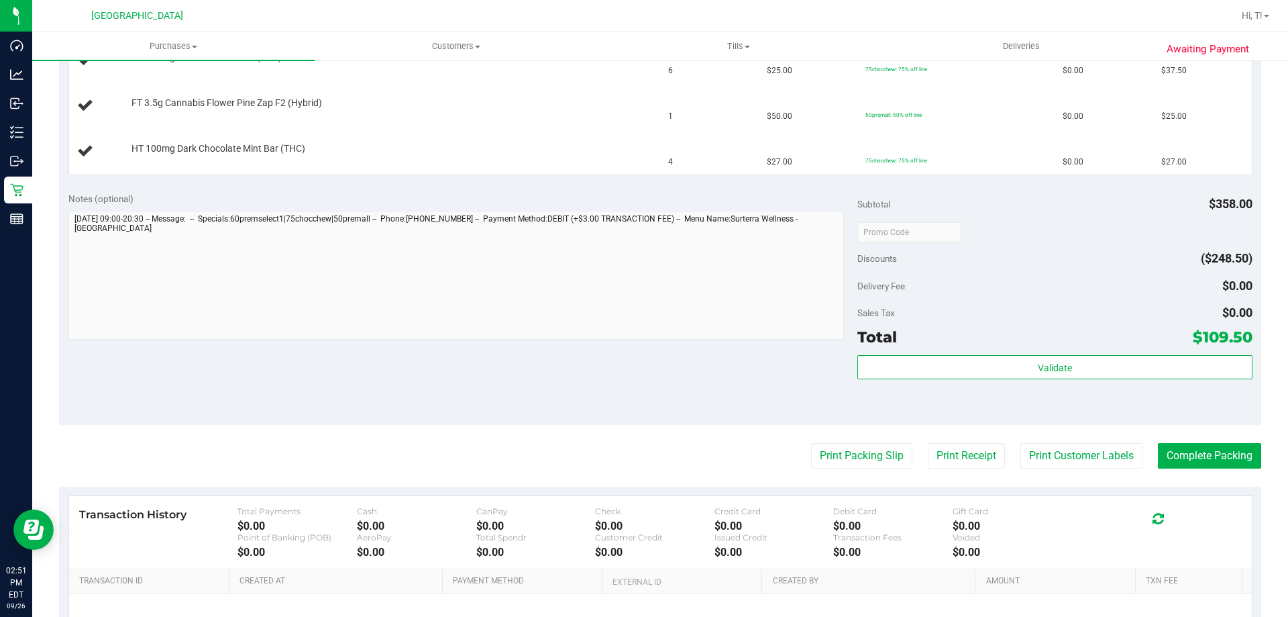
scroll to position [460, 0]
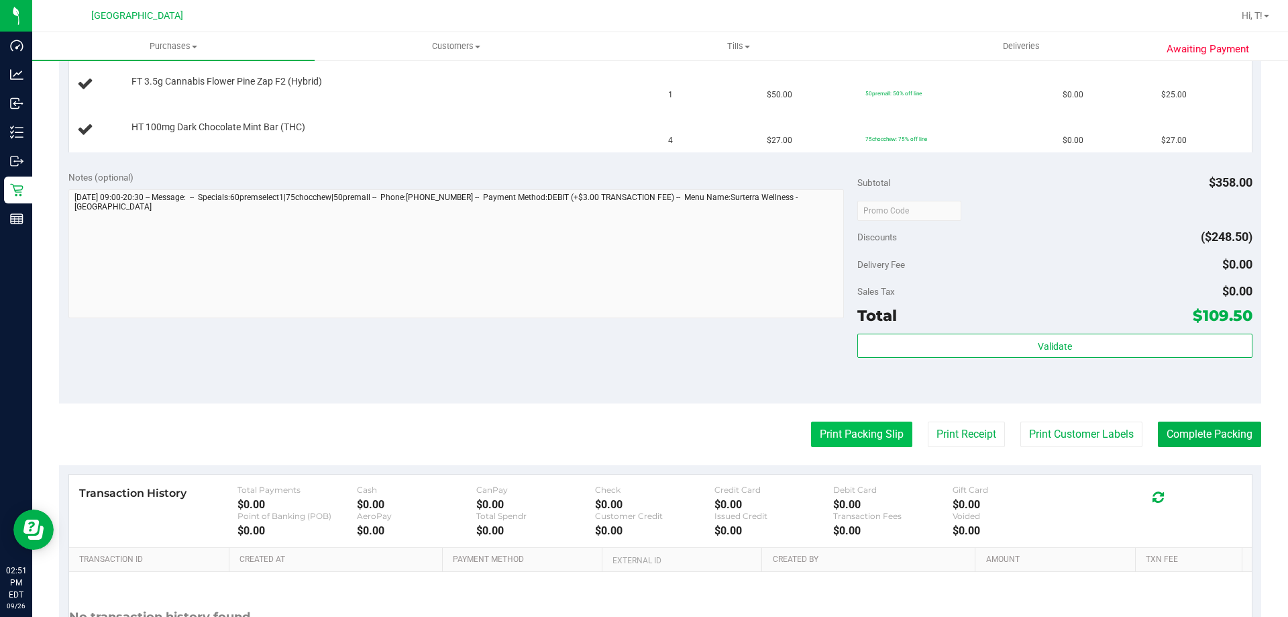
click at [823, 428] on button "Print Packing Slip" at bounding box center [861, 433] width 101 height 25
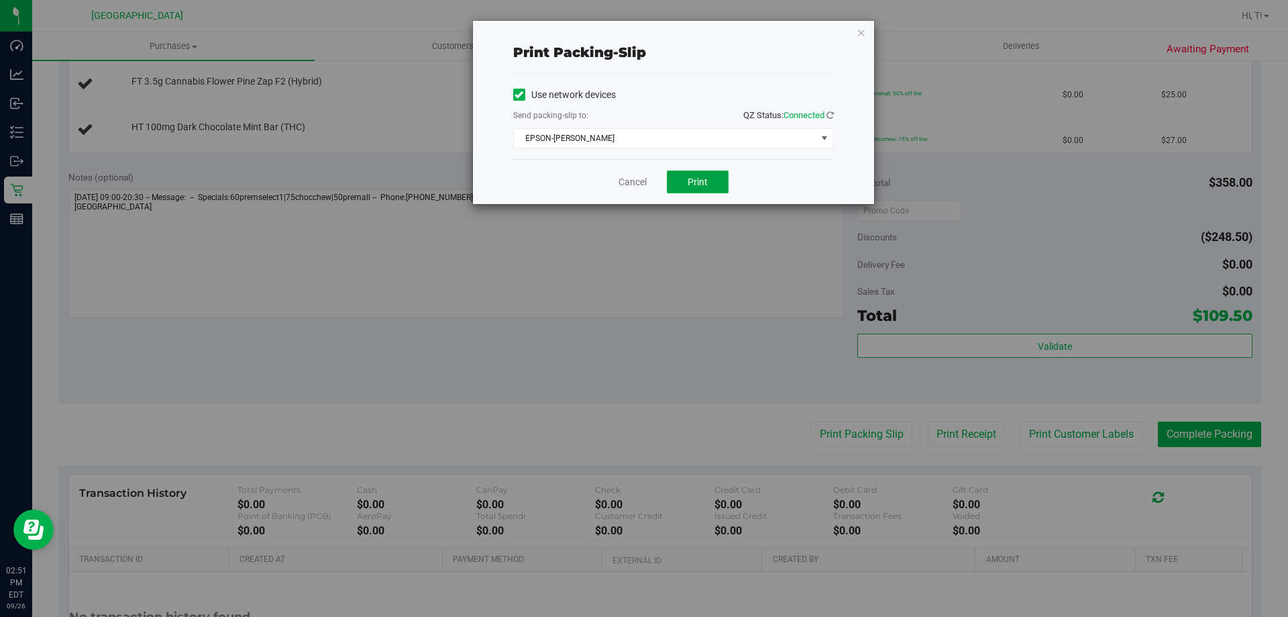
click at [688, 179] on span "Print" at bounding box center [698, 181] width 20 height 11
click at [864, 30] on icon "button" at bounding box center [861, 32] width 9 height 16
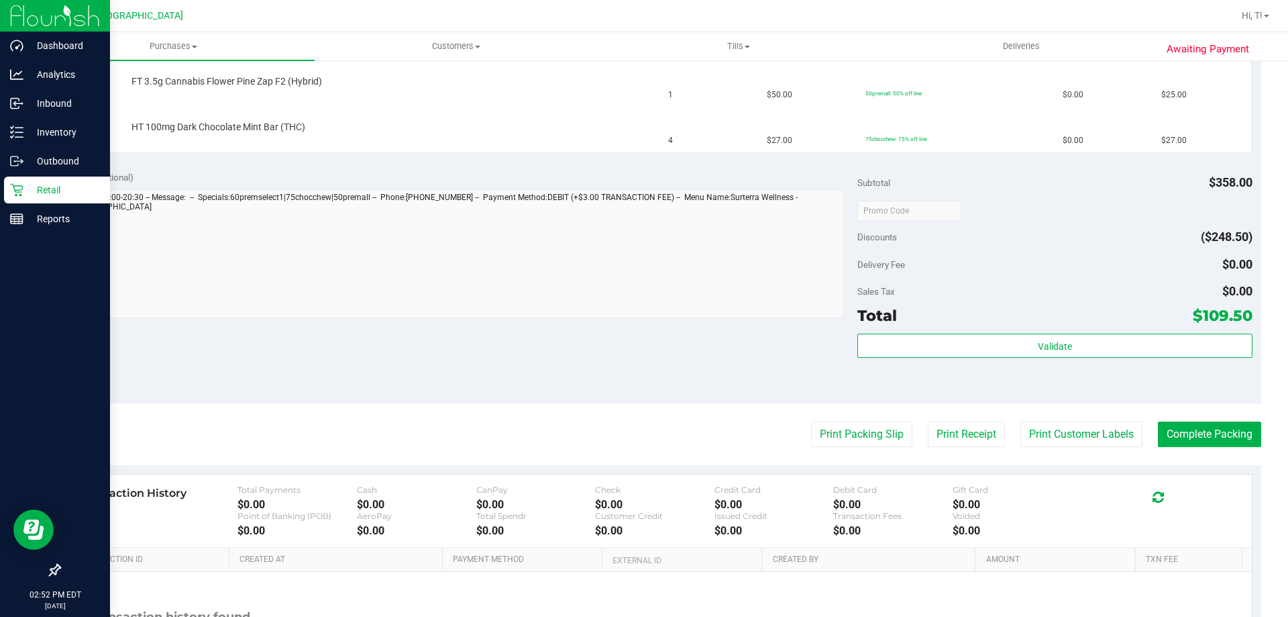
click at [62, 189] on p "Retail" at bounding box center [63, 190] width 81 height 16
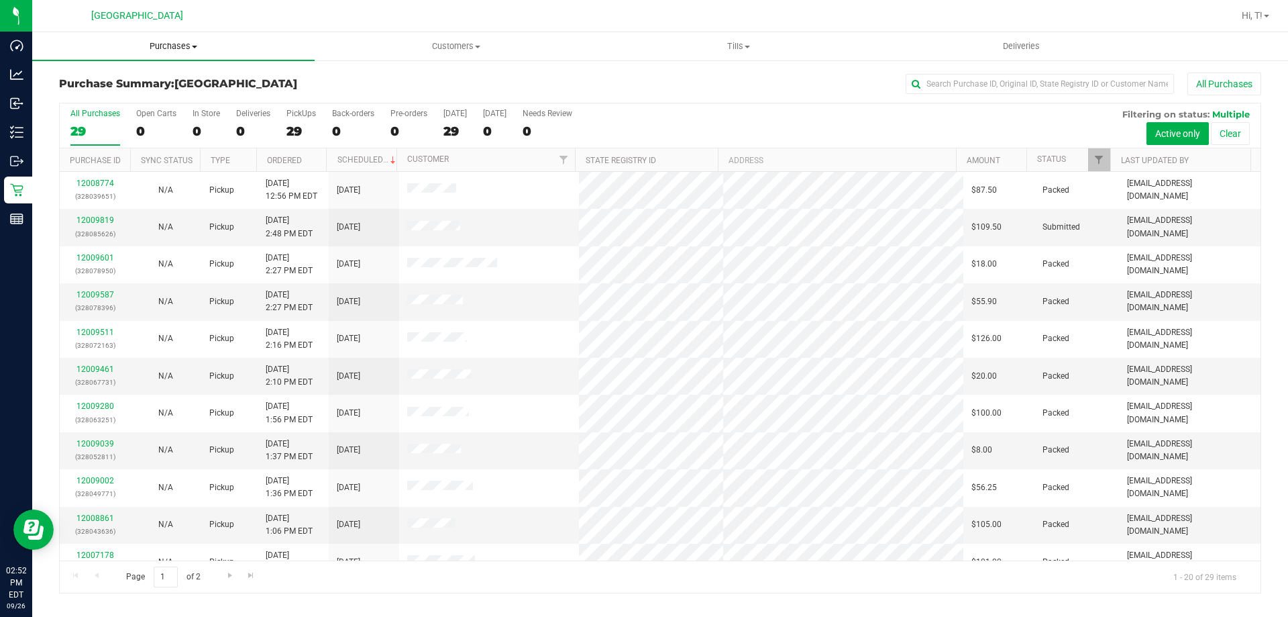
click at [169, 42] on span "Purchases" at bounding box center [173, 46] width 283 height 12
click at [150, 105] on li "All purchases" at bounding box center [173, 113] width 283 height 16
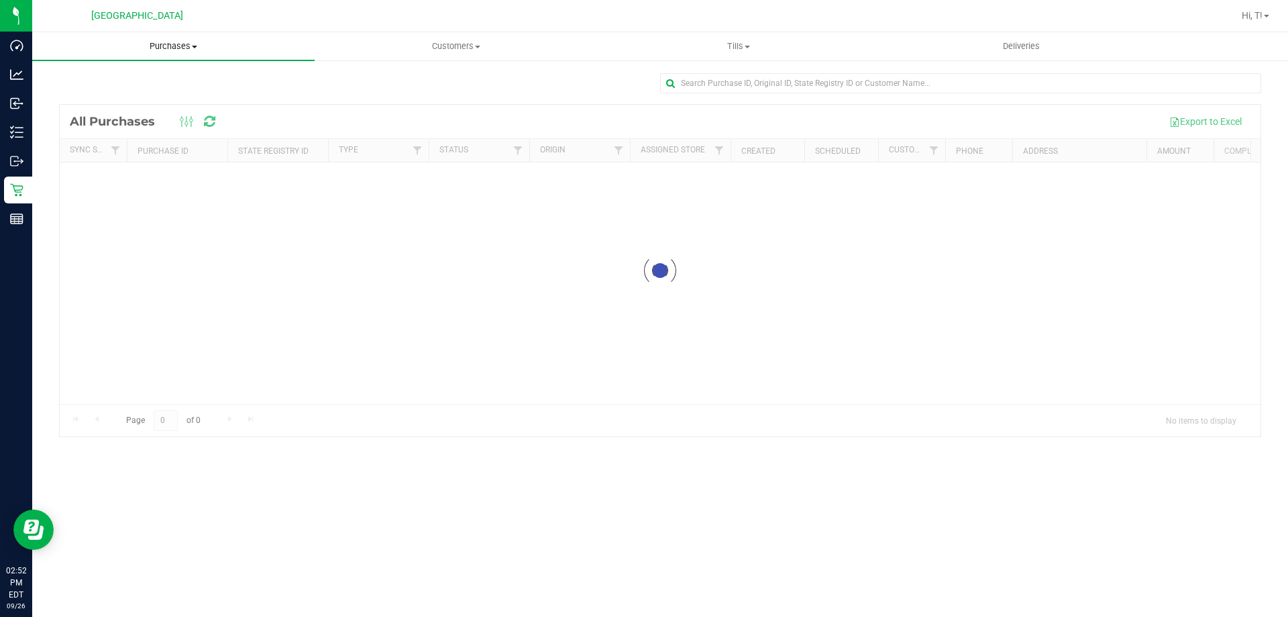
click at [176, 55] on uib-tab-heading "Purchases Summary of purchases Fulfillment All purchases" at bounding box center [173, 46] width 283 height 28
click at [146, 90] on li "Fulfillment" at bounding box center [173, 97] width 283 height 16
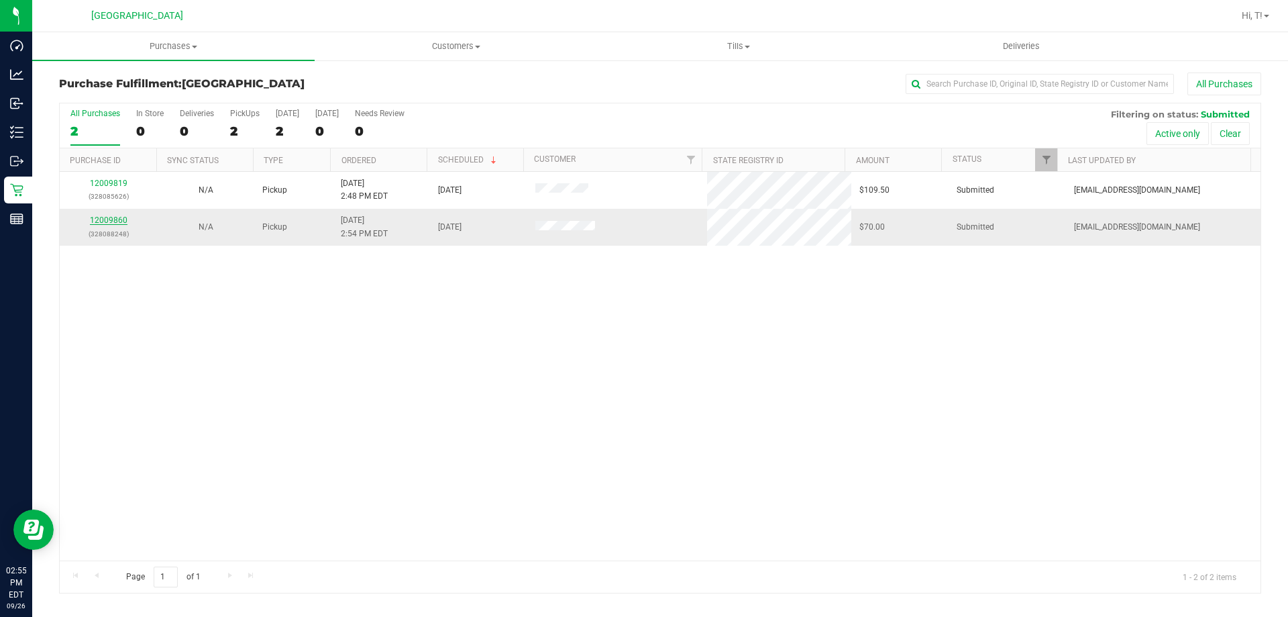
click at [110, 220] on link "12009860" at bounding box center [109, 219] width 38 height 9
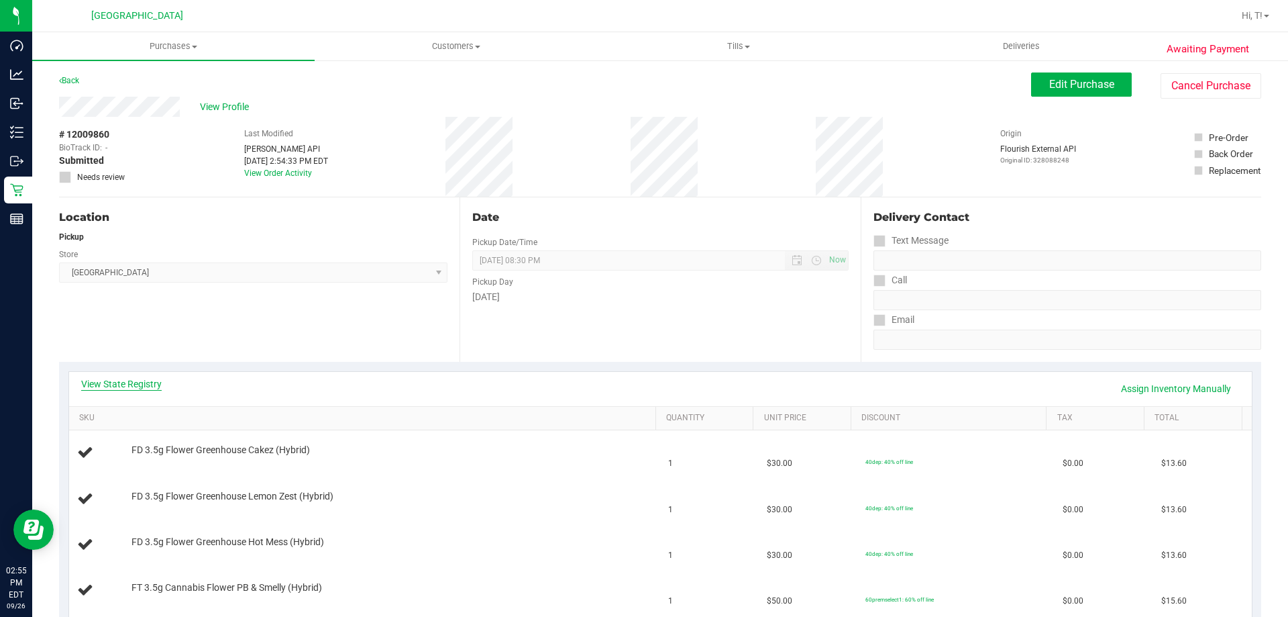
scroll to position [134, 0]
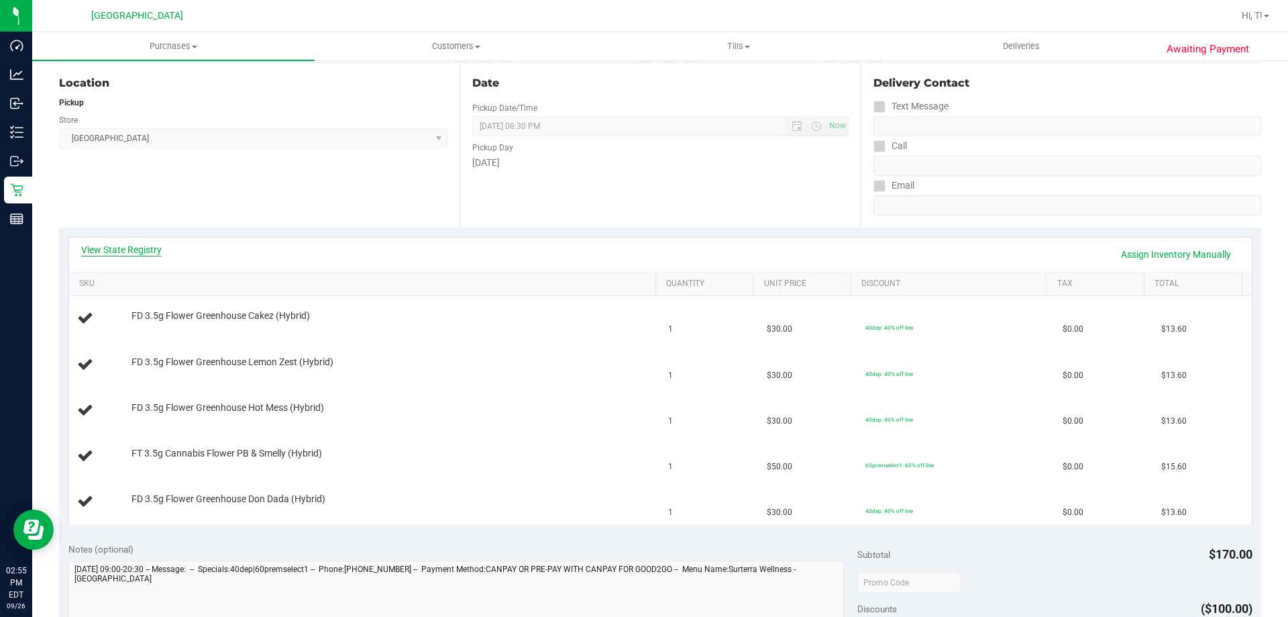
click at [115, 252] on link "View State Registry" at bounding box center [121, 249] width 81 height 13
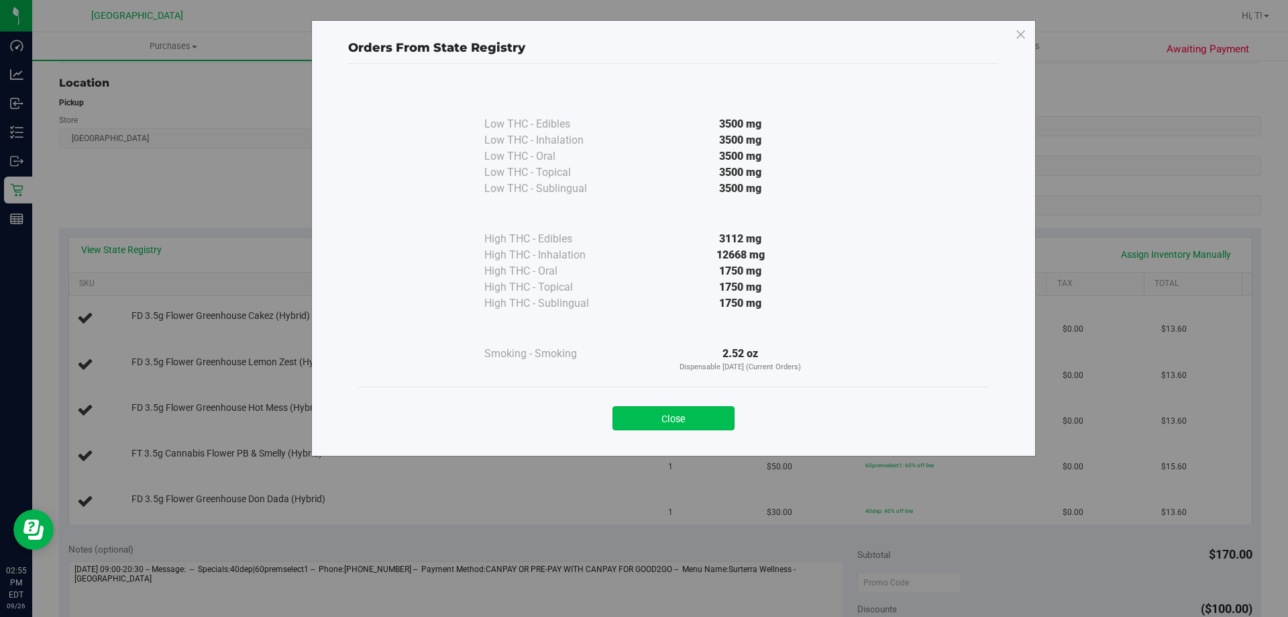
click at [670, 421] on button "Close" at bounding box center [674, 418] width 122 height 24
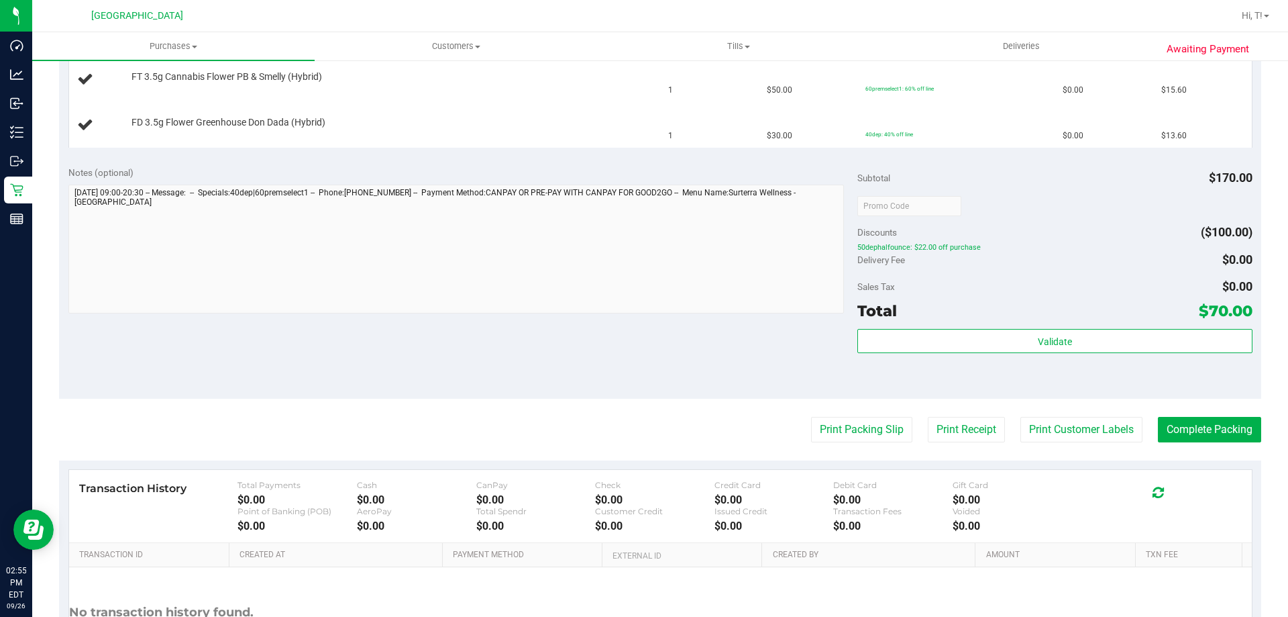
scroll to position [537, 0]
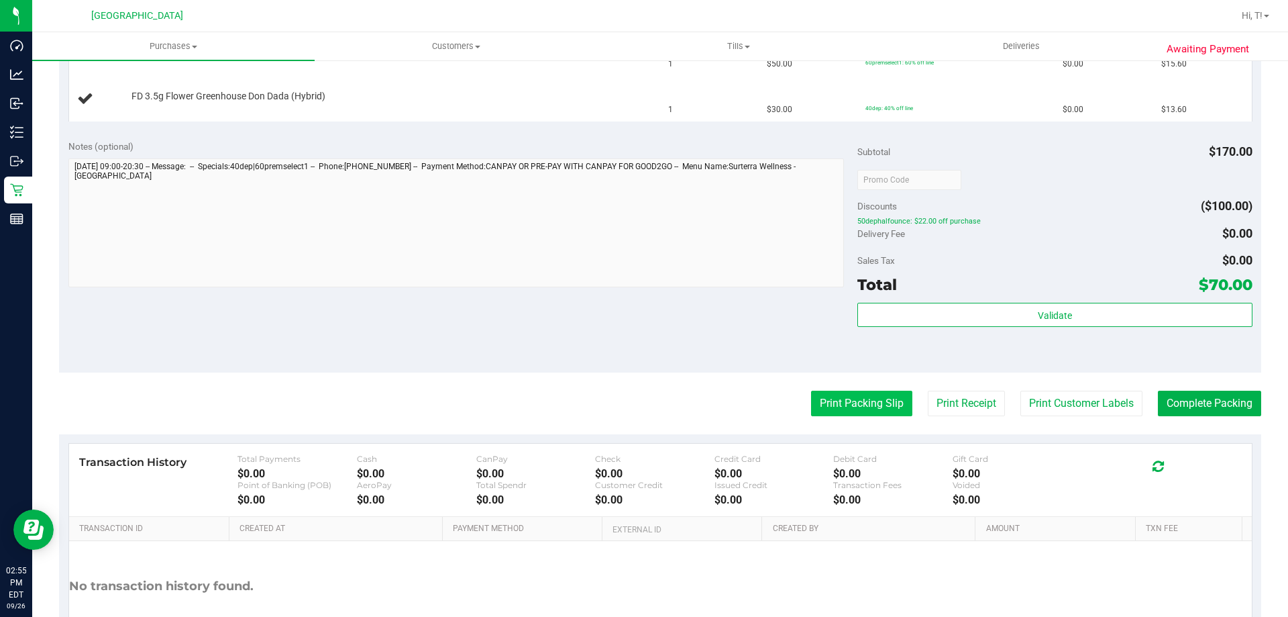
click at [879, 399] on button "Print Packing Slip" at bounding box center [861, 403] width 101 height 25
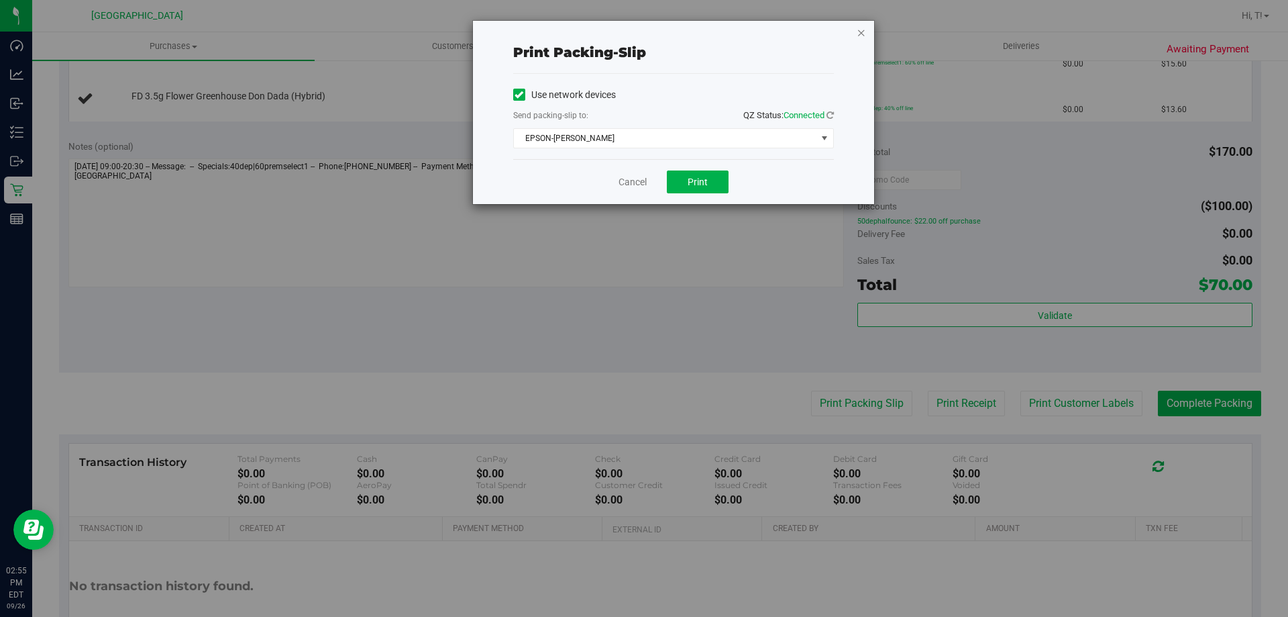
click at [864, 34] on icon "button" at bounding box center [861, 32] width 9 height 16
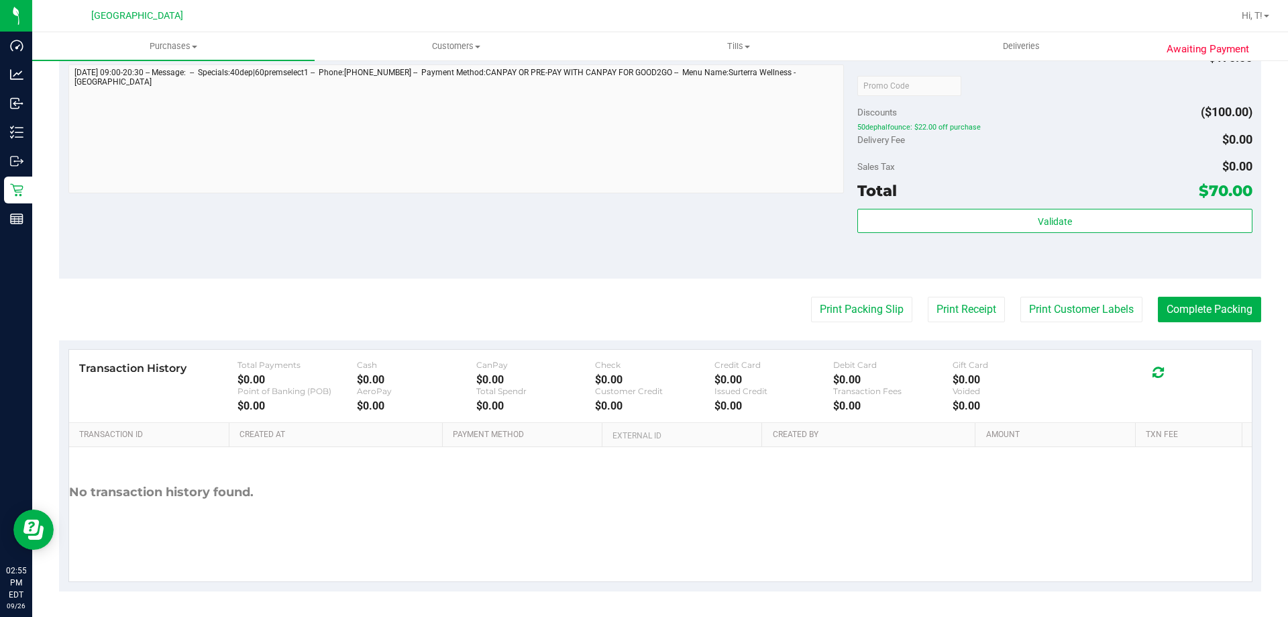
scroll to position [632, 0]
click at [838, 315] on button "Print Packing Slip" at bounding box center [861, 307] width 101 height 25
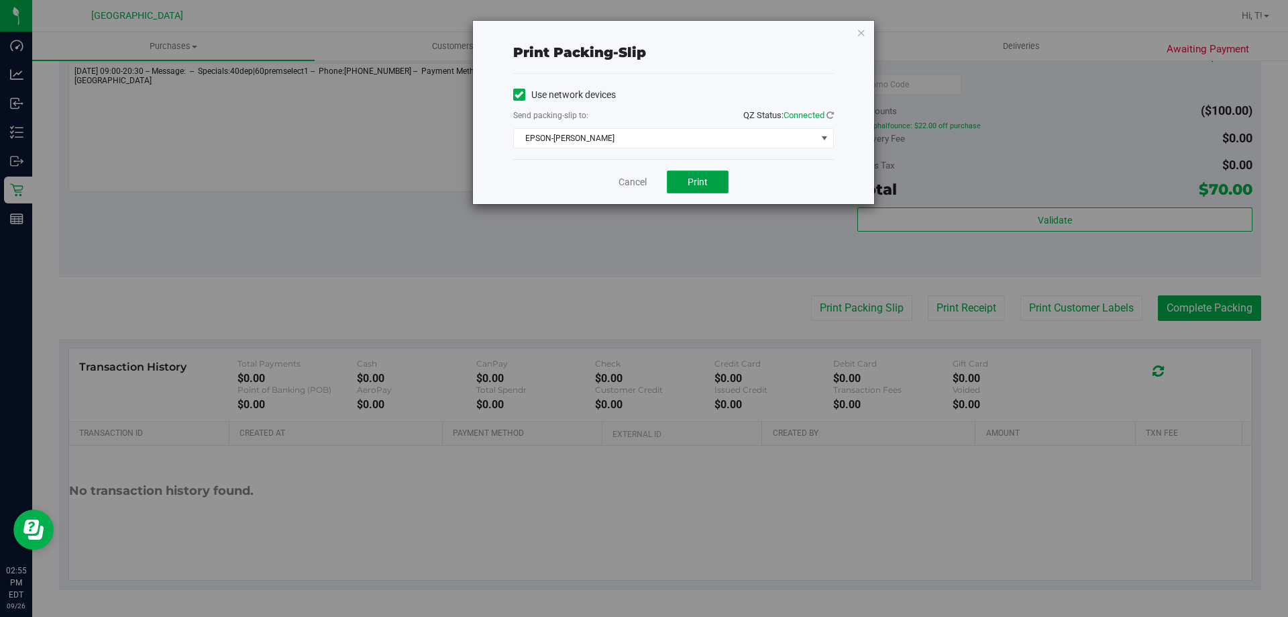
click at [713, 179] on button "Print" at bounding box center [698, 181] width 62 height 23
click at [864, 35] on icon "button" at bounding box center [861, 32] width 9 height 16
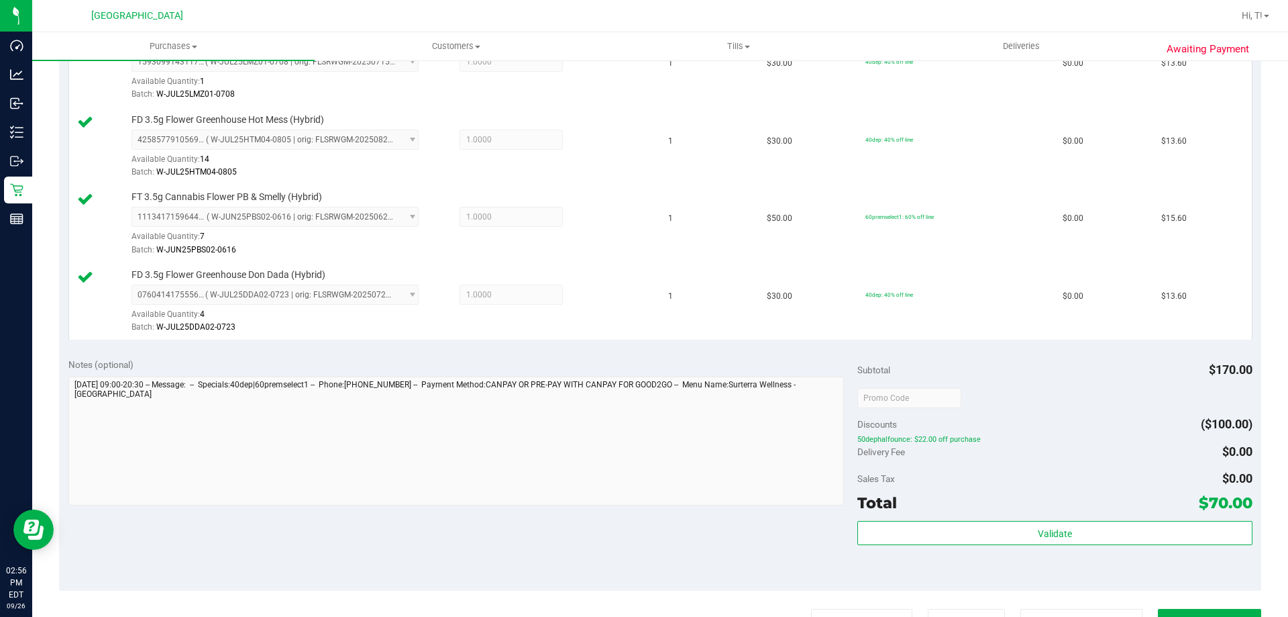
scroll to position [699, 0]
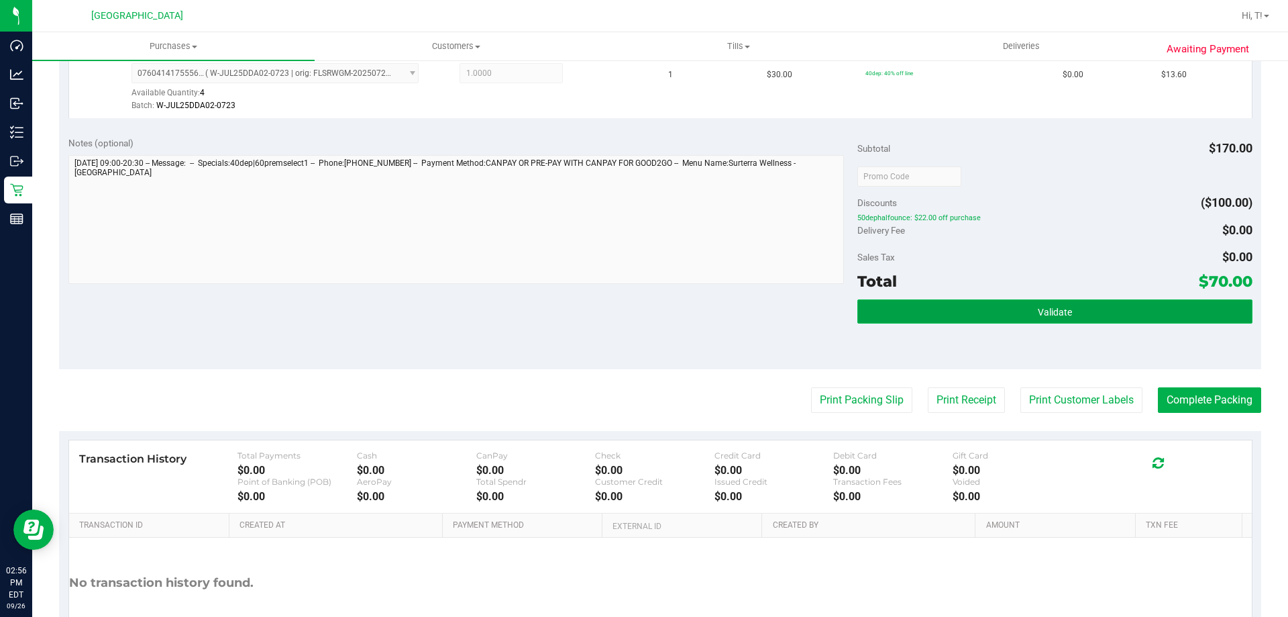
click at [1029, 301] on button "Validate" at bounding box center [1055, 311] width 395 height 24
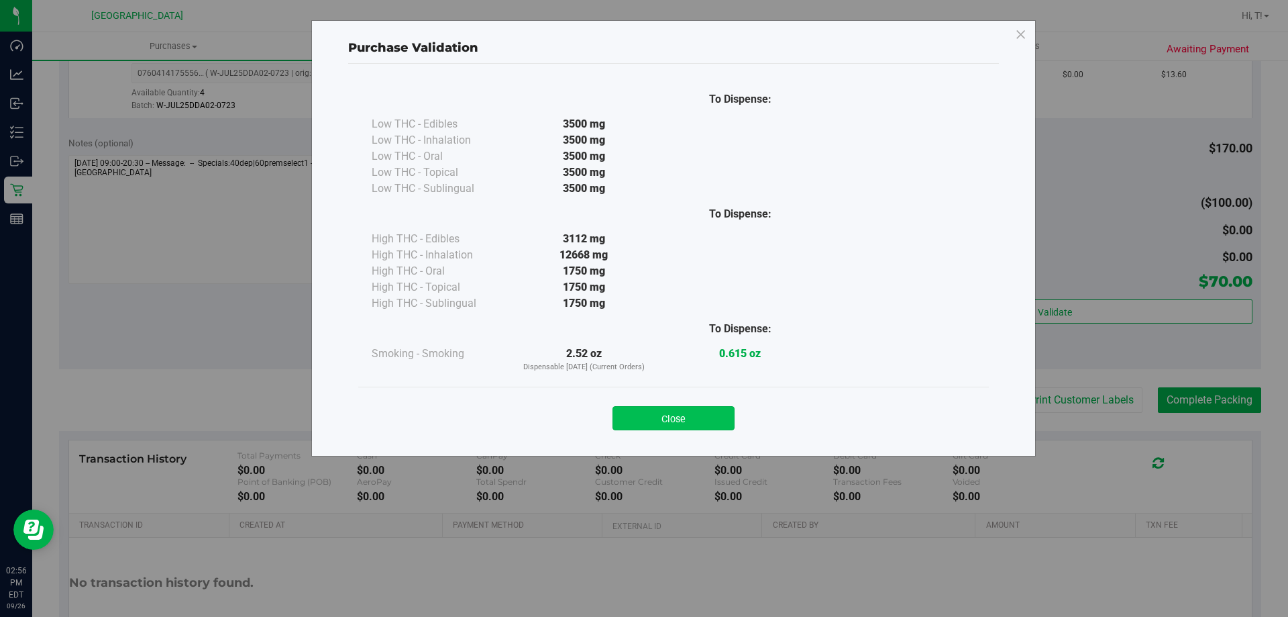
click at [721, 421] on button "Close" at bounding box center [674, 418] width 122 height 24
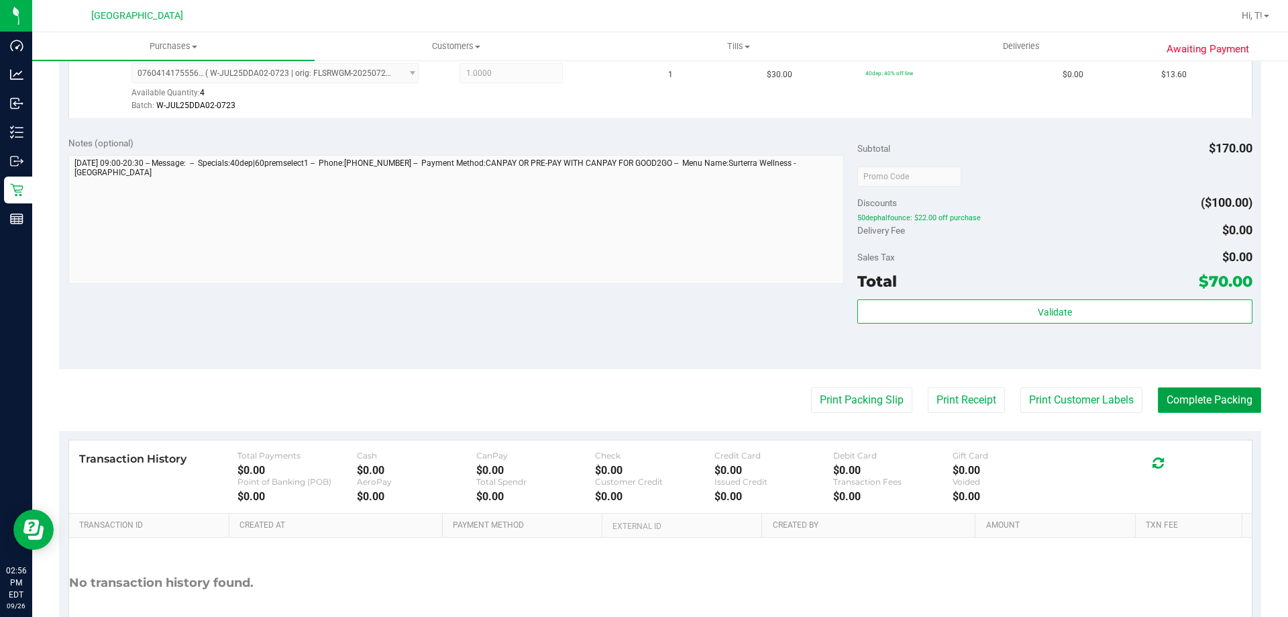
click at [1172, 397] on button "Complete Packing" at bounding box center [1209, 399] width 103 height 25
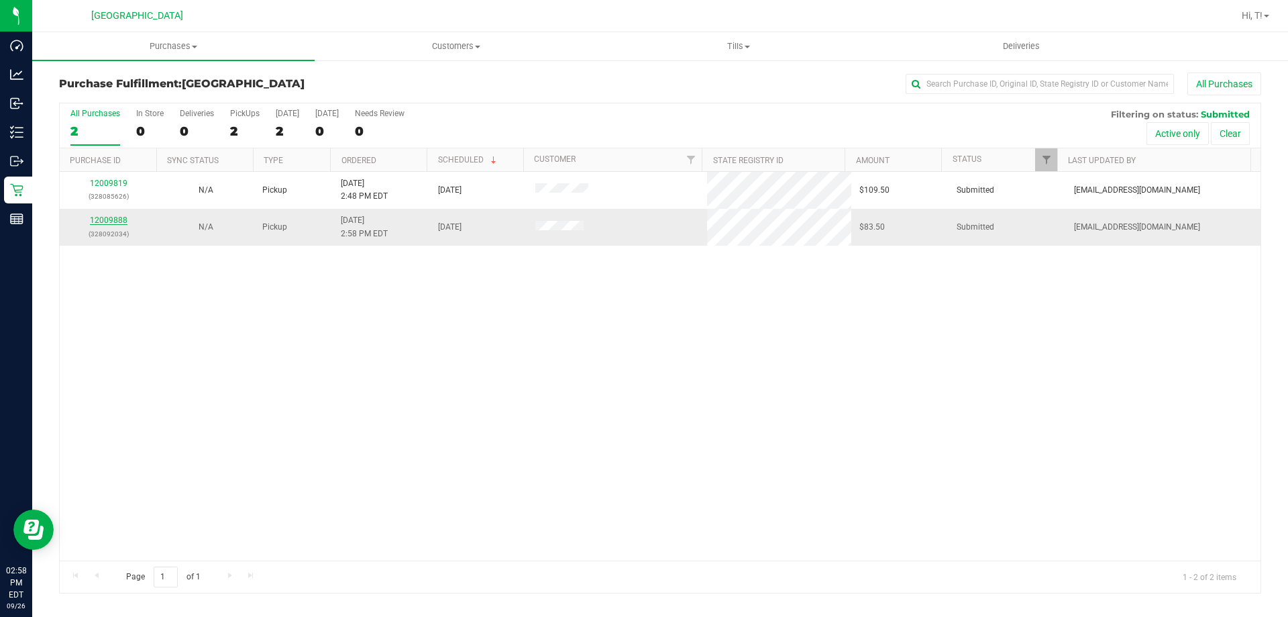
click at [114, 221] on link "12009888" at bounding box center [109, 219] width 38 height 9
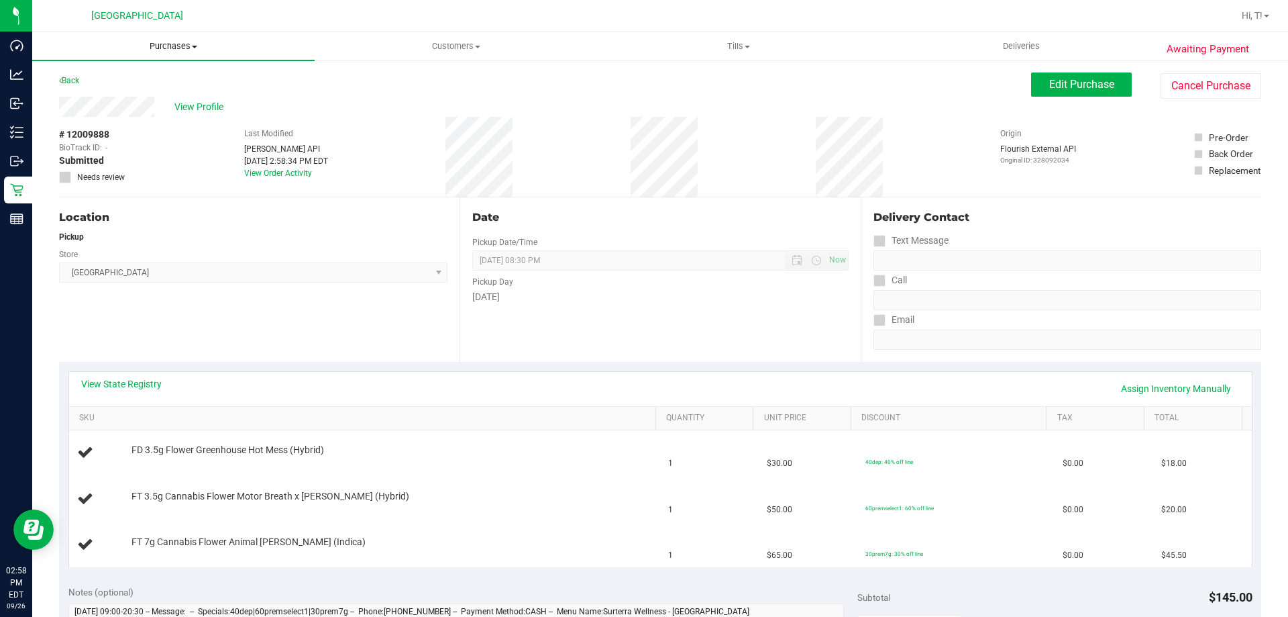
click at [170, 52] on uib-tab-heading "Purchases Summary of purchases Fulfillment All purchases" at bounding box center [173, 46] width 283 height 28
click at [95, 91] on span "Fulfillment" at bounding box center [73, 96] width 83 height 11
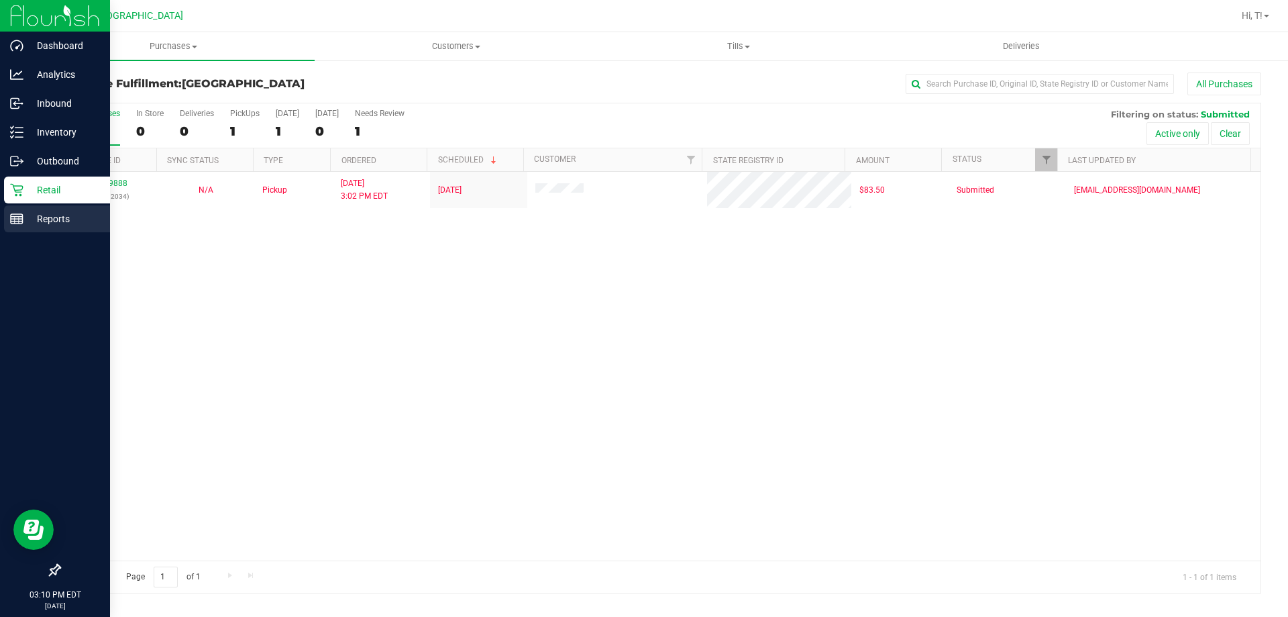
click at [16, 232] on div "Reports" at bounding box center [57, 218] width 106 height 27
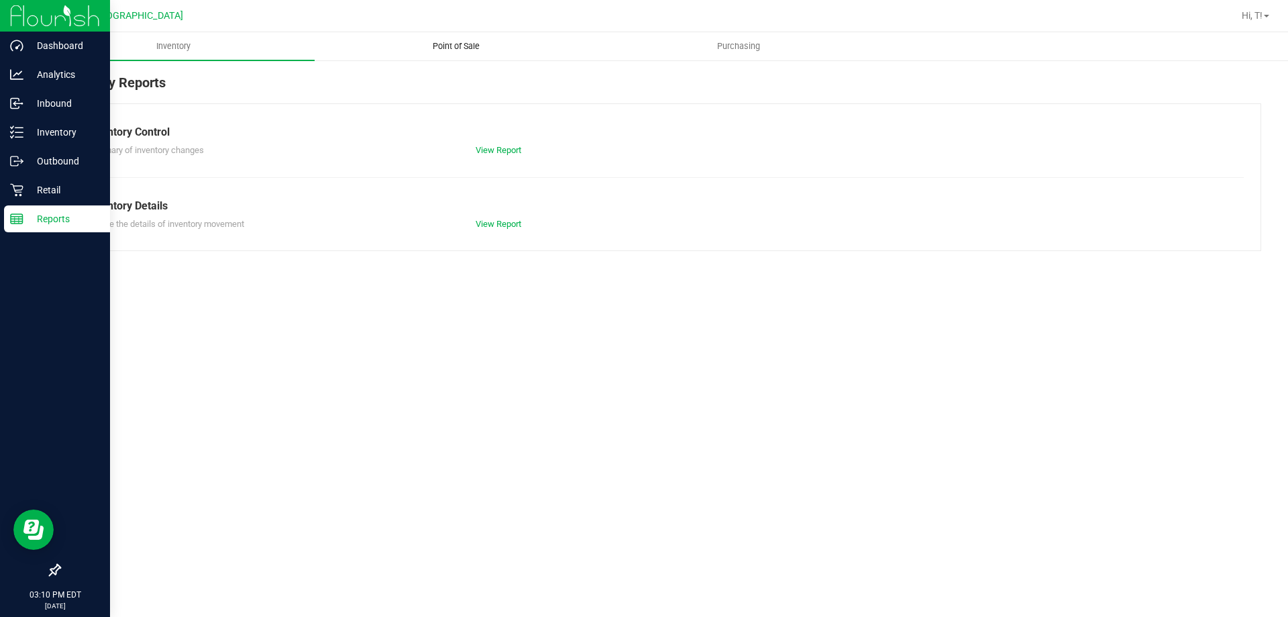
click at [454, 45] on span "Point of Sale" at bounding box center [456, 46] width 83 height 12
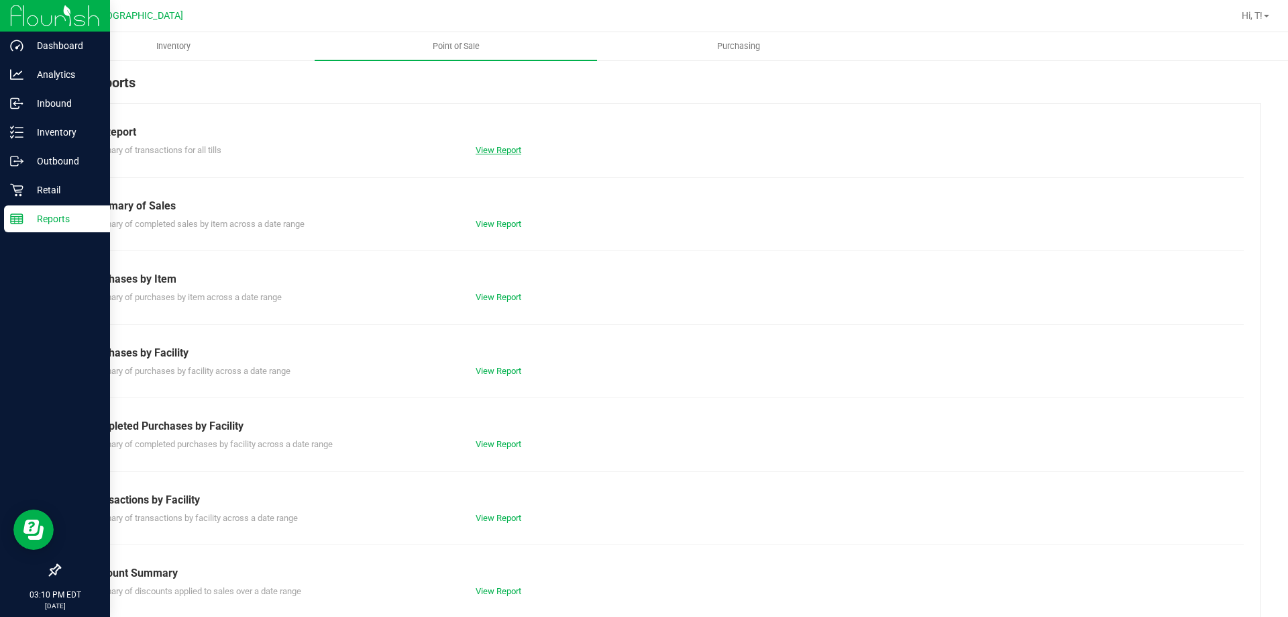
click at [509, 153] on link "View Report" at bounding box center [499, 150] width 46 height 10
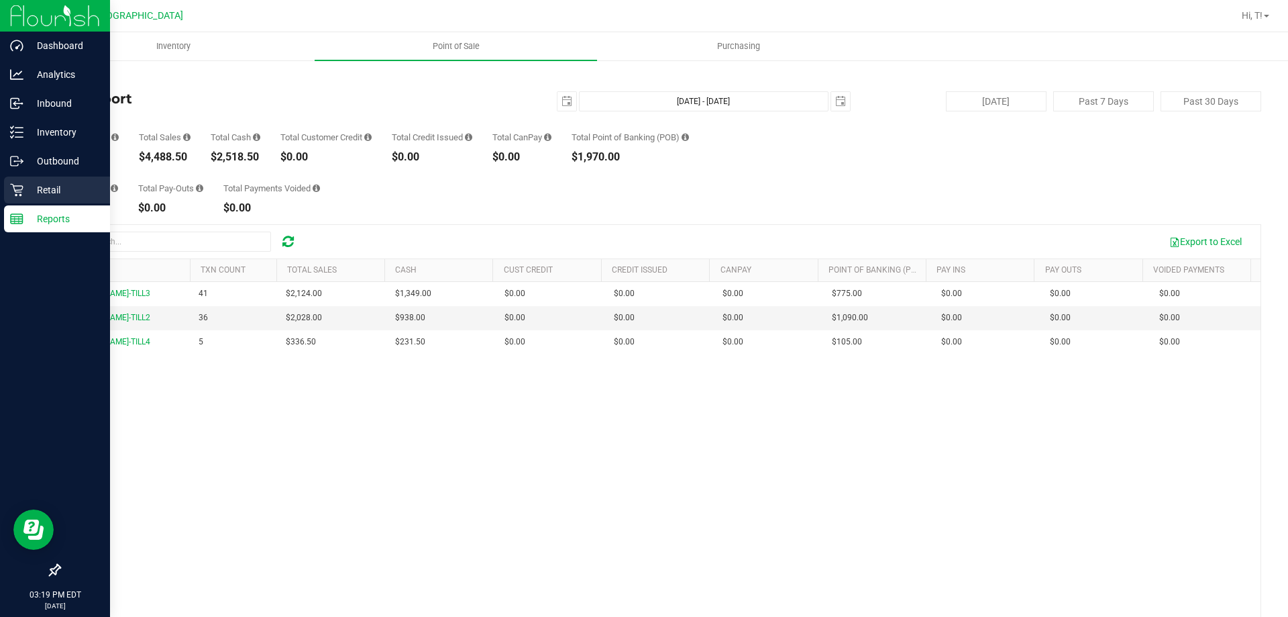
click at [15, 189] on icon at bounding box center [16, 189] width 13 height 13
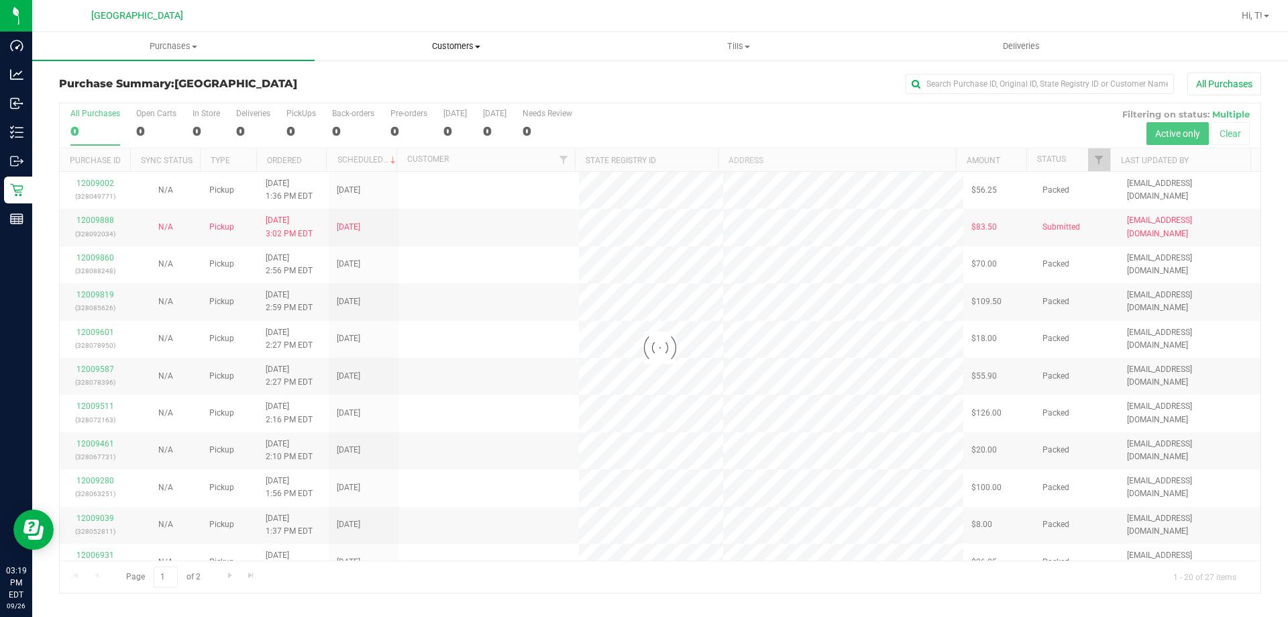
click at [450, 46] on span "Customers" at bounding box center [455, 46] width 281 height 12
click at [383, 80] on span "All customers" at bounding box center [363, 80] width 97 height 11
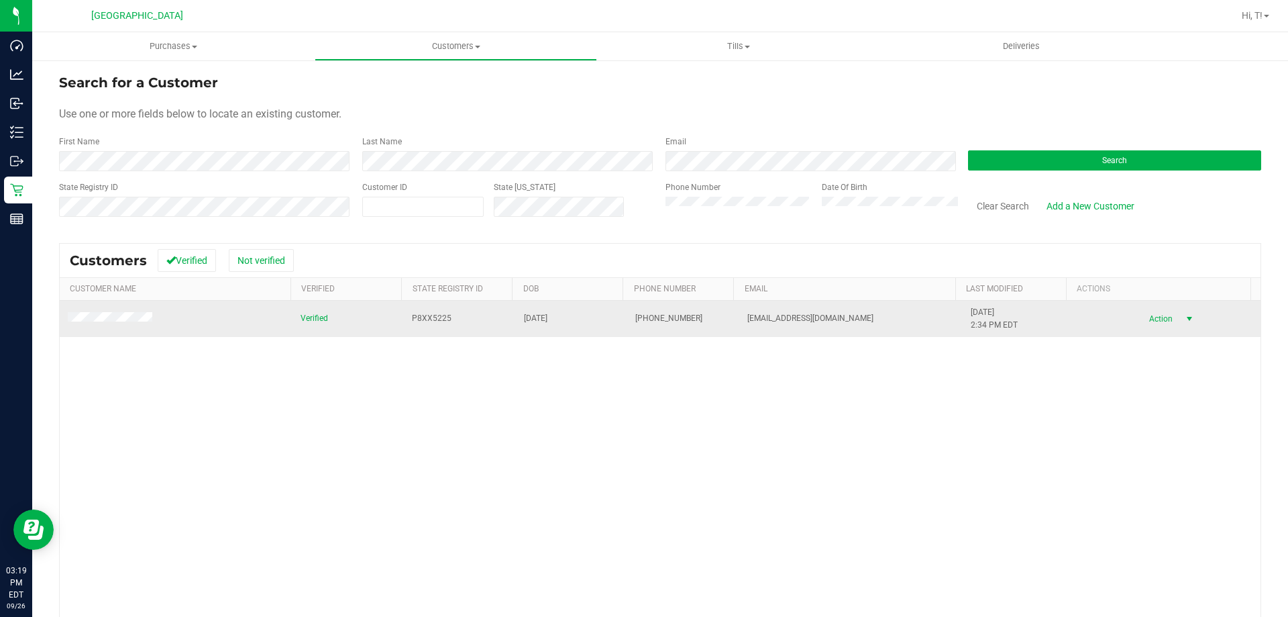
click at [1181, 312] on span "select" at bounding box center [1189, 318] width 17 height 19
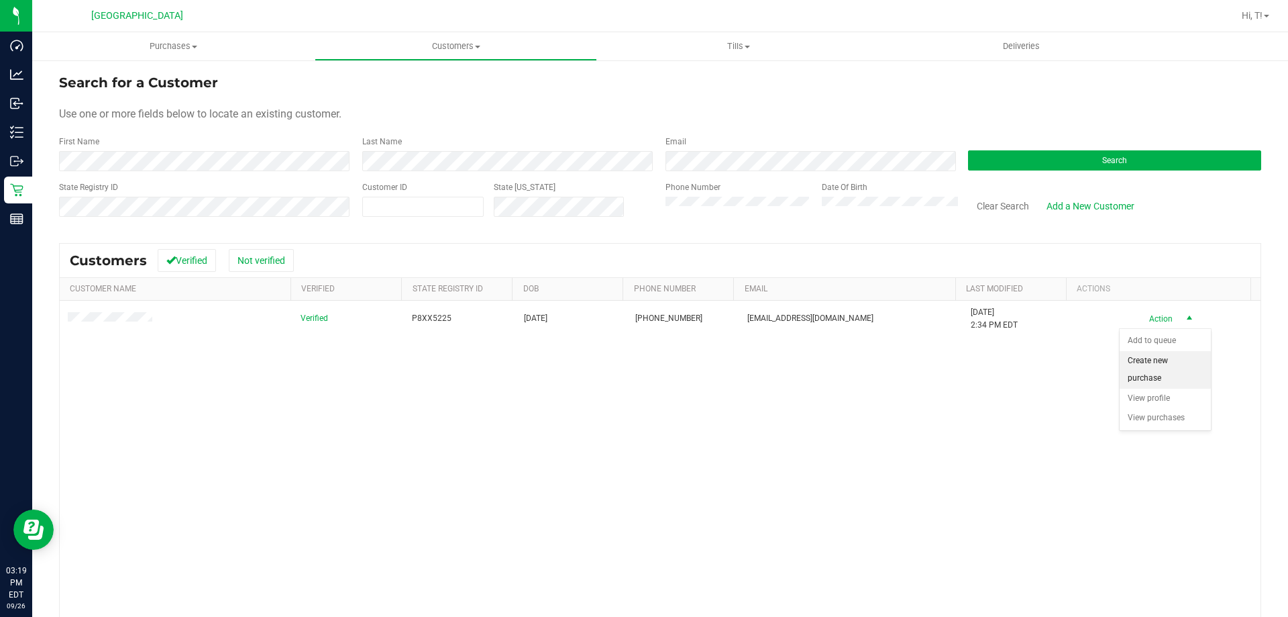
click at [1155, 363] on li "Create new purchase" at bounding box center [1165, 369] width 91 height 37
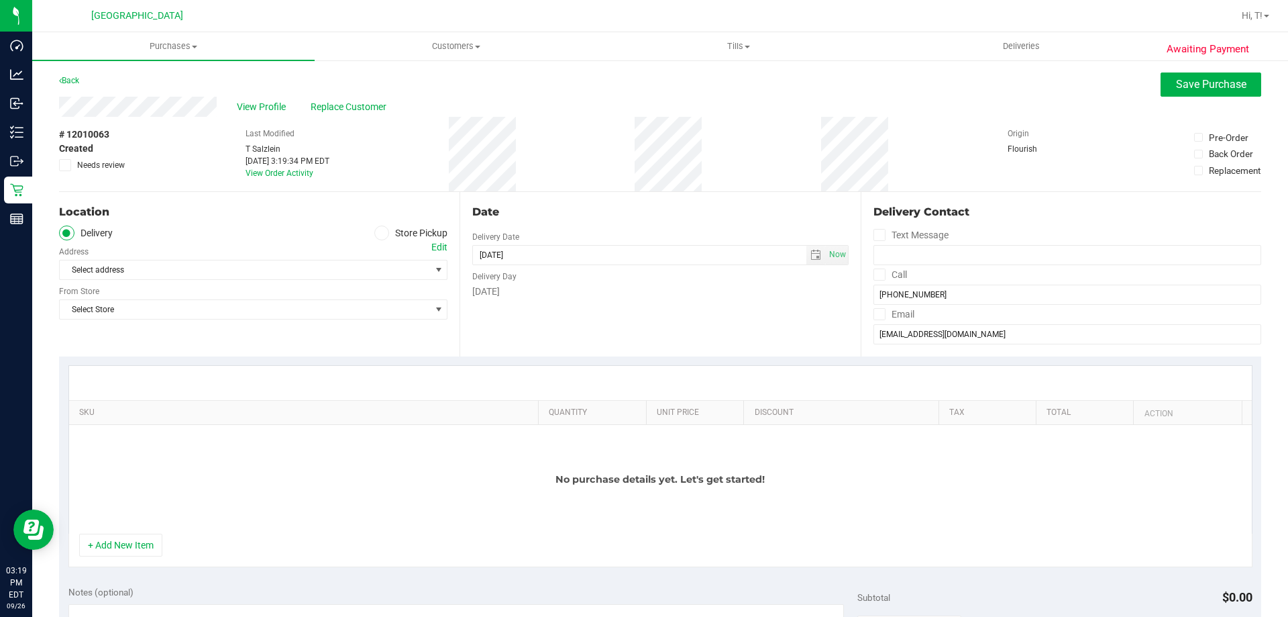
click at [383, 234] on span at bounding box center [381, 232] width 15 height 15
click at [0, 0] on input "Store Pickup" at bounding box center [0, 0] width 0 height 0
click at [438, 268] on span "select" at bounding box center [438, 269] width 11 height 11
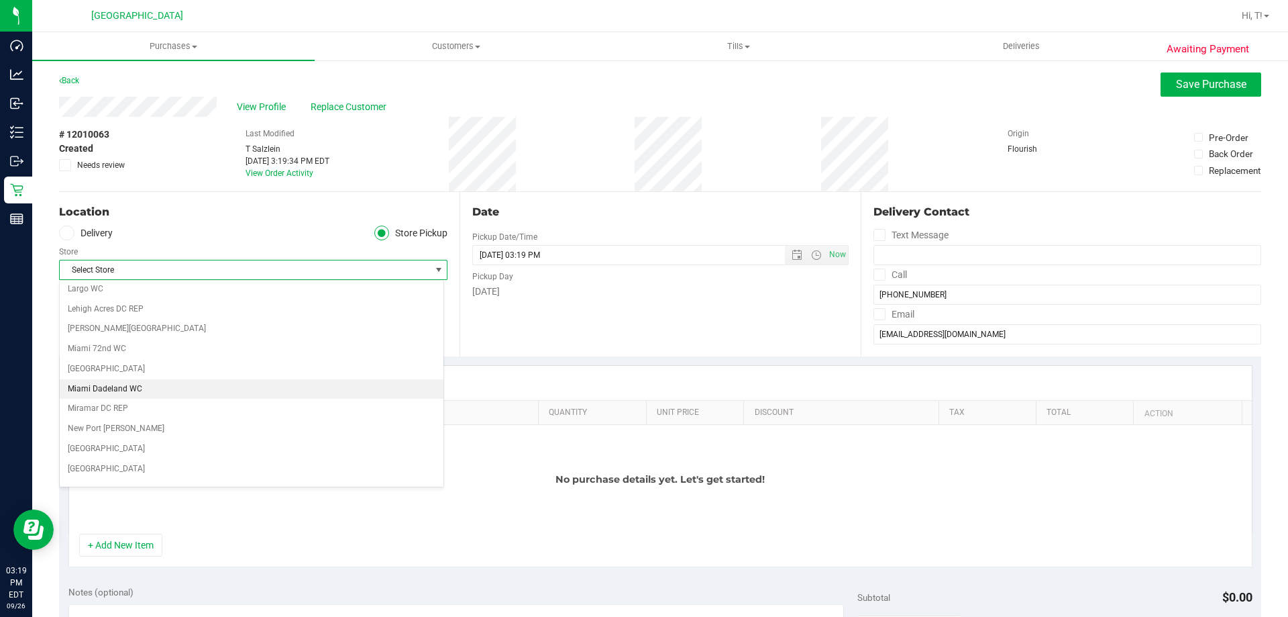
scroll to position [537, 0]
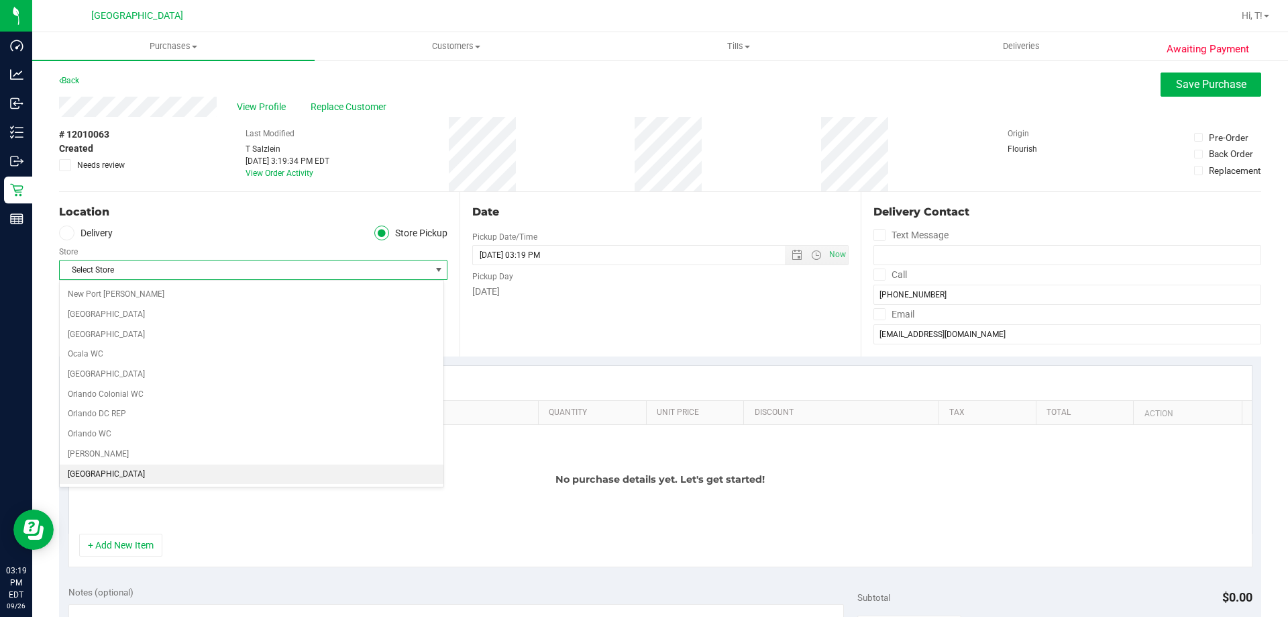
click at [98, 473] on li "[GEOGRAPHIC_DATA]" at bounding box center [252, 474] width 384 height 20
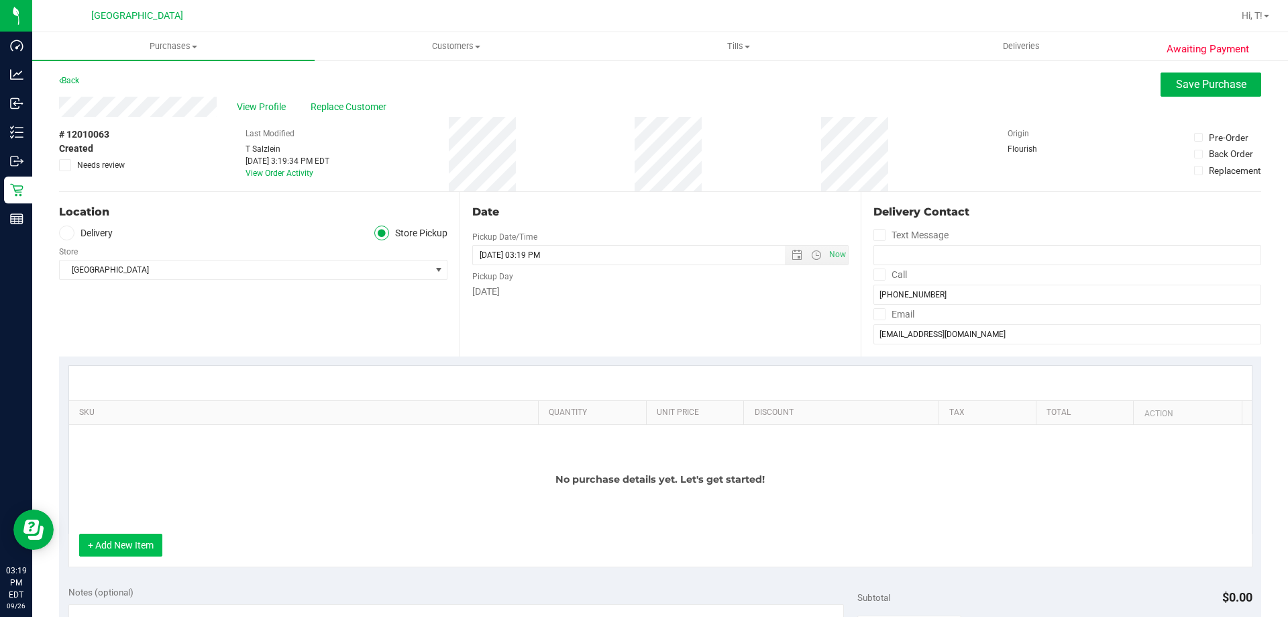
click at [156, 550] on button "+ Add New Item" at bounding box center [120, 544] width 83 height 23
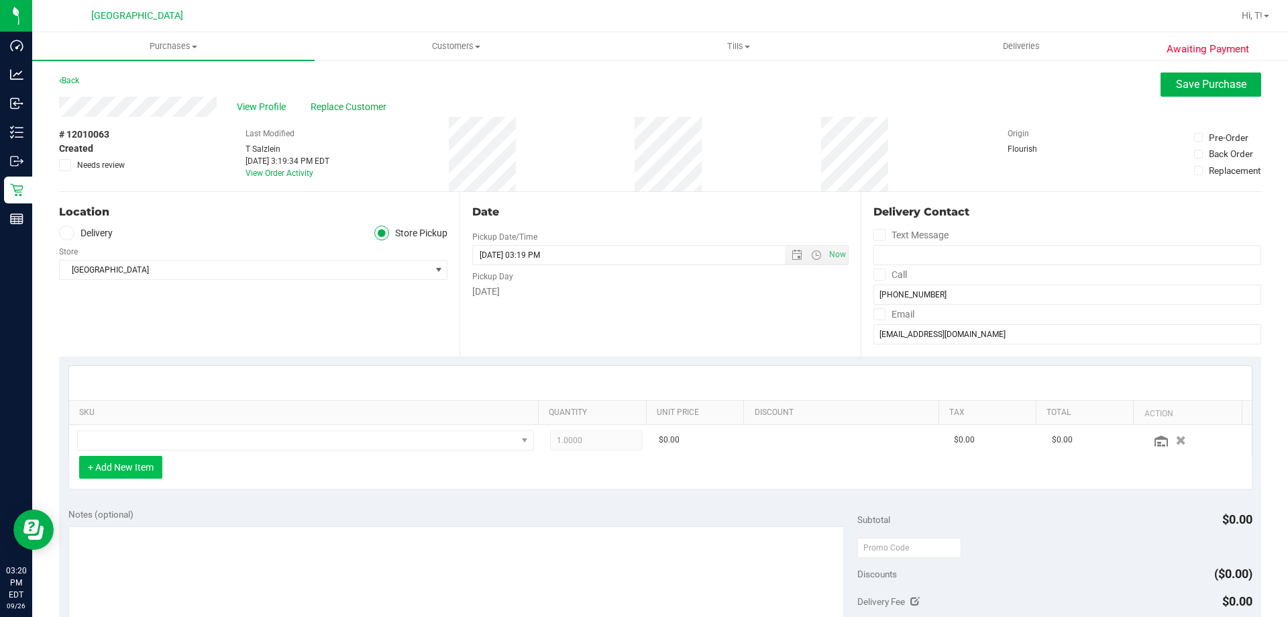
click at [113, 466] on button "+ Add New Item" at bounding box center [120, 467] width 83 height 23
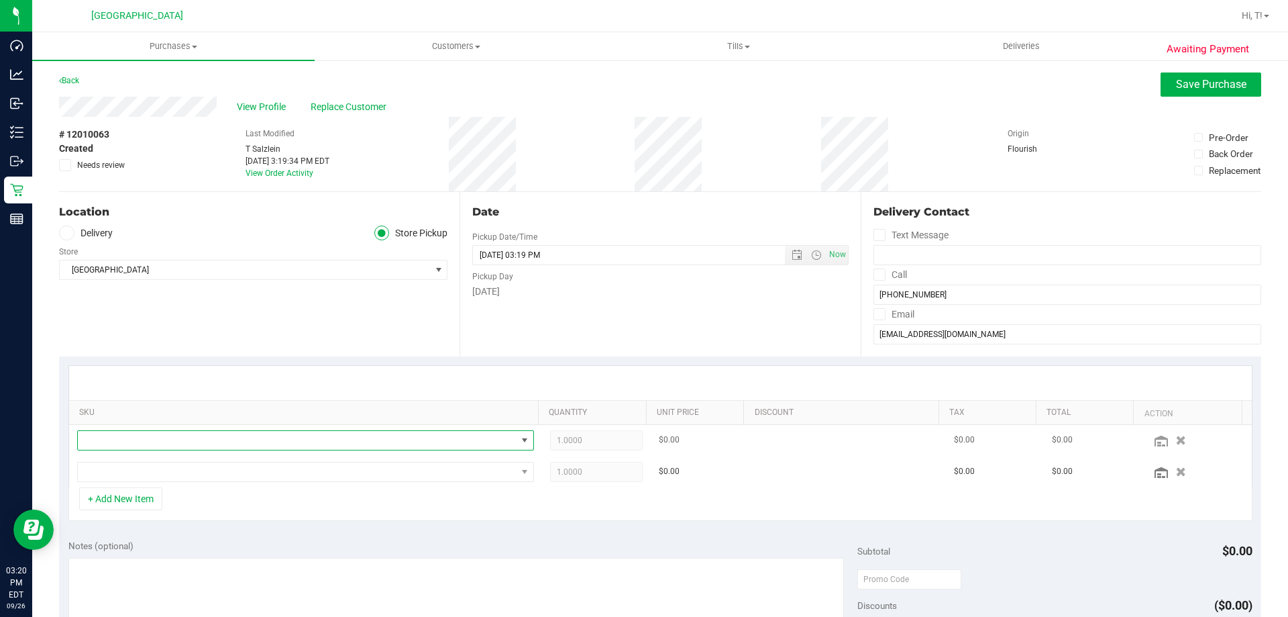
click at [120, 447] on span "NO DATA FOUND" at bounding box center [297, 440] width 439 height 19
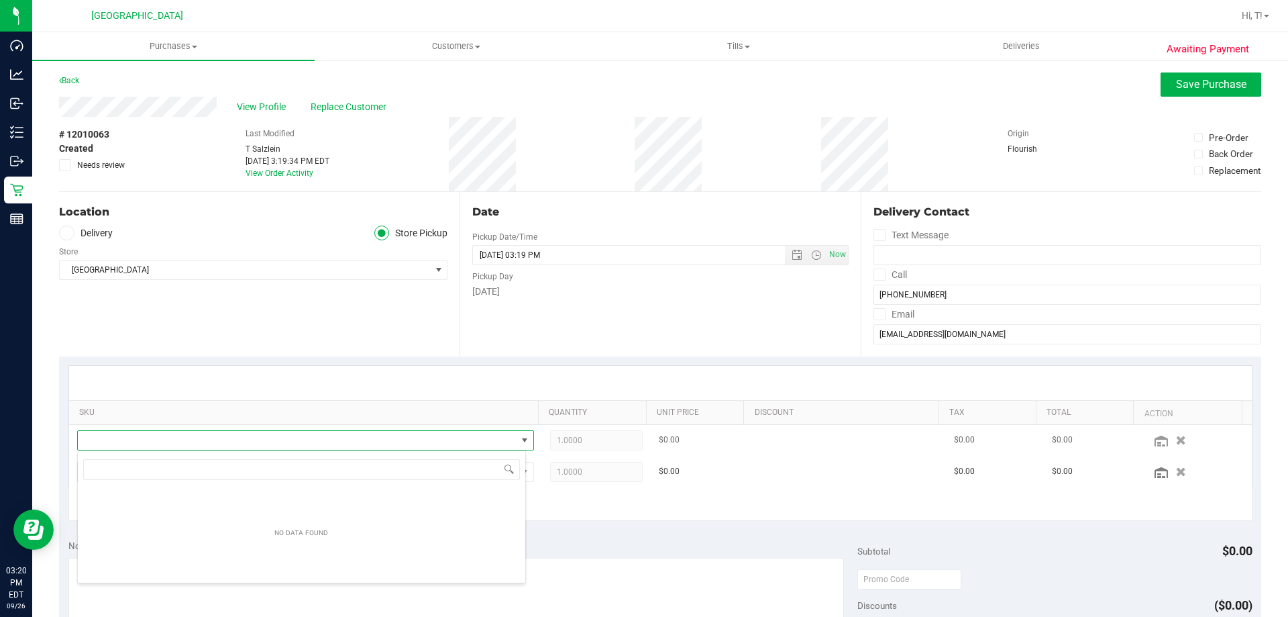
scroll to position [20, 445]
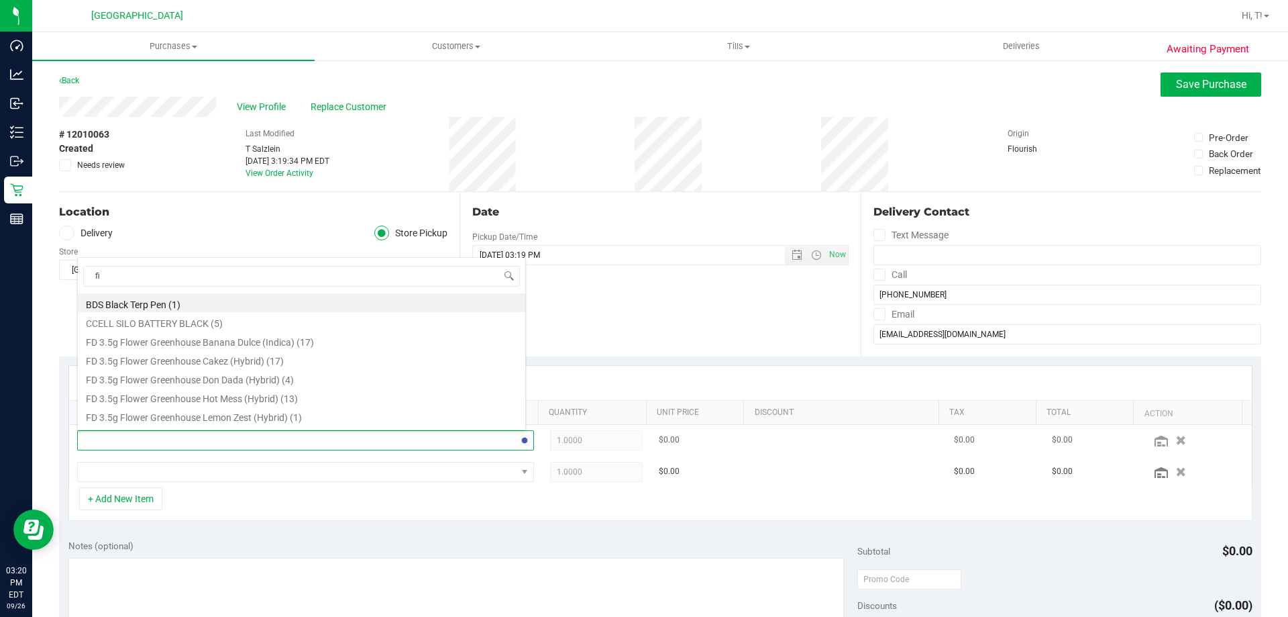
type input "fic"
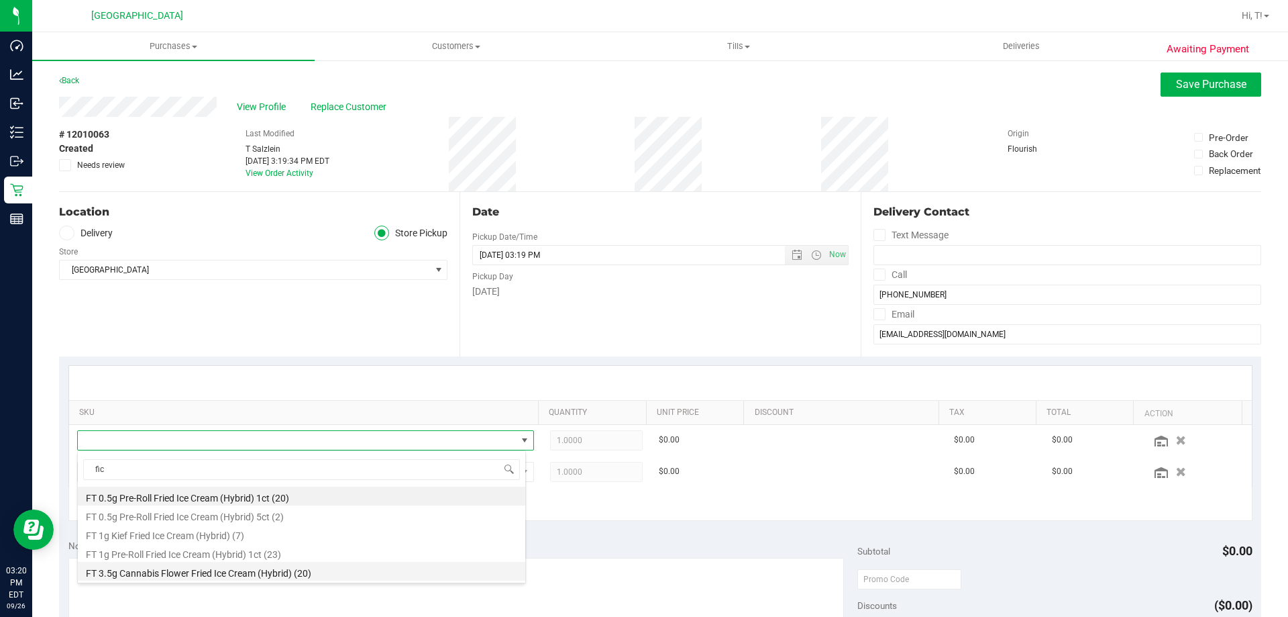
click at [214, 571] on li "FT 3.5g Cannabis Flower Fried Ice Cream (Hybrid) (20)" at bounding box center [302, 571] width 448 height 19
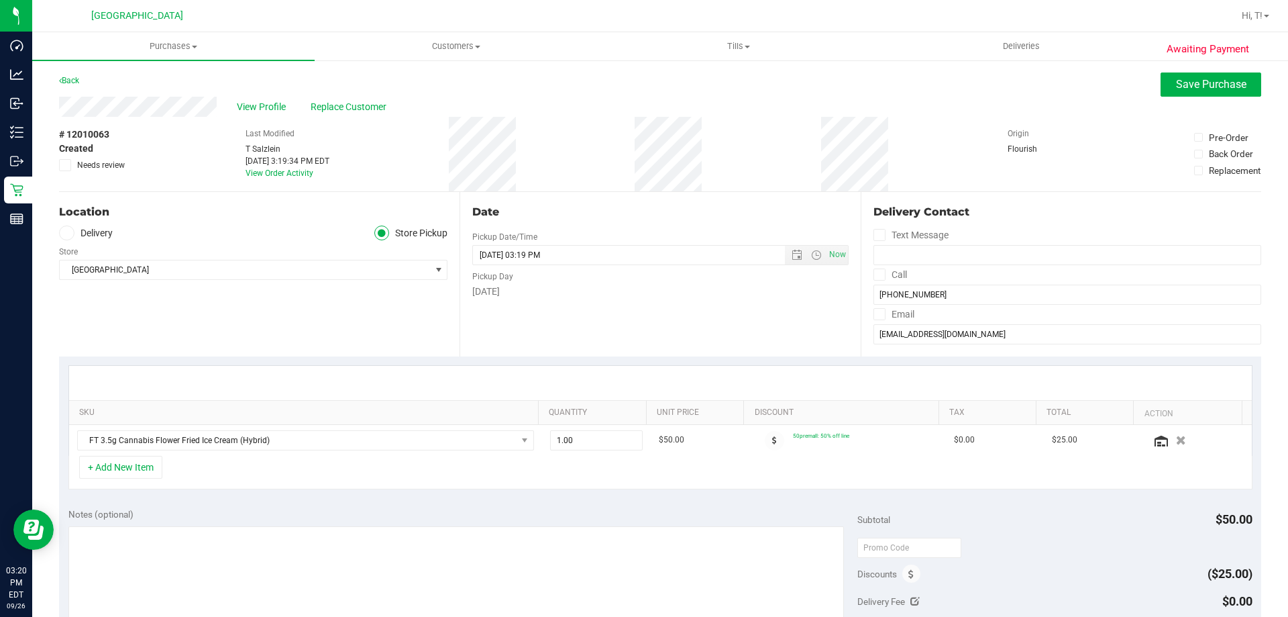
click at [181, 466] on div "+ Add New Item" at bounding box center [660, 473] width 1184 height 34
click at [139, 466] on button "+ Add New Item" at bounding box center [120, 467] width 83 height 23
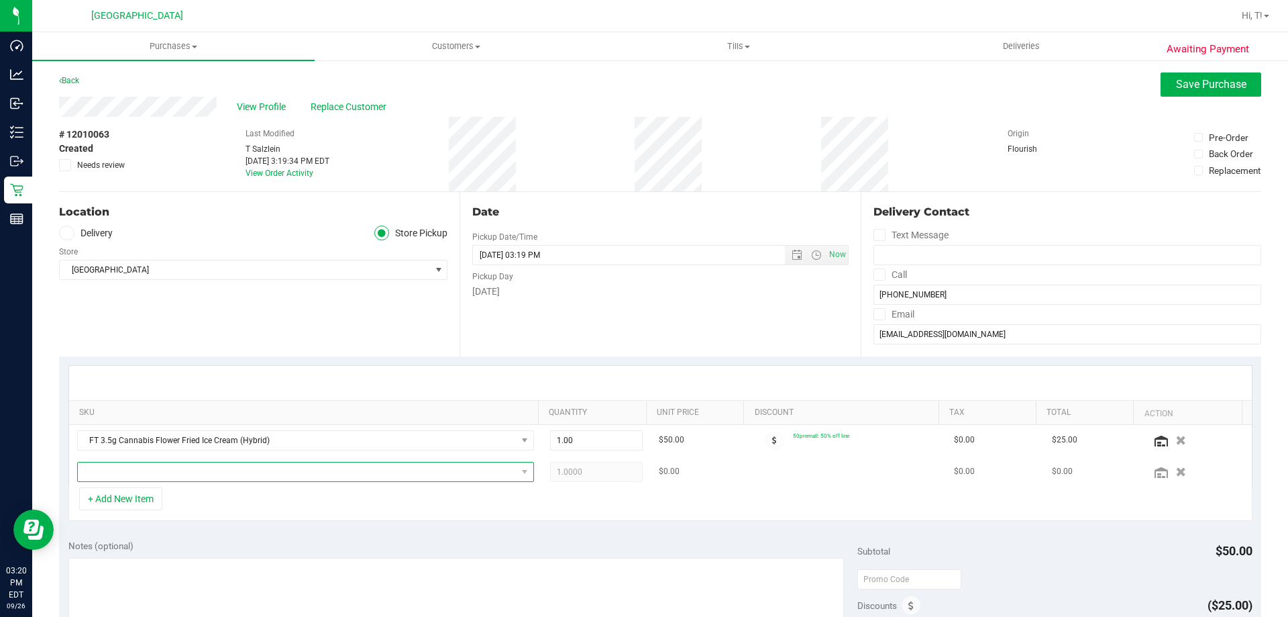
click at [148, 464] on span "NO DATA FOUND" at bounding box center [297, 471] width 439 height 19
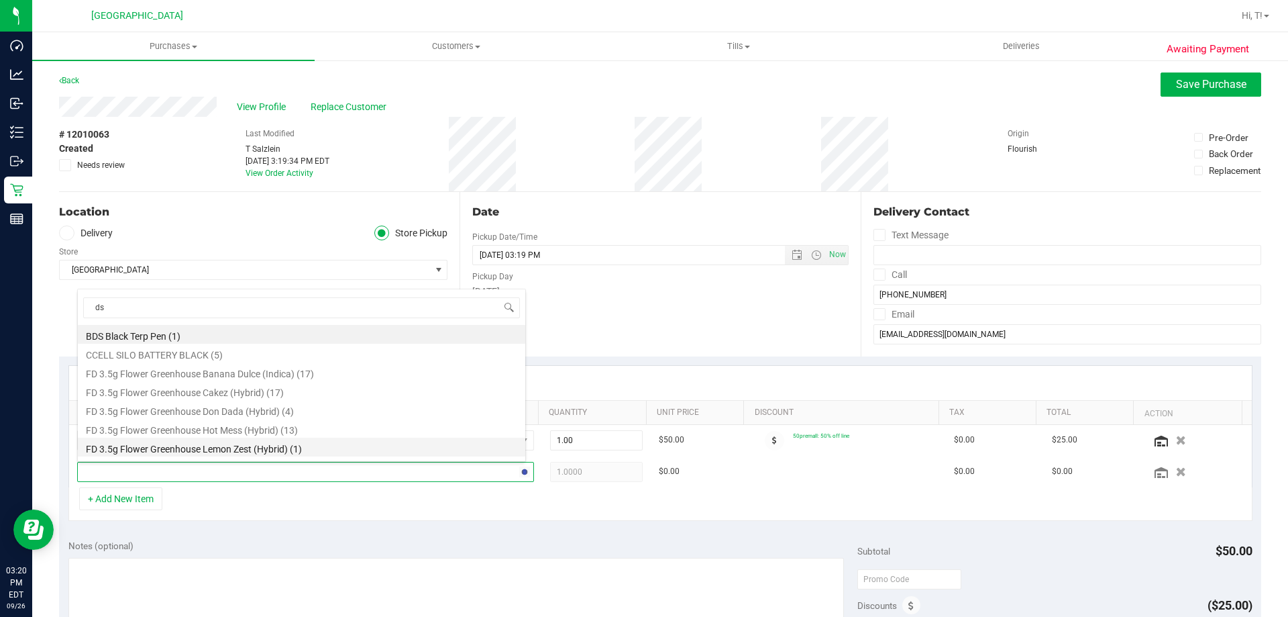
type input "dsc"
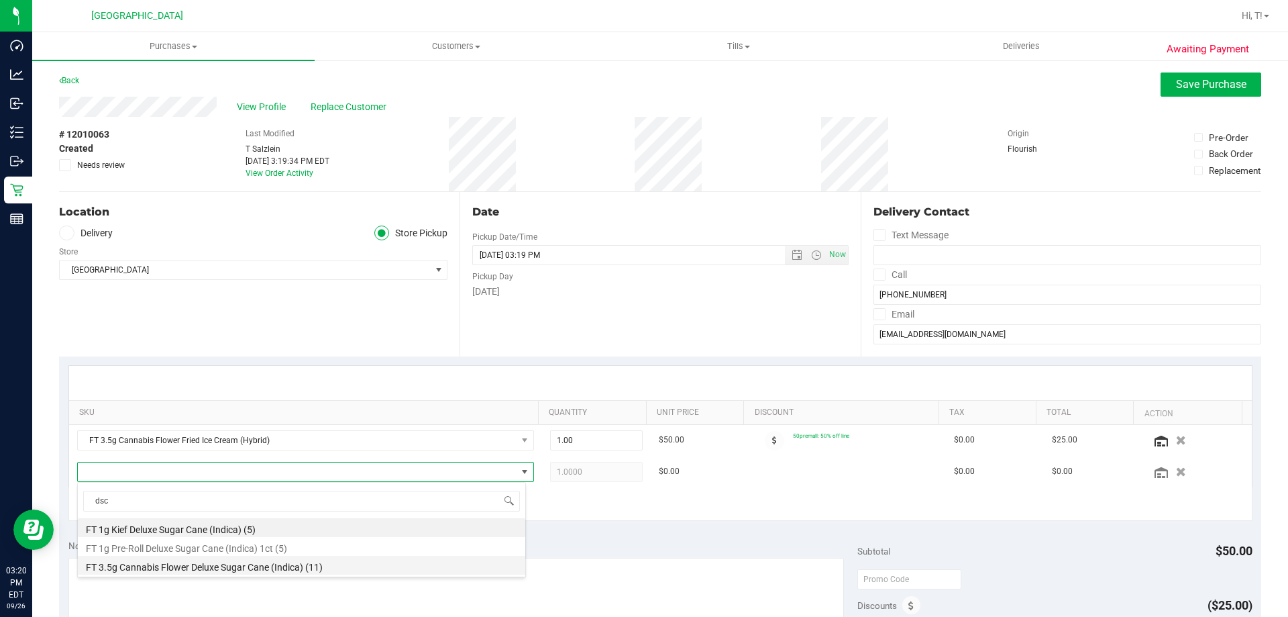
click at [286, 566] on li "FT 3.5g Cannabis Flower Deluxe Sugar Cane (Indica) (11)" at bounding box center [302, 565] width 448 height 19
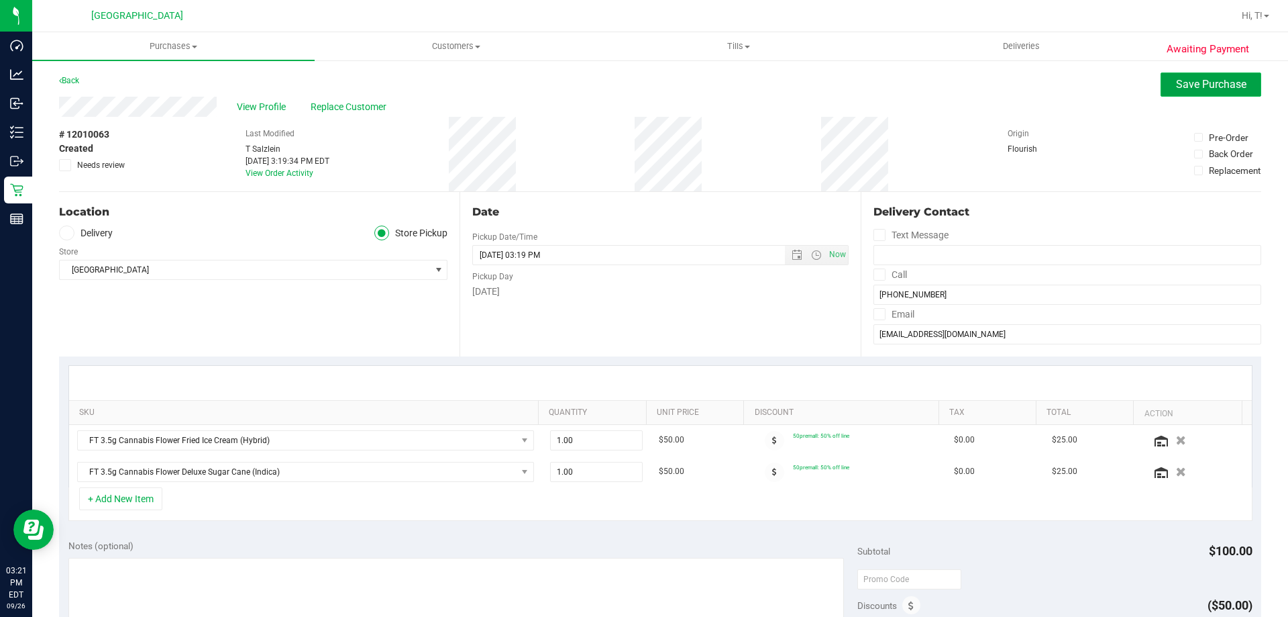
click at [1216, 86] on span "Save Purchase" at bounding box center [1211, 84] width 70 height 13
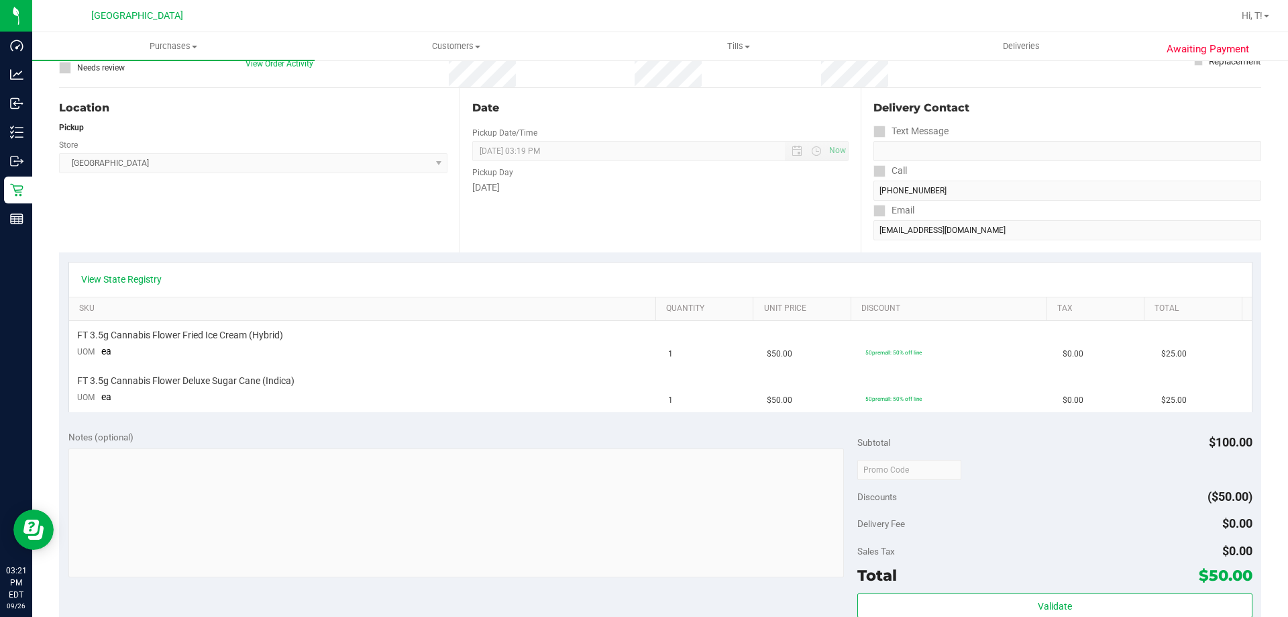
scroll to position [180, 0]
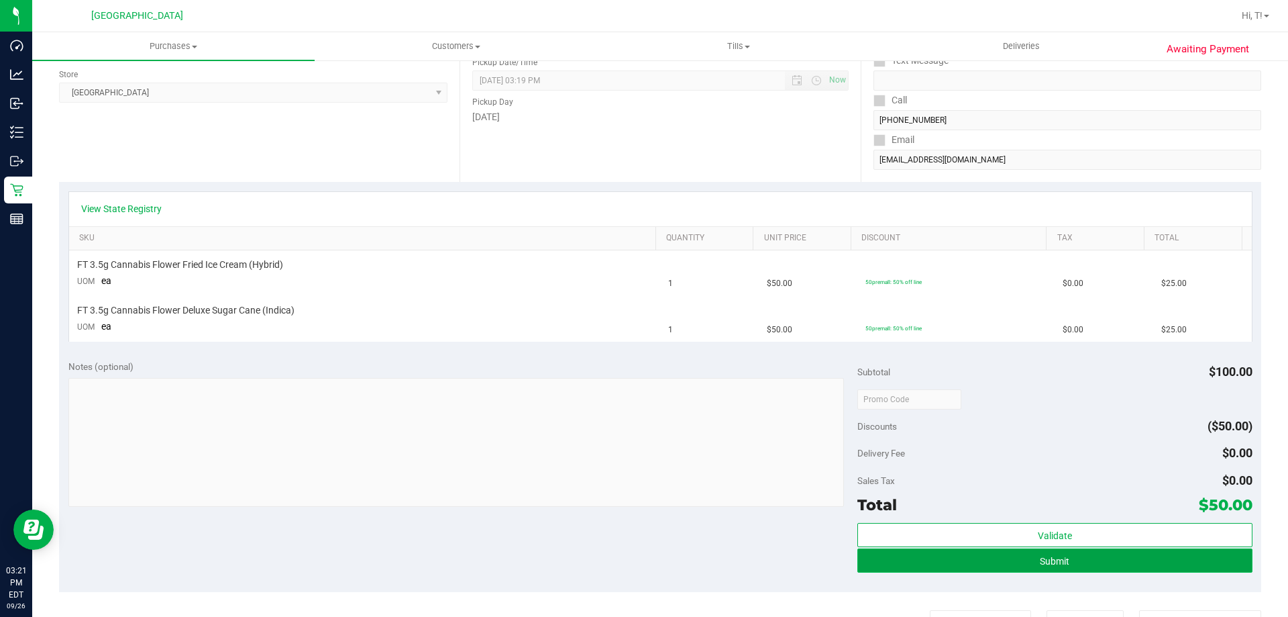
click at [1040, 561] on span "Submit" at bounding box center [1055, 561] width 30 height 11
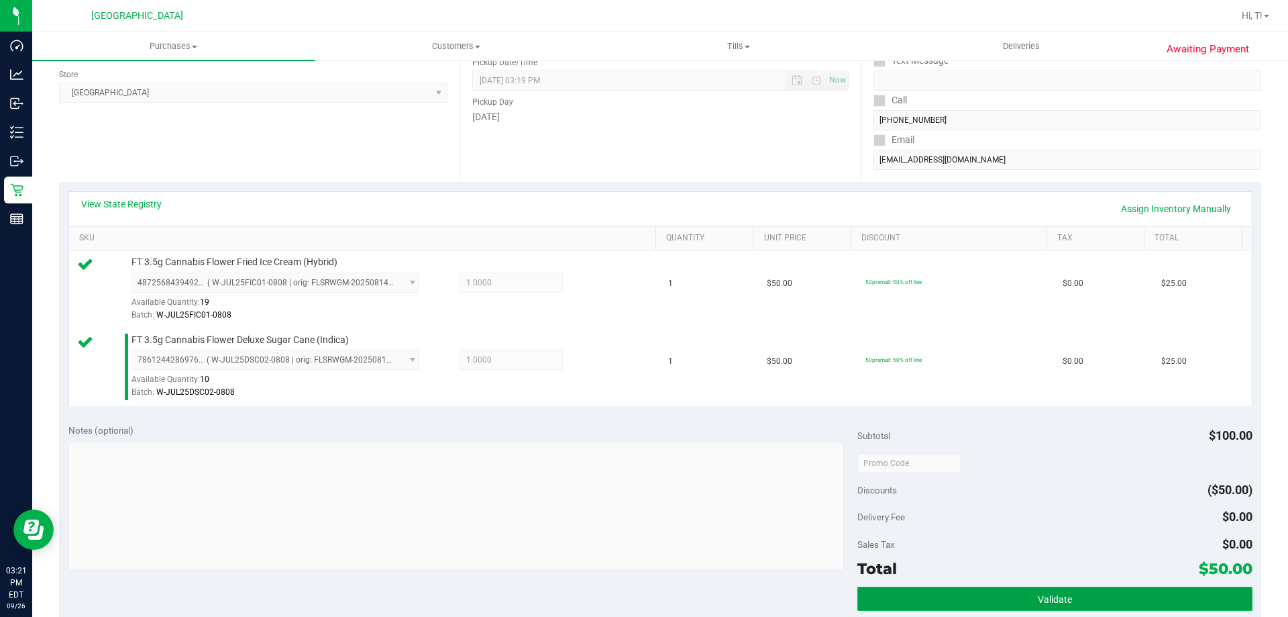
click at [1094, 601] on button "Validate" at bounding box center [1055, 598] width 395 height 24
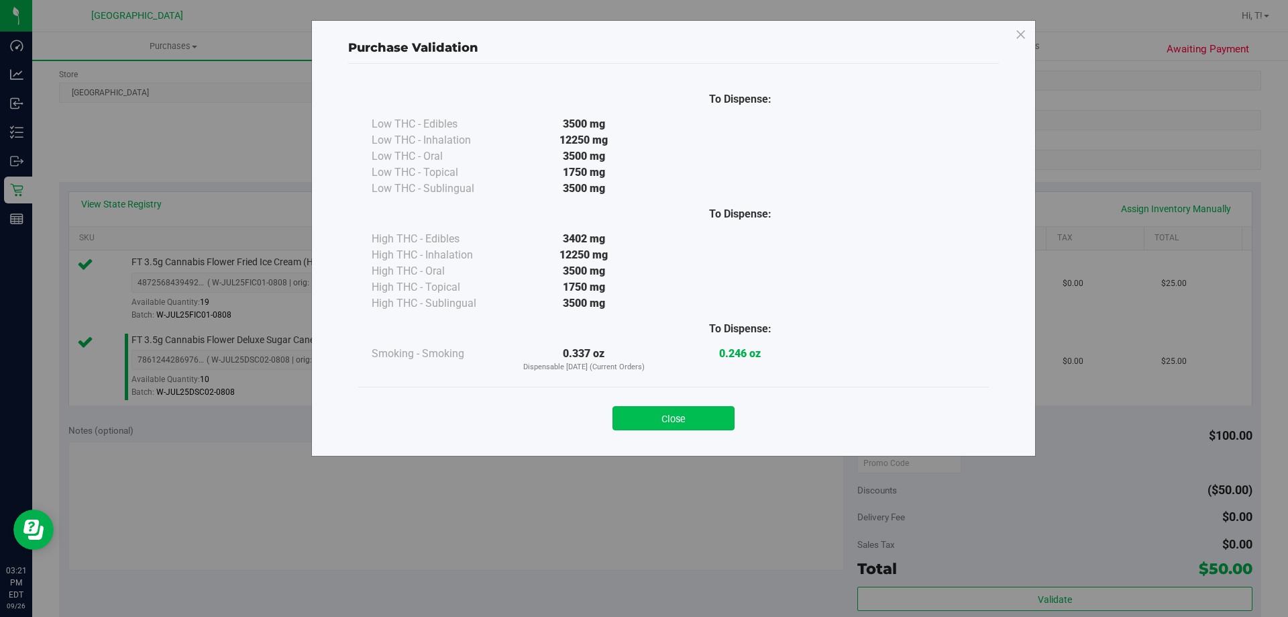
click at [654, 415] on button "Close" at bounding box center [674, 418] width 122 height 24
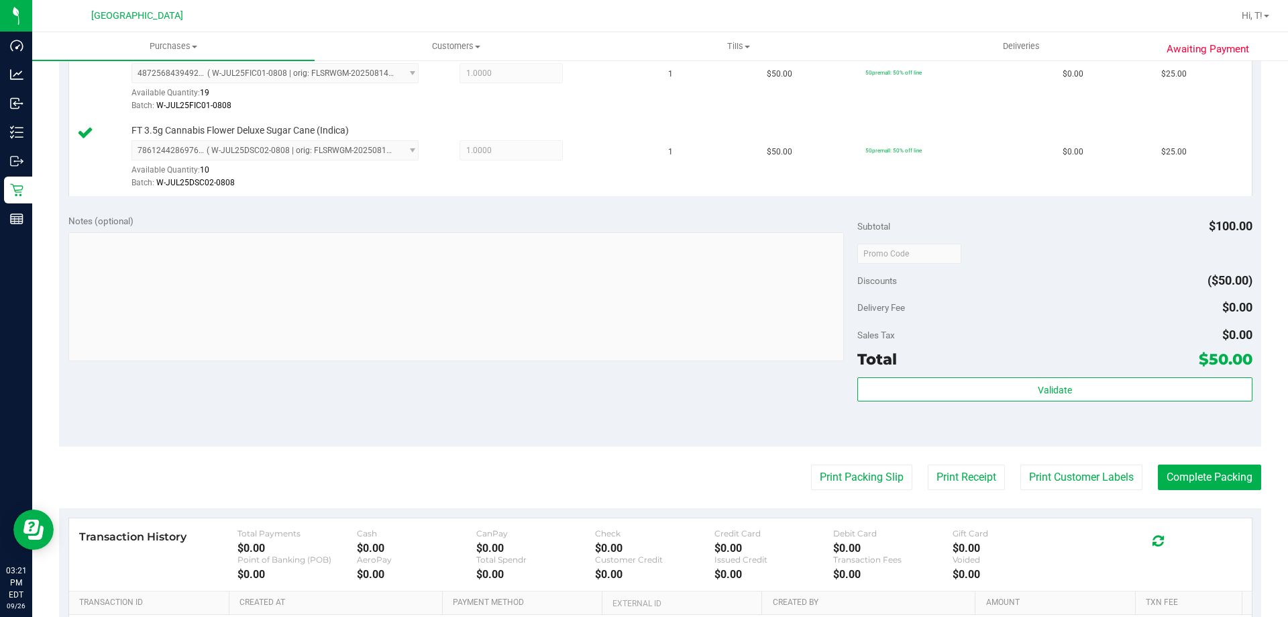
scroll to position [558, 0]
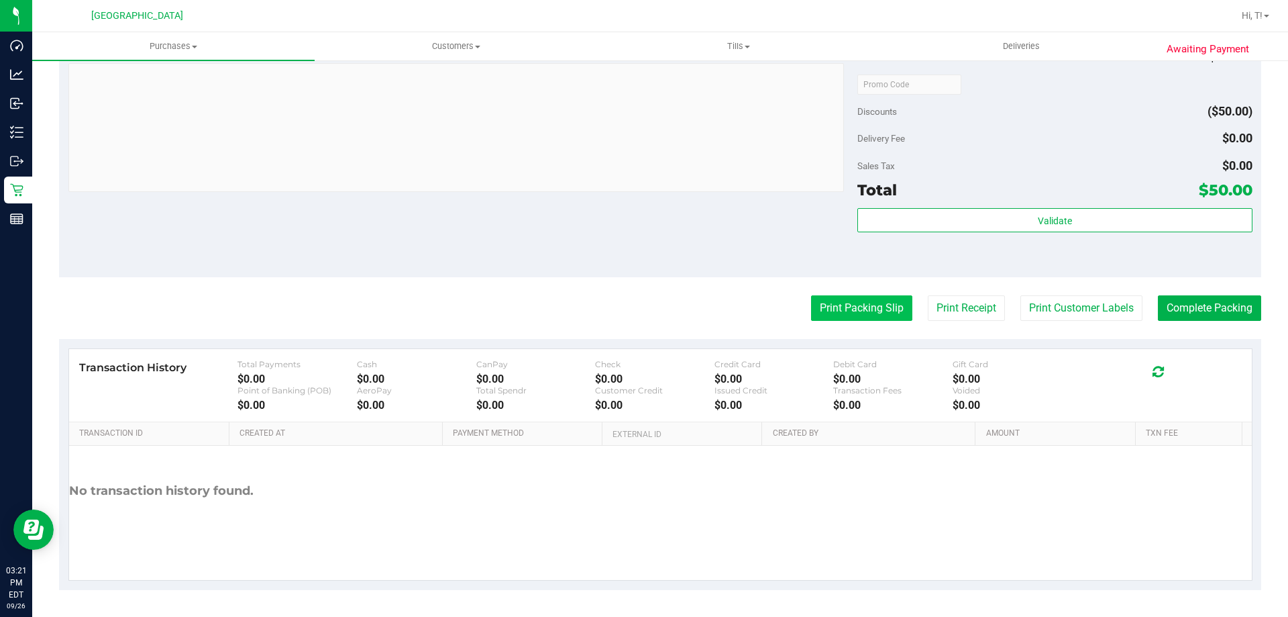
click at [864, 315] on button "Print Packing Slip" at bounding box center [861, 307] width 101 height 25
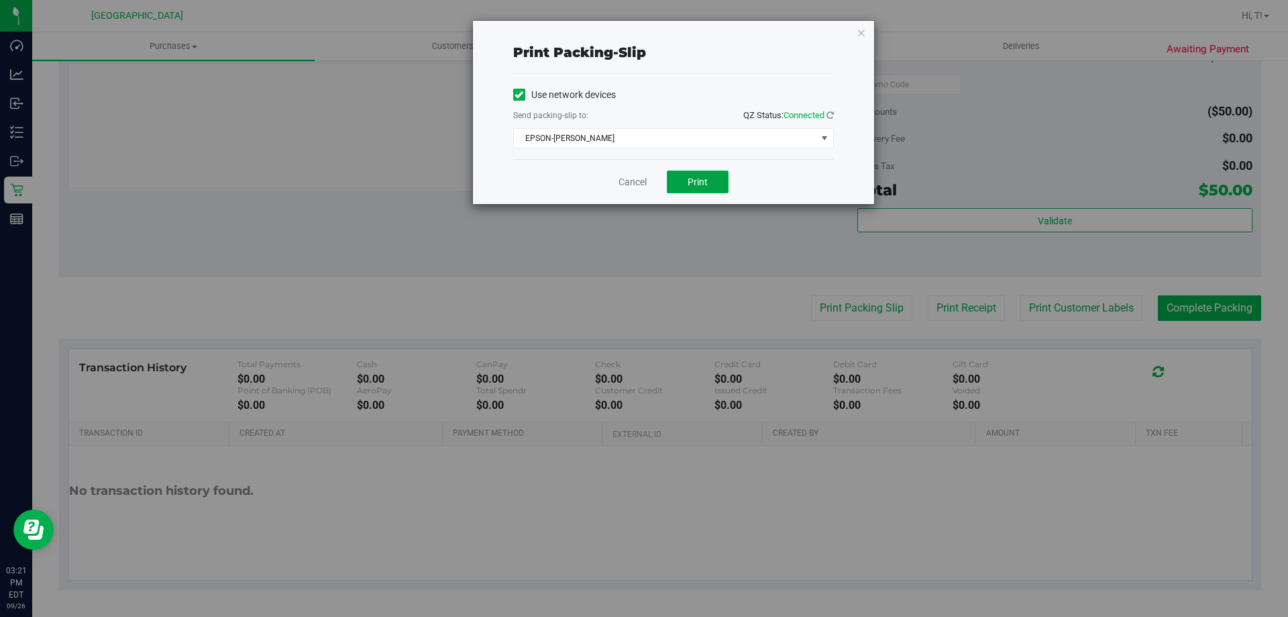
click at [699, 184] on span "Print" at bounding box center [698, 181] width 20 height 11
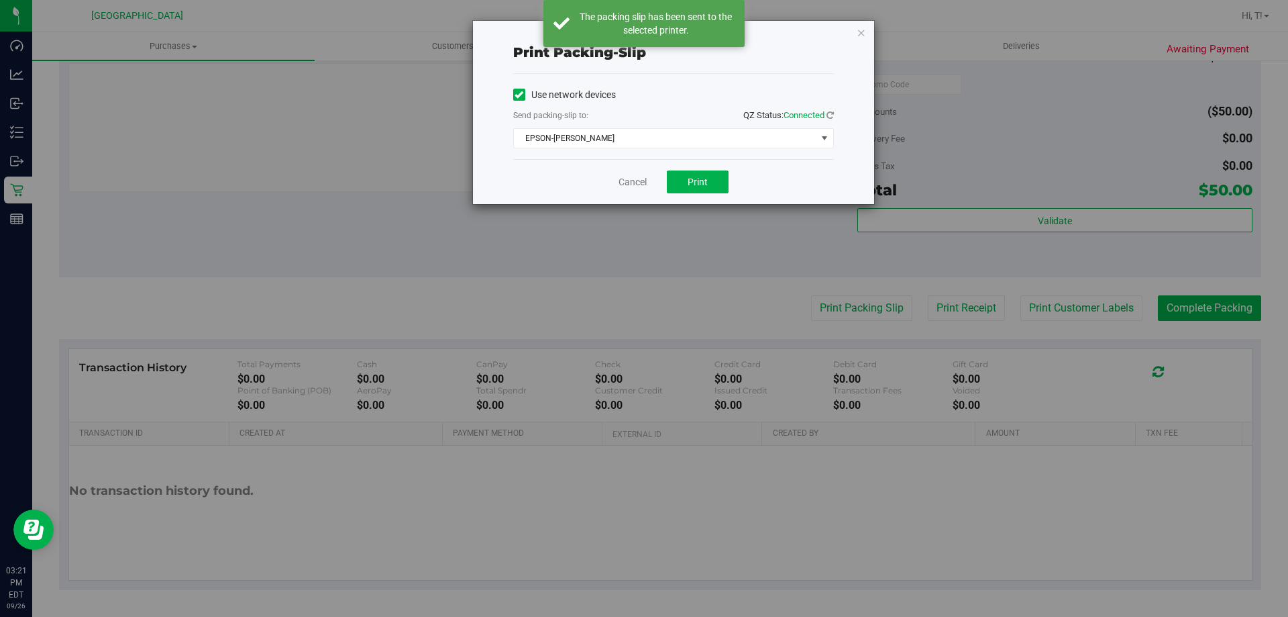
click at [1203, 303] on div "Print packing-slip Use network devices Send packing-slip to: QZ Status: Connect…" at bounding box center [649, 308] width 1298 height 617
click at [629, 181] on link "Cancel" at bounding box center [633, 182] width 28 height 14
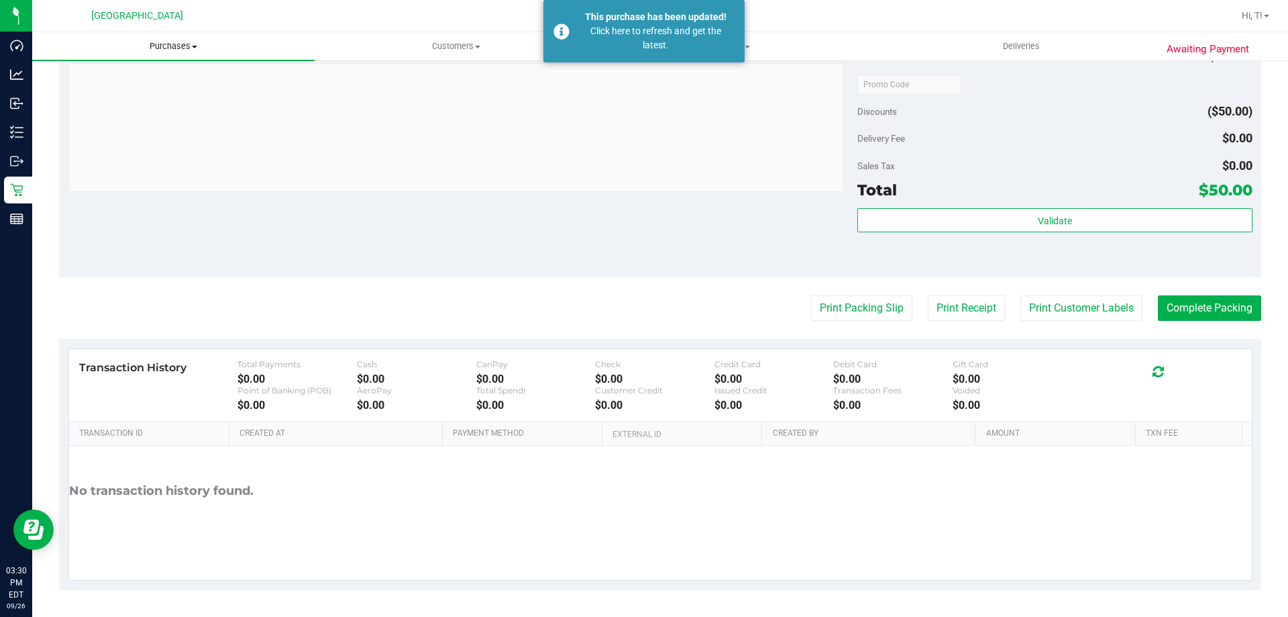
click at [176, 37] on uib-tab-heading "Purchases Summary of purchases Fulfillment All purchases" at bounding box center [173, 46] width 283 height 28
click at [152, 89] on li "Fulfillment" at bounding box center [173, 97] width 283 height 16
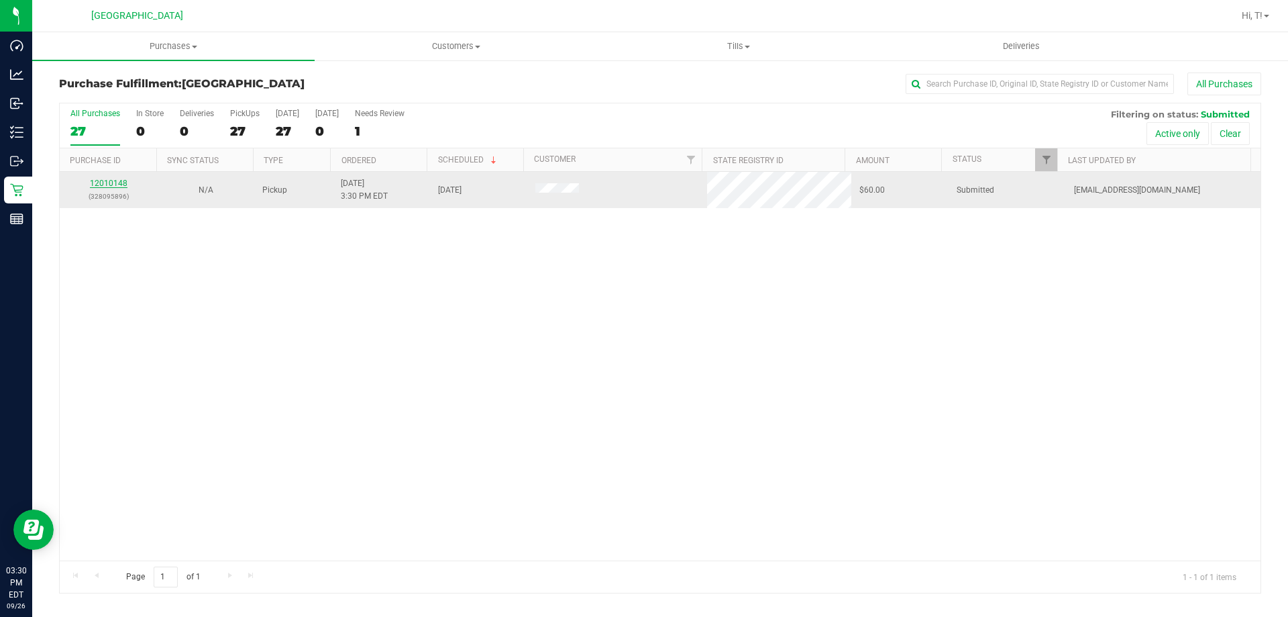
click at [125, 179] on link "12010148" at bounding box center [109, 182] width 38 height 9
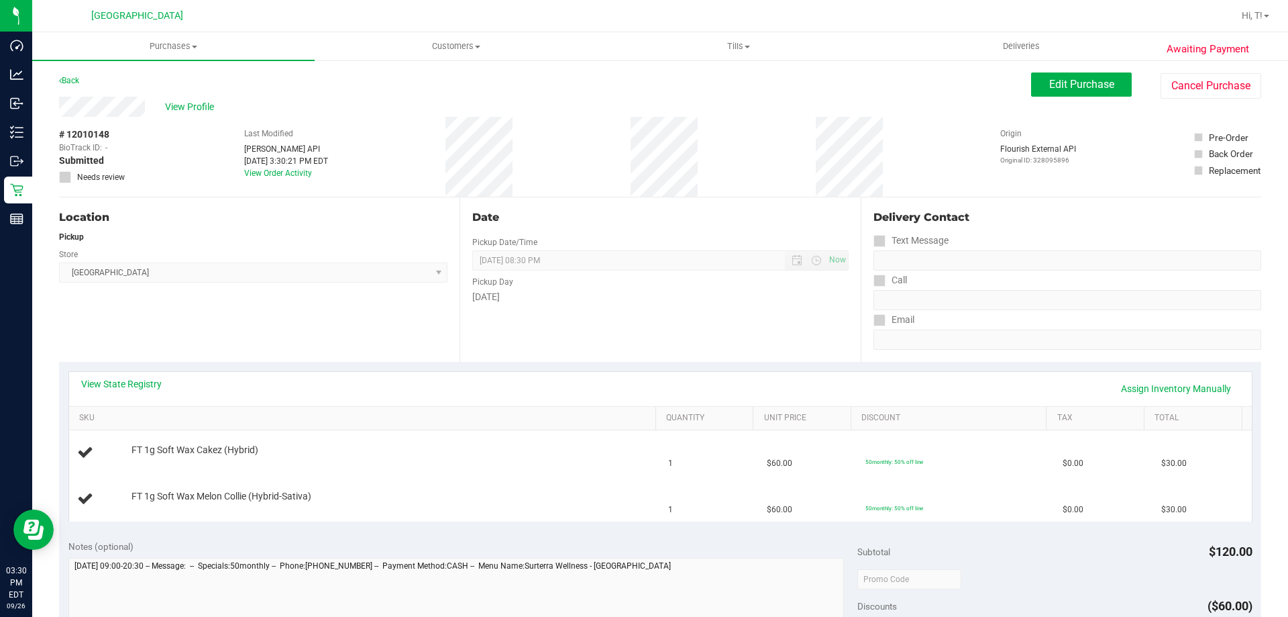
scroll to position [268, 0]
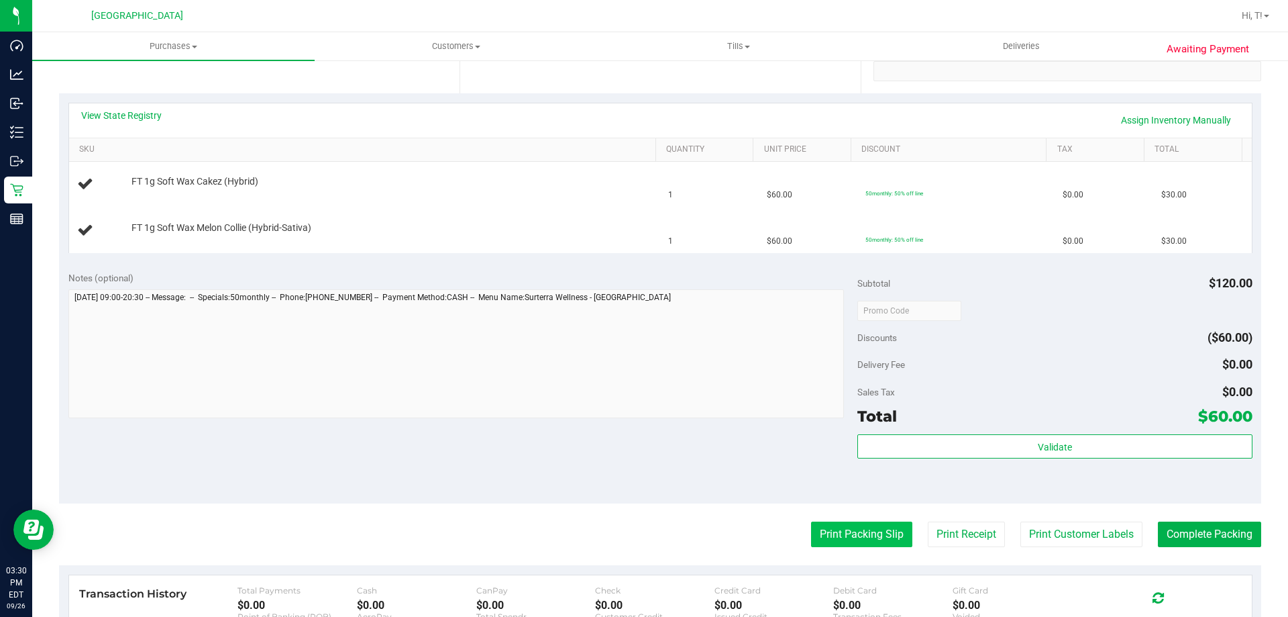
click at [825, 531] on button "Print Packing Slip" at bounding box center [861, 533] width 101 height 25
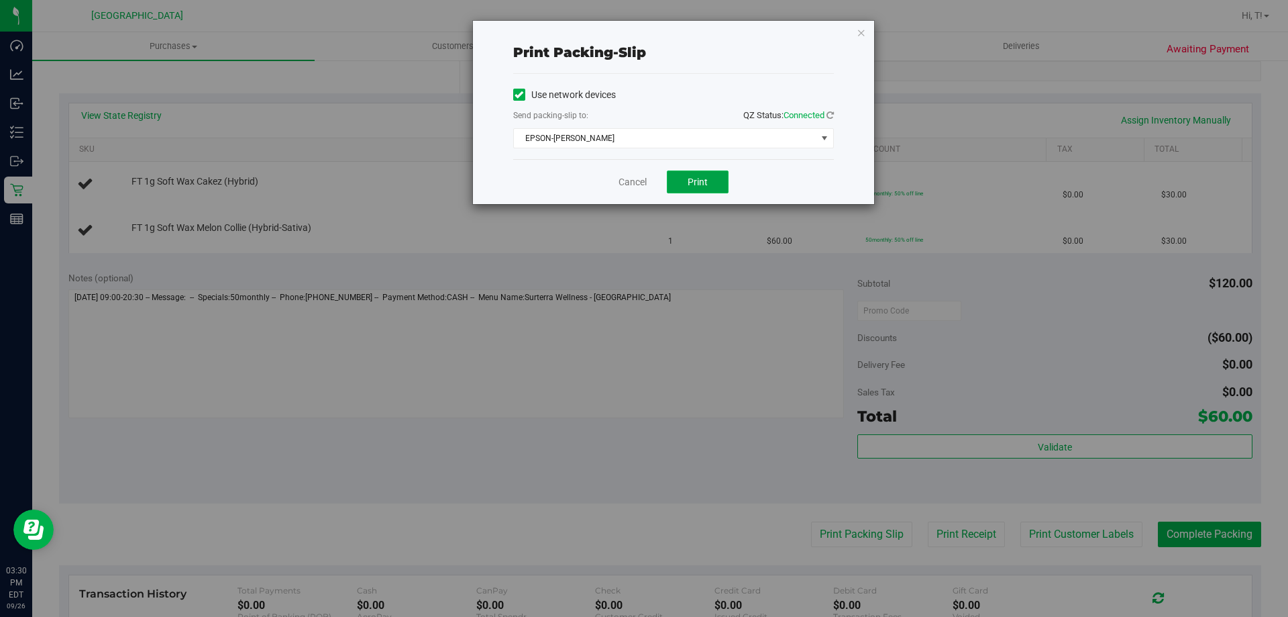
click at [687, 182] on button "Print" at bounding box center [698, 181] width 62 height 23
click at [859, 37] on icon "button" at bounding box center [861, 32] width 9 height 16
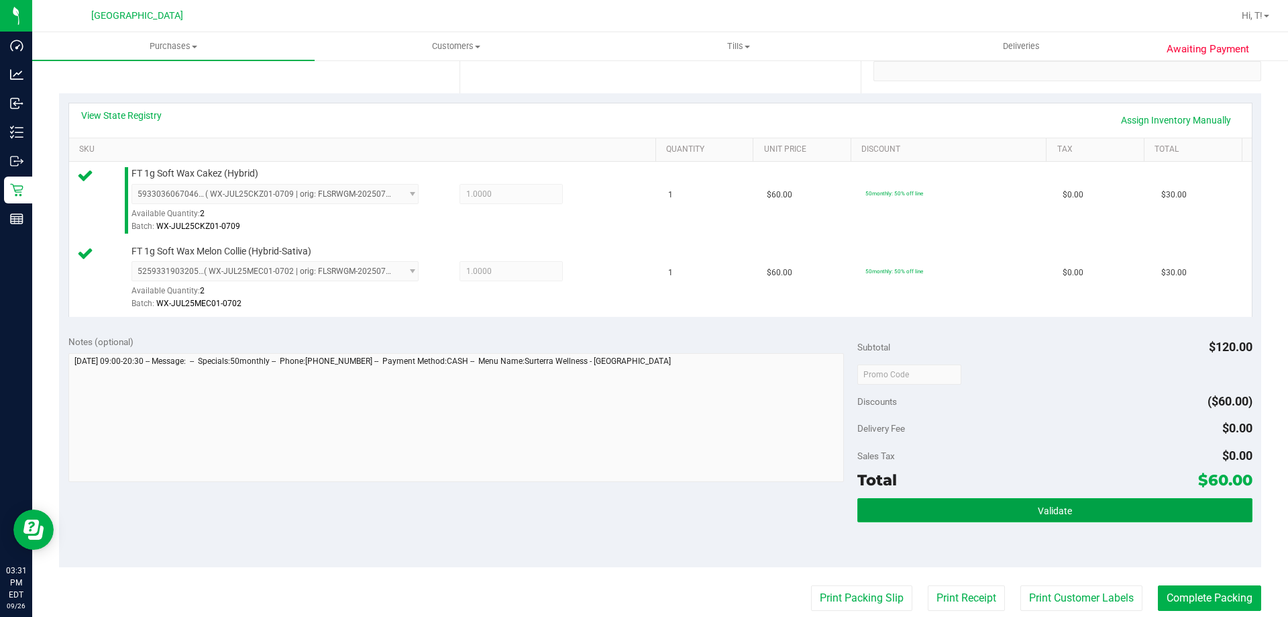
click at [1092, 502] on button "Validate" at bounding box center [1055, 510] width 395 height 24
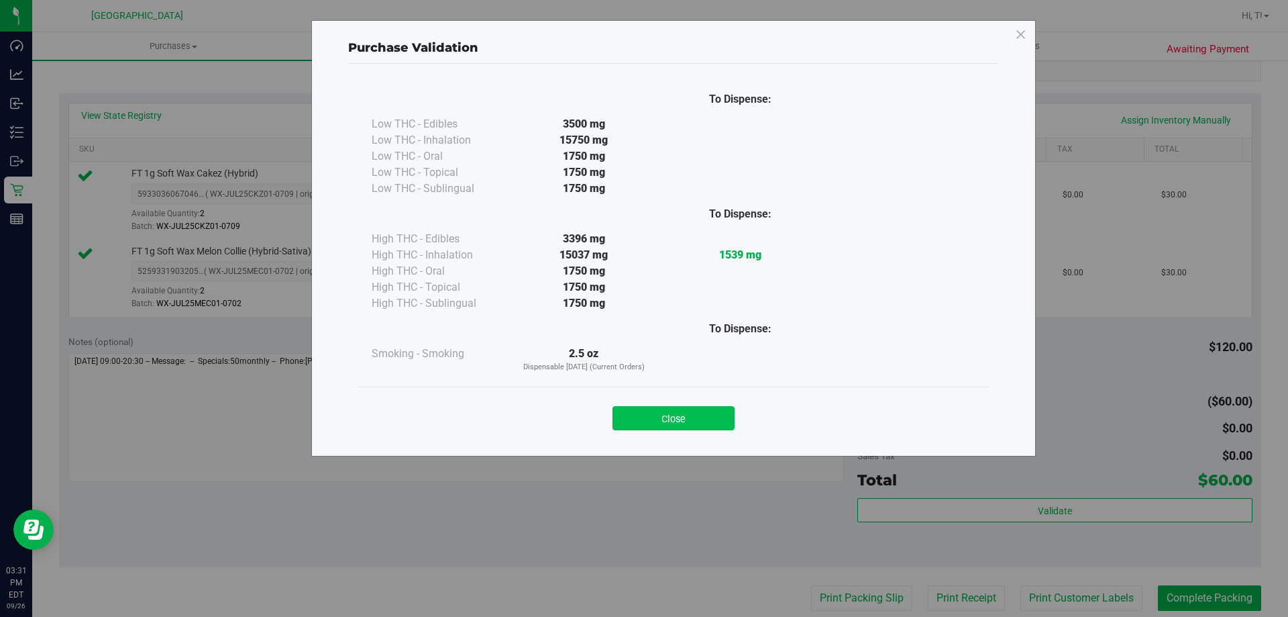
click at [720, 409] on button "Close" at bounding box center [674, 418] width 122 height 24
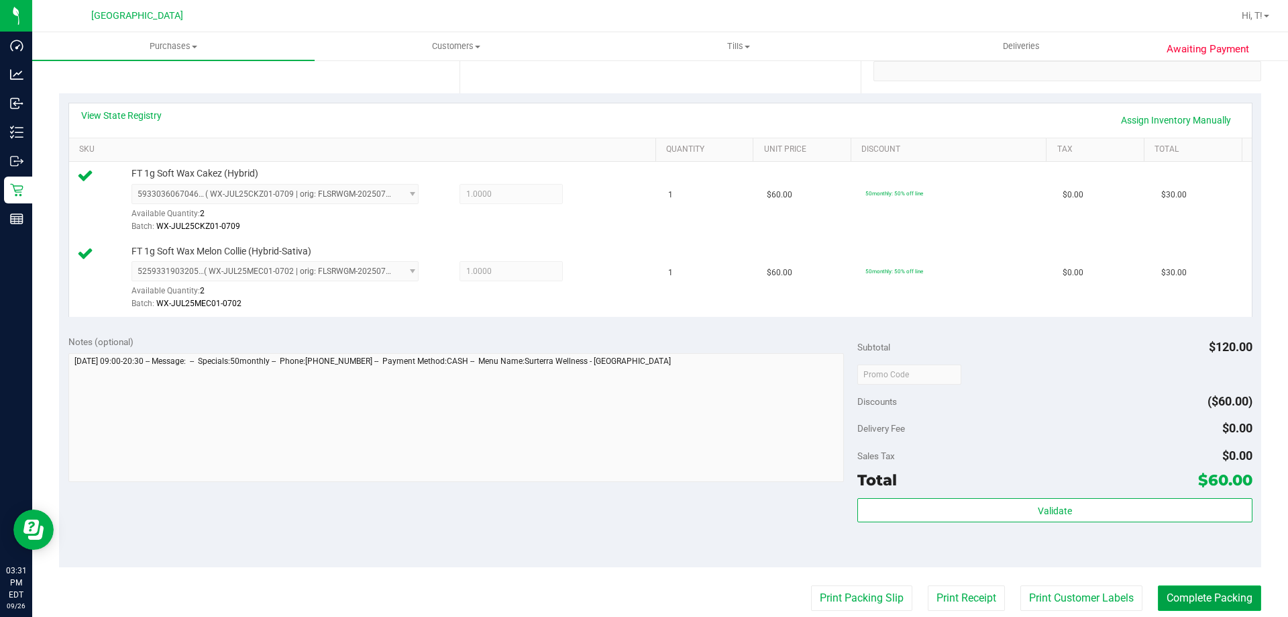
click at [1196, 603] on button "Complete Packing" at bounding box center [1209, 597] width 103 height 25
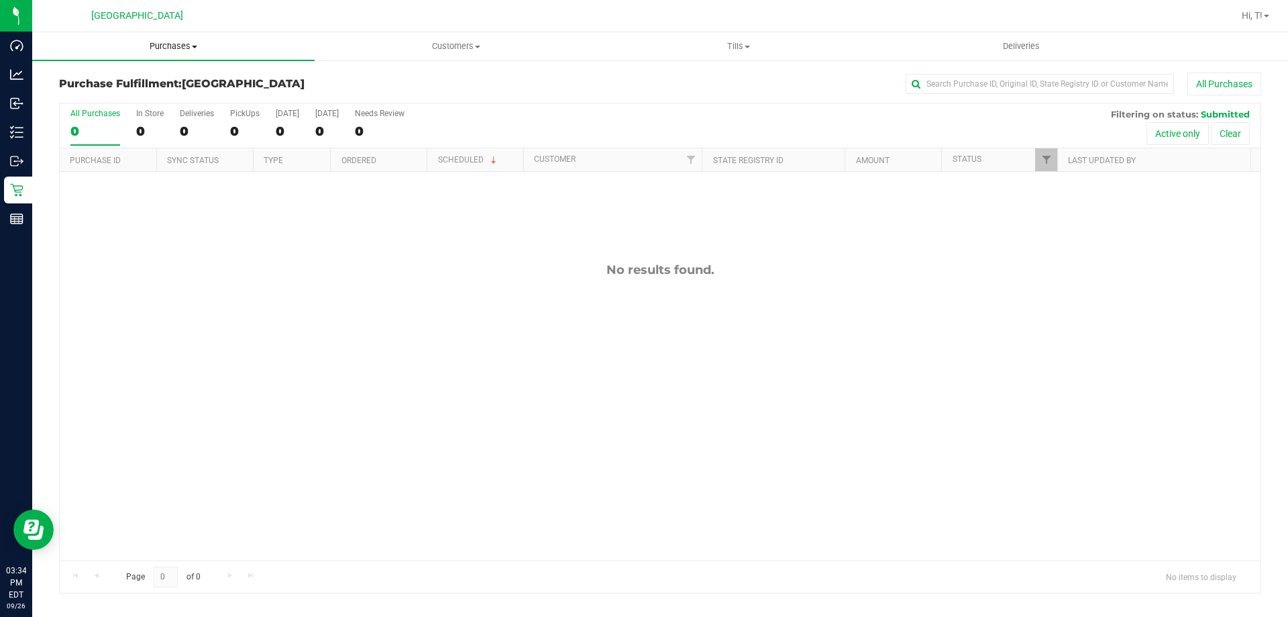
click at [182, 48] on span "Purchases" at bounding box center [173, 46] width 283 height 12
click at [162, 92] on li "Fulfillment" at bounding box center [173, 97] width 283 height 16
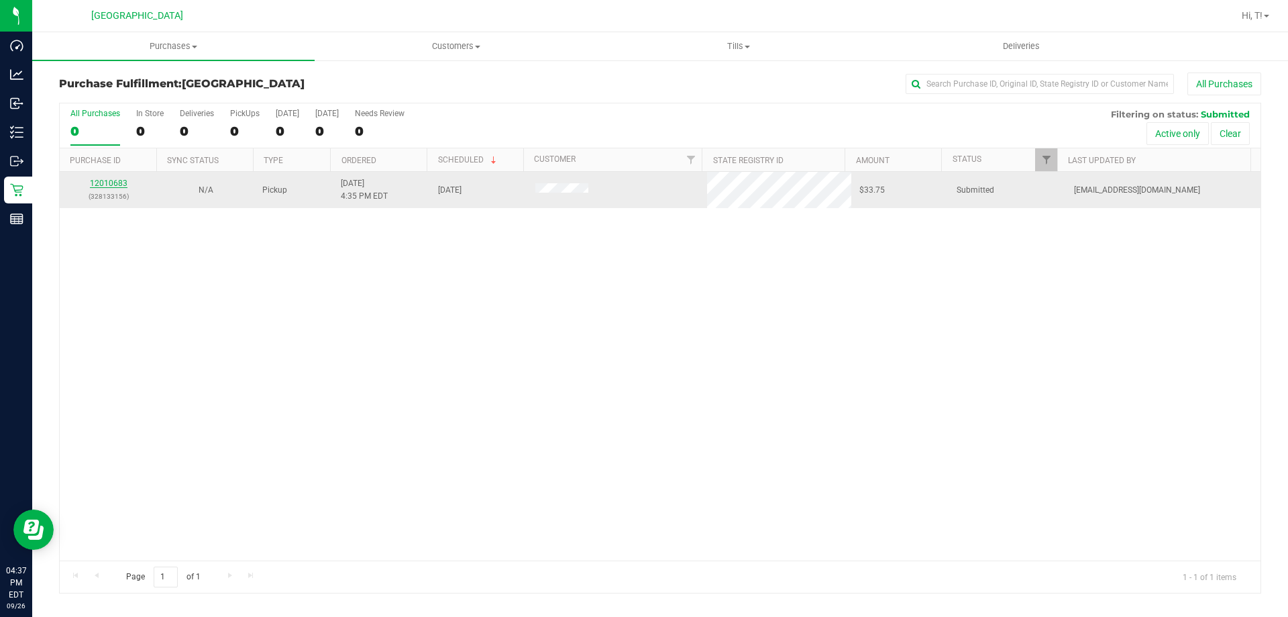
click at [119, 180] on link "12010683" at bounding box center [109, 182] width 38 height 9
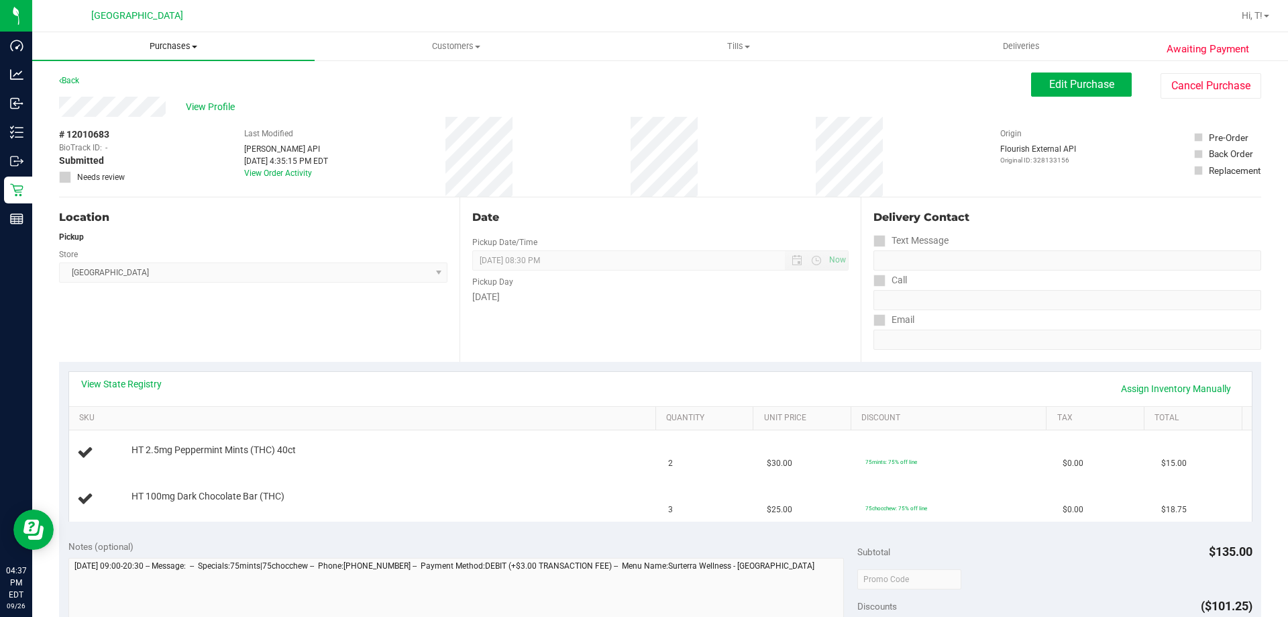
click at [188, 50] on span "Purchases" at bounding box center [173, 46] width 283 height 12
click at [182, 44] on span "Purchases" at bounding box center [173, 46] width 283 height 12
click at [74, 85] on div "Back" at bounding box center [69, 80] width 20 height 16
click at [69, 78] on link "Back" at bounding box center [69, 80] width 20 height 9
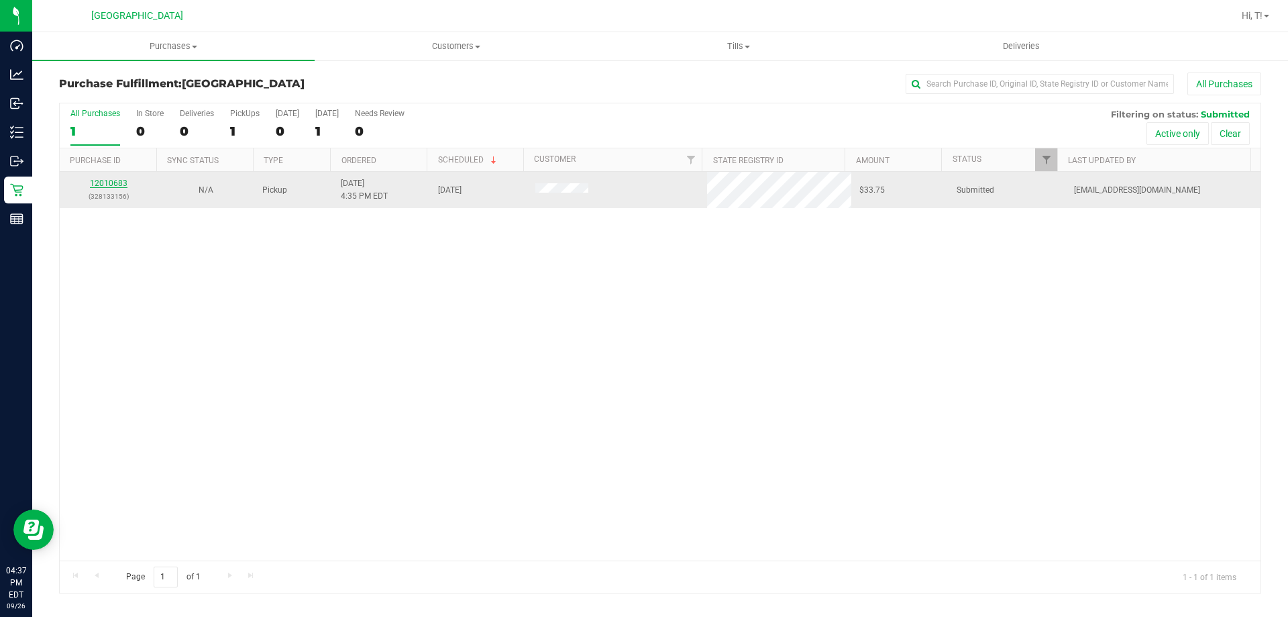
click at [112, 183] on link "12010683" at bounding box center [109, 182] width 38 height 9
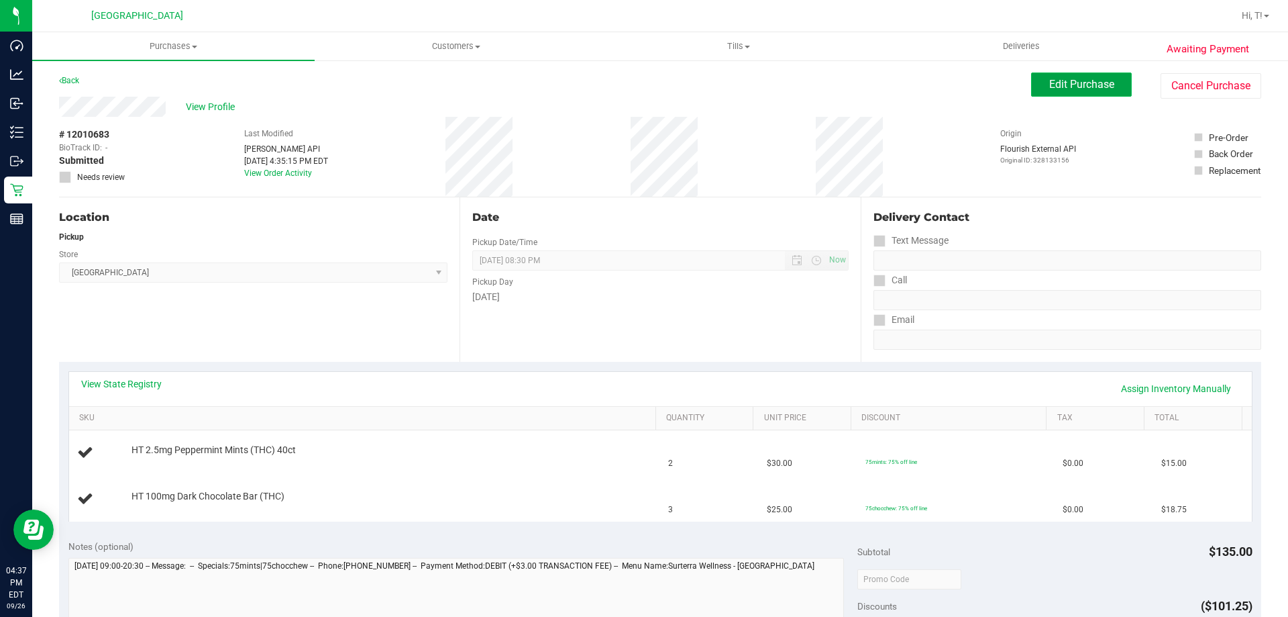
click at [1078, 76] on button "Edit Purchase" at bounding box center [1081, 84] width 101 height 24
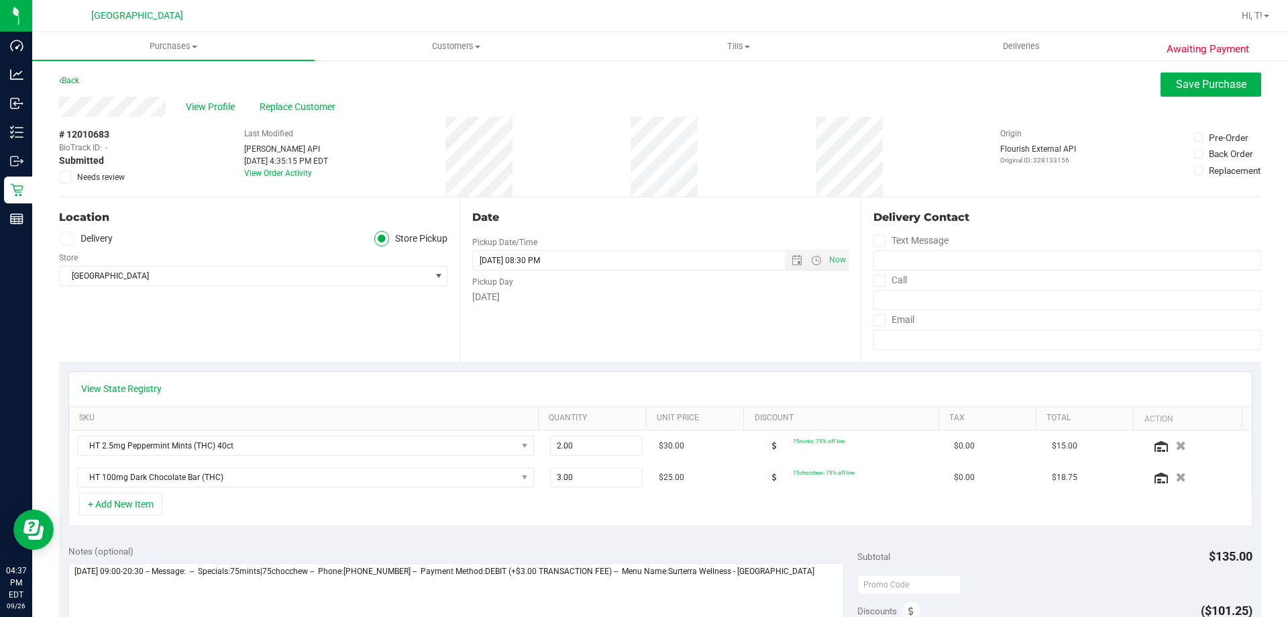
click at [64, 177] on icon at bounding box center [65, 177] width 9 height 0
click at [0, 0] on input "Needs review" at bounding box center [0, 0] width 0 height 0
click at [1186, 92] on button "Save Purchase" at bounding box center [1211, 84] width 101 height 24
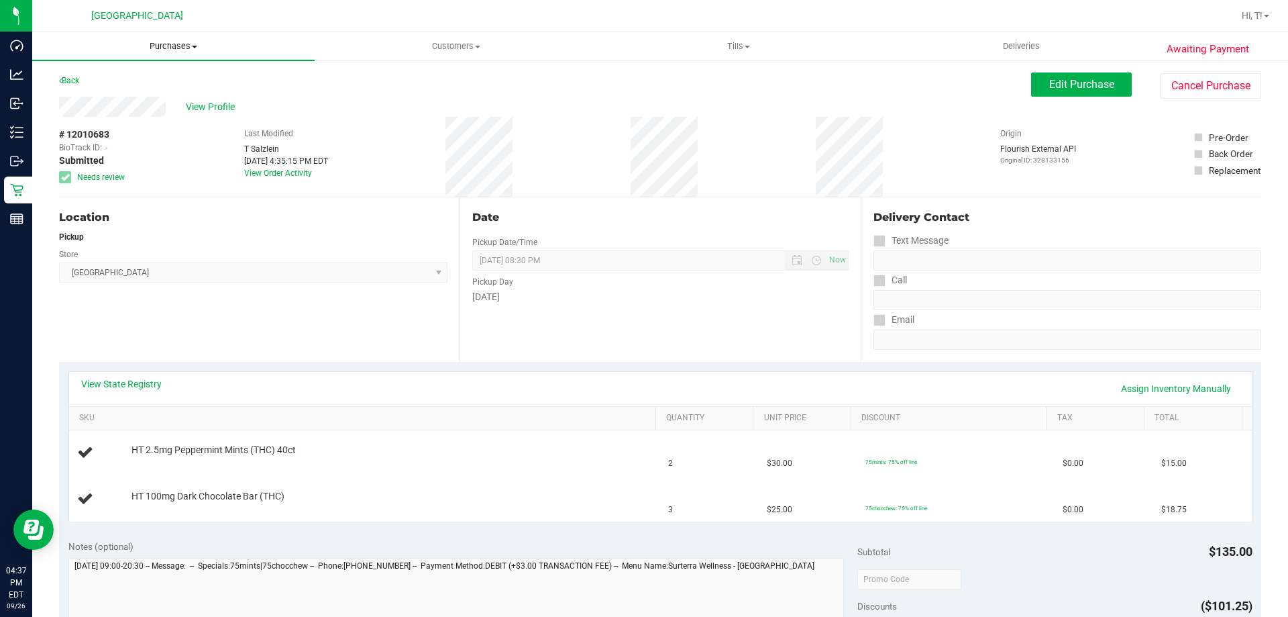
click at [167, 47] on span "Purchases" at bounding box center [173, 46] width 283 height 12
click at [140, 89] on li "Fulfillment" at bounding box center [173, 97] width 283 height 16
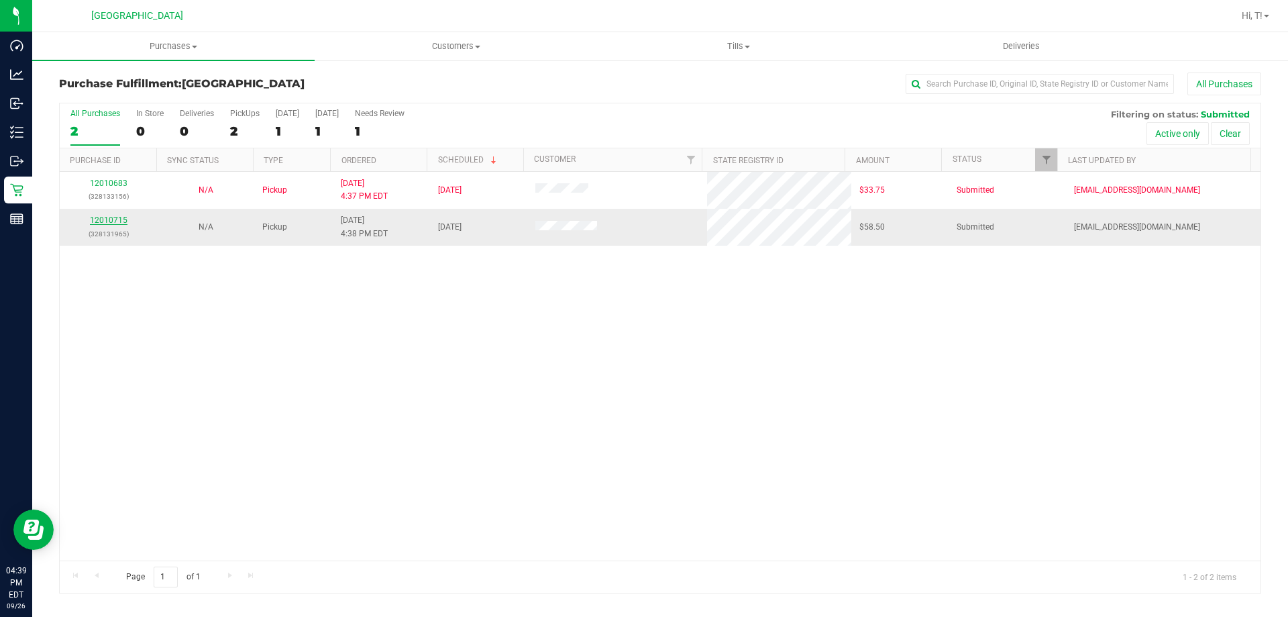
click at [112, 217] on link "12010715" at bounding box center [109, 219] width 38 height 9
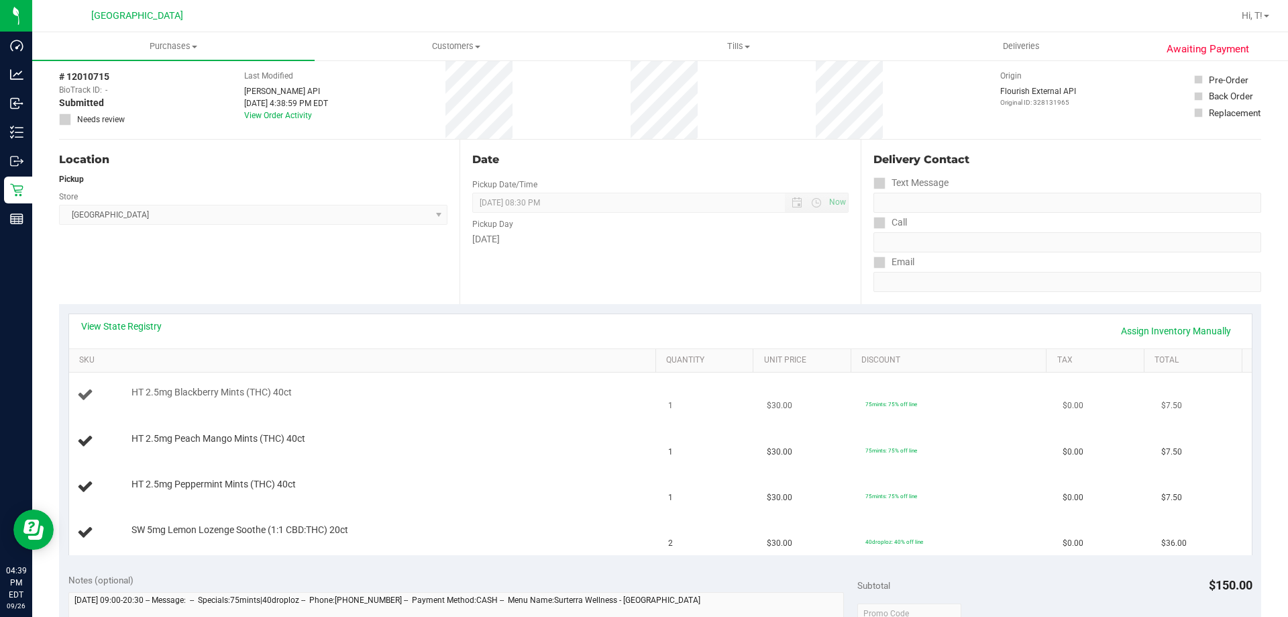
scroll to position [134, 0]
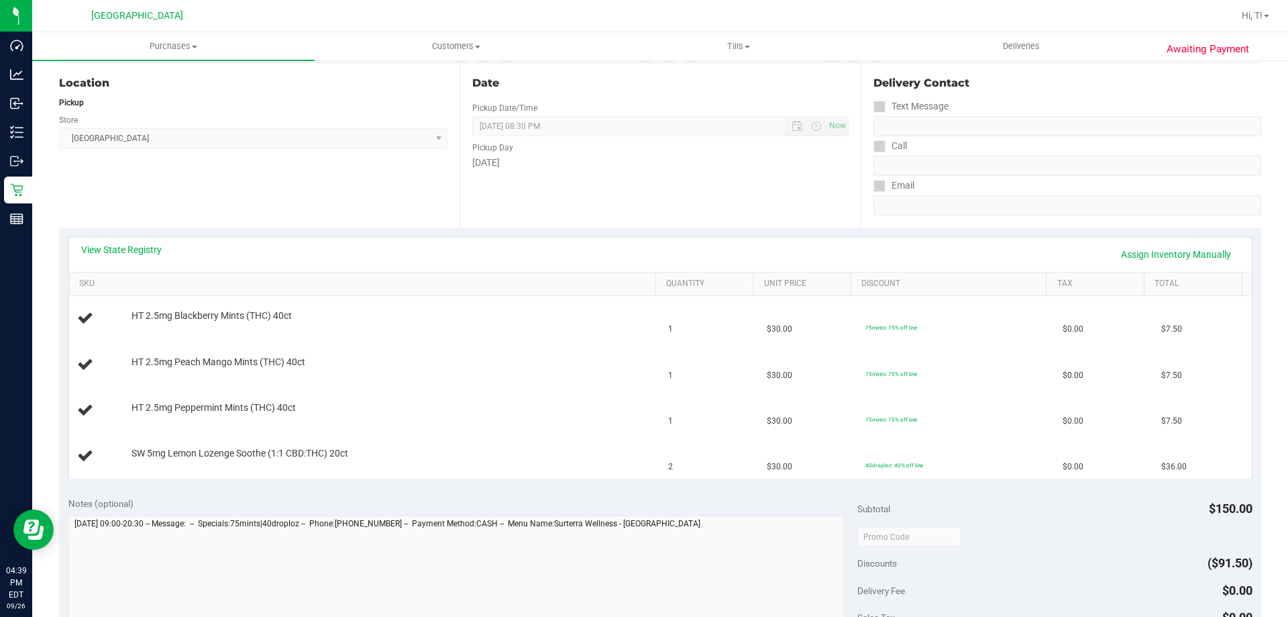
click at [130, 234] on div "View State Registry Assign Inventory Manually SKU Quantity Unit Price Discount …" at bounding box center [660, 357] width 1202 height 260
click at [130, 247] on link "View State Registry" at bounding box center [121, 249] width 81 height 13
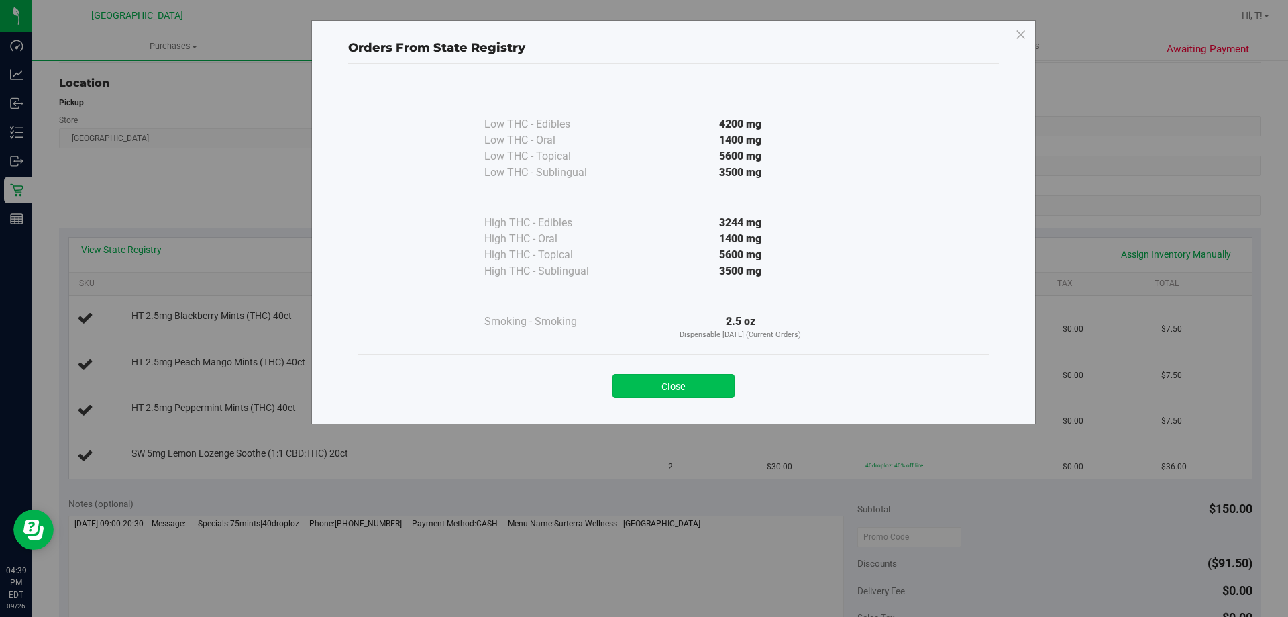
click at [701, 381] on button "Close" at bounding box center [674, 386] width 122 height 24
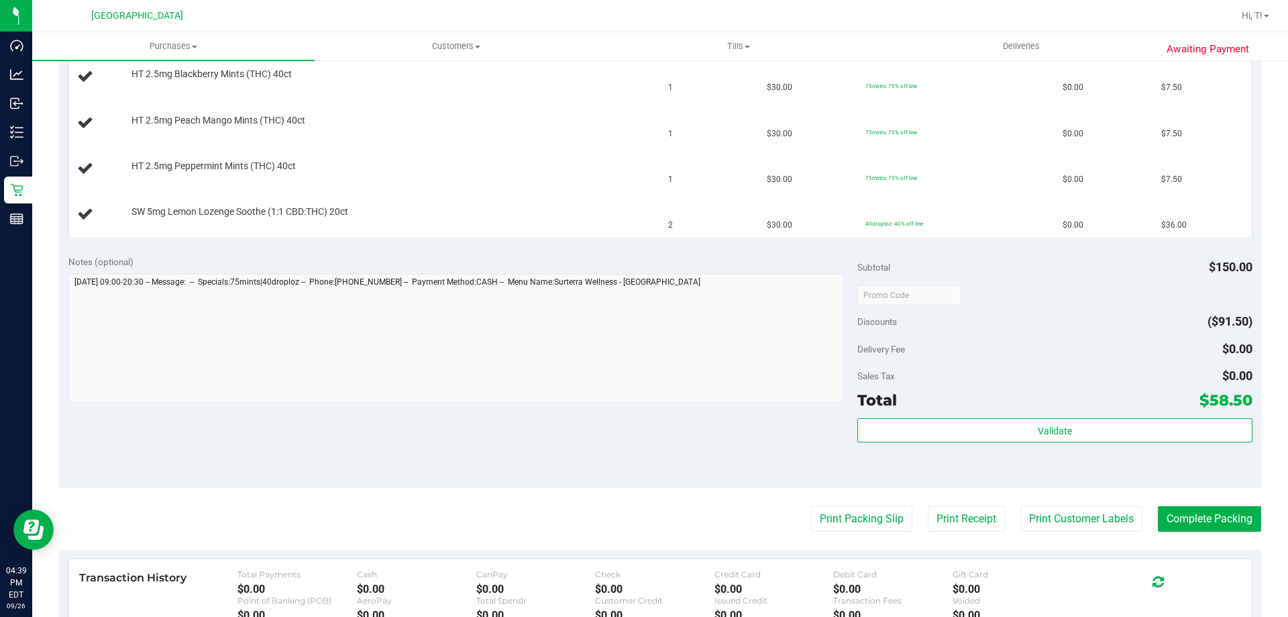
scroll to position [403, 0]
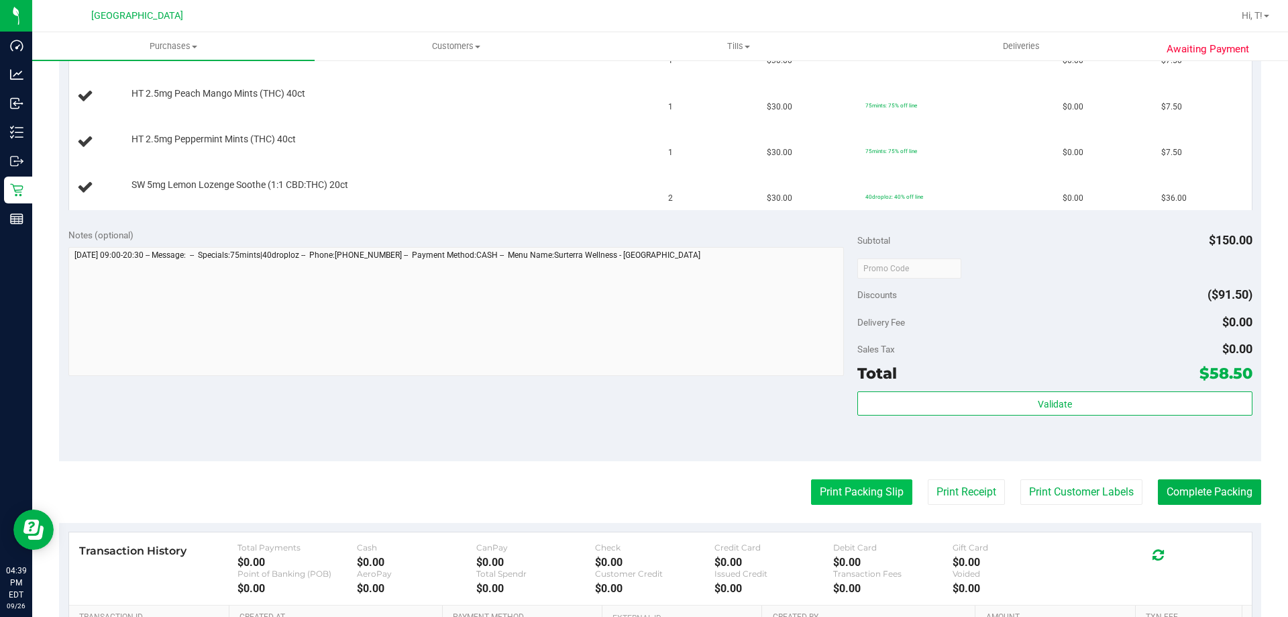
click at [865, 493] on button "Print Packing Slip" at bounding box center [861, 491] width 101 height 25
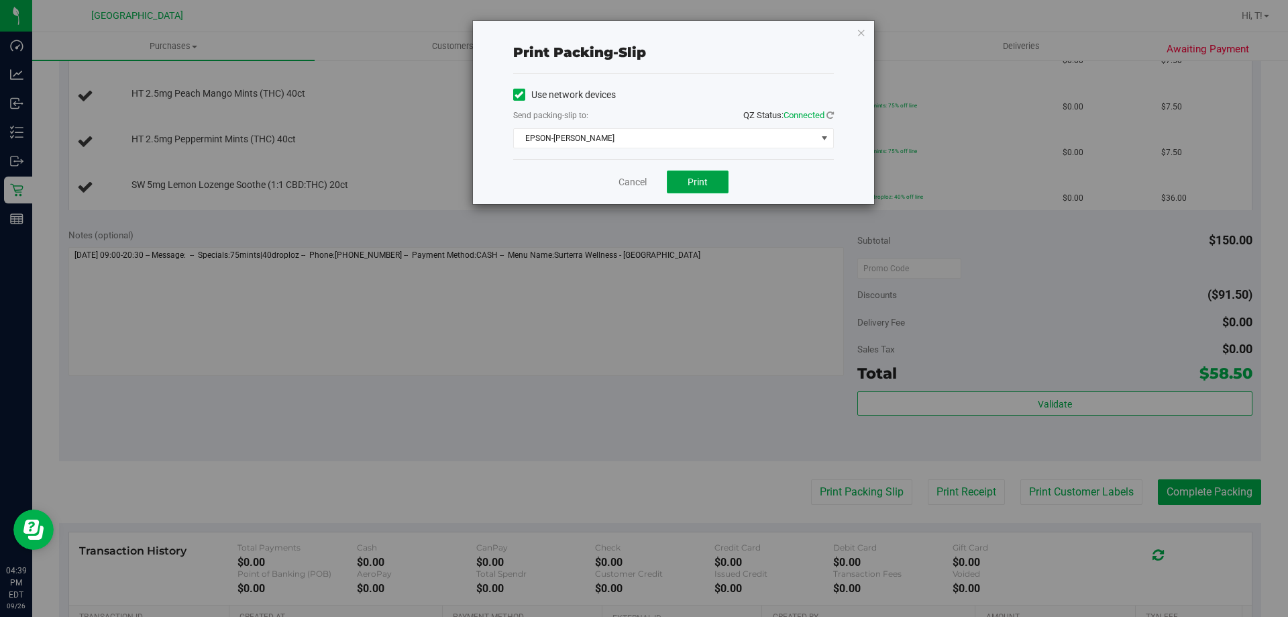
click at [694, 183] on span "Print" at bounding box center [698, 181] width 20 height 11
click at [863, 30] on icon "button" at bounding box center [861, 32] width 9 height 16
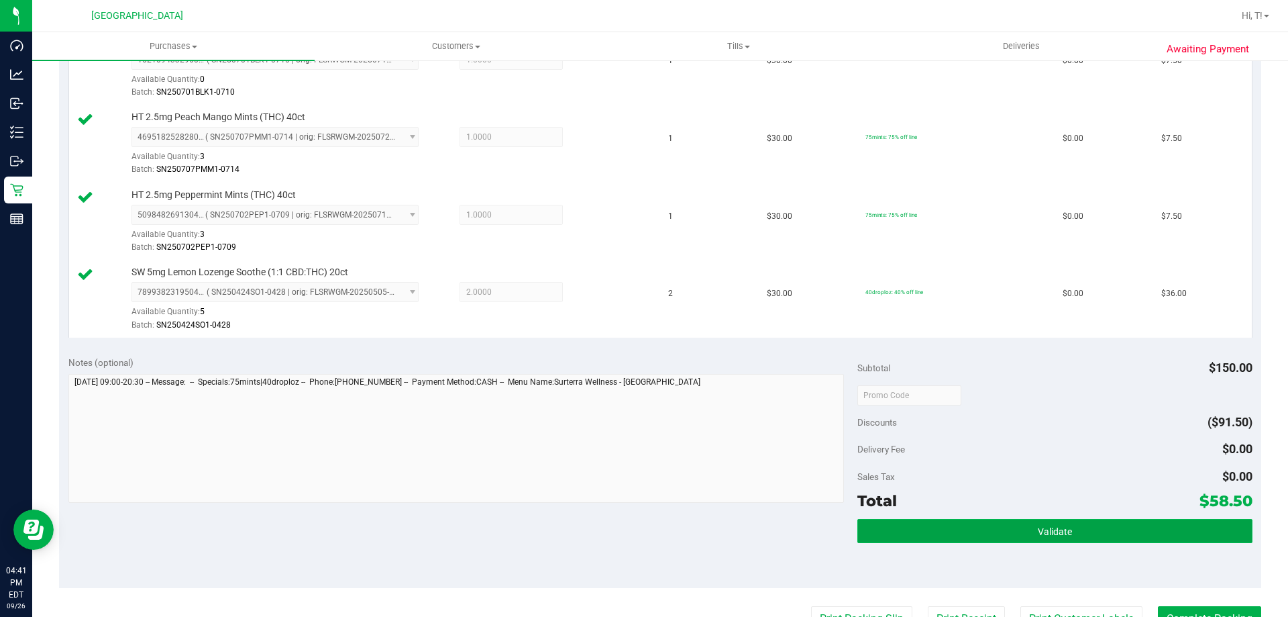
click at [1041, 534] on span "Validate" at bounding box center [1055, 531] width 34 height 11
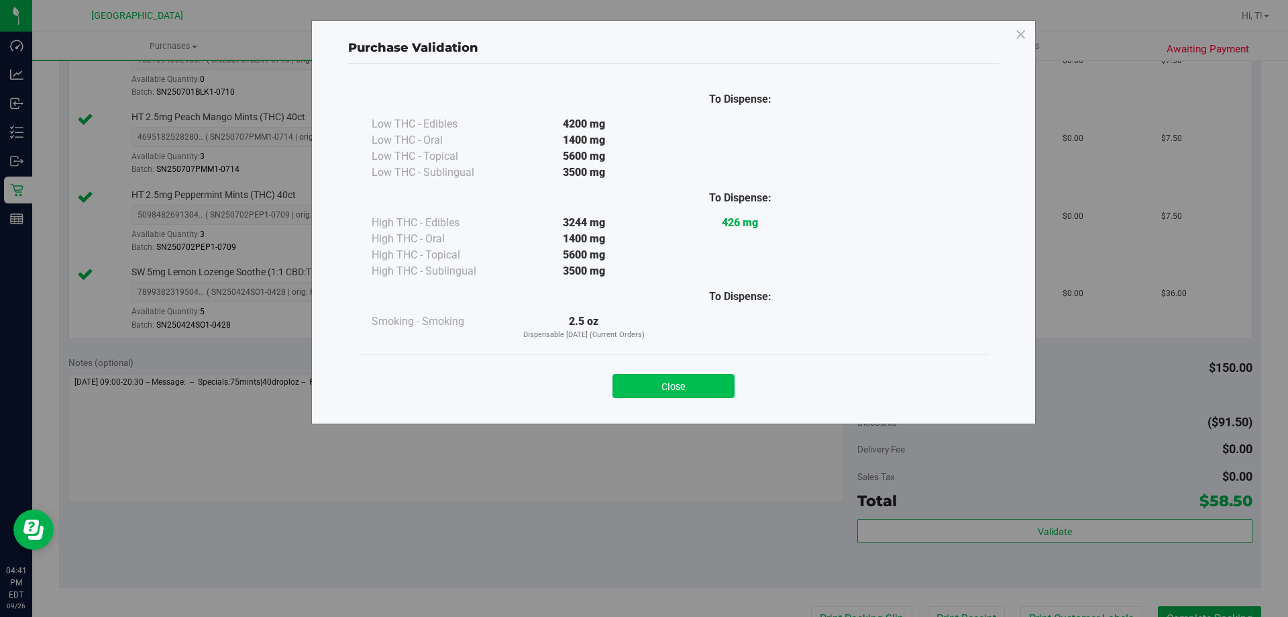
click at [702, 391] on button "Close" at bounding box center [674, 386] width 122 height 24
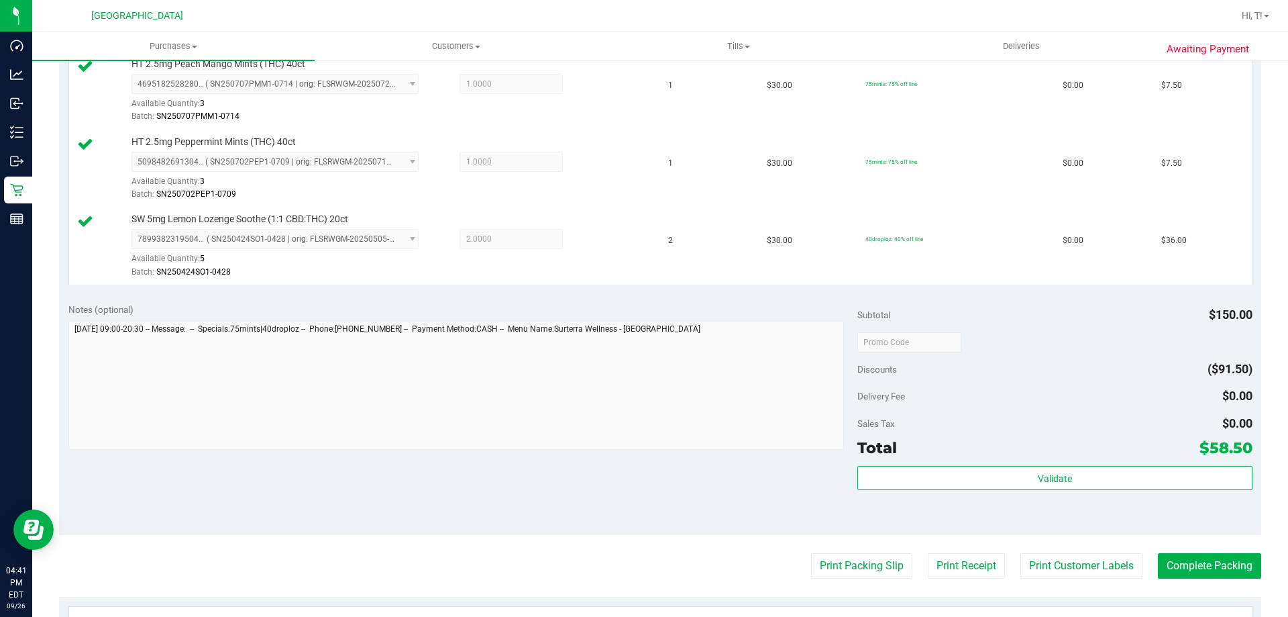
scroll to position [537, 0]
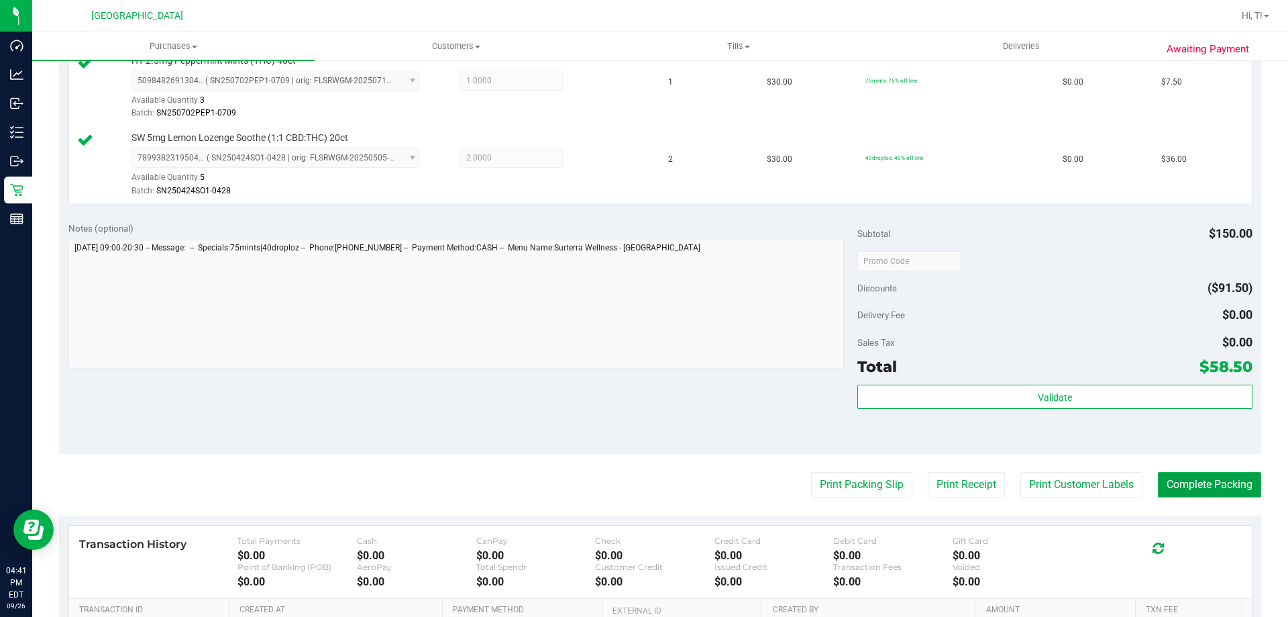
click at [1221, 483] on button "Complete Packing" at bounding box center [1209, 484] width 103 height 25
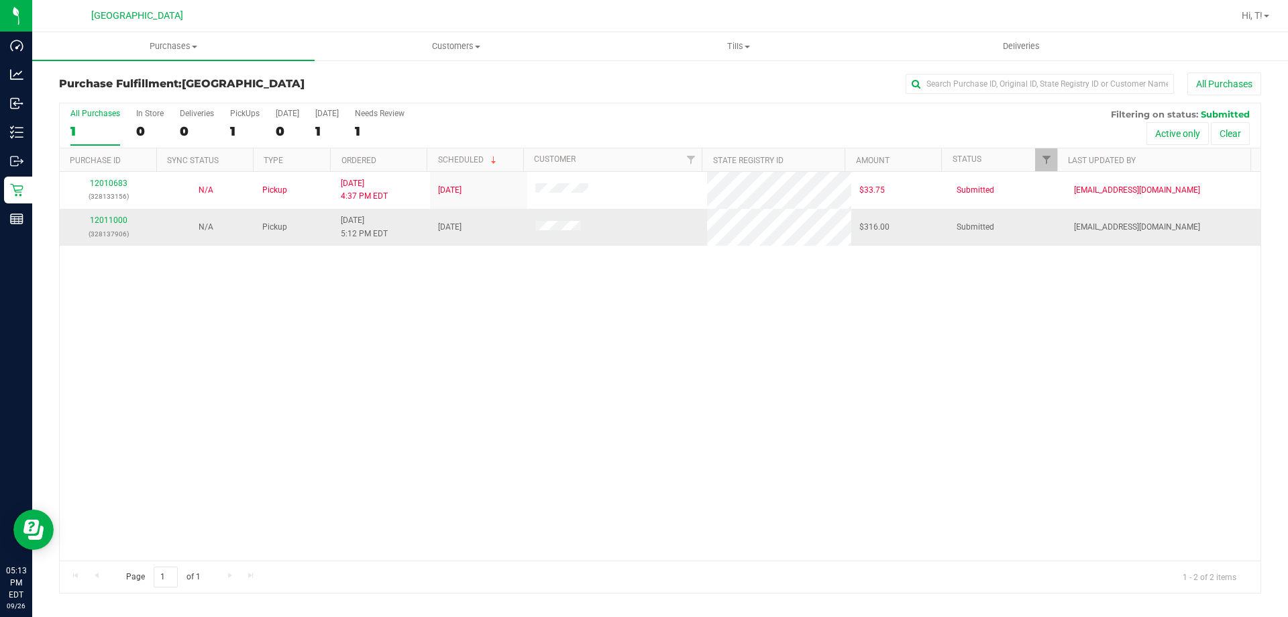
click at [107, 227] on p "(328137906)" at bounding box center [108, 233] width 81 height 13
click at [104, 225] on div "12011000 (328137906)" at bounding box center [108, 226] width 81 height 25
click at [103, 224] on link "12011000" at bounding box center [109, 219] width 38 height 9
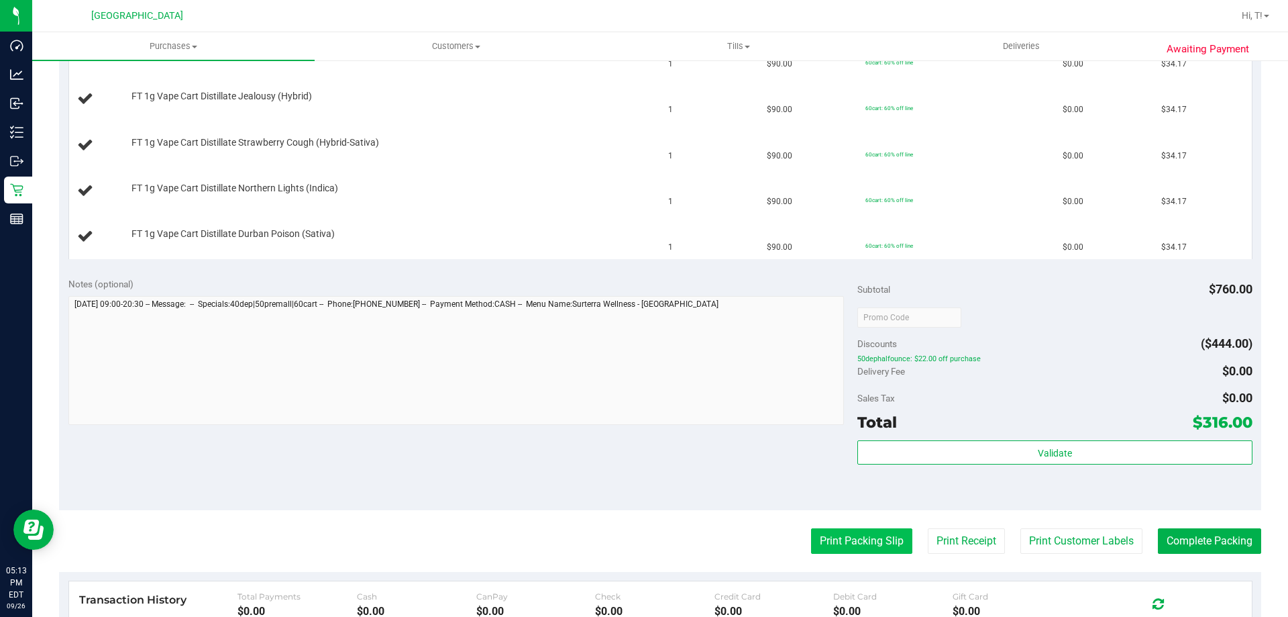
scroll to position [604, 0]
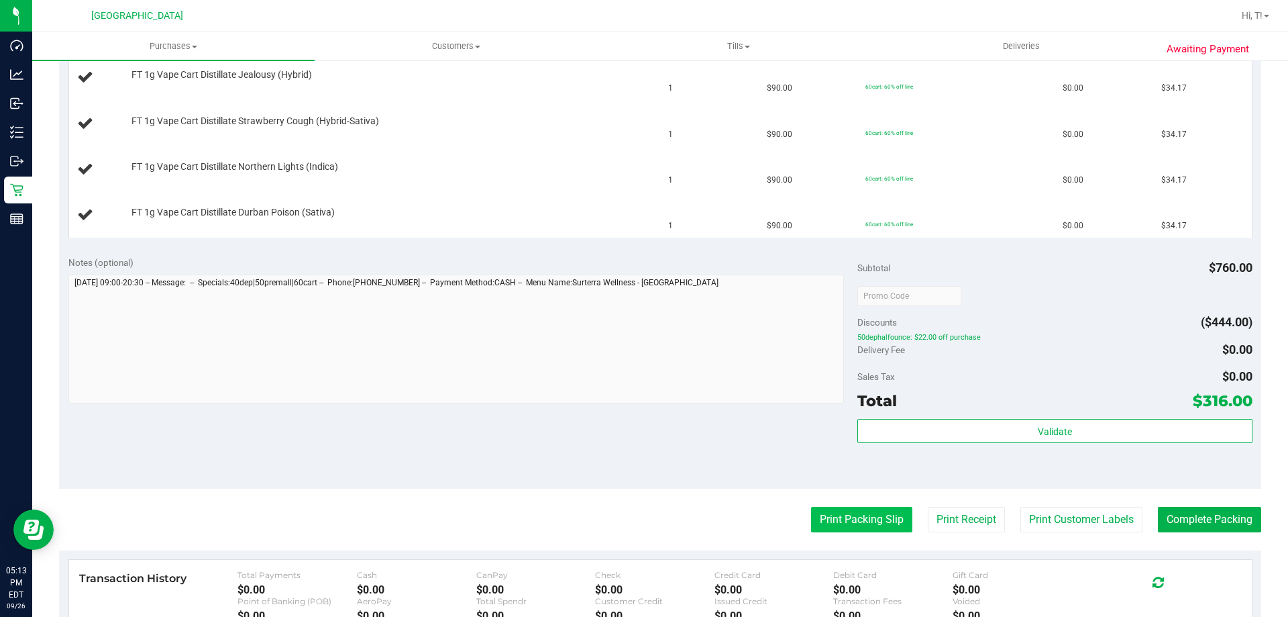
click at [864, 523] on button "Print Packing Slip" at bounding box center [861, 519] width 101 height 25
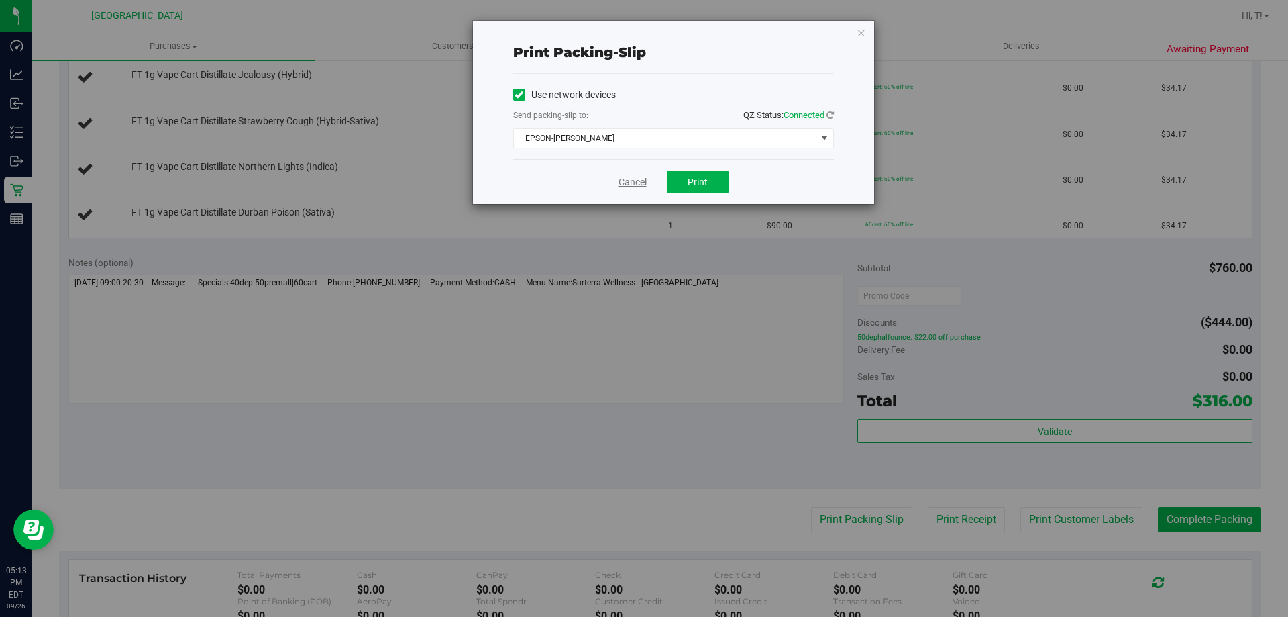
click at [633, 181] on link "Cancel" at bounding box center [633, 182] width 28 height 14
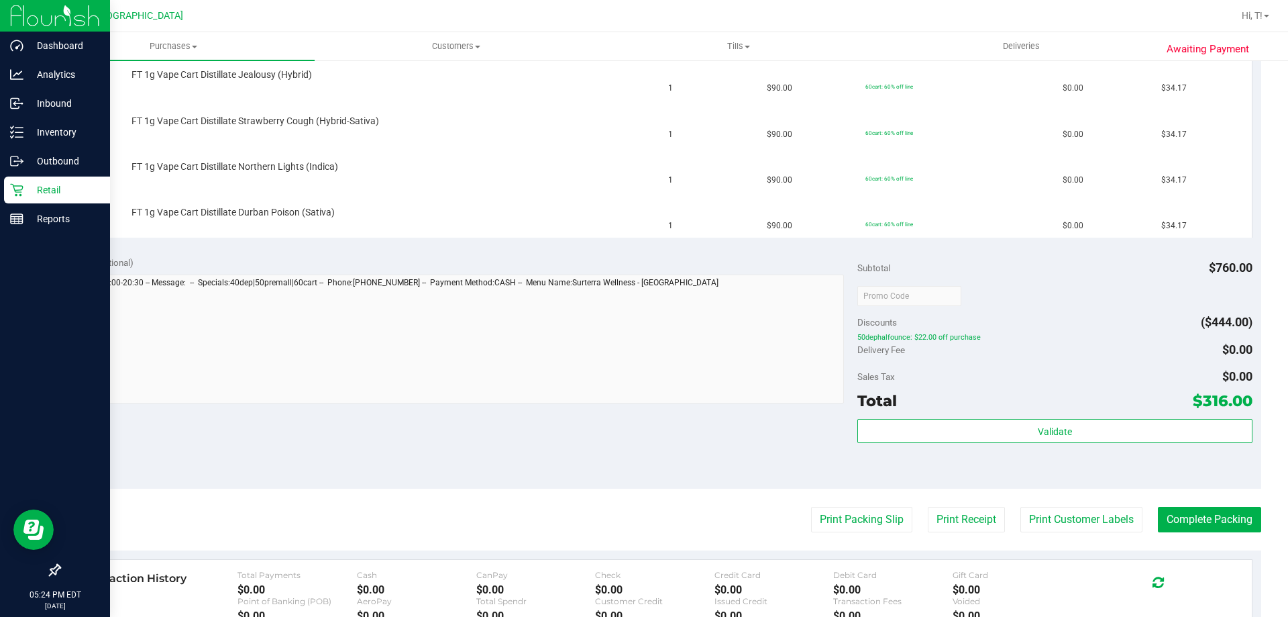
click at [58, 185] on p "Retail" at bounding box center [63, 190] width 81 height 16
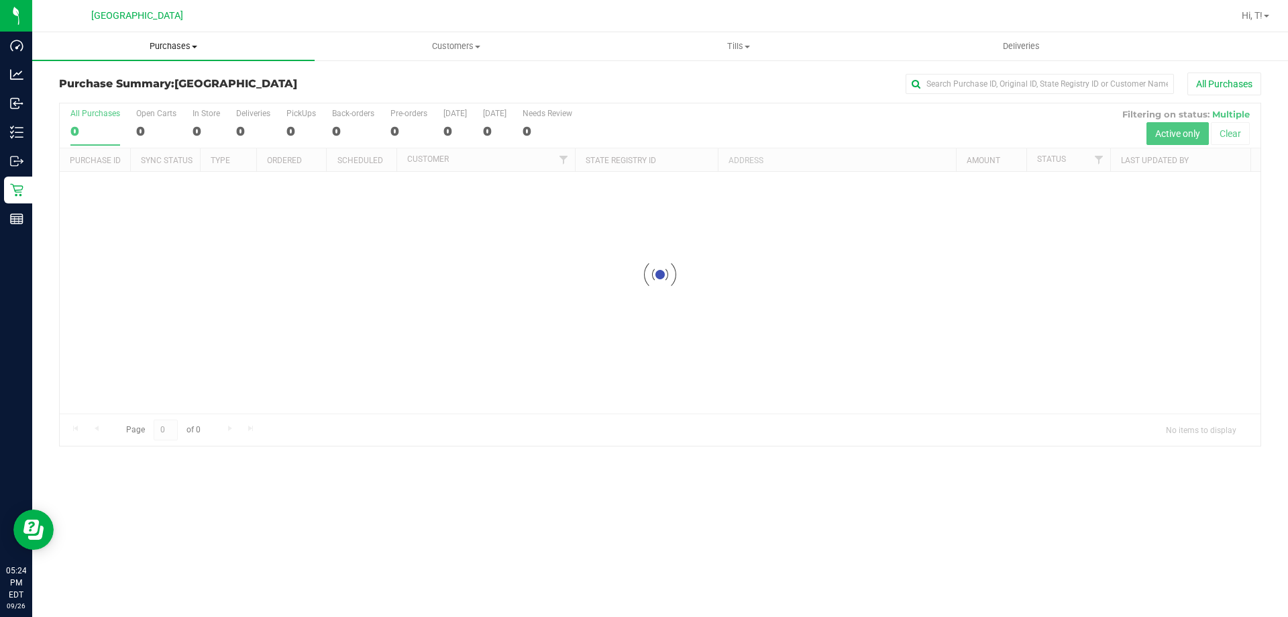
click at [191, 51] on span "Purchases" at bounding box center [173, 46] width 283 height 12
click at [111, 99] on span "Fulfillment" at bounding box center [73, 96] width 83 height 11
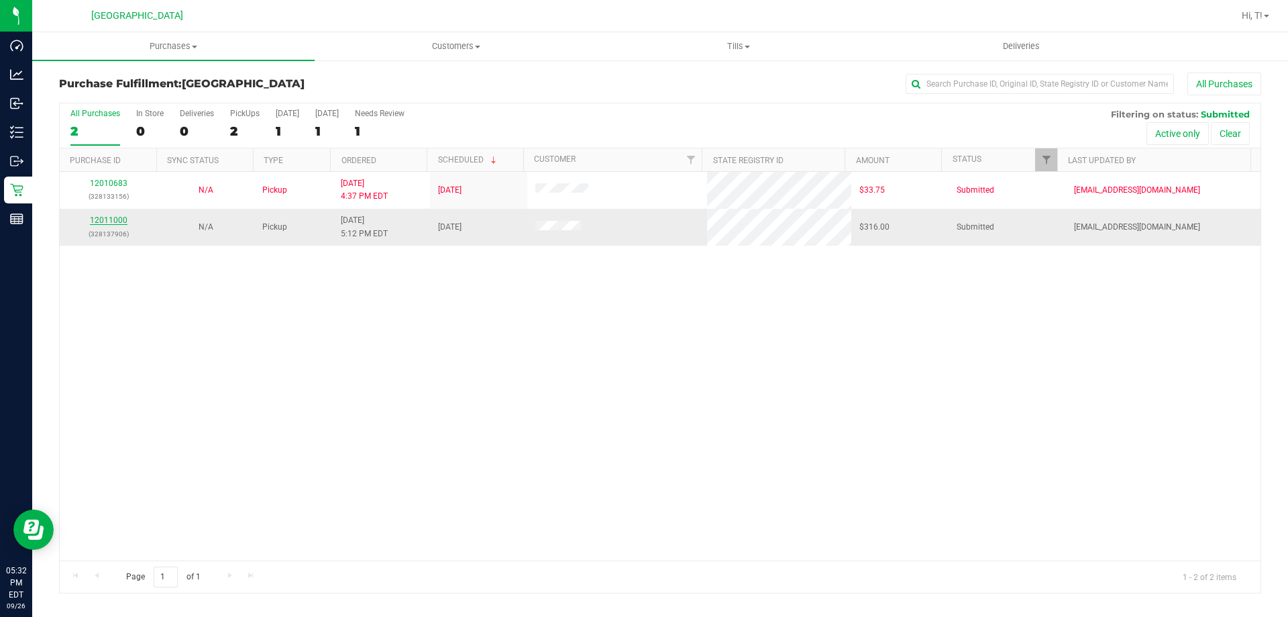
click at [117, 223] on link "12011000" at bounding box center [109, 219] width 38 height 9
click at [103, 220] on link "12011000" at bounding box center [109, 219] width 38 height 9
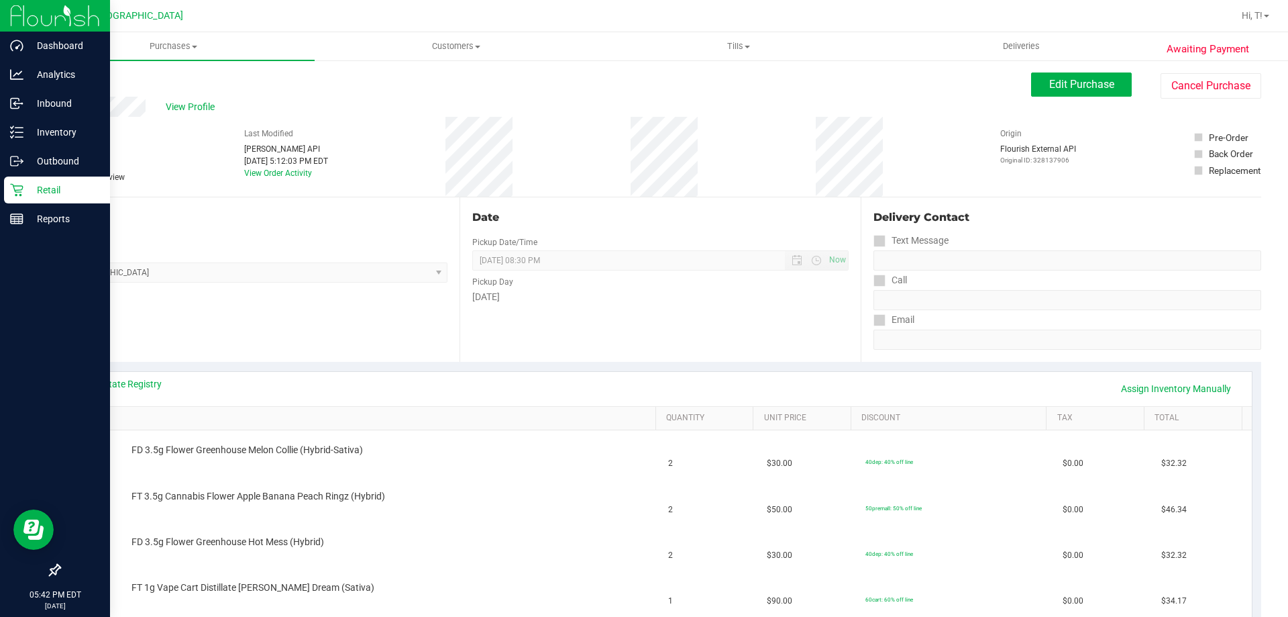
click at [38, 178] on div "Retail" at bounding box center [57, 189] width 106 height 27
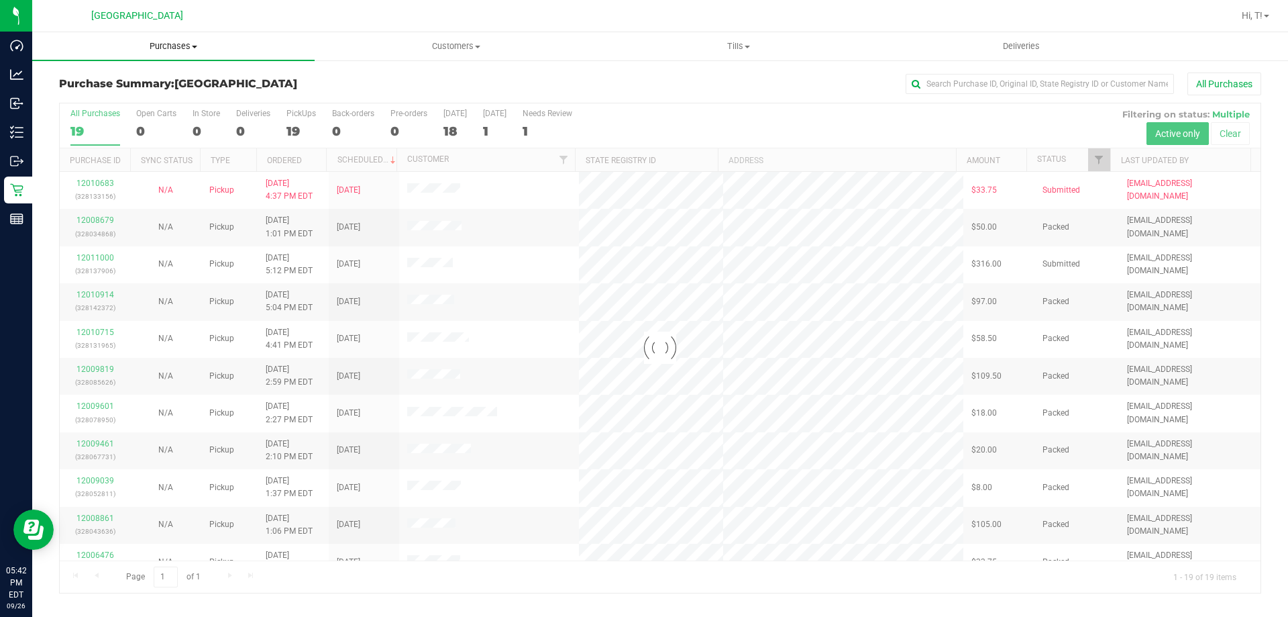
click at [176, 47] on span "Purchases" at bounding box center [173, 46] width 283 height 12
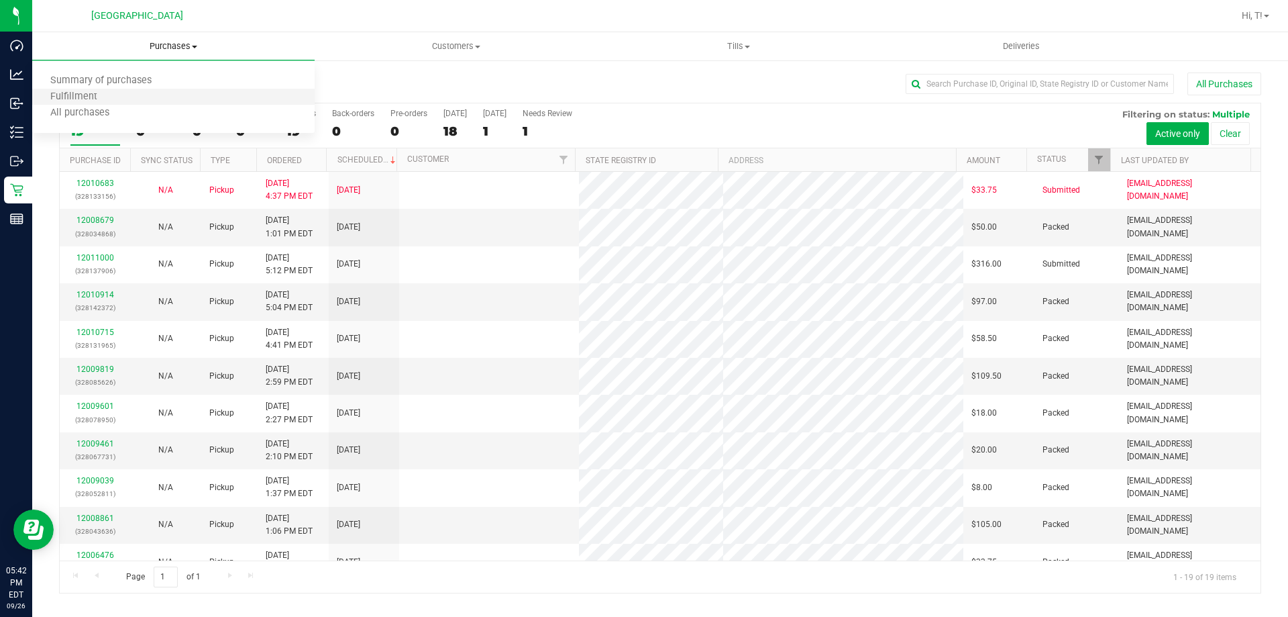
click at [97, 89] on li "Fulfillment" at bounding box center [173, 97] width 283 height 16
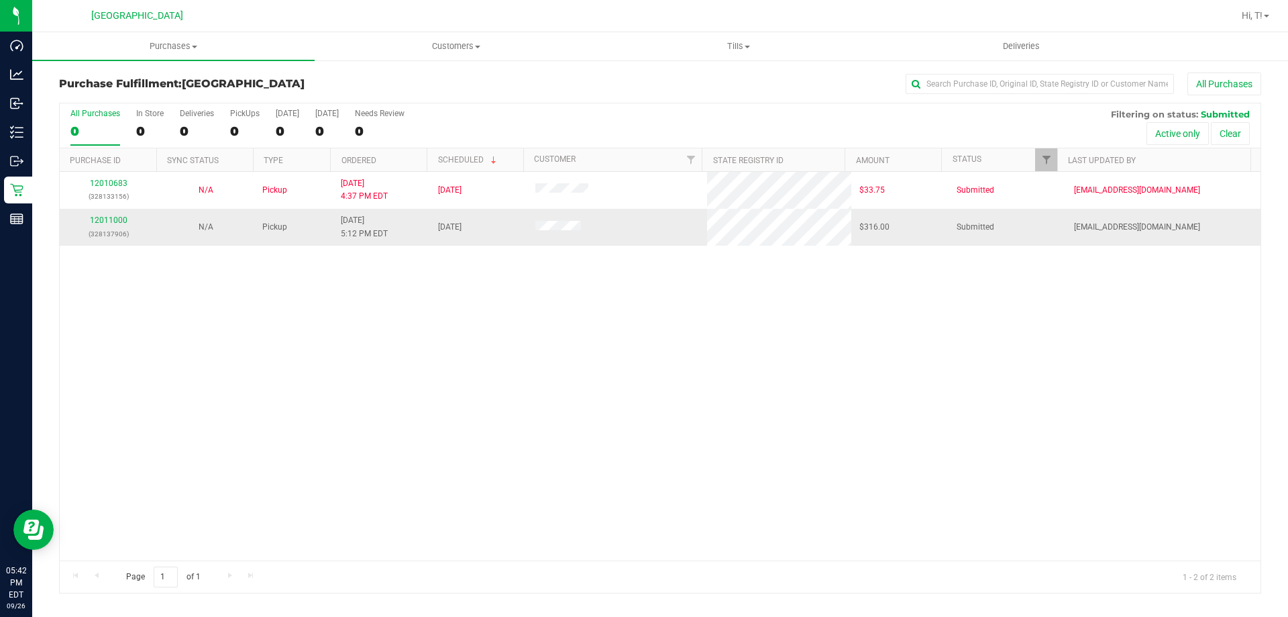
click at [114, 214] on div "12011000 (328137906)" at bounding box center [108, 226] width 81 height 25
click at [113, 219] on link "12011000" at bounding box center [109, 219] width 38 height 9
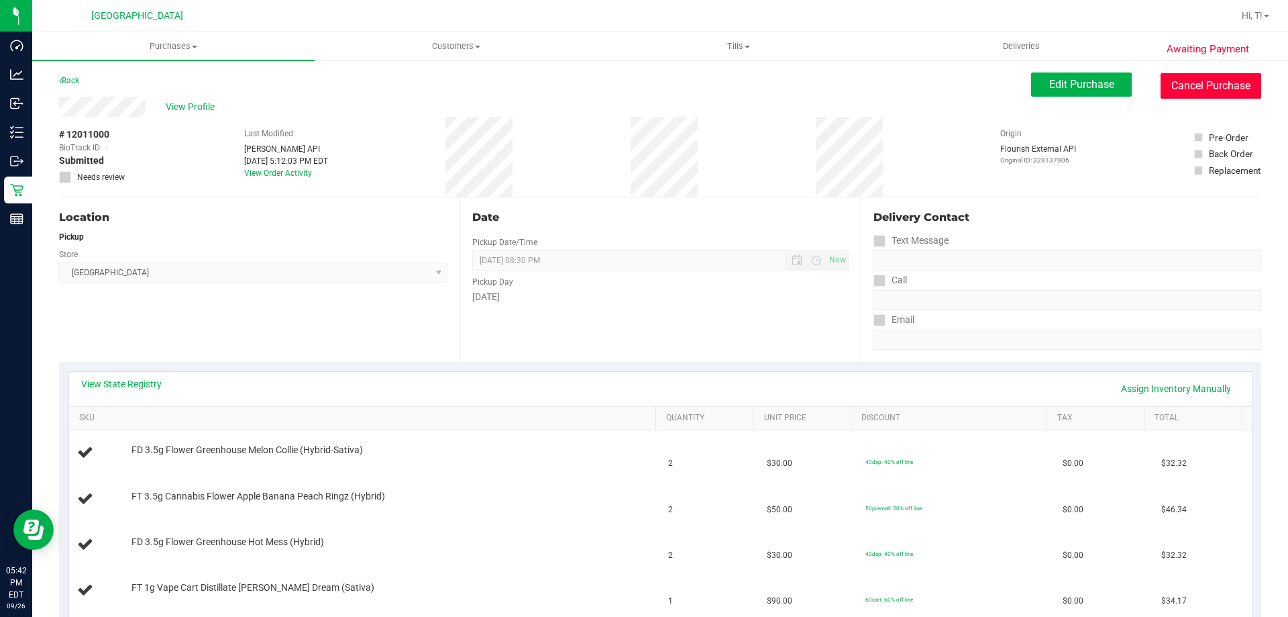
click at [1189, 87] on button "Cancel Purchase" at bounding box center [1211, 85] width 101 height 25
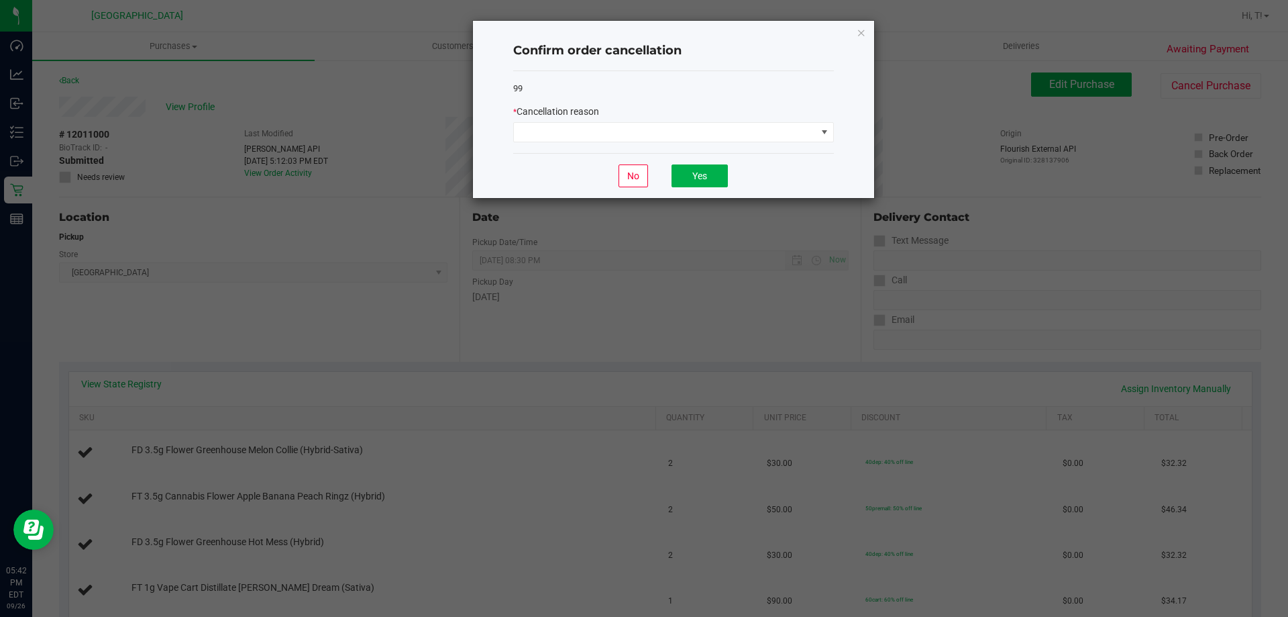
click at [737, 117] on div "* Cancellation reason" at bounding box center [673, 112] width 321 height 14
click at [730, 134] on span at bounding box center [665, 132] width 303 height 19
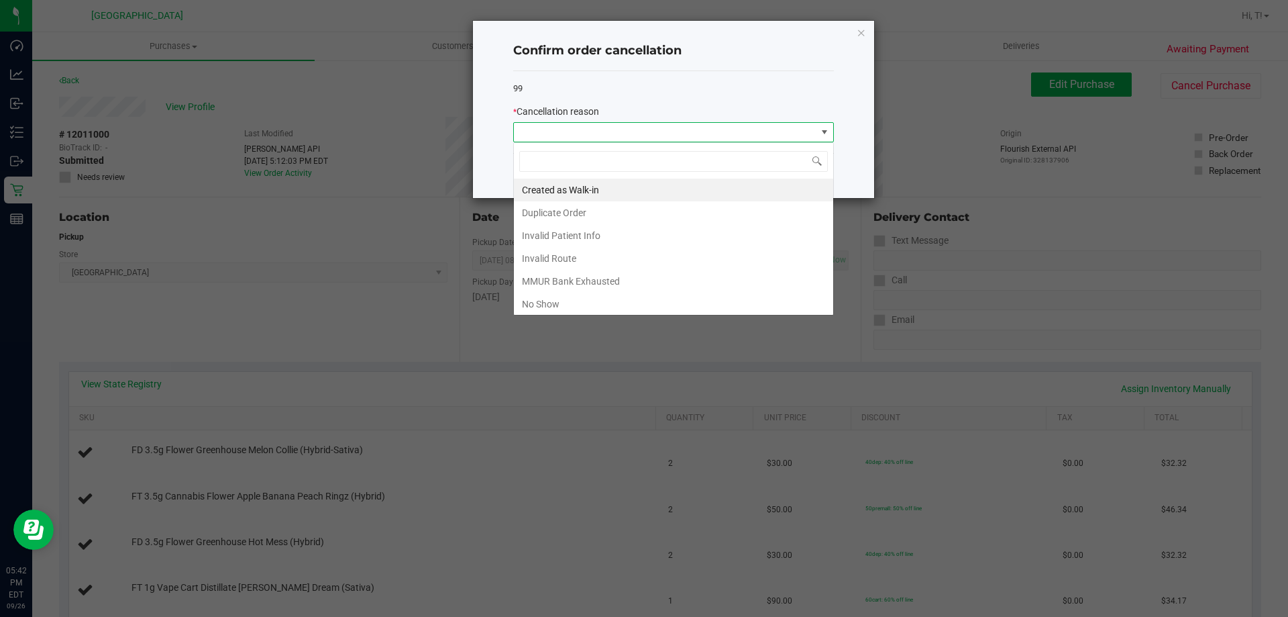
scroll to position [20, 321]
click at [588, 188] on li "Created as Walk-in" at bounding box center [673, 189] width 319 height 23
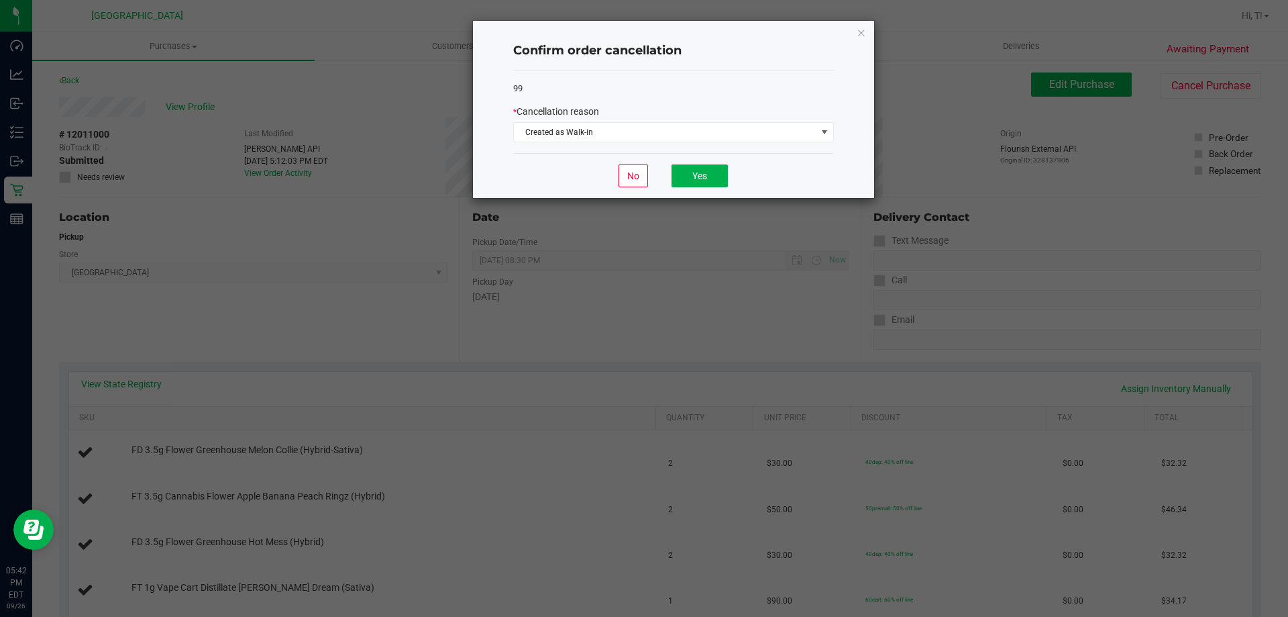
click at [702, 160] on div "No Yes" at bounding box center [673, 175] width 321 height 45
click at [699, 170] on button "Yes" at bounding box center [700, 175] width 56 height 23
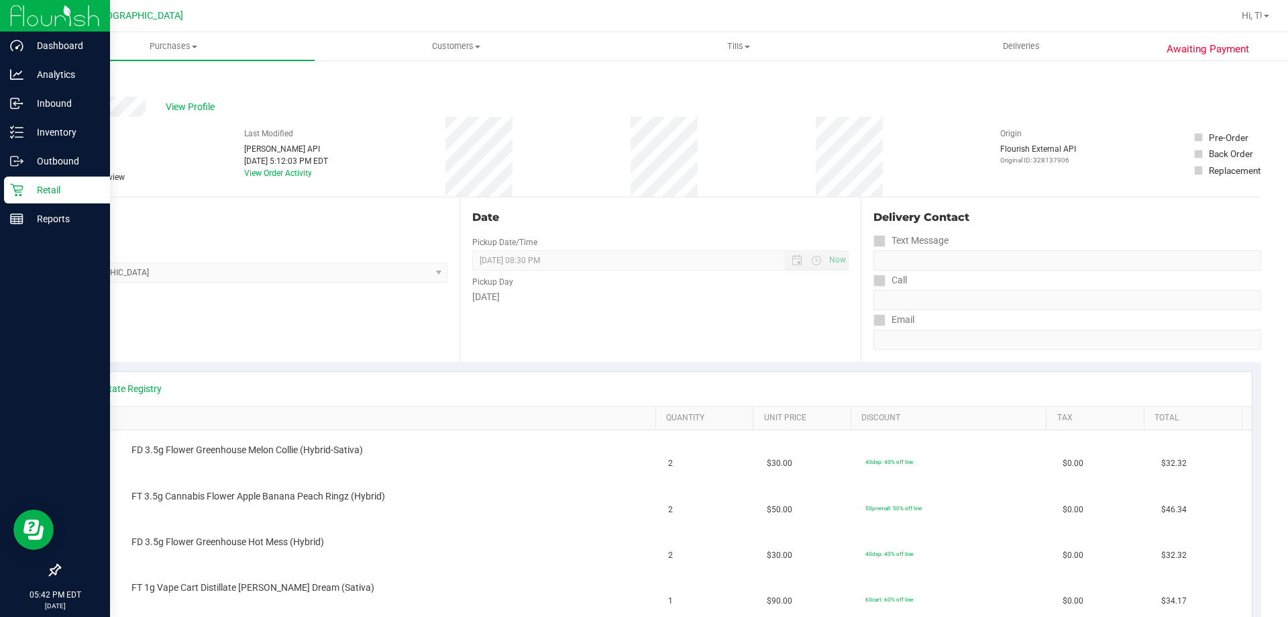
click at [55, 182] on p "Retail" at bounding box center [63, 190] width 81 height 16
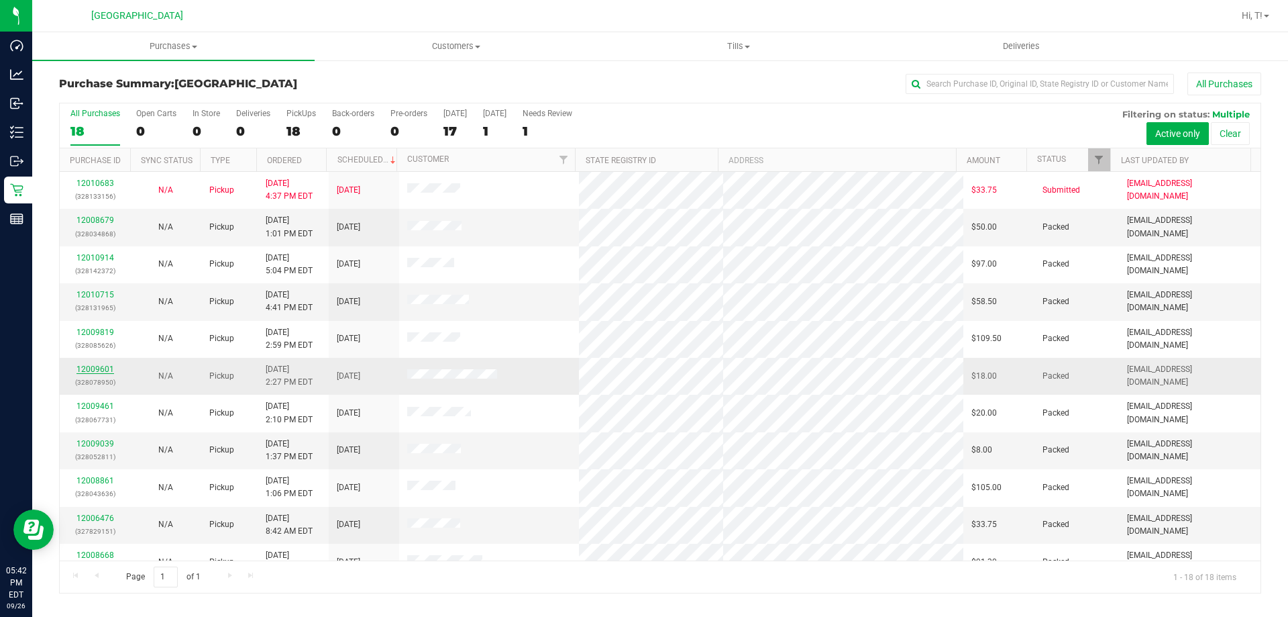
click at [84, 368] on link "12009601" at bounding box center [95, 368] width 38 height 9
click at [186, 48] on span "Purchases" at bounding box center [173, 46] width 283 height 12
click at [103, 92] on span "Fulfillment" at bounding box center [73, 96] width 83 height 11
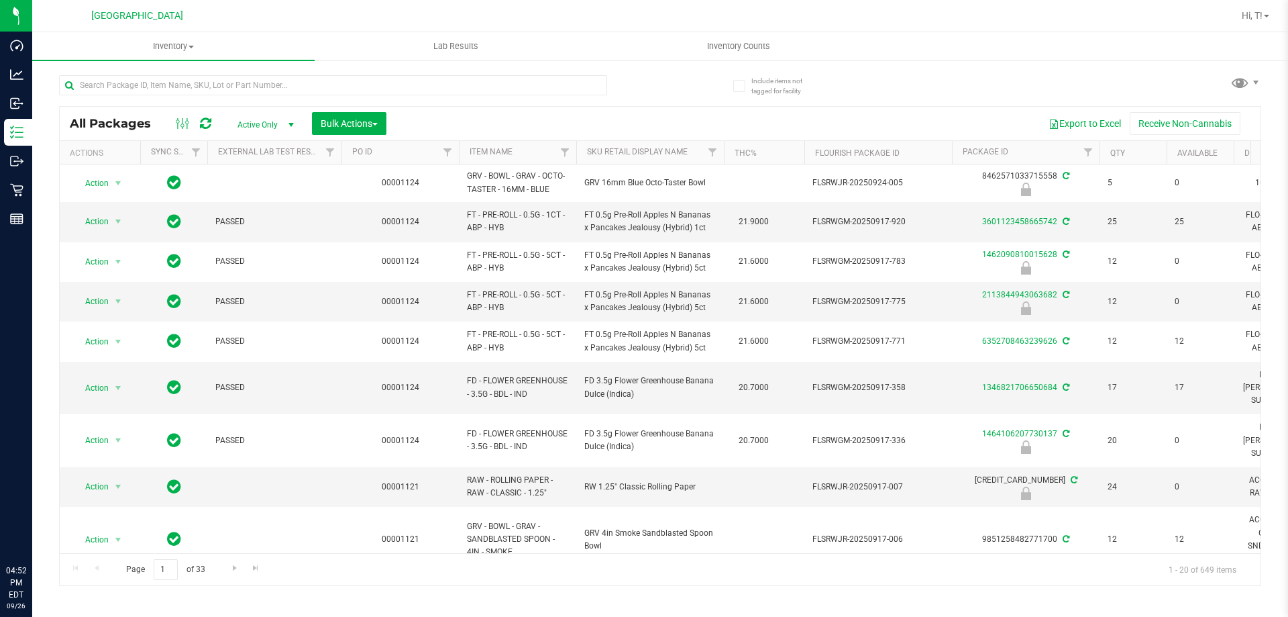
click at [299, 74] on div at bounding box center [359, 84] width 601 height 43
click at [290, 92] on input "text" at bounding box center [333, 85] width 548 height 20
type input "dbp"
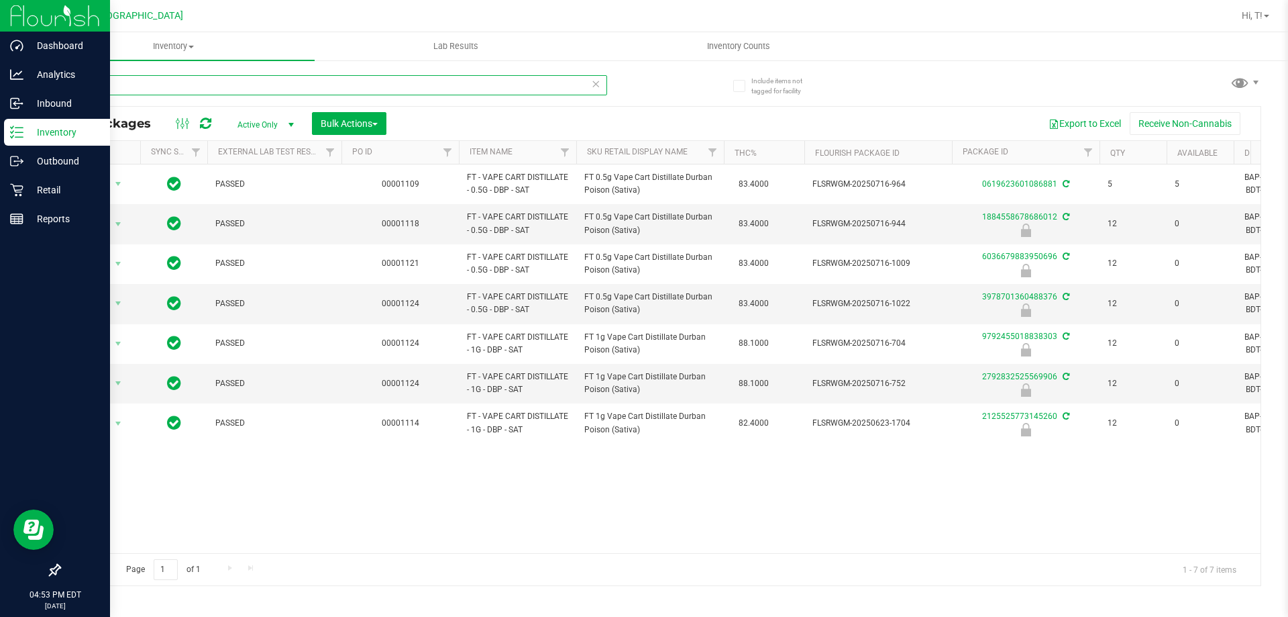
drag, startPoint x: 203, startPoint y: 93, endPoint x: 0, endPoint y: 130, distance: 205.9
click at [0, 138] on div "Dashboard Analytics Inbound Inventory Outbound Retail Reports 04:53 PM EDT 09/2…" at bounding box center [644, 308] width 1288 height 617
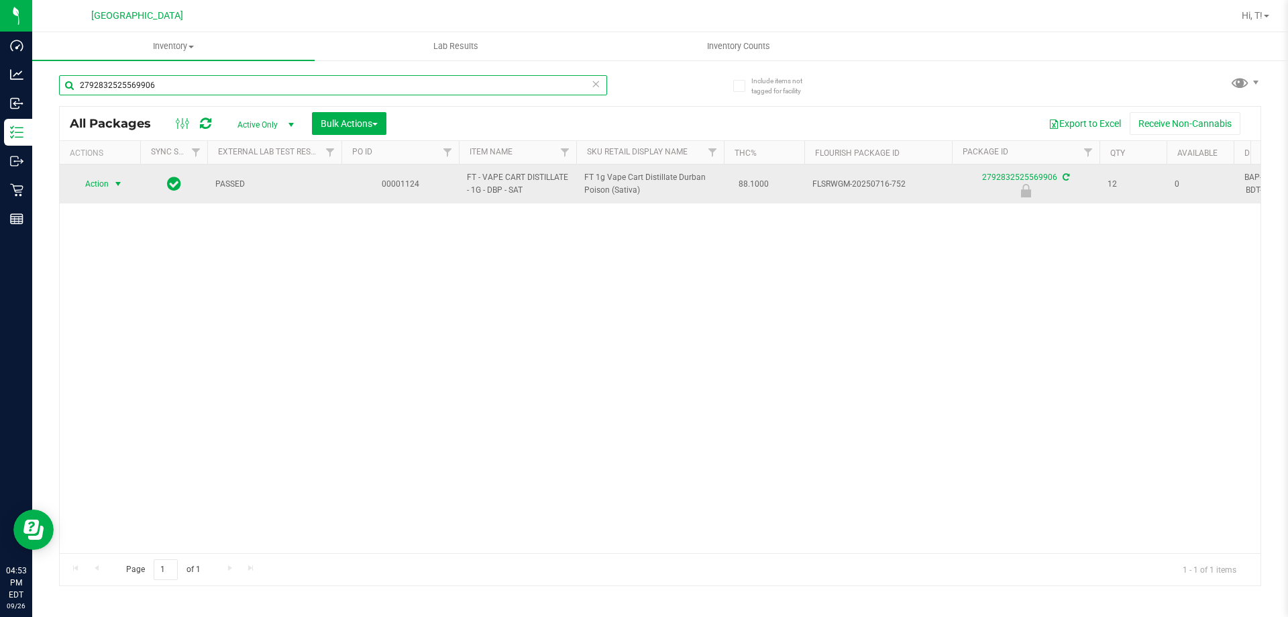
type input "2792832525569906"
click at [111, 180] on span "select" at bounding box center [118, 183] width 17 height 19
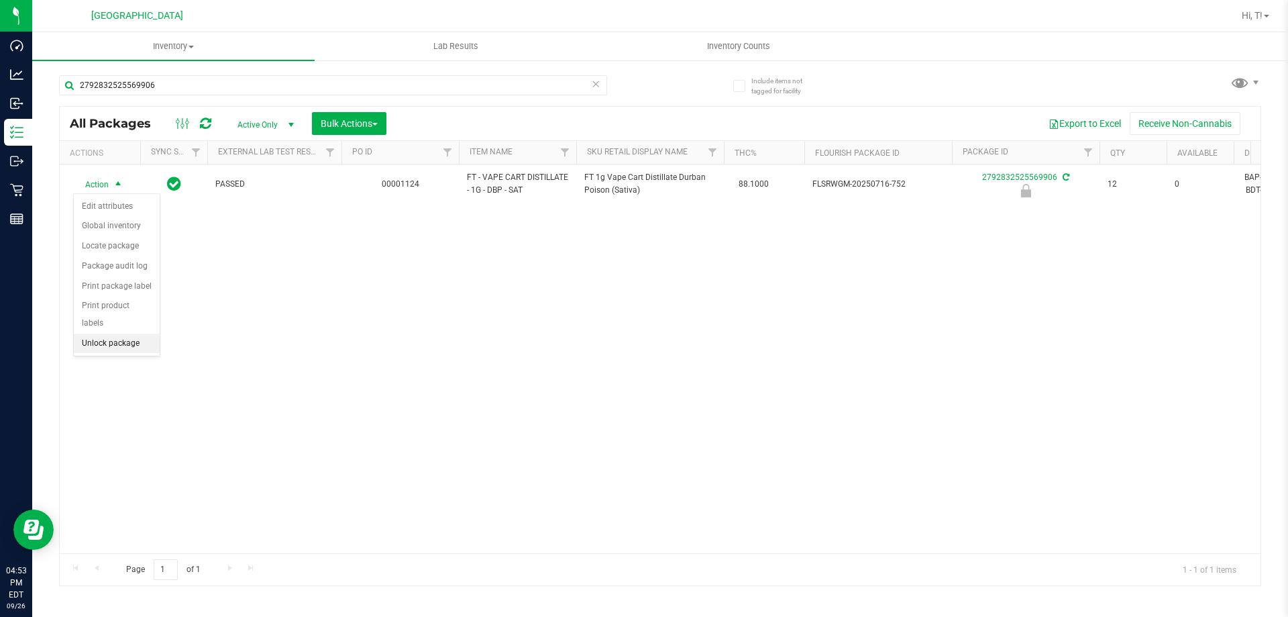
click at [121, 334] on li "Unlock package" at bounding box center [117, 344] width 86 height 20
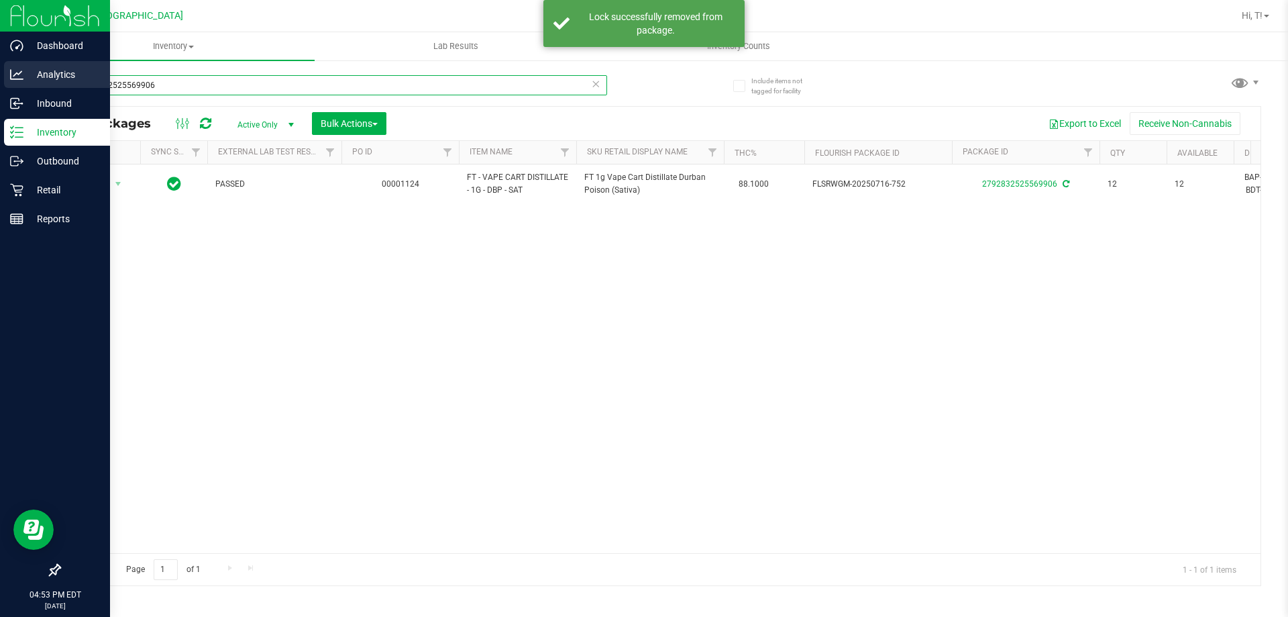
drag, startPoint x: 173, startPoint y: 83, endPoint x: 0, endPoint y: 67, distance: 173.9
click at [0, 79] on div "Dashboard Analytics Inbound Inventory Outbound Retail Reports 04:53 PM EDT 09/2…" at bounding box center [644, 308] width 1288 height 617
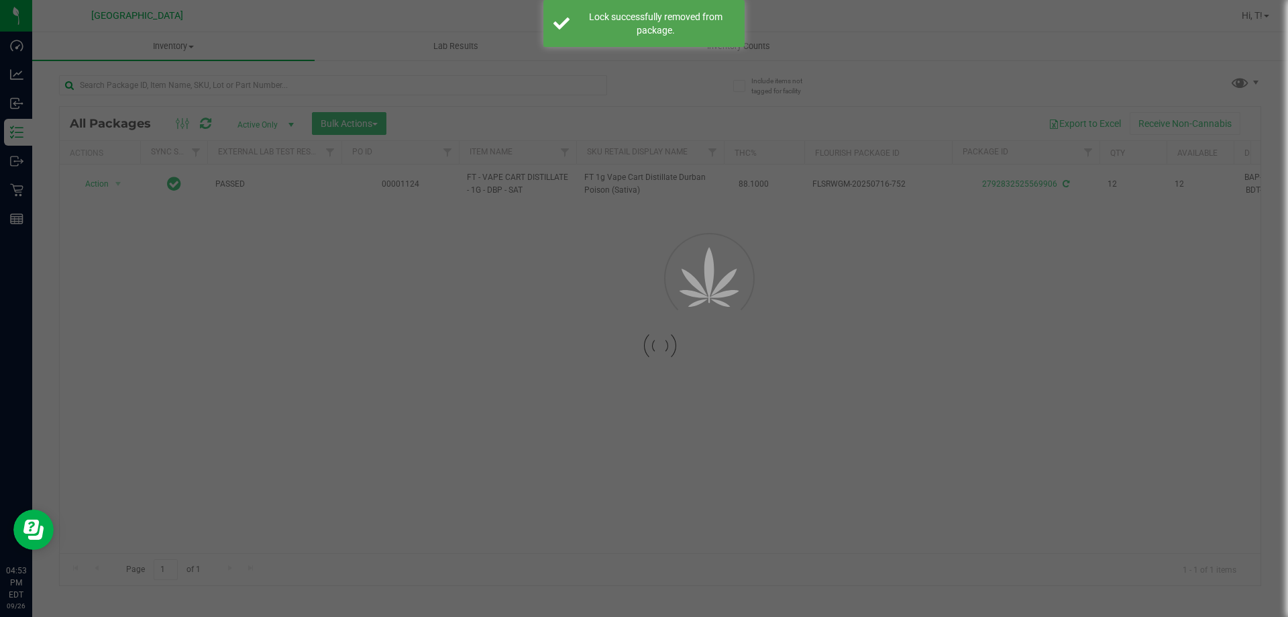
click at [274, 333] on div "Inventory All packages All inventory Waste log Create inventory Lab Results Inv…" at bounding box center [660, 324] width 1256 height 584
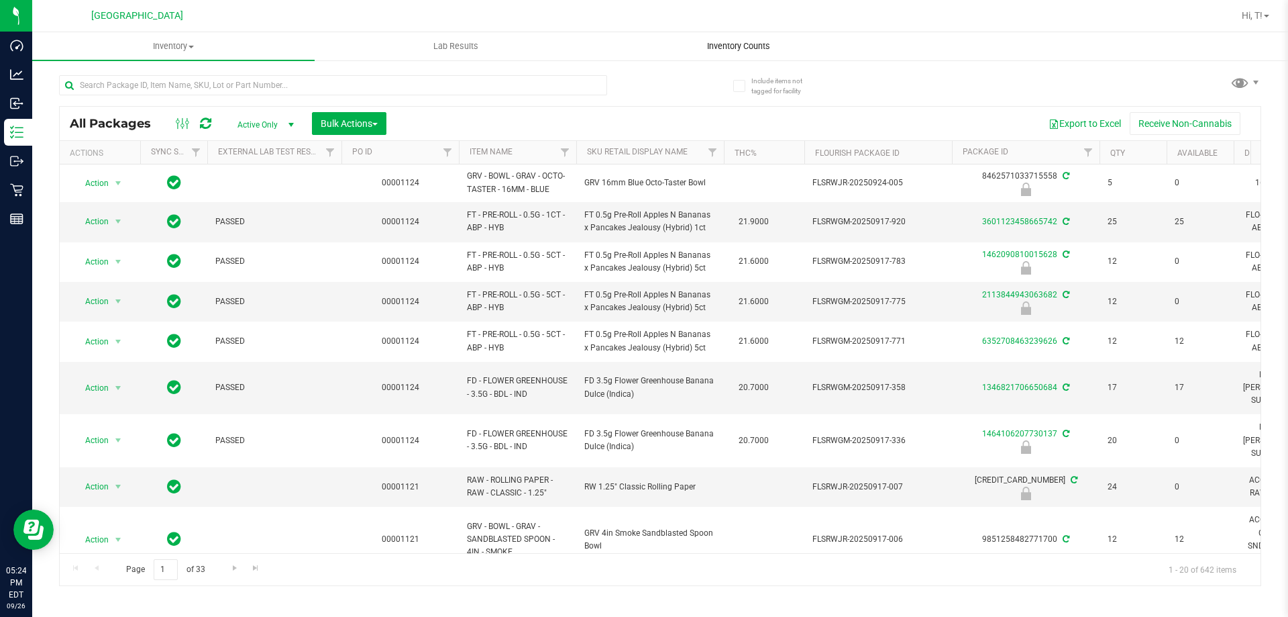
click at [601, 50] on uib-tab-heading "Inventory Counts" at bounding box center [738, 46] width 281 height 27
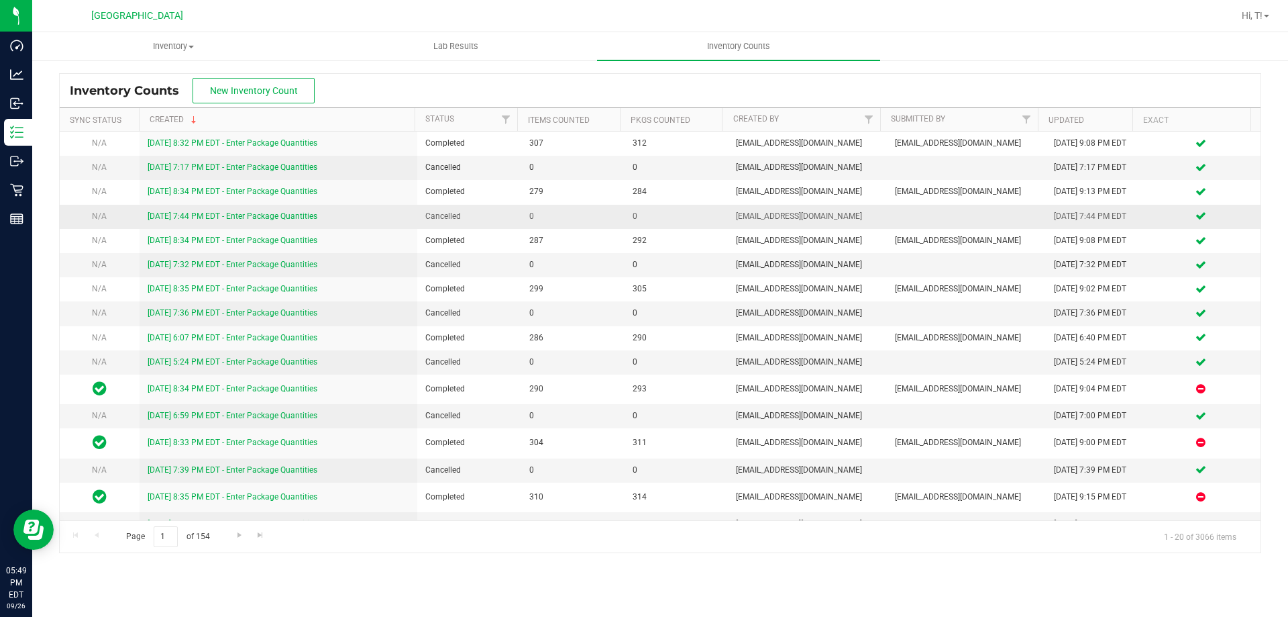
click at [366, 205] on td "9/24/25 7:44 PM EDT - Enter Package Quantities" at bounding box center [279, 217] width 278 height 24
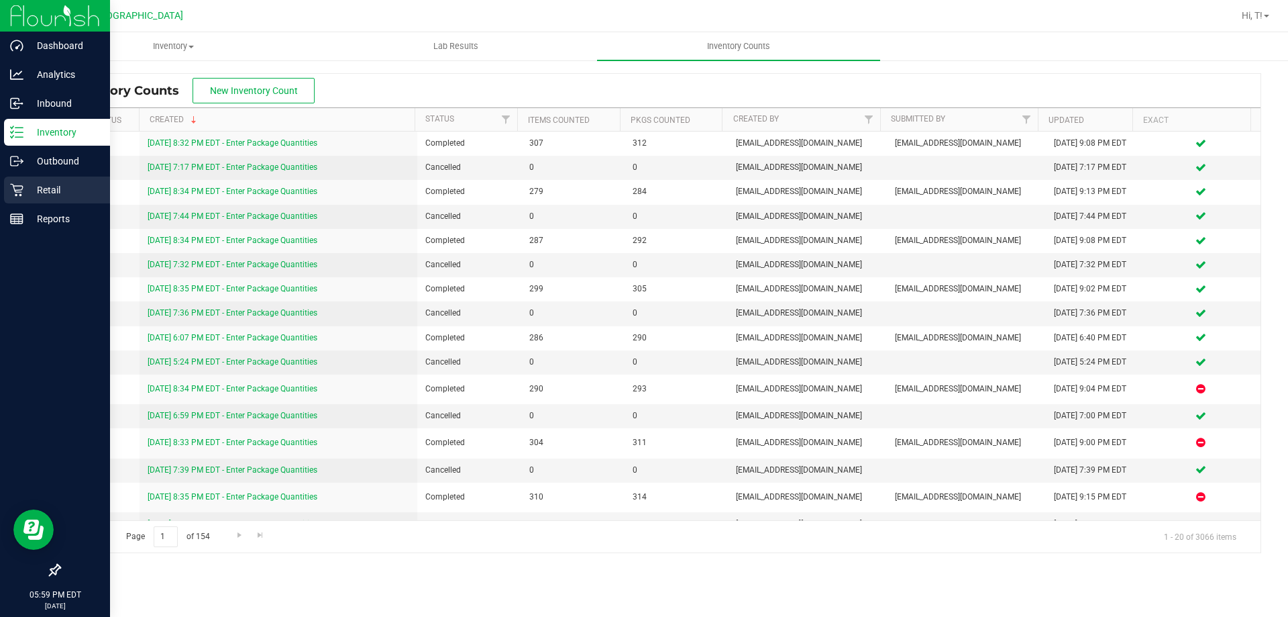
click at [27, 185] on p "Retail" at bounding box center [63, 190] width 81 height 16
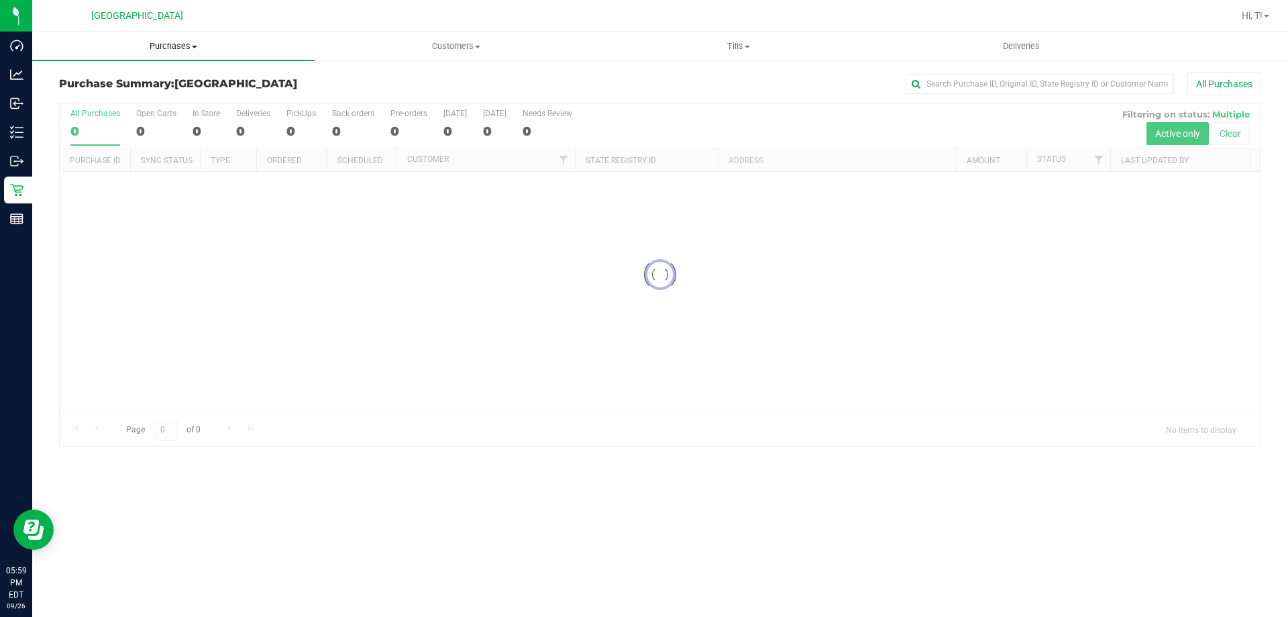
click at [162, 46] on span "Purchases" at bounding box center [173, 46] width 283 height 12
click at [91, 99] on span "Fulfillment" at bounding box center [73, 96] width 83 height 11
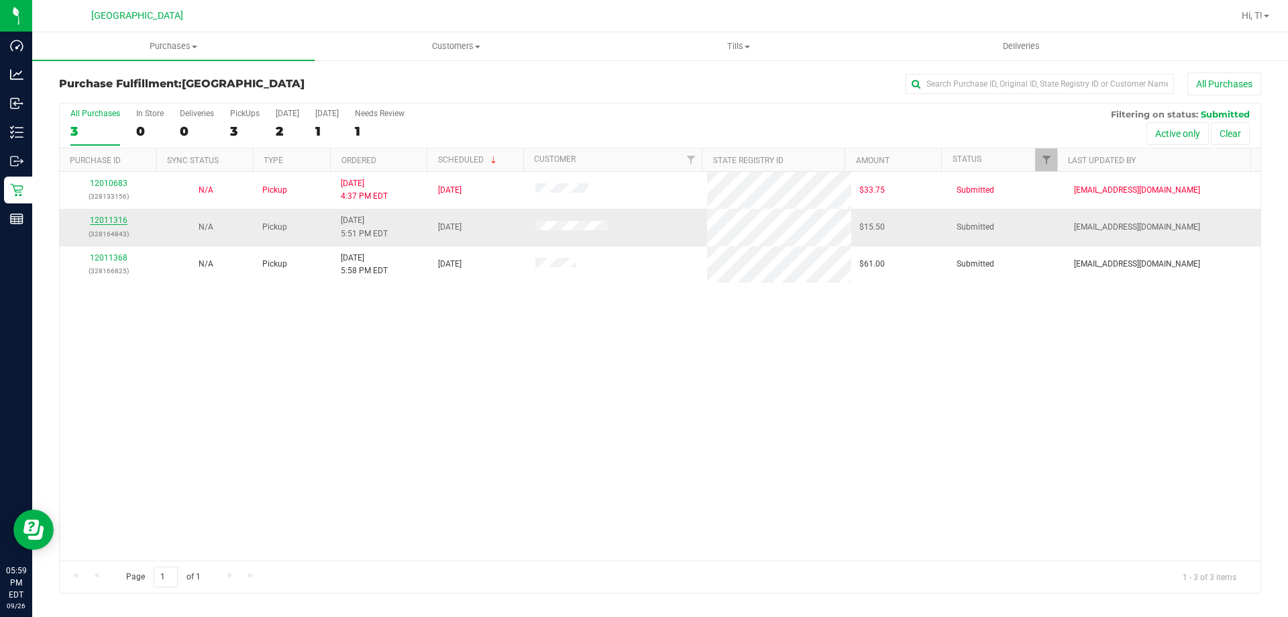
click at [115, 219] on link "12011316" at bounding box center [109, 219] width 38 height 9
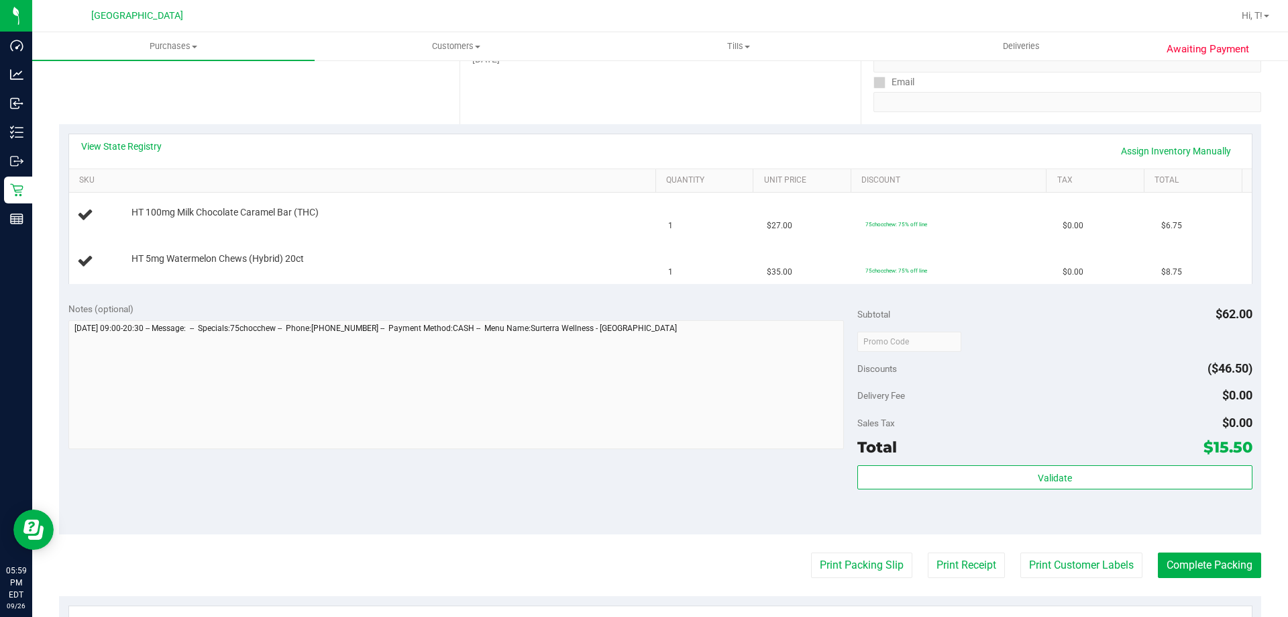
scroll to position [268, 0]
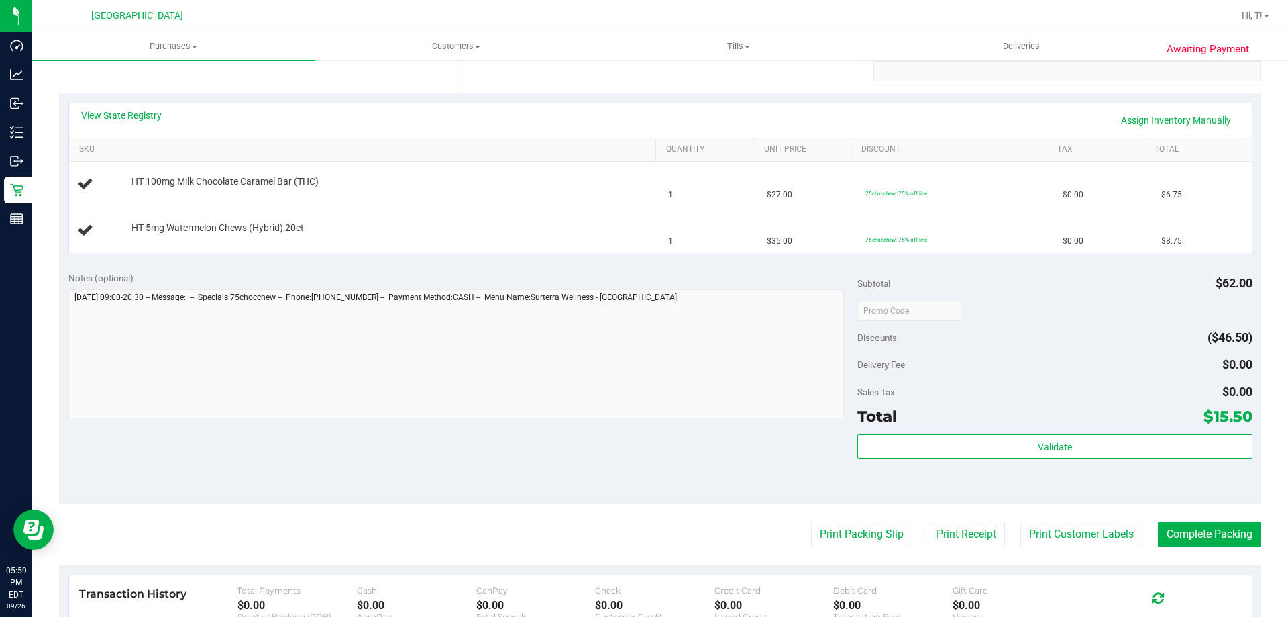
click at [801, 515] on purchase-details "Back Edit Purchase Cancel Purchase View Profile # 12011316 BioTrack ID: - Submi…" at bounding box center [660, 310] width 1202 height 1012
click at [811, 525] on button "Print Packing Slip" at bounding box center [861, 533] width 101 height 25
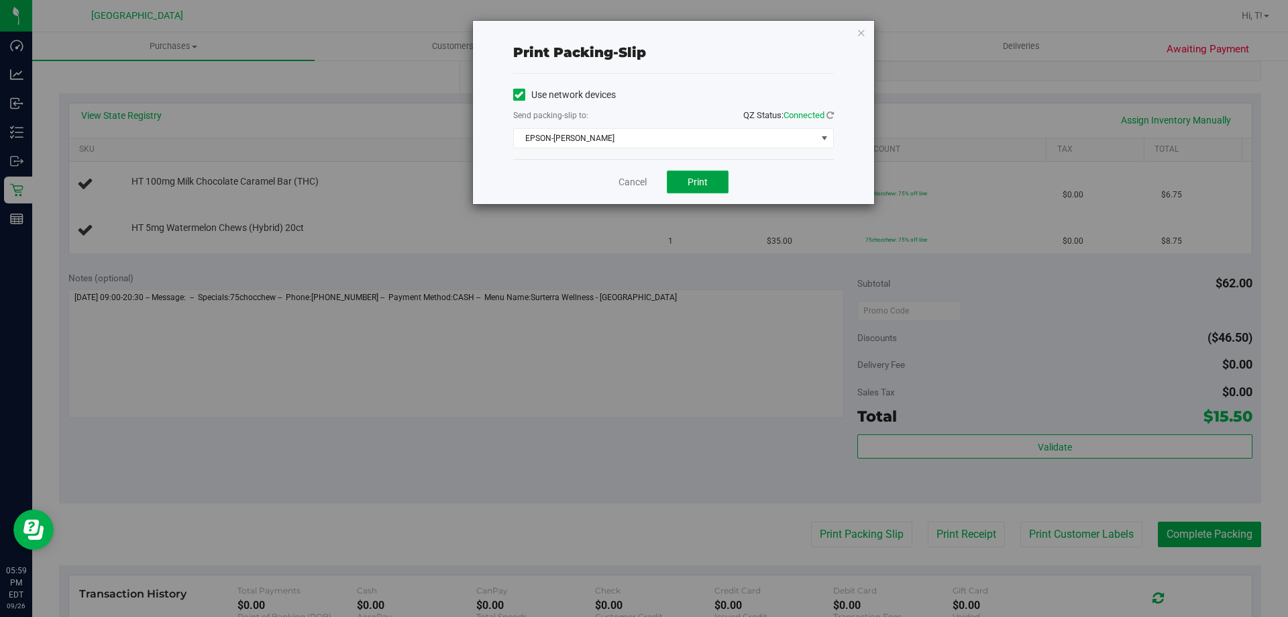
click at [686, 187] on button "Print" at bounding box center [698, 181] width 62 height 23
click at [627, 180] on link "Cancel" at bounding box center [633, 182] width 28 height 14
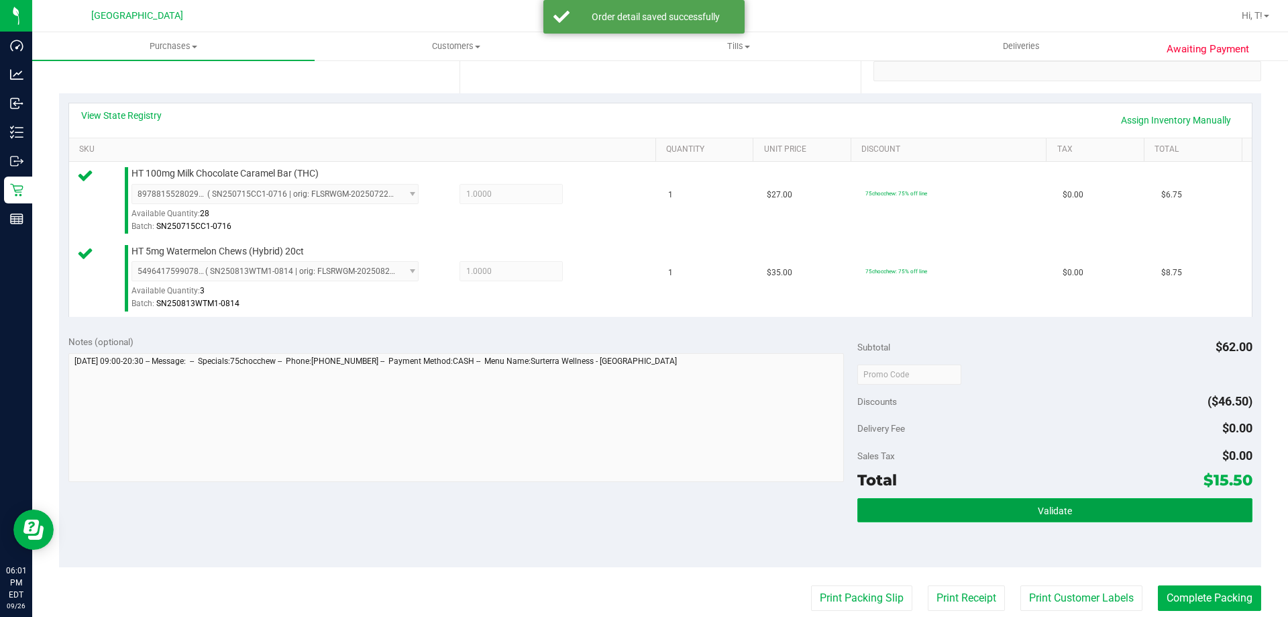
click at [1101, 513] on button "Validate" at bounding box center [1055, 510] width 395 height 24
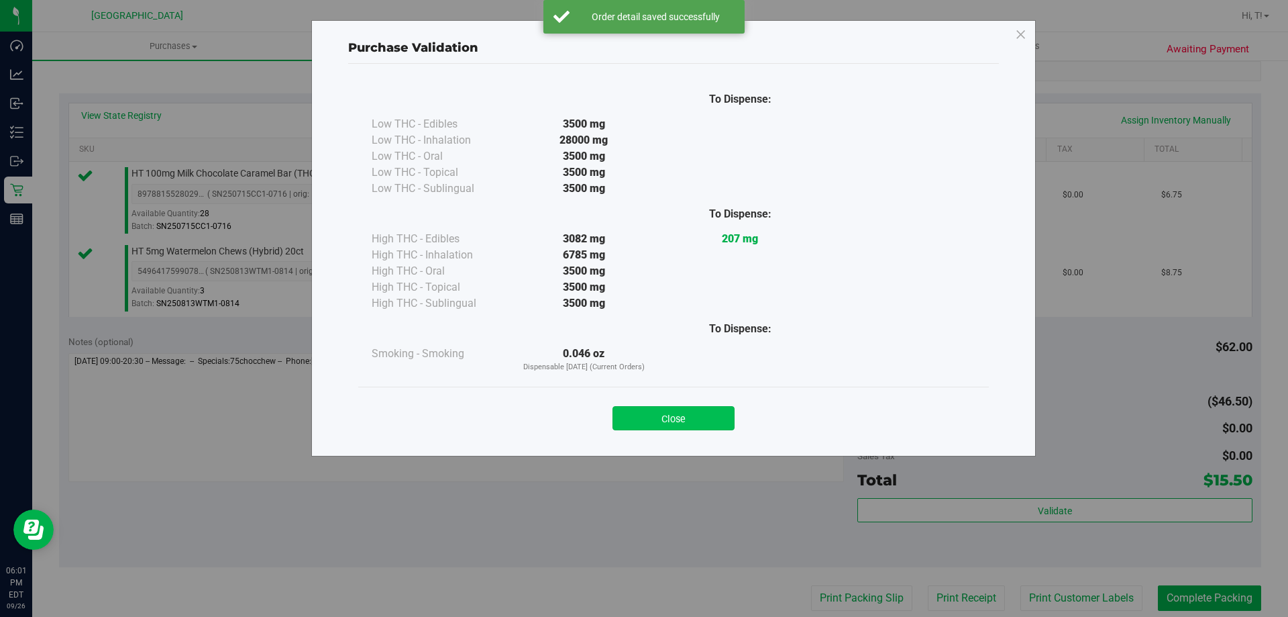
click at [725, 423] on button "Close" at bounding box center [674, 418] width 122 height 24
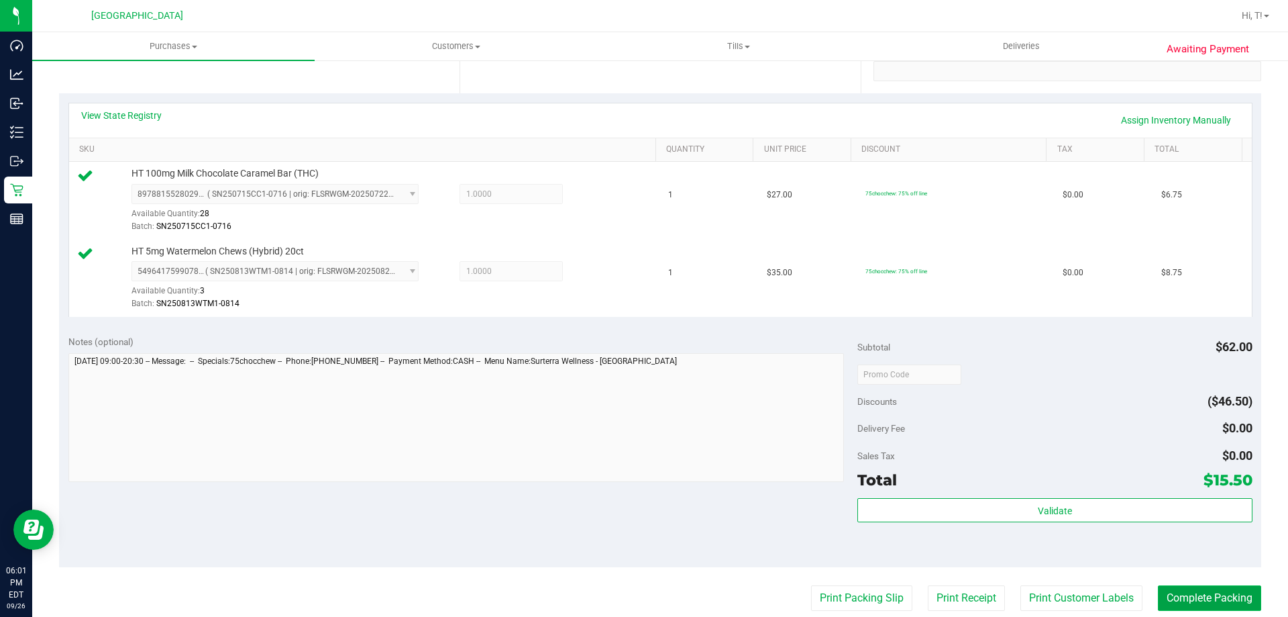
click at [1221, 595] on button "Complete Packing" at bounding box center [1209, 597] width 103 height 25
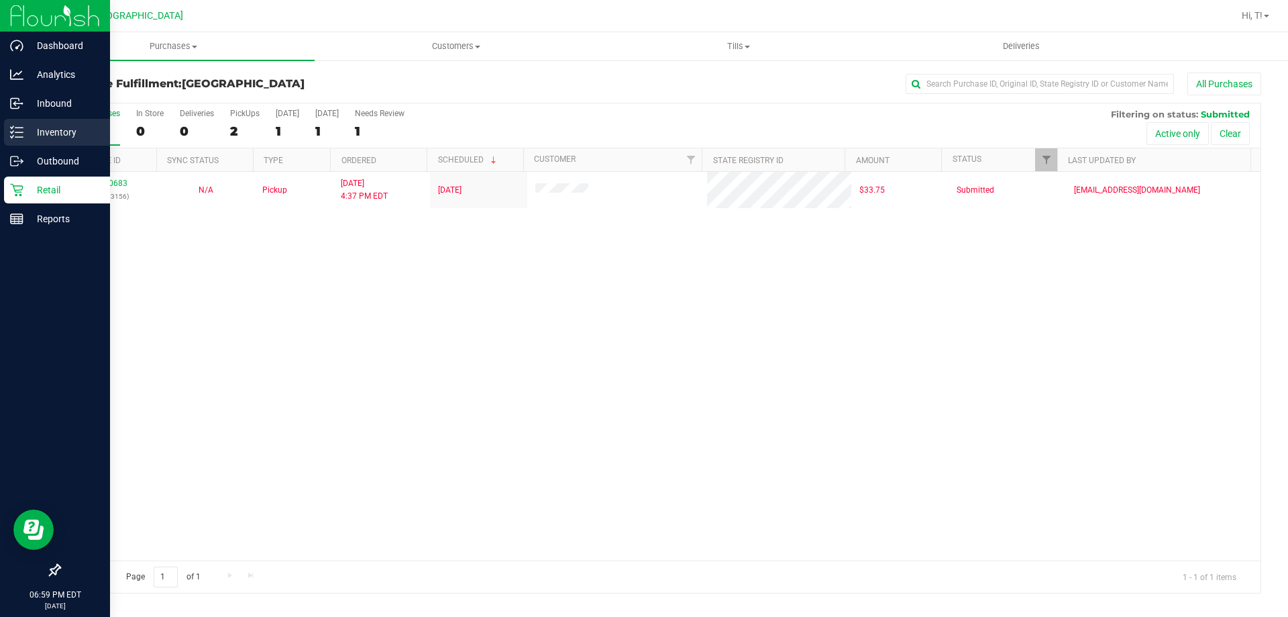
click at [18, 135] on icon at bounding box center [16, 131] width 13 height 13
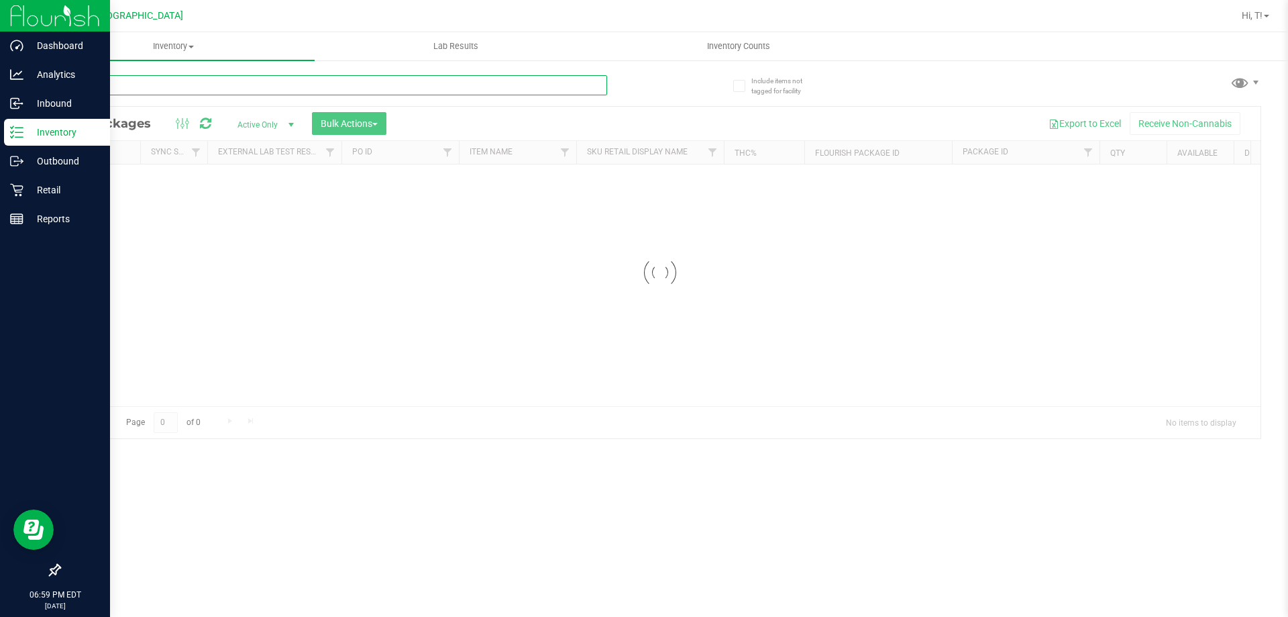
click at [473, 78] on input "text" at bounding box center [333, 85] width 548 height 20
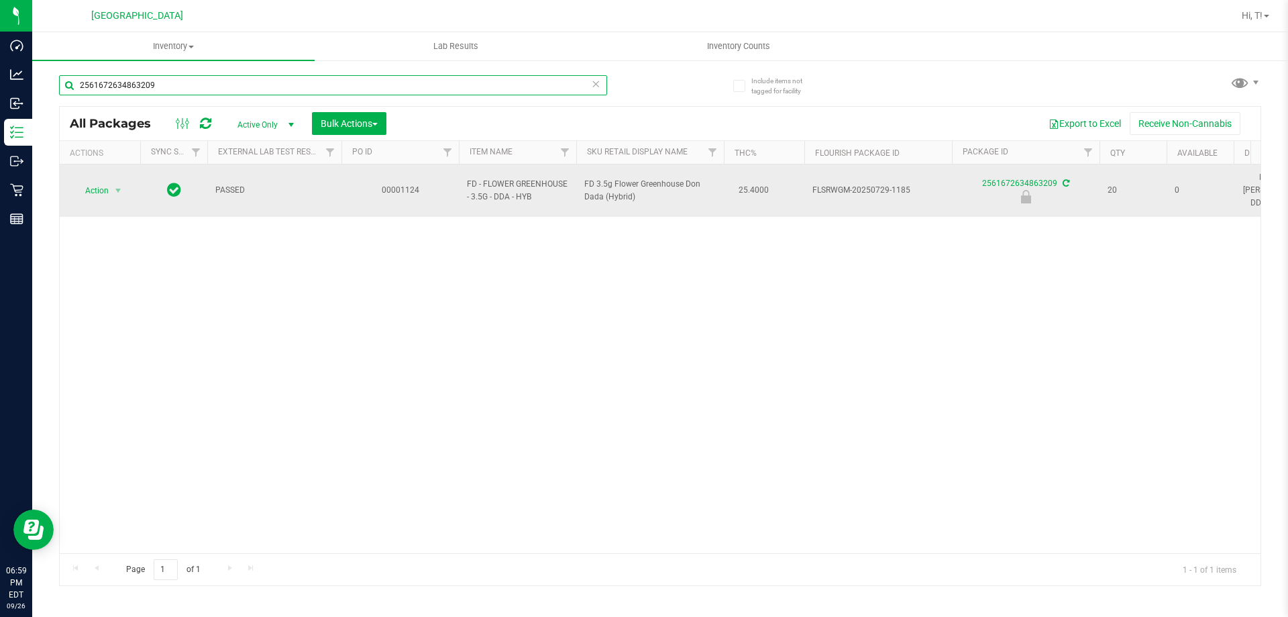
type input "2561672634863209"
drag, startPoint x: 105, startPoint y: 171, endPoint x: 105, endPoint y: 179, distance: 8.1
click at [105, 179] on td "Action Action Edit attributes Global inventory Locate package Package audit log…" at bounding box center [100, 190] width 81 height 52
click at [105, 189] on span "Action" at bounding box center [91, 190] width 36 height 19
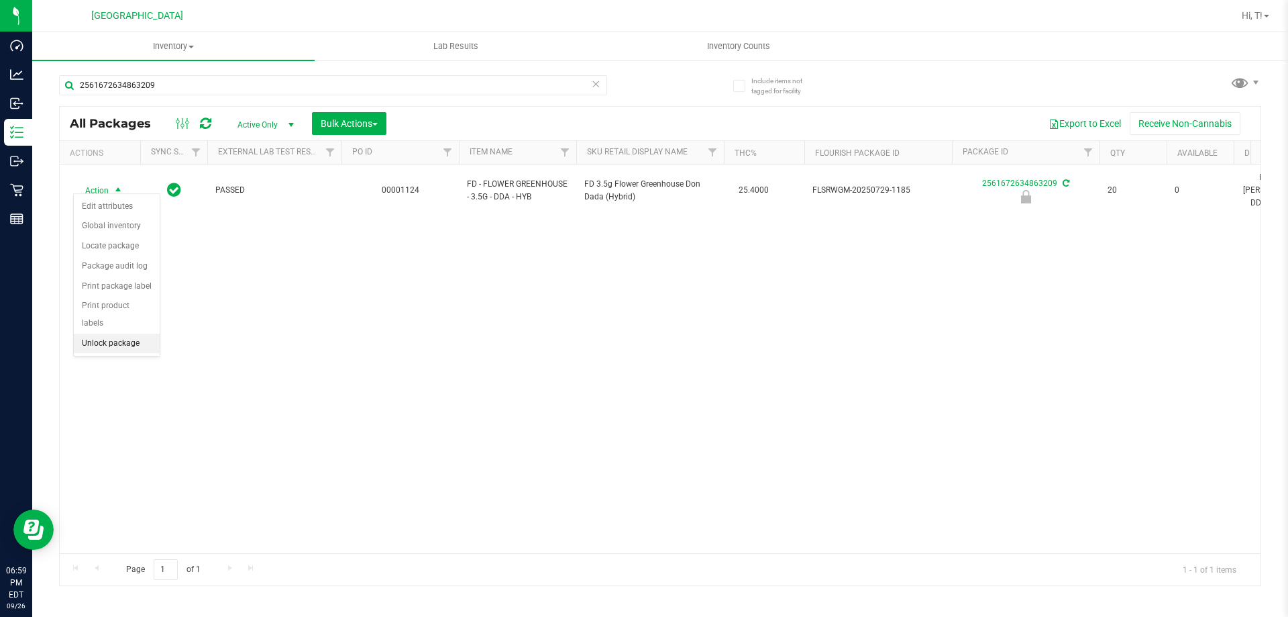
click at [106, 334] on li "Unlock package" at bounding box center [117, 344] width 86 height 20
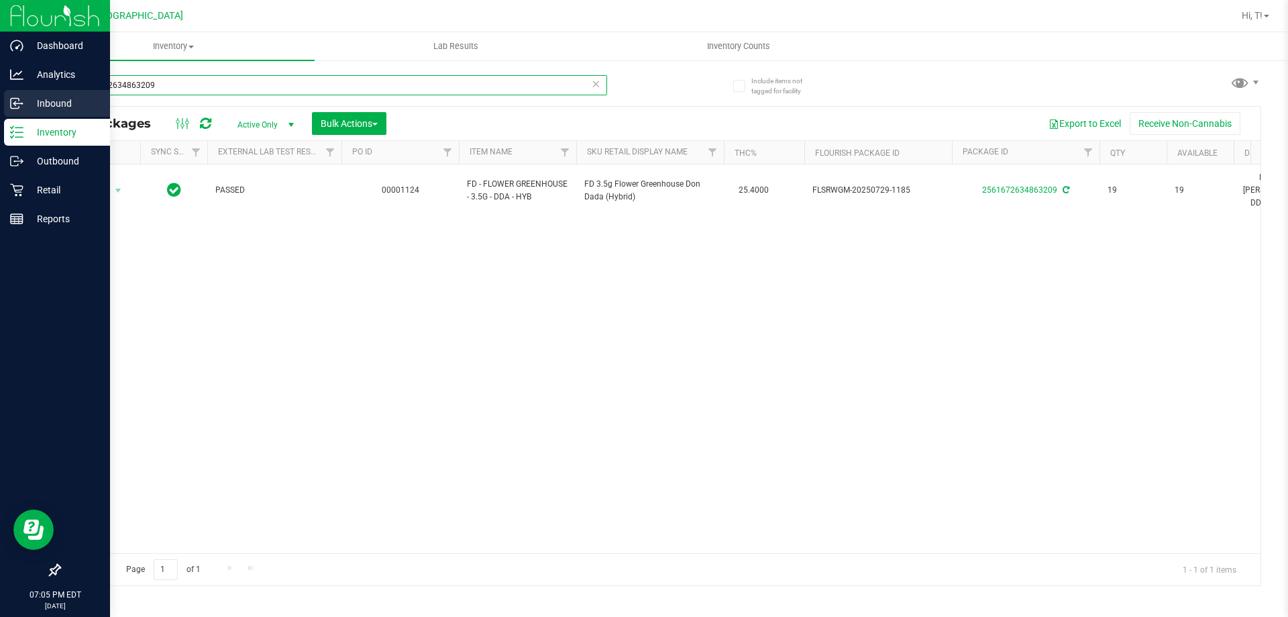
drag, startPoint x: 179, startPoint y: 82, endPoint x: 0, endPoint y: 91, distance: 179.4
click at [0, 91] on div "Dashboard Analytics Inbound Inventory Outbound Retail Reports 07:05 PM EDT [DAT…" at bounding box center [644, 308] width 1288 height 617
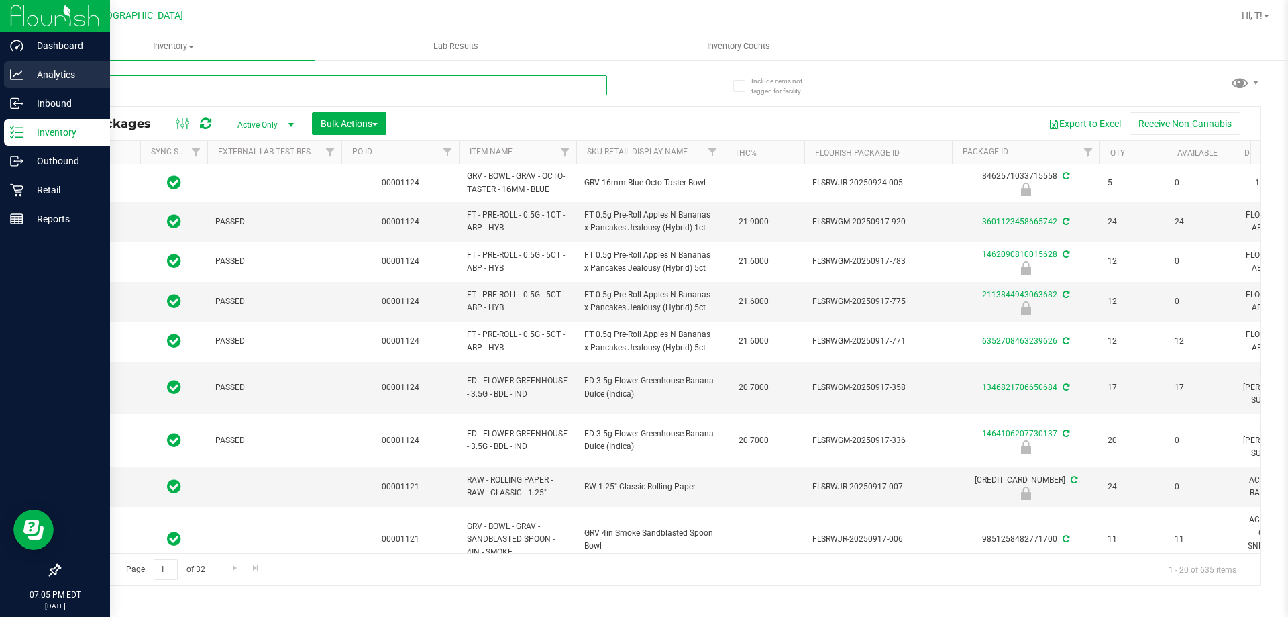
type input "[DATE]"
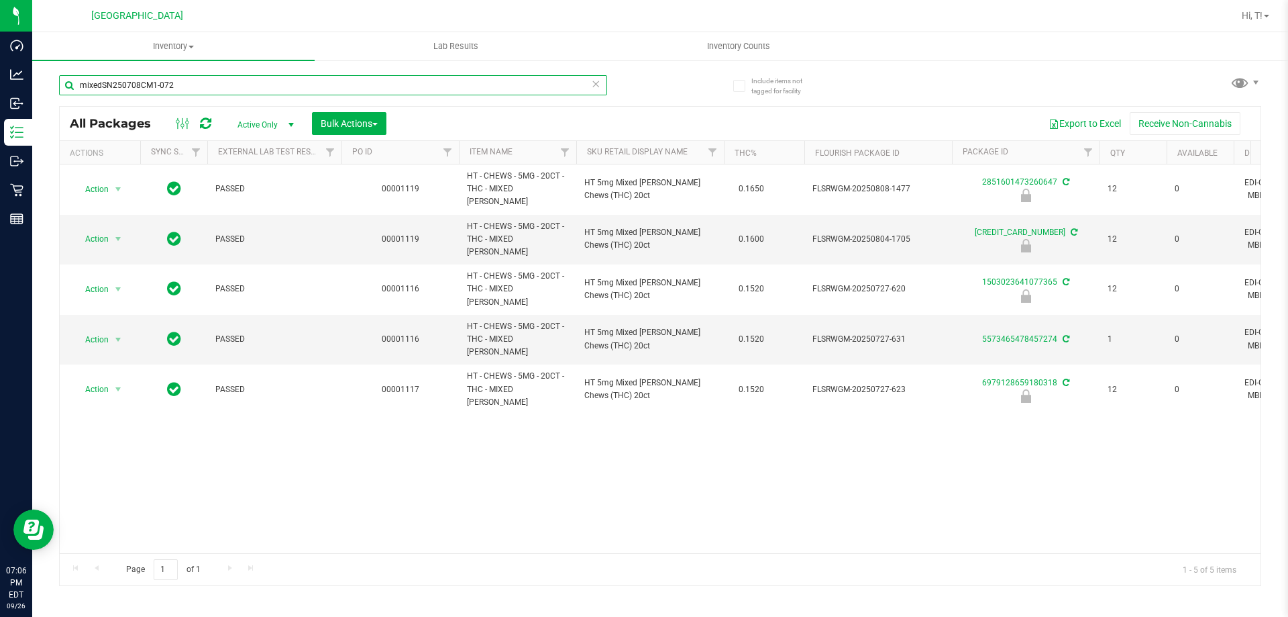
type input "mixedSN250708CM1-0722"
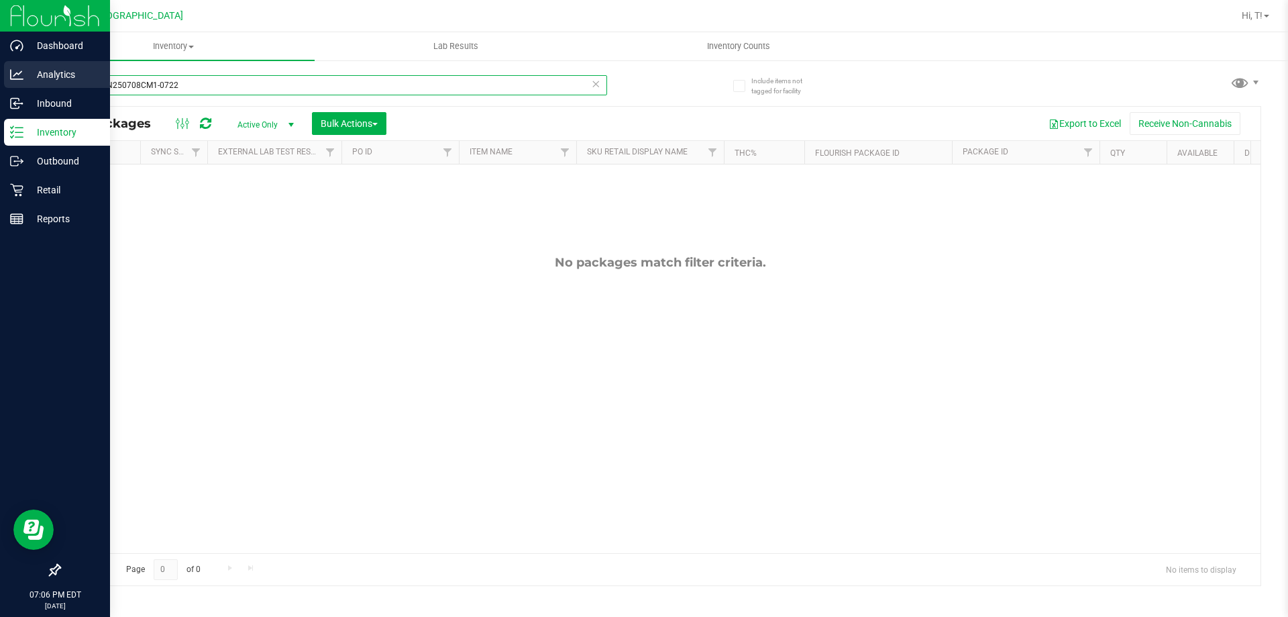
drag, startPoint x: 342, startPoint y: 83, endPoint x: 0, endPoint y: 76, distance: 341.6
click at [0, 76] on div "Dashboard Analytics Inbound Inventory Outbound Retail Reports 07:06 PM EDT [DAT…" at bounding box center [644, 308] width 1288 height 617
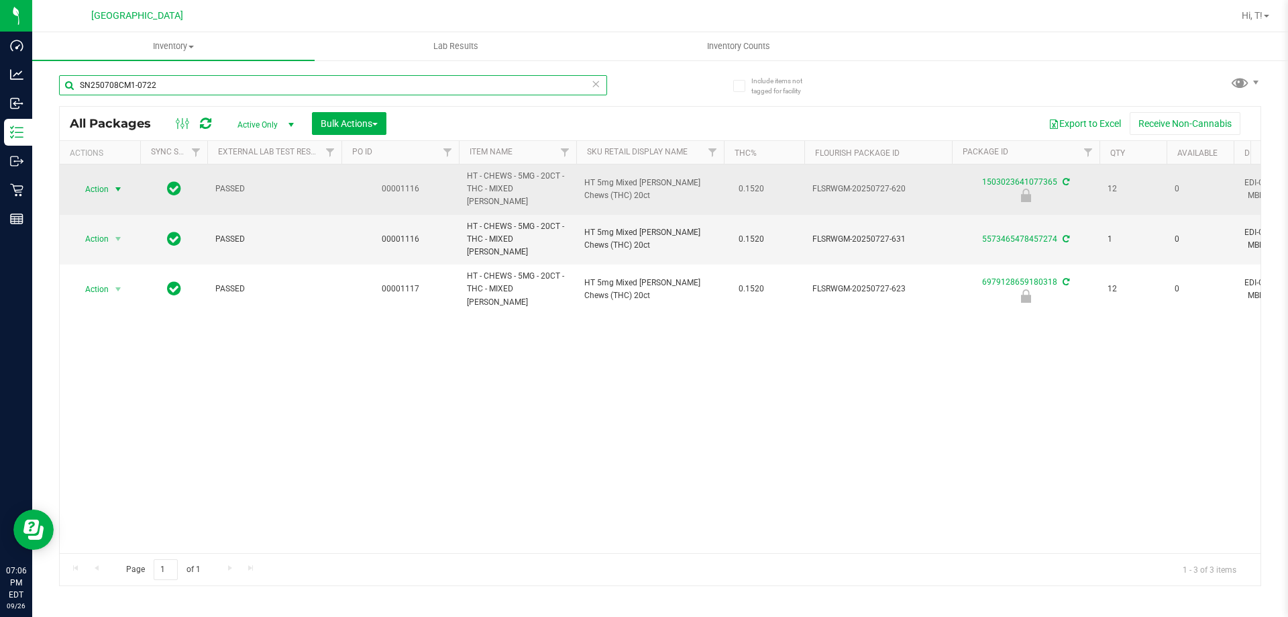
type input "SN250708CM1-0722"
click at [113, 185] on span "select" at bounding box center [118, 189] width 11 height 11
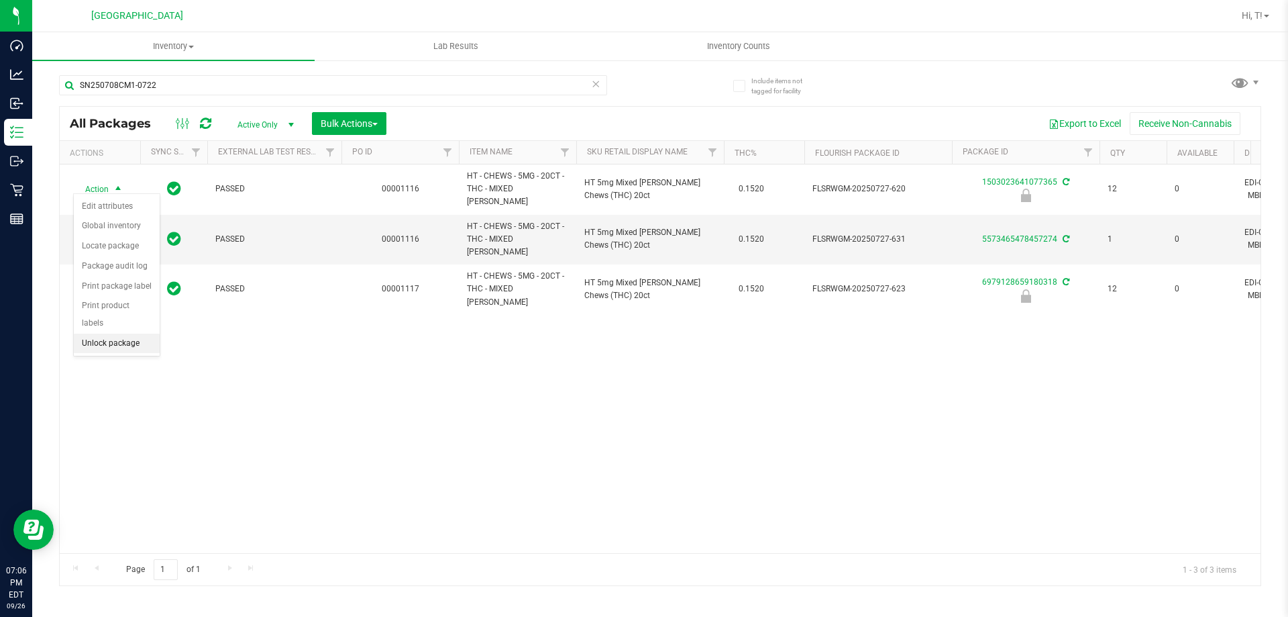
click at [120, 334] on li "Unlock package" at bounding box center [117, 344] width 86 height 20
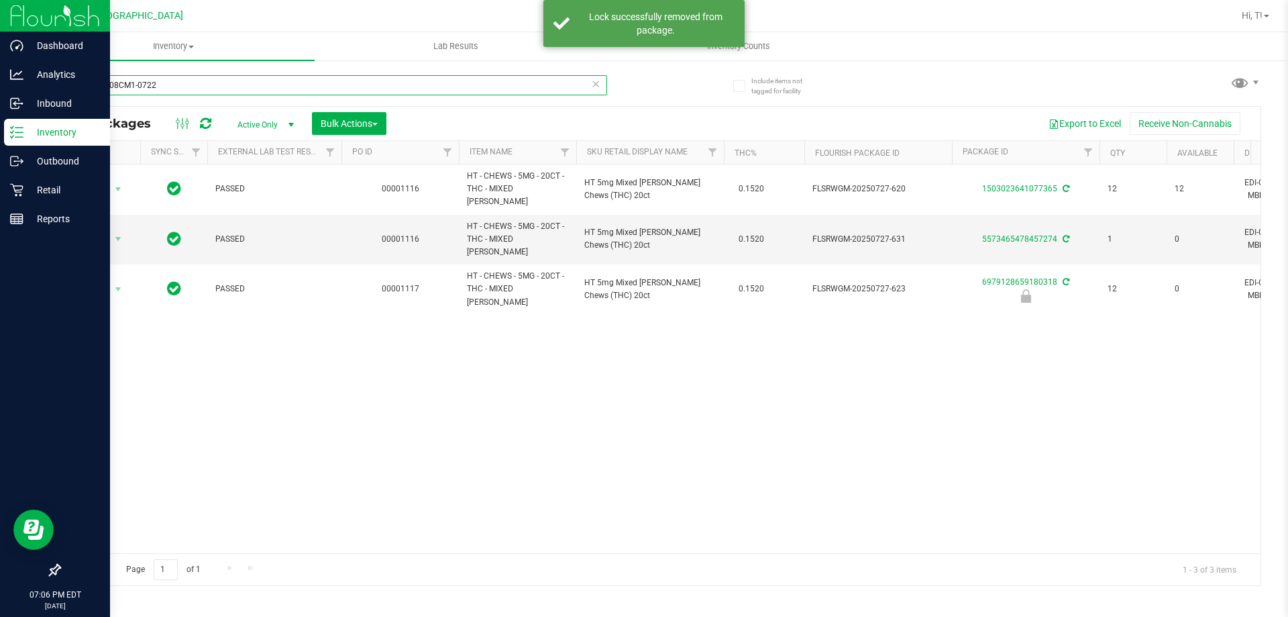
drag, startPoint x: 191, startPoint y: 89, endPoint x: 0, endPoint y: 3, distance: 209.3
click at [0, 38] on div "Dashboard Analytics Inbound Inventory Outbound Retail Reports 07:06 PM EDT [DAT…" at bounding box center [644, 308] width 1288 height 617
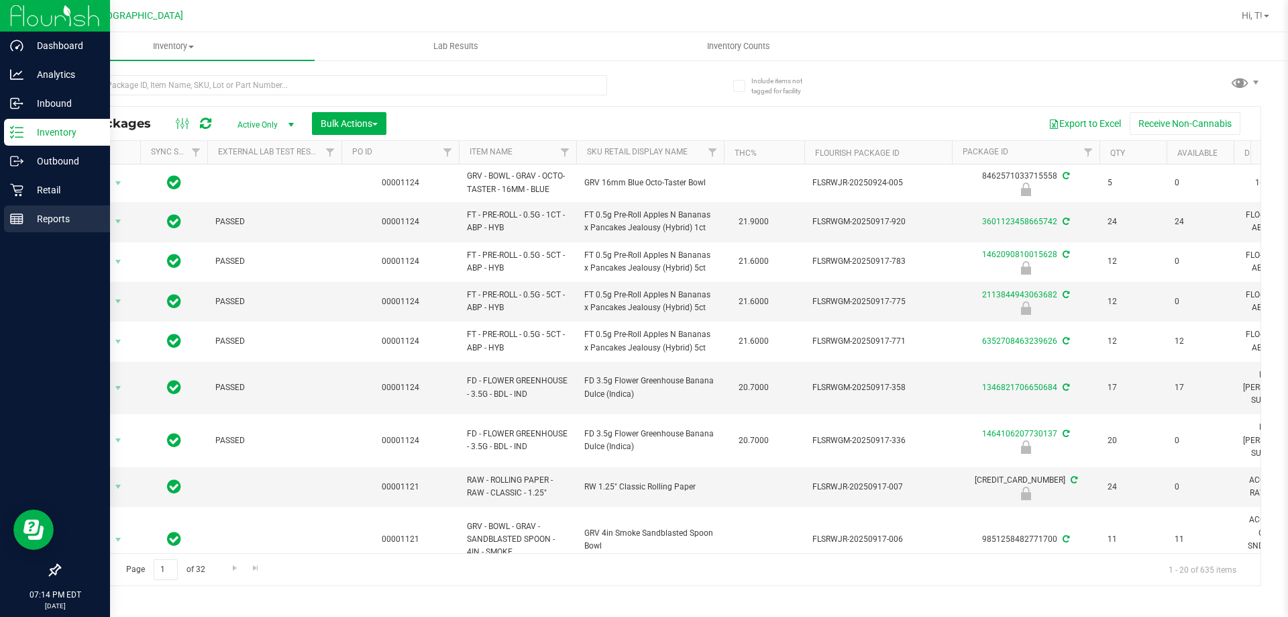
click at [66, 221] on p "Reports" at bounding box center [63, 219] width 81 height 16
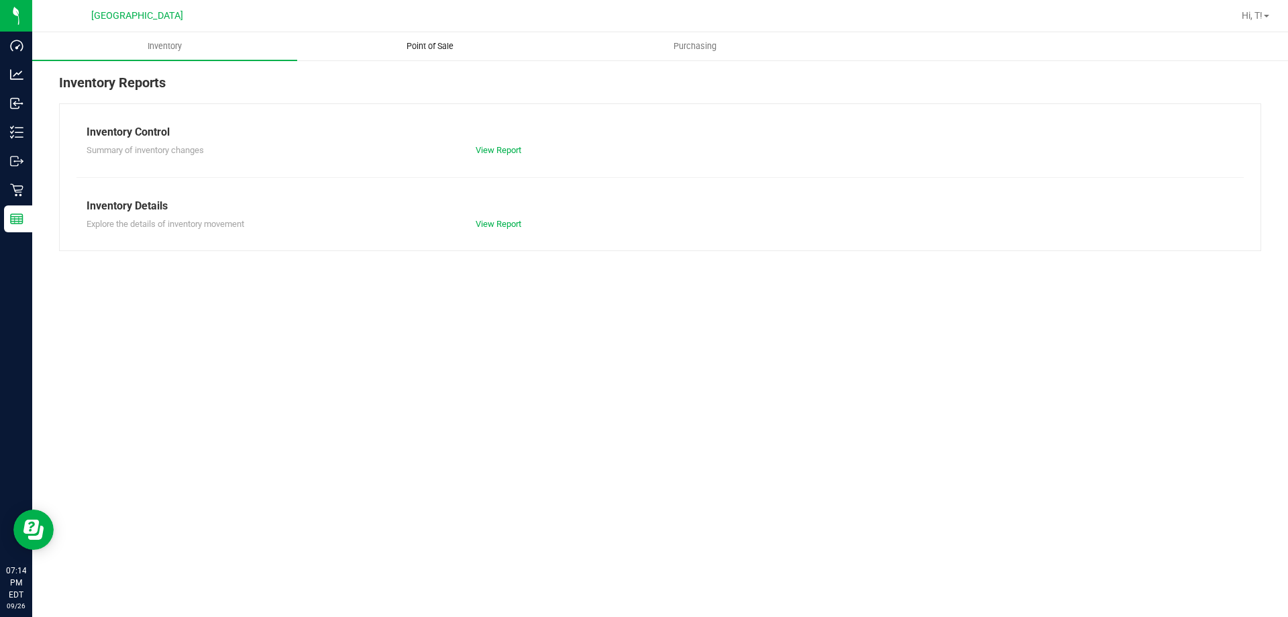
click at [435, 55] on uib-tab-heading "Point of Sale" at bounding box center [430, 46] width 264 height 27
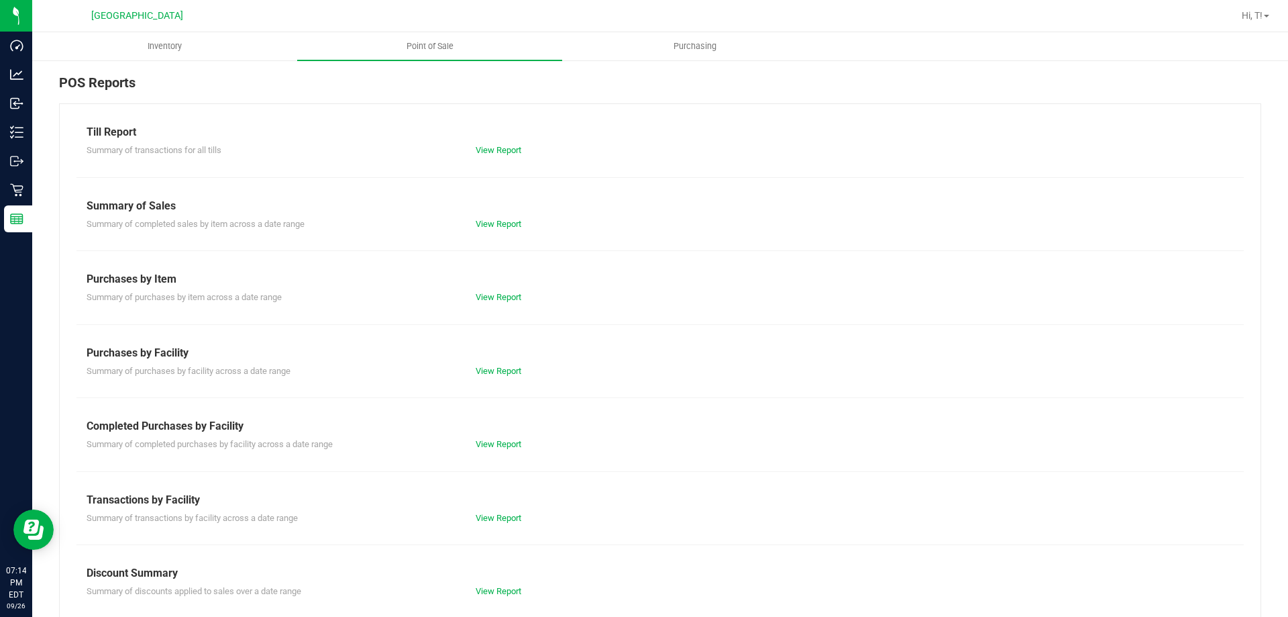
click at [494, 431] on div "Completed Purchases by Facility" at bounding box center [660, 426] width 1147 height 16
click at [495, 442] on link "View Report" at bounding box center [499, 444] width 46 height 10
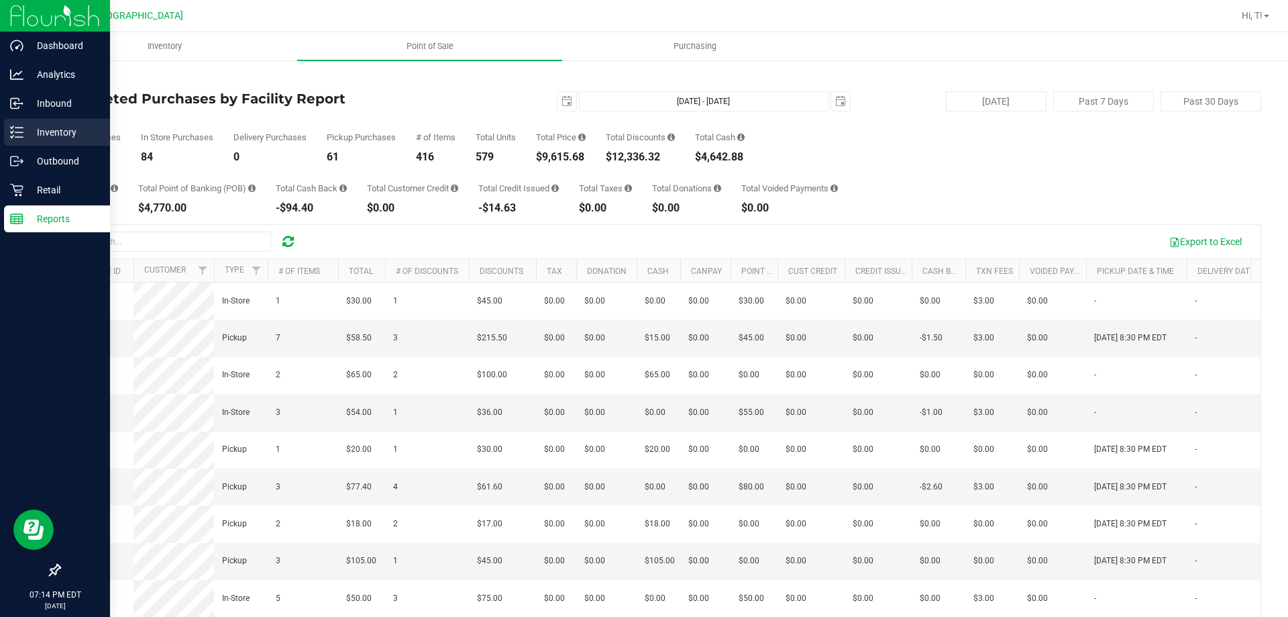
click at [30, 130] on p "Inventory" at bounding box center [63, 132] width 81 height 16
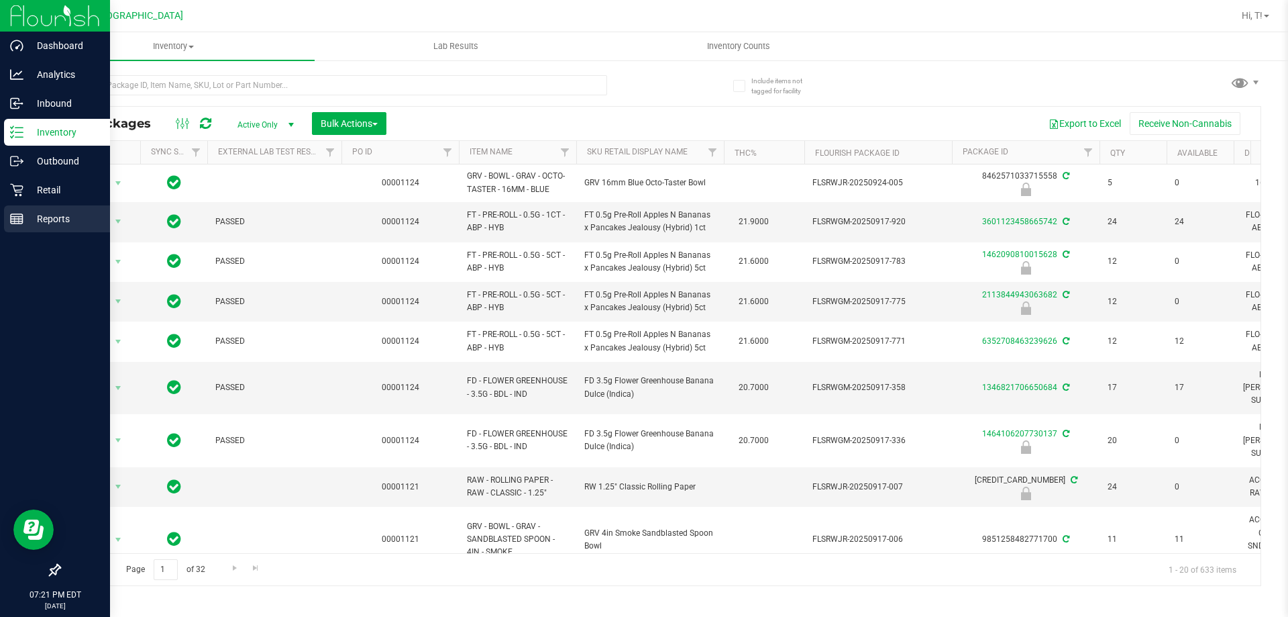
click at [54, 214] on p "Reports" at bounding box center [63, 219] width 81 height 16
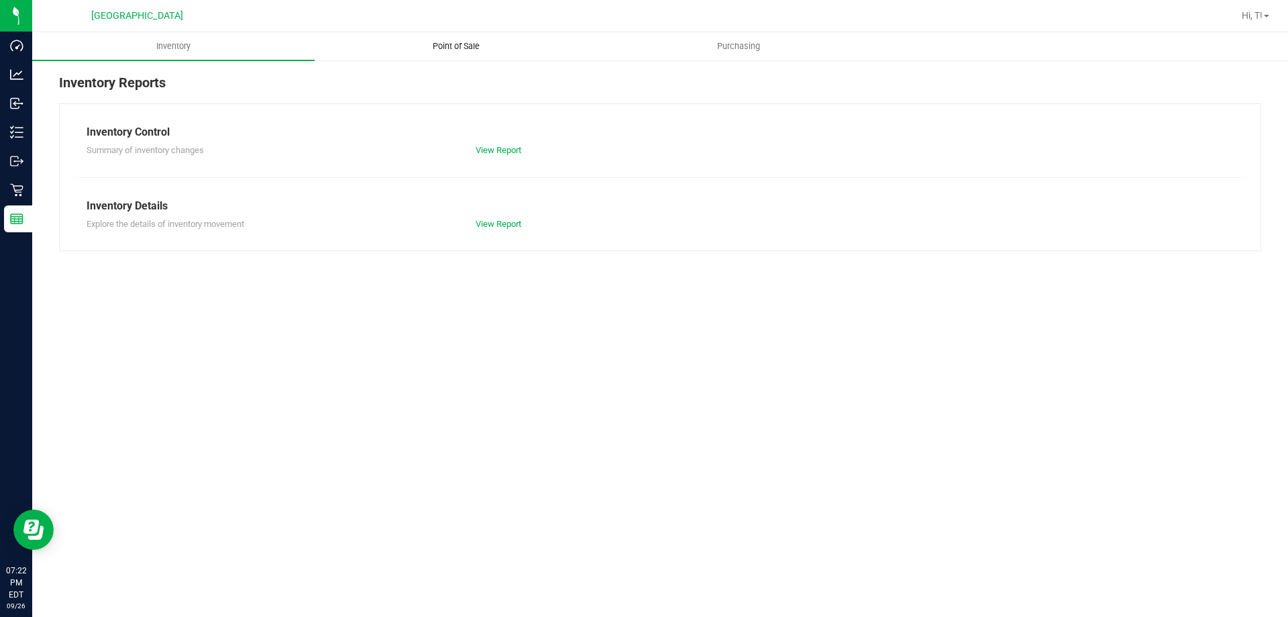
click at [470, 42] on span "Point of Sale" at bounding box center [456, 46] width 83 height 12
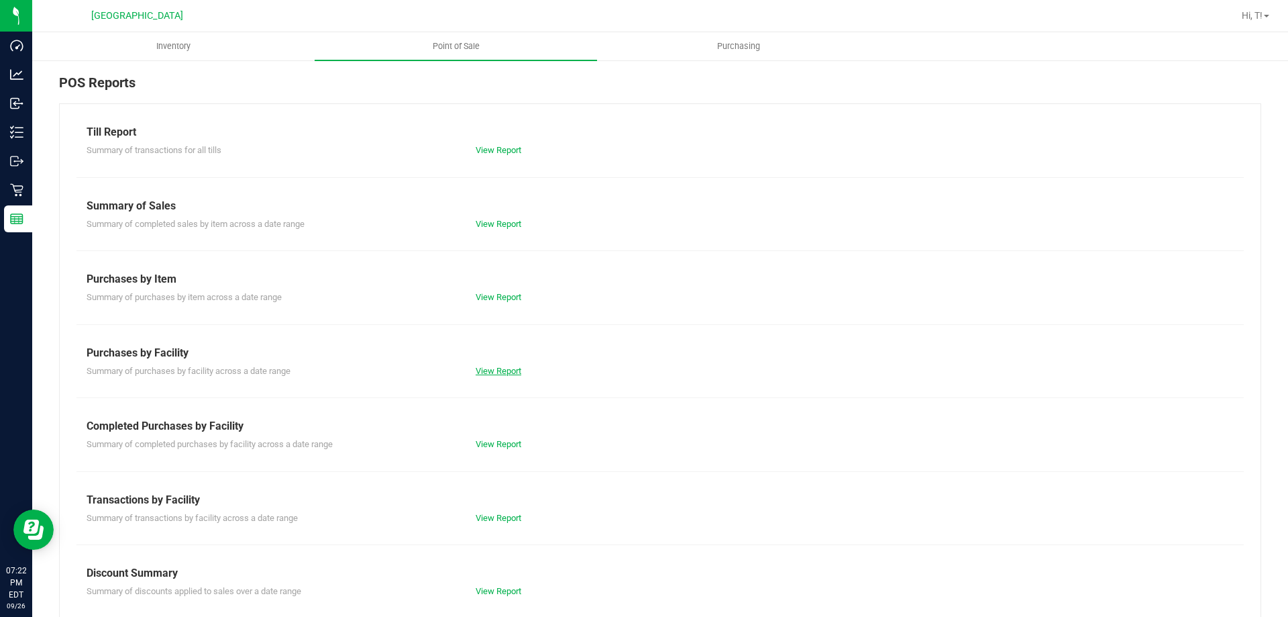
click at [503, 368] on link "View Report" at bounding box center [499, 371] width 46 height 10
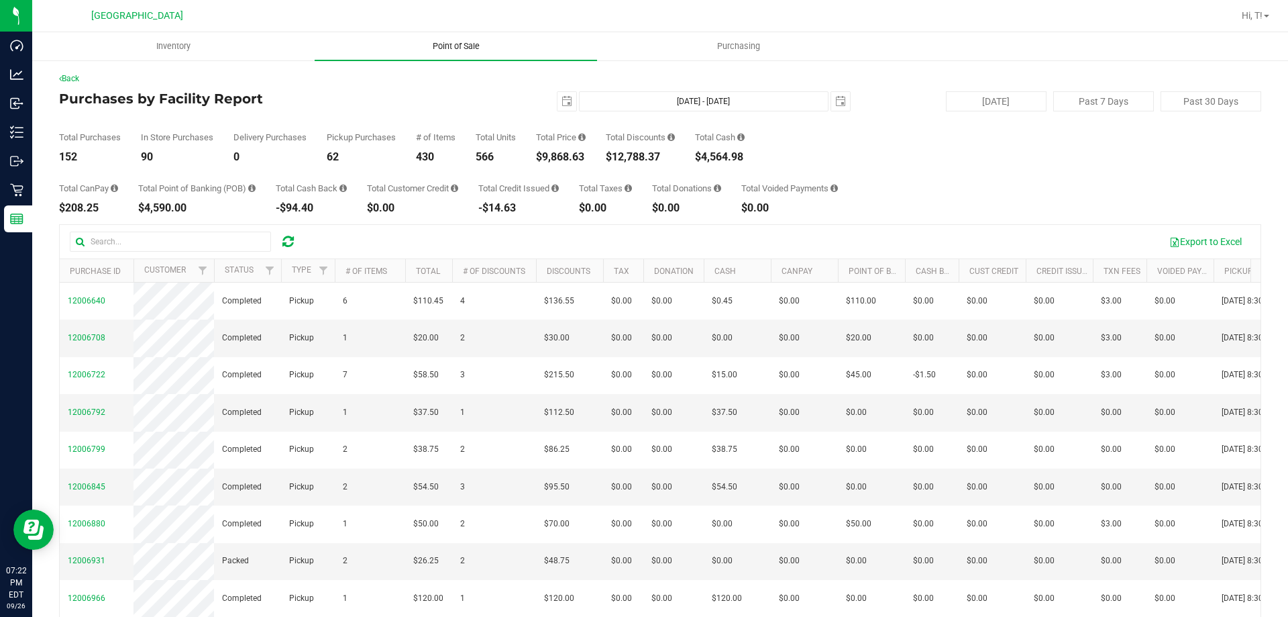
click at [464, 39] on uib-tab-heading "Point of Sale" at bounding box center [456, 46] width 283 height 28
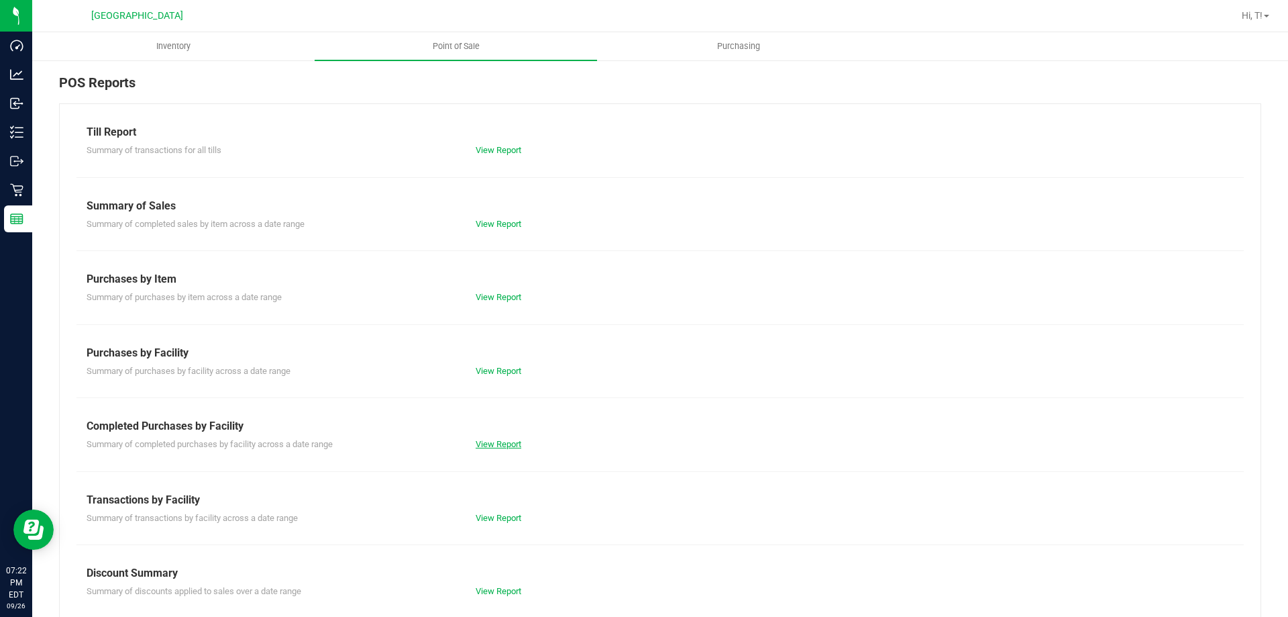
click at [510, 440] on link "View Report" at bounding box center [499, 444] width 46 height 10
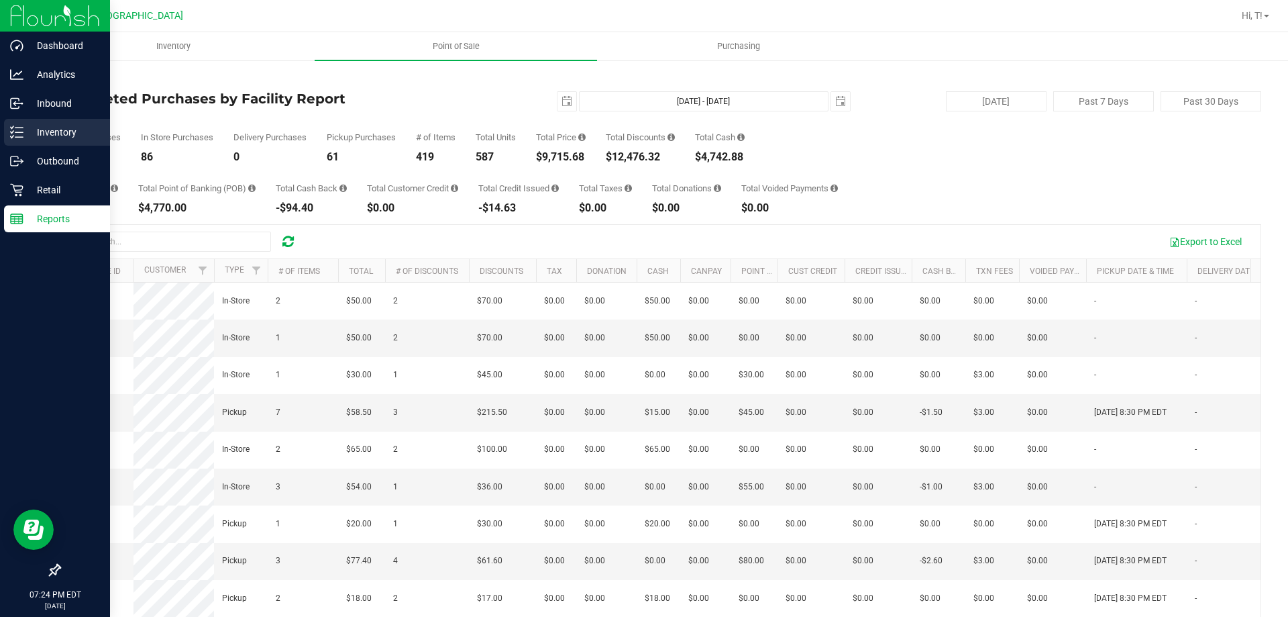
click at [55, 130] on p "Inventory" at bounding box center [63, 132] width 81 height 16
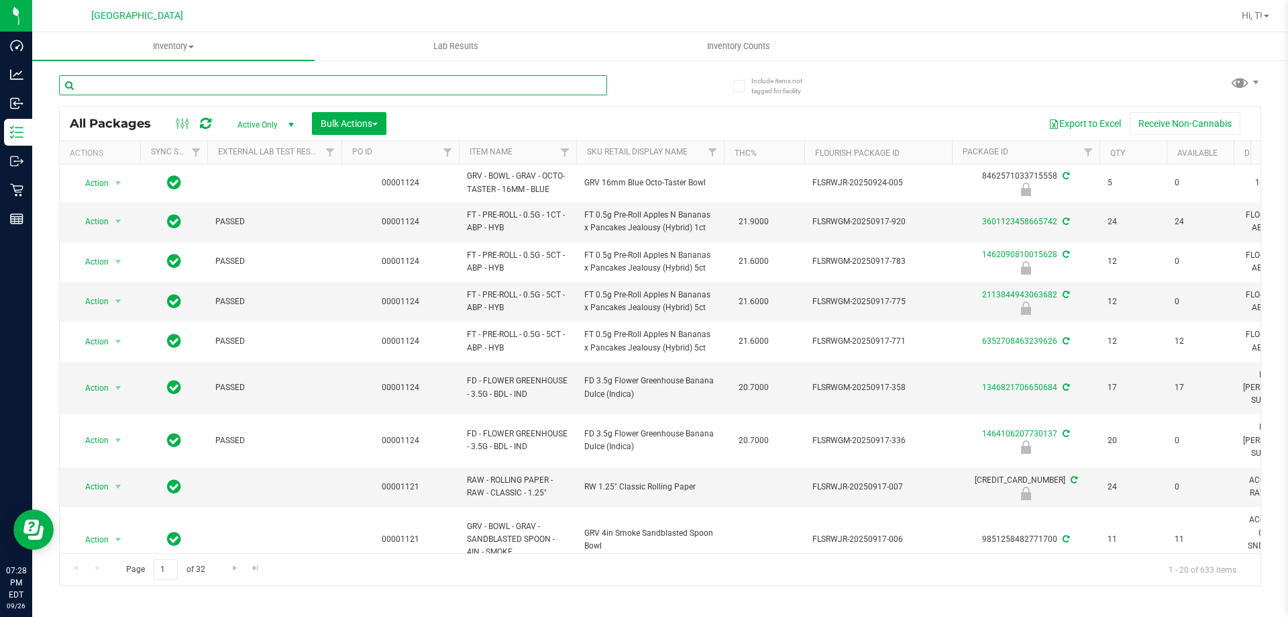
click at [278, 89] on input "text" at bounding box center [333, 85] width 548 height 20
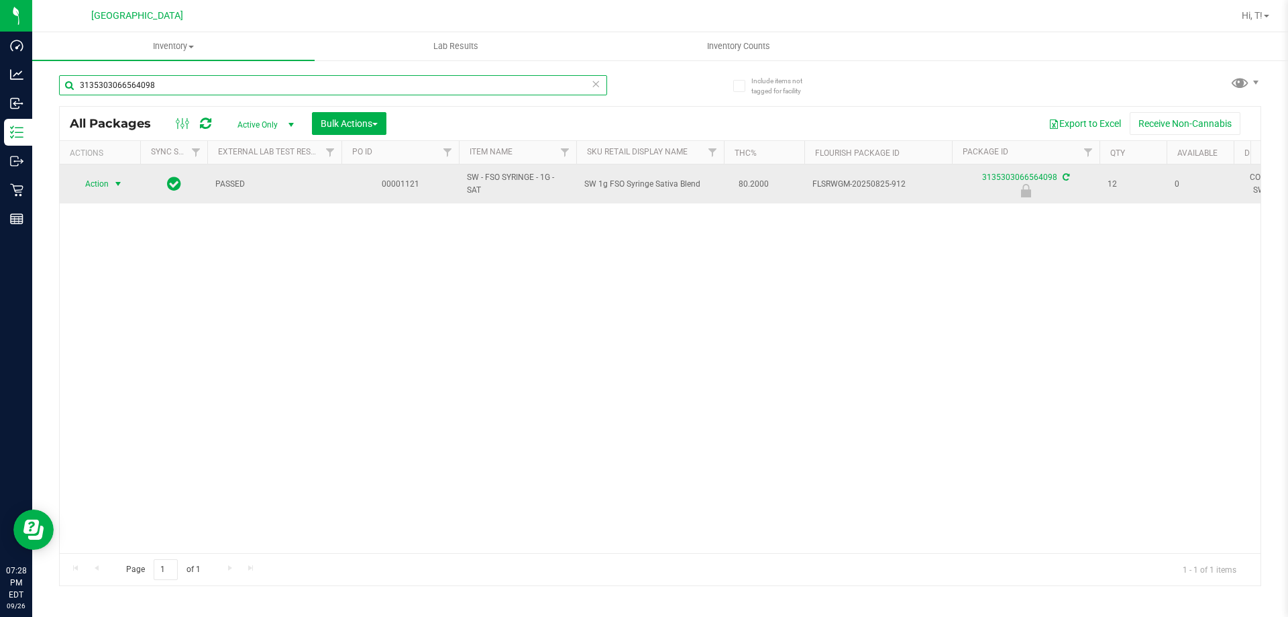
type input "3135303066564098"
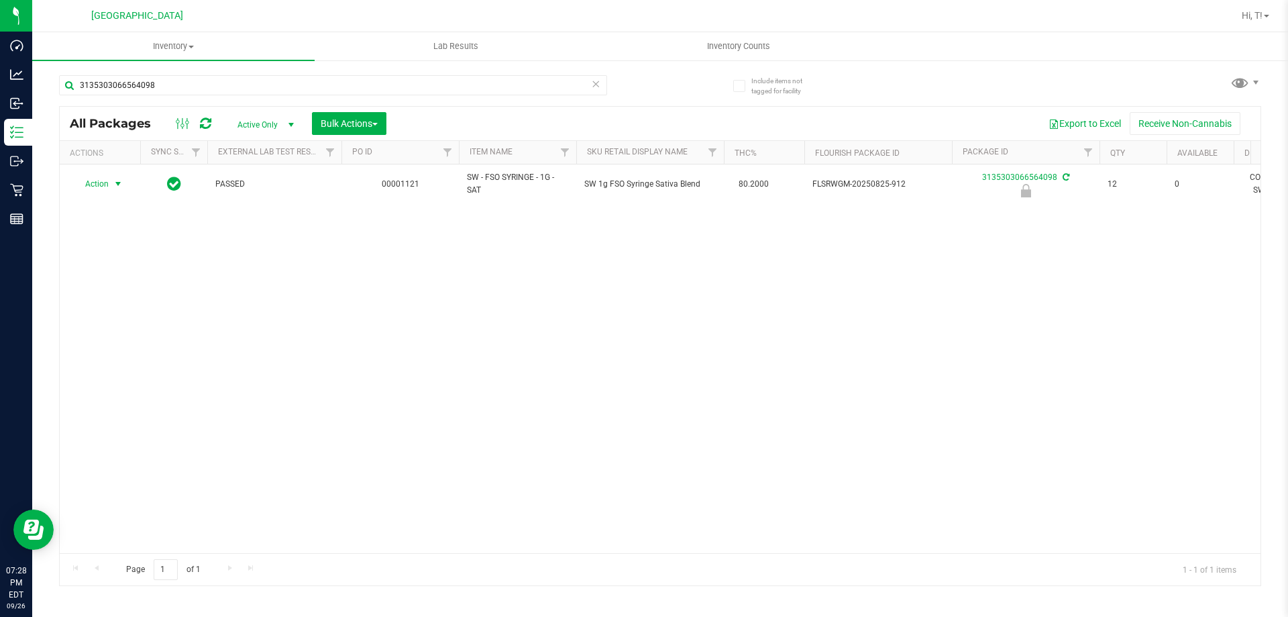
drag, startPoint x: 119, startPoint y: 184, endPoint x: 127, endPoint y: 227, distance: 44.5
click at [119, 184] on span "select" at bounding box center [118, 183] width 11 height 11
click at [113, 334] on li "Unlock package" at bounding box center [117, 344] width 86 height 20
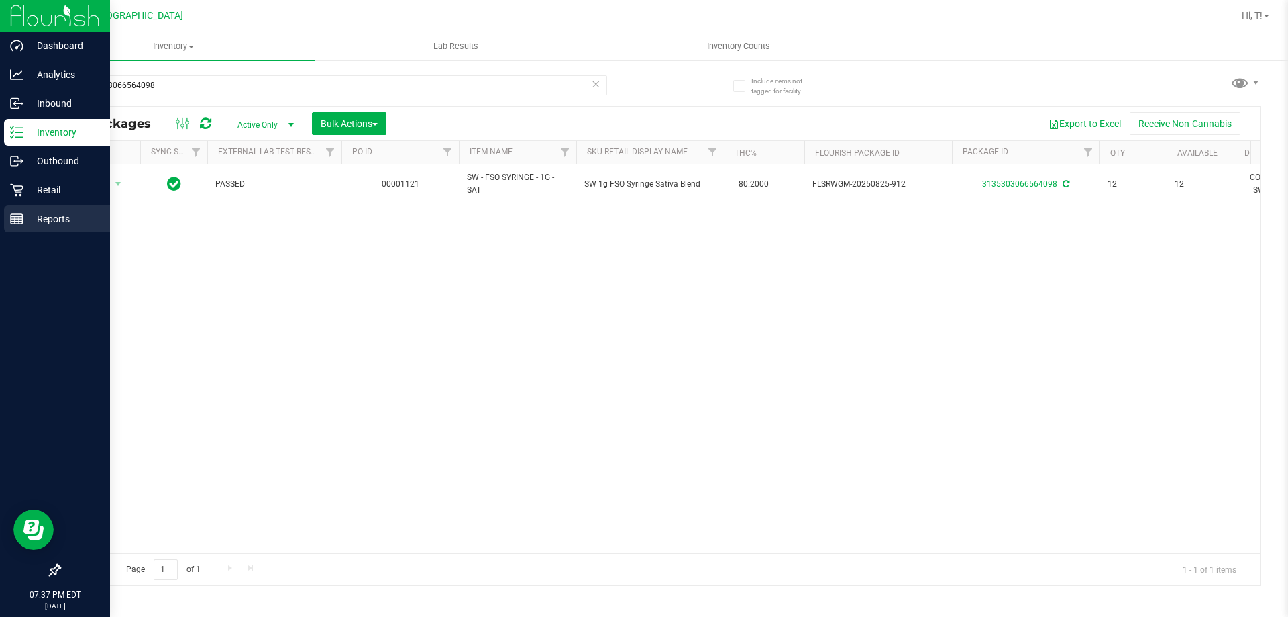
click at [51, 207] on div "Reports" at bounding box center [57, 218] width 106 height 27
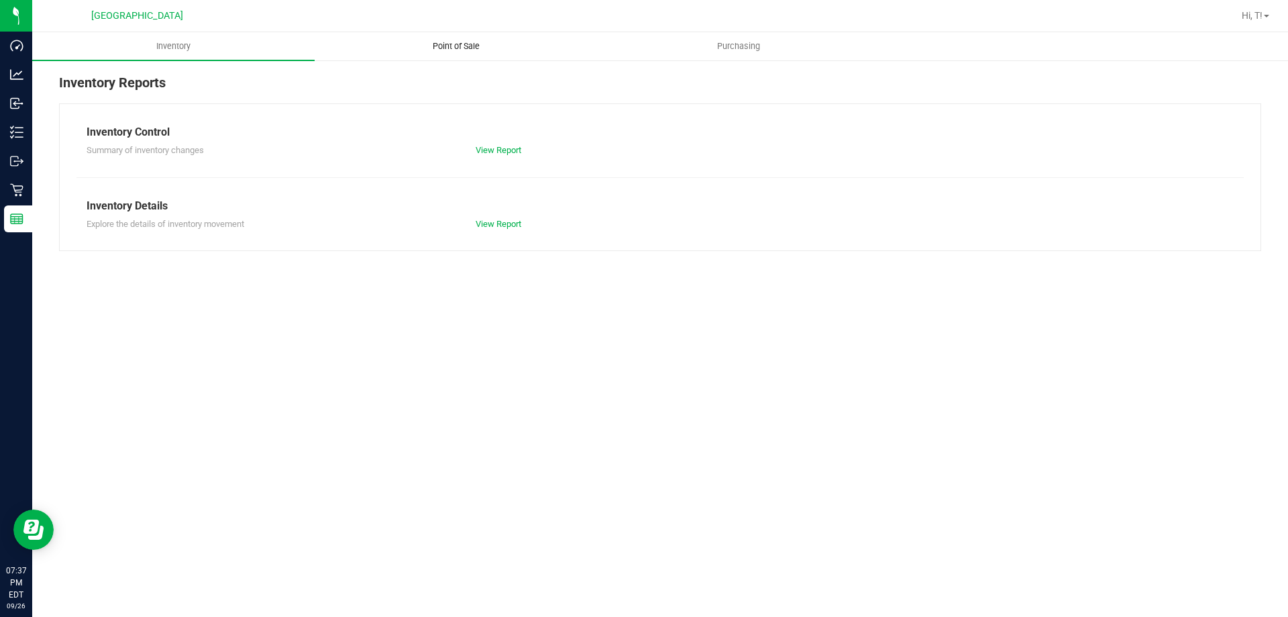
click at [441, 46] on span "Point of Sale" at bounding box center [456, 46] width 83 height 12
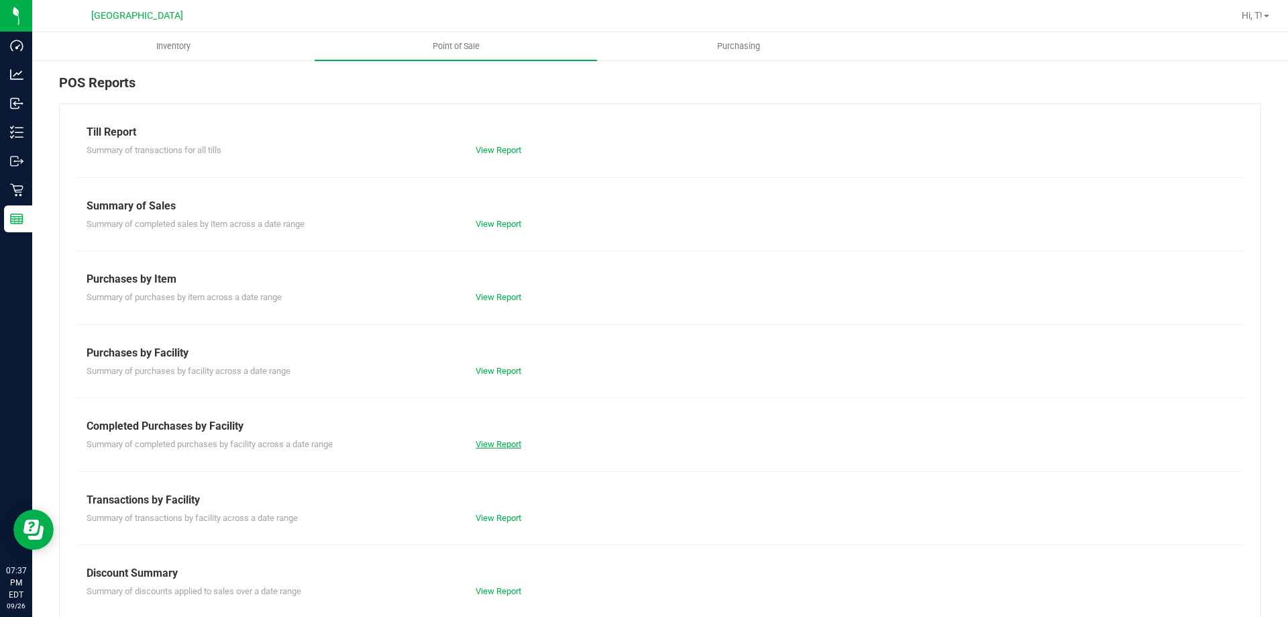
click at [503, 442] on link "View Report" at bounding box center [499, 444] width 46 height 10
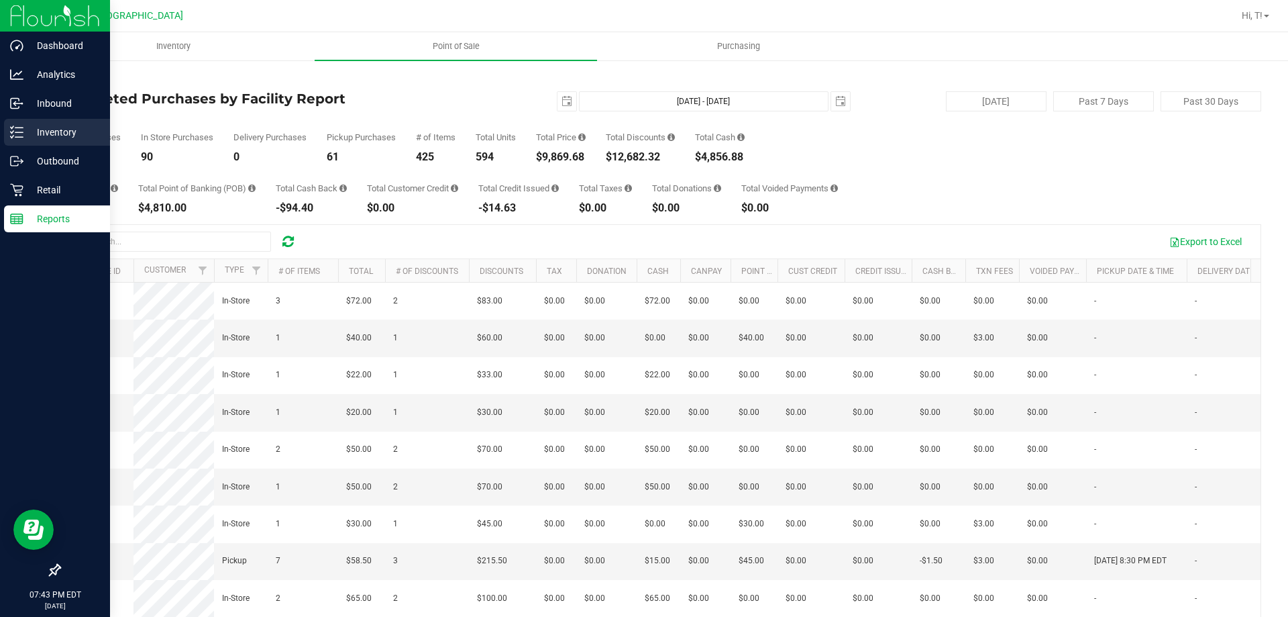
click at [29, 131] on p "Inventory" at bounding box center [63, 132] width 81 height 16
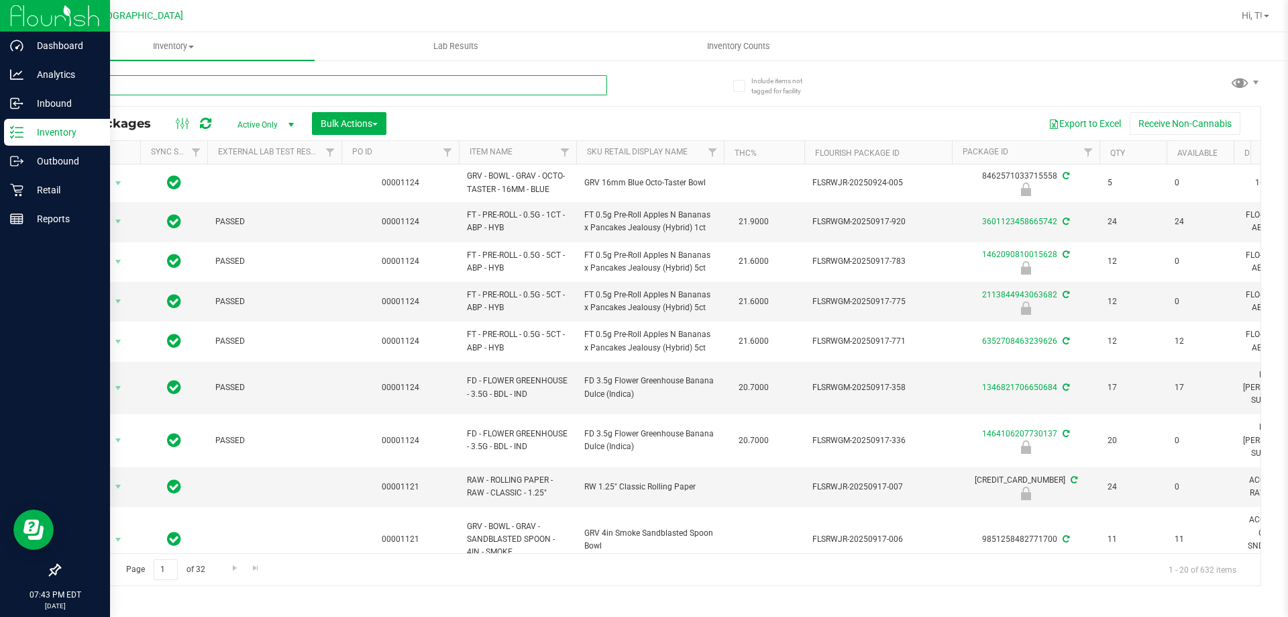
click at [362, 89] on input "text" at bounding box center [333, 85] width 548 height 20
type input "b"
type input "slime bomb"
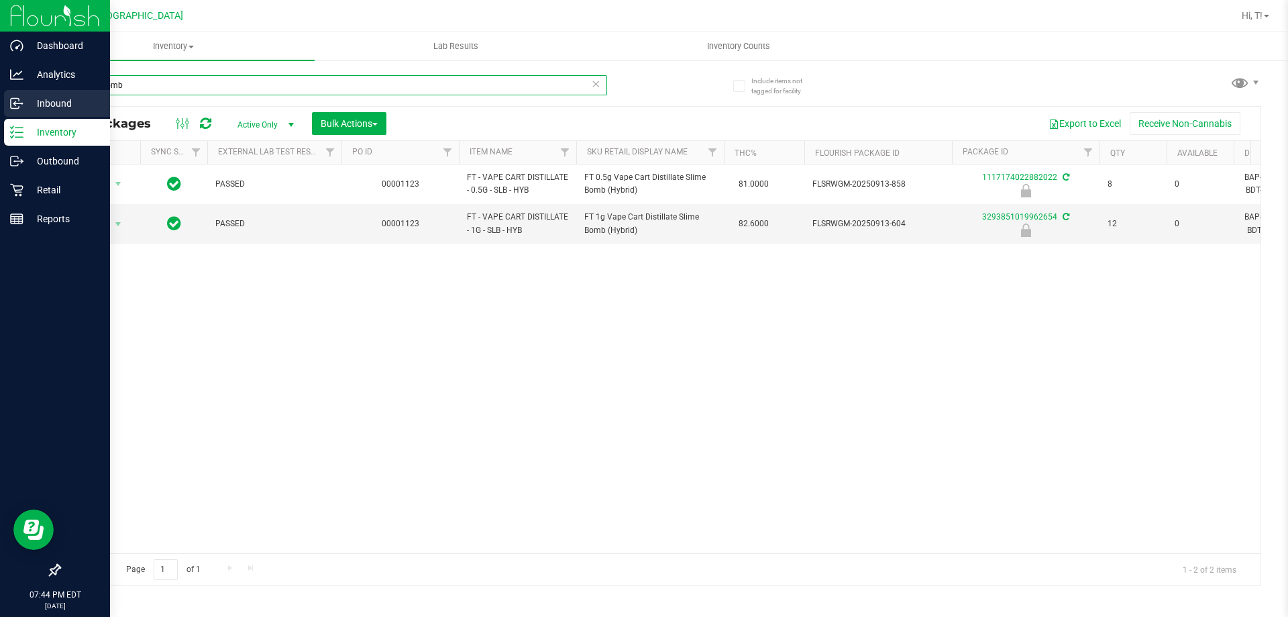
drag, startPoint x: 250, startPoint y: 89, endPoint x: 0, endPoint y: 103, distance: 250.0
click at [0, 98] on div "Dashboard Analytics Inbound Inventory Outbound Retail Reports 07:44 PM EDT [DAT…" at bounding box center [644, 308] width 1288 height 617
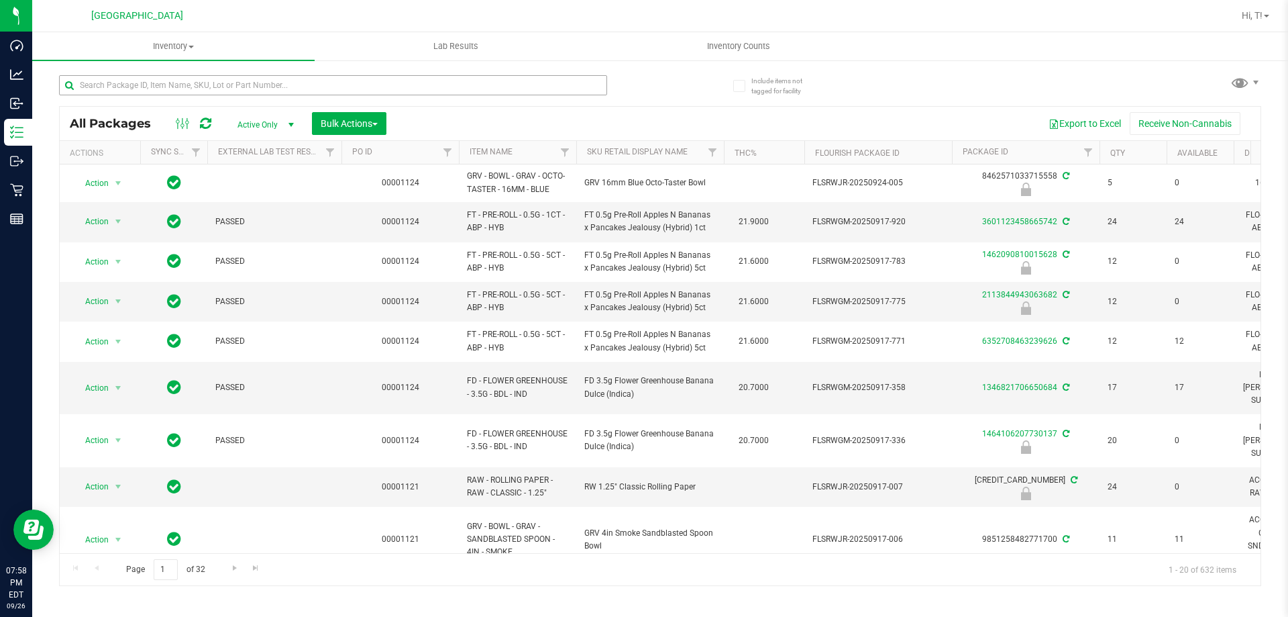
click at [260, 76] on div at bounding box center [359, 84] width 601 height 43
click at [260, 85] on input "text" at bounding box center [333, 85] width 548 height 20
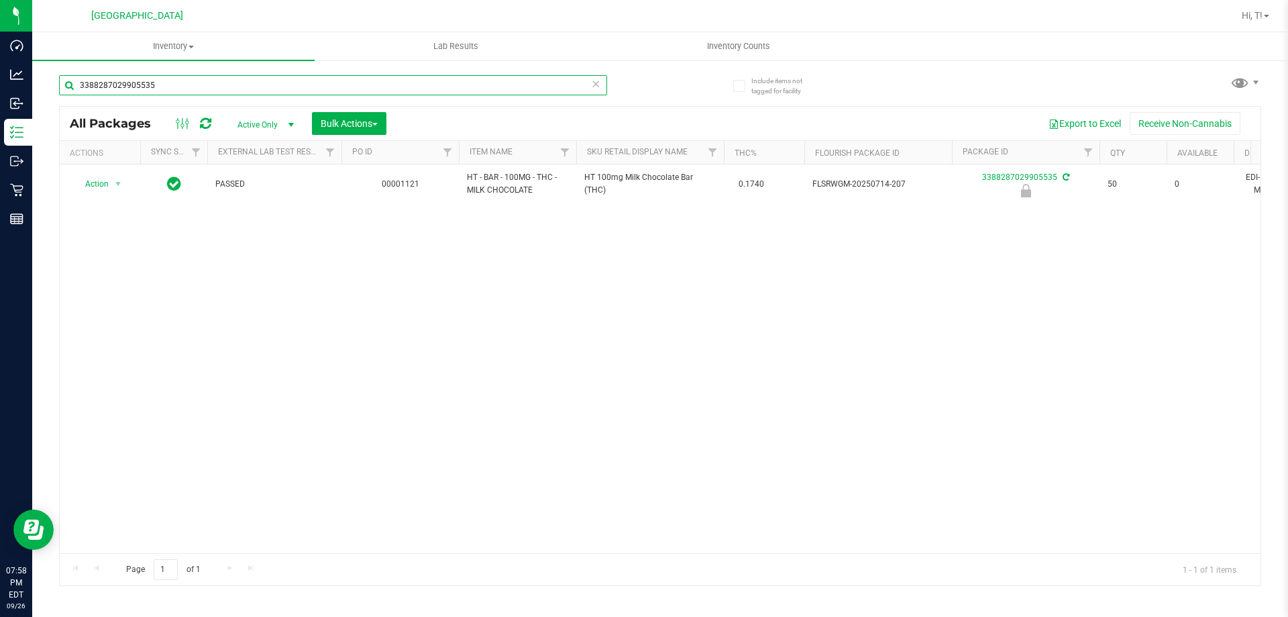
type input "3388287029905535"
click at [113, 185] on span "select" at bounding box center [118, 183] width 11 height 11
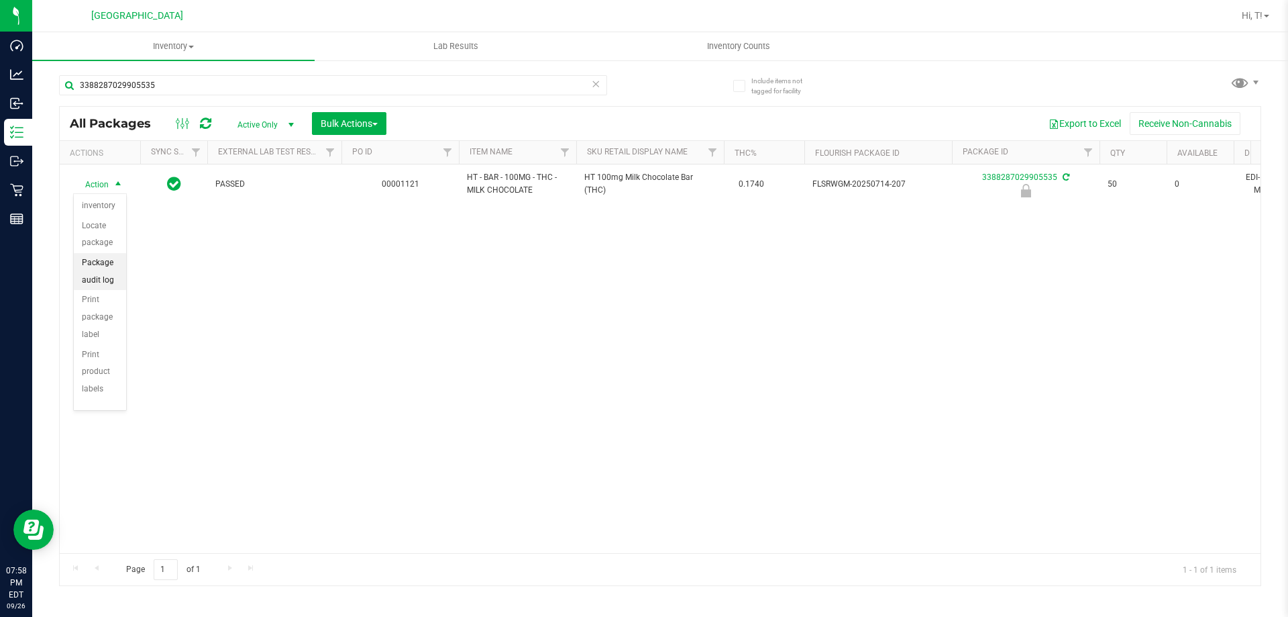
scroll to position [96, 0]
click at [98, 366] on li "Unlock package" at bounding box center [100, 376] width 52 height 37
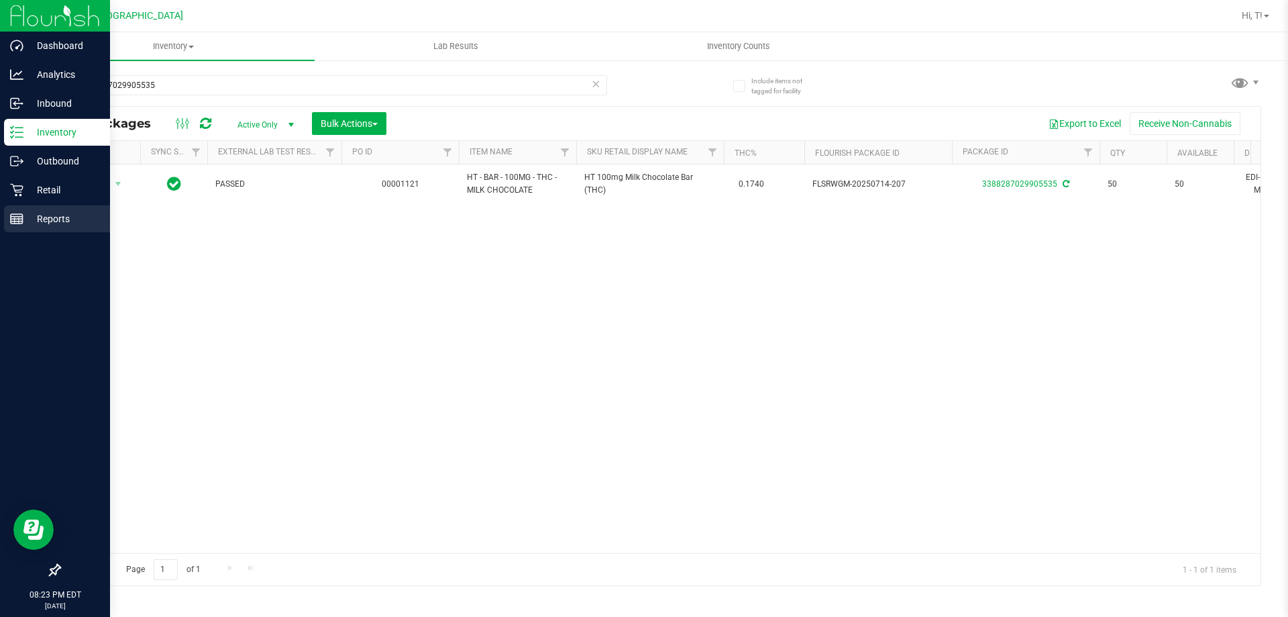
click at [14, 213] on icon at bounding box center [16, 218] width 13 height 13
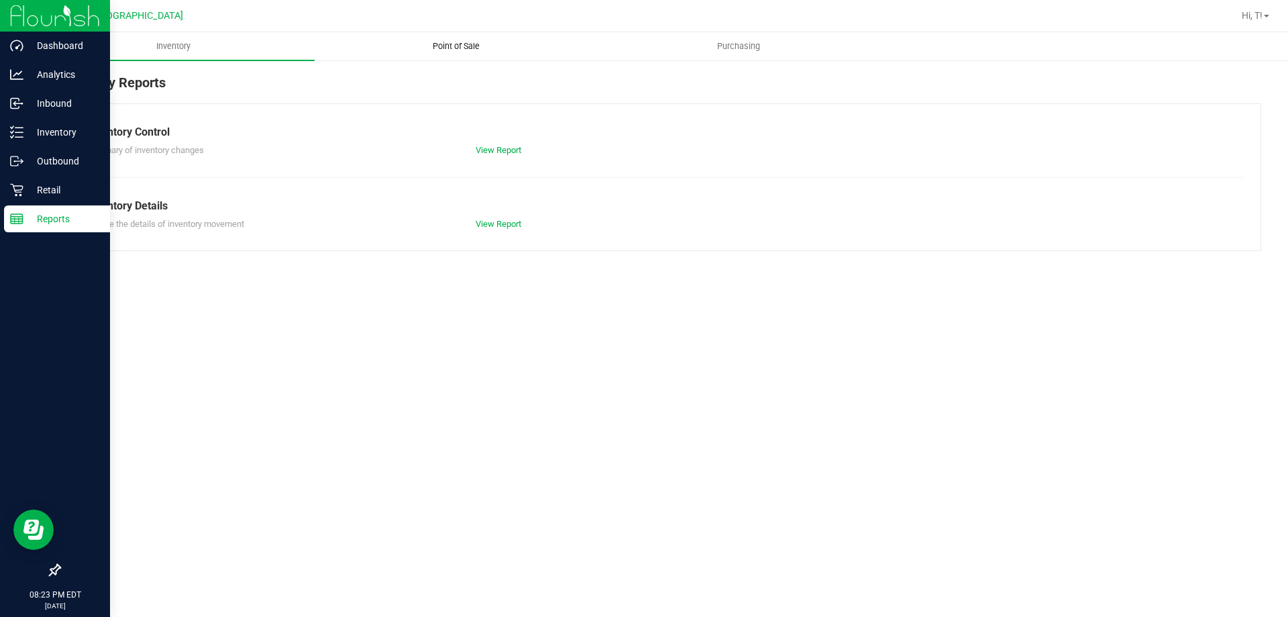
click at [456, 45] on span "Point of Sale" at bounding box center [456, 46] width 83 height 12
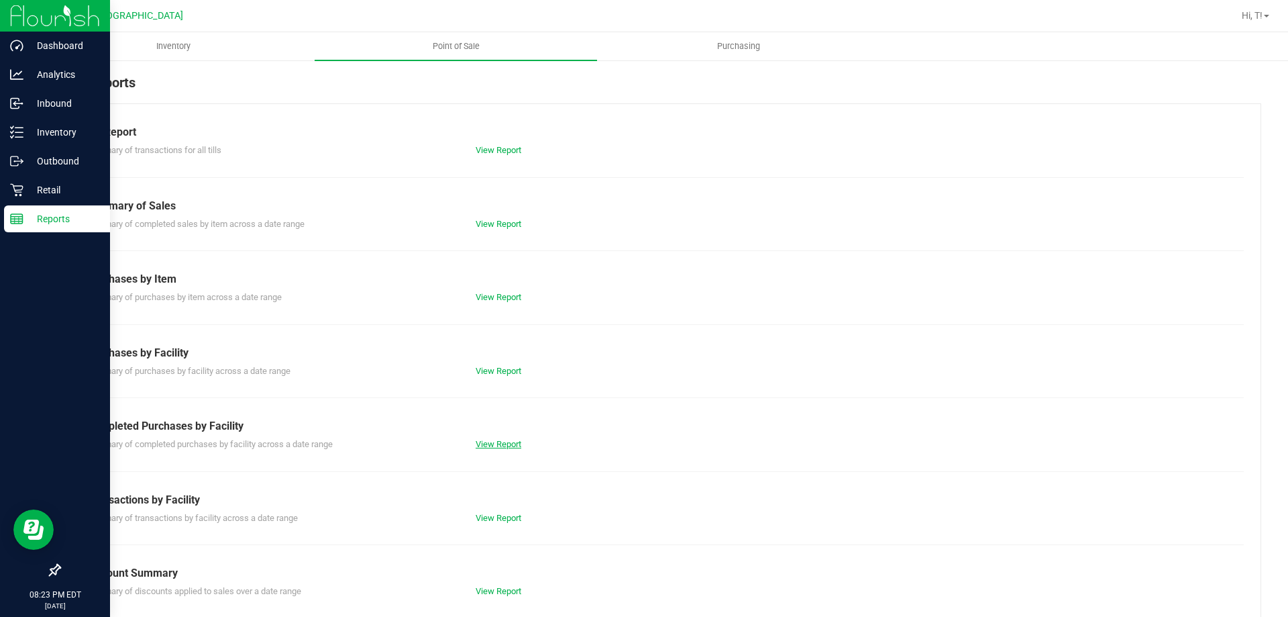
click at [487, 439] on div "View Report" at bounding box center [563, 444] width 195 height 13
click at [487, 439] on link "View Report" at bounding box center [499, 444] width 46 height 10
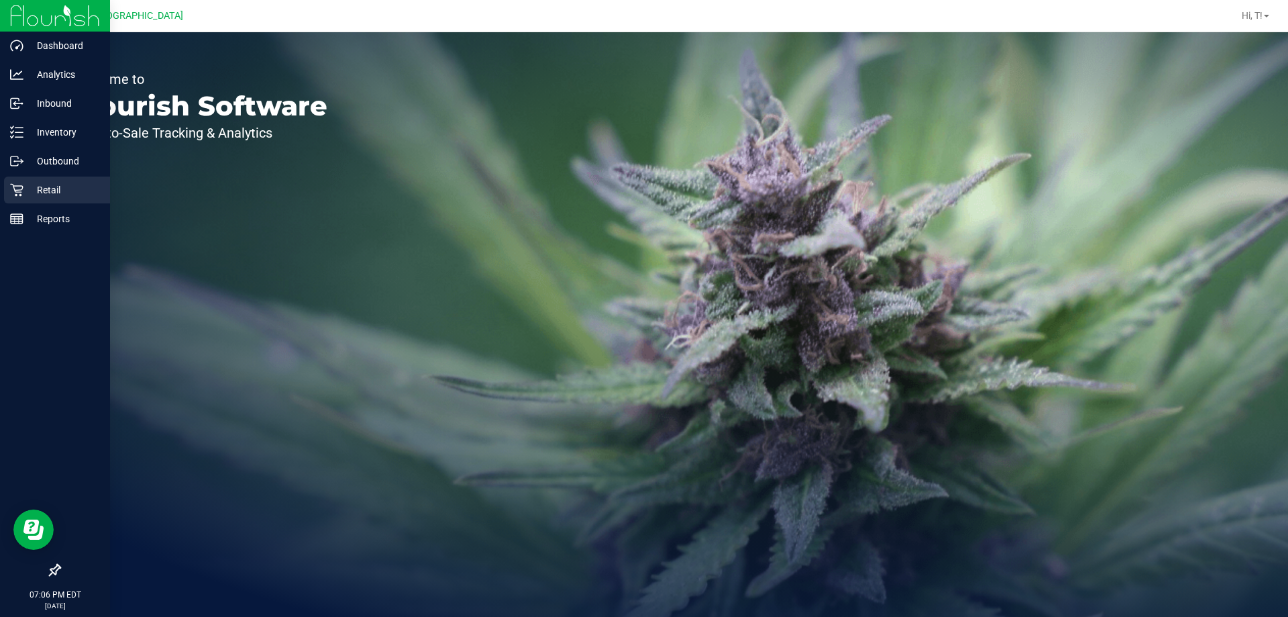
click at [38, 191] on p "Retail" at bounding box center [63, 190] width 81 height 16
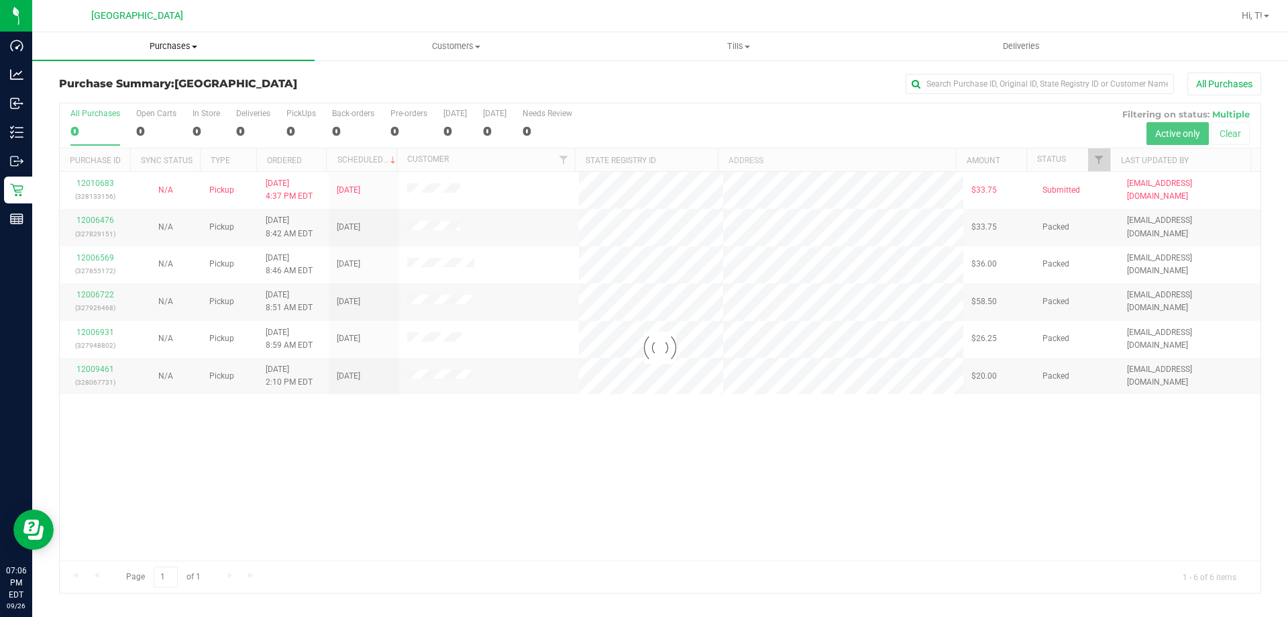
click at [164, 48] on span "Purchases" at bounding box center [173, 46] width 283 height 12
click at [148, 95] on li "Fulfillment" at bounding box center [173, 97] width 283 height 16
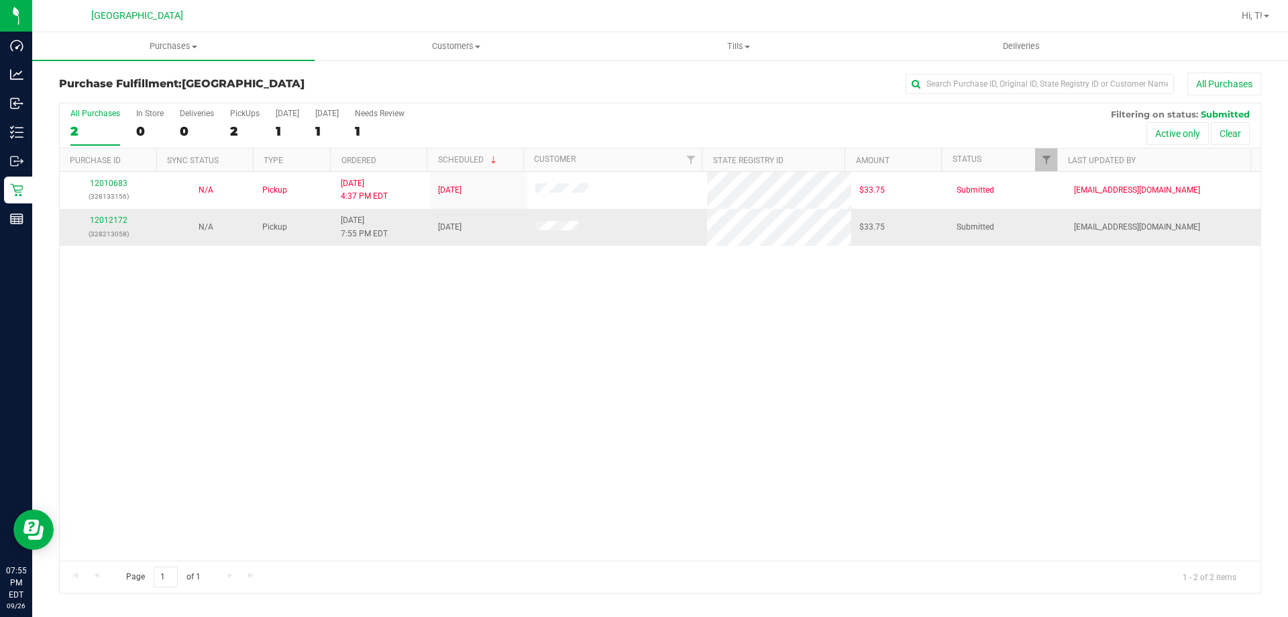
click at [115, 226] on div "12012172 (328213058)" at bounding box center [108, 226] width 81 height 25
click at [114, 222] on link "12012172" at bounding box center [109, 219] width 38 height 9
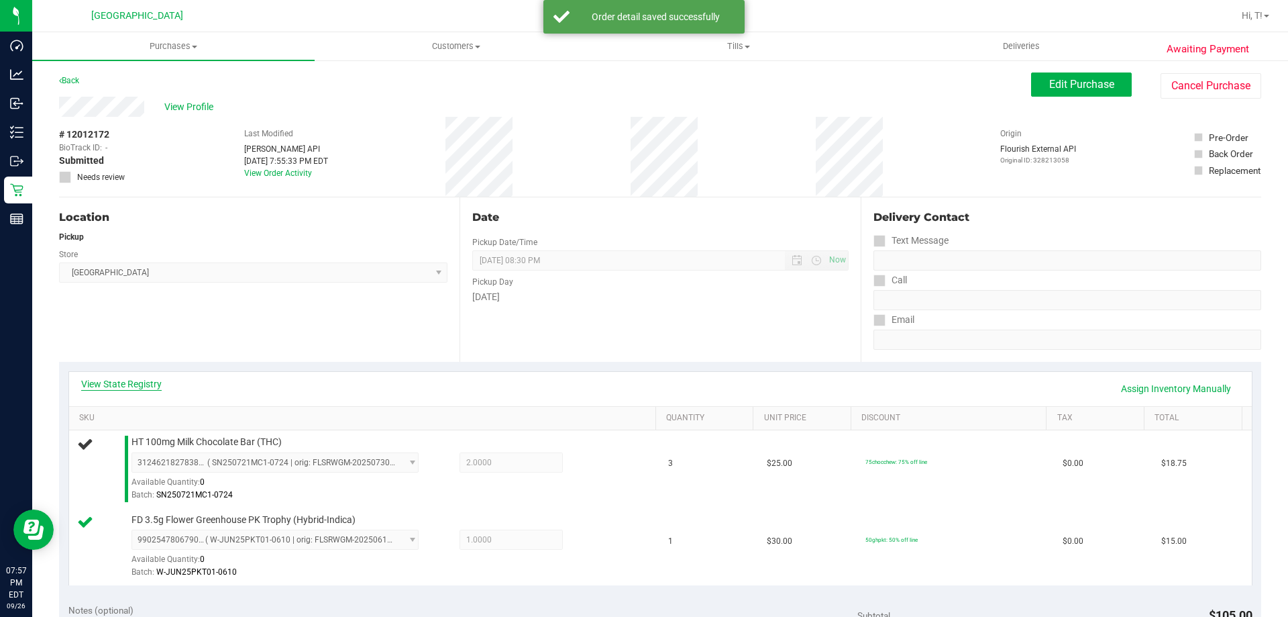
click at [134, 380] on link "View State Registry" at bounding box center [121, 383] width 81 height 13
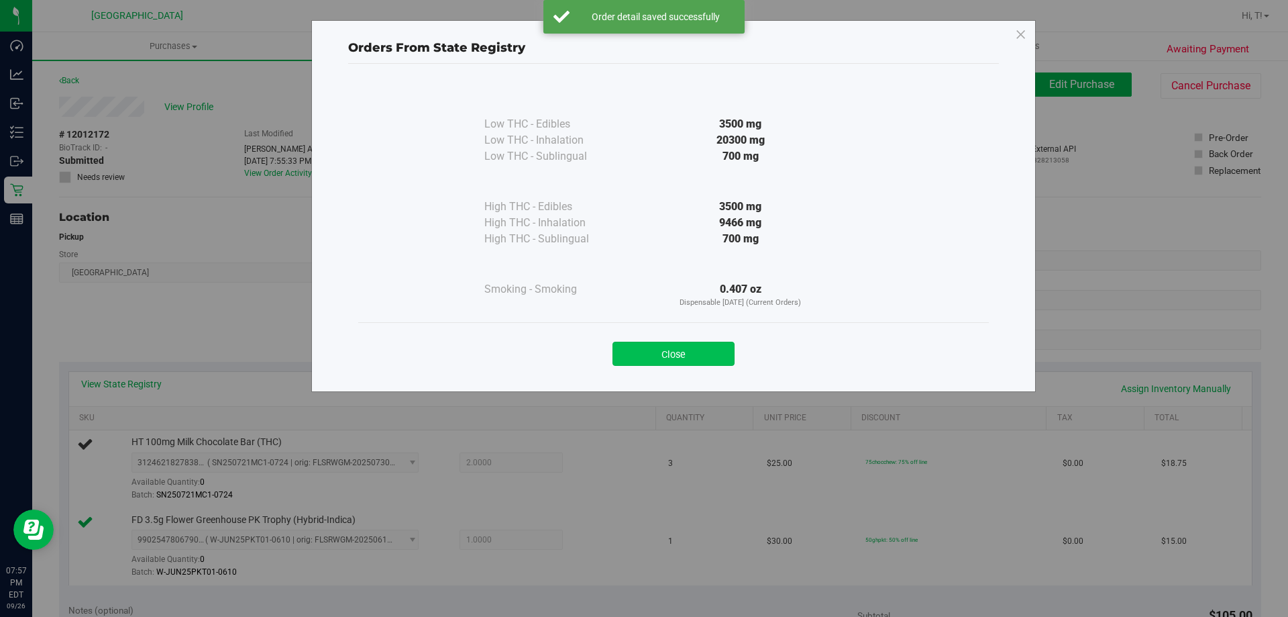
click at [682, 347] on button "Close" at bounding box center [674, 354] width 122 height 24
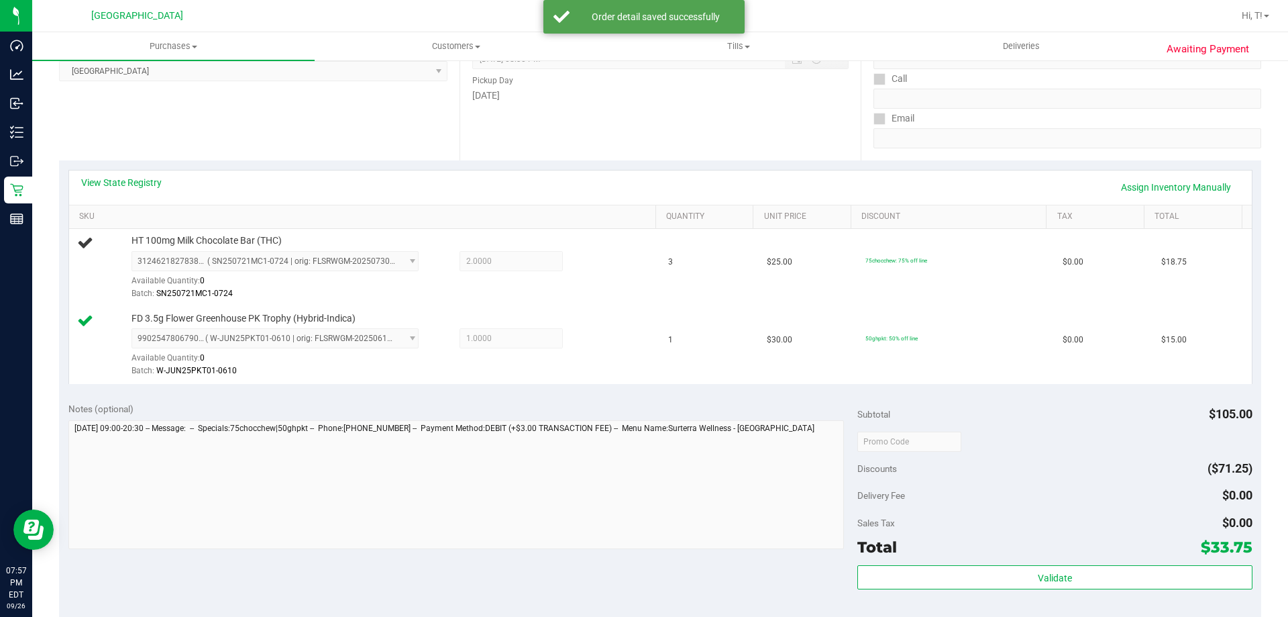
scroll to position [470, 0]
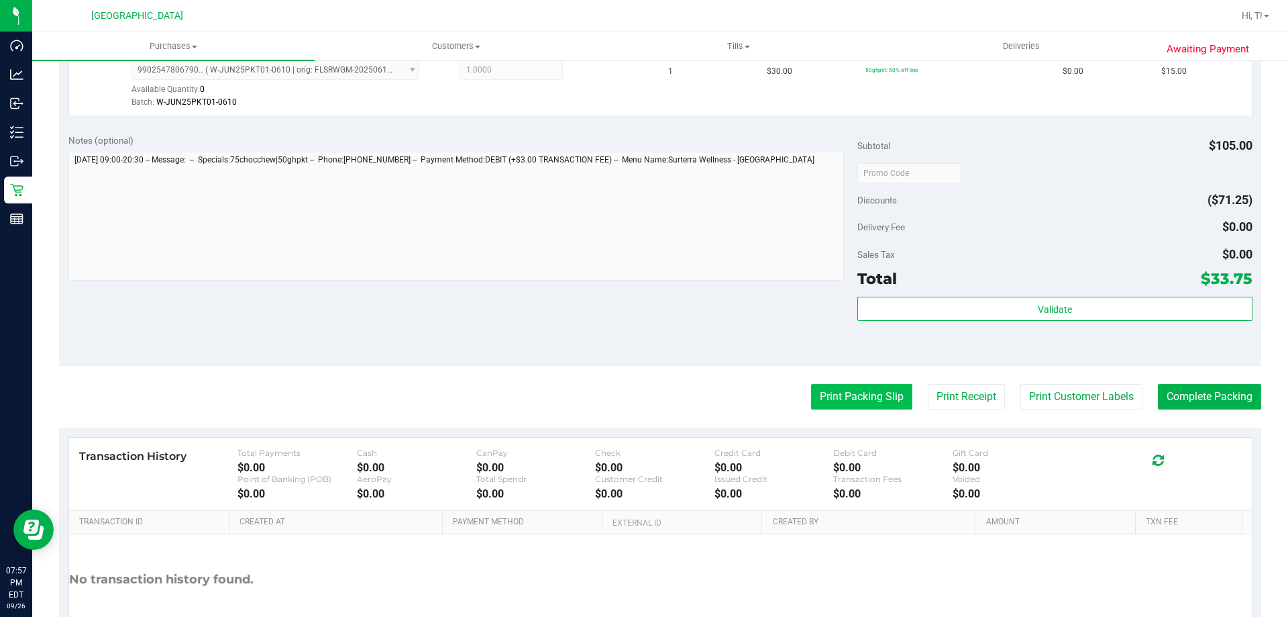
click at [885, 401] on button "Print Packing Slip" at bounding box center [861, 396] width 101 height 25
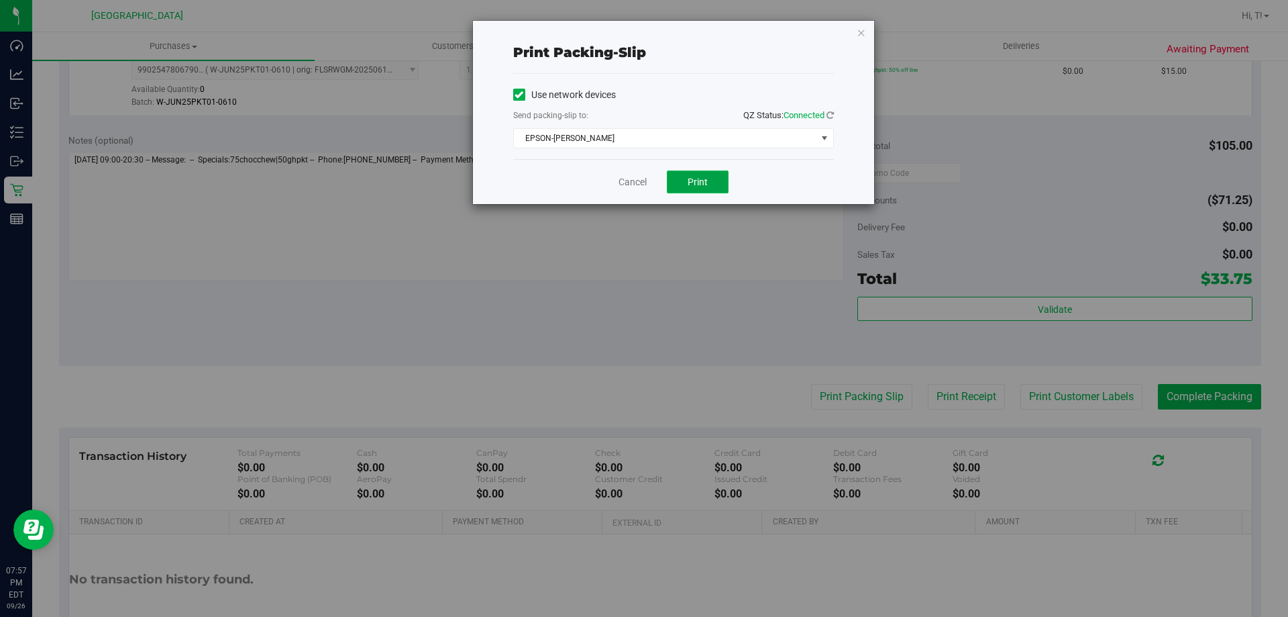
click at [700, 187] on span "Print" at bounding box center [698, 181] width 20 height 11
click at [861, 28] on icon "button" at bounding box center [861, 32] width 9 height 16
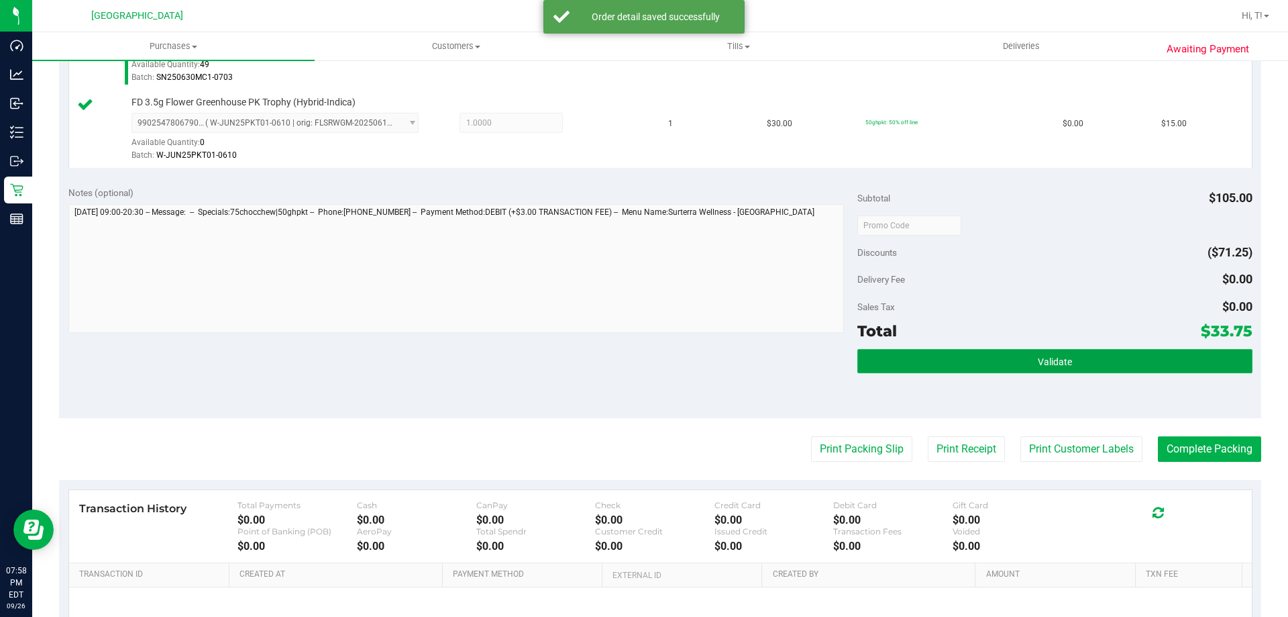
click at [987, 365] on button "Validate" at bounding box center [1055, 361] width 395 height 24
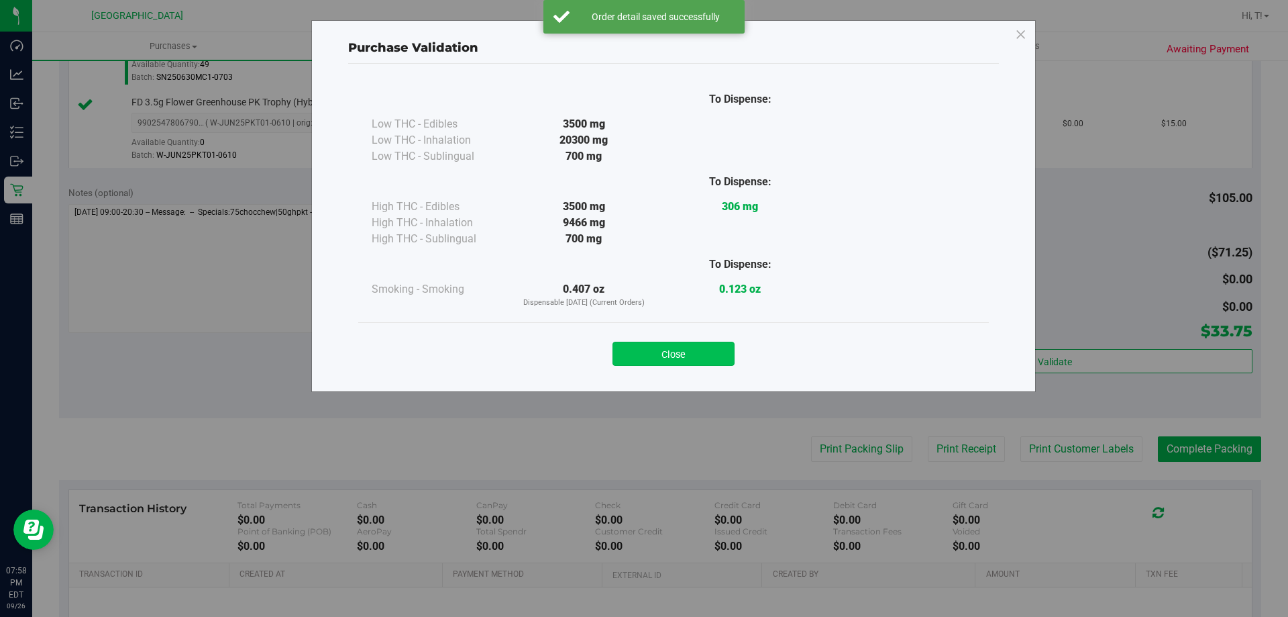
click at [692, 361] on button "Close" at bounding box center [674, 354] width 122 height 24
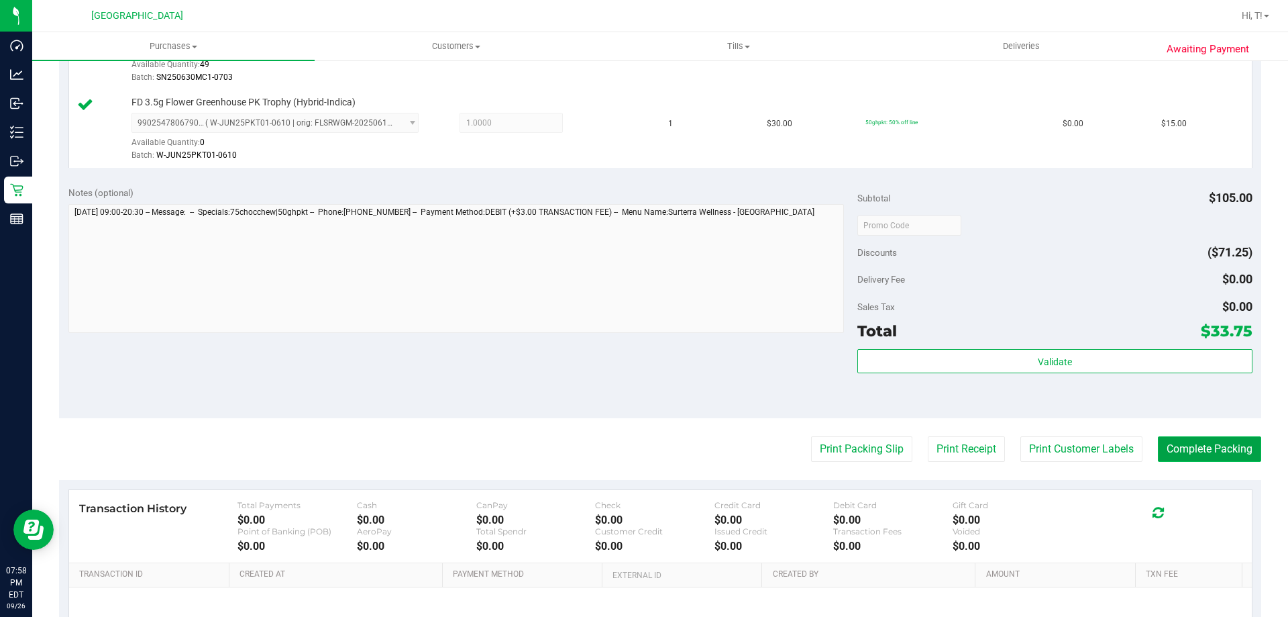
click at [1205, 442] on button "Complete Packing" at bounding box center [1209, 448] width 103 height 25
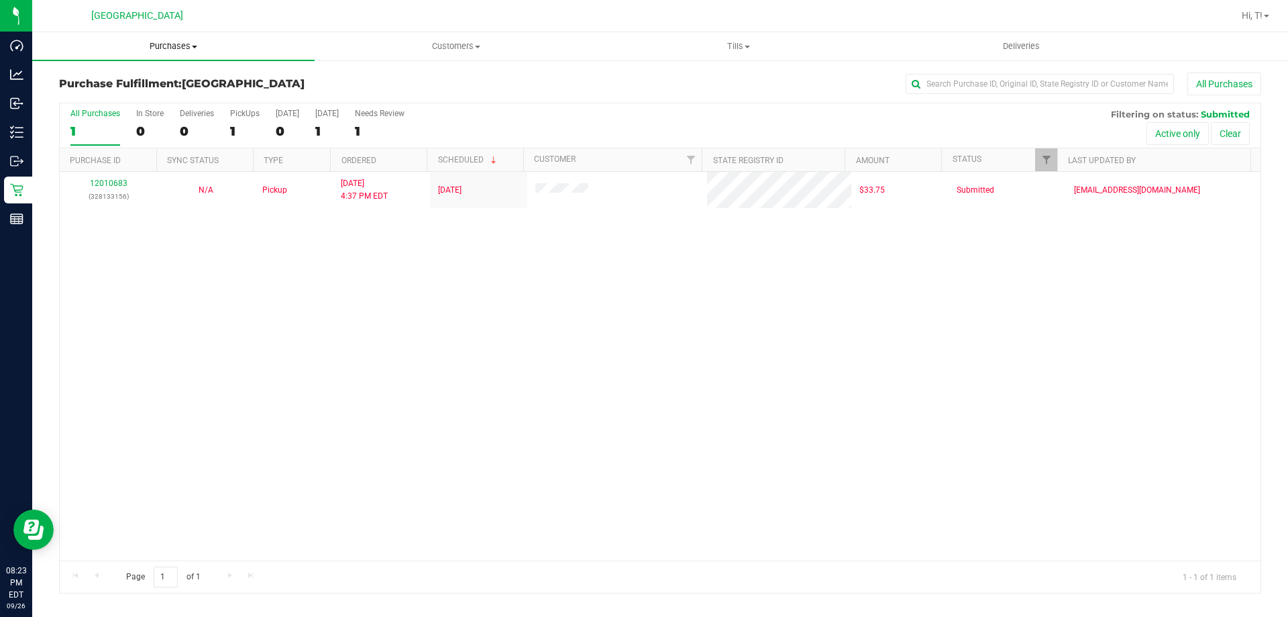
click at [182, 49] on span "Purchases" at bounding box center [173, 46] width 283 height 12
click at [100, 100] on span "Fulfillment" at bounding box center [73, 96] width 83 height 11
click at [178, 39] on uib-tab-heading "Purchases Summary of purchases Fulfillment All purchases" at bounding box center [173, 46] width 283 height 28
click at [127, 86] on span "Summary of purchases" at bounding box center [101, 80] width 138 height 11
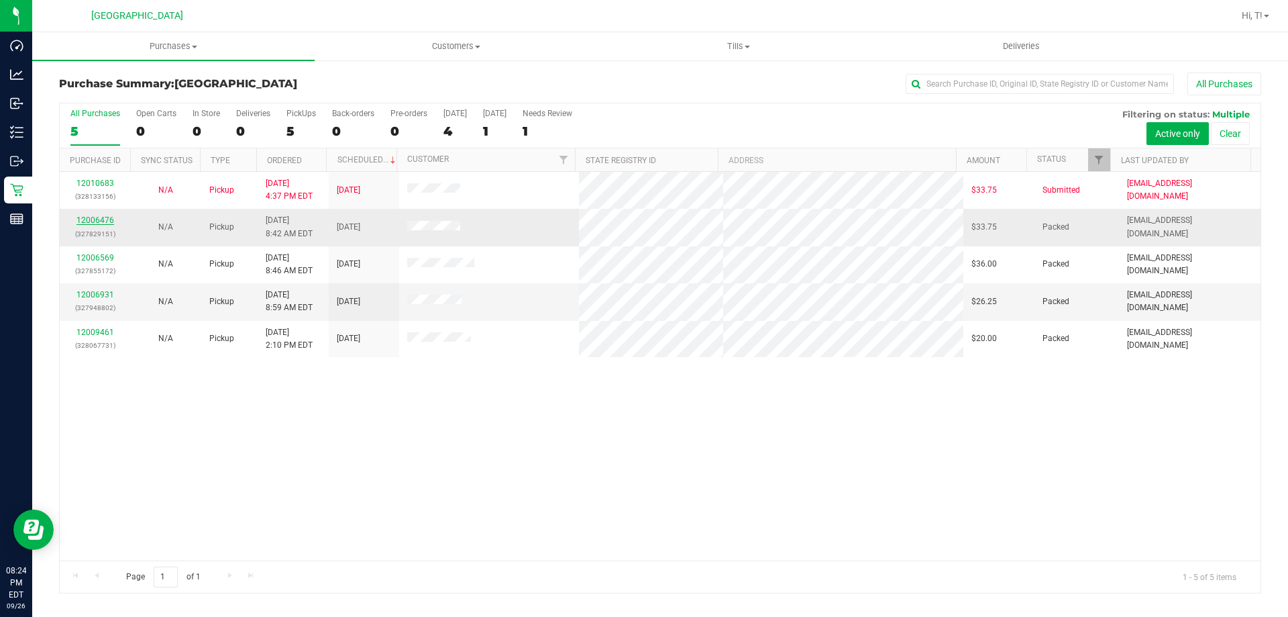
click at [109, 217] on link "12006476" at bounding box center [95, 219] width 38 height 9
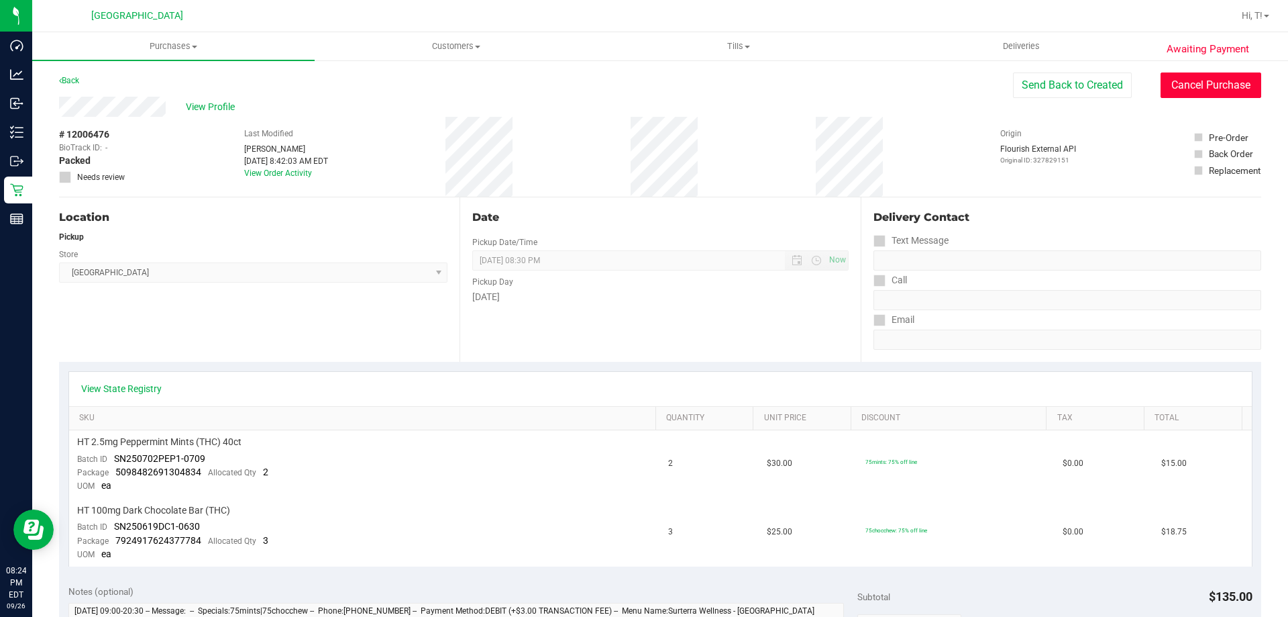
click at [1178, 85] on button "Cancel Purchase" at bounding box center [1211, 84] width 101 height 25
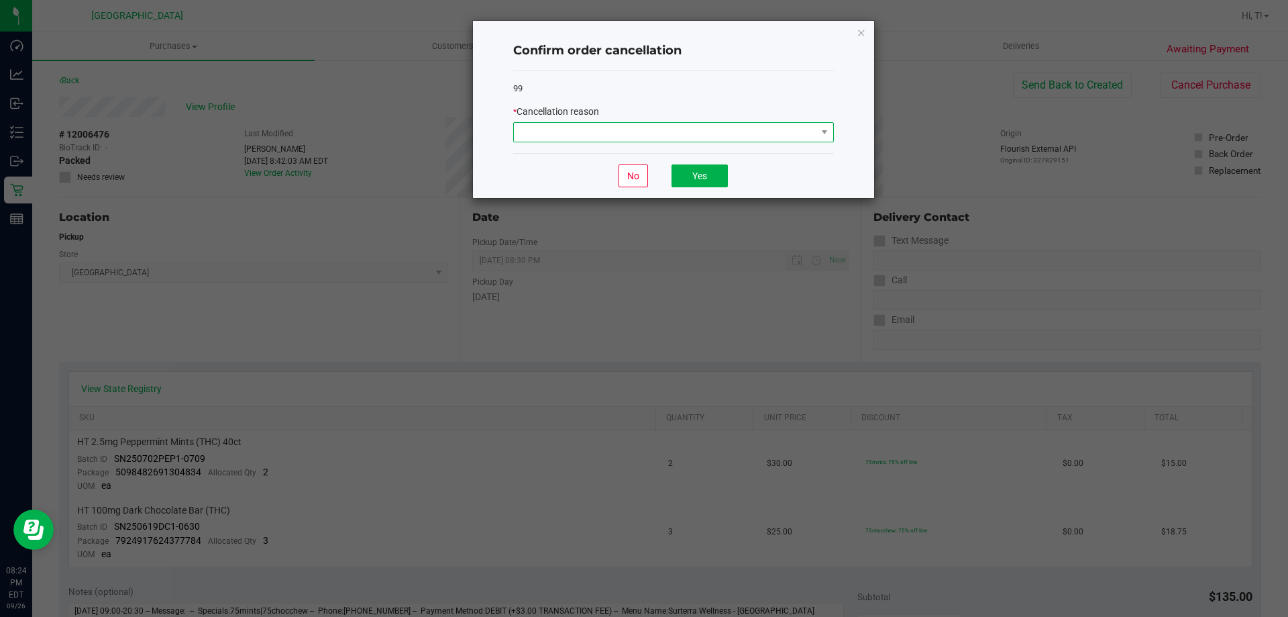
click at [818, 134] on span at bounding box center [824, 132] width 17 height 19
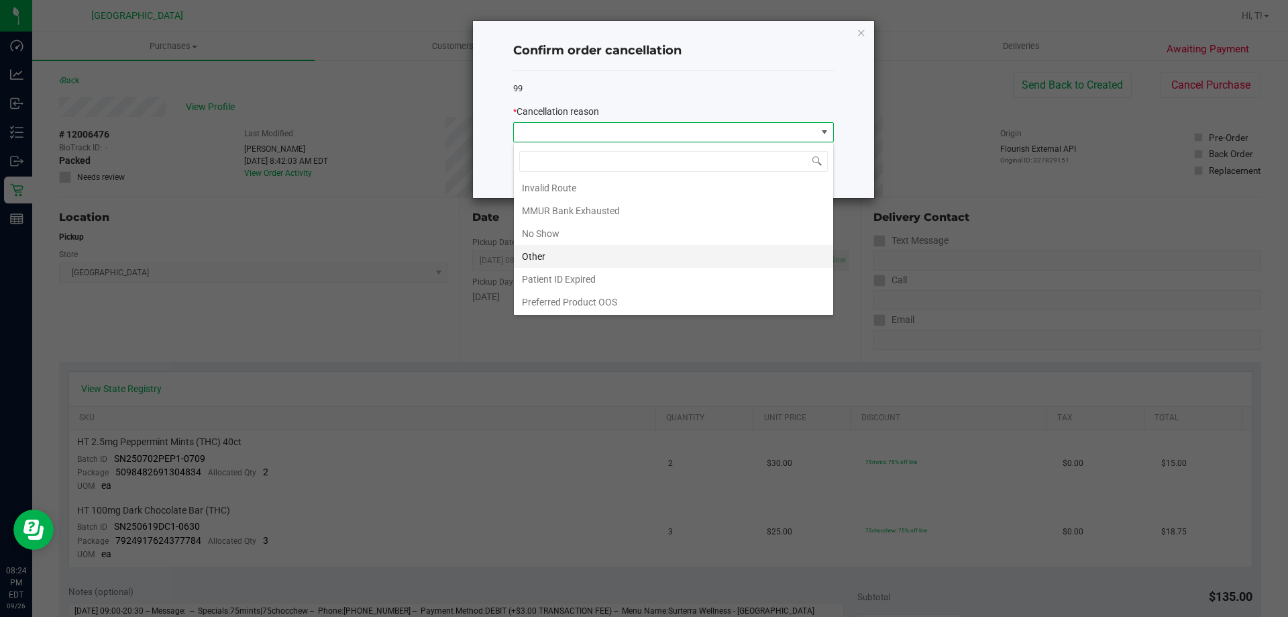
scroll to position [71, 0]
click at [571, 232] on li "No Show" at bounding box center [673, 232] width 319 height 23
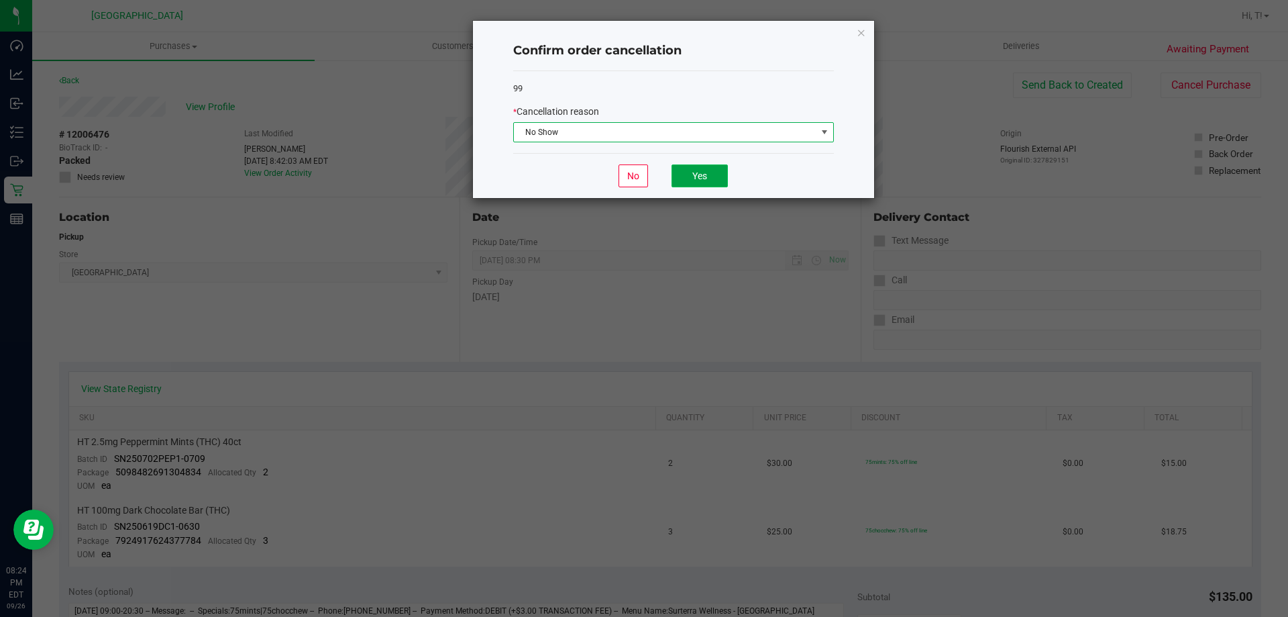
click at [713, 174] on button "Yes" at bounding box center [700, 175] width 56 height 23
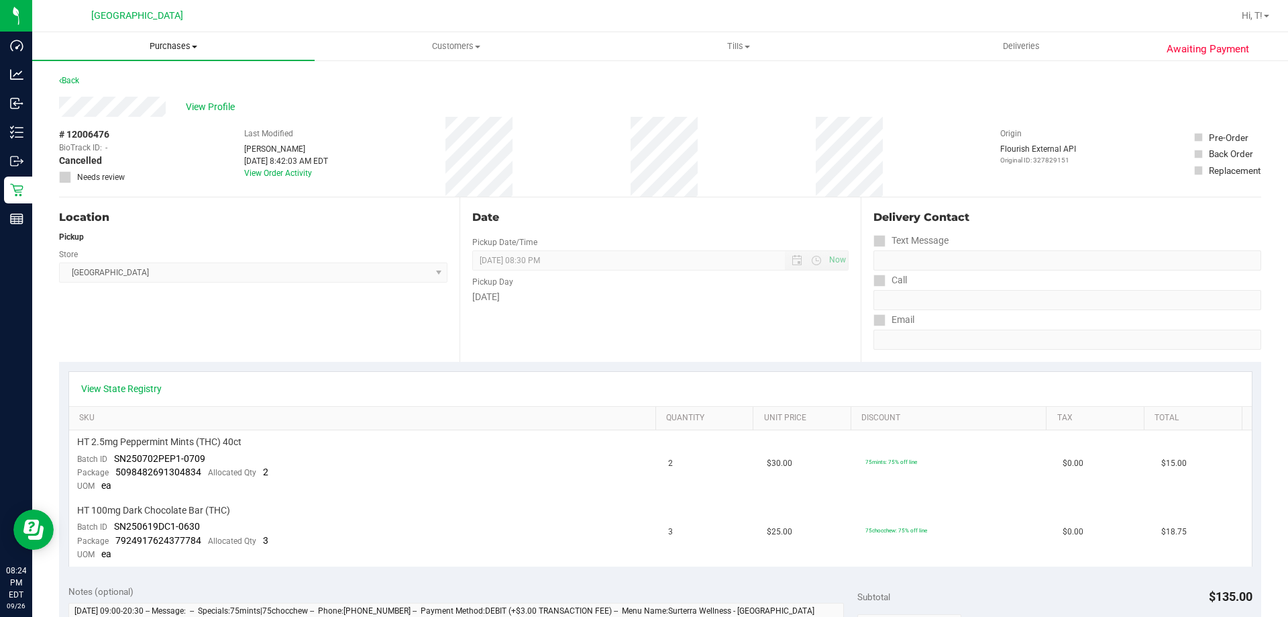
click at [154, 44] on span "Purchases" at bounding box center [173, 46] width 283 height 12
click at [83, 90] on li "Fulfillment" at bounding box center [173, 97] width 283 height 16
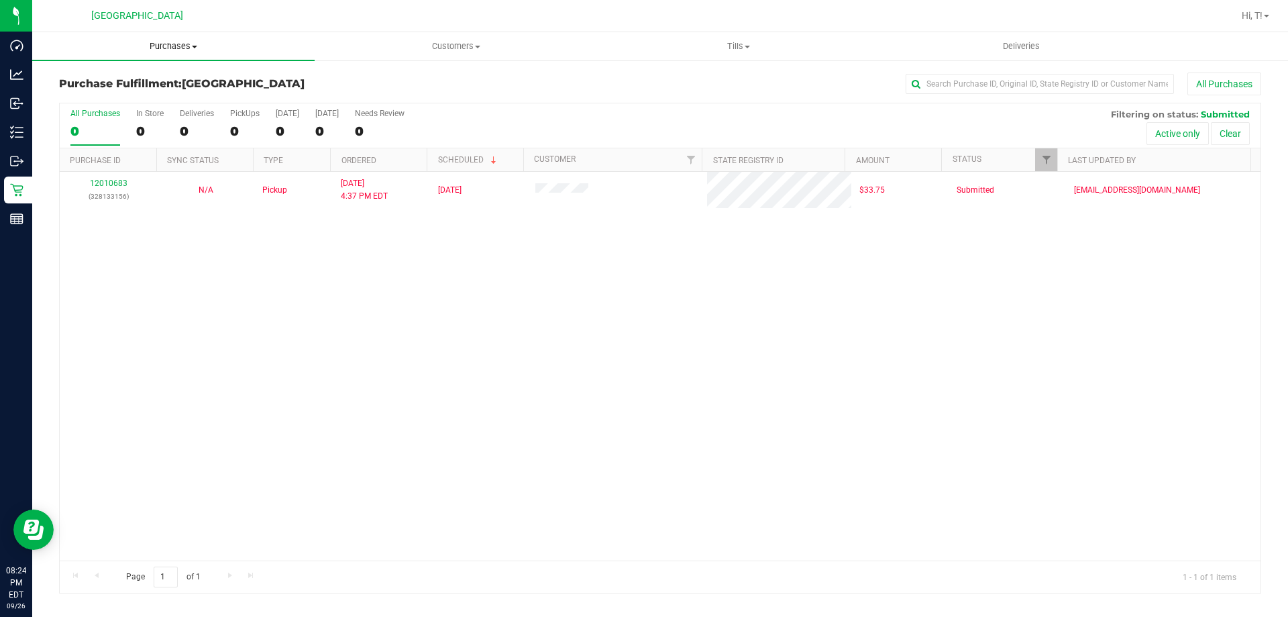
click at [183, 42] on span "Purchases" at bounding box center [173, 46] width 283 height 12
click at [174, 83] on li "Summary of purchases" at bounding box center [173, 81] width 283 height 16
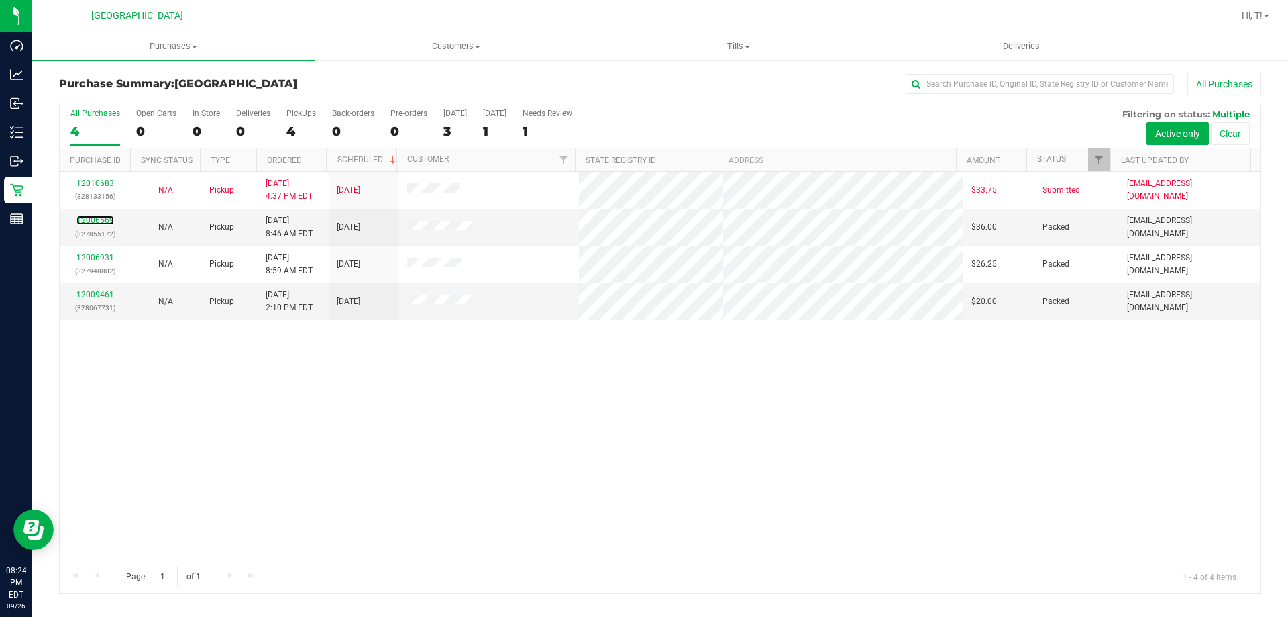
click at [103, 221] on link "12006569" at bounding box center [95, 219] width 38 height 9
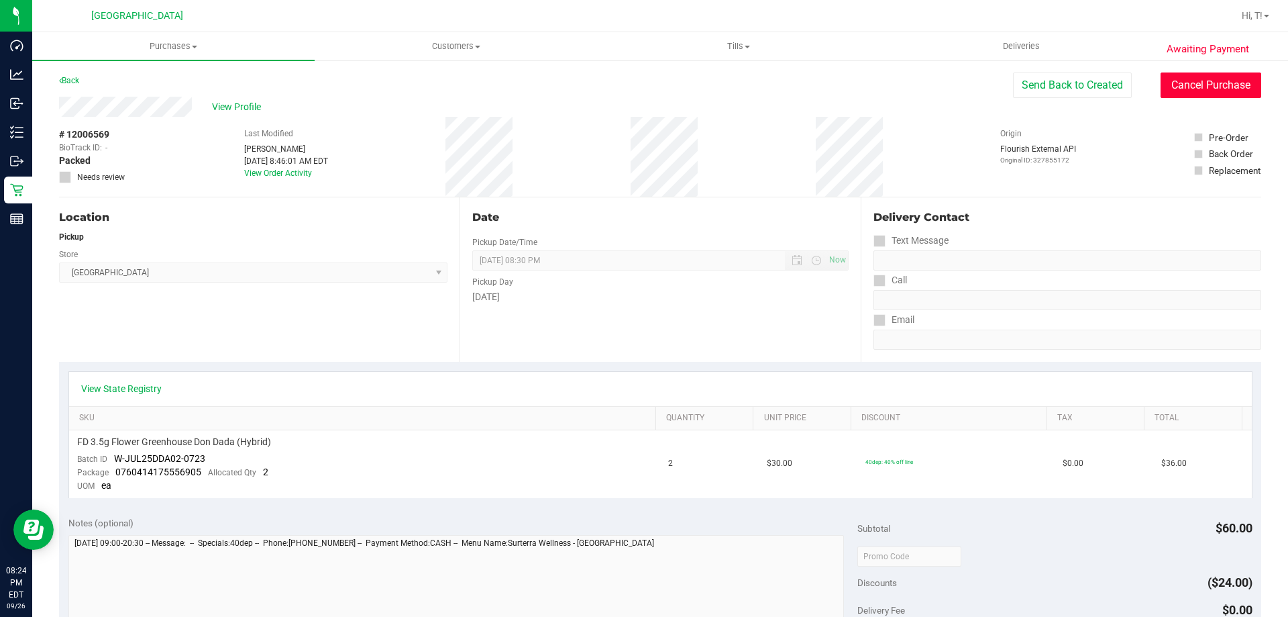
click at [1185, 84] on button "Cancel Purchase" at bounding box center [1211, 84] width 101 height 25
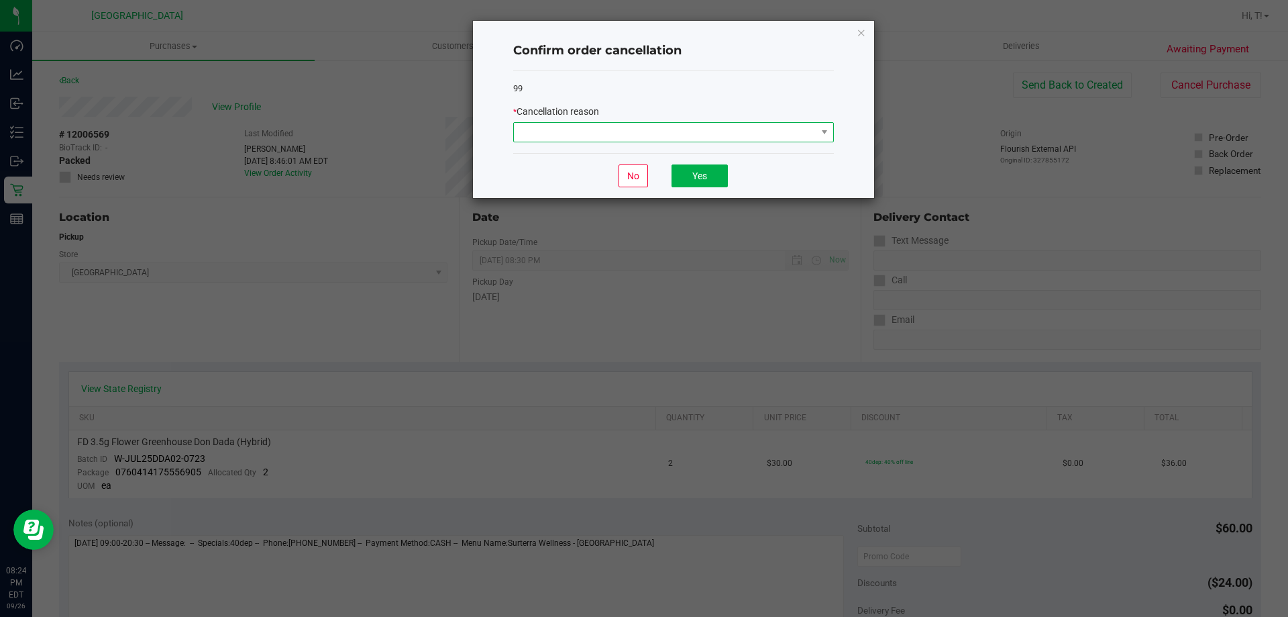
click at [757, 132] on span at bounding box center [665, 132] width 303 height 19
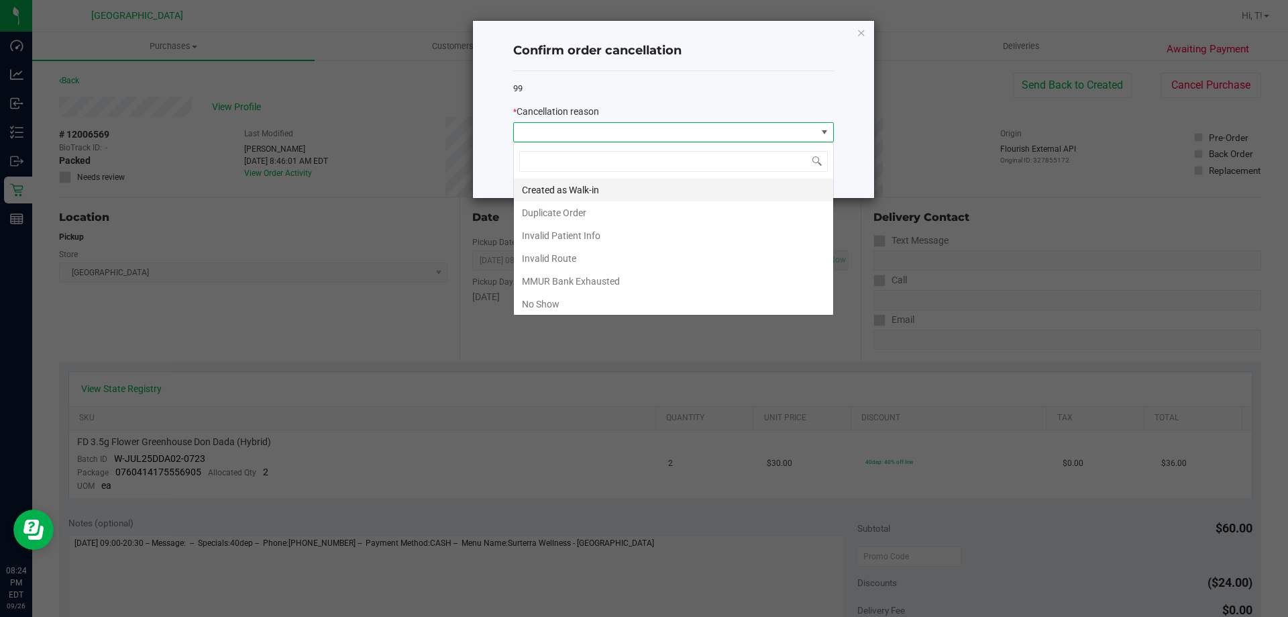
scroll to position [20, 321]
click at [585, 299] on li "No Show" at bounding box center [673, 304] width 319 height 23
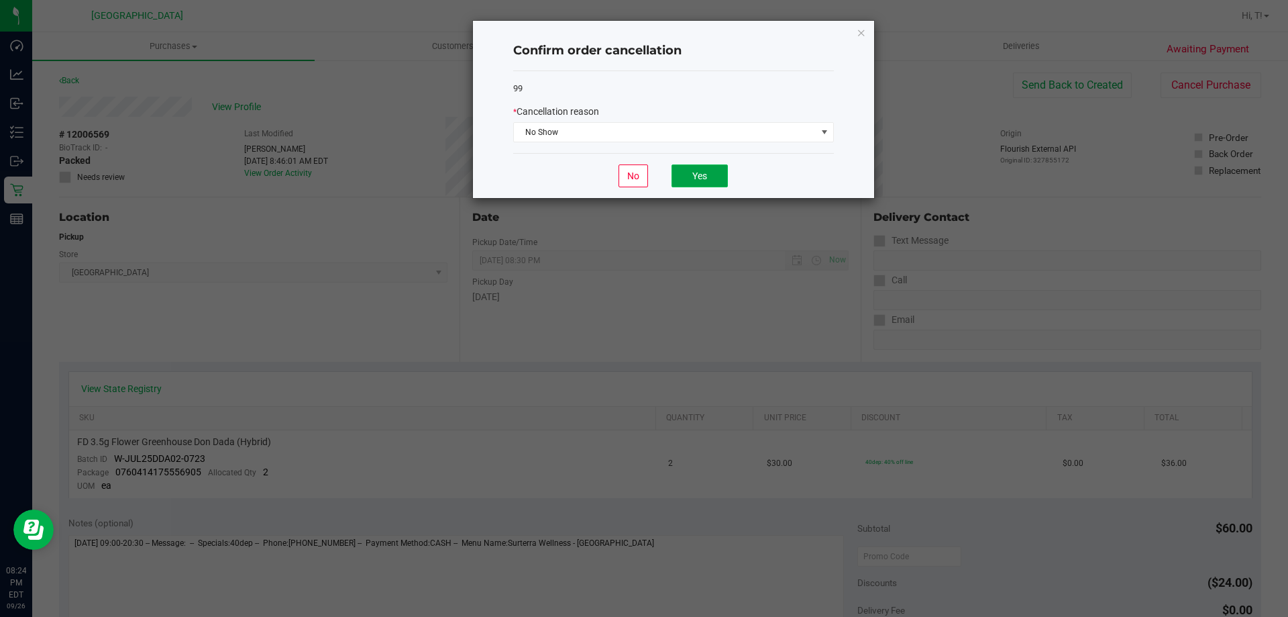
click at [699, 165] on button "Yes" at bounding box center [700, 175] width 56 height 23
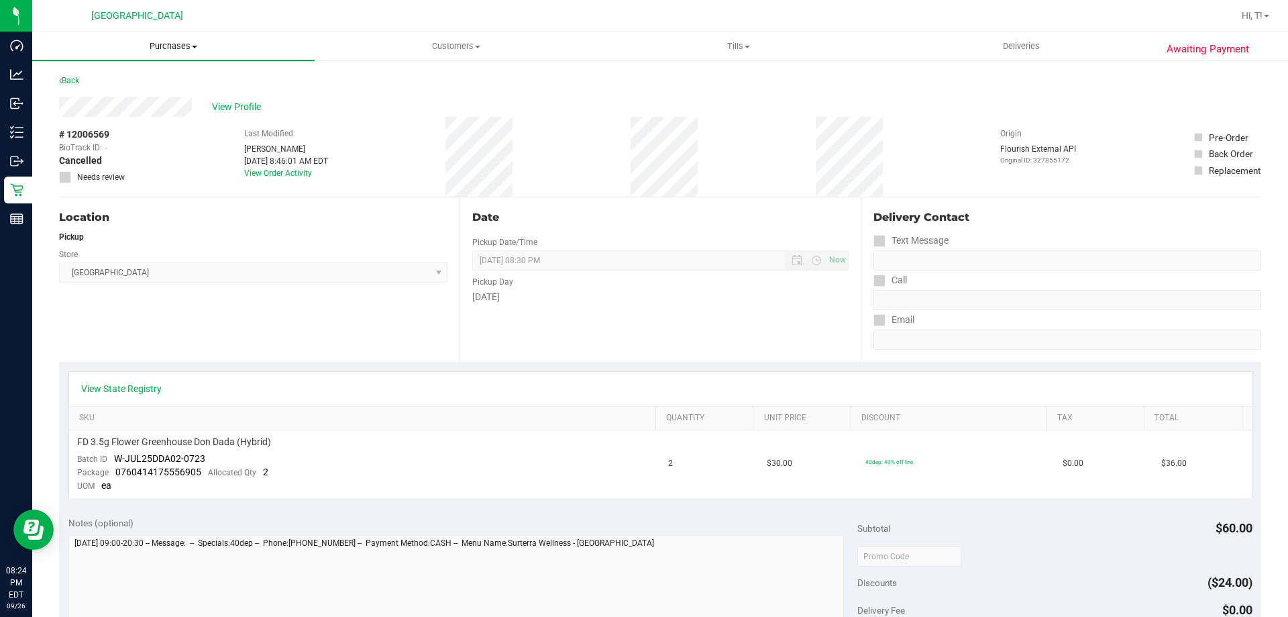
click at [168, 50] on span "Purchases" at bounding box center [173, 46] width 283 height 12
click at [142, 95] on li "Fulfillment" at bounding box center [173, 97] width 283 height 16
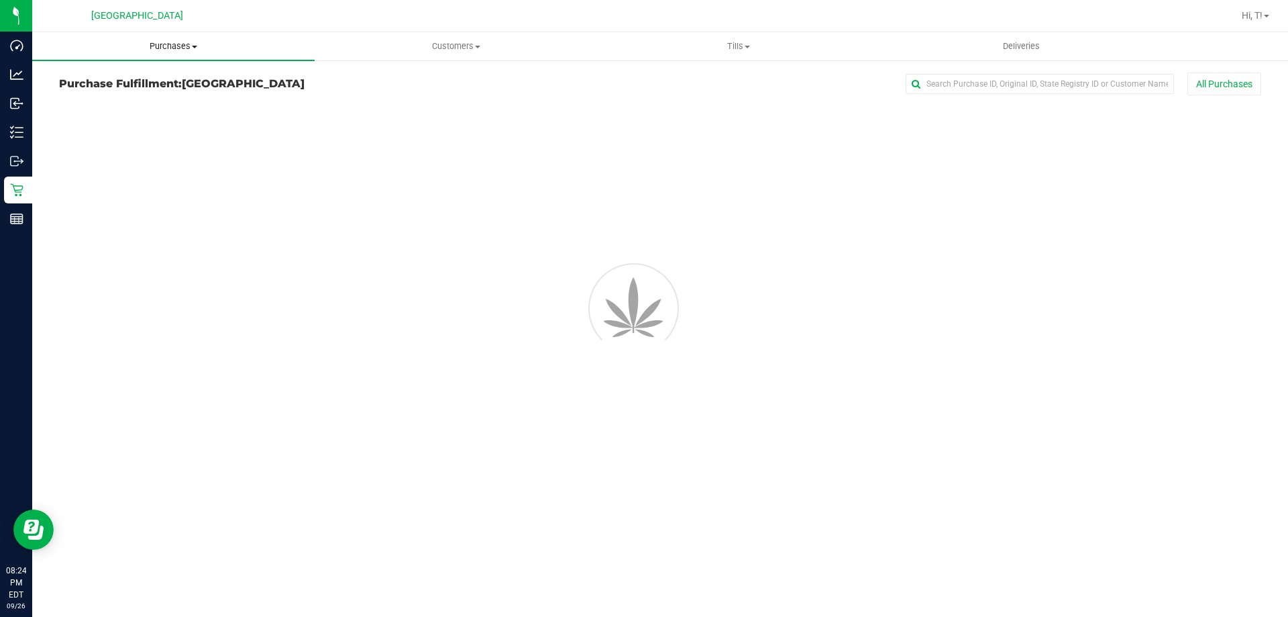
click at [170, 45] on span "Purchases" at bounding box center [173, 46] width 283 height 12
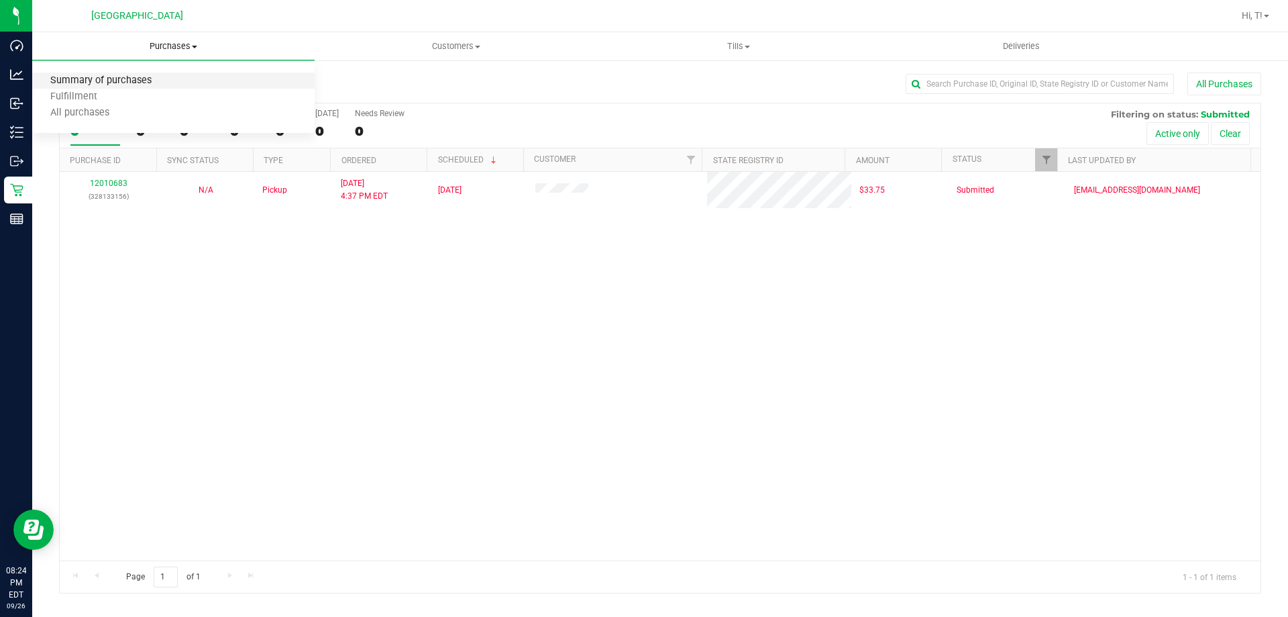
click at [130, 83] on span "Summary of purchases" at bounding box center [101, 80] width 138 height 11
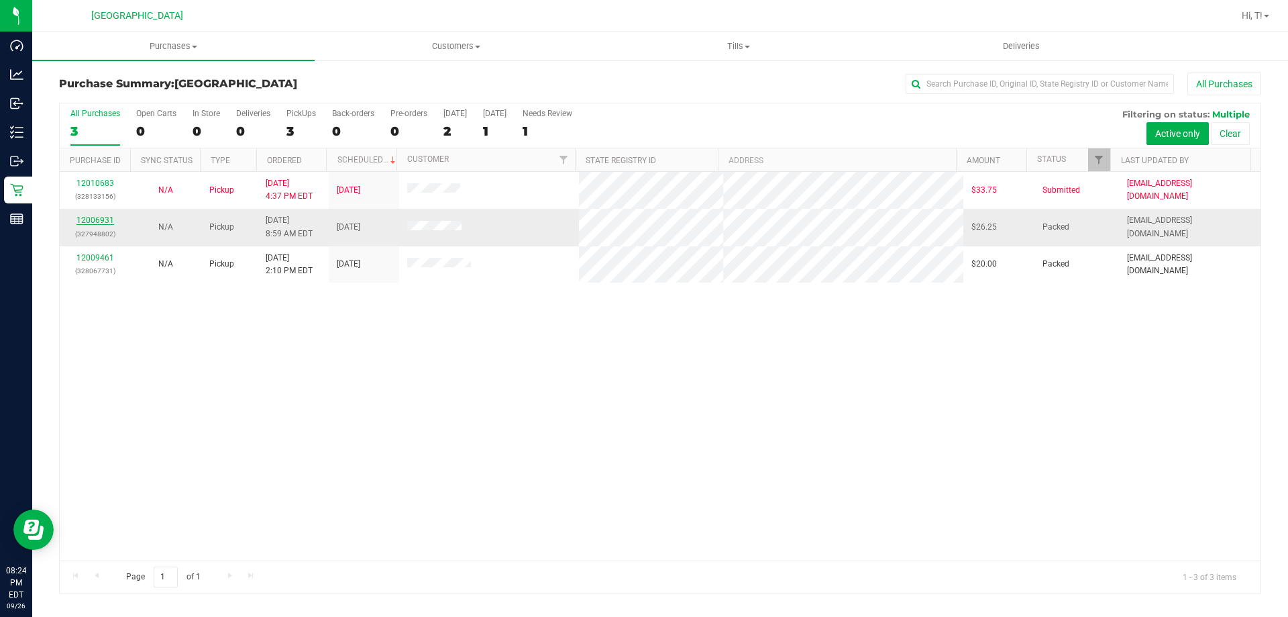
click at [98, 221] on link "12006931" at bounding box center [95, 219] width 38 height 9
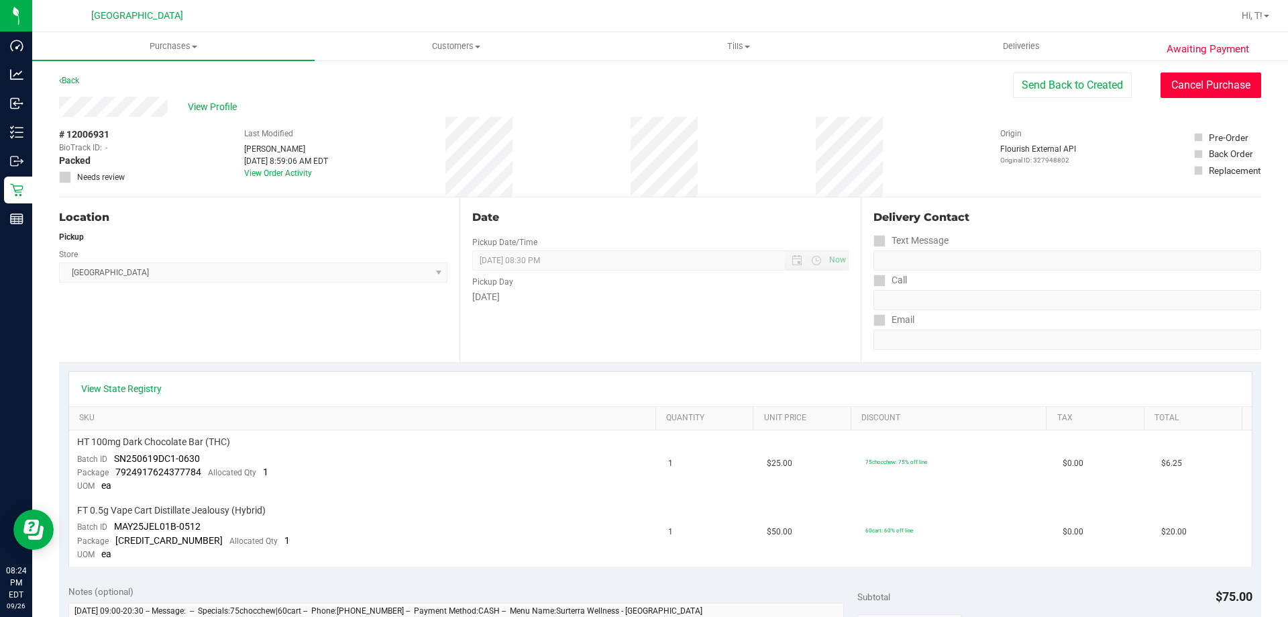
click at [1168, 87] on button "Cancel Purchase" at bounding box center [1211, 84] width 101 height 25
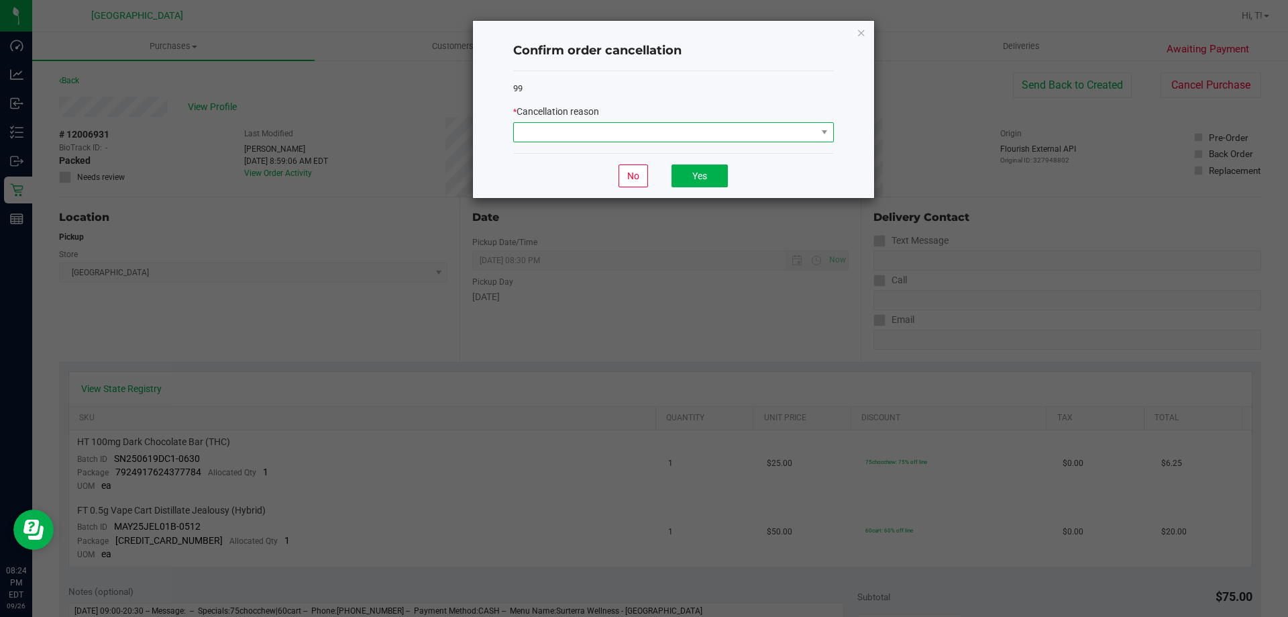
click at [654, 127] on span at bounding box center [665, 132] width 303 height 19
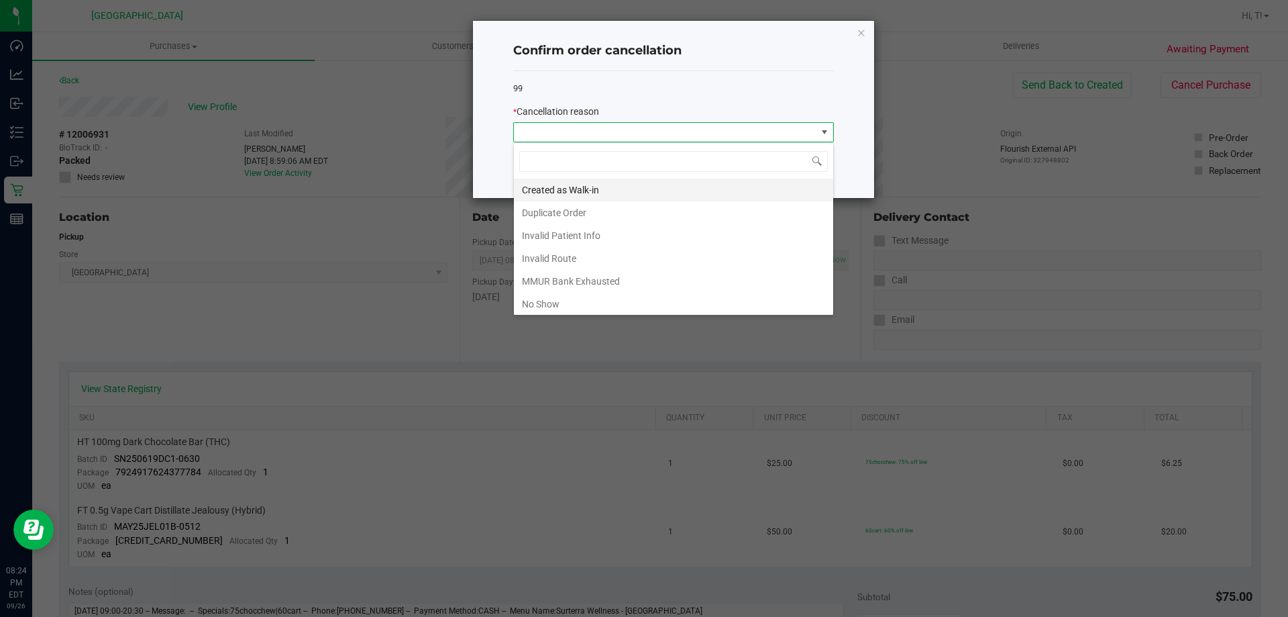
scroll to position [20, 321]
click at [570, 301] on li "No Show" at bounding box center [673, 304] width 319 height 23
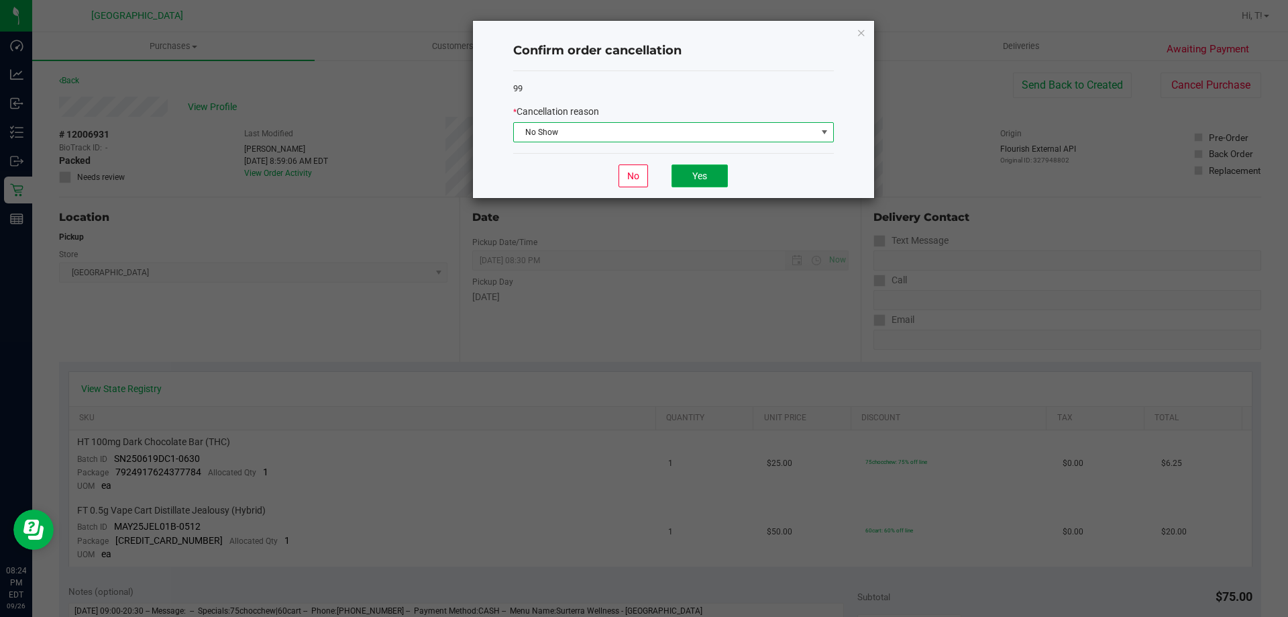
click at [715, 168] on button "Yes" at bounding box center [700, 175] width 56 height 23
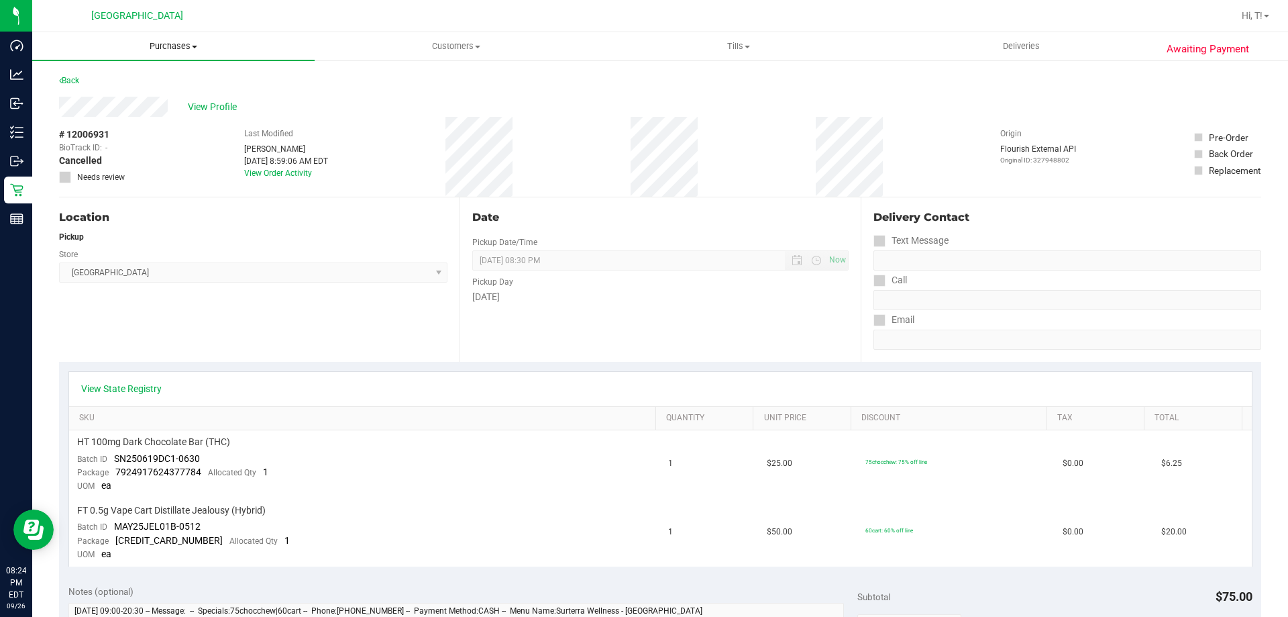
click at [169, 52] on span "Purchases" at bounding box center [173, 46] width 283 height 12
click at [132, 76] on span "Summary of purchases" at bounding box center [101, 80] width 138 height 11
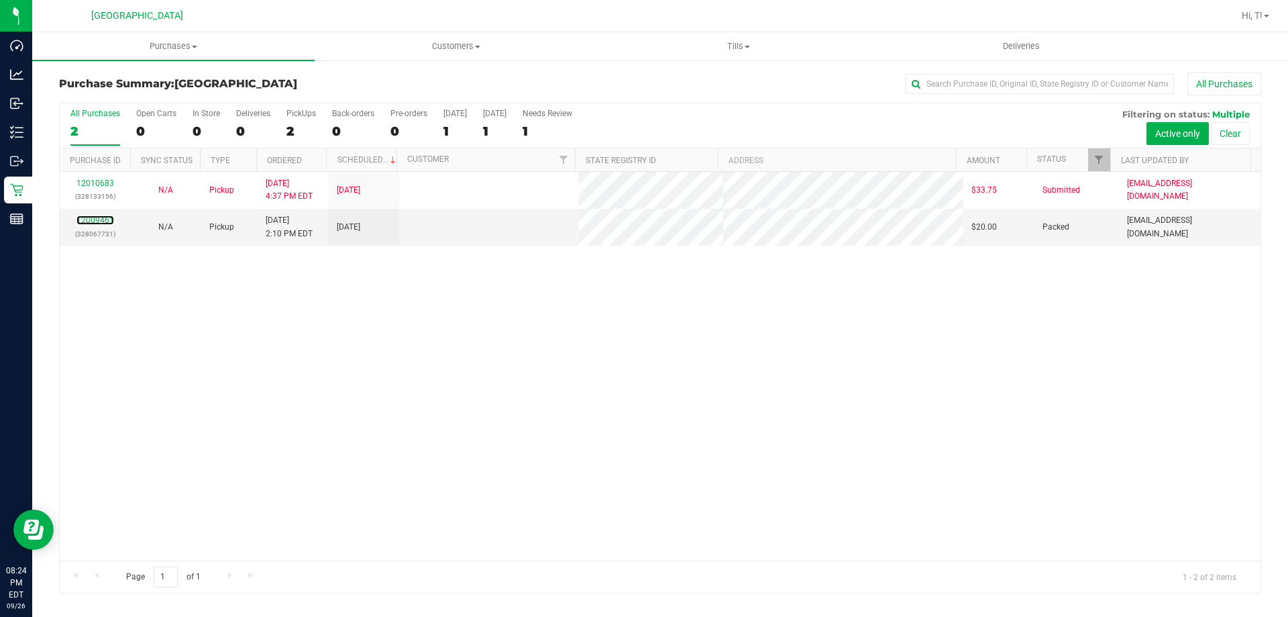
click at [105, 221] on link "12009461" at bounding box center [95, 219] width 38 height 9
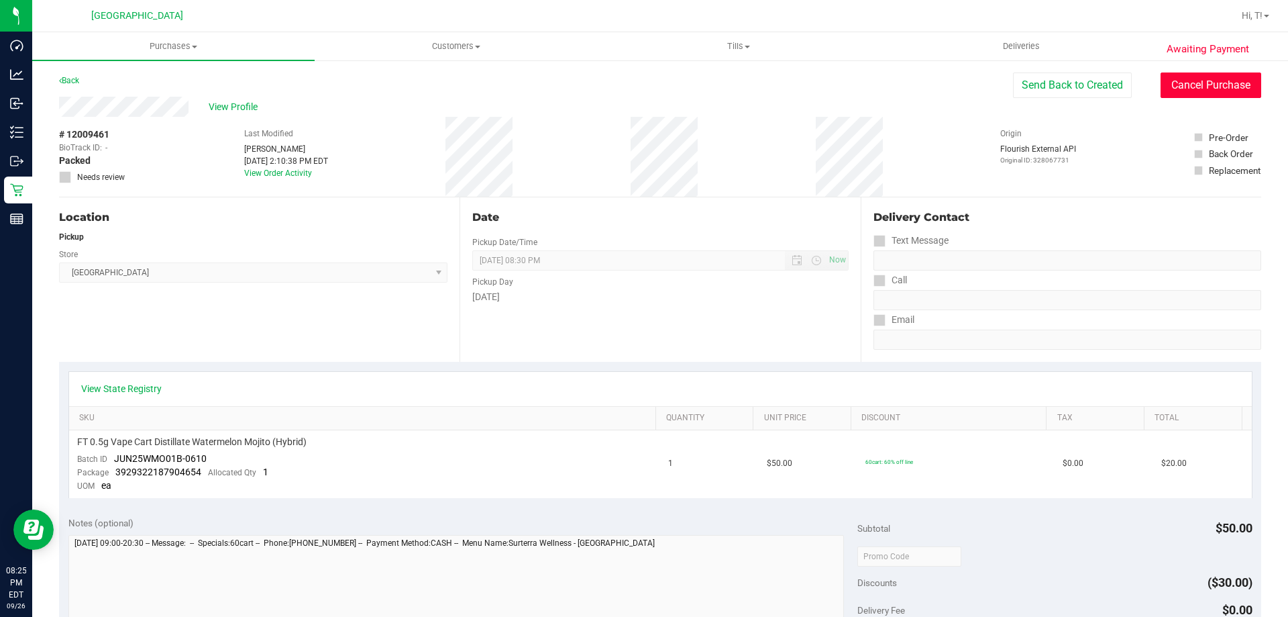
click at [1195, 80] on button "Cancel Purchase" at bounding box center [1211, 84] width 101 height 25
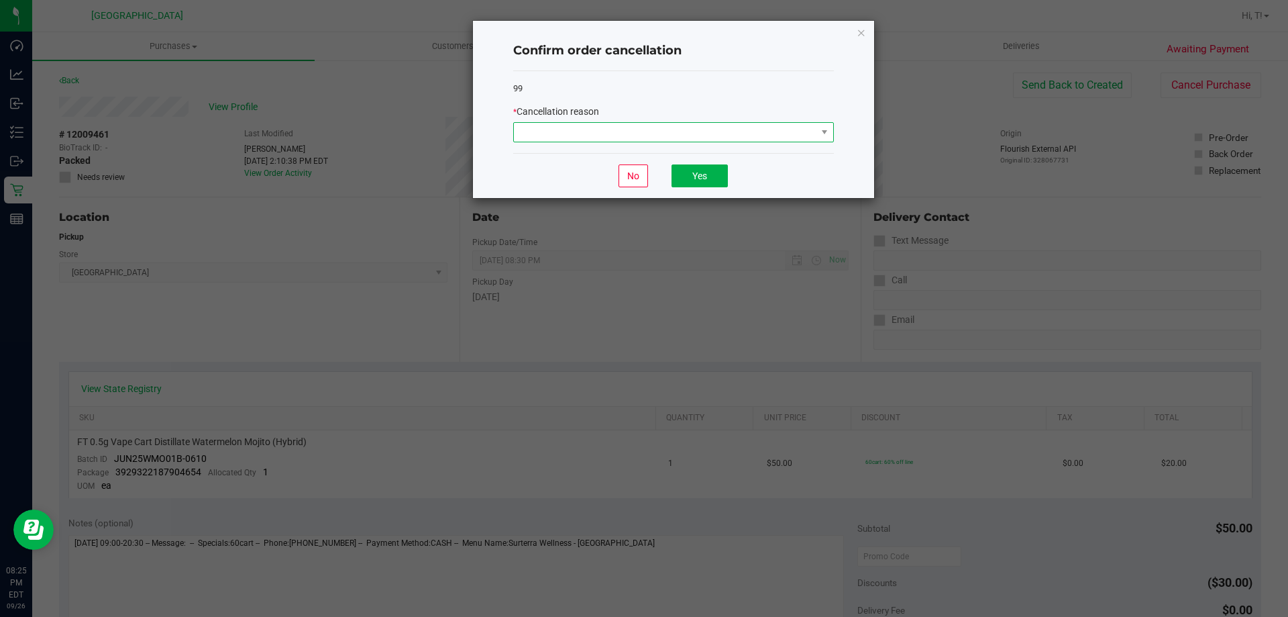
click at [708, 130] on span at bounding box center [665, 132] width 303 height 19
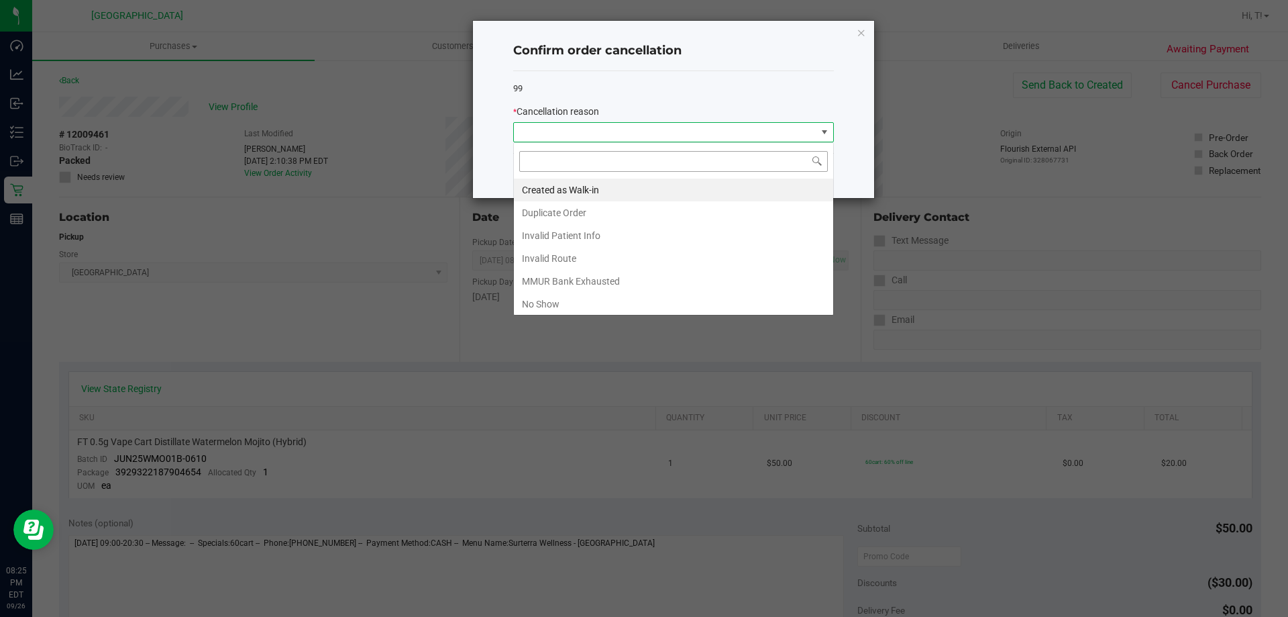
scroll to position [20, 321]
click at [558, 299] on li "No Show" at bounding box center [673, 304] width 319 height 23
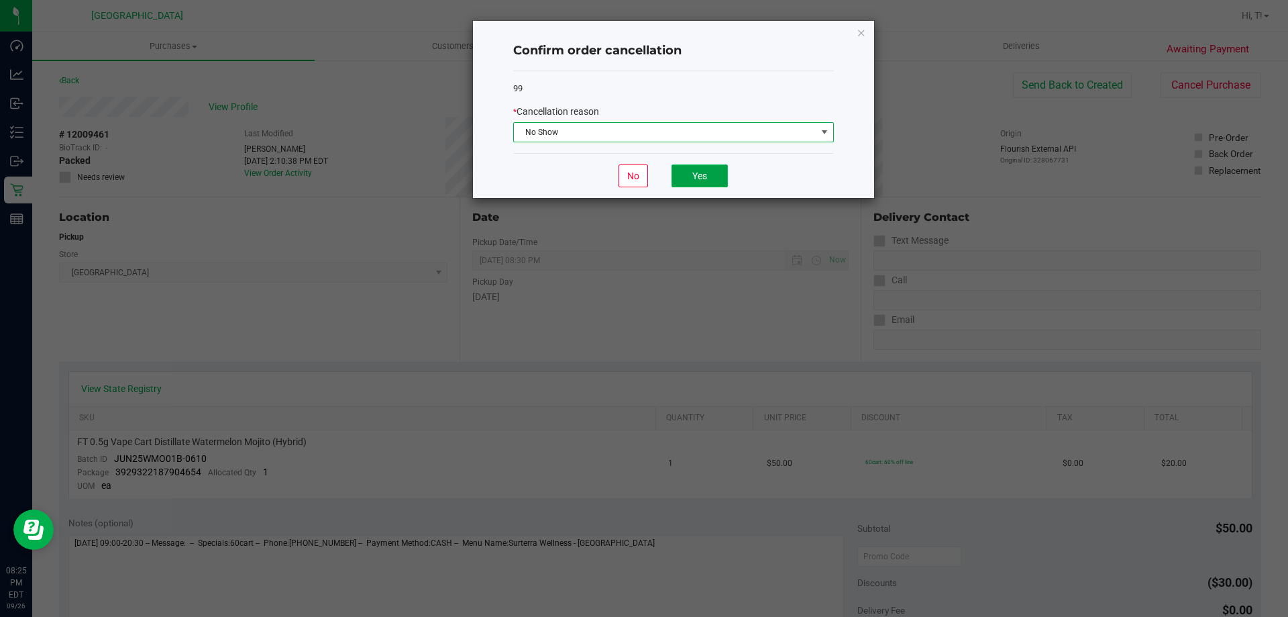
click at [680, 176] on button "Yes" at bounding box center [700, 175] width 56 height 23
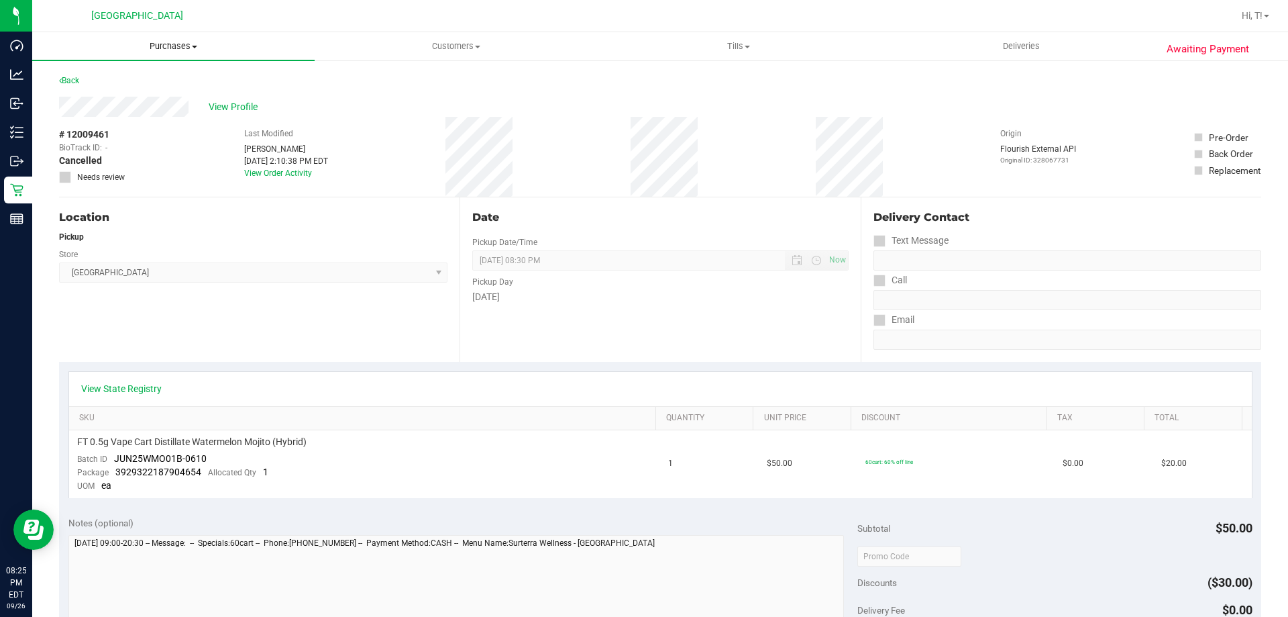
click at [187, 48] on span "Purchases" at bounding box center [173, 46] width 283 height 12
click at [142, 97] on li "Fulfillment" at bounding box center [173, 97] width 283 height 16
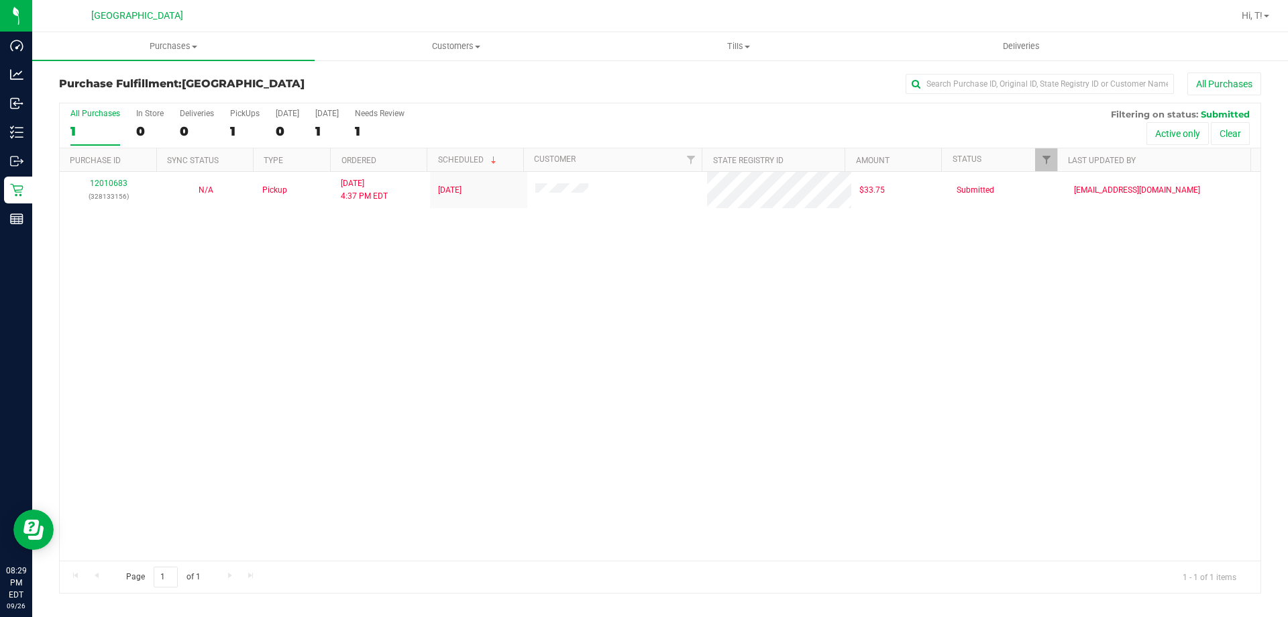
click at [562, 391] on div "12010683 (328133156) N/A Pickup [DATE] 4:37 PM EDT 9/27/2025 $33.75 Submitted […" at bounding box center [660, 366] width 1201 height 389
click at [1243, 18] on span "Hi, T!" at bounding box center [1252, 15] width 21 height 11
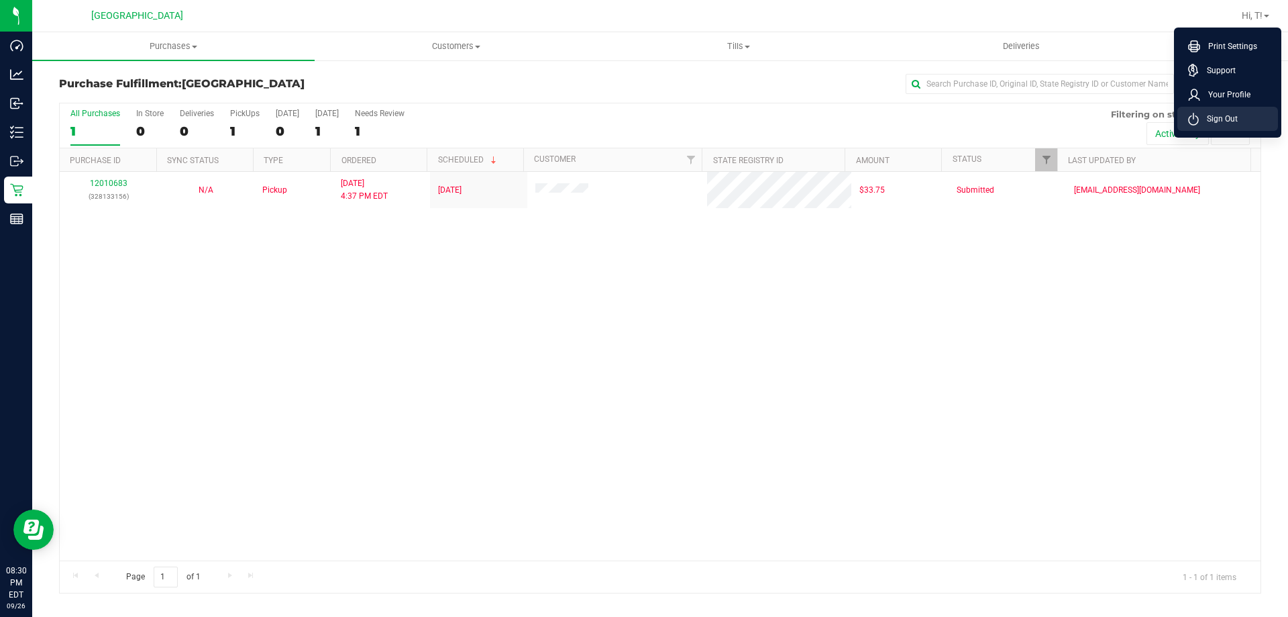
click at [1224, 119] on span "Sign Out" at bounding box center [1218, 118] width 39 height 13
